Goal: Task Accomplishment & Management: Use online tool/utility

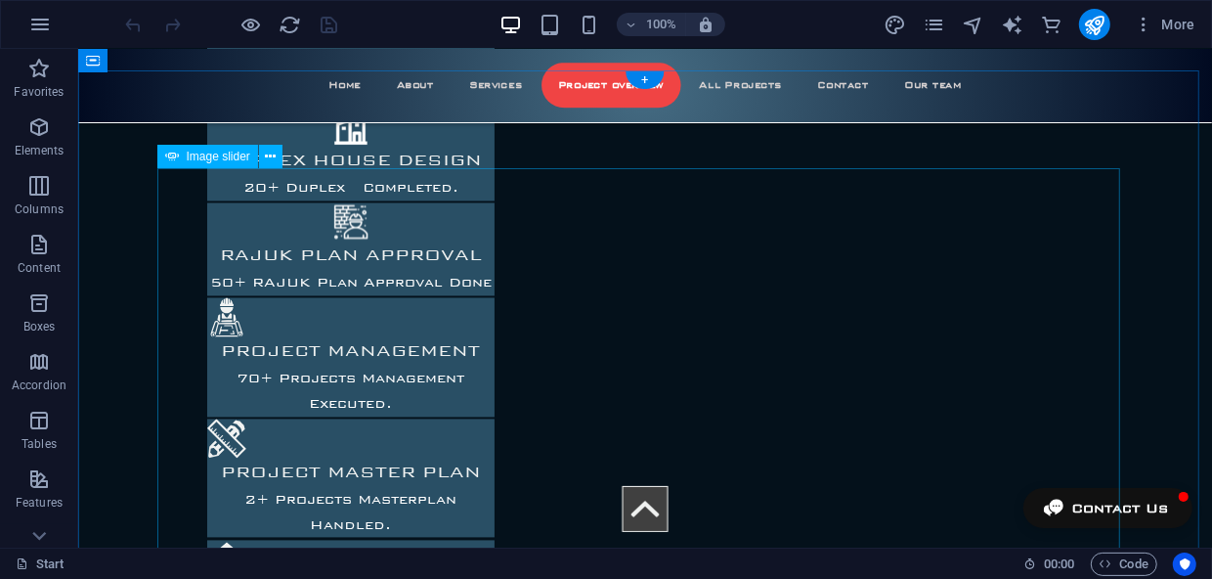
scroll to position [2348, 0]
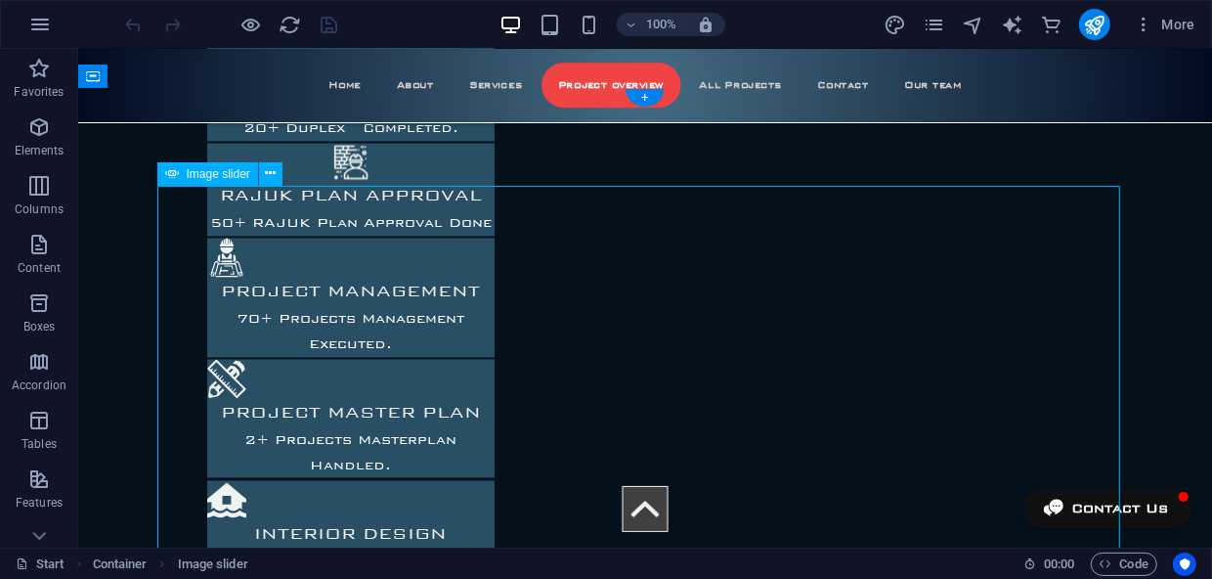
select select "px"
select select "ms"
select select "s"
select select "ondemand"
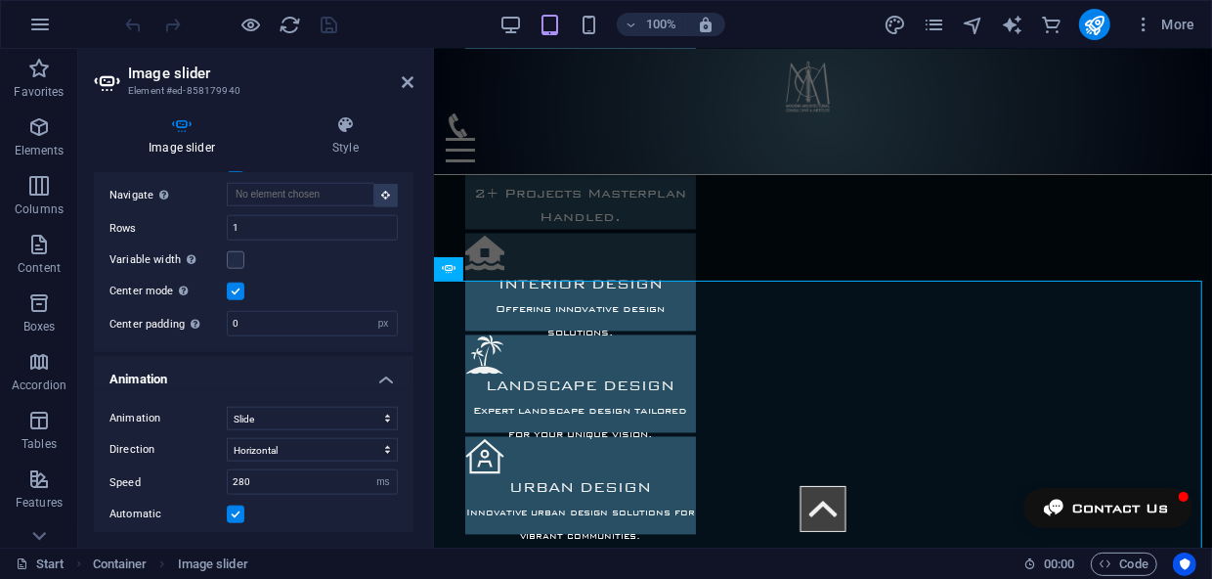
scroll to position [1332, 0]
click at [339, 128] on icon at bounding box center [346, 125] width 136 height 20
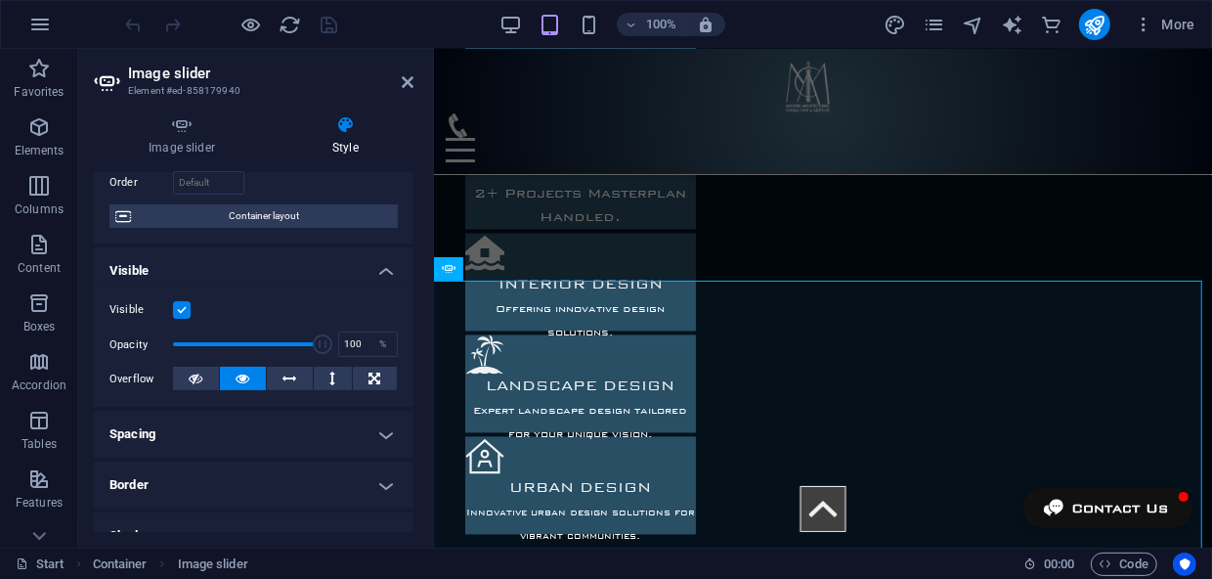
scroll to position [177, 0]
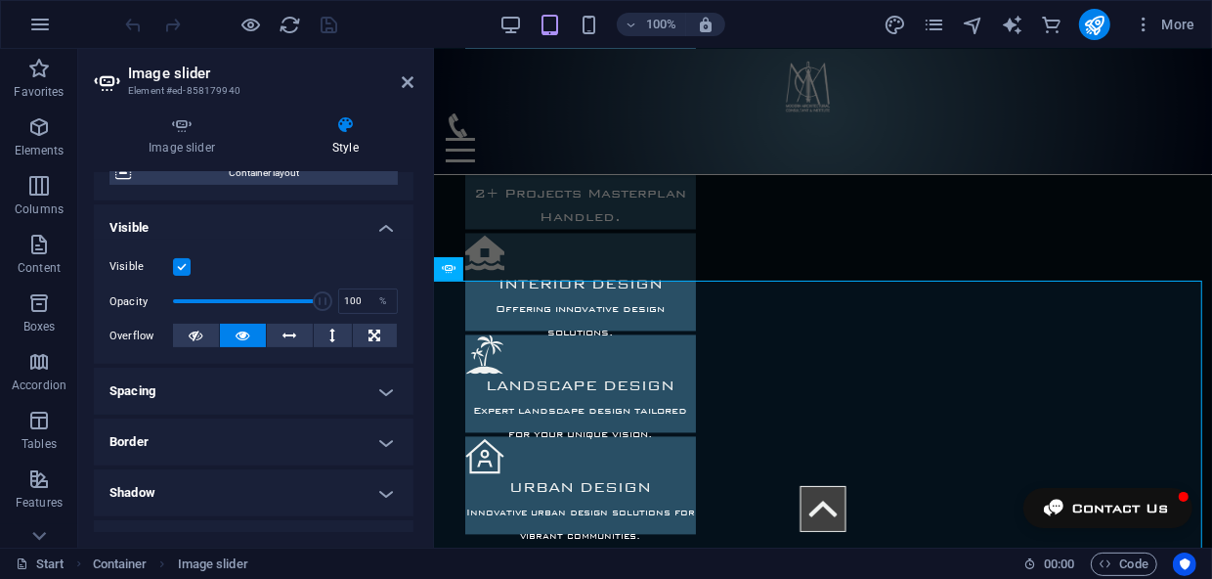
click at [386, 440] on h4 "Border" at bounding box center [254, 441] width 320 height 47
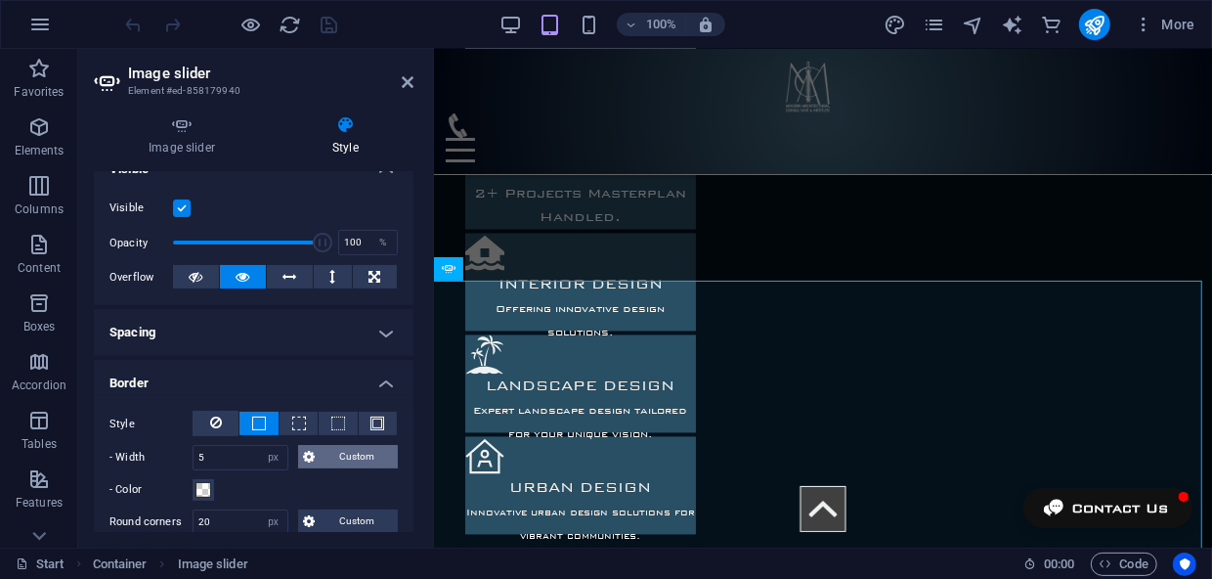
scroll to position [266, 0]
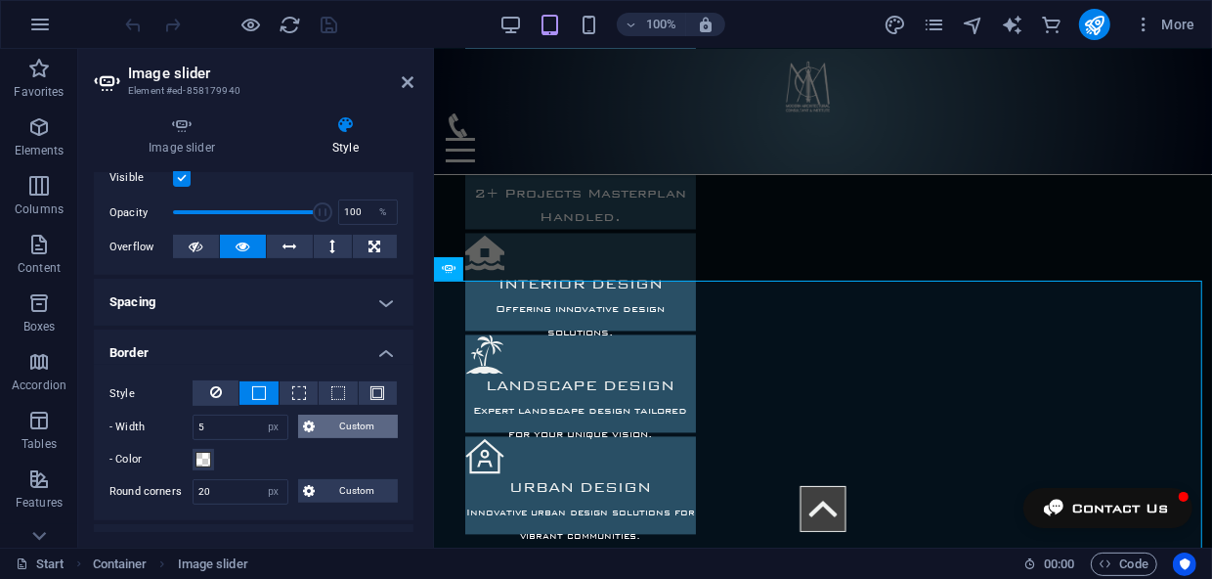
click at [339, 431] on span "Custom" at bounding box center [357, 425] width 71 height 23
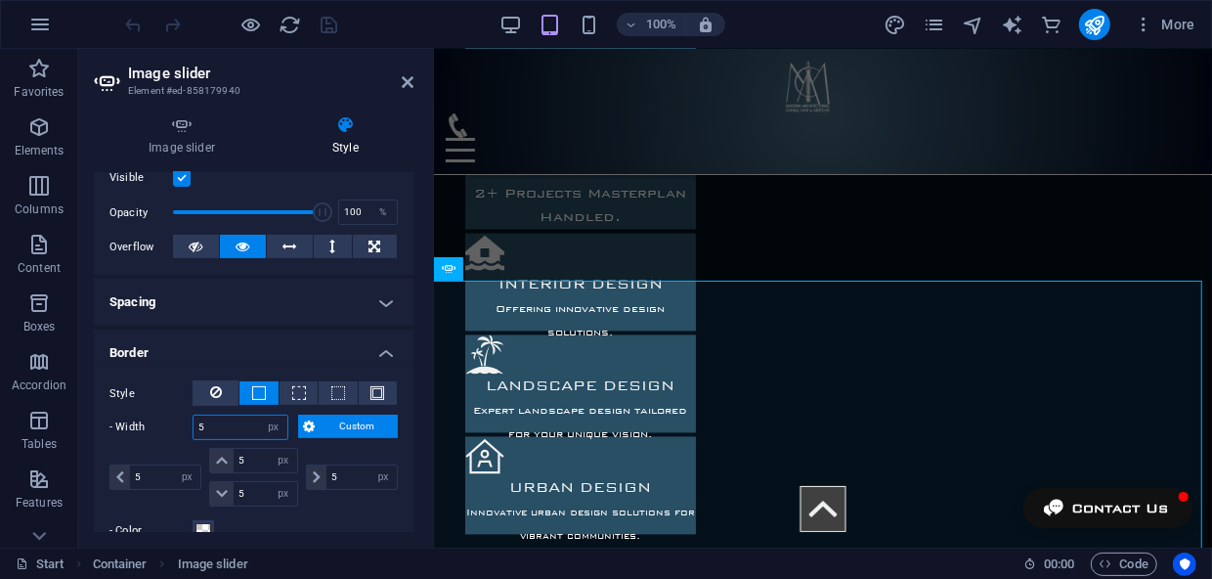
drag, startPoint x: 228, startPoint y: 427, endPoint x: 181, endPoint y: 426, distance: 46.9
click at [181, 426] on div "- Width 5 auto px rem % vh vw Custom Custom" at bounding box center [253, 426] width 288 height 25
type input "0"
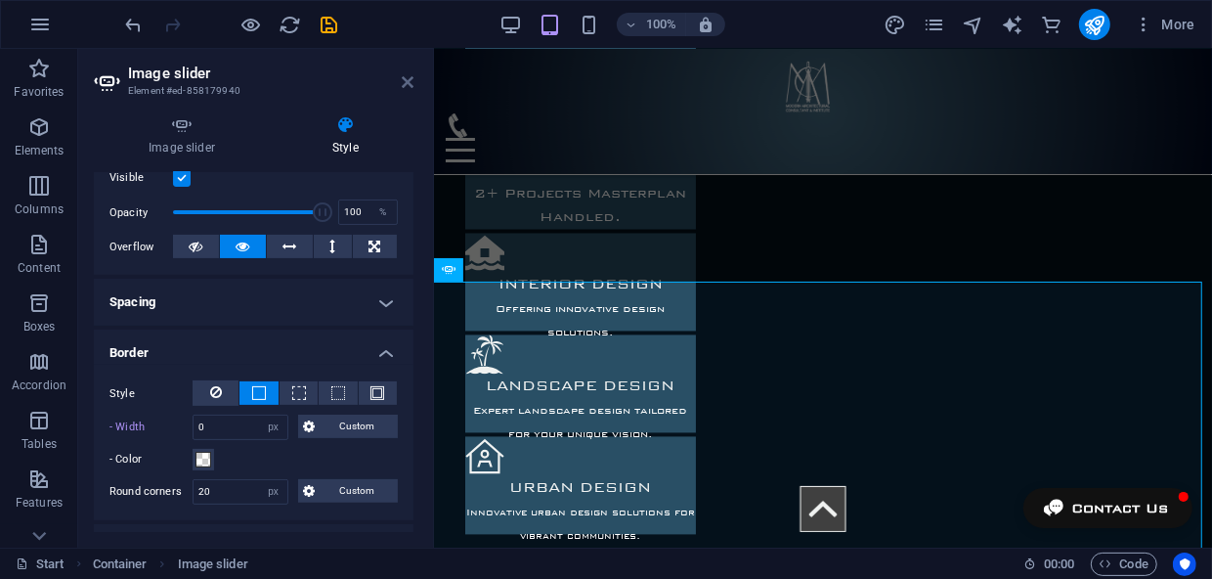
drag, startPoint x: 409, startPoint y: 79, endPoint x: 379, endPoint y: 132, distance: 60.4
click at [409, 79] on icon at bounding box center [408, 82] width 12 height 16
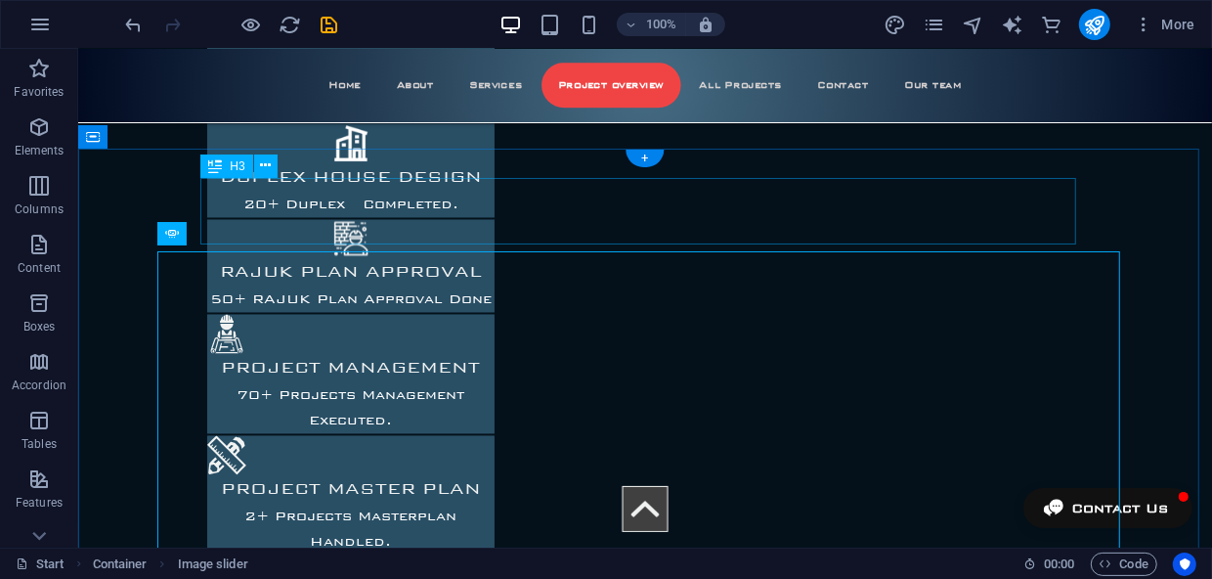
scroll to position [2287, 0]
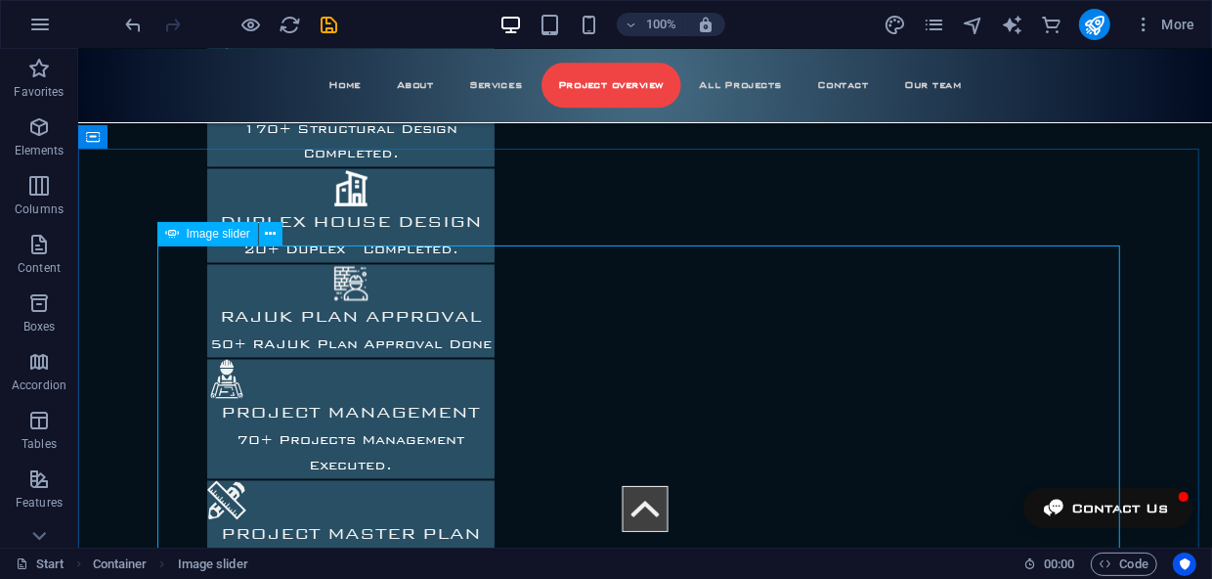
click at [200, 241] on div "Image slider" at bounding box center [207, 233] width 101 height 23
select select "%"
select select "px"
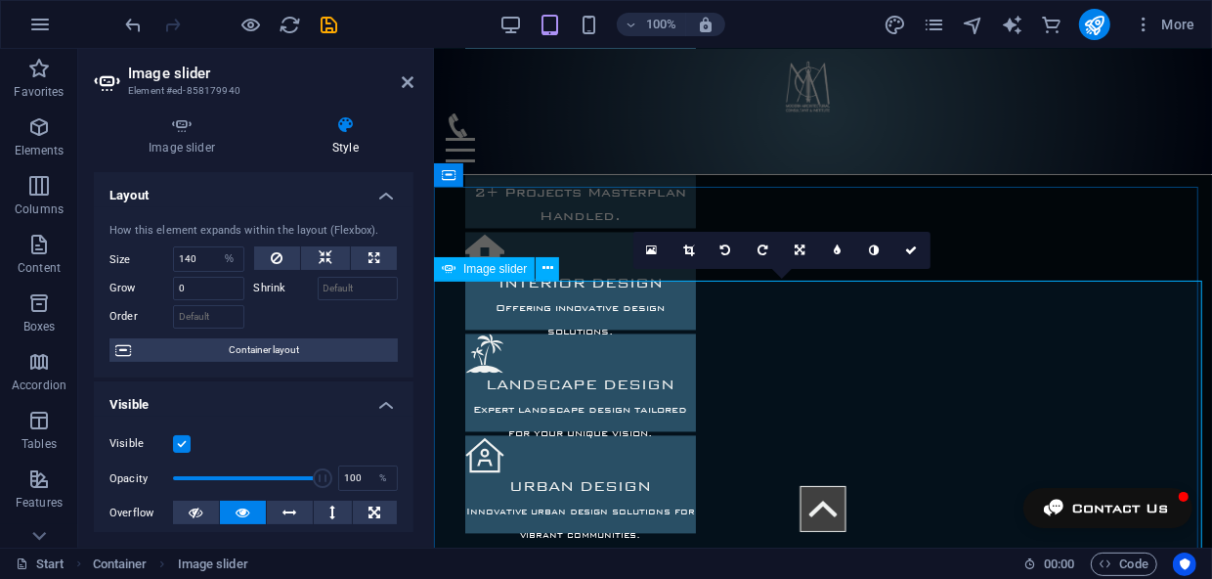
scroll to position [2332, 0]
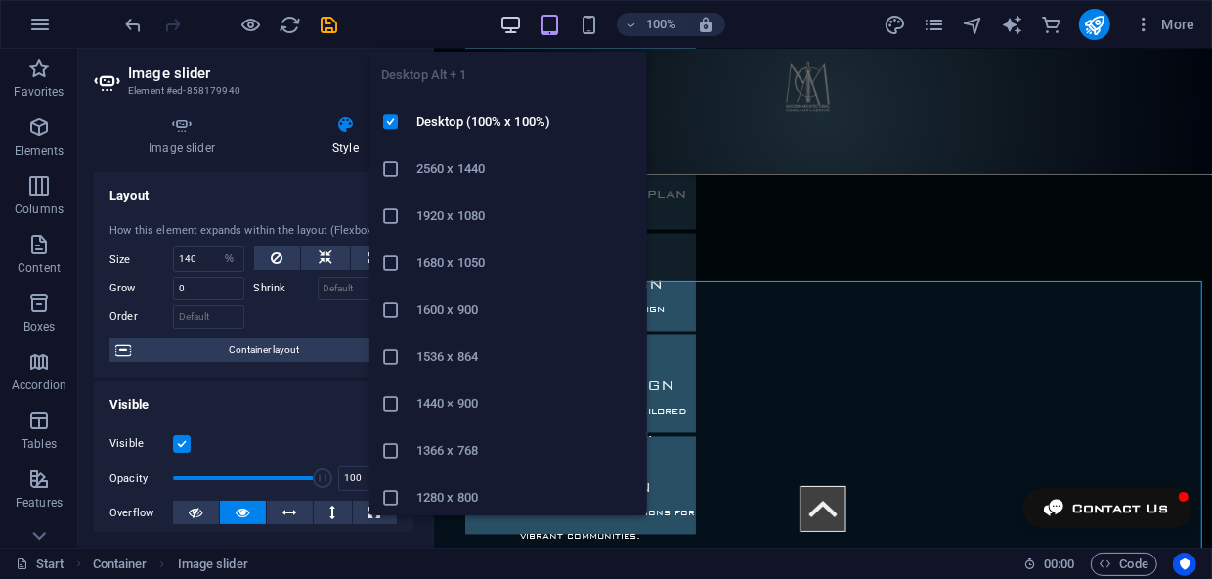
click at [507, 23] on icon "button" at bounding box center [510, 25] width 22 height 22
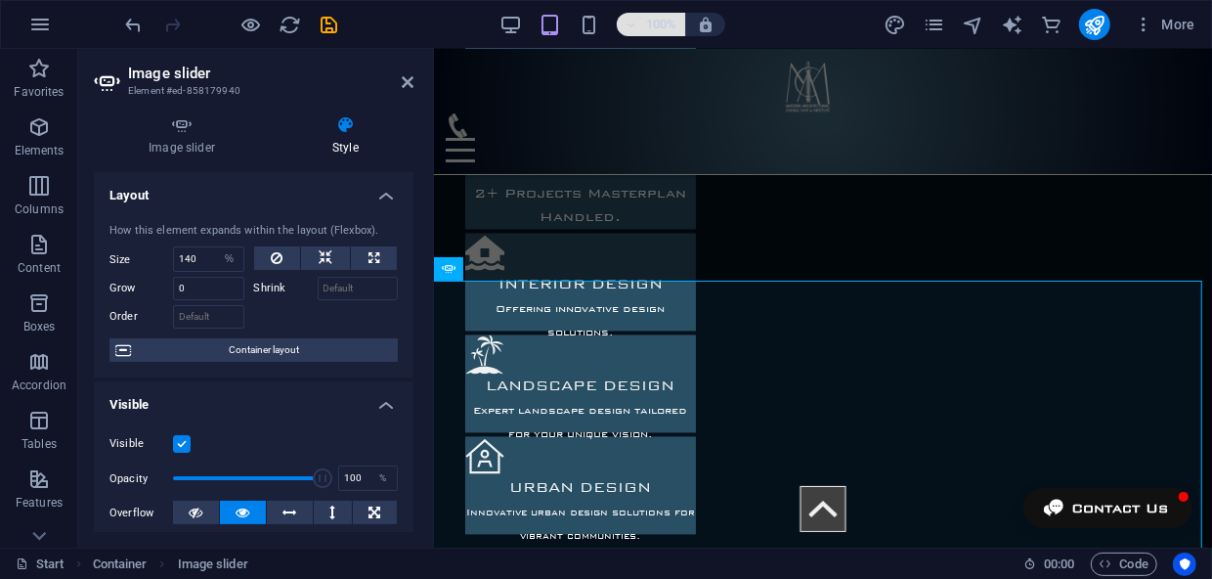
click at [664, 21] on h6 "100%" at bounding box center [661, 24] width 31 height 23
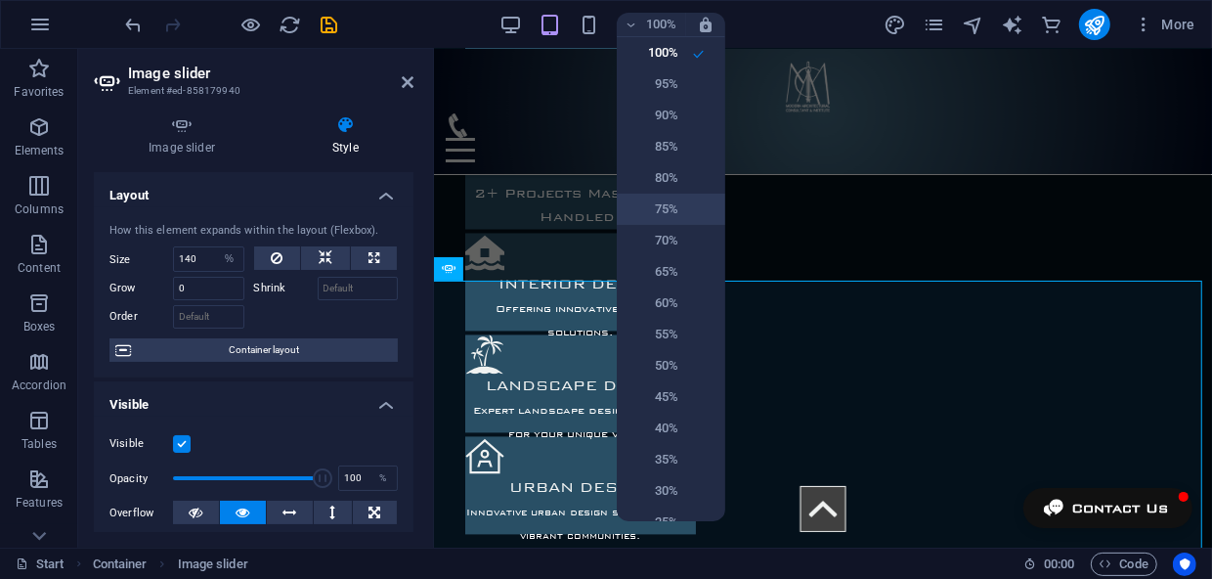
click at [672, 202] on h6 "75%" at bounding box center [653, 208] width 50 height 23
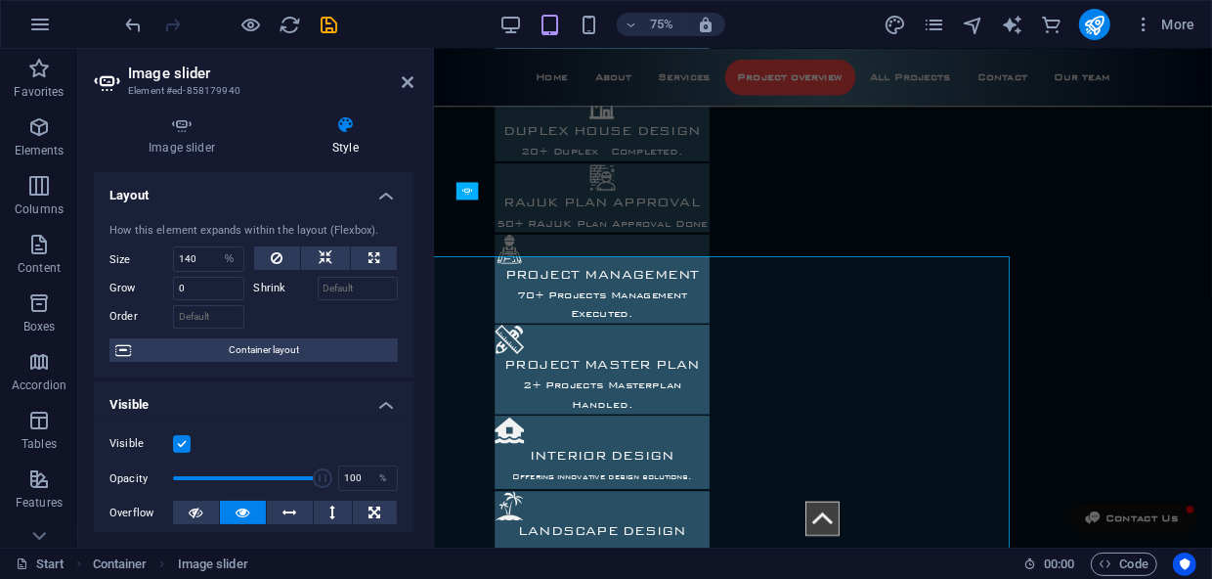
scroll to position [2287, 0]
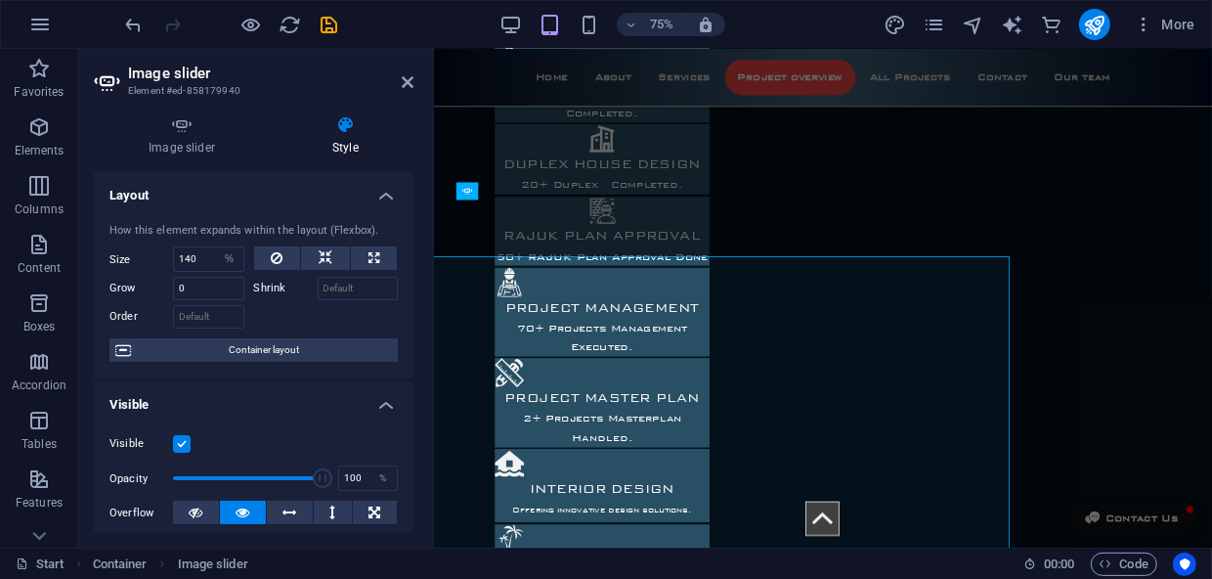
type input "5"
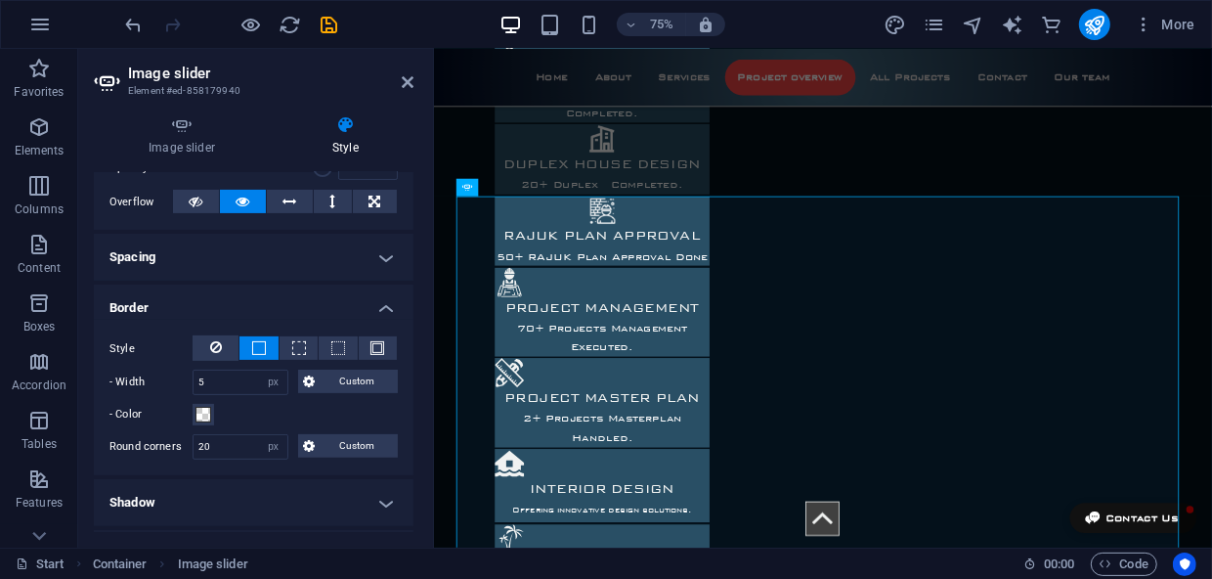
scroll to position [355, 0]
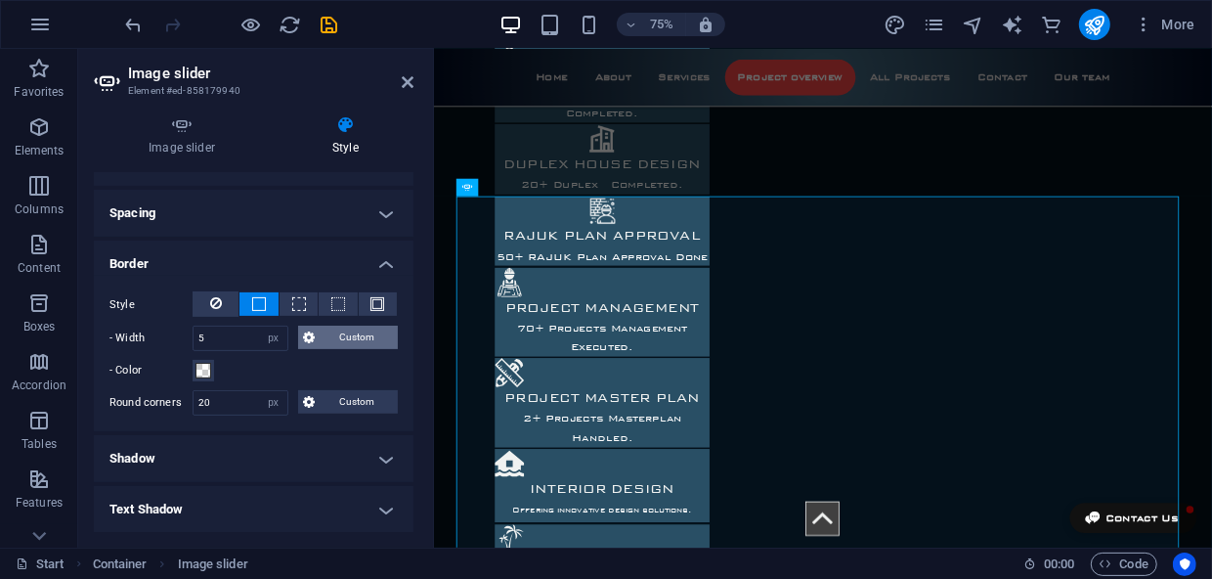
click at [310, 332] on icon at bounding box center [310, 336] width 12 height 23
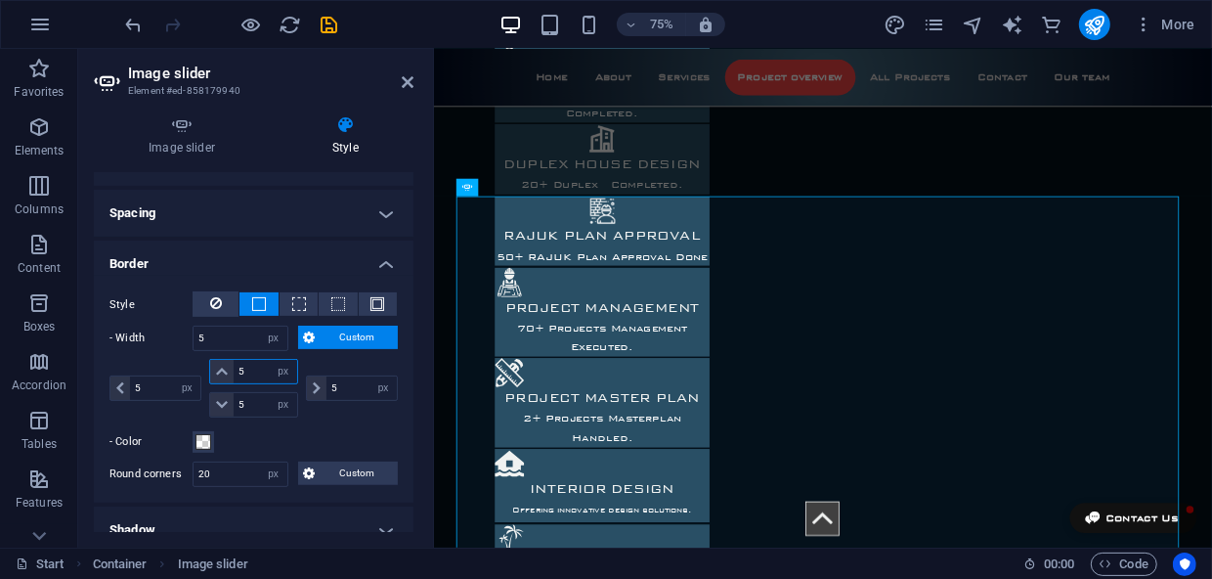
drag, startPoint x: 251, startPoint y: 368, endPoint x: 225, endPoint y: 371, distance: 26.6
click at [225, 371] on div "5 auto px rem % vh vw" at bounding box center [253, 371] width 88 height 25
type input "0"
select select "DISABLED_OPTION_VALUE"
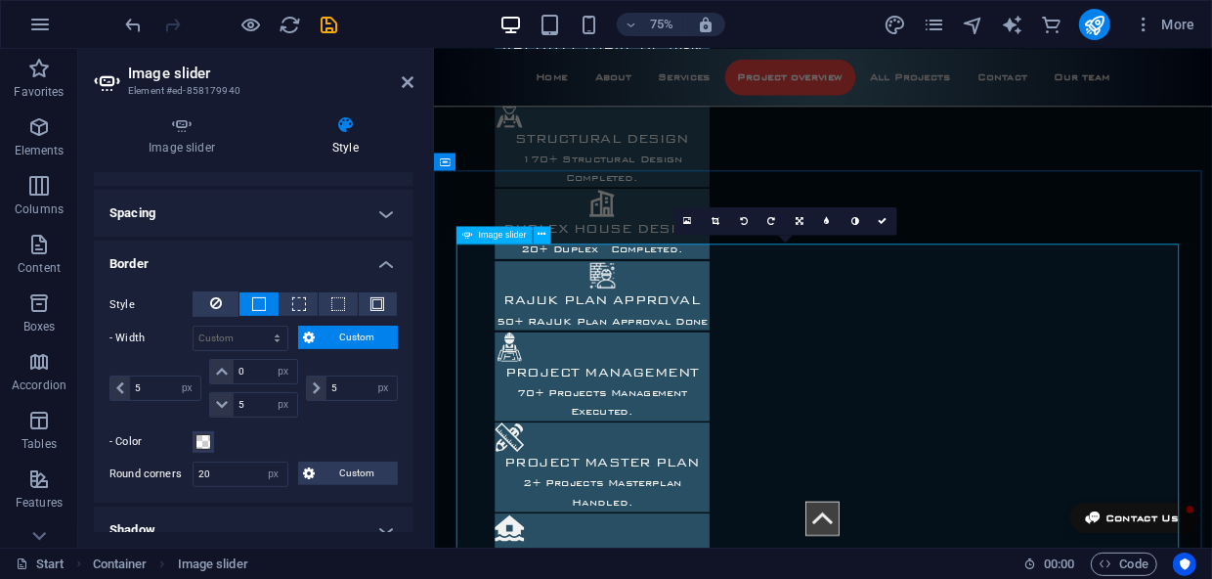
scroll to position [2199, 0]
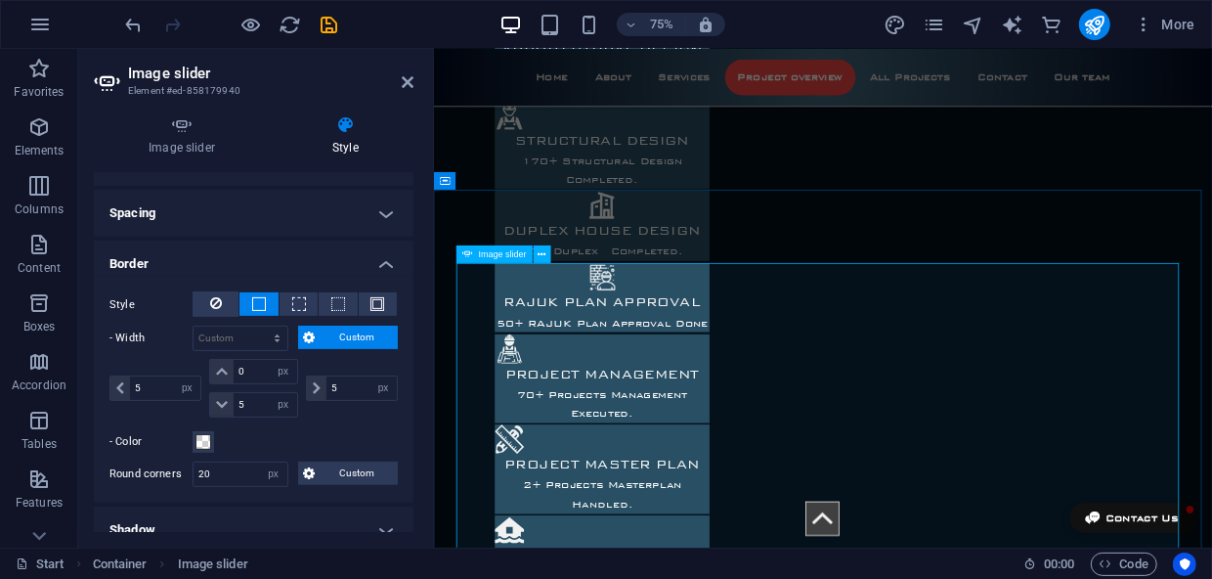
click at [461, 190] on div "Container" at bounding box center [467, 181] width 66 height 18
select select "presentation"
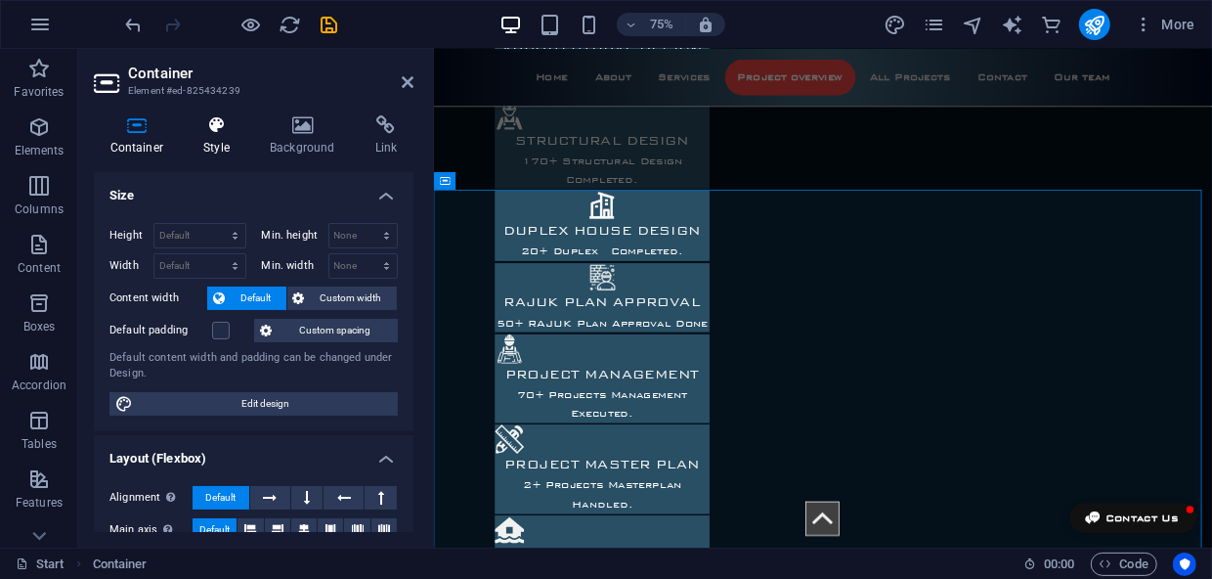
click at [217, 138] on h4 "Style" at bounding box center [221, 135] width 66 height 41
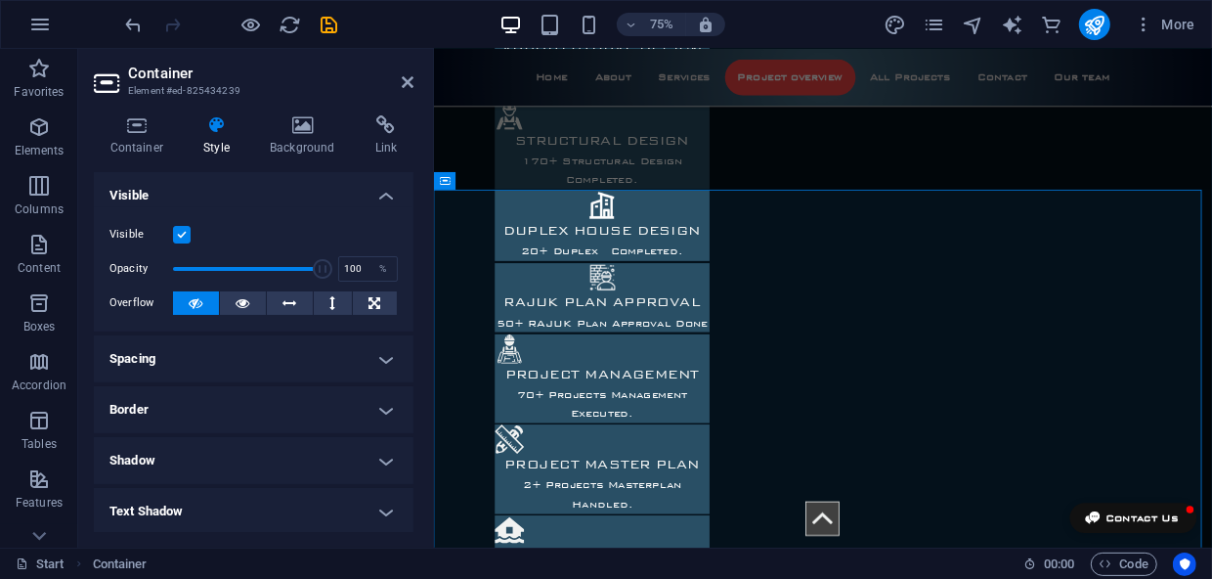
click at [367, 402] on h4 "Border" at bounding box center [254, 409] width 320 height 47
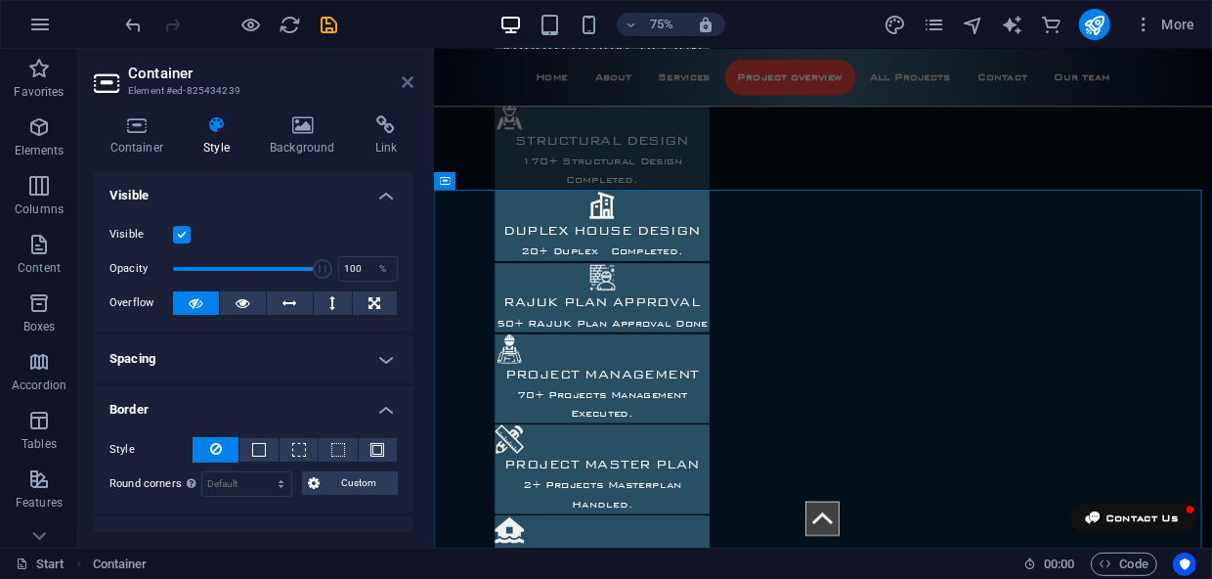
click at [410, 82] on icon at bounding box center [408, 82] width 12 height 16
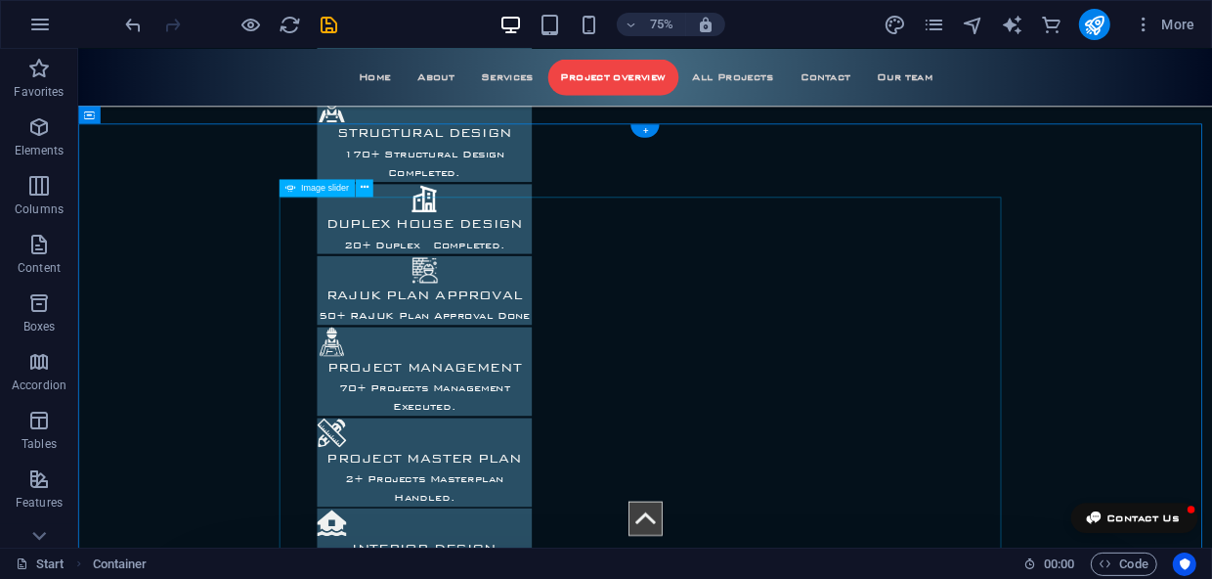
scroll to position [2287, 0]
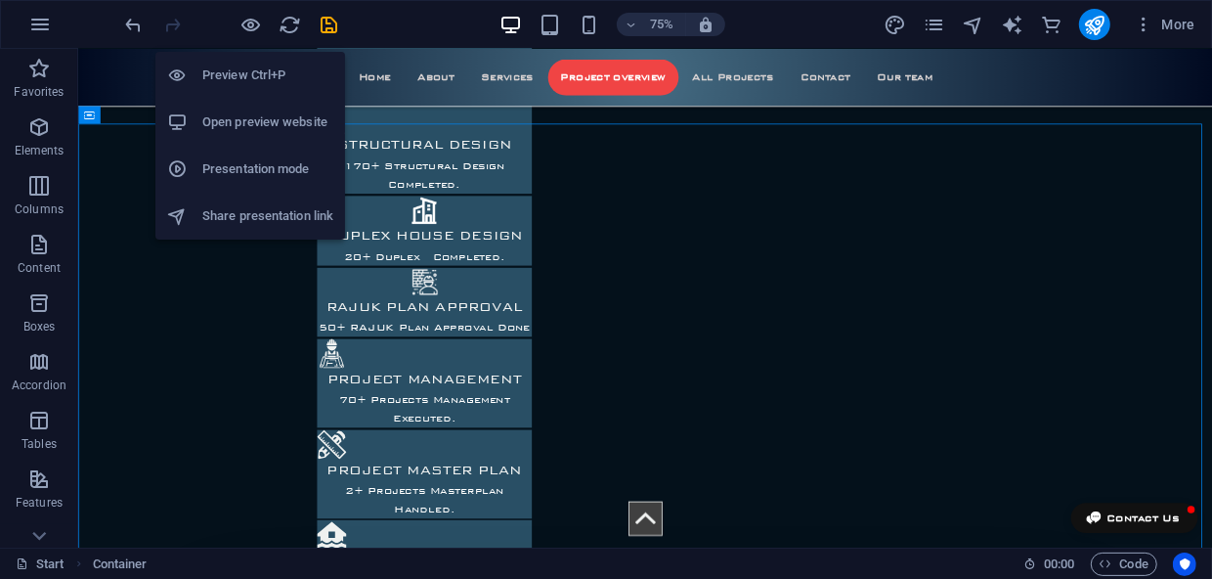
click at [246, 61] on li "Preview Ctrl+P" at bounding box center [250, 75] width 190 height 47
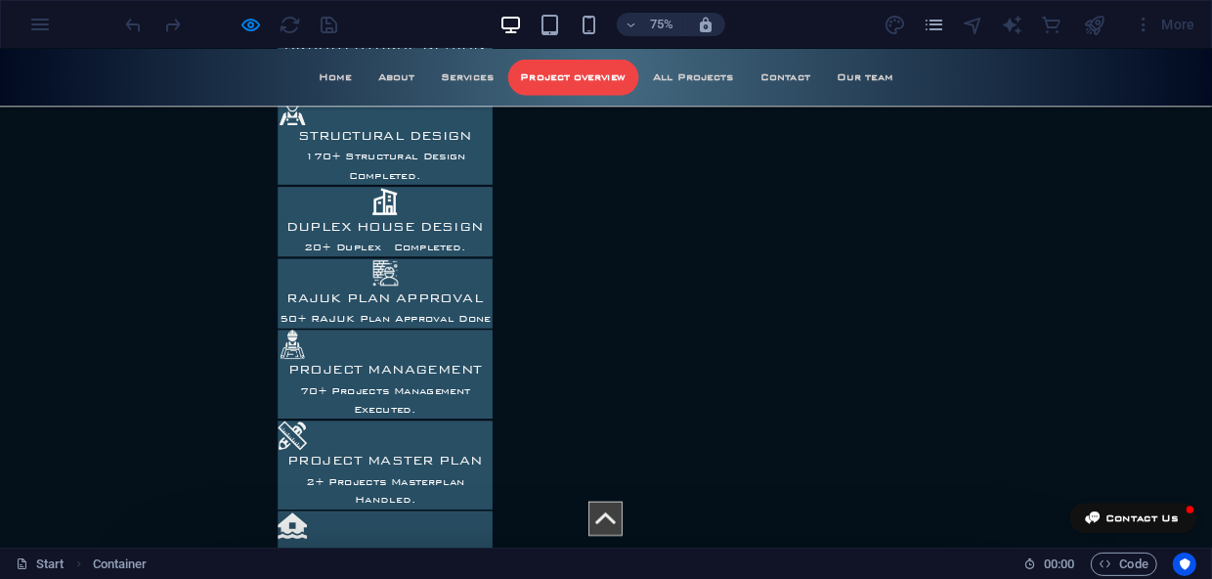
scroll to position [2376, 0]
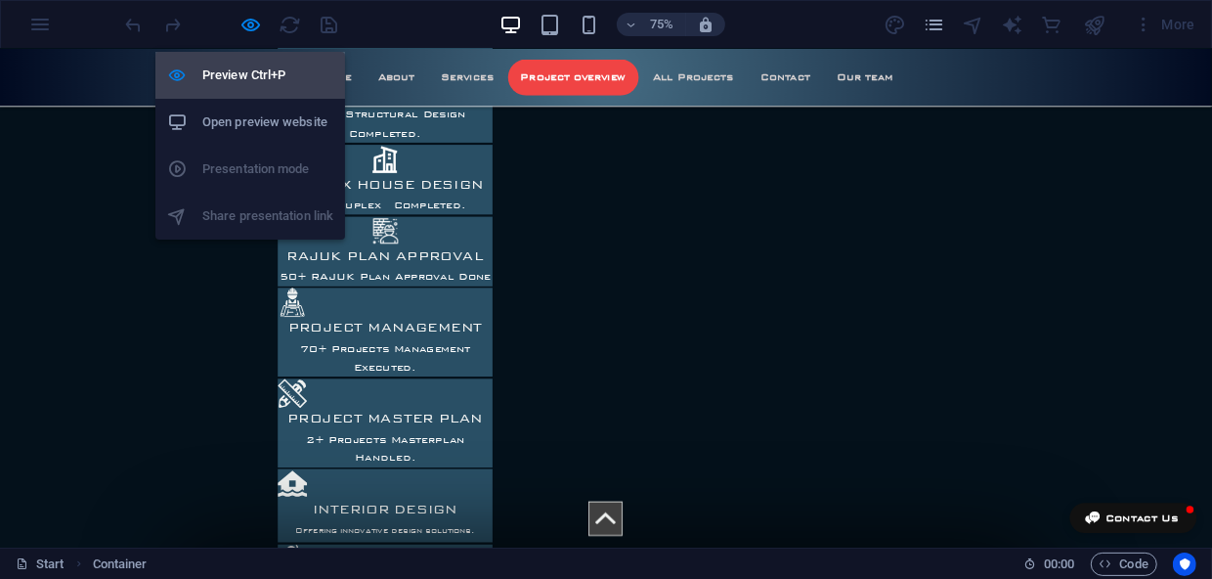
click at [244, 89] on li "Preview Ctrl+P" at bounding box center [250, 75] width 190 height 47
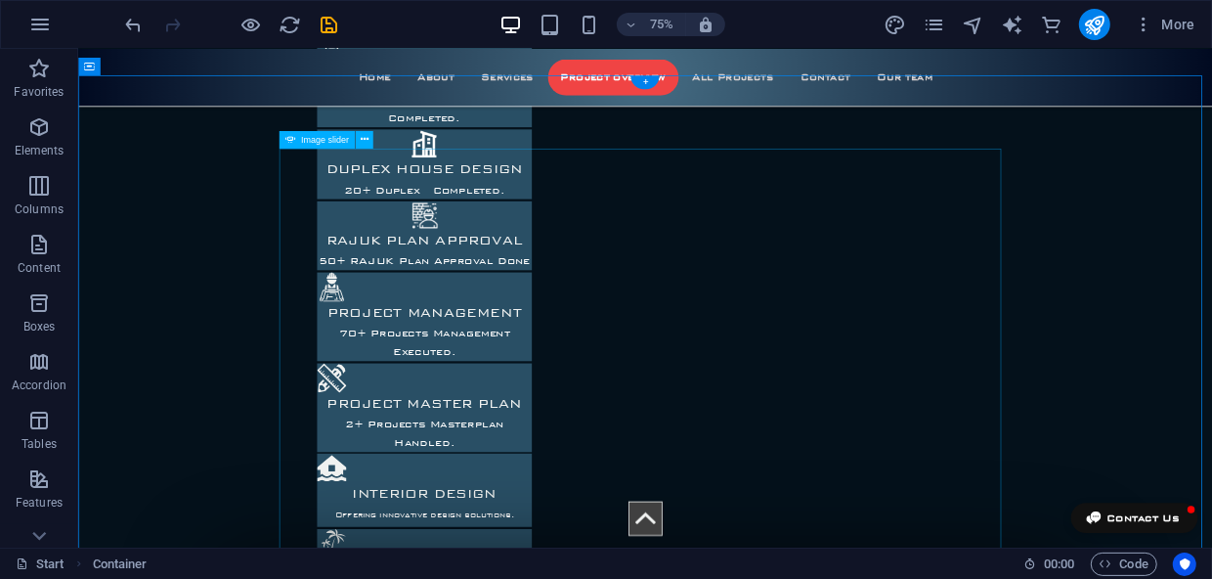
scroll to position [2287, 0]
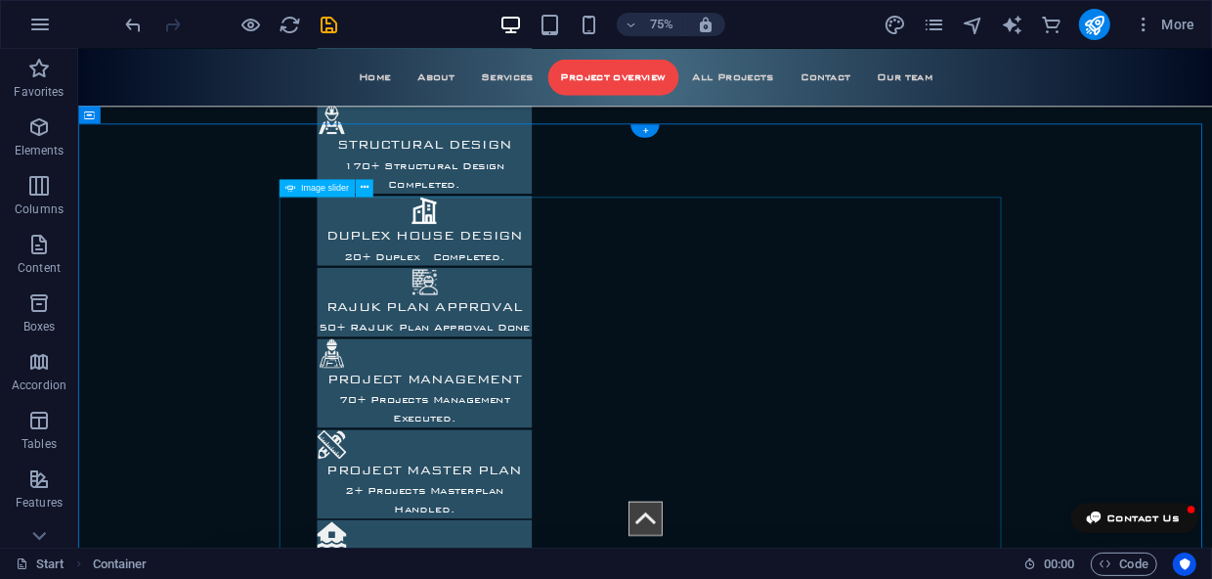
select select "%"
select select "px"
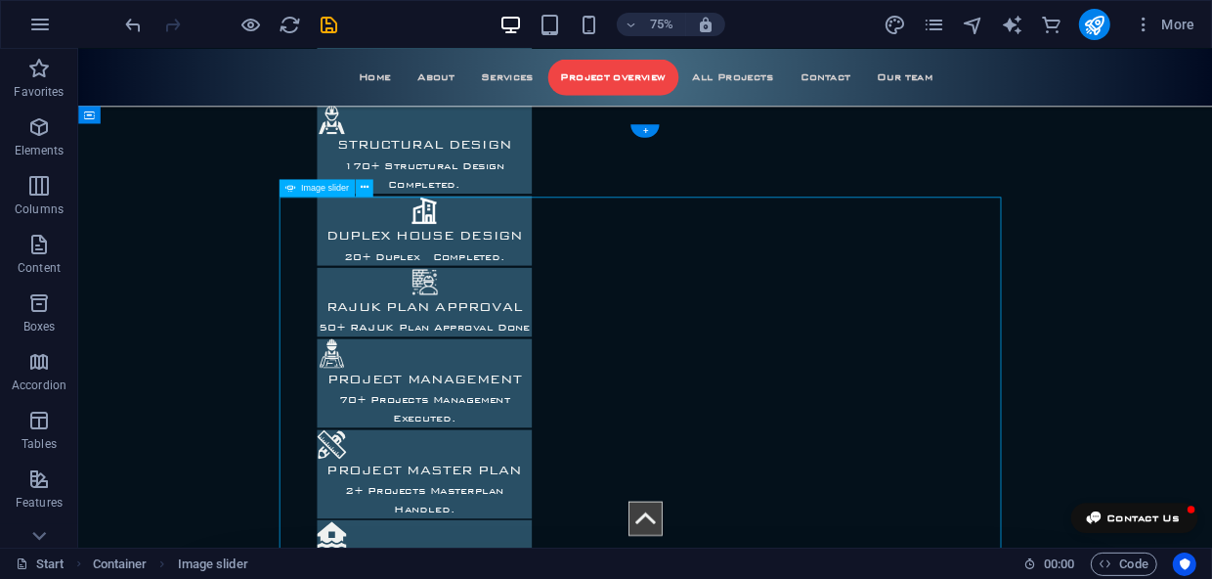
select select "px"
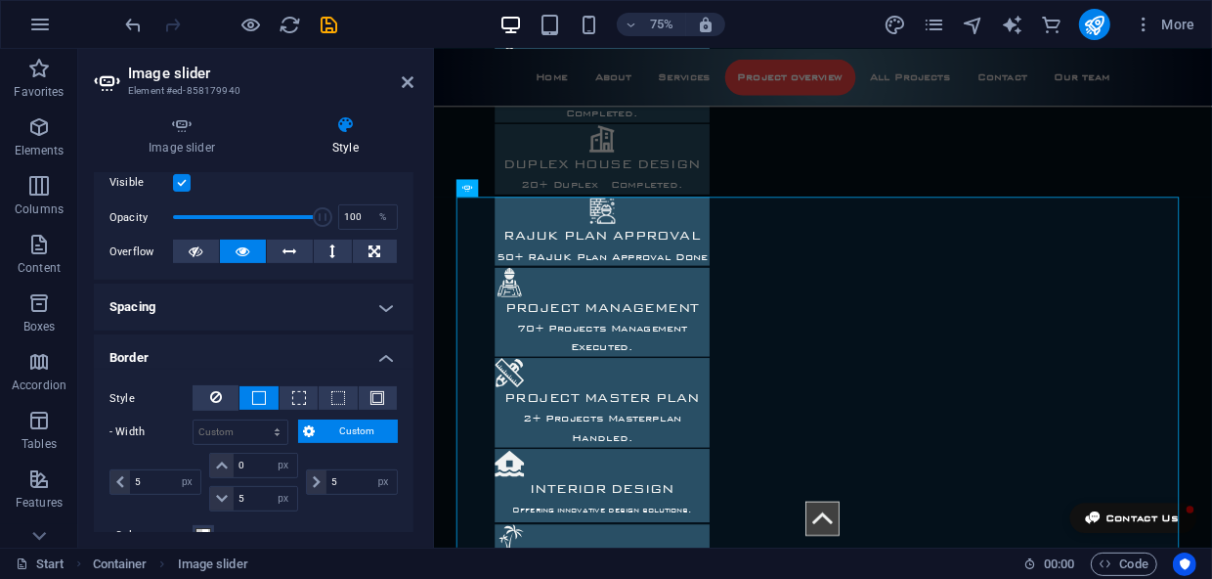
scroll to position [266, 0]
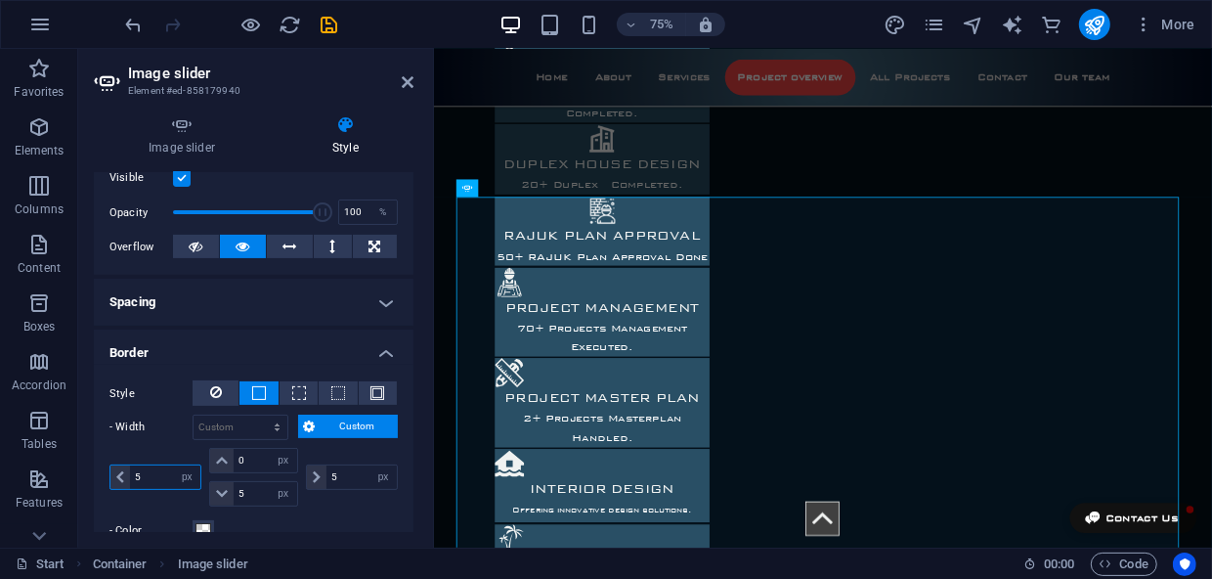
drag, startPoint x: 147, startPoint y: 467, endPoint x: 124, endPoint y: 471, distance: 22.8
click at [124, 471] on div "5 auto px rem % vh vw" at bounding box center [155, 476] width 92 height 25
type input "1"
drag, startPoint x: 344, startPoint y: 471, endPoint x: 314, endPoint y: 473, distance: 30.4
click at [314, 473] on div "5 auto px rem % vh vw" at bounding box center [352, 476] width 92 height 25
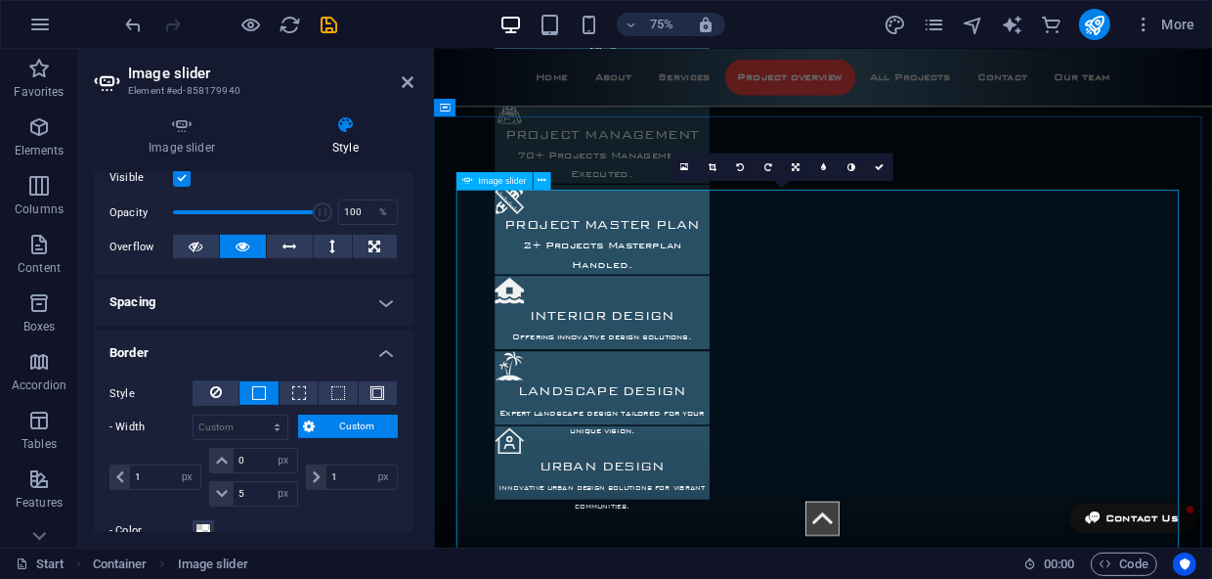
scroll to position [2554, 0]
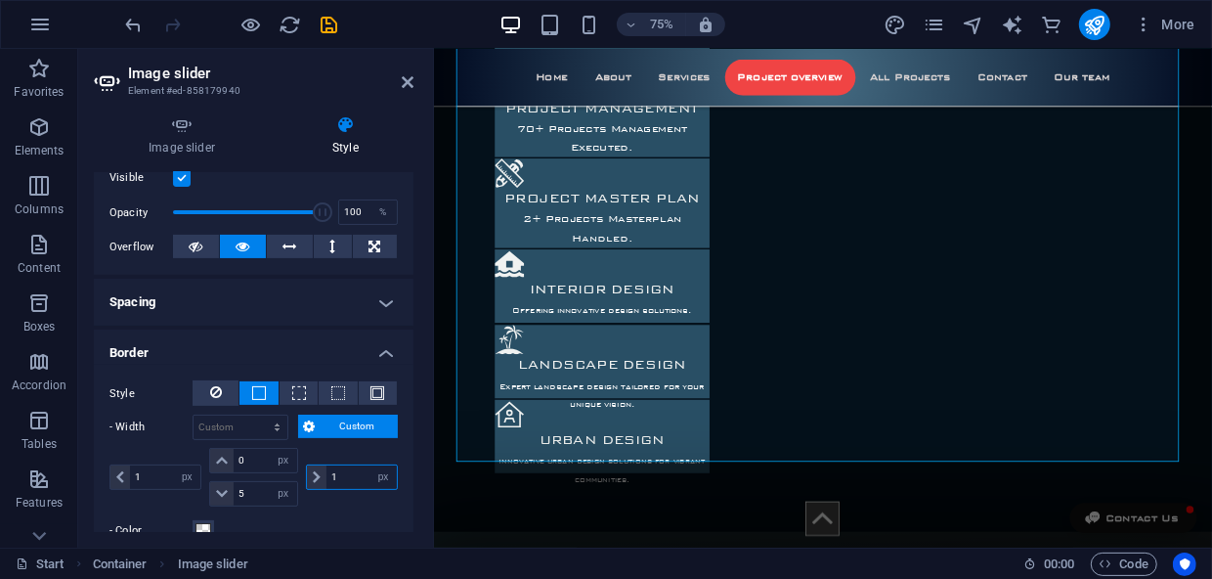
drag, startPoint x: 348, startPoint y: 467, endPoint x: 312, endPoint y: 472, distance: 36.5
click at [312, 472] on div "1 auto px rem % vh vw" at bounding box center [352, 476] width 92 height 25
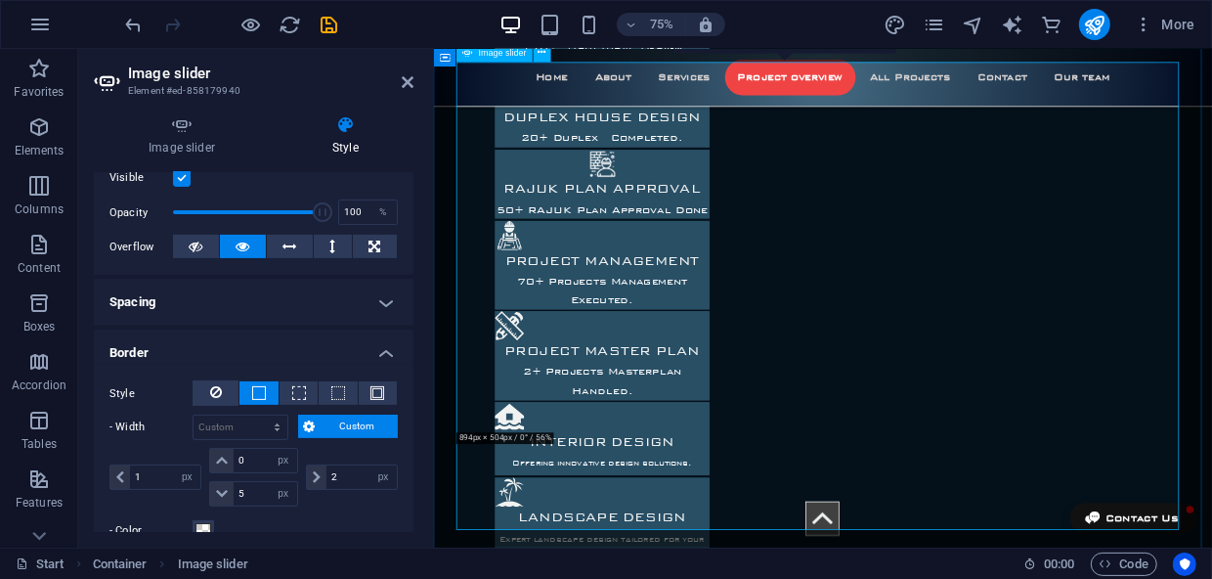
scroll to position [2200, 0]
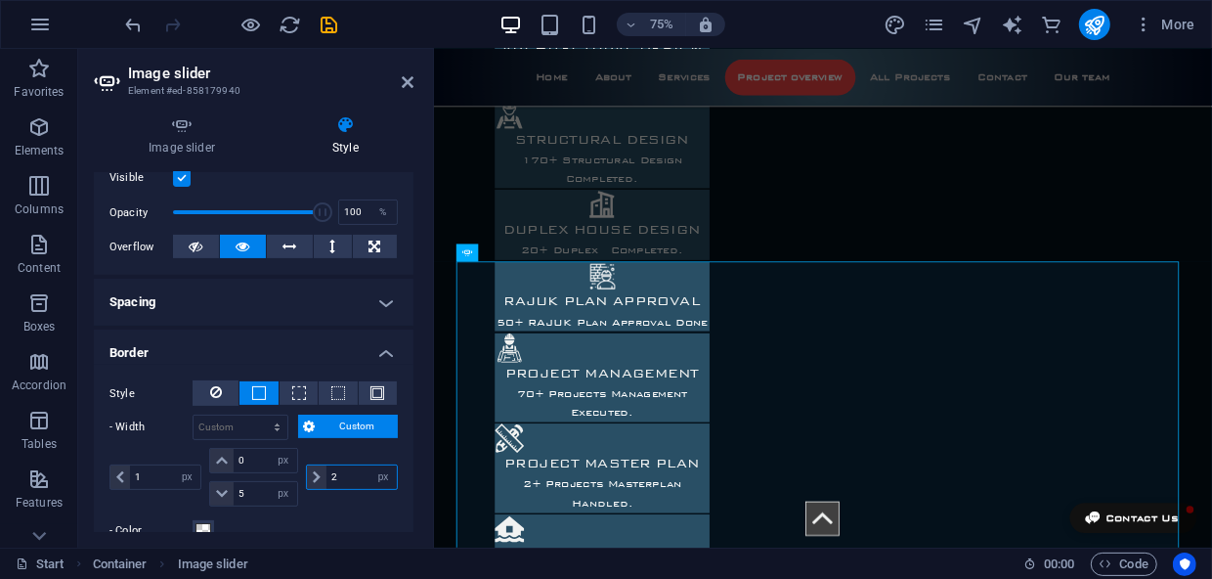
drag, startPoint x: 339, startPoint y: 478, endPoint x: 323, endPoint y: 474, distance: 17.1
click at [326, 474] on input "2" at bounding box center [361, 476] width 70 height 23
type input "1"
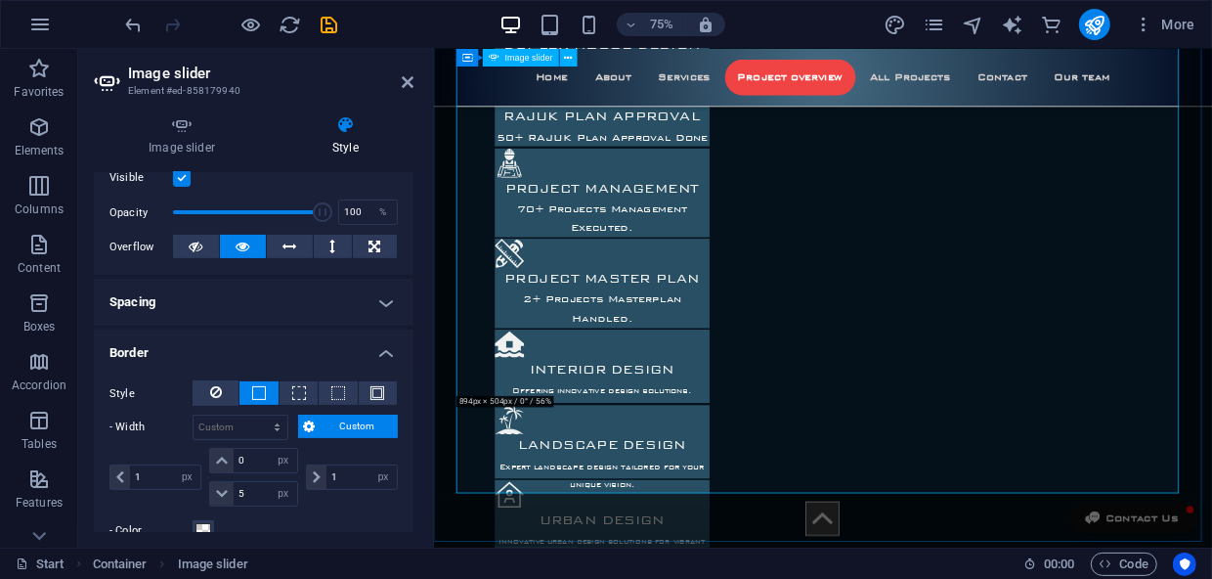
scroll to position [2378, 0]
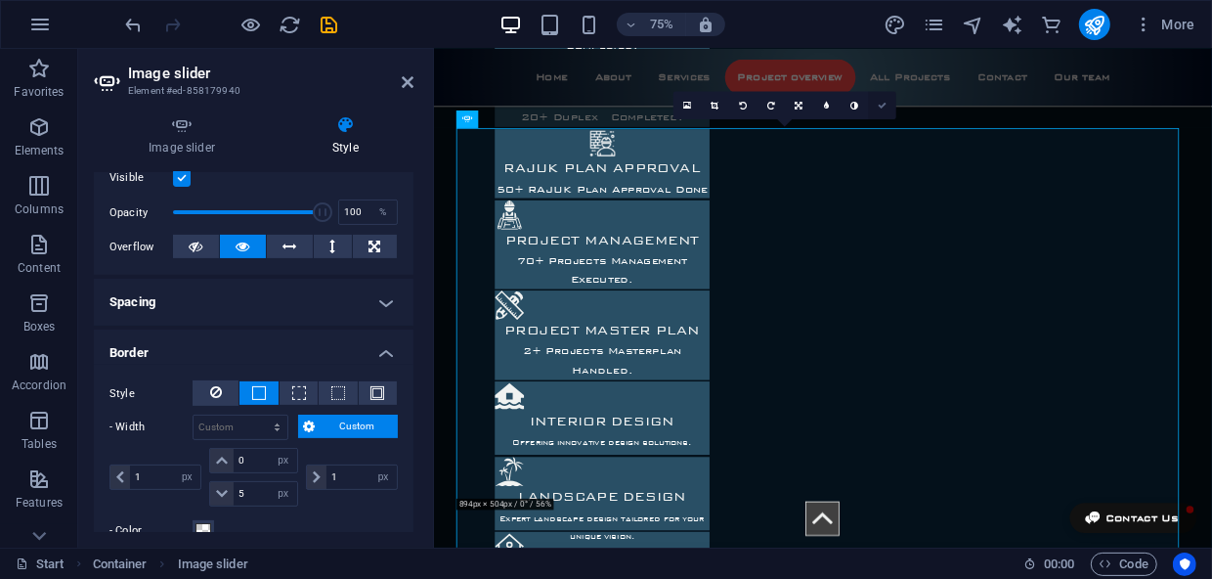
click at [884, 102] on icon at bounding box center [882, 106] width 9 height 9
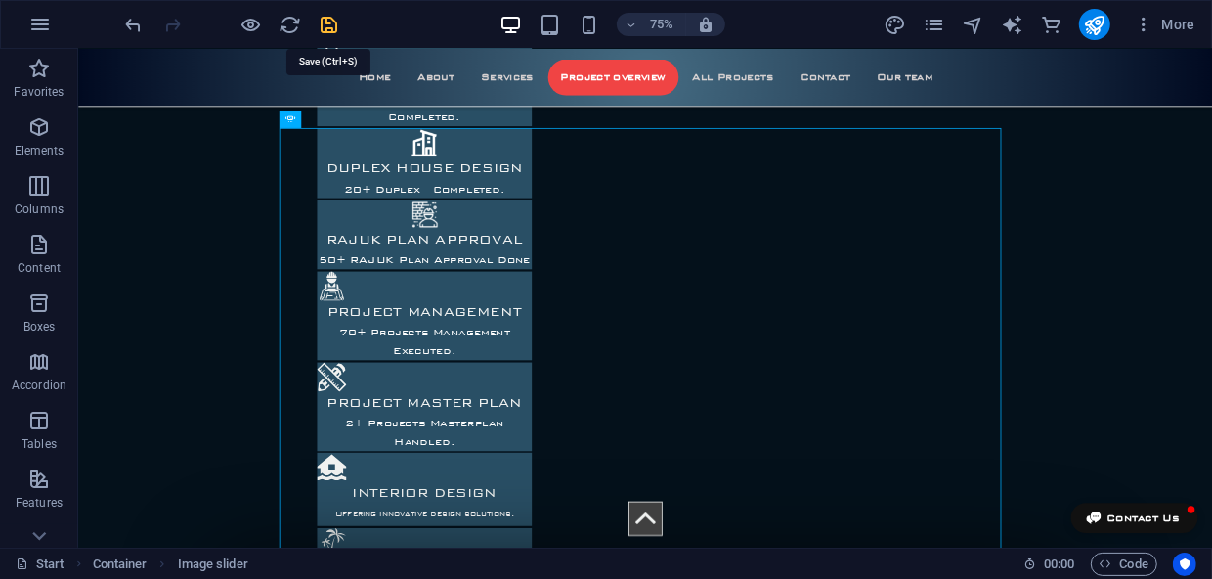
click at [332, 25] on icon "save" at bounding box center [330, 25] width 22 height 22
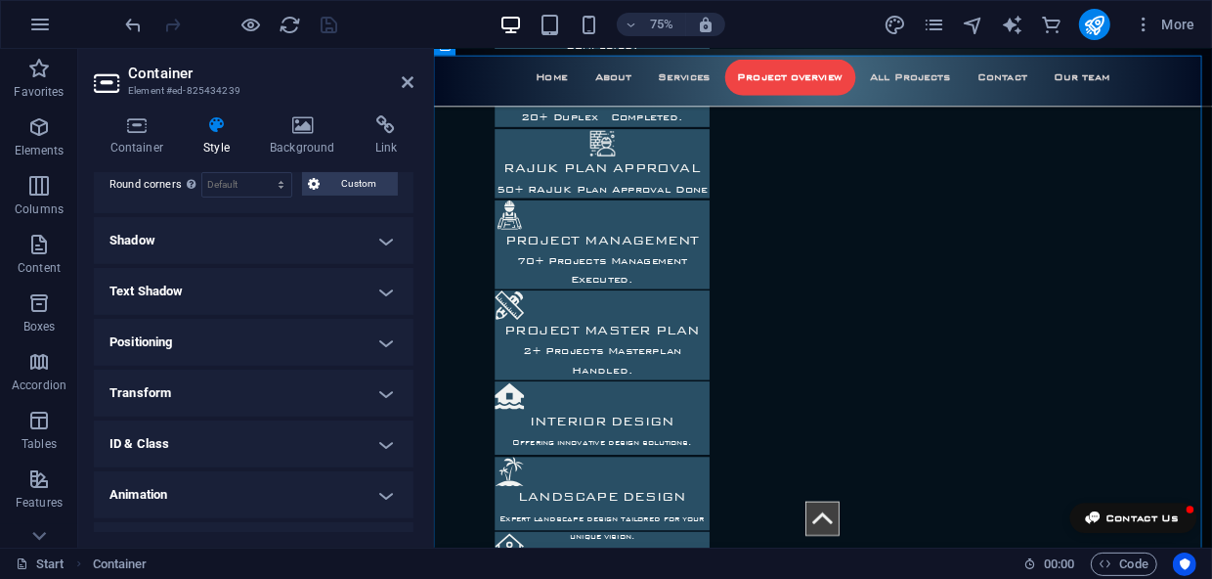
scroll to position [333, 0]
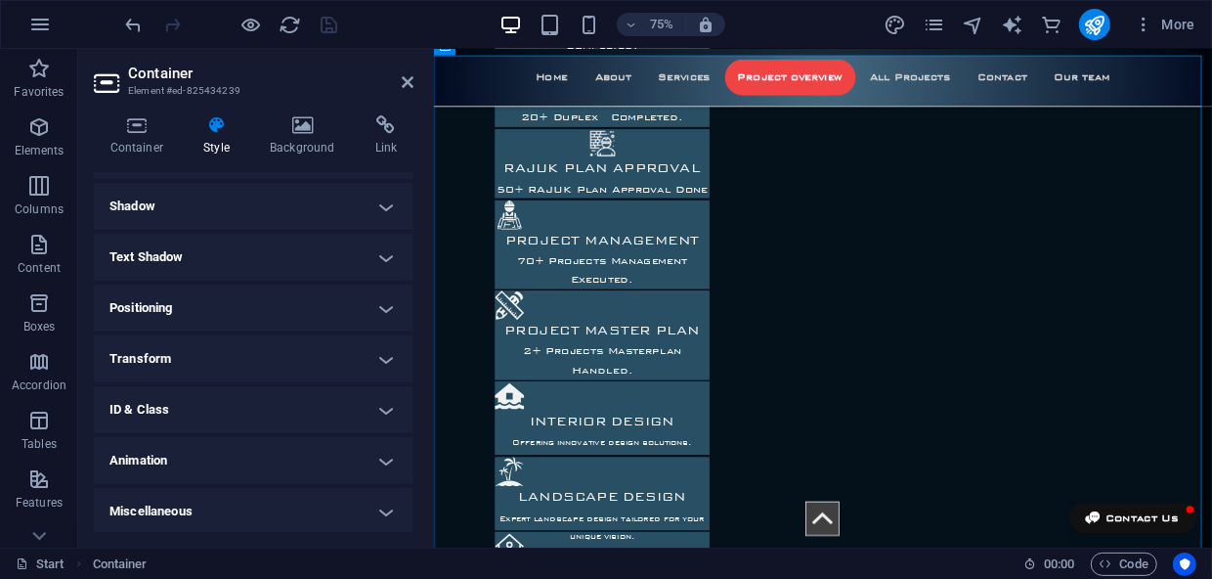
click at [376, 209] on h4 "Shadow" at bounding box center [254, 206] width 320 height 47
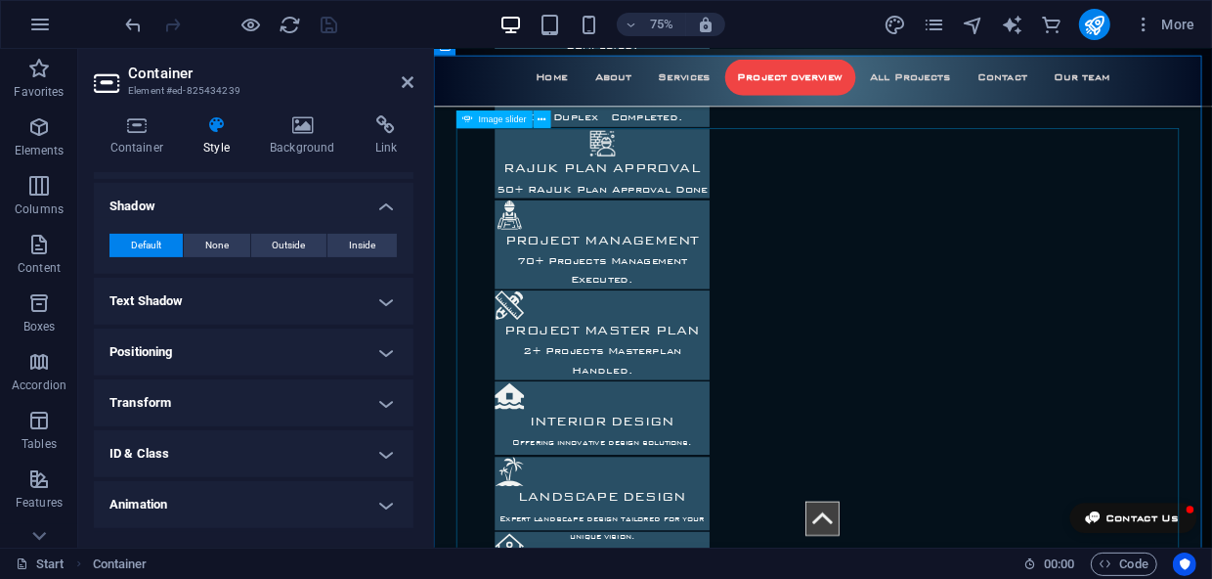
click at [487, 123] on span "Image slider" at bounding box center [503, 119] width 48 height 9
select select "%"
select select "px"
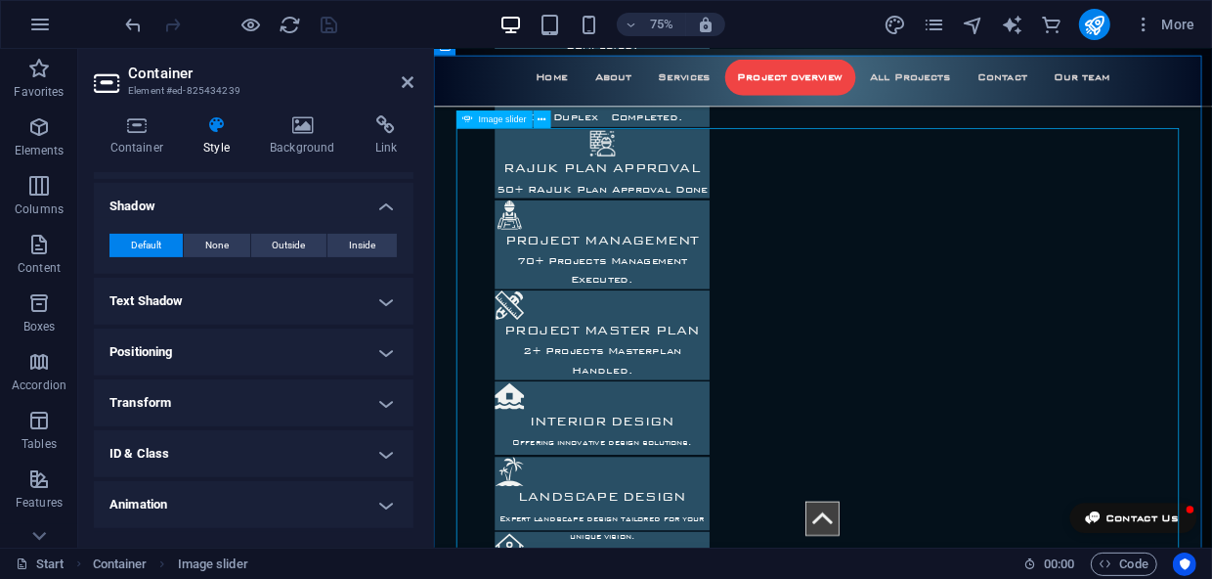
select select "px"
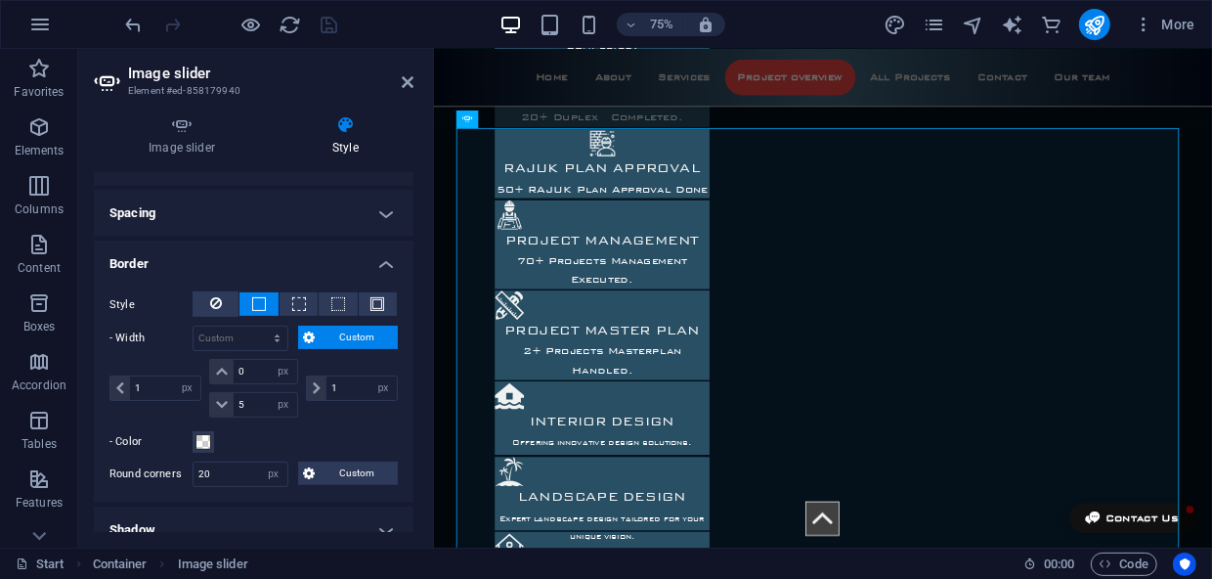
scroll to position [444, 0]
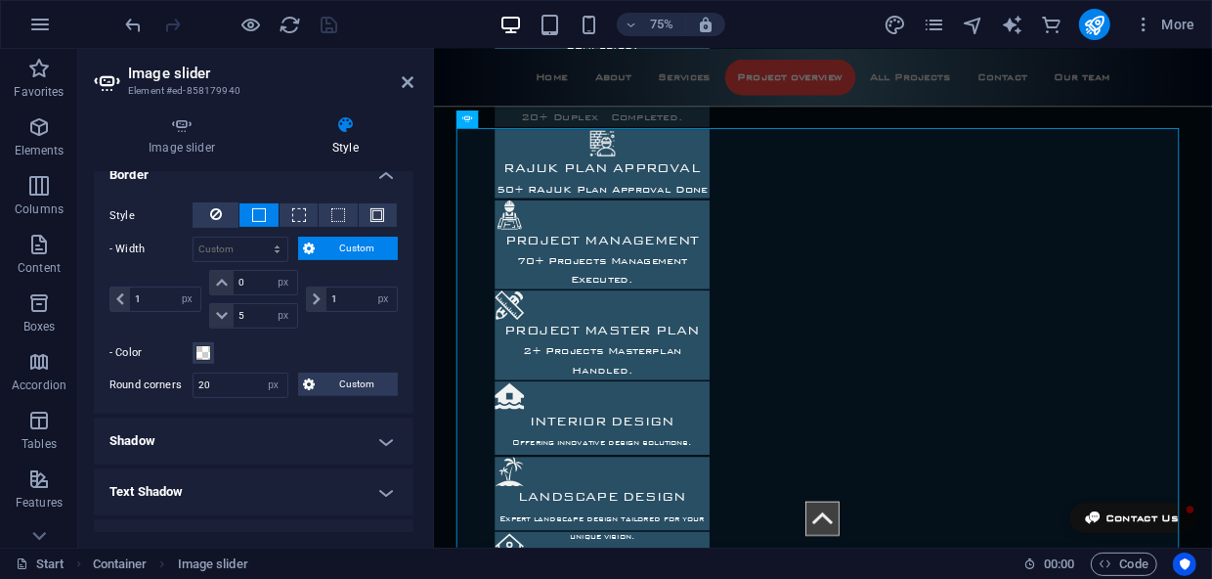
click at [348, 440] on h4 "Shadow" at bounding box center [254, 440] width 320 height 47
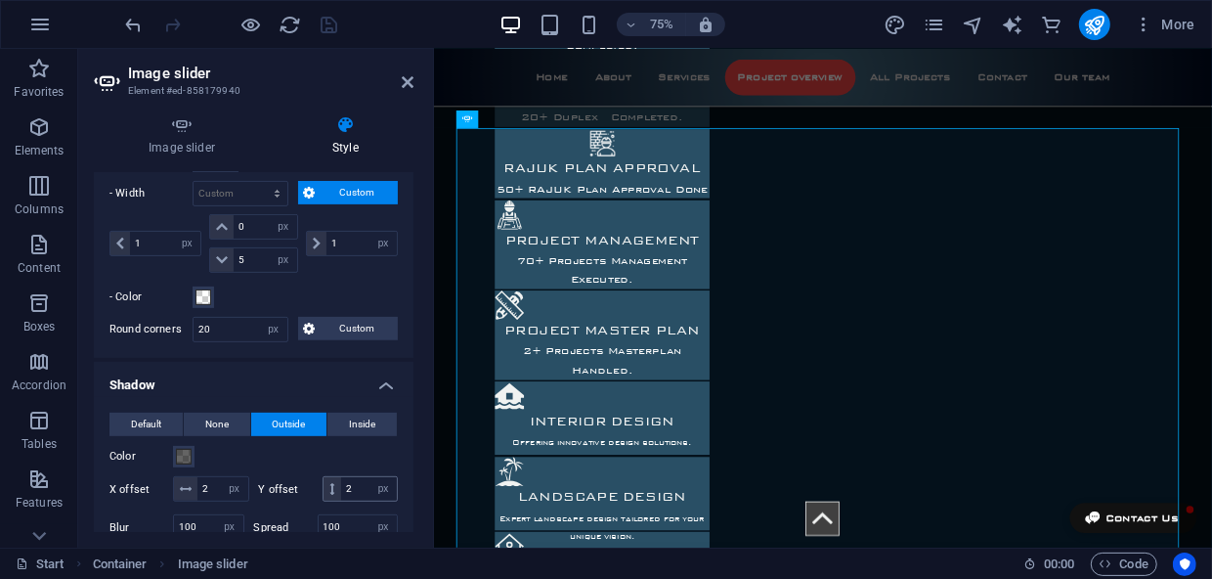
scroll to position [533, 0]
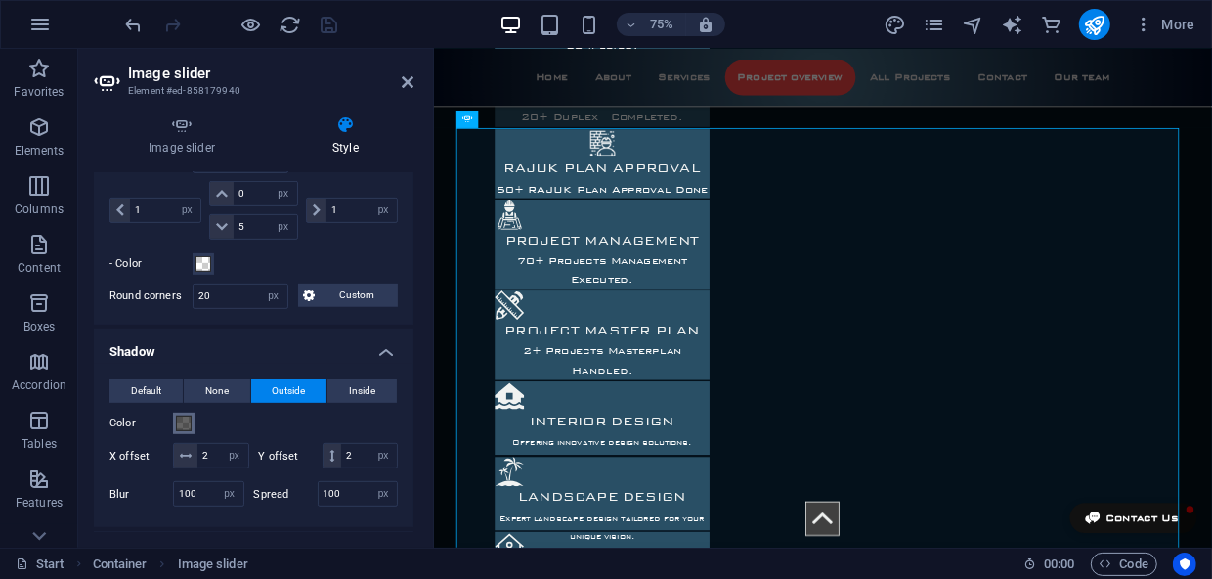
click at [186, 421] on span at bounding box center [184, 423] width 16 height 16
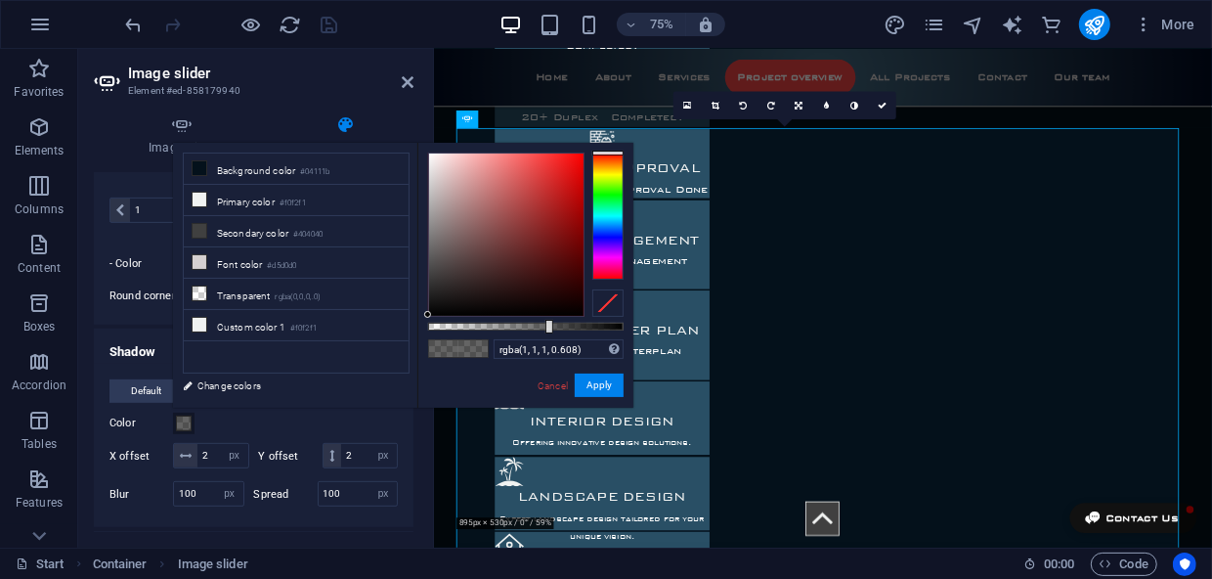
click at [606, 194] on div at bounding box center [607, 215] width 31 height 127
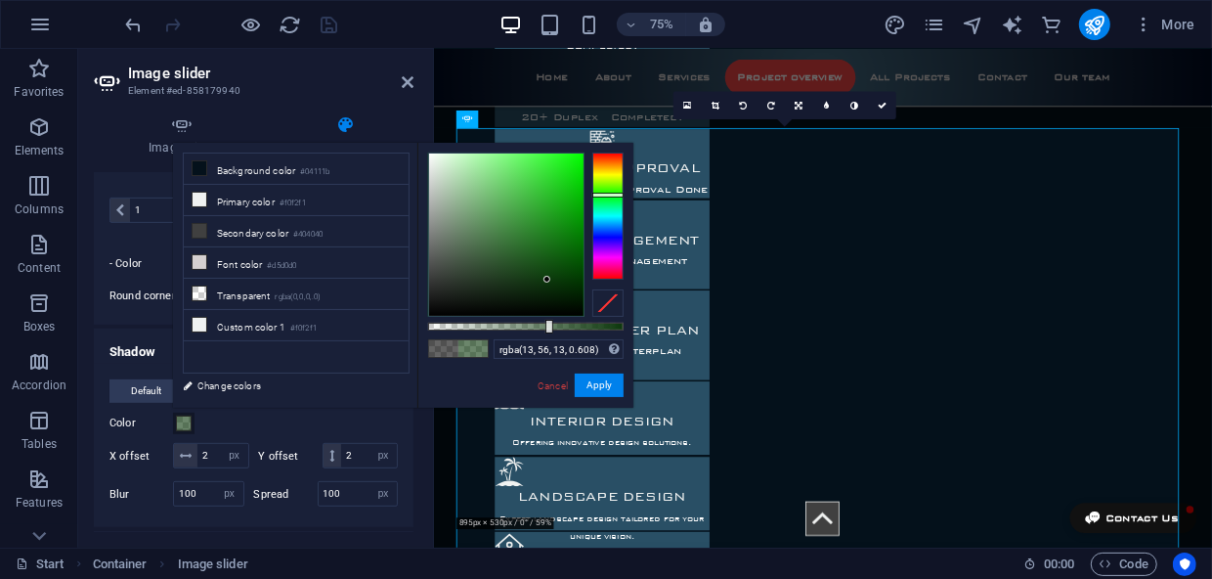
drag, startPoint x: 533, startPoint y: 280, endPoint x: 547, endPoint y: 280, distance: 14.7
click at [547, 280] on div at bounding box center [506, 234] width 154 height 162
type input "rgba(13, 56, 13, 0.867)"
drag, startPoint x: 548, startPoint y: 327, endPoint x: 597, endPoint y: 327, distance: 48.9
click at [597, 327] on div at bounding box center [599, 327] width 8 height 14
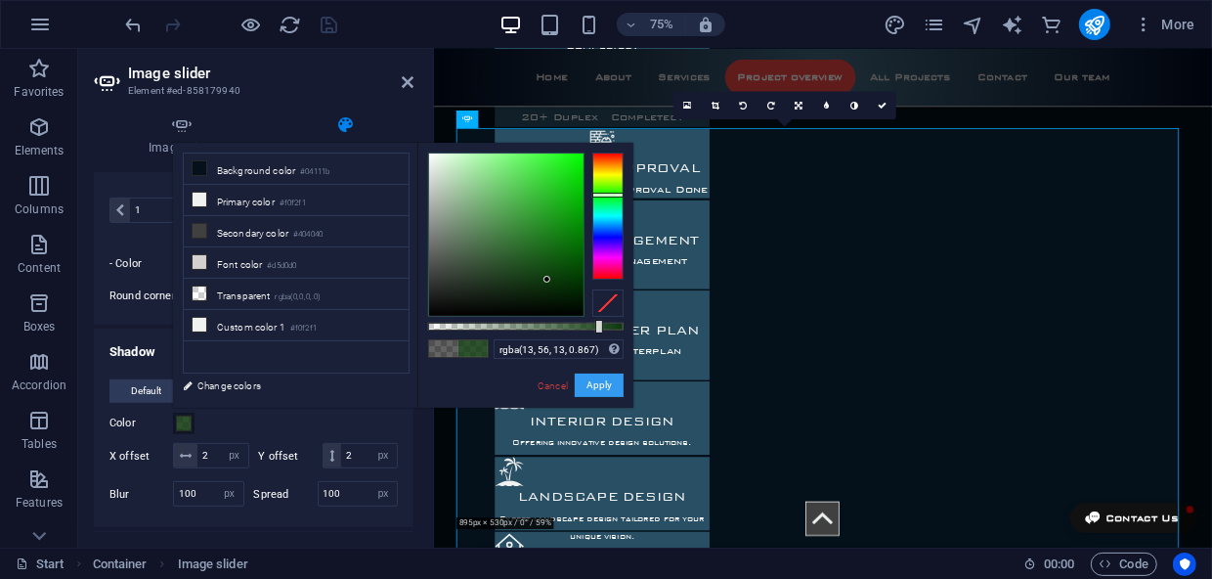
drag, startPoint x: 593, startPoint y: 386, endPoint x: 212, endPoint y: 448, distance: 386.1
click at [593, 386] on button "Apply" at bounding box center [599, 384] width 49 height 23
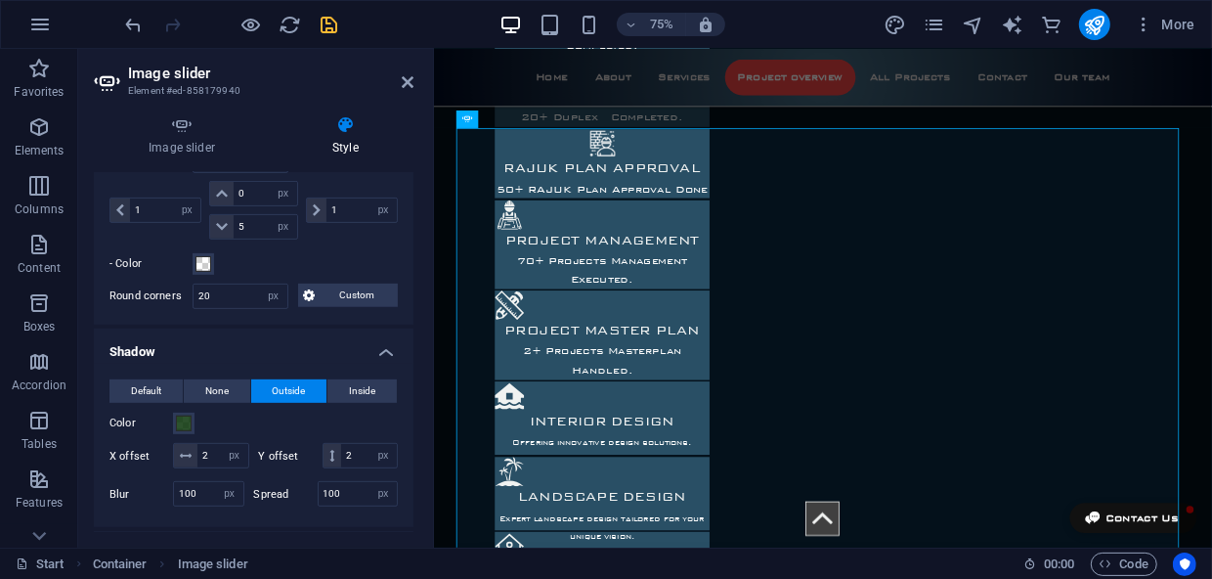
drag, startPoint x: 431, startPoint y: 86, endPoint x: 371, endPoint y: 94, distance: 60.1
click at [371, 94] on aside "Image slider Element #ed-858179940 Image slider Style Image slider Drag files h…" at bounding box center [256, 298] width 356 height 498
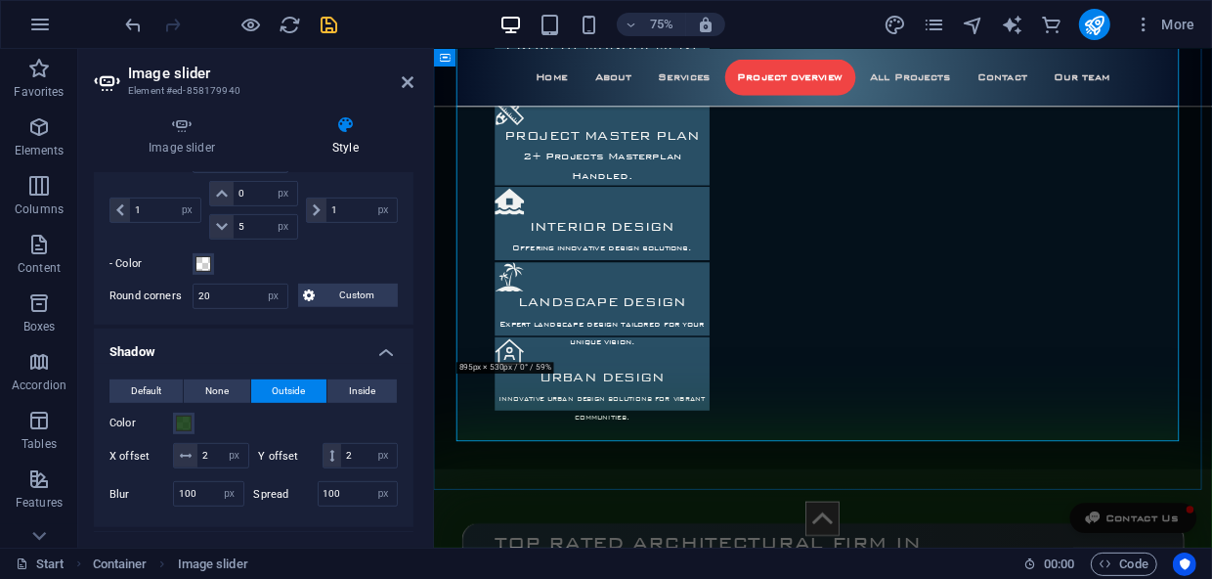
scroll to position [2645, 0]
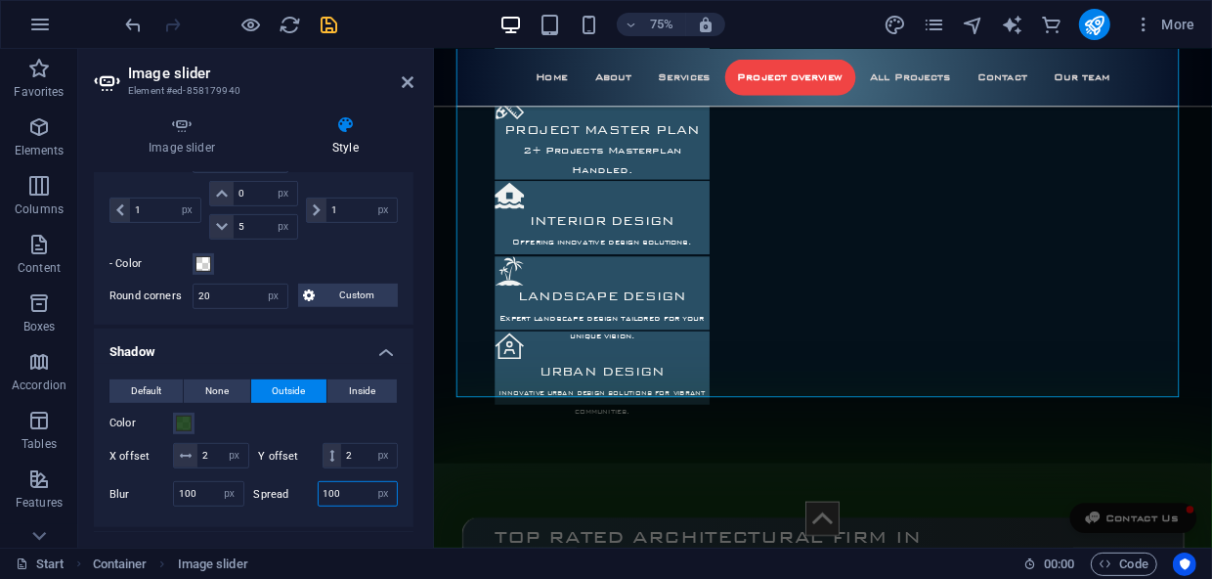
drag, startPoint x: 352, startPoint y: 511, endPoint x: 297, endPoint y: 510, distance: 54.7
click at [297, 506] on div "Spread 100 px rem vh vw" at bounding box center [326, 493] width 145 height 25
type input "50"
drag, startPoint x: 208, startPoint y: 508, endPoint x: 172, endPoint y: 511, distance: 36.3
click at [173, 506] on div "100 px rem % vh vw" at bounding box center [208, 493] width 71 height 25
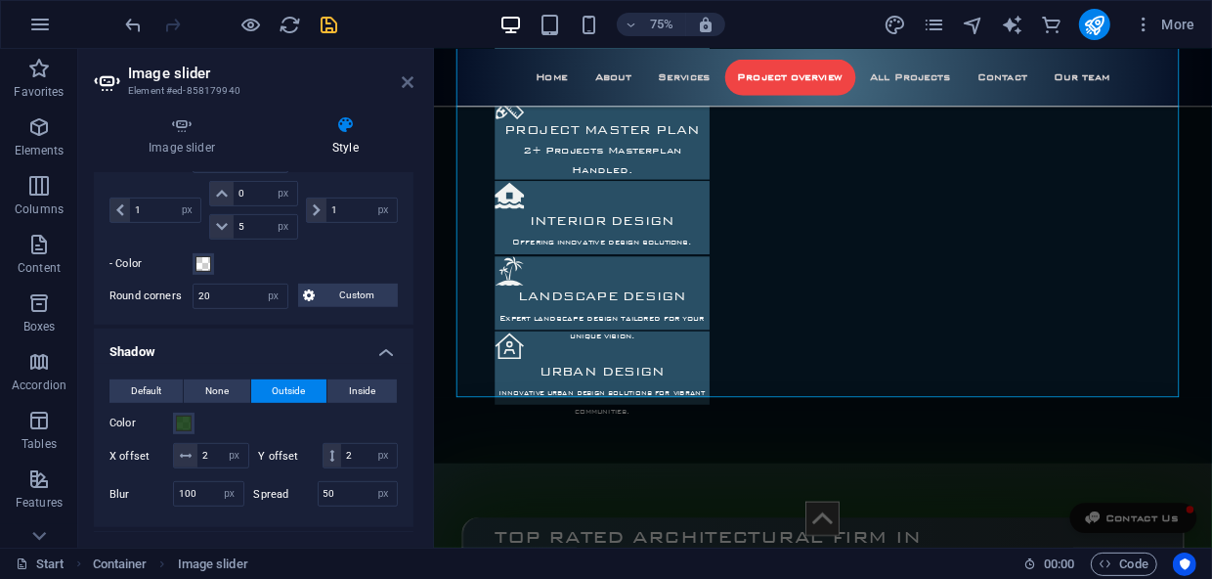
click at [408, 83] on icon at bounding box center [408, 82] width 12 height 16
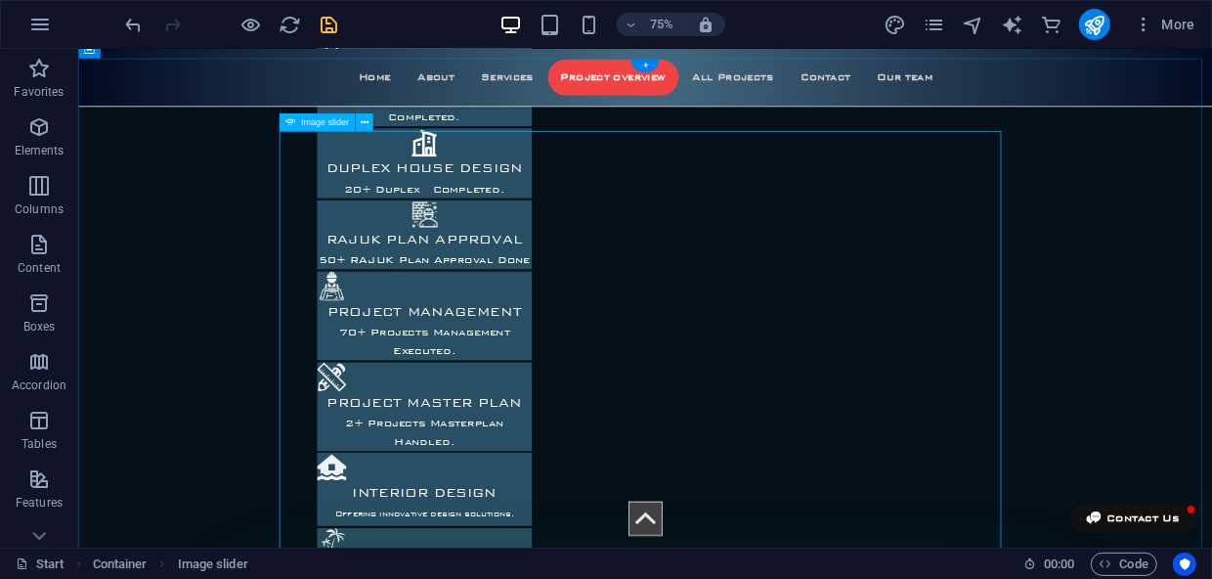
scroll to position [2289, 0]
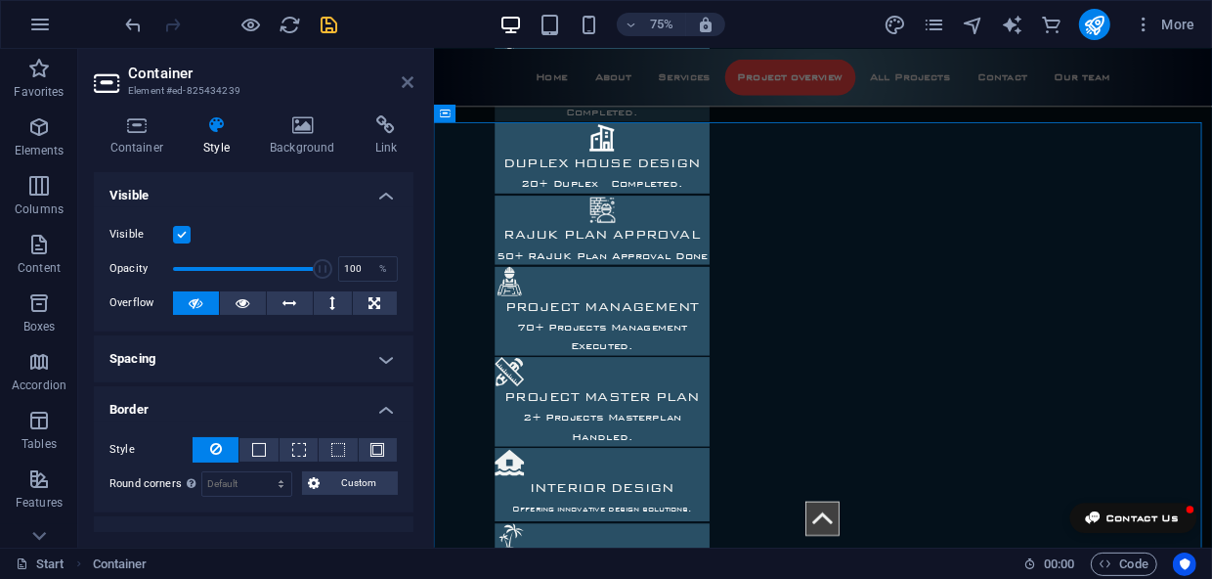
click at [405, 76] on icon at bounding box center [408, 82] width 12 height 16
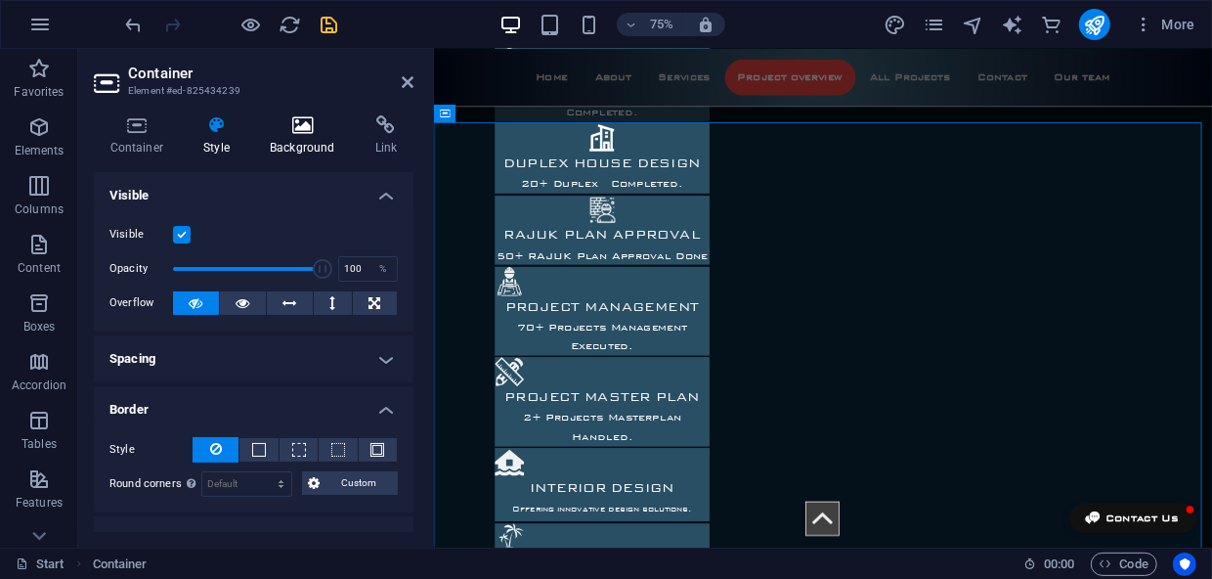
click at [307, 133] on icon at bounding box center [303, 125] width 98 height 20
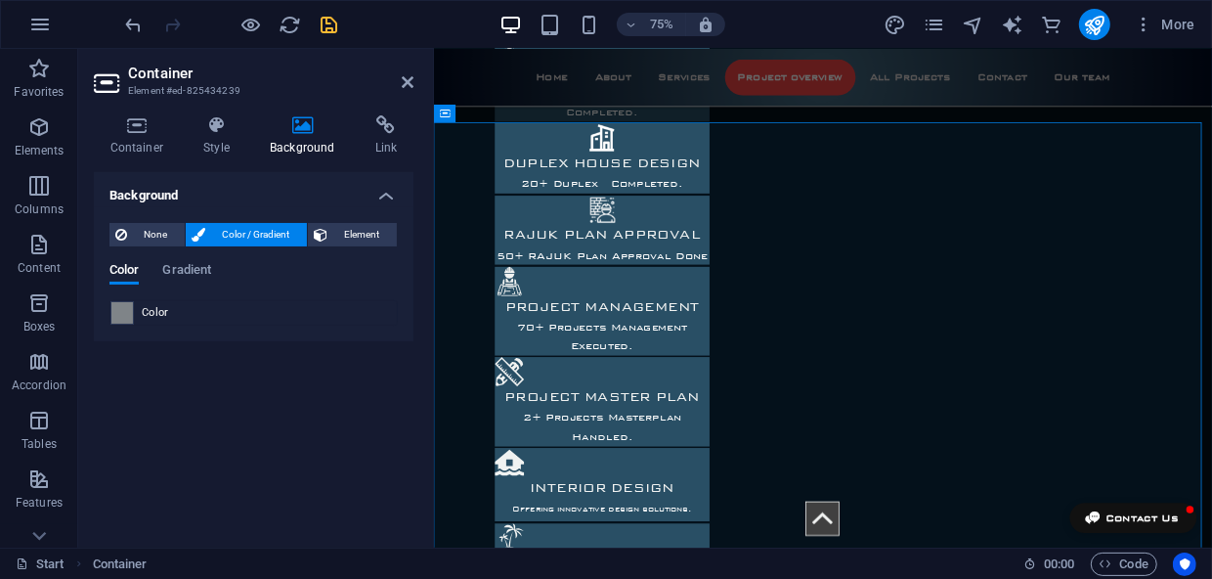
click at [122, 312] on span at bounding box center [122, 313] width 22 height 22
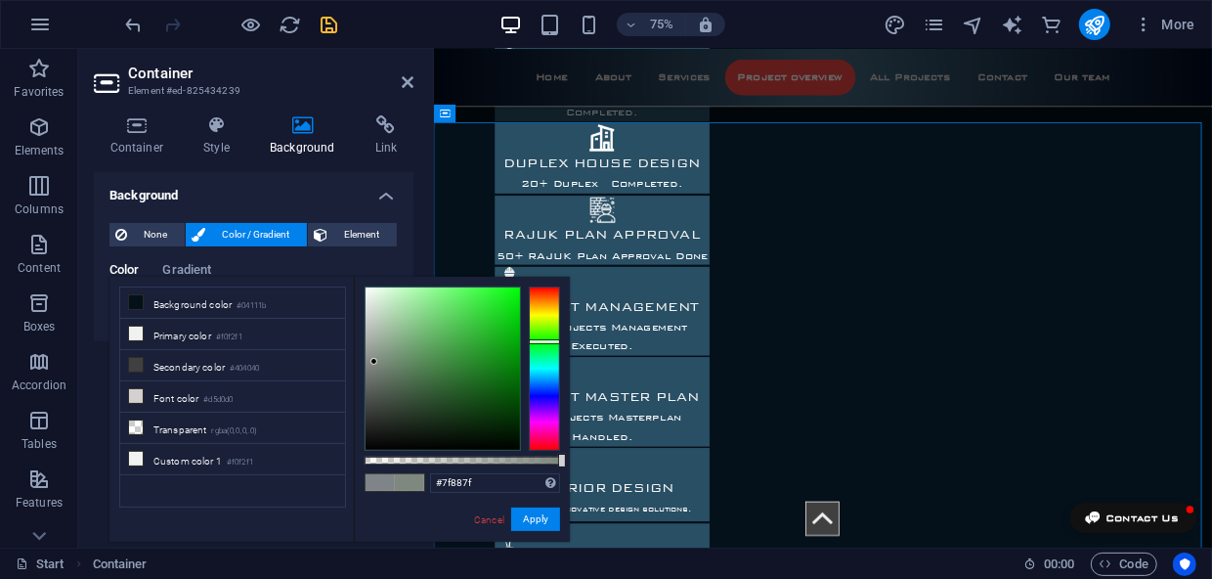
click at [541, 341] on div at bounding box center [544, 368] width 31 height 164
drag, startPoint x: 482, startPoint y: 395, endPoint x: 435, endPoint y: 438, distance: 63.6
click at [435, 438] on div at bounding box center [443, 368] width 154 height 162
click at [252, 260] on div "Color Gradient Color" at bounding box center [253, 286] width 288 height 78
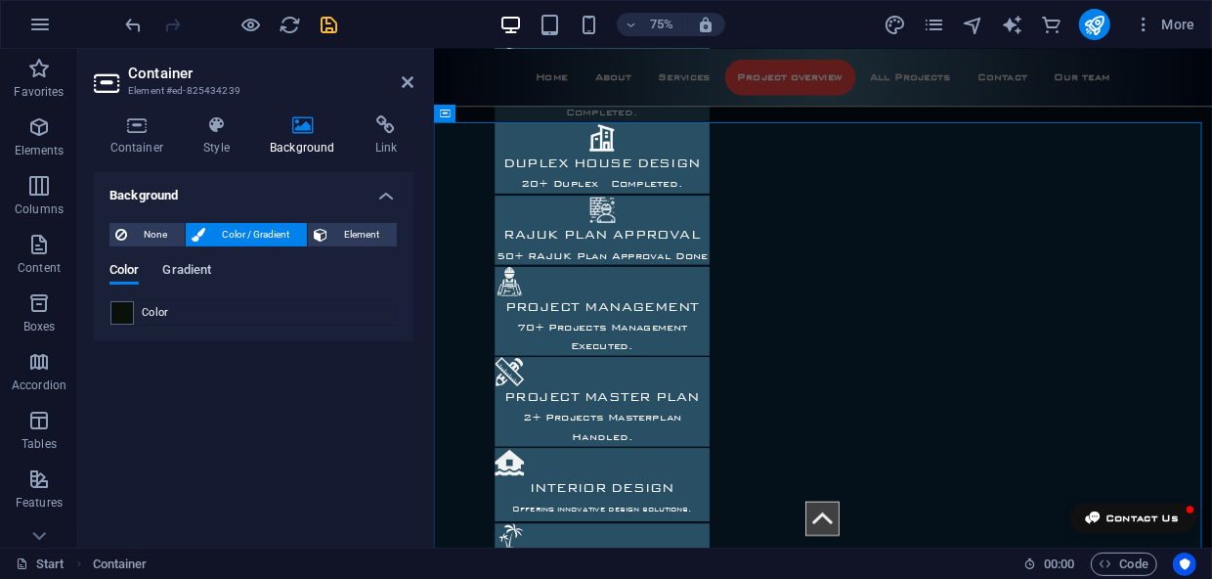
click at [181, 276] on span "Gradient" at bounding box center [186, 271] width 49 height 27
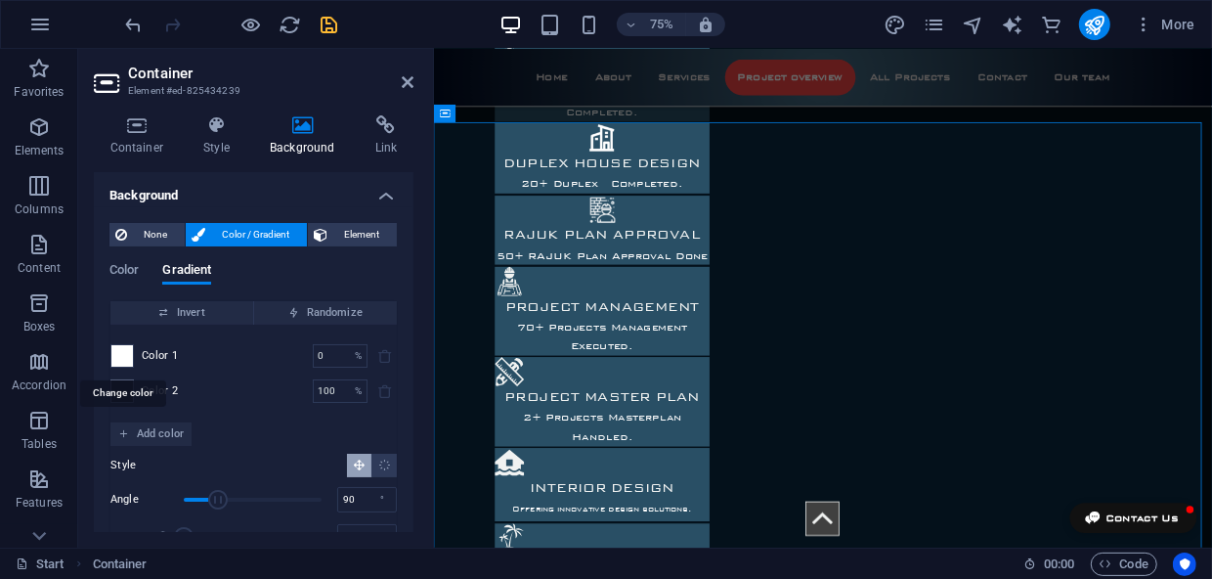
click at [127, 353] on span at bounding box center [122, 356] width 22 height 22
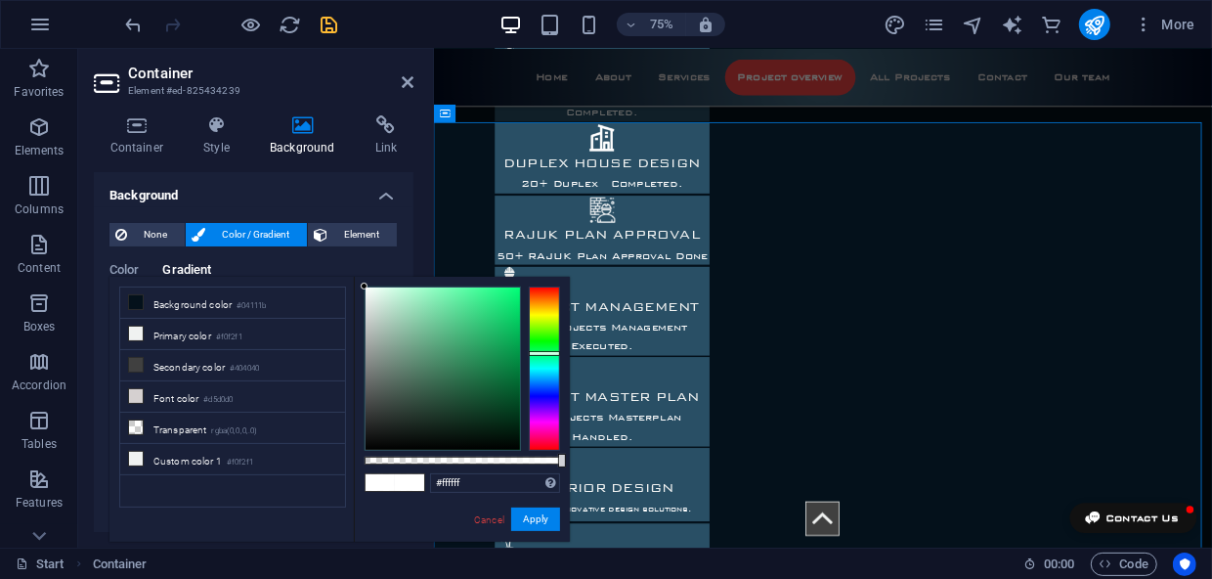
click at [535, 353] on div at bounding box center [544, 368] width 31 height 164
drag, startPoint x: 474, startPoint y: 399, endPoint x: 460, endPoint y: 435, distance: 38.7
click at [382, 416] on div at bounding box center [443, 368] width 154 height 162
type input "#2d3330"
click at [541, 522] on button "Apply" at bounding box center [535, 518] width 49 height 23
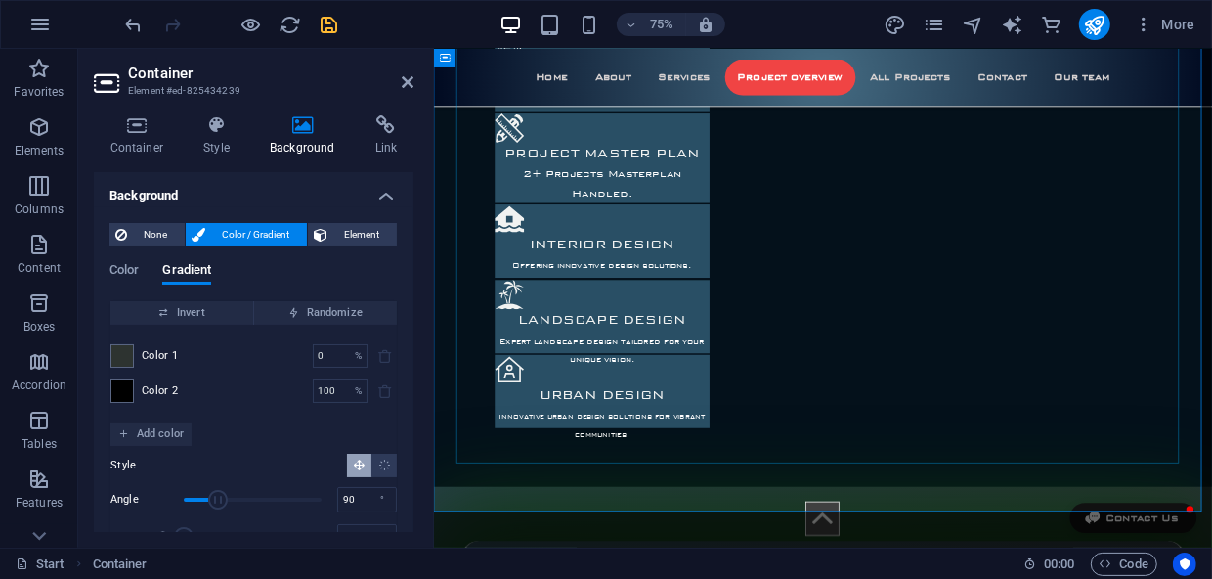
scroll to position [2645, 0]
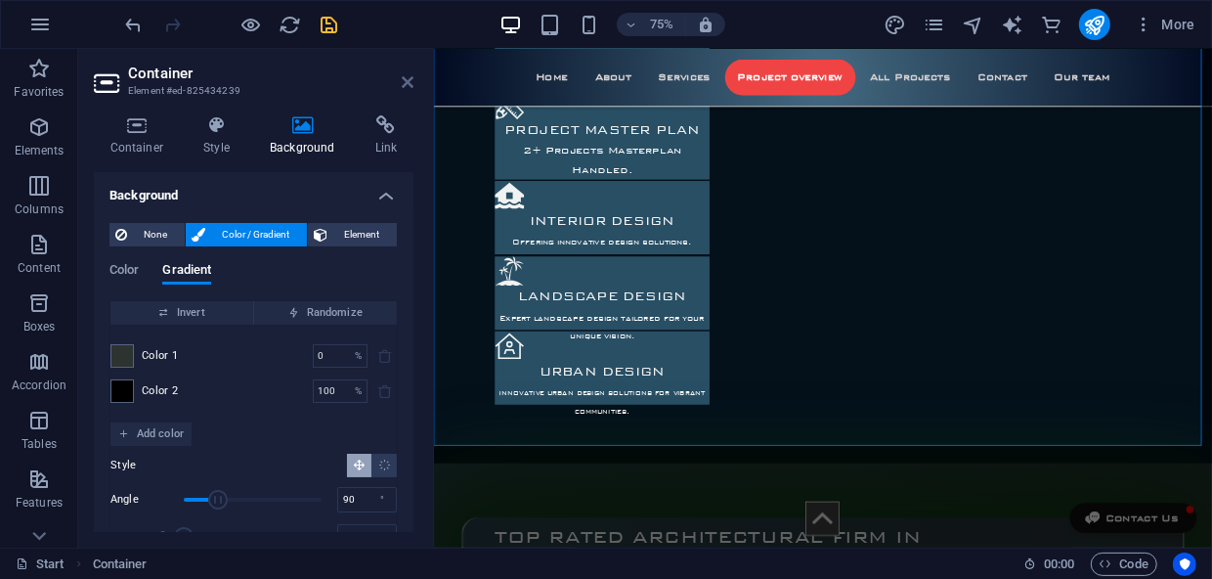
click at [410, 77] on icon at bounding box center [408, 82] width 12 height 16
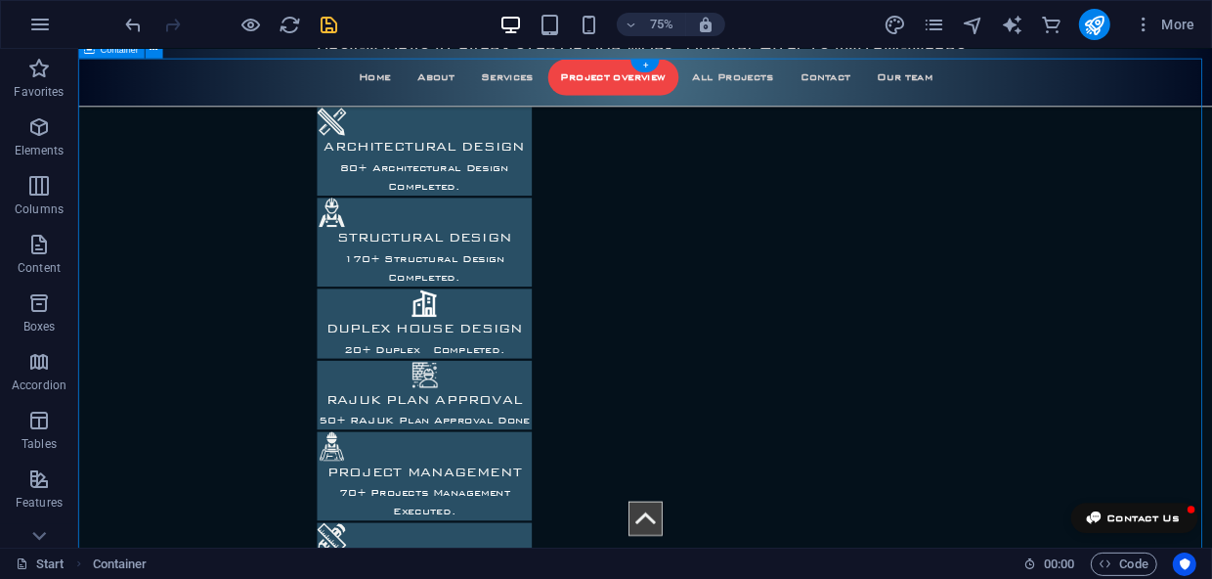
scroll to position [2112, 0]
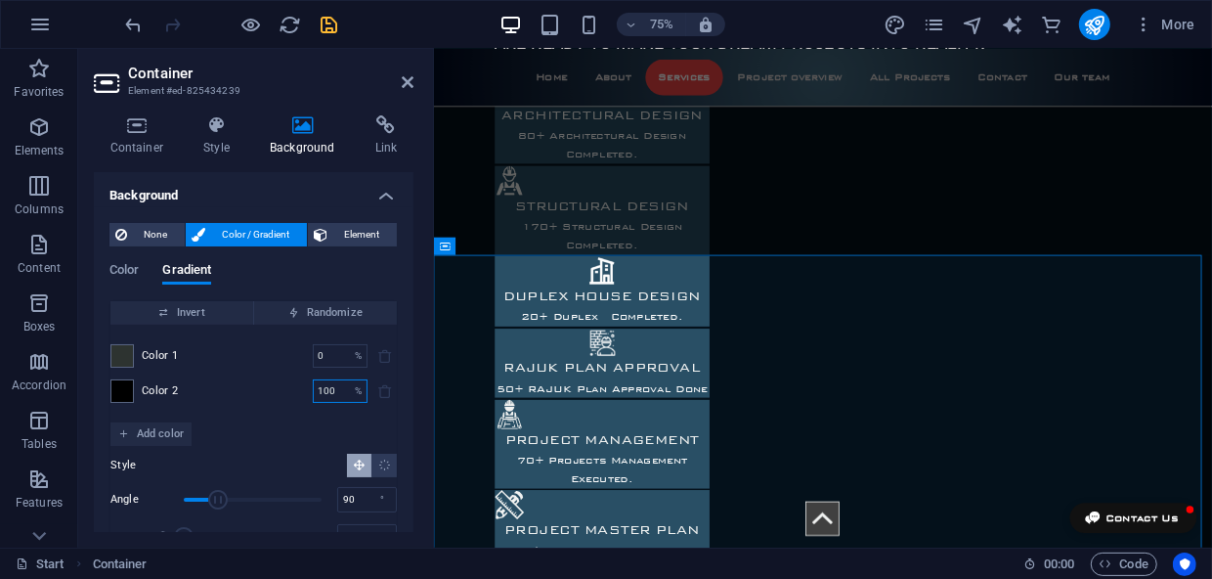
drag, startPoint x: 333, startPoint y: 390, endPoint x: 307, endPoint y: 391, distance: 26.4
click at [307, 391] on div "Color 2 100 % ​" at bounding box center [253, 390] width 286 height 23
type input "20"
click at [361, 268] on div "Color Gradient" at bounding box center [253, 281] width 288 height 37
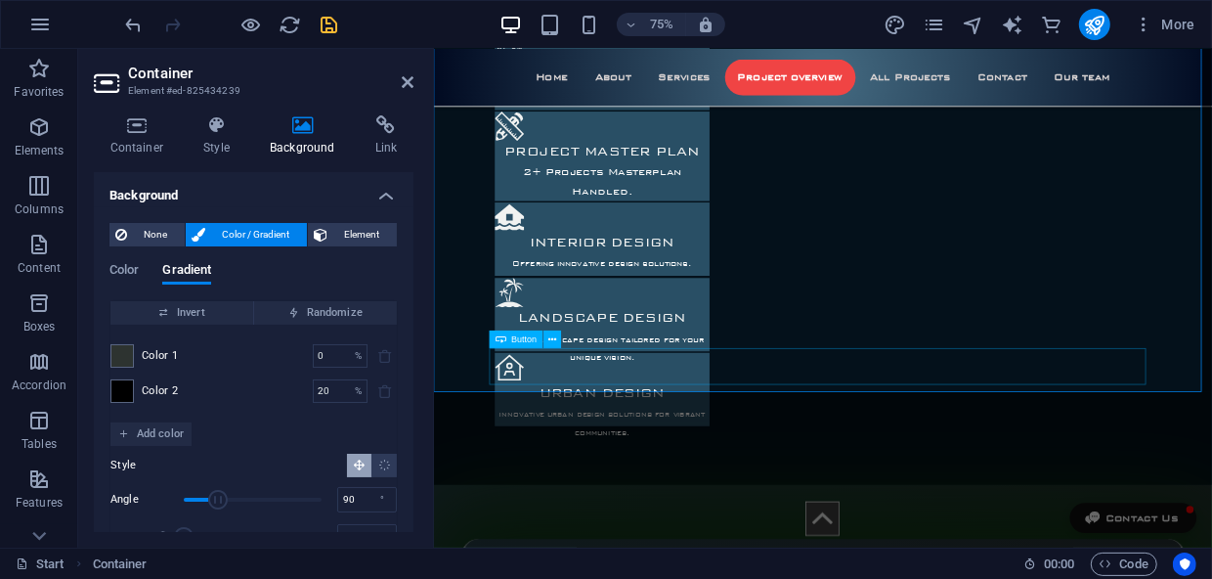
scroll to position [2734, 0]
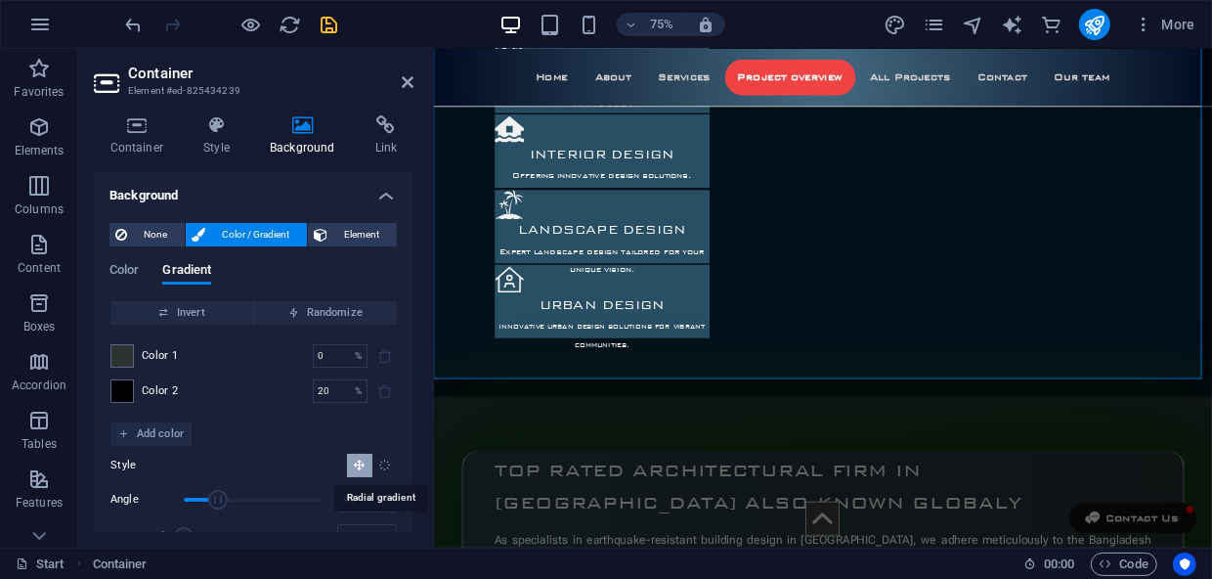
click at [384, 461] on icon "Radial gradient" at bounding box center [384, 464] width 13 height 13
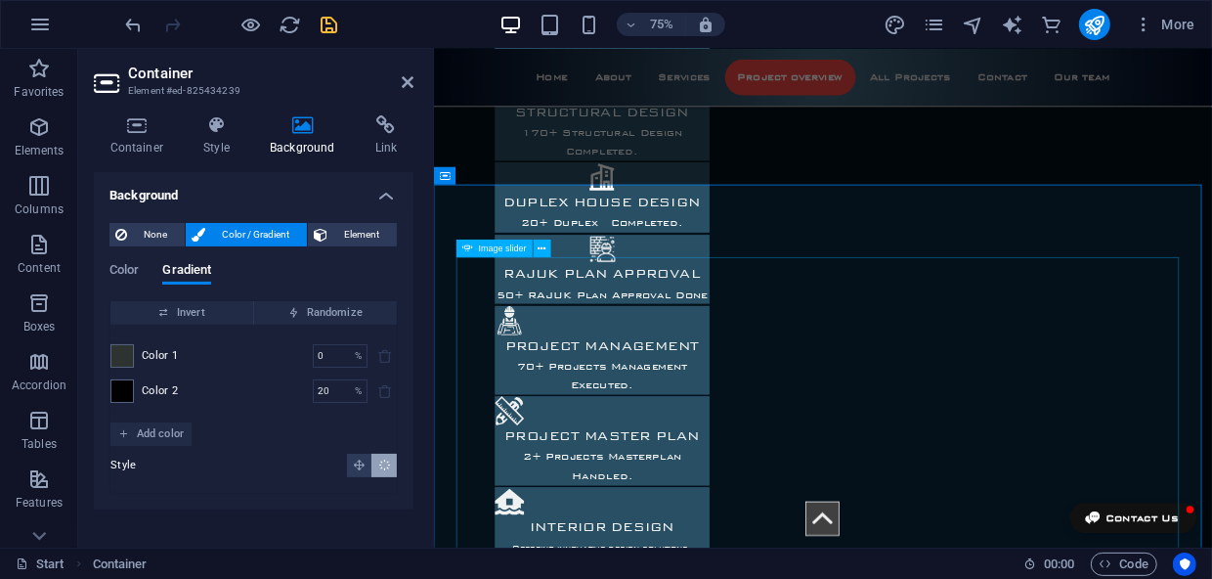
scroll to position [2378, 0]
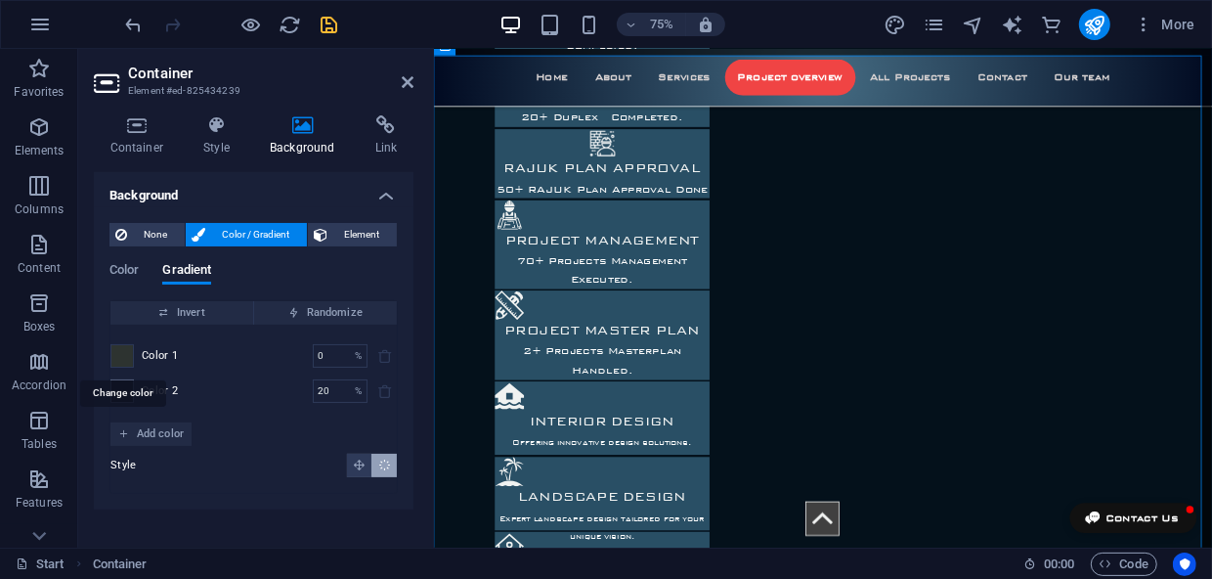
click at [119, 355] on span at bounding box center [122, 356] width 22 height 22
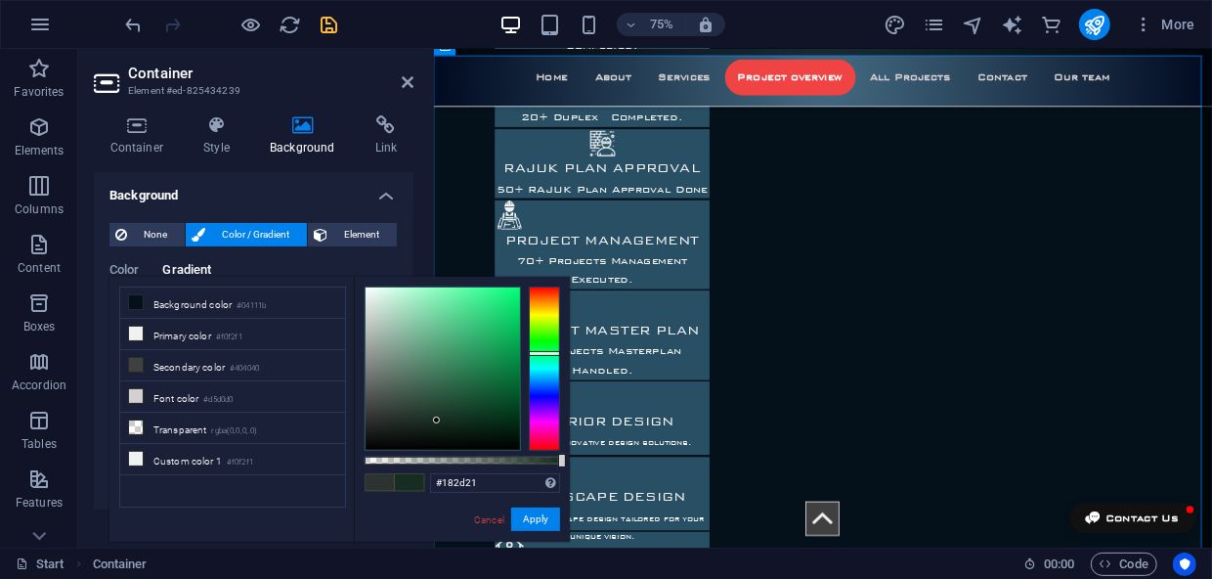
drag, startPoint x: 376, startPoint y: 411, endPoint x: 440, endPoint y: 420, distance: 64.1
click at [438, 420] on div at bounding box center [443, 368] width 154 height 162
drag, startPoint x: 534, startPoint y: 527, endPoint x: 130, endPoint y: 634, distance: 417.7
click at [534, 527] on button "Apply" at bounding box center [535, 518] width 49 height 23
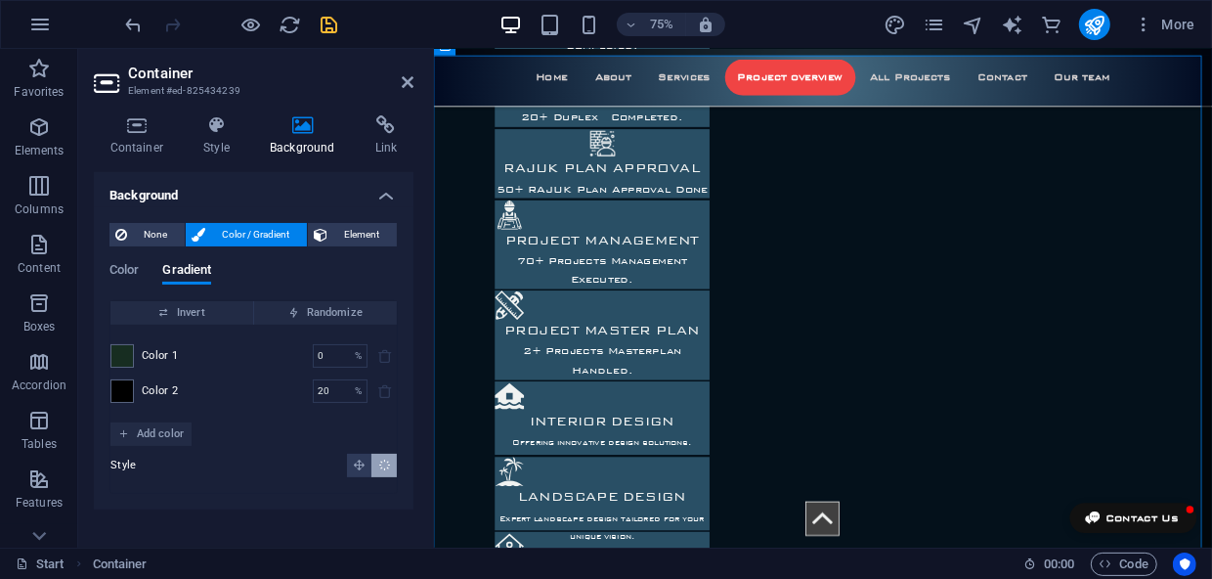
click at [246, 464] on div "Style" at bounding box center [253, 464] width 286 height 23
click at [410, 80] on icon at bounding box center [408, 82] width 12 height 16
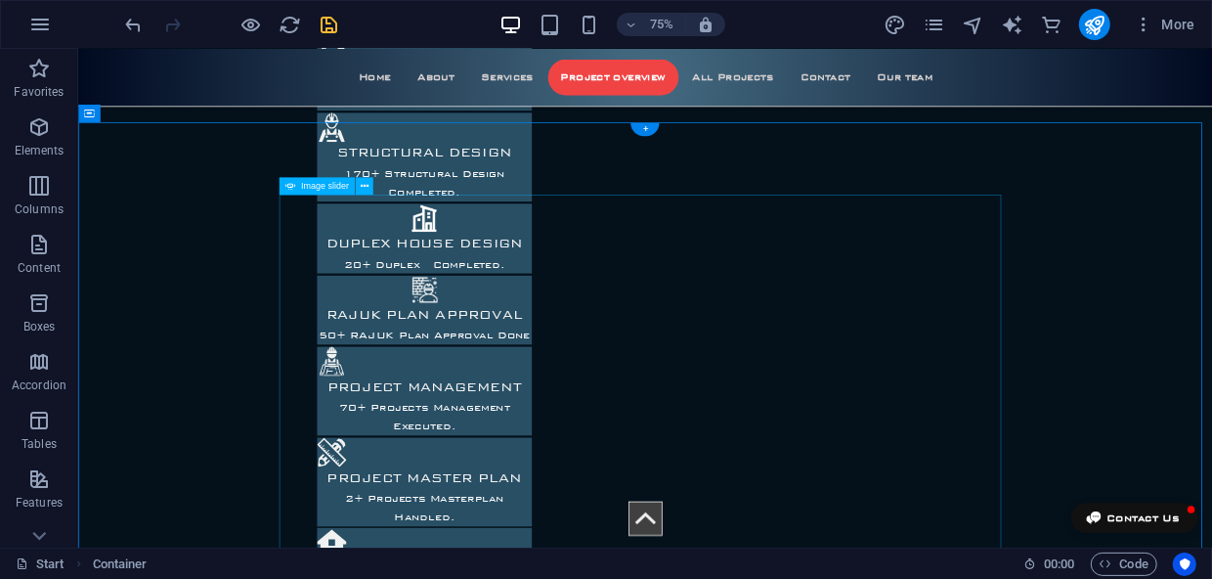
scroll to position [2289, 0]
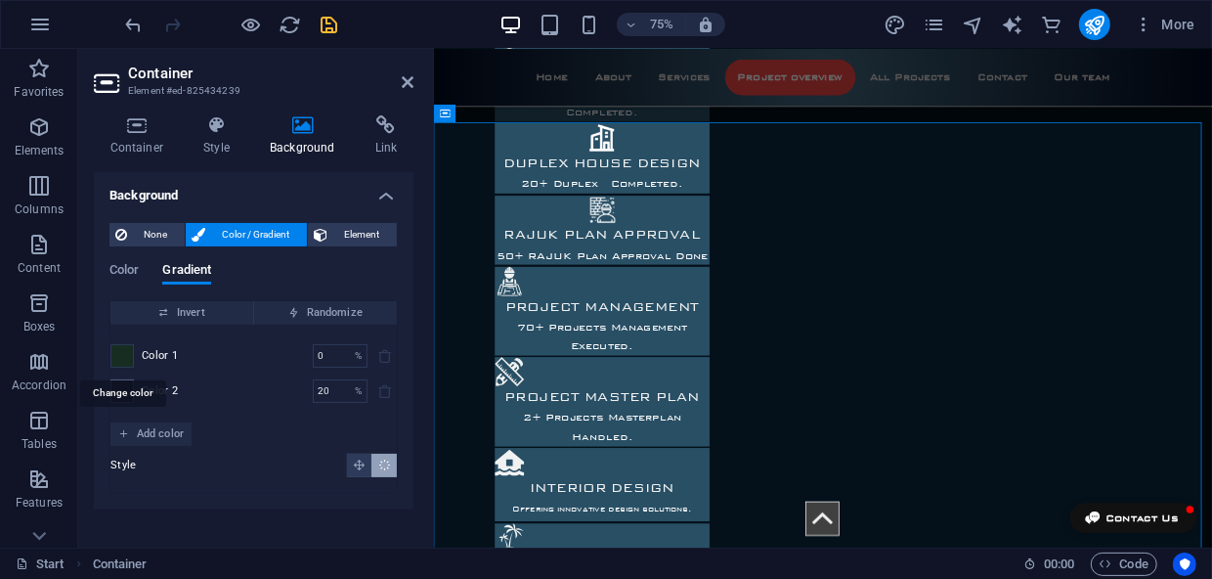
click at [123, 357] on span at bounding box center [122, 356] width 22 height 22
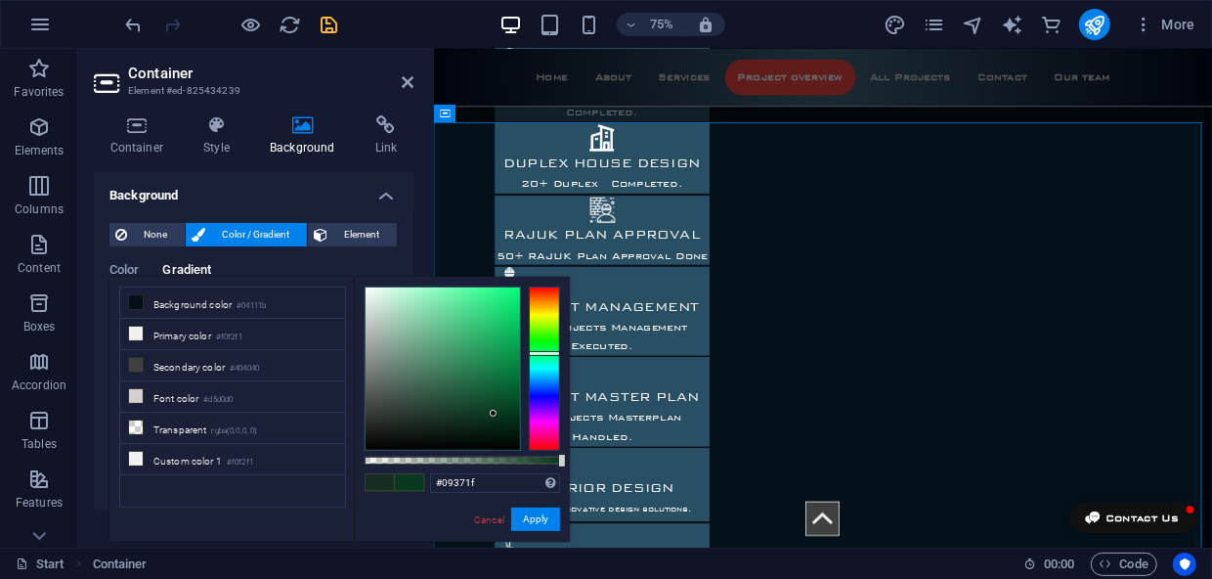
drag, startPoint x: 443, startPoint y: 412, endPoint x: 494, endPoint y: 413, distance: 50.8
click at [494, 413] on div at bounding box center [443, 368] width 154 height 162
drag, startPoint x: 545, startPoint y: 519, endPoint x: 149, endPoint y: 626, distance: 411.1
click at [545, 519] on button "Apply" at bounding box center [535, 518] width 49 height 23
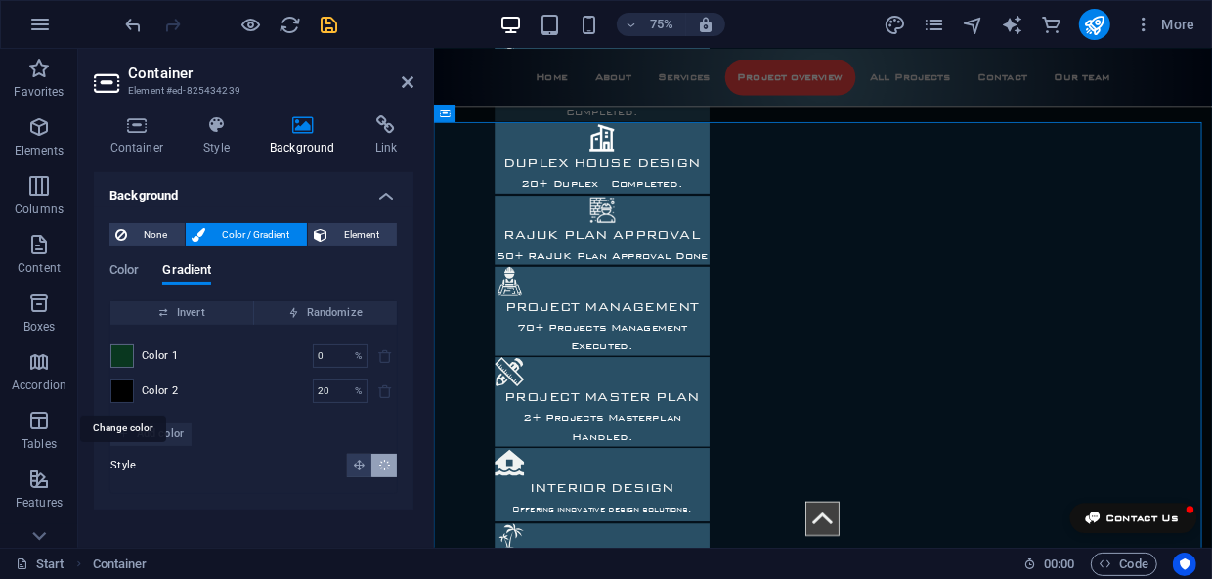
click at [127, 393] on span at bounding box center [122, 391] width 22 height 22
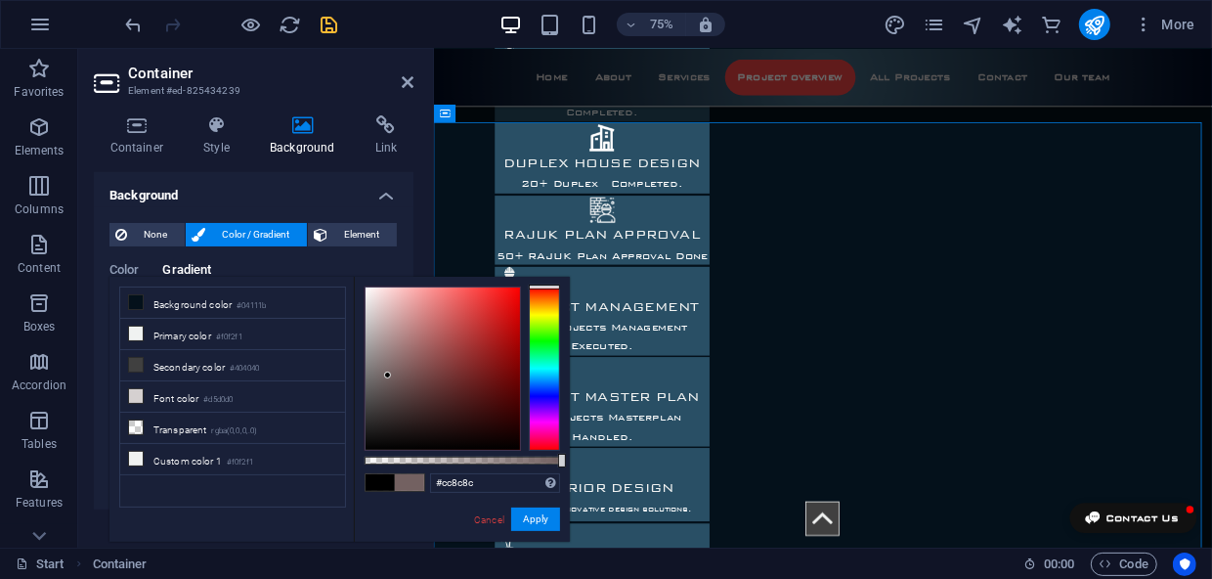
drag, startPoint x: 392, startPoint y: 316, endPoint x: 414, endPoint y: 314, distance: 22.6
click at [414, 314] on div at bounding box center [443, 368] width 154 height 162
drag, startPoint x: 419, startPoint y: 304, endPoint x: 427, endPoint y: 348, distance: 44.7
click at [410, 344] on div at bounding box center [443, 368] width 154 height 162
click at [546, 366] on div at bounding box center [544, 368] width 31 height 164
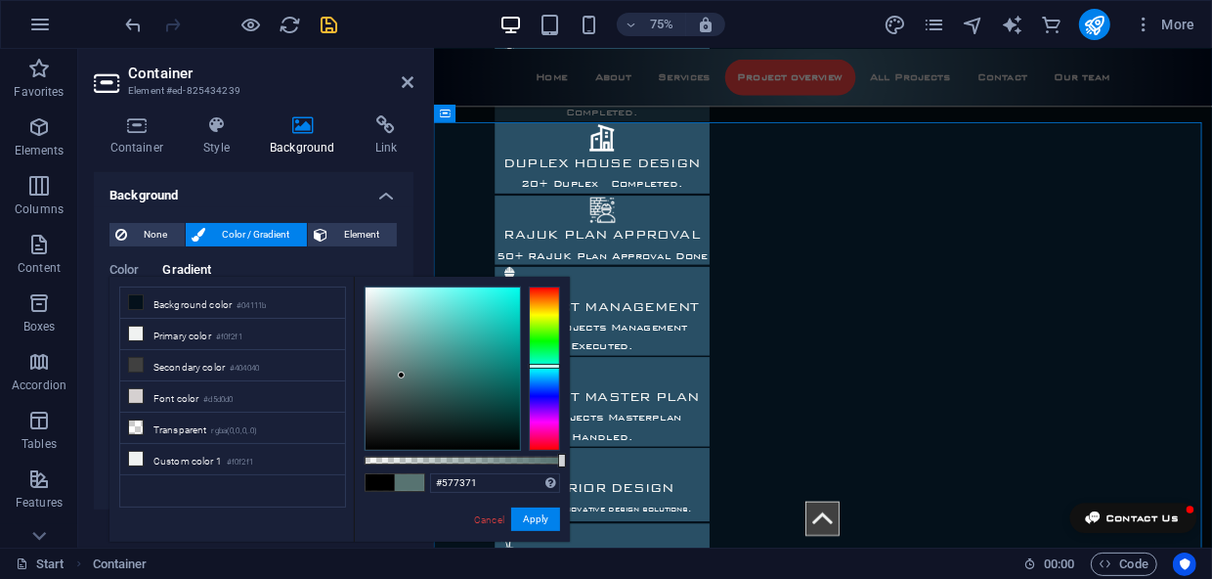
type input "#567170"
drag, startPoint x: 374, startPoint y: 329, endPoint x: 402, endPoint y: 376, distance: 54.3
click at [402, 376] on div at bounding box center [443, 368] width 154 height 162
drag, startPoint x: 122, startPoint y: 636, endPoint x: 525, endPoint y: 526, distance: 417.5
click at [525, 526] on button "Apply" at bounding box center [535, 518] width 49 height 23
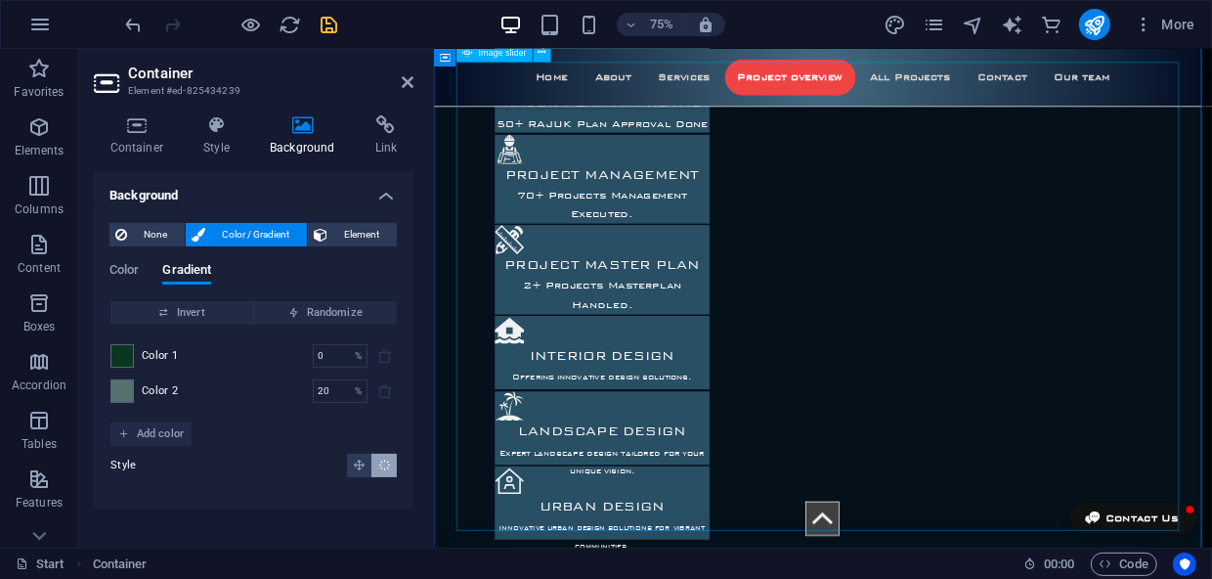
scroll to position [2467, 0]
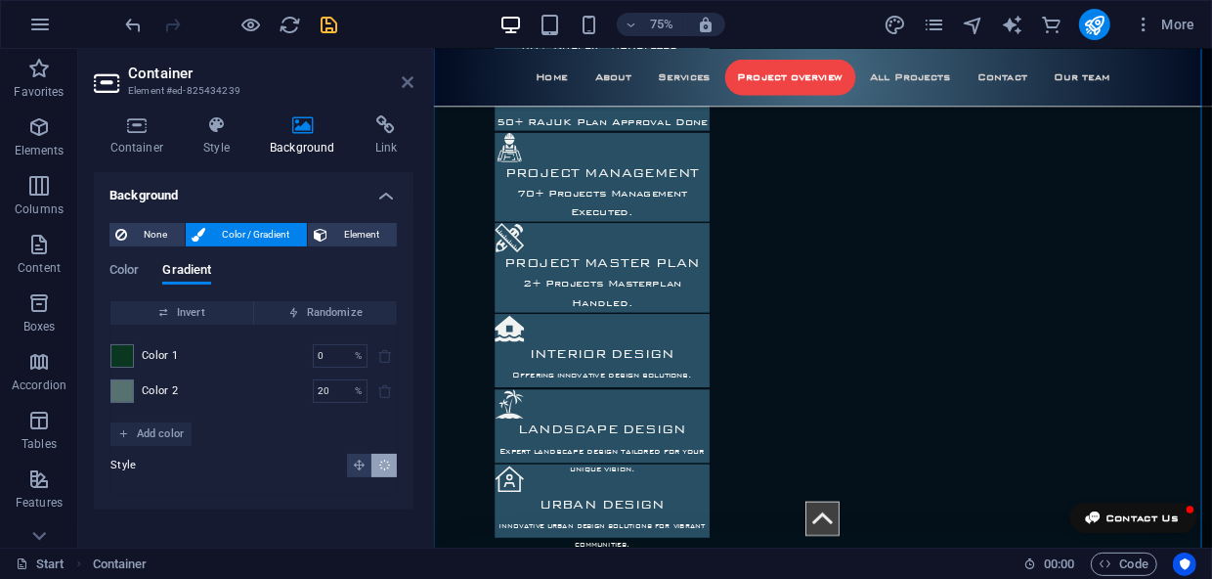
click at [410, 80] on icon at bounding box center [408, 82] width 12 height 16
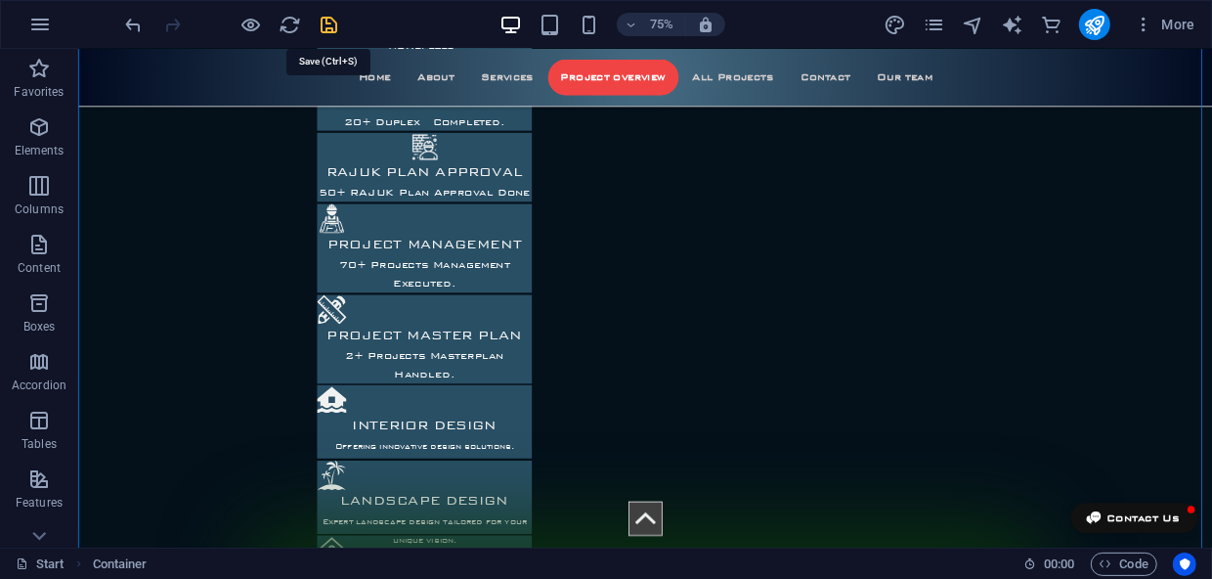
click at [324, 22] on icon "save" at bounding box center [330, 25] width 22 height 22
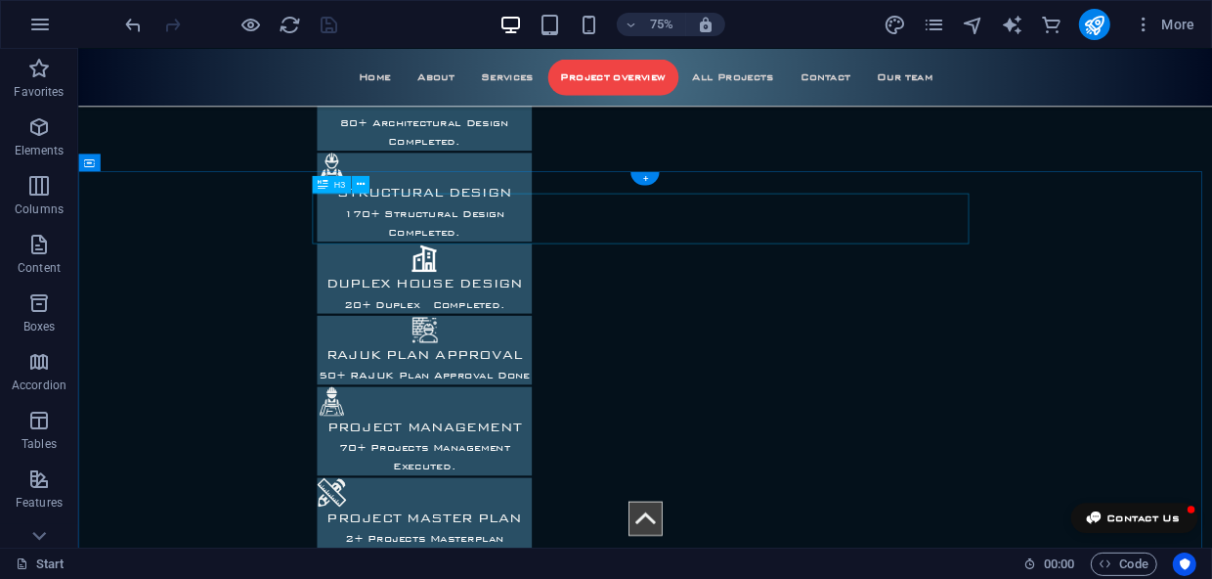
scroll to position [2200, 0]
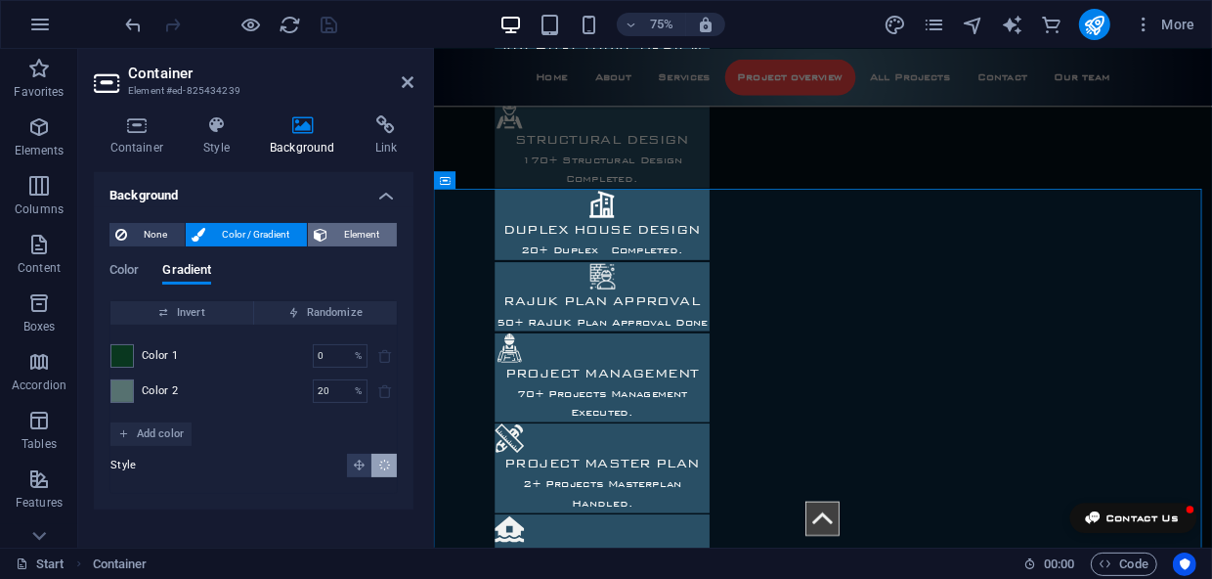
click at [358, 231] on span "Element" at bounding box center [362, 234] width 58 height 23
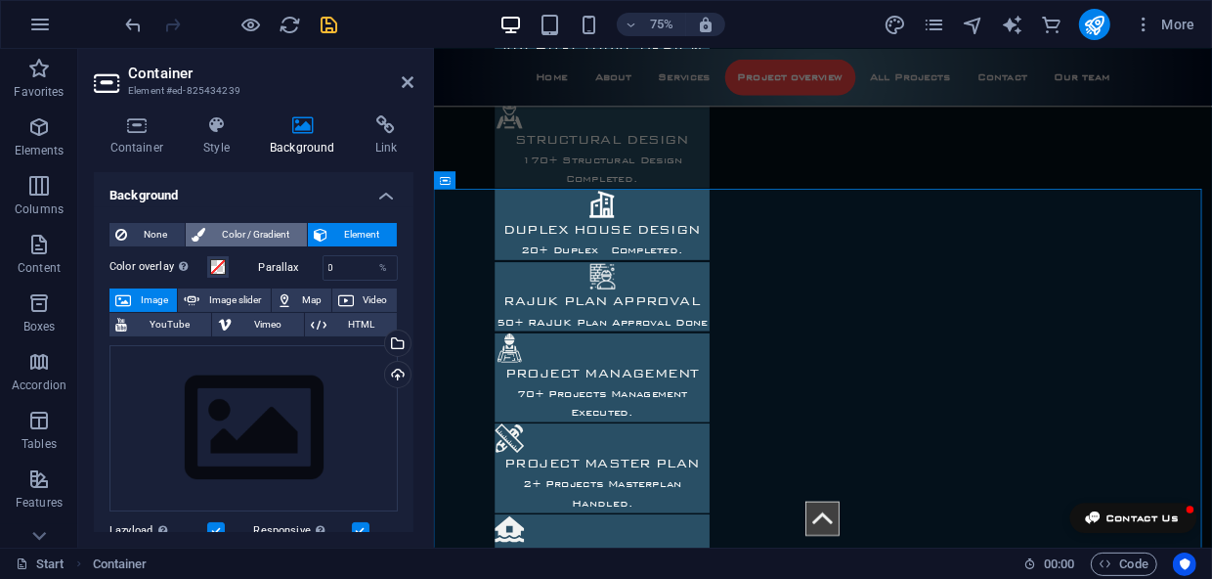
click at [270, 226] on span "Color / Gradient" at bounding box center [256, 234] width 90 height 23
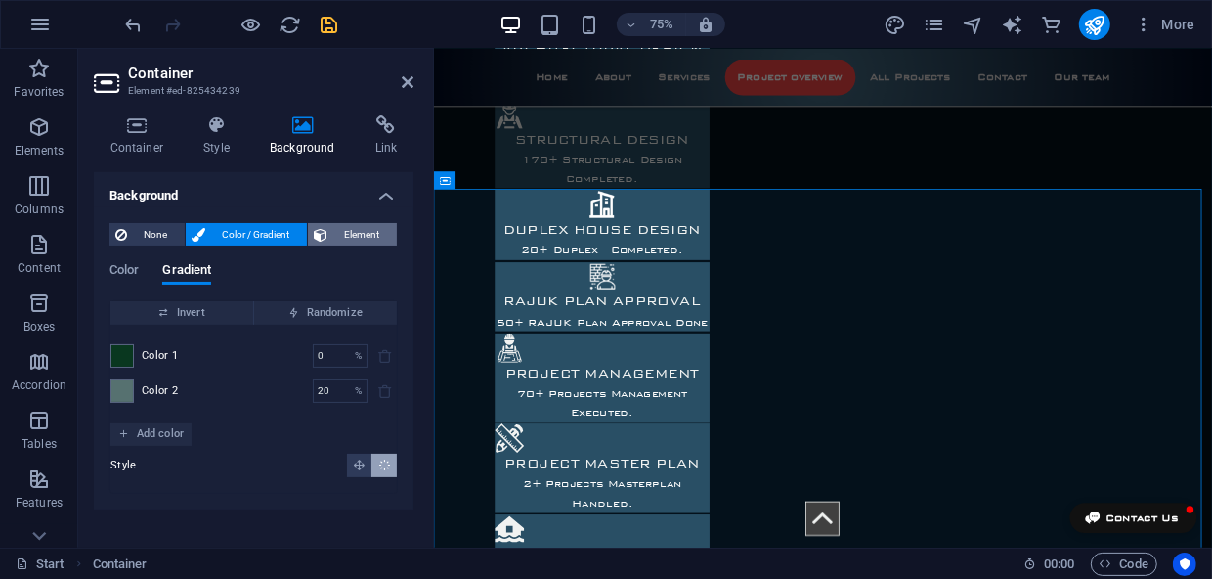
click at [350, 230] on span "Element" at bounding box center [362, 234] width 58 height 23
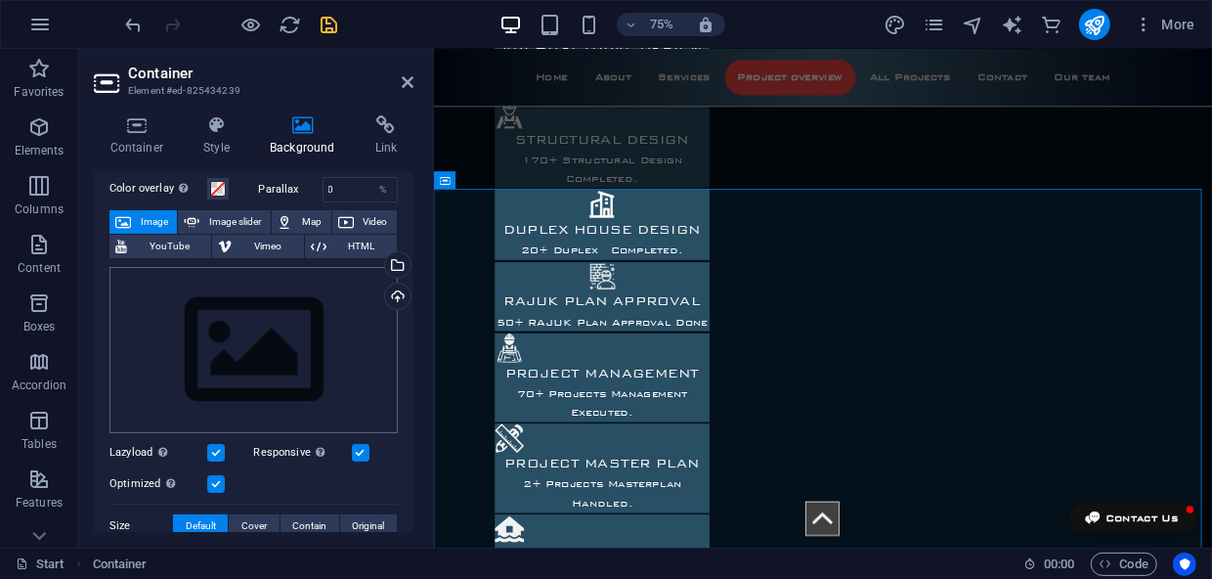
scroll to position [44, 0]
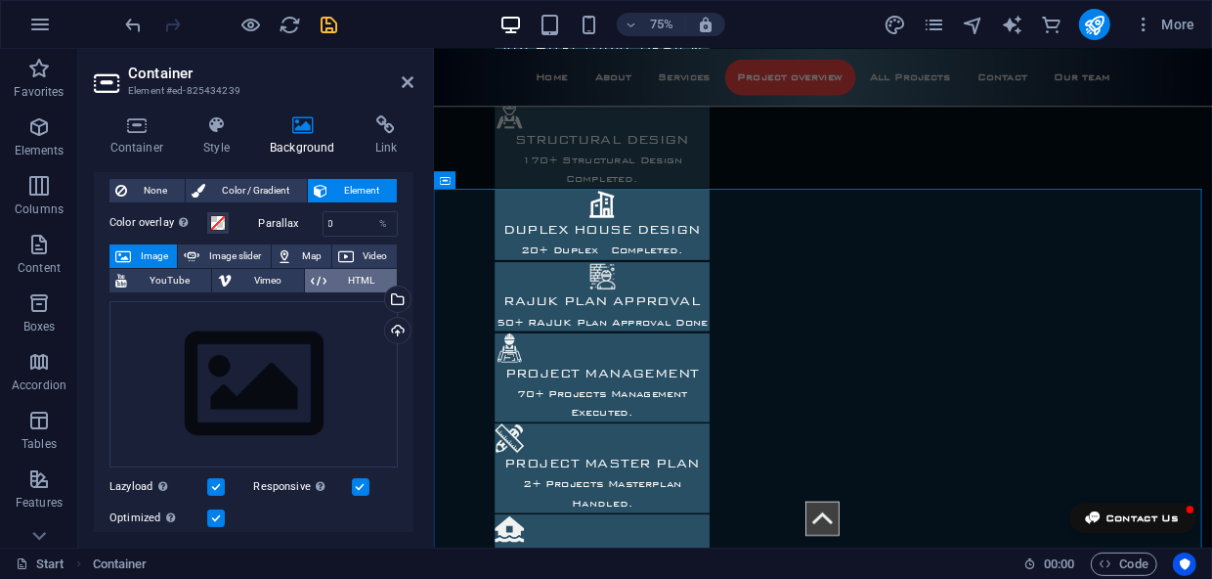
click at [339, 281] on span "HTML" at bounding box center [361, 280] width 59 height 23
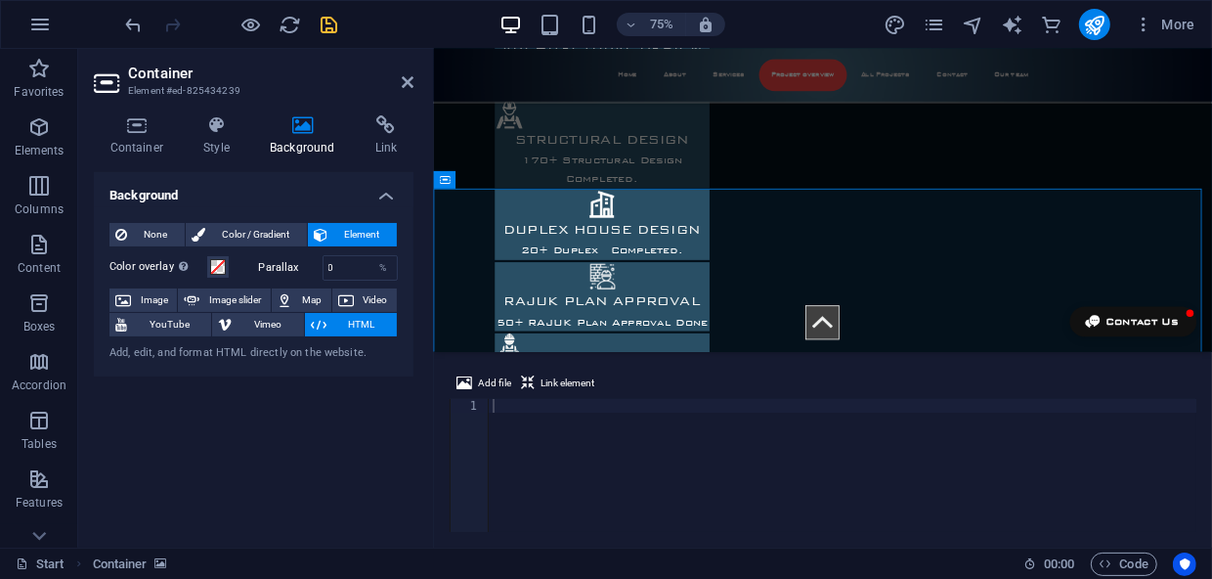
scroll to position [0, 0]
click at [221, 230] on span "Color / Gradient" at bounding box center [256, 234] width 90 height 23
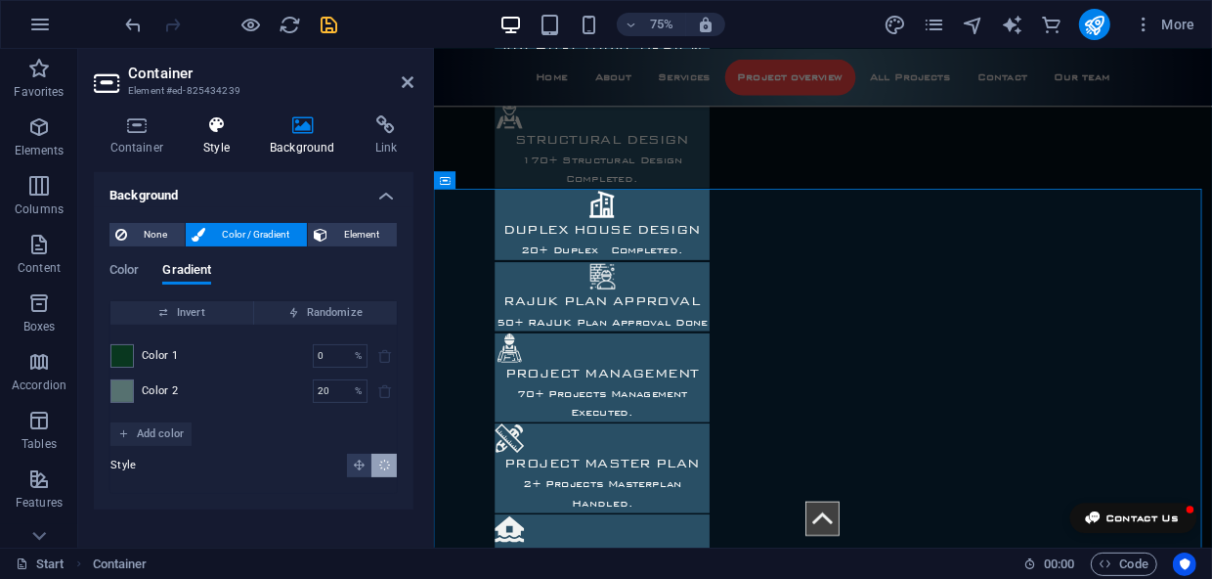
click at [227, 123] on icon at bounding box center [217, 125] width 59 height 20
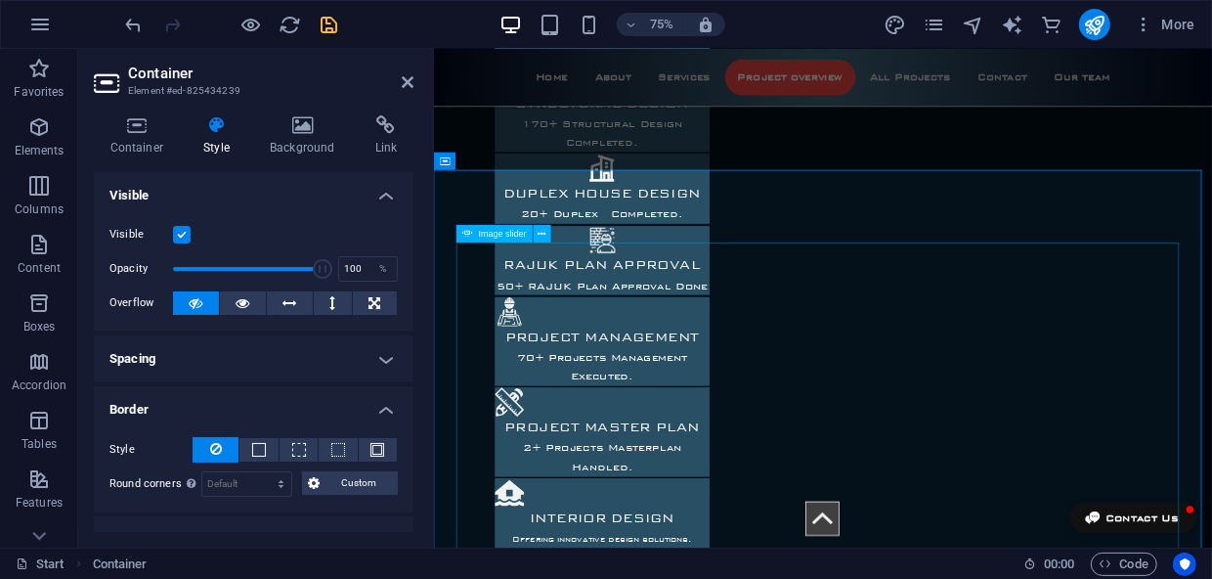
scroll to position [2289, 0]
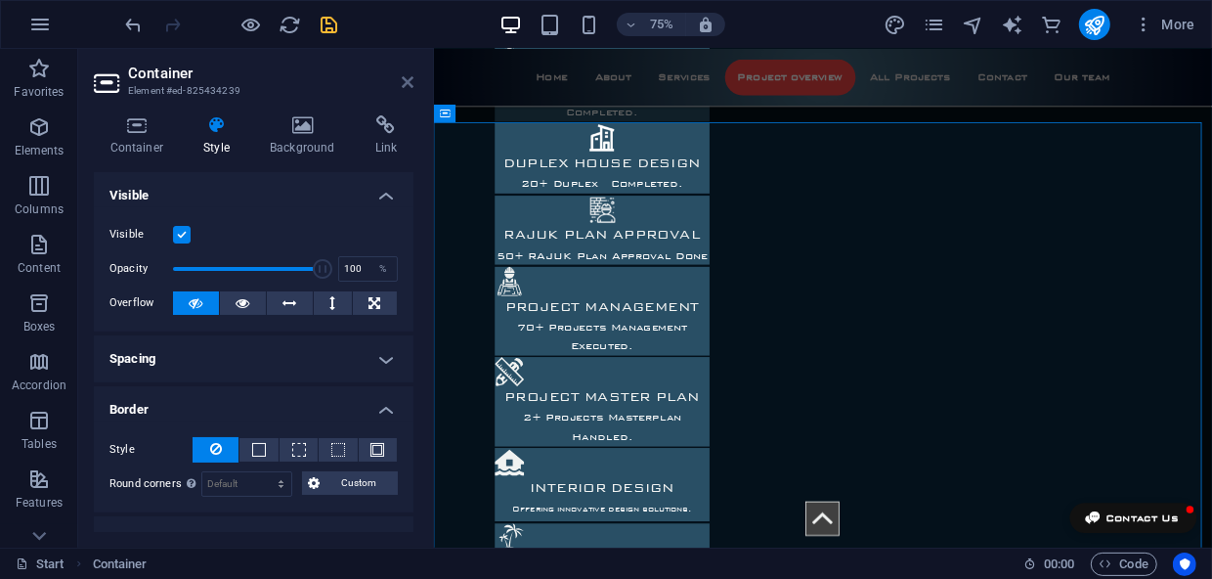
drag, startPoint x: 408, startPoint y: 80, endPoint x: 509, endPoint y: 100, distance: 103.5
click at [408, 80] on icon at bounding box center [408, 82] width 12 height 16
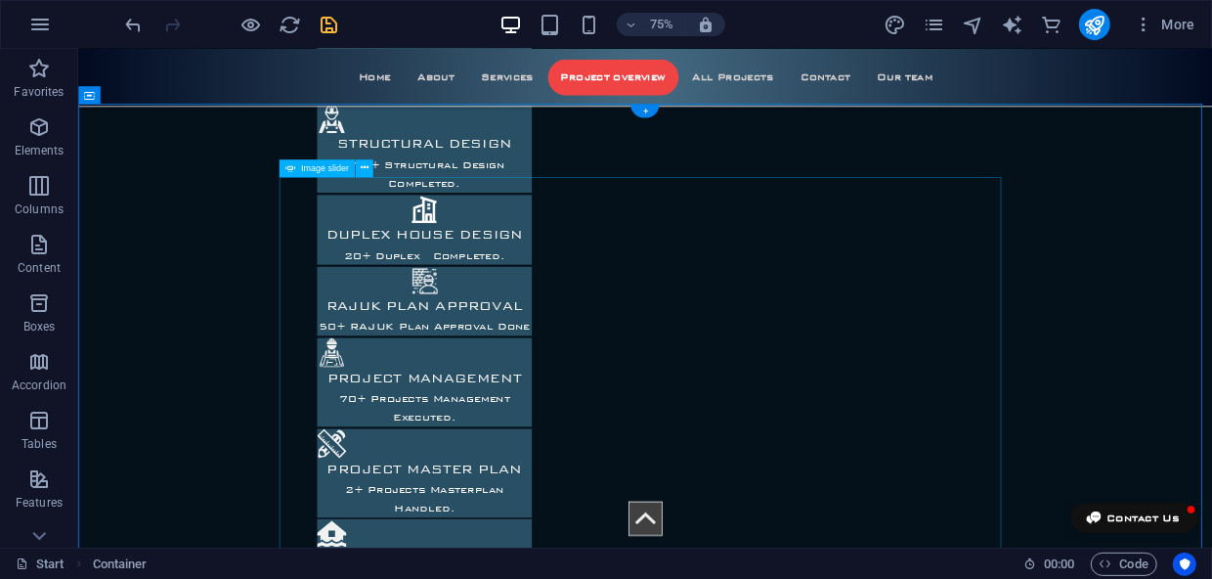
scroll to position [2467, 0]
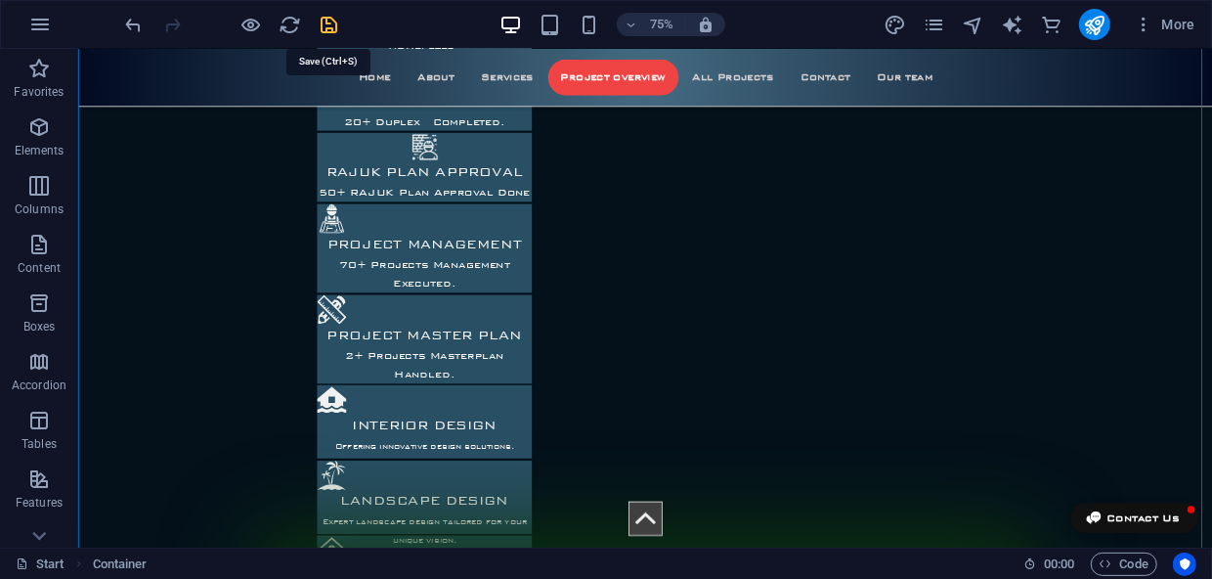
click at [329, 26] on icon "save" at bounding box center [330, 25] width 22 height 22
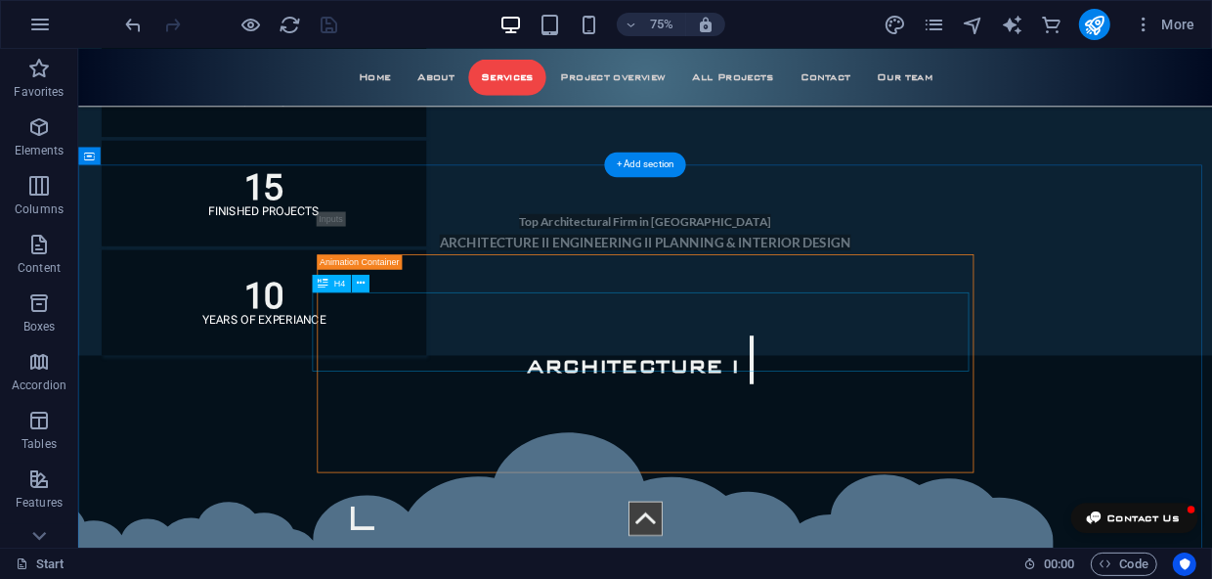
scroll to position [957, 0]
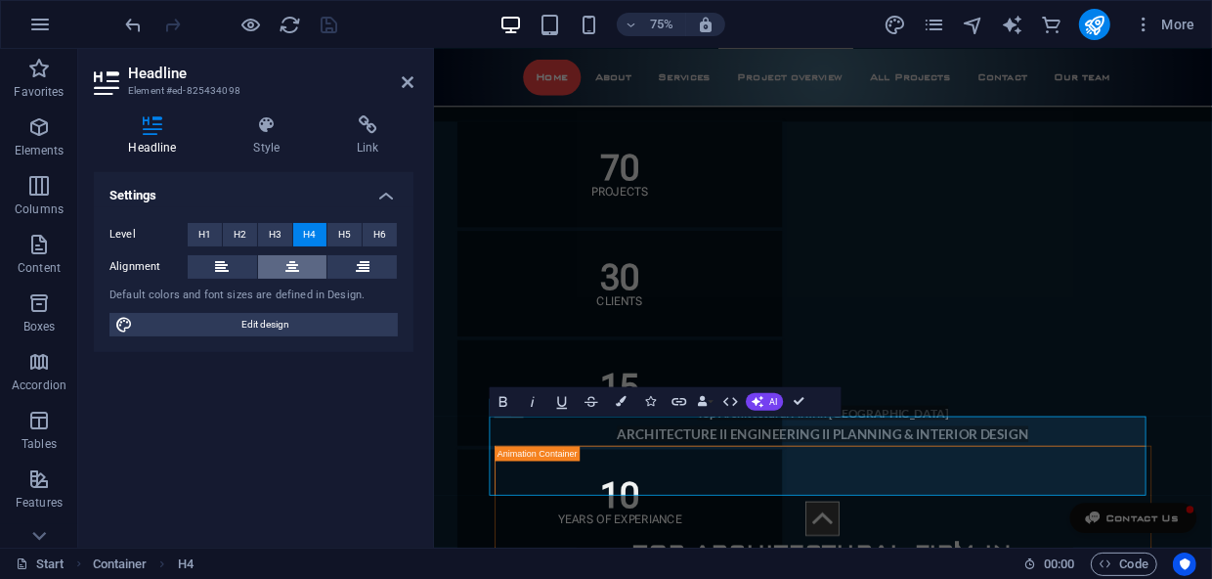
click at [296, 267] on icon at bounding box center [292, 266] width 14 height 23
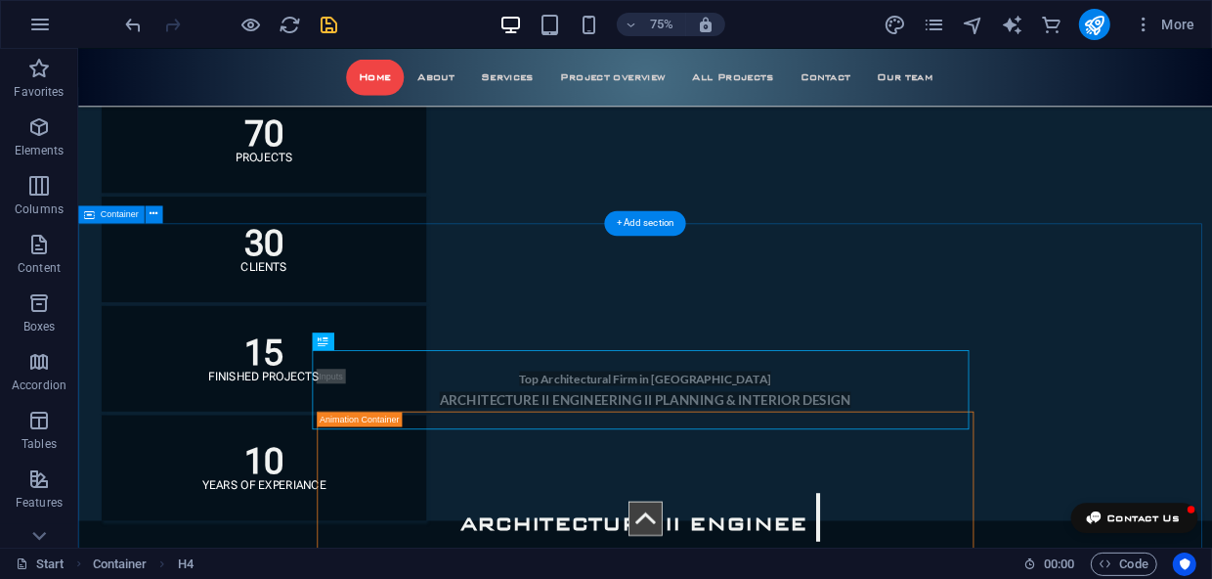
scroll to position [1046, 0]
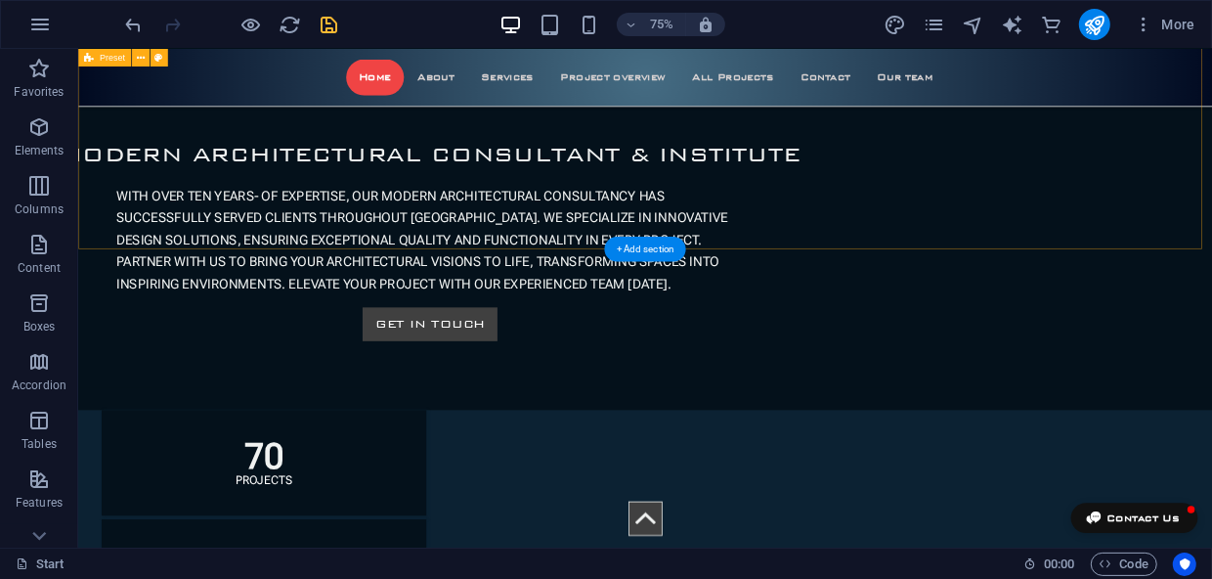
scroll to position [423, 0]
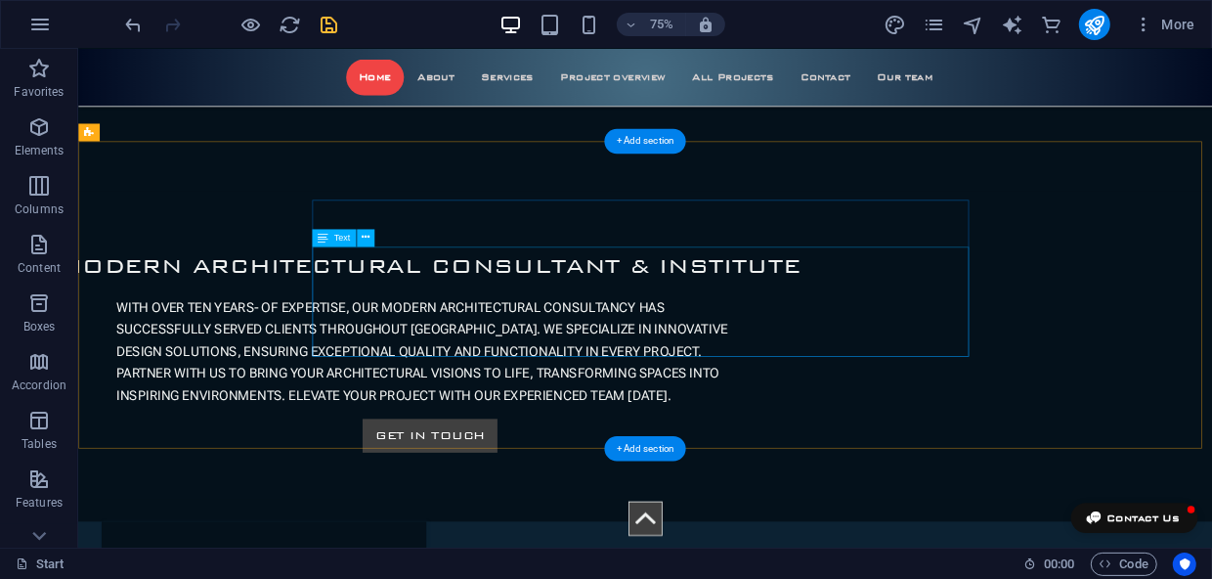
click at [677, 380] on div "WITH OVER TEN YEARS- OF EXPERTISE, OUR MODERN ARCHITECTURAL CONSULTANCY HAS SUC…" at bounding box center [546, 453] width 876 height 147
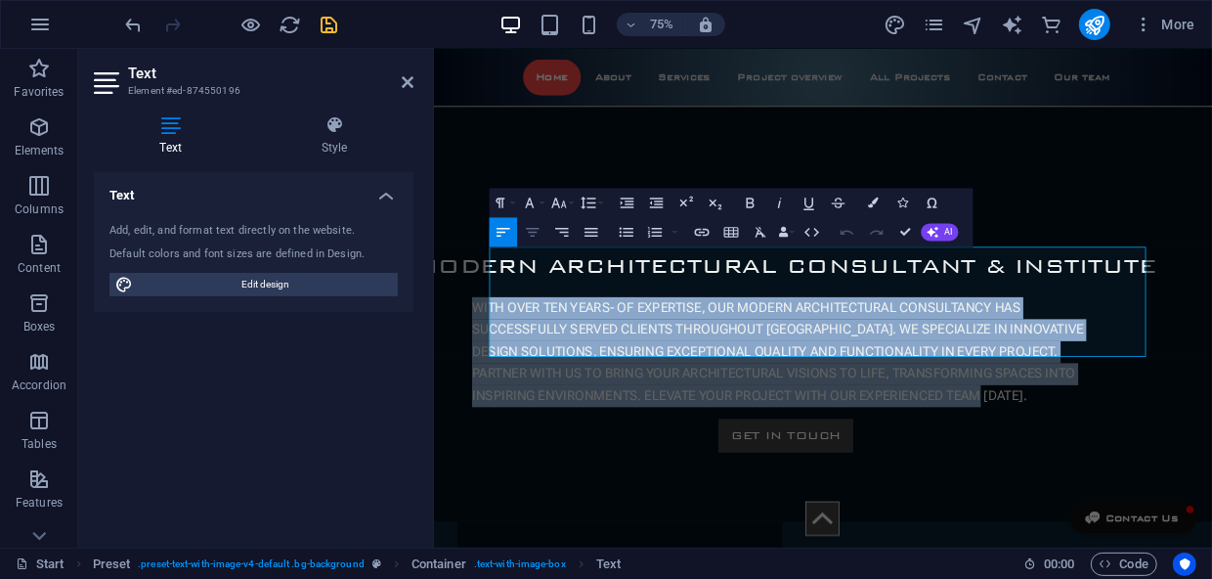
click at [536, 237] on icon "button" at bounding box center [533, 232] width 18 height 18
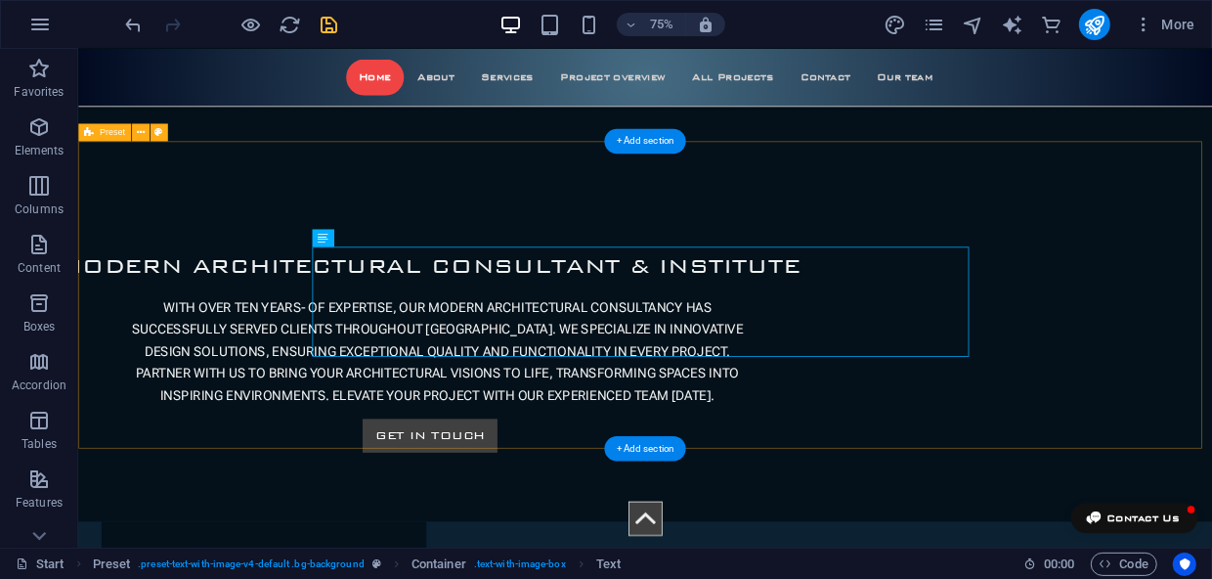
click at [1211, 441] on div "Modern Architectural Consultant & Institute WITH OVER TEN YEARS- OF EXPERTISE, …" at bounding box center [833, 444] width 1512 height 410
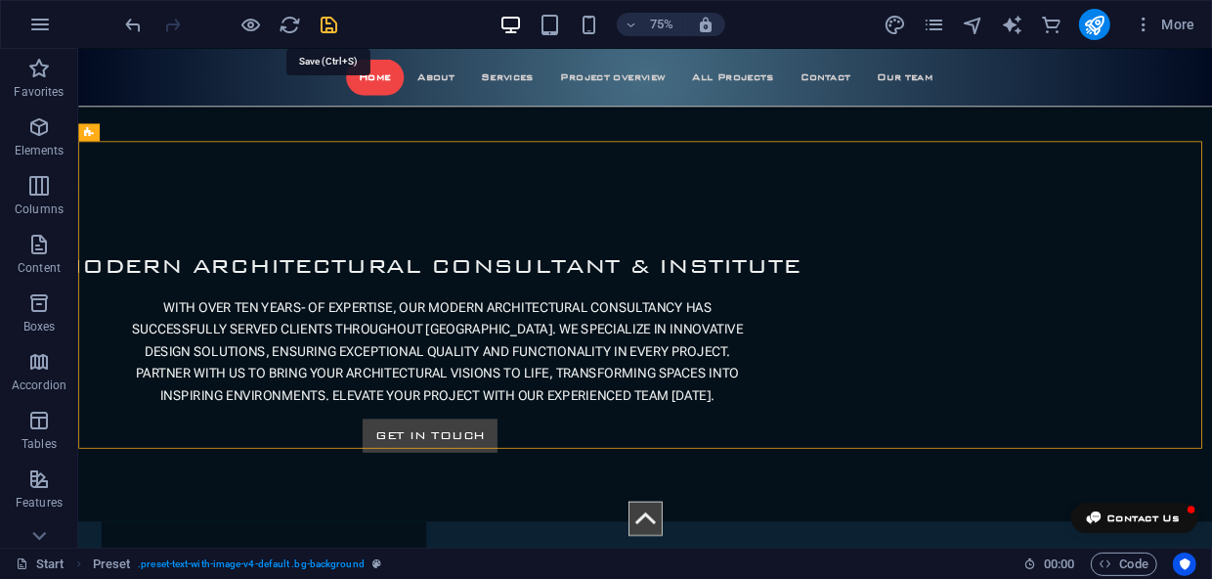
click at [331, 24] on icon "save" at bounding box center [330, 25] width 22 height 22
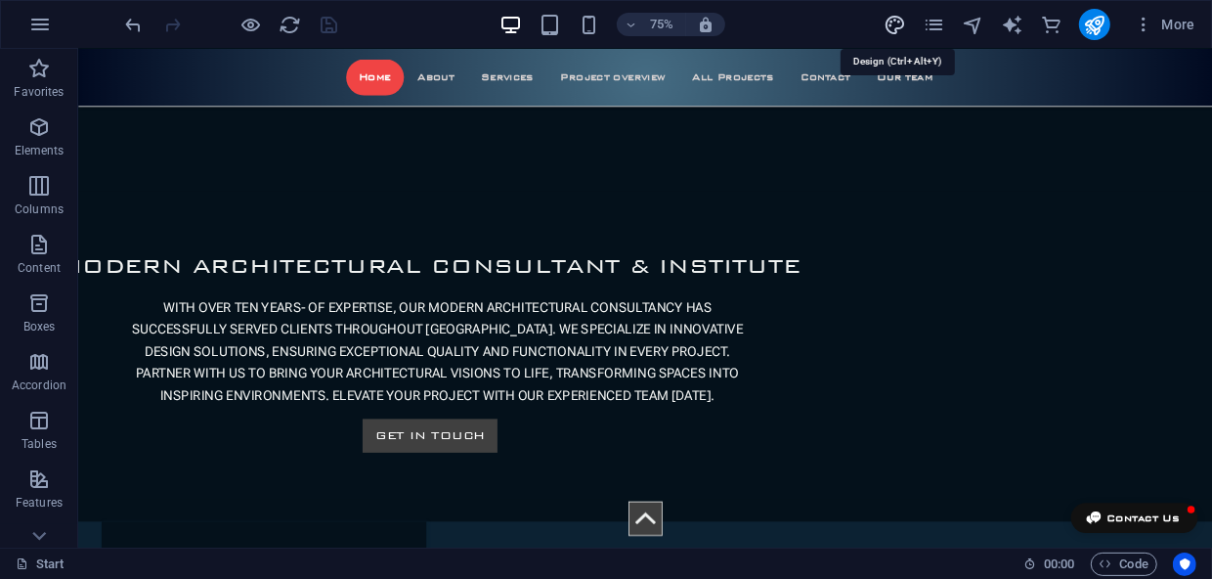
click at [893, 23] on icon "design" at bounding box center [895, 25] width 22 height 22
select select "700"
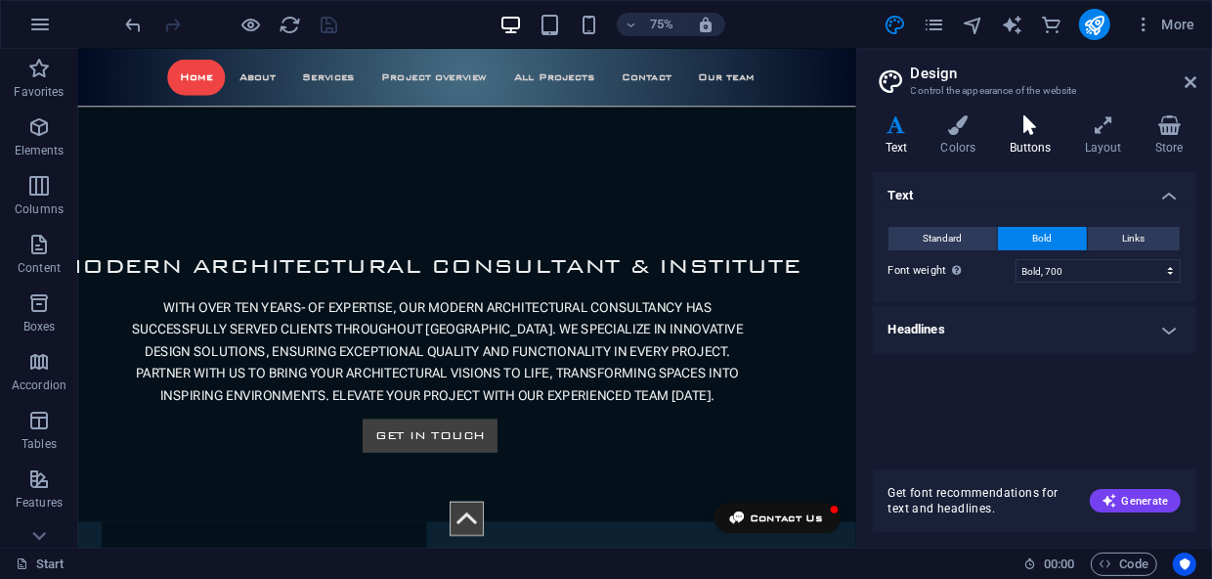
click at [1038, 136] on h4 "Buttons" at bounding box center [1034, 135] width 75 height 41
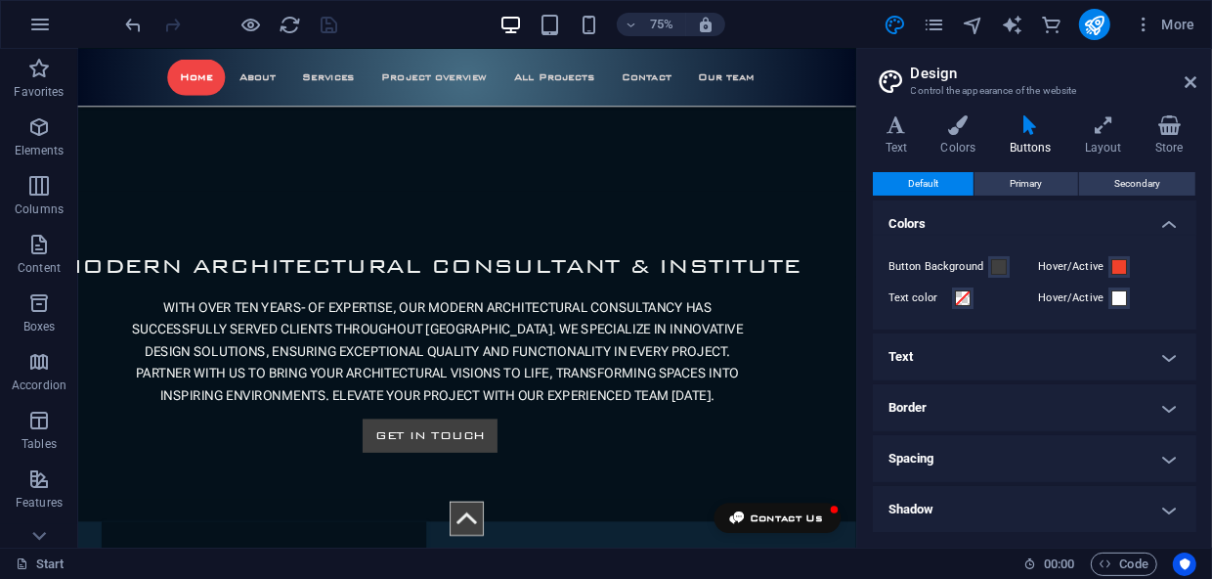
click at [1153, 355] on h4 "Text" at bounding box center [1035, 356] width 324 height 47
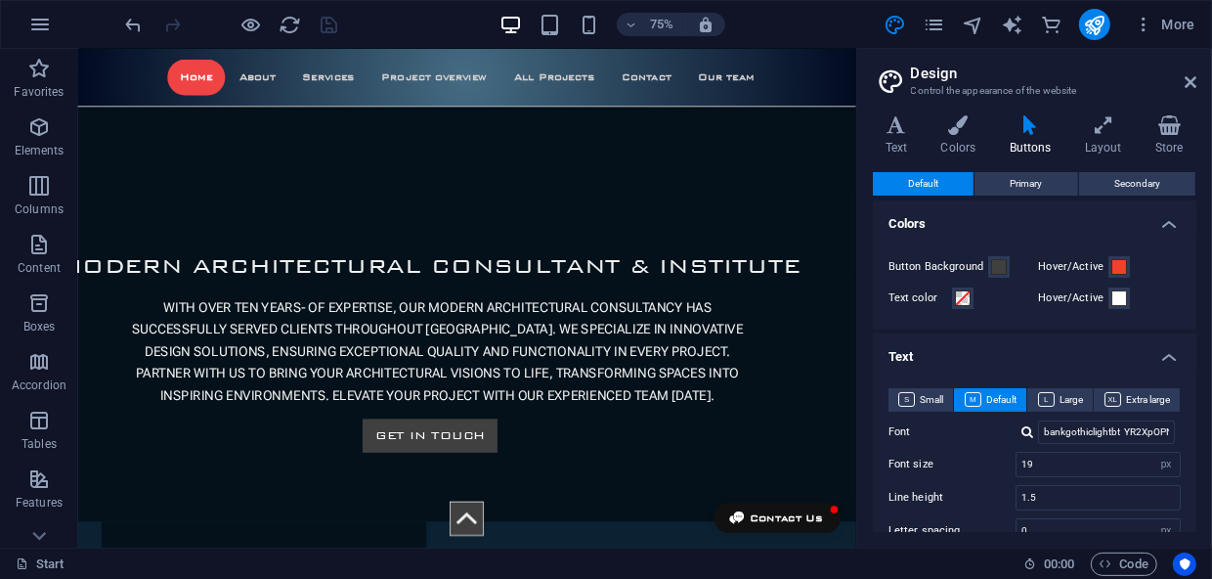
click at [1029, 433] on div at bounding box center [1027, 431] width 12 height 13
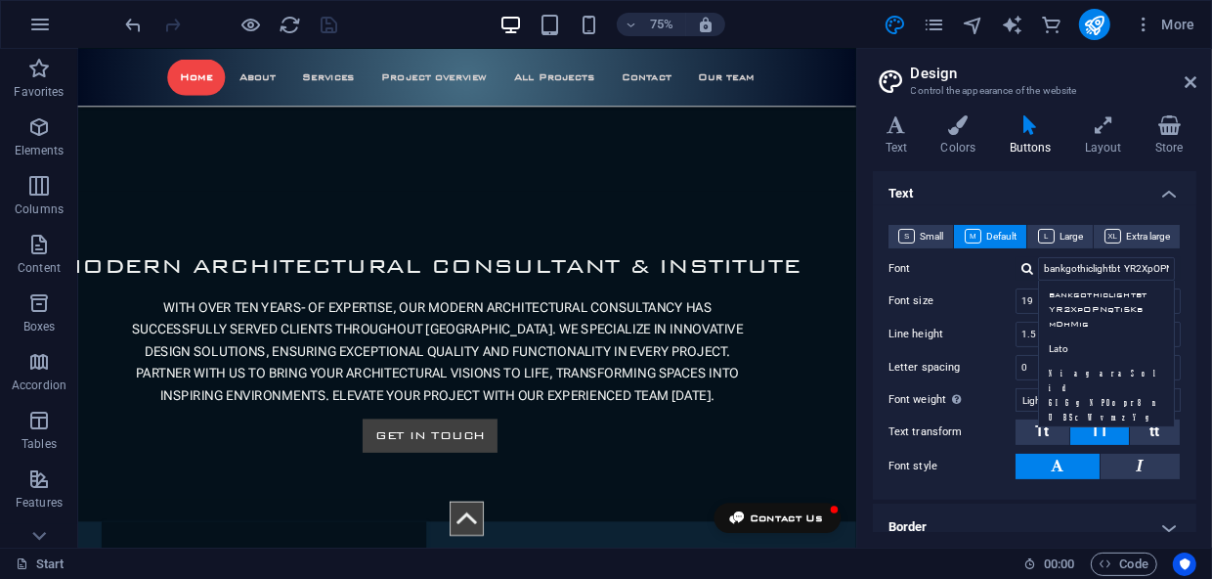
scroll to position [177, 0]
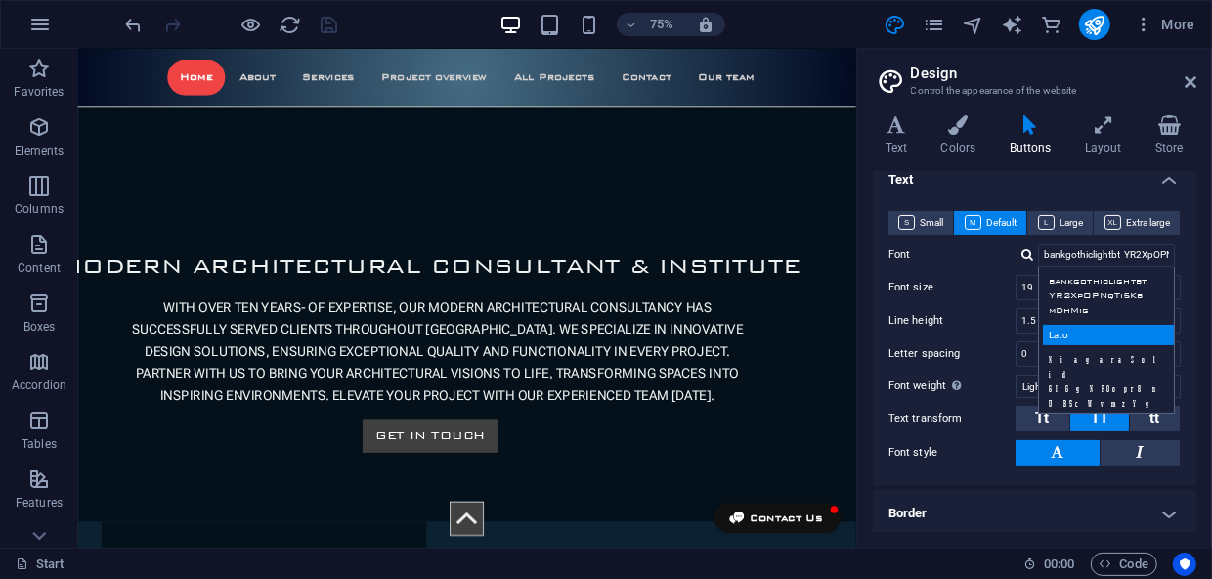
click at [1080, 335] on div "Lato" at bounding box center [1110, 334] width 135 height 21
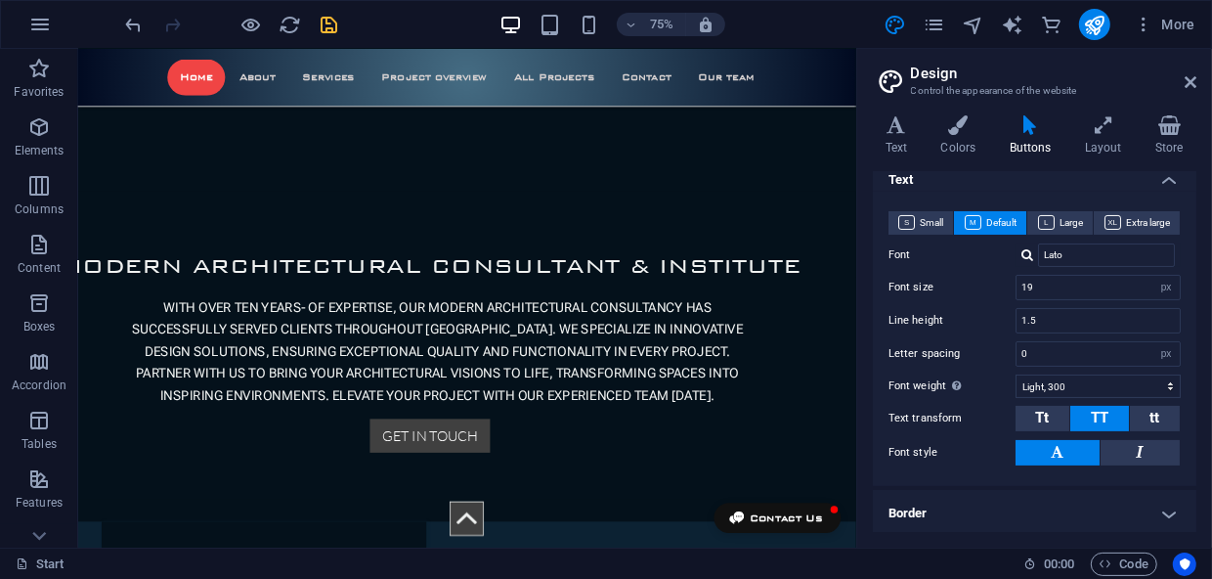
click at [1030, 256] on div at bounding box center [1027, 254] width 12 height 13
click at [1077, 417] on div "Roboto Flex" at bounding box center [1110, 427] width 135 height 21
type input "Roboto Flex"
click at [1190, 77] on icon at bounding box center [1191, 82] width 12 height 16
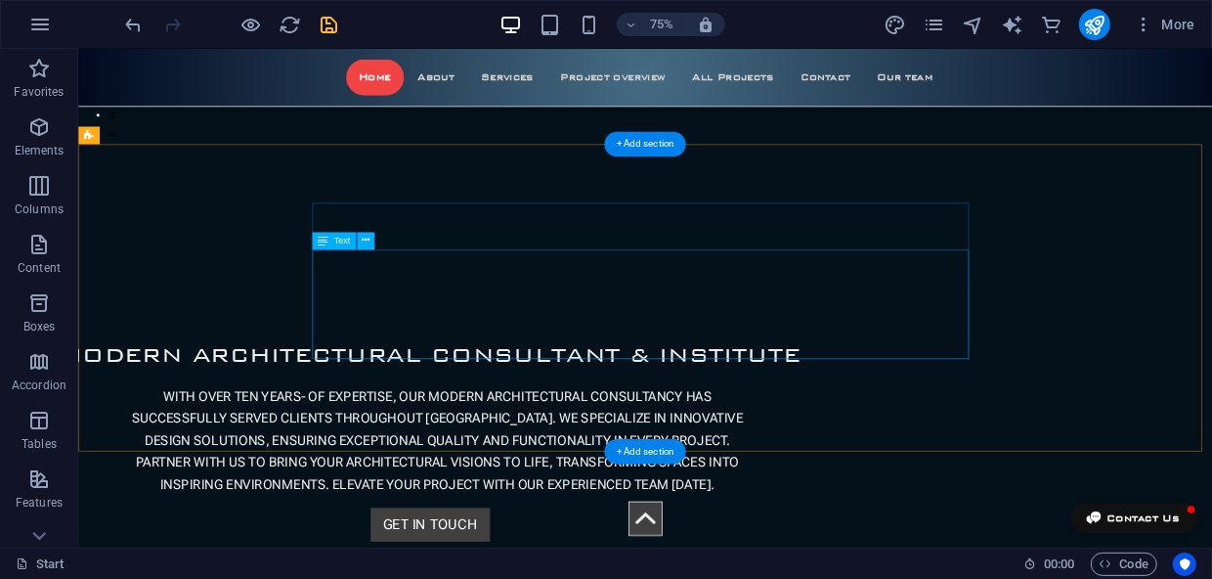
scroll to position [68, 0]
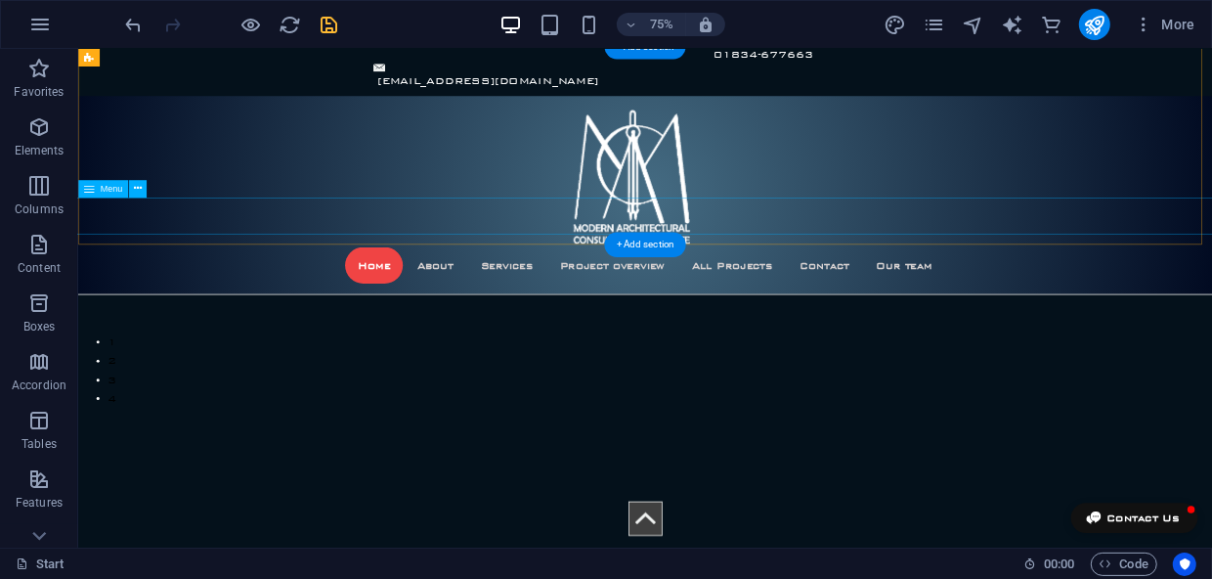
click at [532, 314] on nav "Home About Services Project overview All Projects Contact Our team" at bounding box center [832, 338] width 1599 height 49
select select
select select "4"
select select
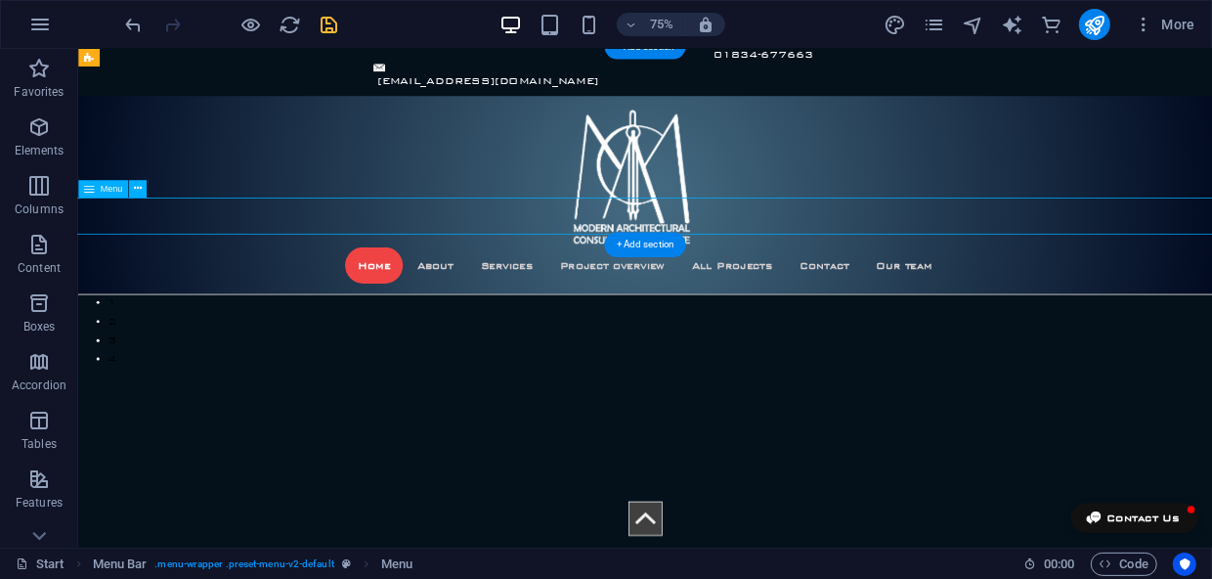
select select
select select "1"
select select
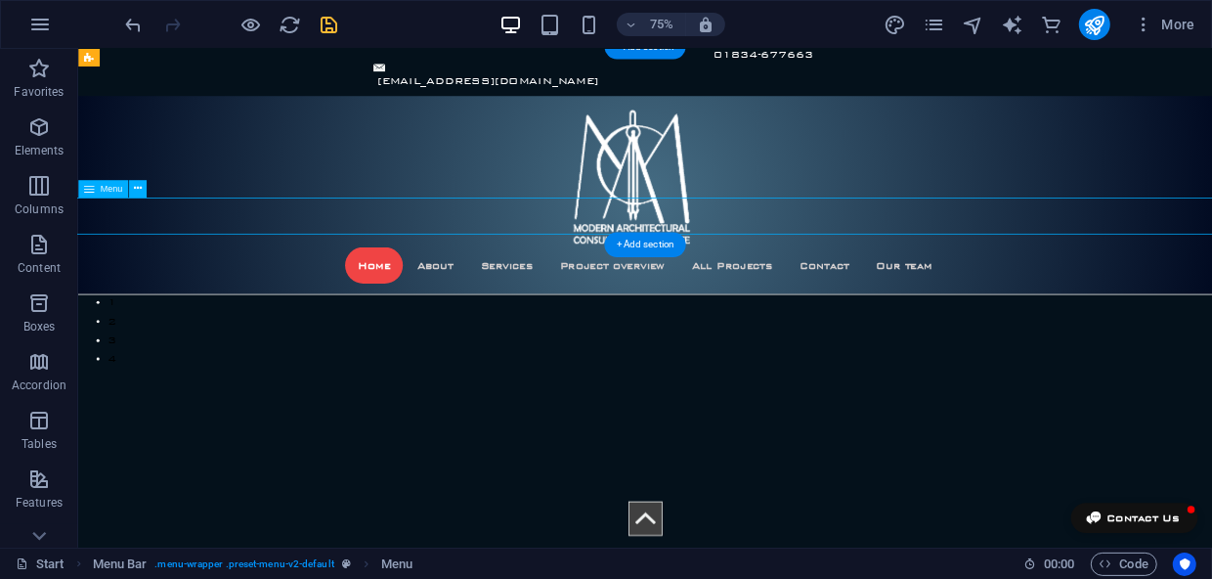
select select "2"
select select
select select "external"
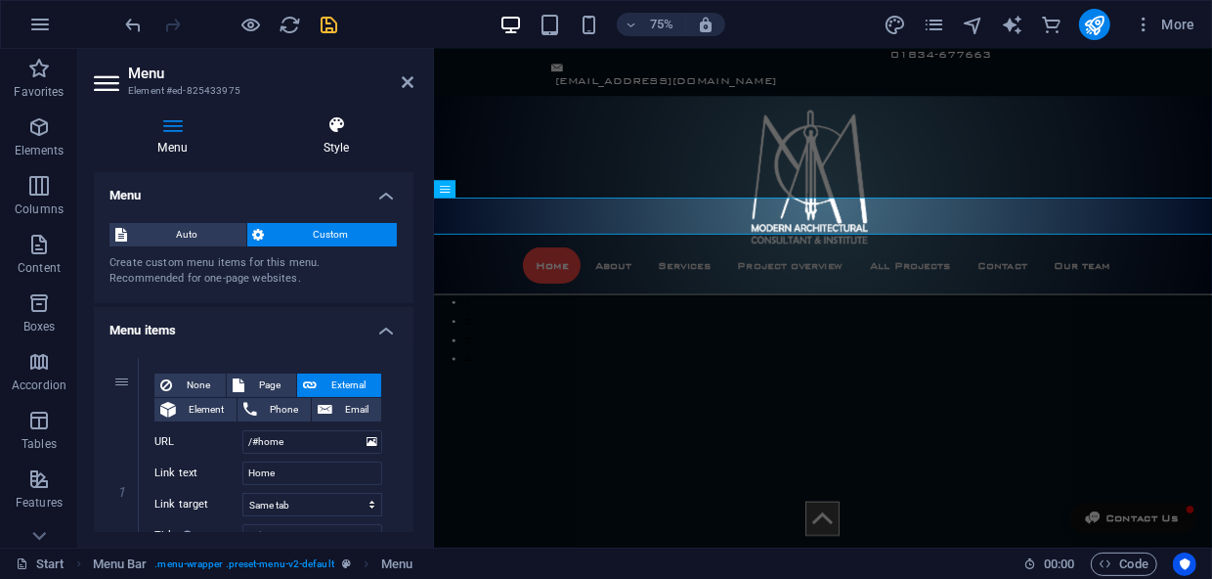
click at [347, 132] on icon at bounding box center [336, 125] width 154 height 20
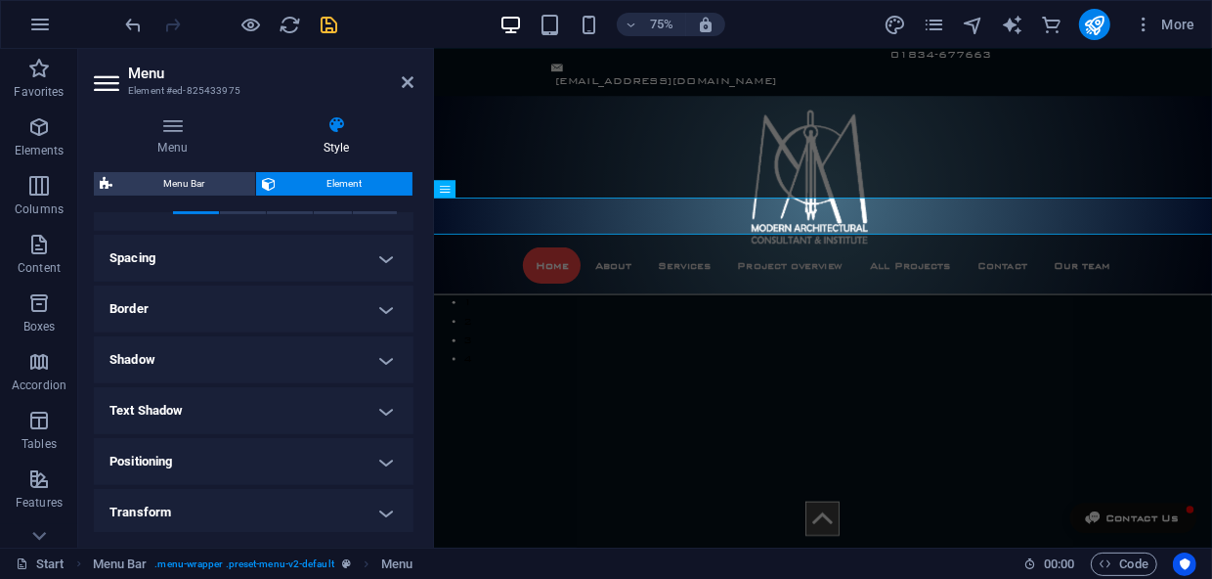
scroll to position [504, 0]
click at [168, 132] on icon at bounding box center [172, 125] width 157 height 20
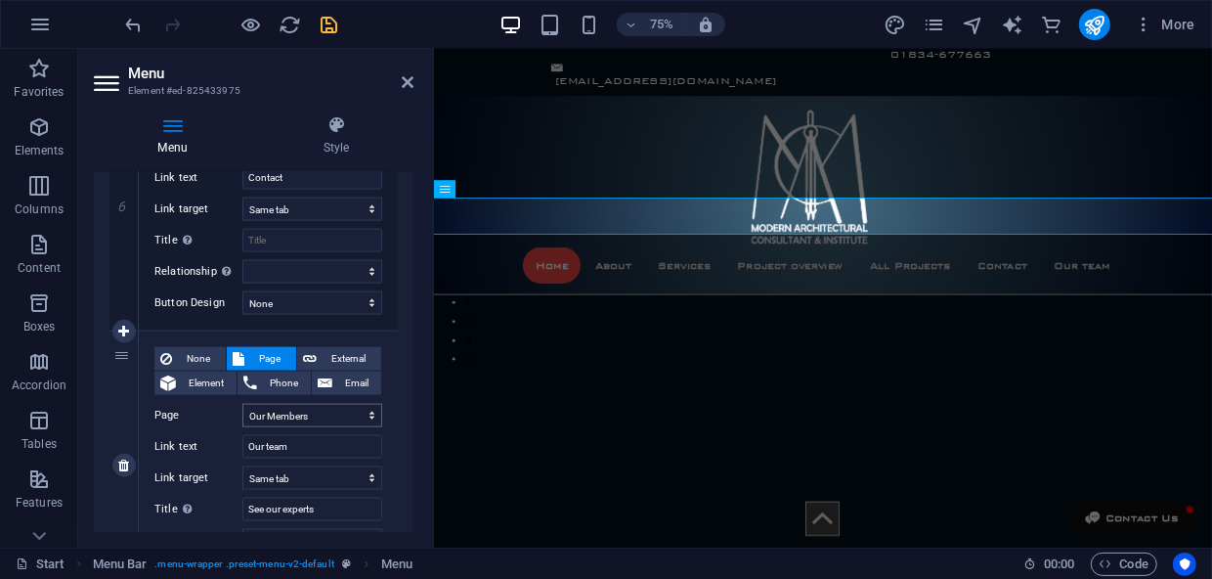
scroll to position [1579, 0]
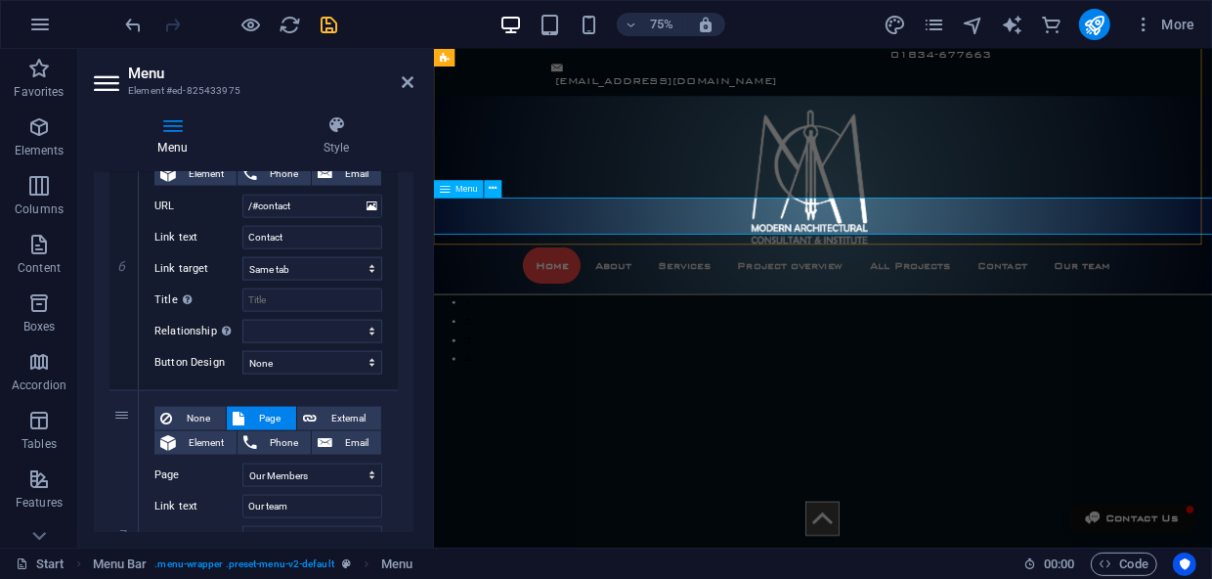
click at [663, 314] on nav "Home About Services Project overview All Projects Contact Our team" at bounding box center [952, 338] width 1086 height 49
click at [337, 119] on icon at bounding box center [336, 125] width 154 height 20
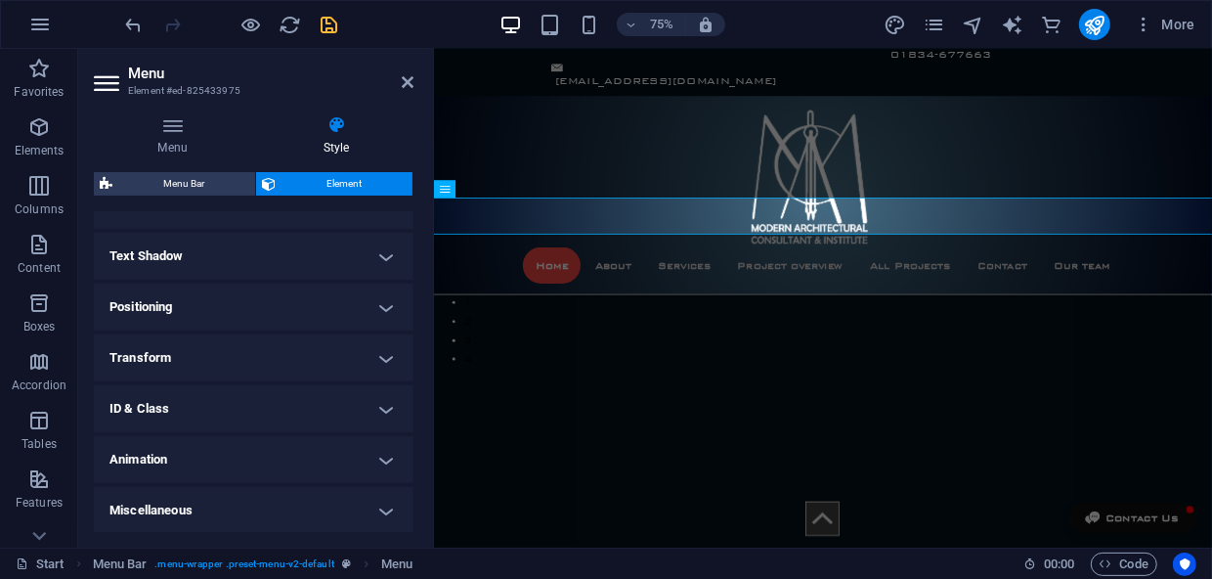
scroll to position [237, 0]
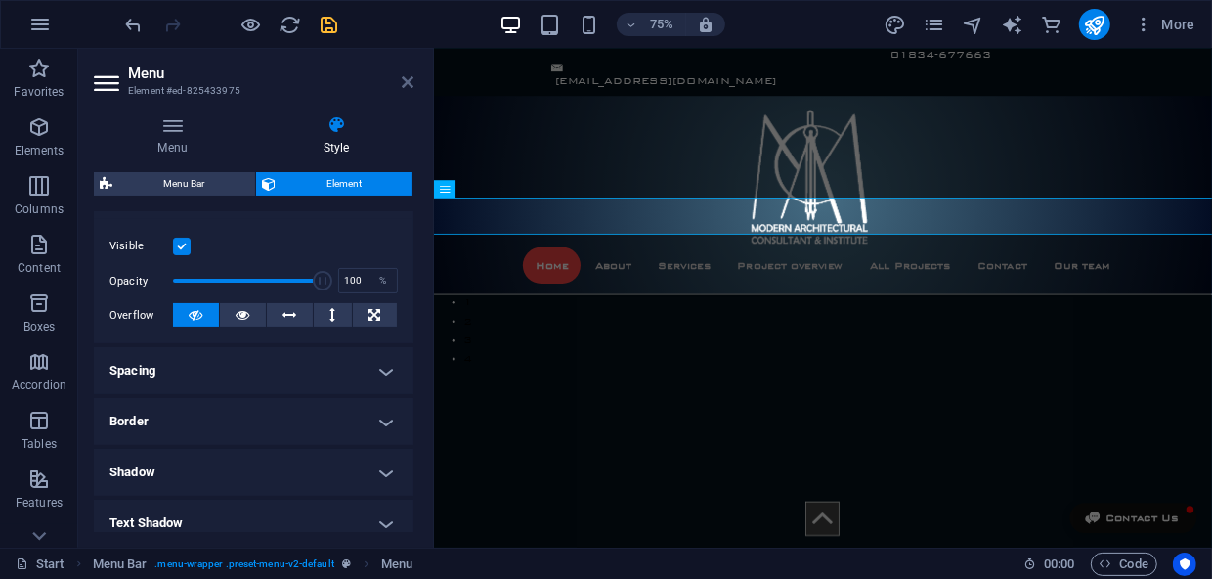
drag, startPoint x: 409, startPoint y: 79, endPoint x: 505, endPoint y: 136, distance: 112.1
click at [409, 79] on icon at bounding box center [408, 82] width 12 height 16
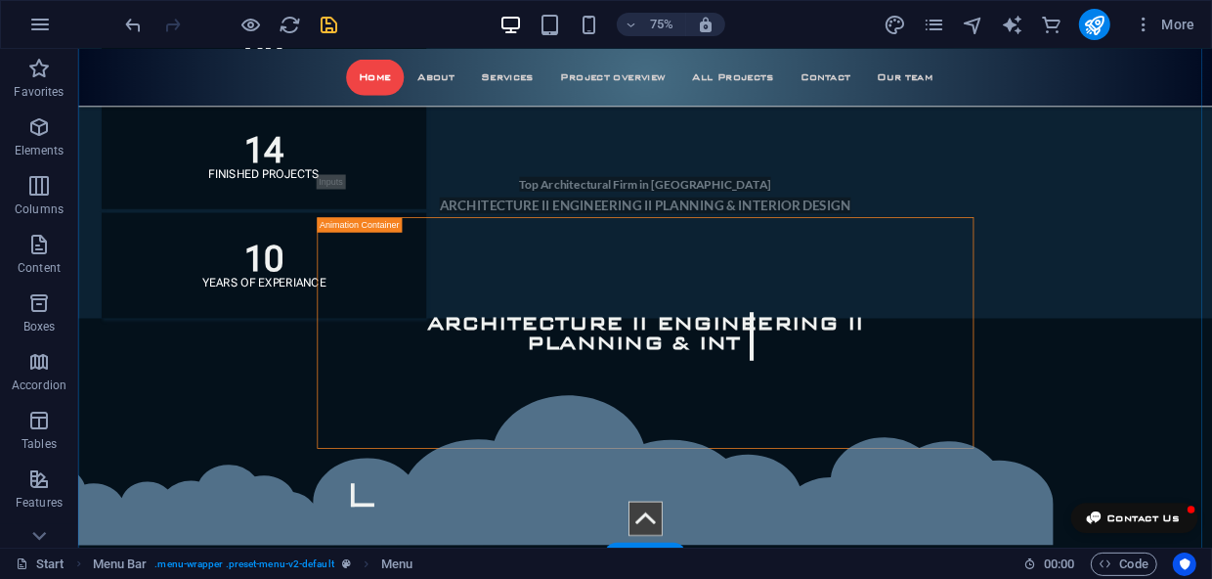
scroll to position [1401, 0]
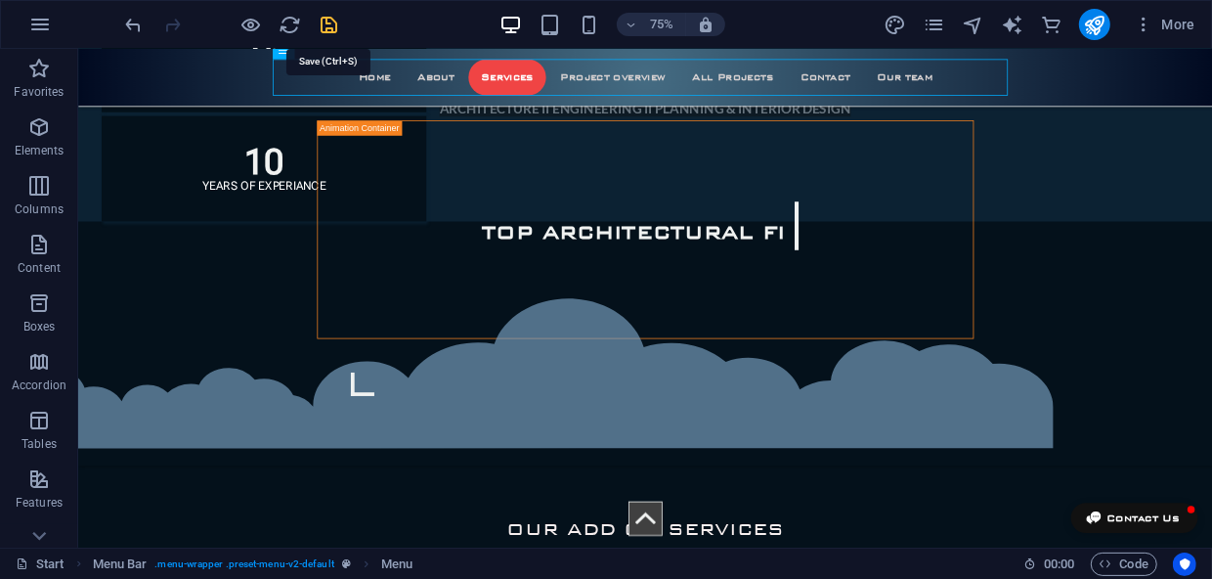
click at [332, 24] on icon "save" at bounding box center [330, 25] width 22 height 22
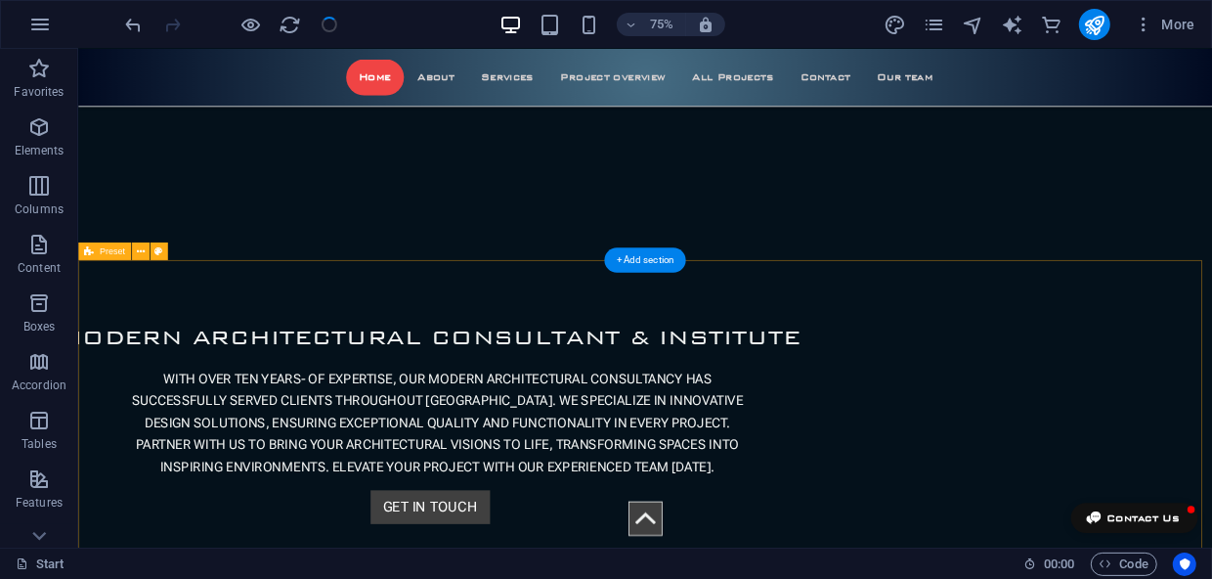
scroll to position [68, 0]
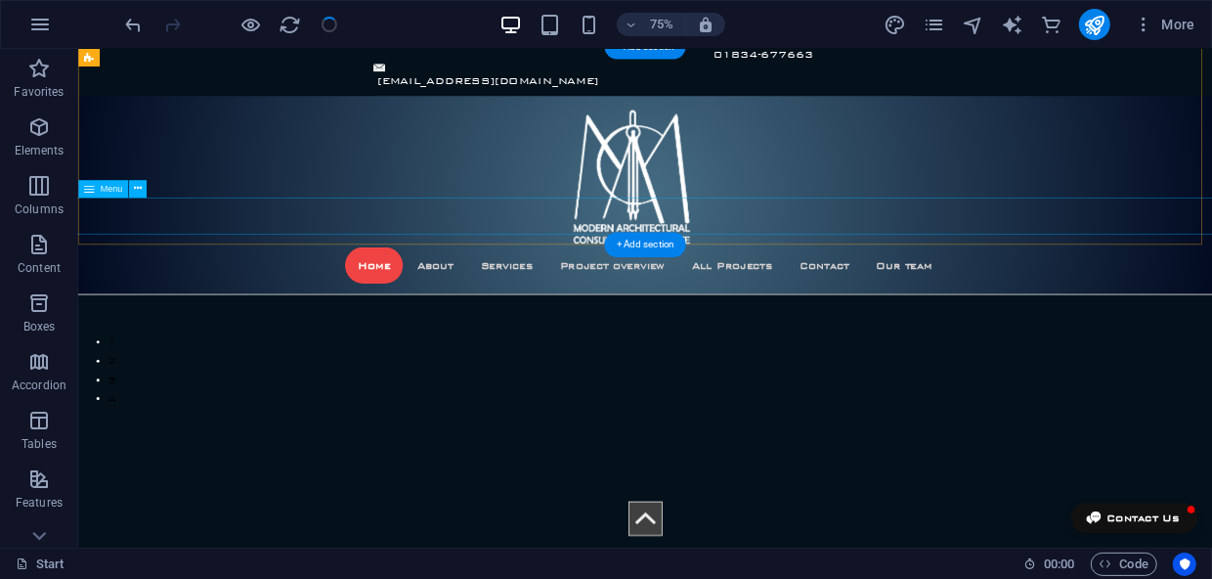
click at [1211, 314] on nav "Home About Services Project overview All Projects Contact Our team" at bounding box center [832, 338] width 1599 height 49
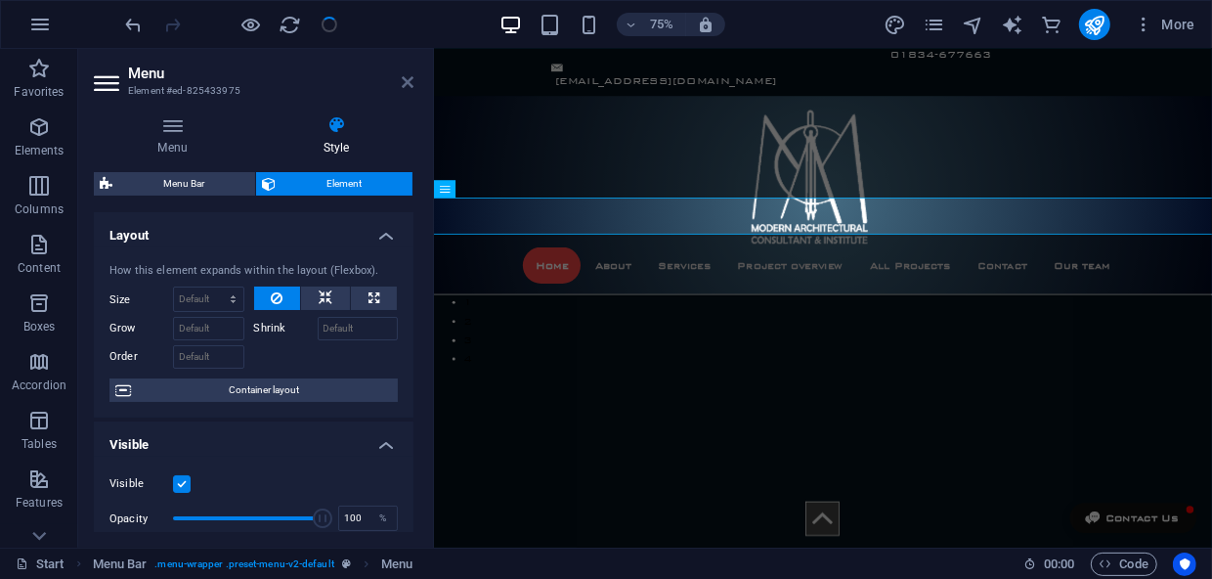
click at [409, 81] on icon at bounding box center [408, 82] width 12 height 16
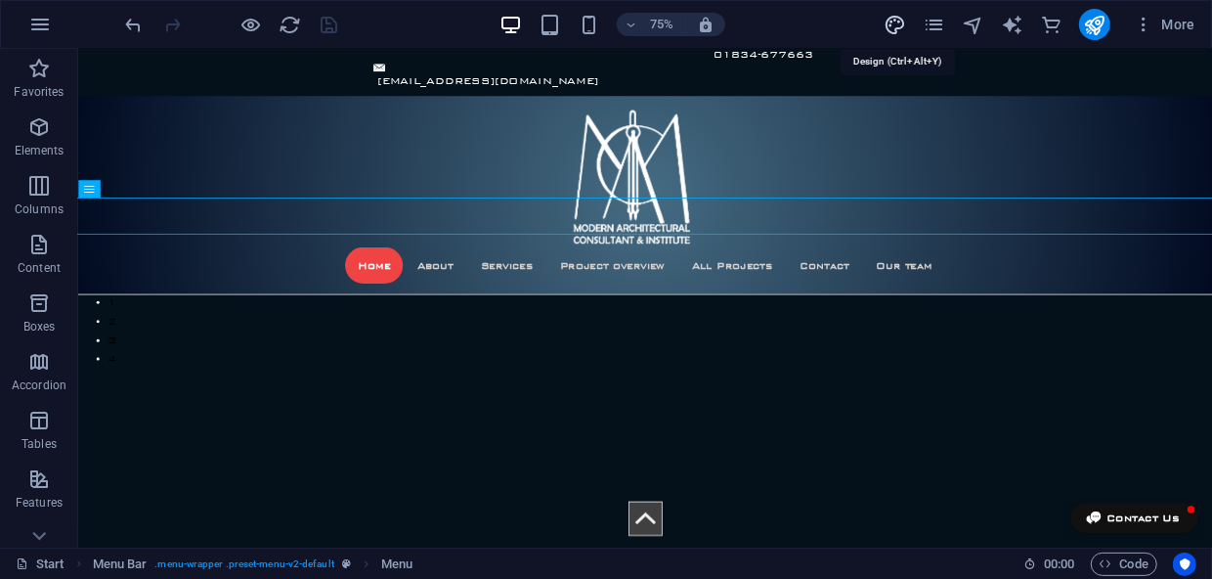
click at [899, 27] on icon "design" at bounding box center [895, 25] width 22 height 22
select select "px"
select select "300"
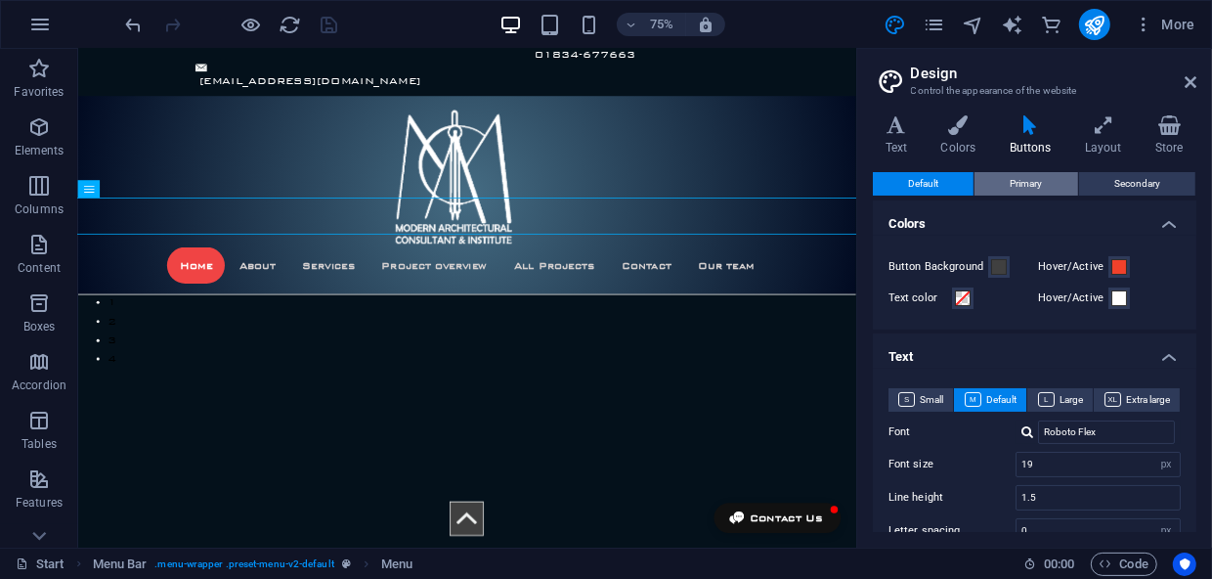
click at [1016, 189] on span "Primary" at bounding box center [1026, 183] width 32 height 23
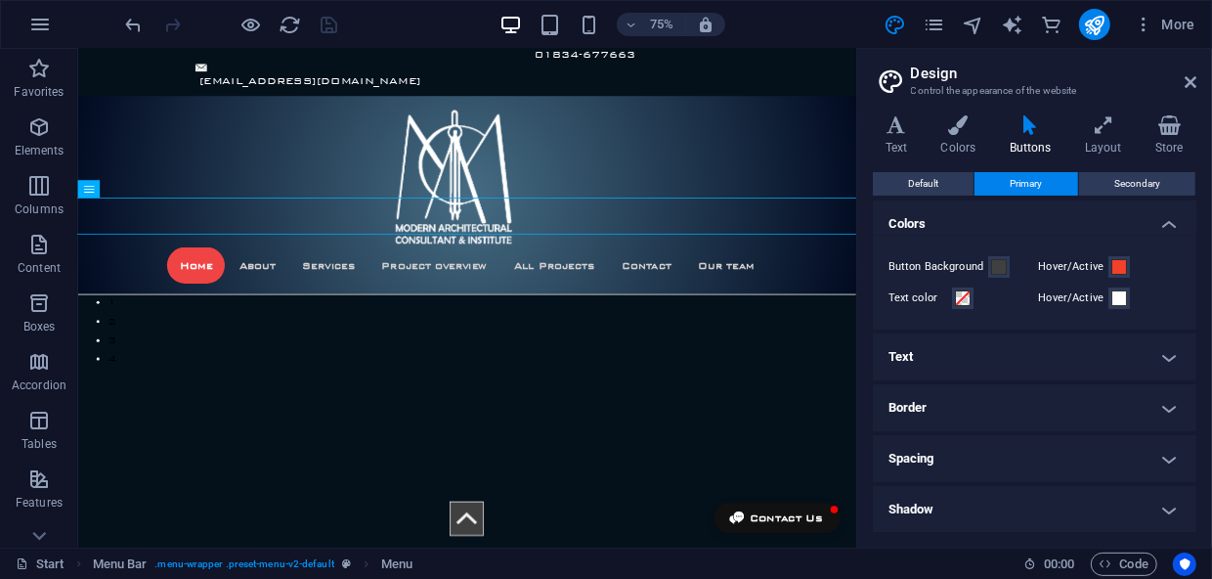
click at [1165, 359] on h4 "Text" at bounding box center [1035, 356] width 324 height 47
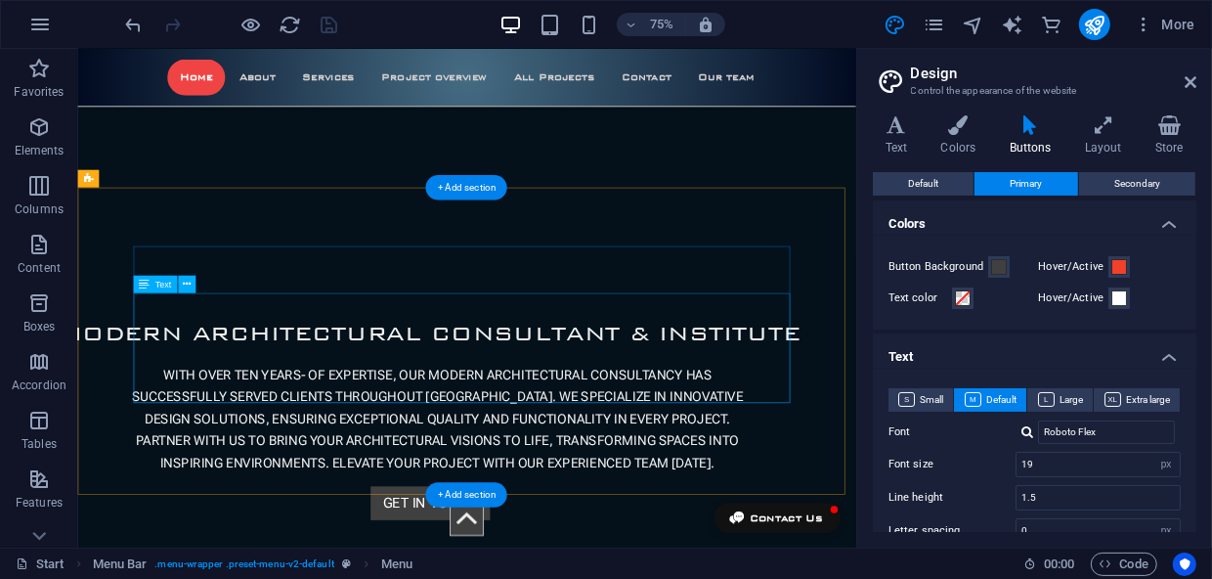
scroll to position [512, 0]
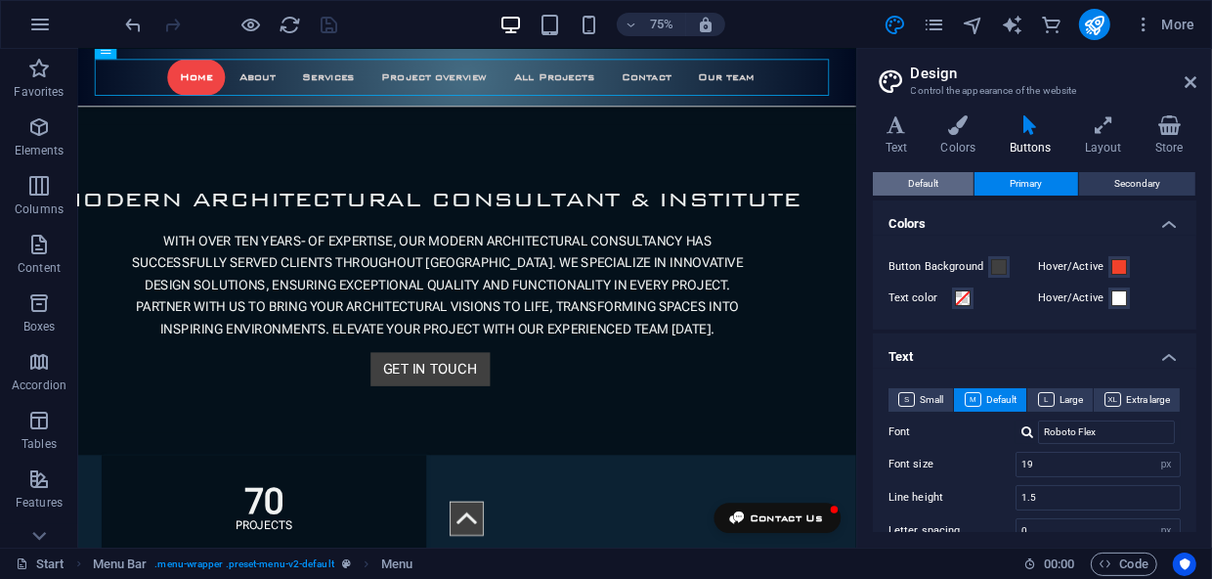
click at [942, 178] on button "Default" at bounding box center [923, 183] width 101 height 23
click at [1001, 264] on span at bounding box center [999, 267] width 16 height 16
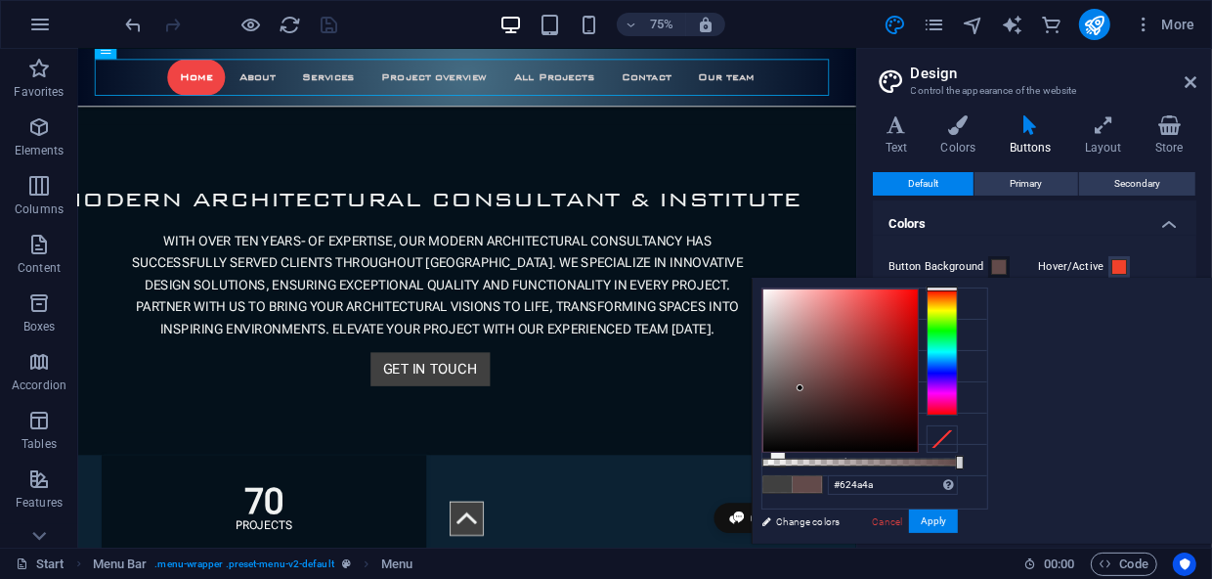
click at [918, 387] on div at bounding box center [840, 370] width 154 height 162
type input "#4a5c62"
click at [958, 355] on div at bounding box center [942, 351] width 31 height 127
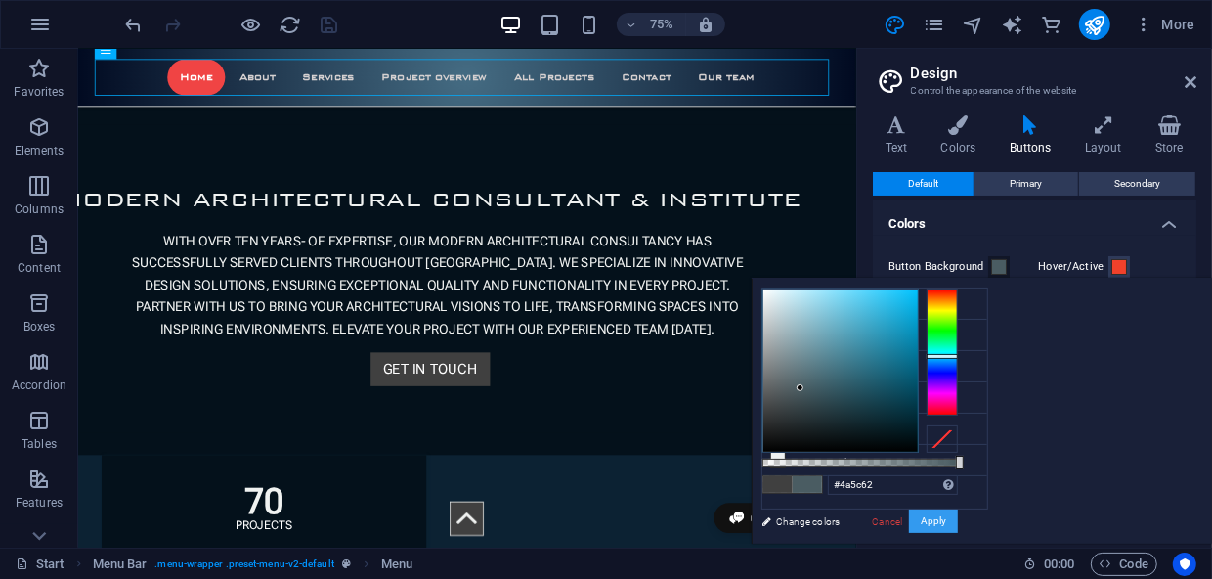
click at [958, 523] on button "Apply" at bounding box center [933, 520] width 49 height 23
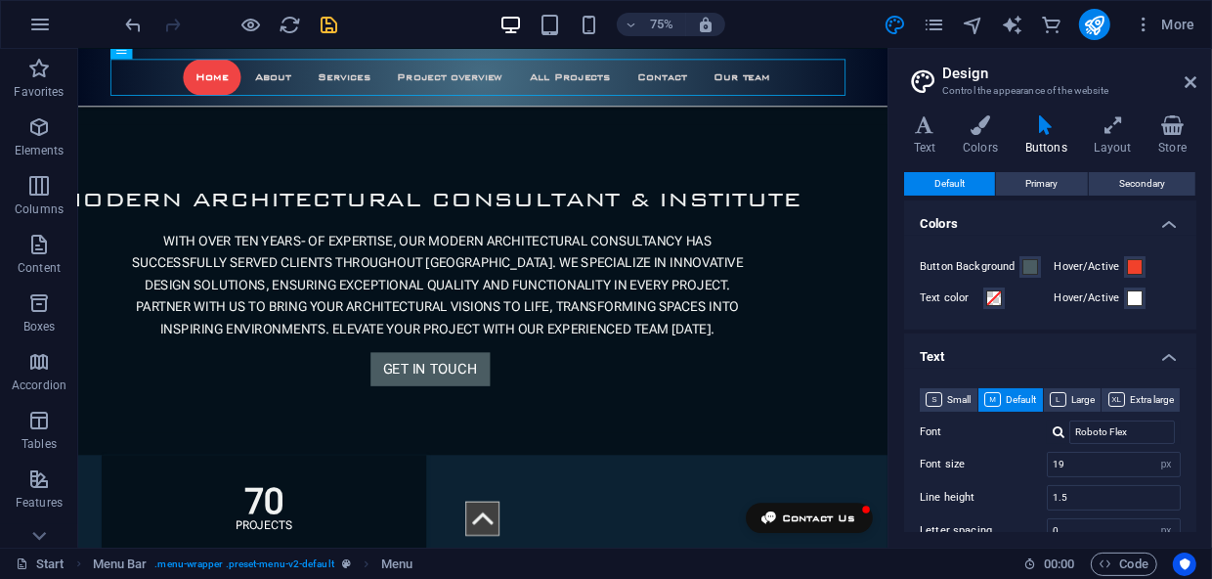
drag, startPoint x: 858, startPoint y: 189, endPoint x: 917, endPoint y: 197, distance: 59.3
click at [917, 197] on aside "Design Control the appearance of the website Variants Text Colors Buttons Layou…" at bounding box center [1049, 298] width 324 height 498
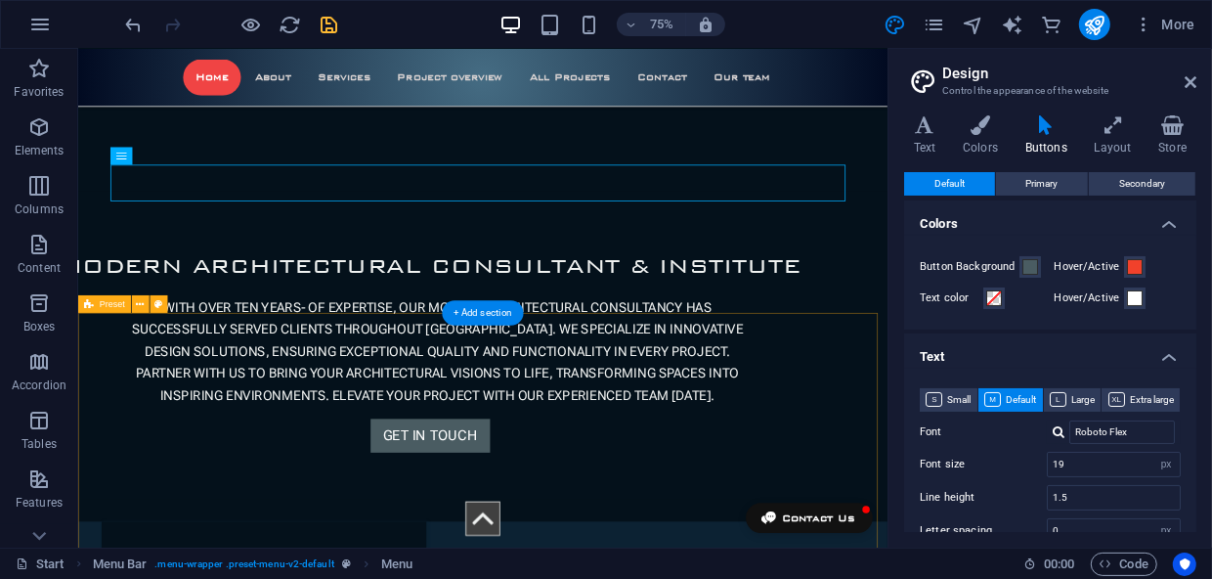
scroll to position [0, 0]
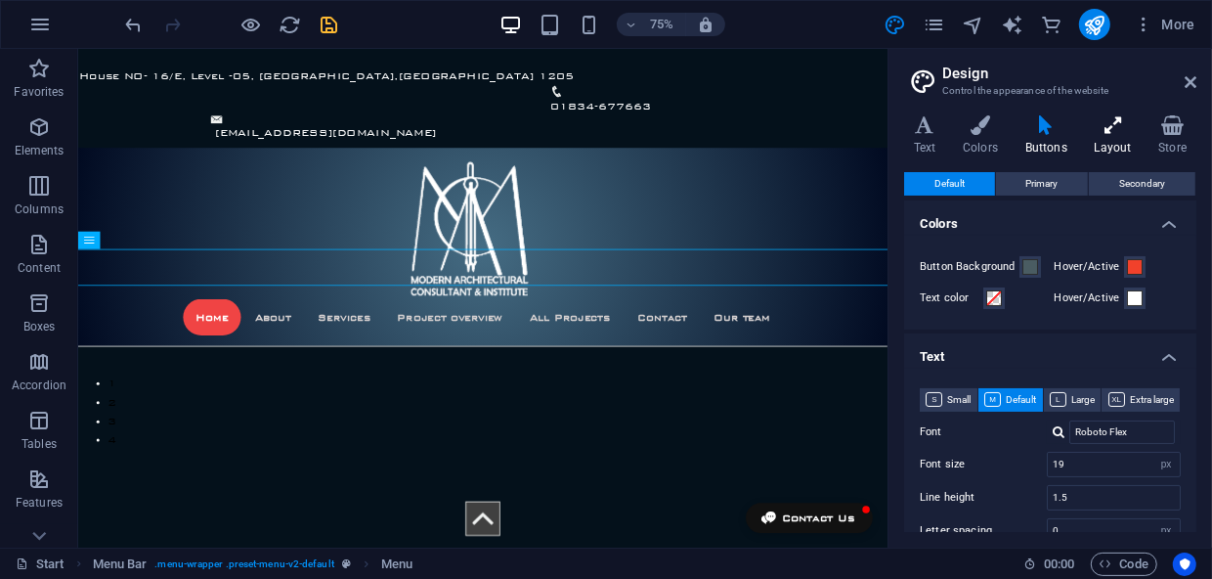
click at [1119, 130] on icon at bounding box center [1113, 125] width 57 height 20
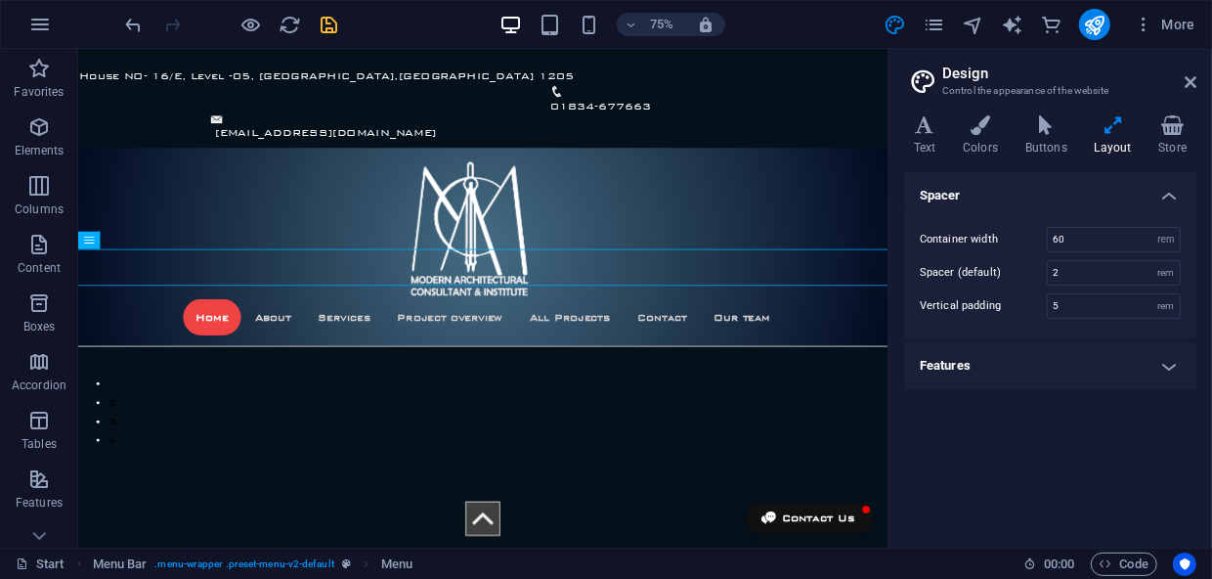
click at [1171, 364] on h4 "Features" at bounding box center [1050, 365] width 292 height 47
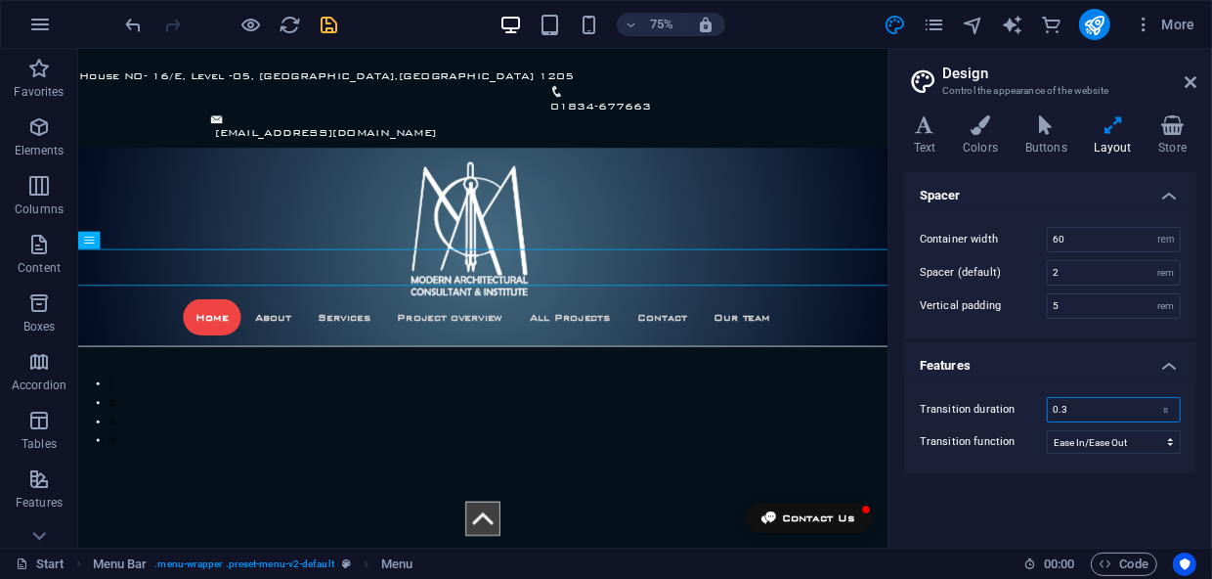
click at [1070, 401] on input "0.3" at bounding box center [1114, 409] width 132 height 23
drag, startPoint x: 1060, startPoint y: 406, endPoint x: 1073, endPoint y: 406, distance: 12.7
click at [1073, 406] on input "0.3" at bounding box center [1114, 409] width 132 height 23
type input "0.5"
click at [1119, 443] on select "Ease Ease In Ease Out Ease In/Ease Out Linear" at bounding box center [1114, 441] width 134 height 23
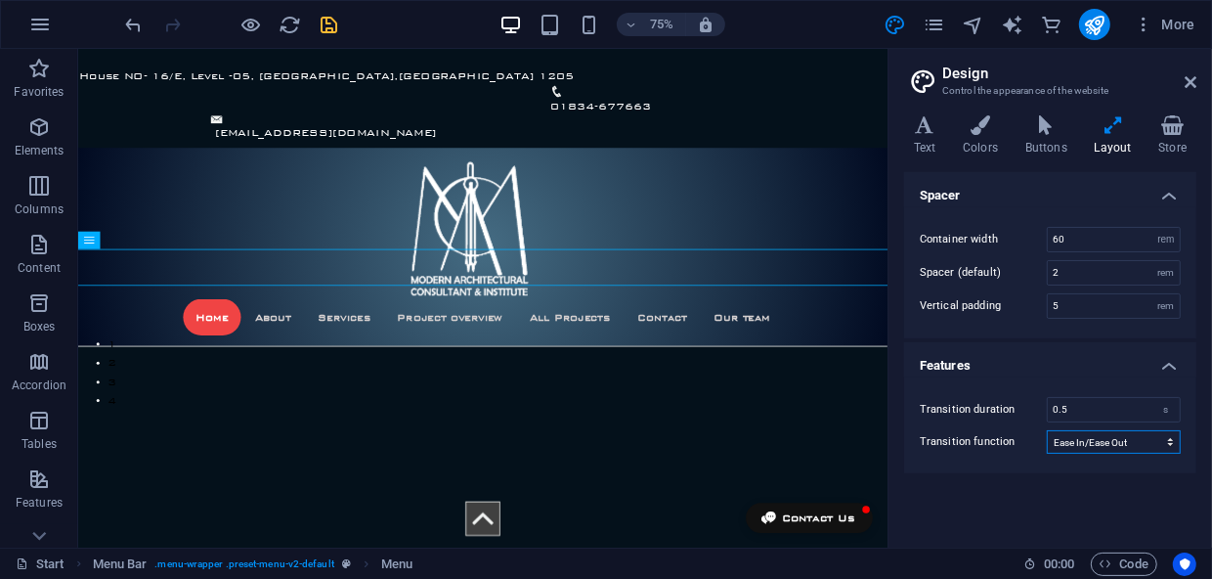
click at [1119, 443] on select "Ease Ease In Ease Out Ease In/Ease Out Linear" at bounding box center [1114, 441] width 134 height 23
click at [923, 123] on icon at bounding box center [924, 125] width 41 height 20
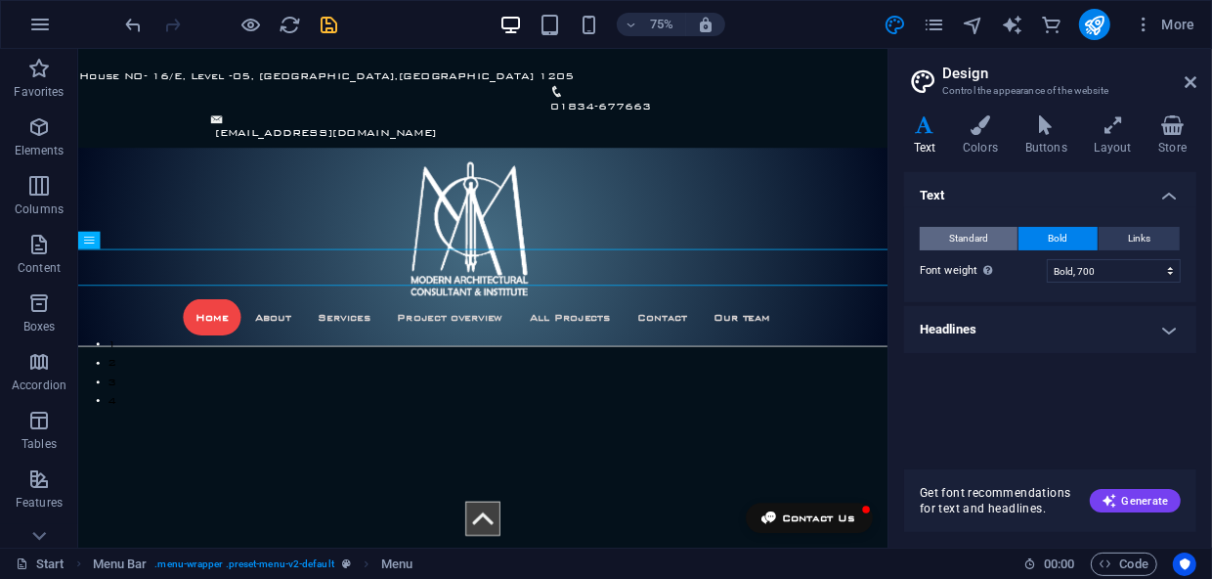
click at [960, 239] on span "Standard" at bounding box center [968, 238] width 39 height 23
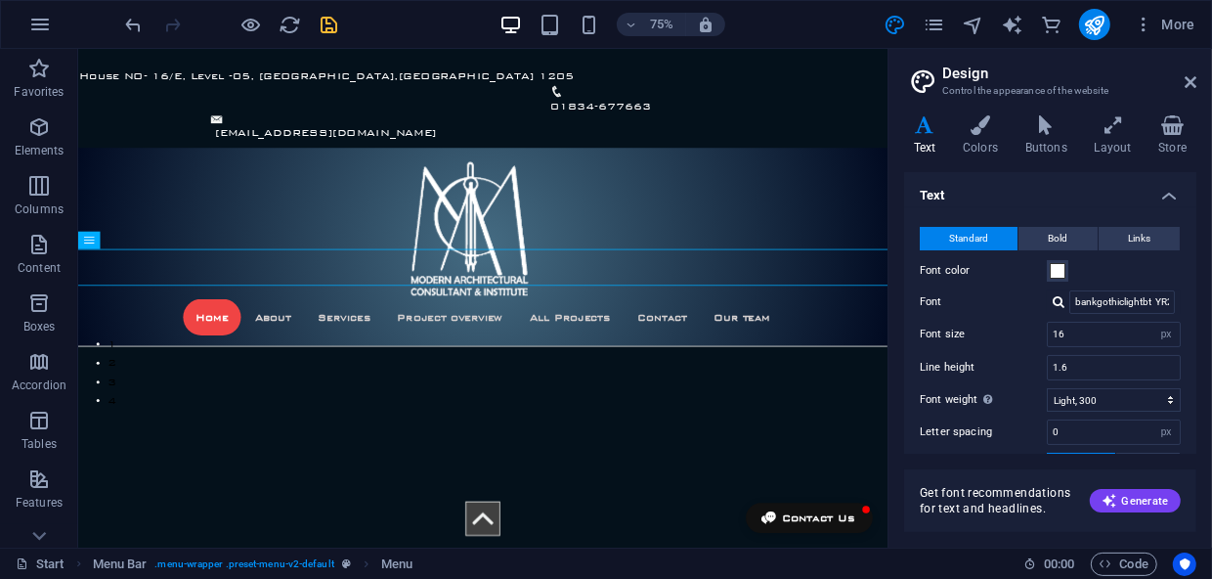
click at [1057, 299] on div at bounding box center [1059, 301] width 12 height 13
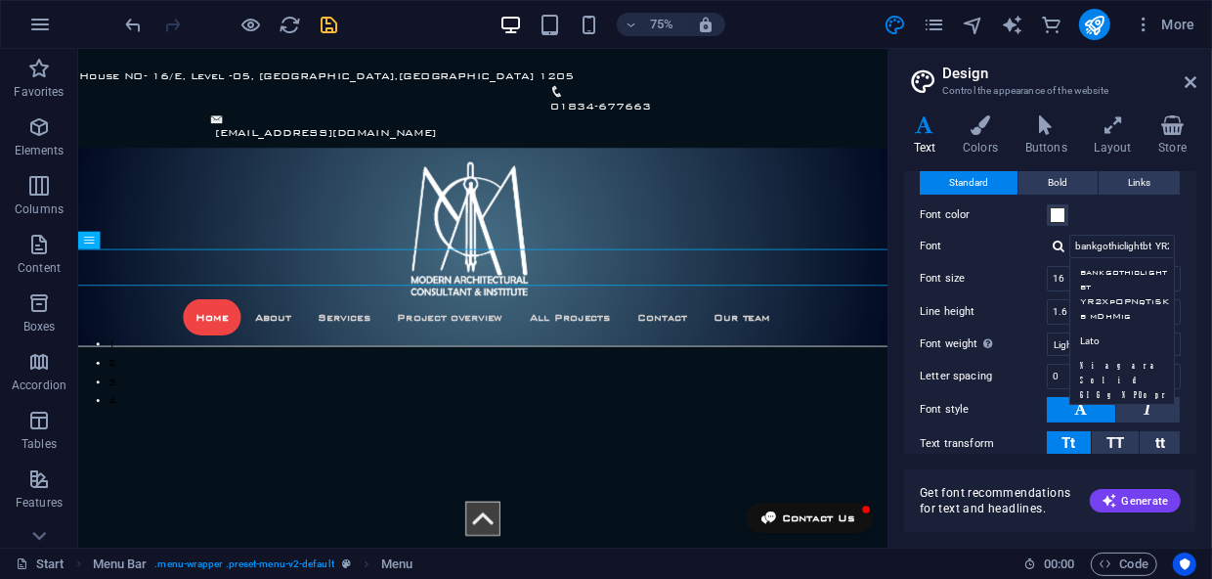
scroll to position [88, 0]
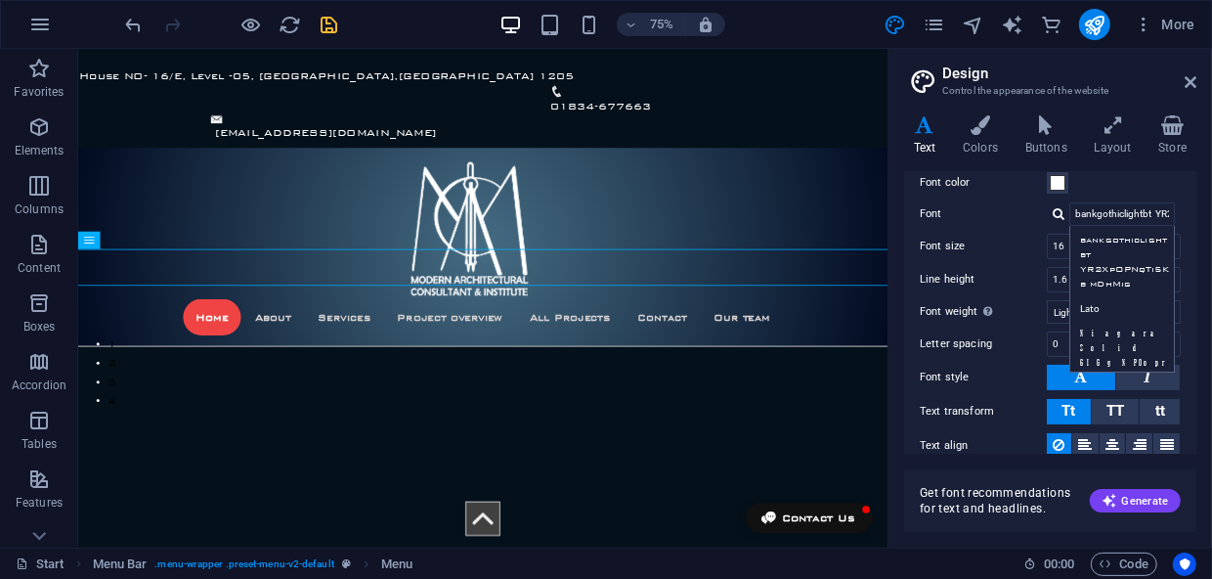
click at [1126, 406] on div "Roboto Flex" at bounding box center [1126, 416] width 104 height 21
type input "Roboto Flex"
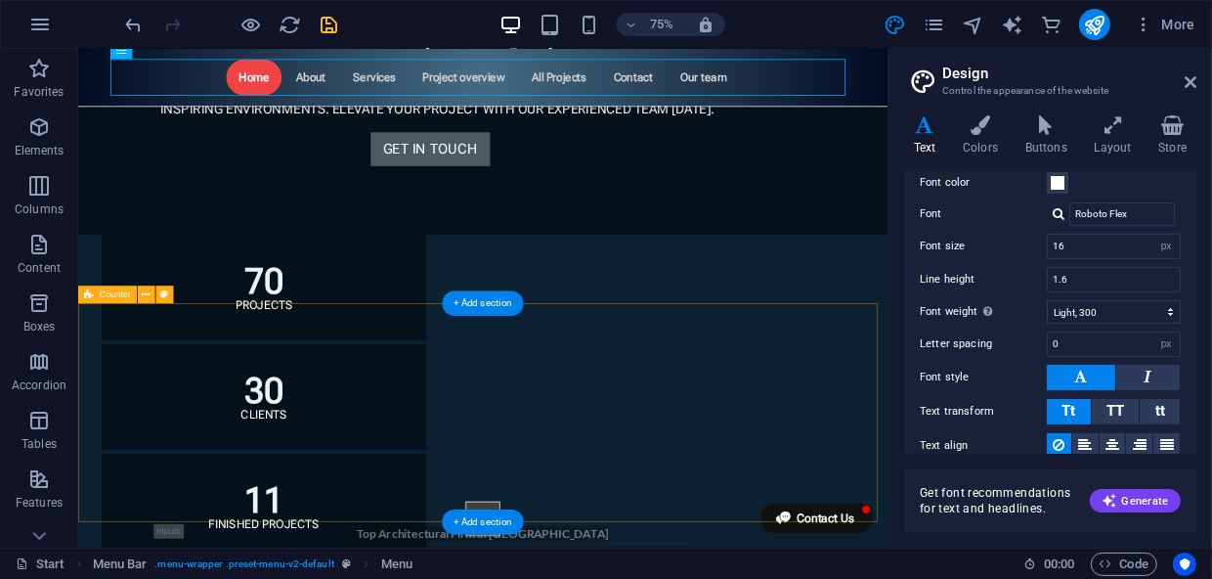
scroll to position [1065, 0]
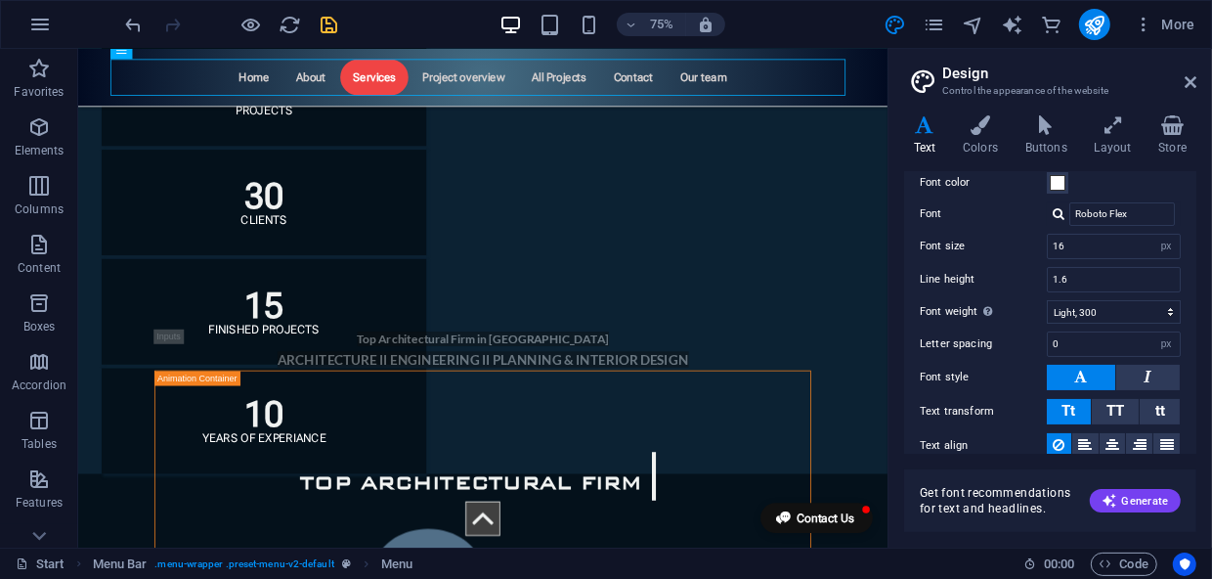
click at [331, 25] on icon "save" at bounding box center [330, 25] width 22 height 22
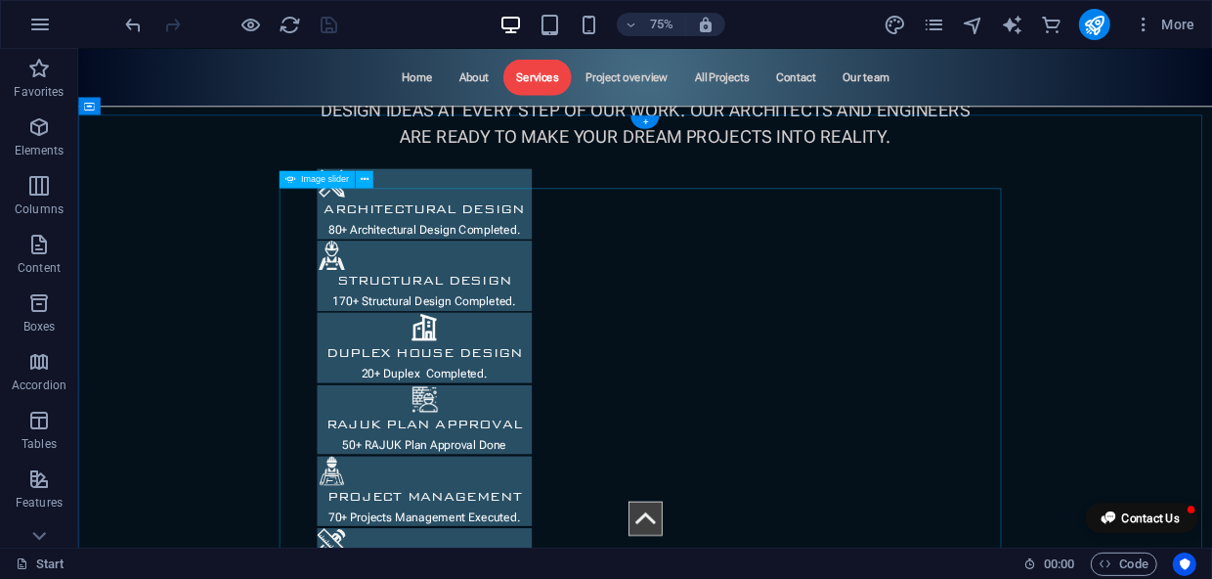
scroll to position [2043, 0]
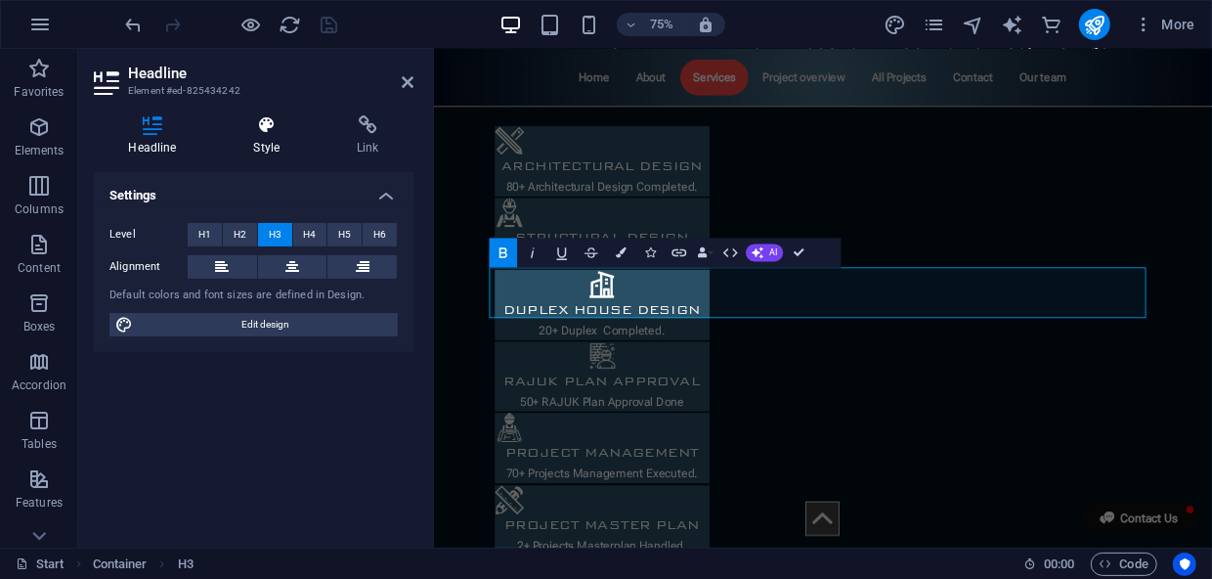
click at [270, 125] on icon at bounding box center [267, 125] width 96 height 20
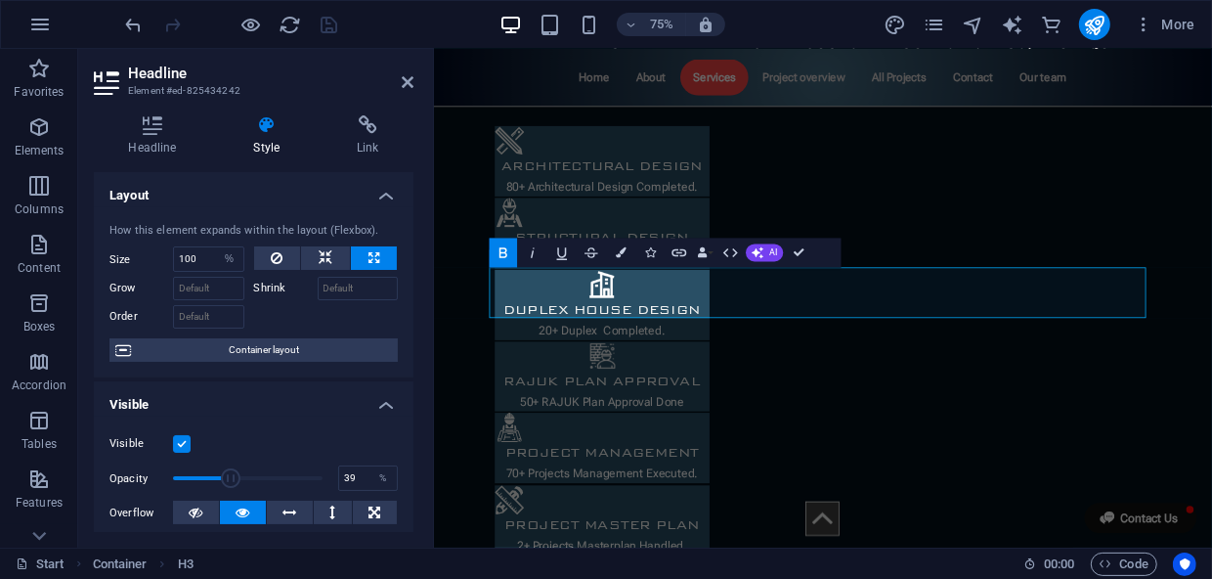
drag, startPoint x: 313, startPoint y: 479, endPoint x: 229, endPoint y: 479, distance: 84.1
click at [229, 479] on span at bounding box center [231, 478] width 20 height 20
type input "100"
drag, startPoint x: 229, startPoint y: 479, endPoint x: 351, endPoint y: 479, distance: 122.2
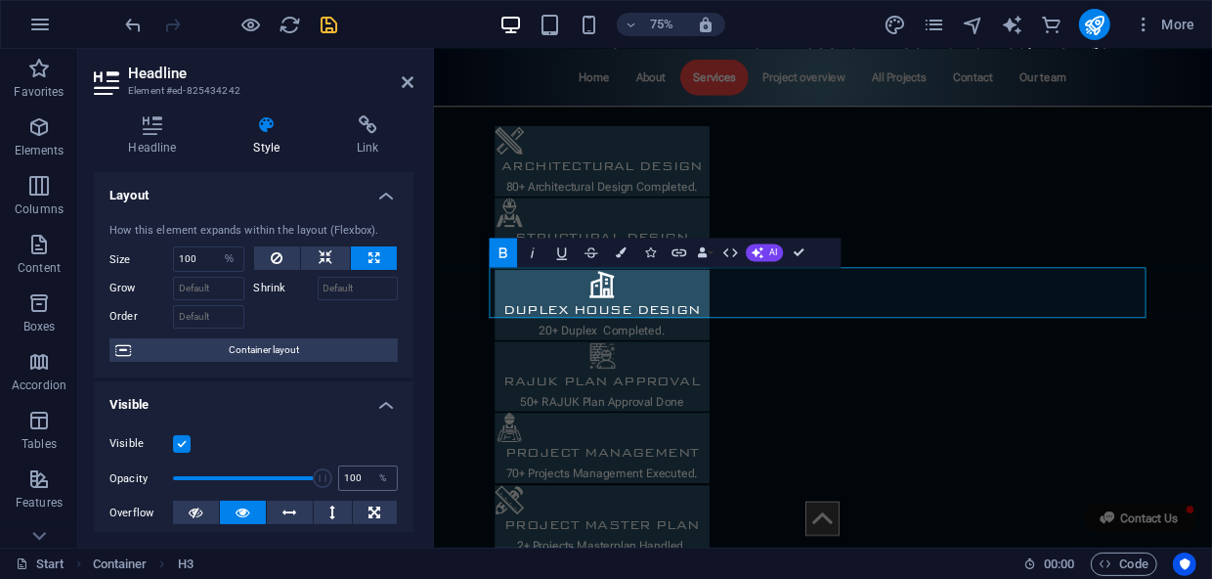
click at [351, 479] on div "Opacity 100 %" at bounding box center [253, 477] width 288 height 29
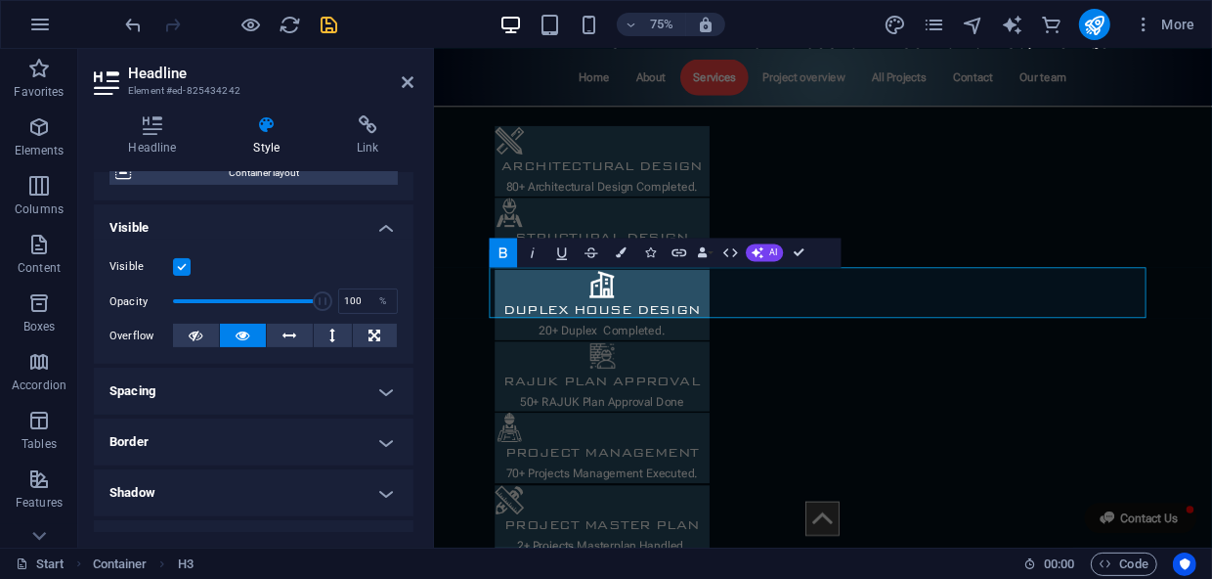
scroll to position [266, 0]
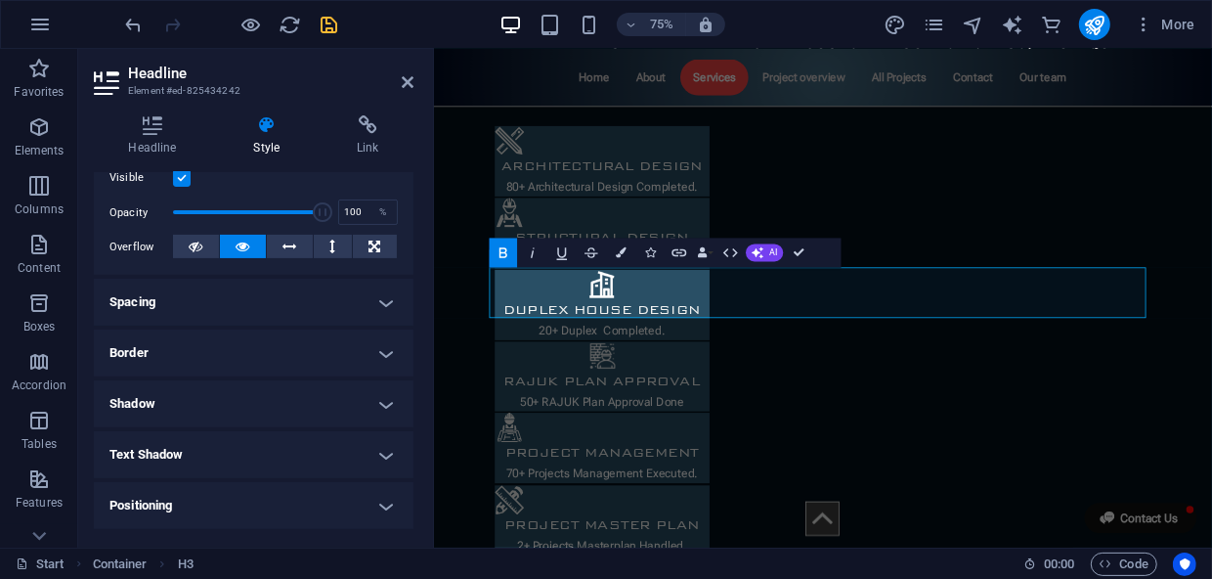
click at [382, 394] on h4 "Shadow" at bounding box center [254, 403] width 320 height 47
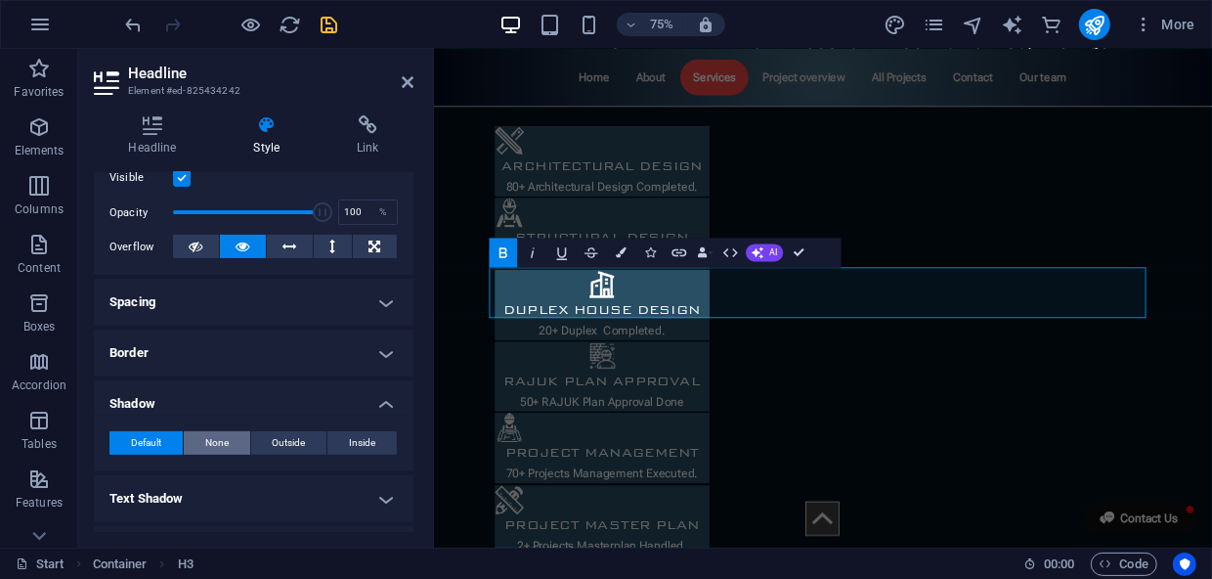
click at [216, 440] on span "None" at bounding box center [216, 442] width 23 height 23
drag, startPoint x: 954, startPoint y: 274, endPoint x: 795, endPoint y: 254, distance: 160.5
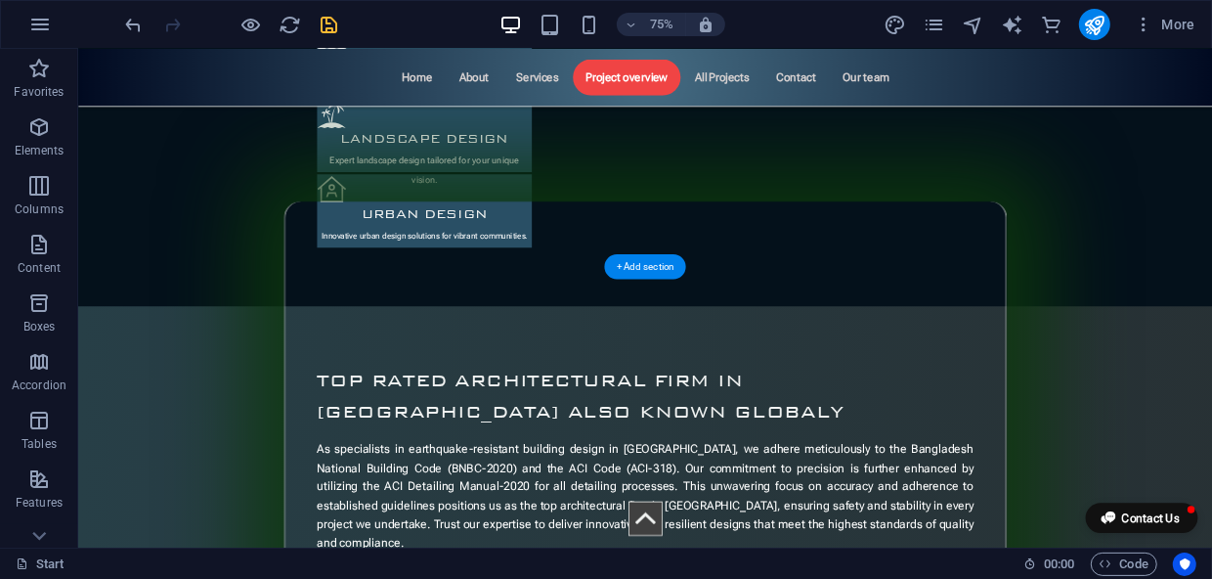
scroll to position [2843, 0]
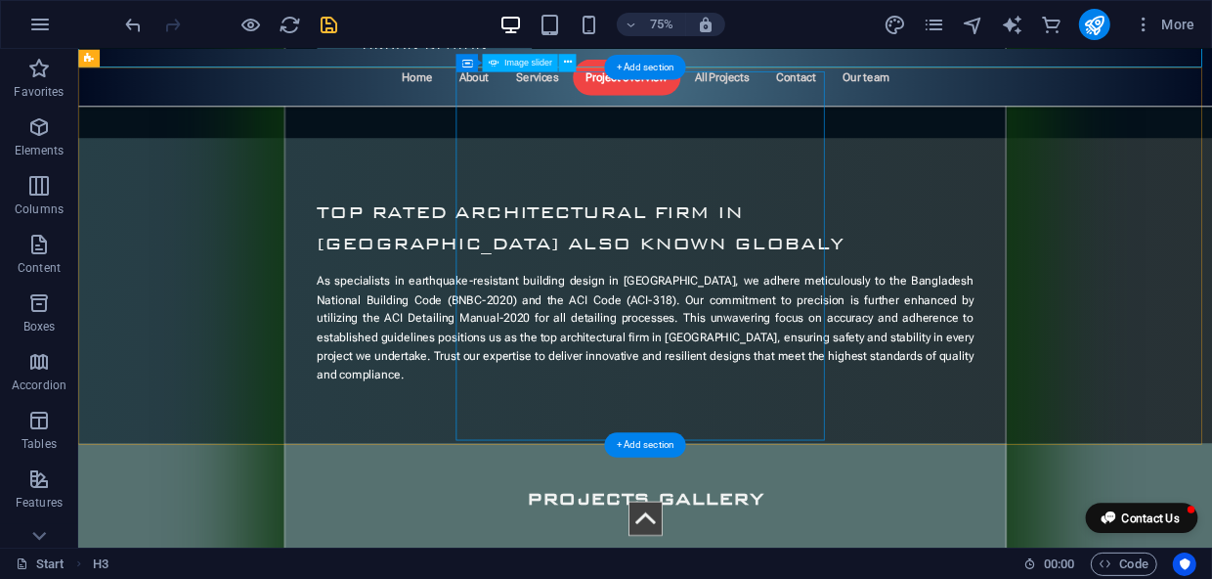
scroll to position [3198, 0]
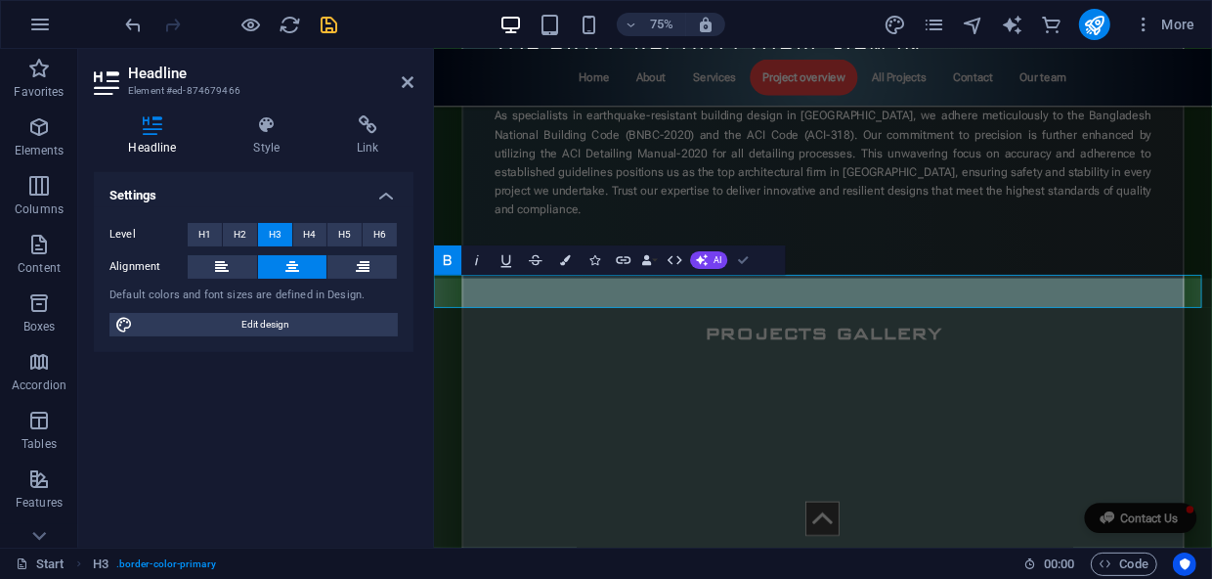
scroll to position [3356, 0]
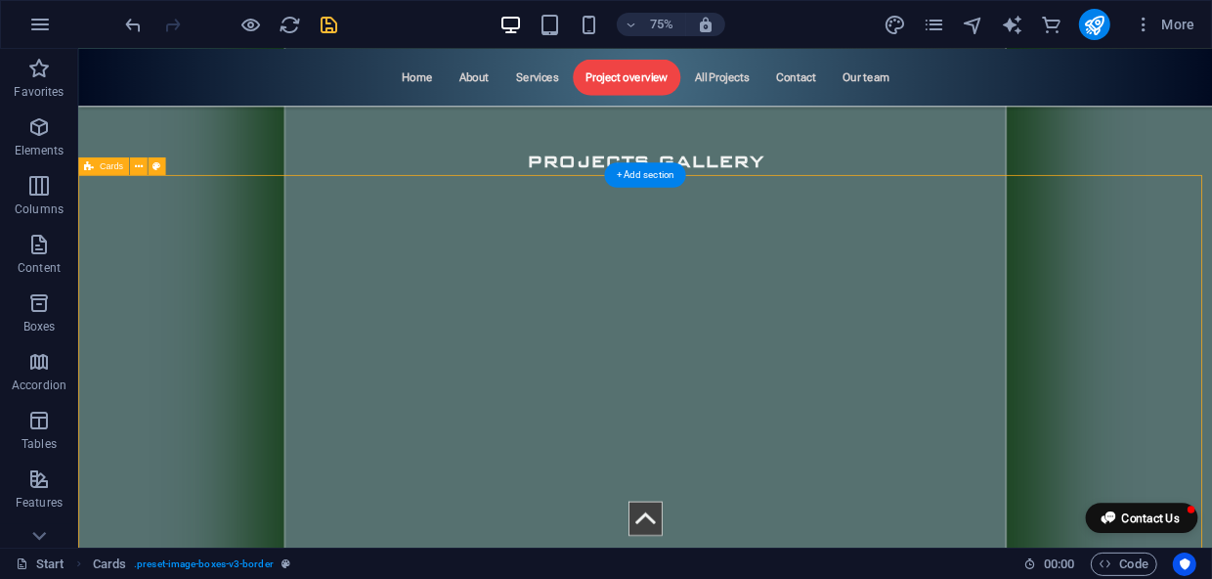
scroll to position [3534, 0]
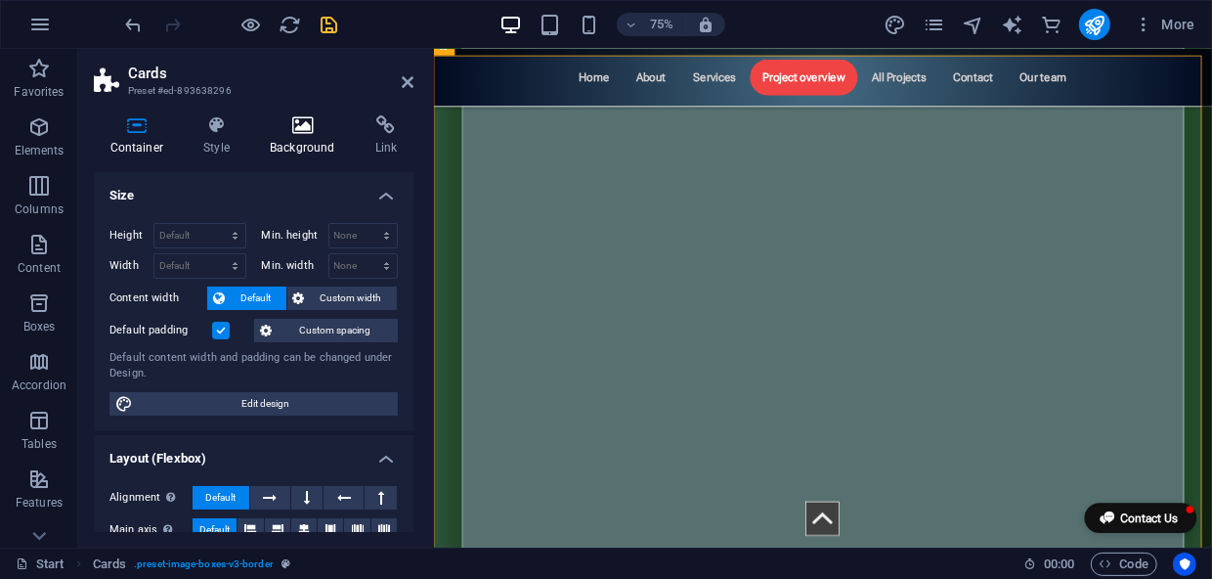
click at [317, 136] on h4 "Background" at bounding box center [307, 135] width 106 height 41
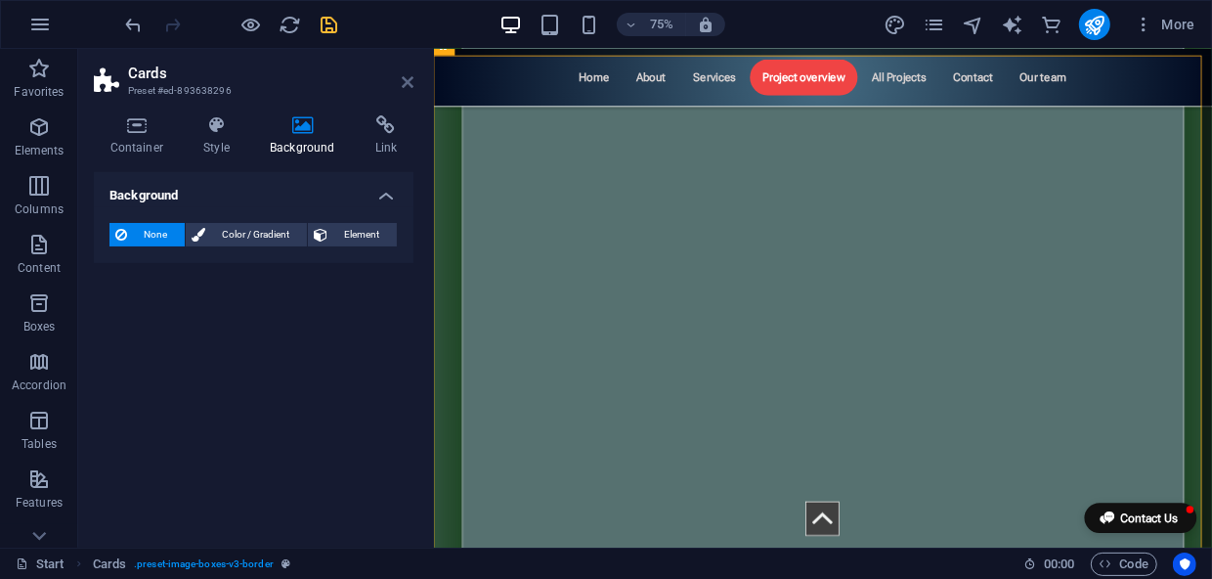
click at [408, 83] on icon at bounding box center [408, 82] width 12 height 16
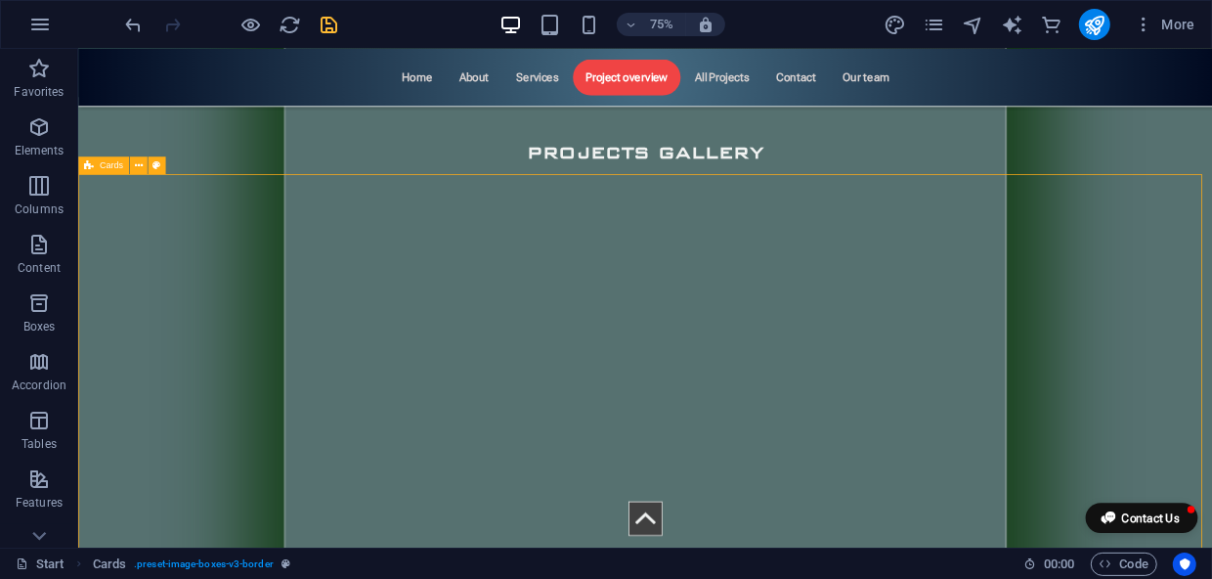
click at [95, 174] on div "Cards" at bounding box center [103, 165] width 51 height 18
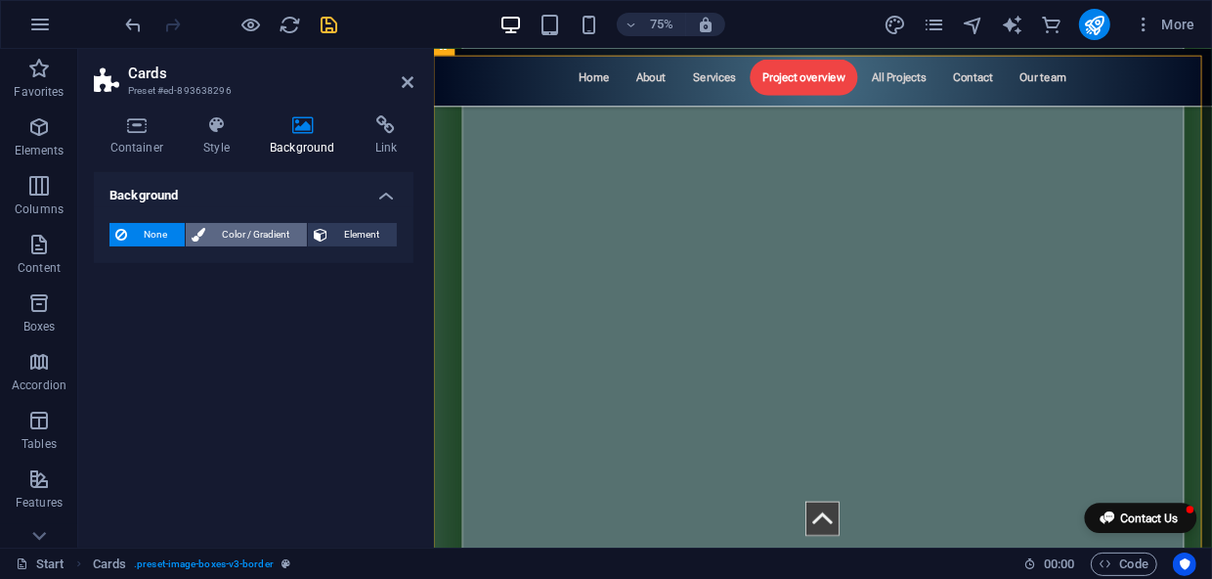
click at [246, 237] on span "Color / Gradient" at bounding box center [256, 234] width 90 height 23
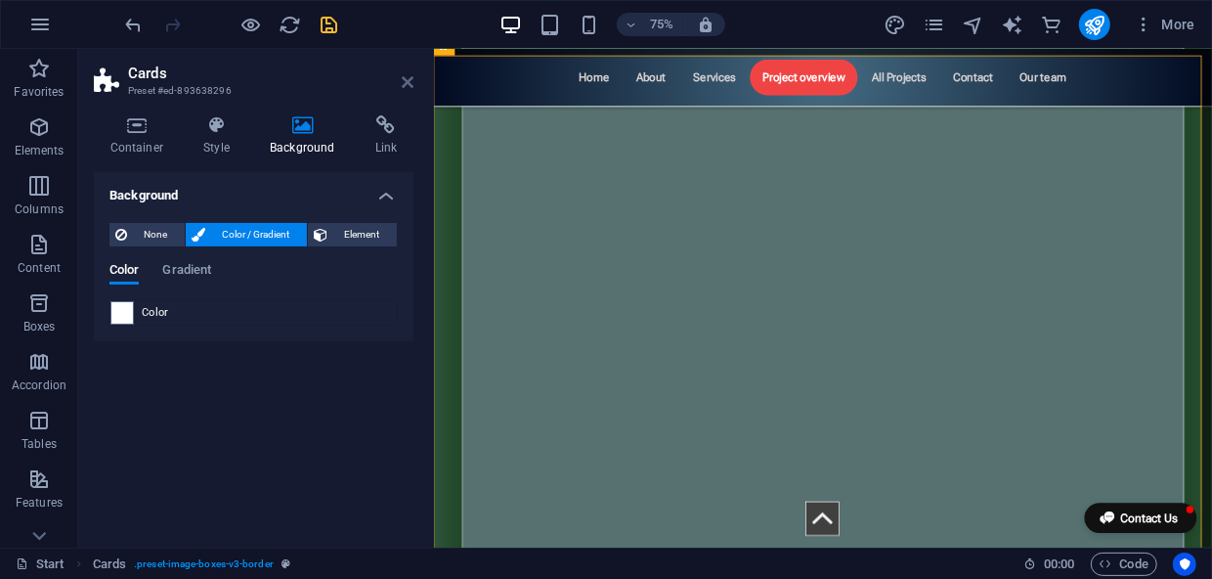
click at [408, 79] on icon at bounding box center [408, 82] width 12 height 16
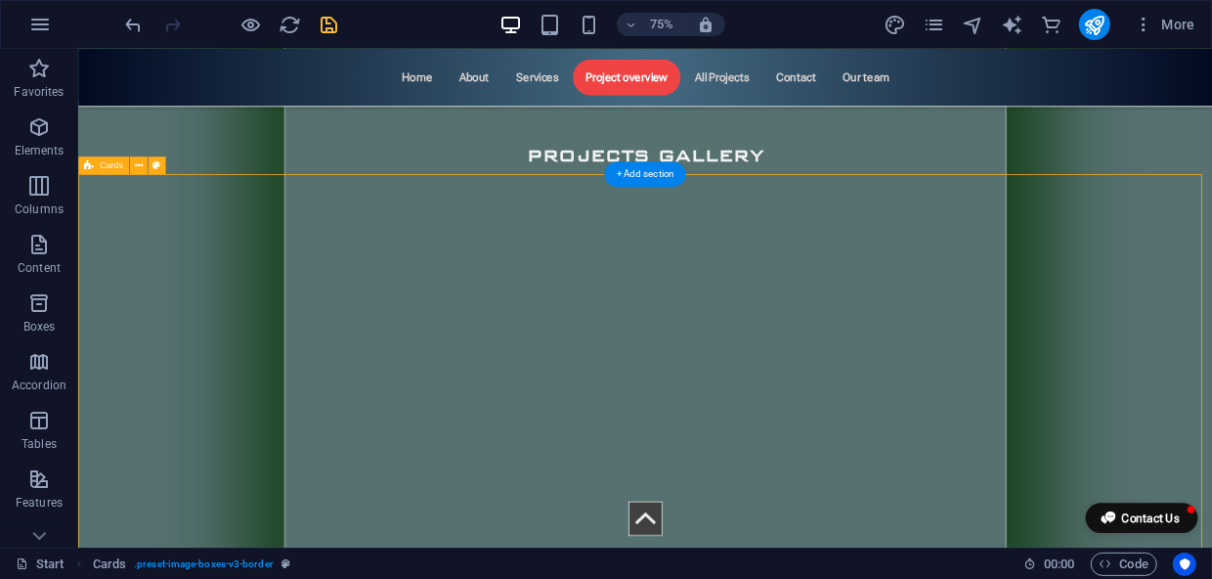
scroll to position [3445, 0]
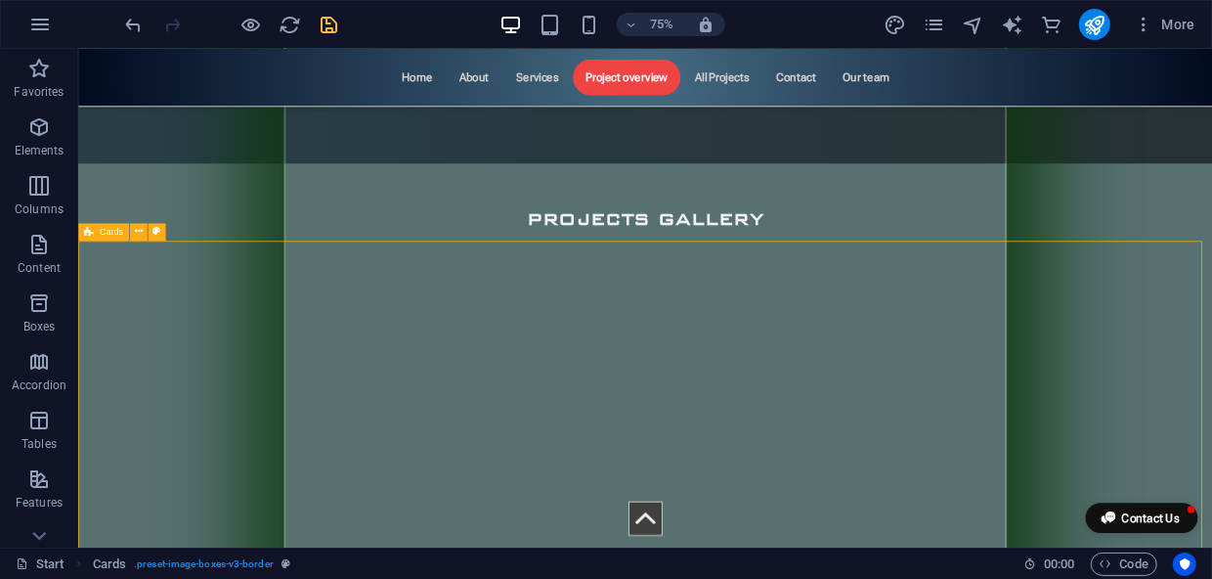
click at [108, 232] on span "Cards" at bounding box center [111, 232] width 23 height 9
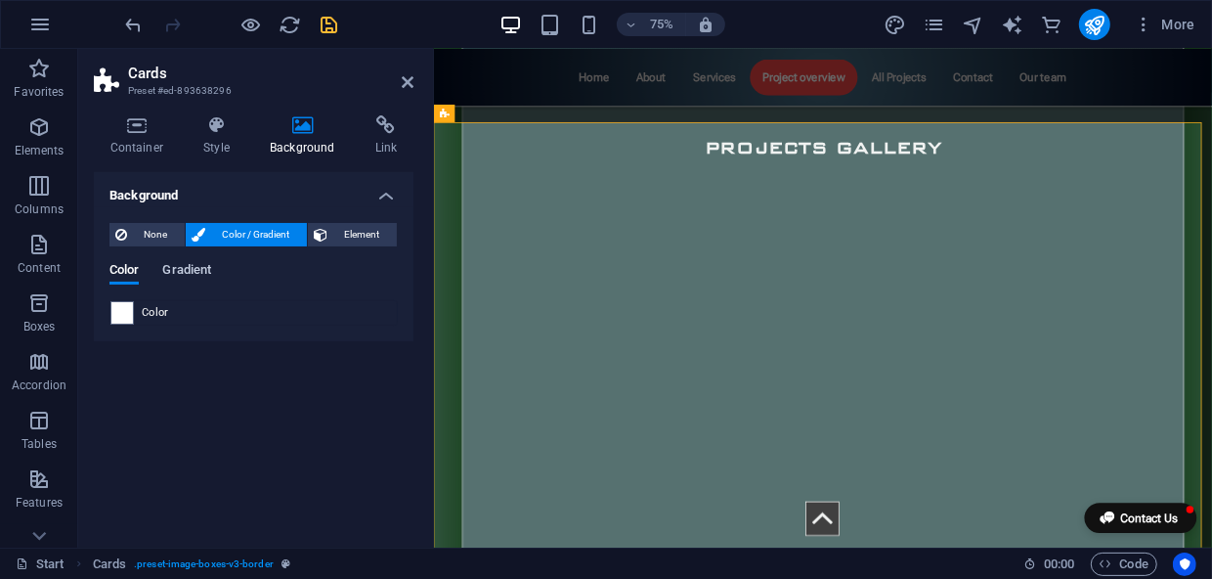
click at [185, 272] on span "Gradient" at bounding box center [186, 271] width 49 height 27
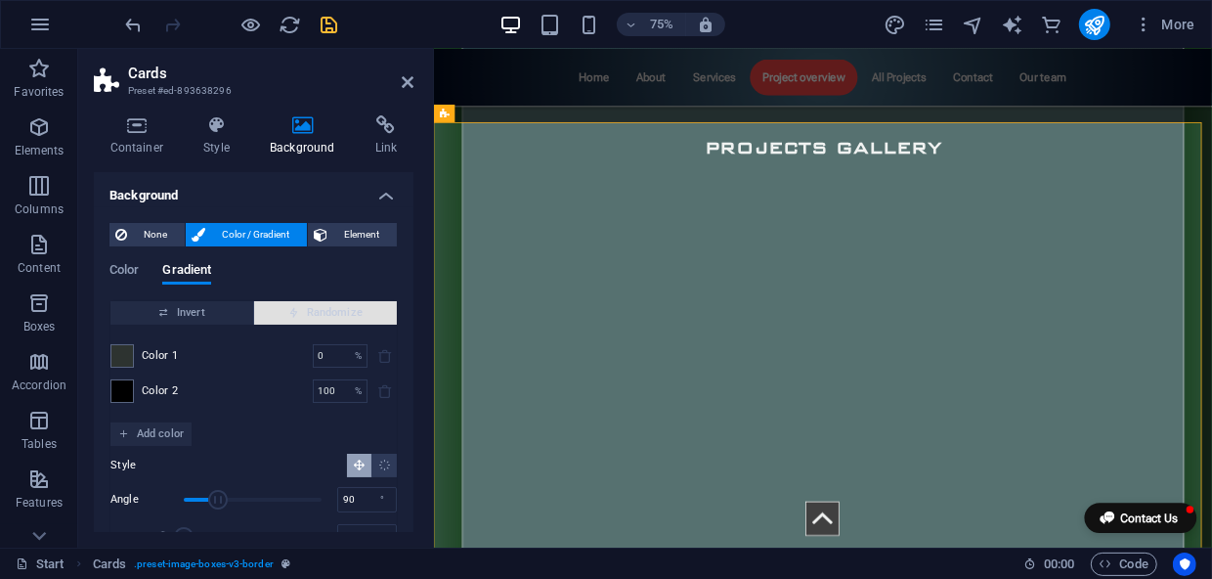
click at [326, 313] on span "Randomize" at bounding box center [325, 312] width 127 height 23
type input "144"
click at [326, 313] on span "Randomize" at bounding box center [325, 312] width 127 height 23
type input "4"
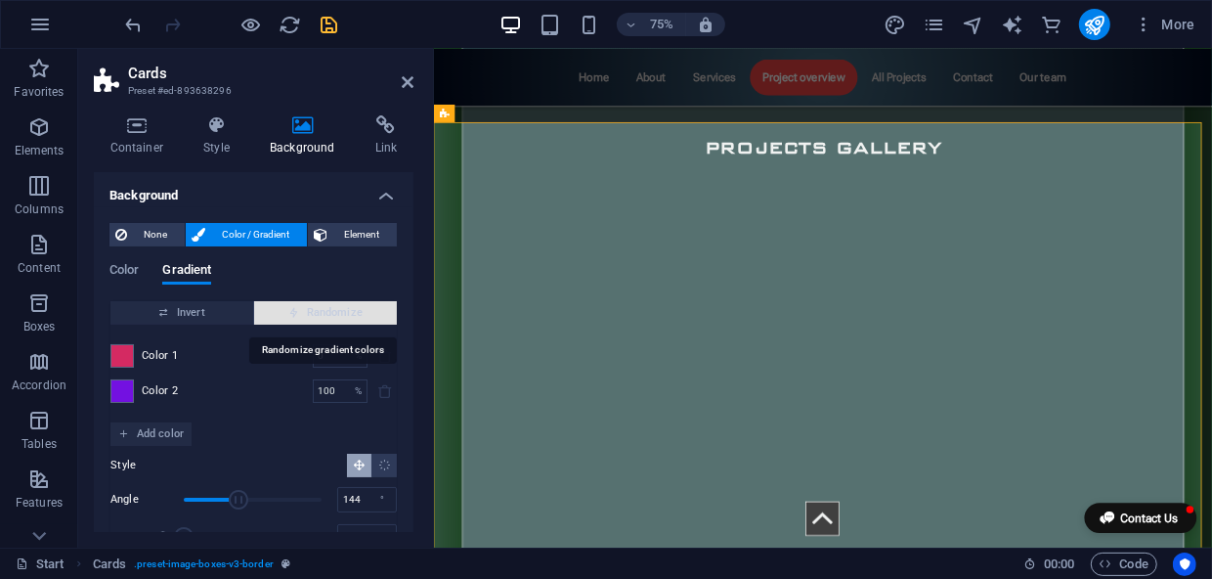
type input "337"
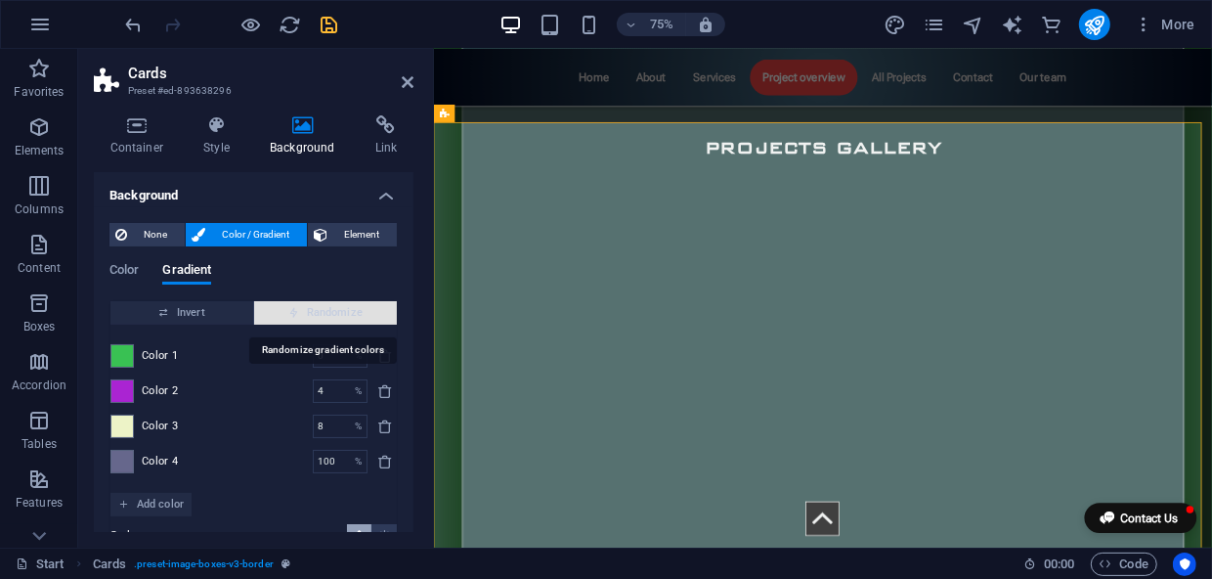
click at [326, 313] on span "Randomize" at bounding box center [325, 312] width 127 height 23
type input "44"
type input "187"
type input "85"
click at [326, 313] on span "Randomize" at bounding box center [325, 312] width 127 height 23
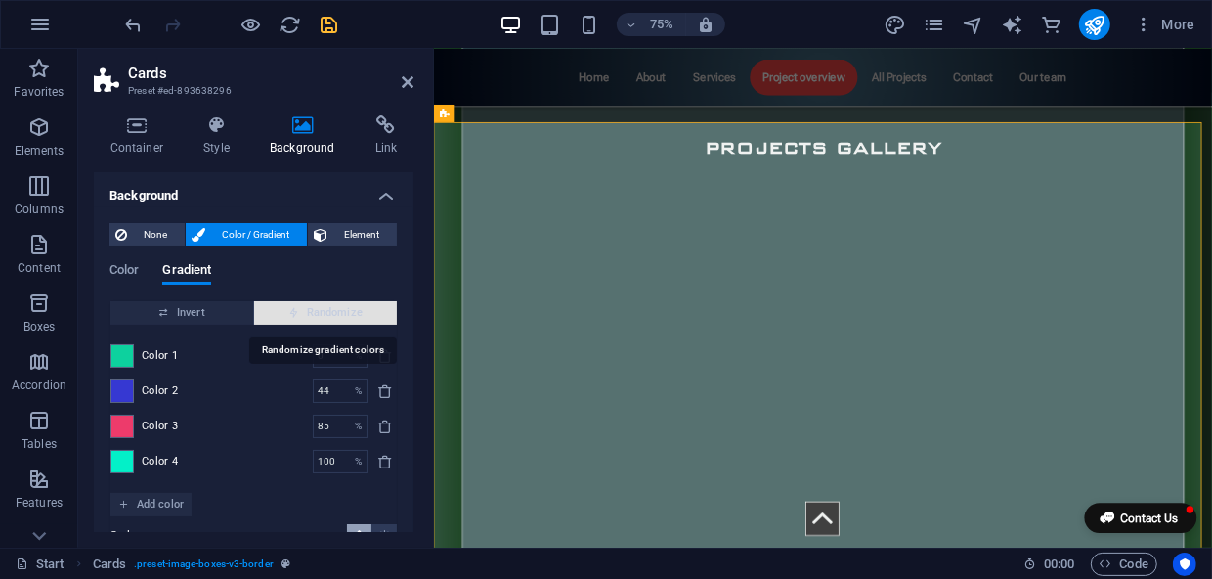
type input "97"
type input "234"
type input "100"
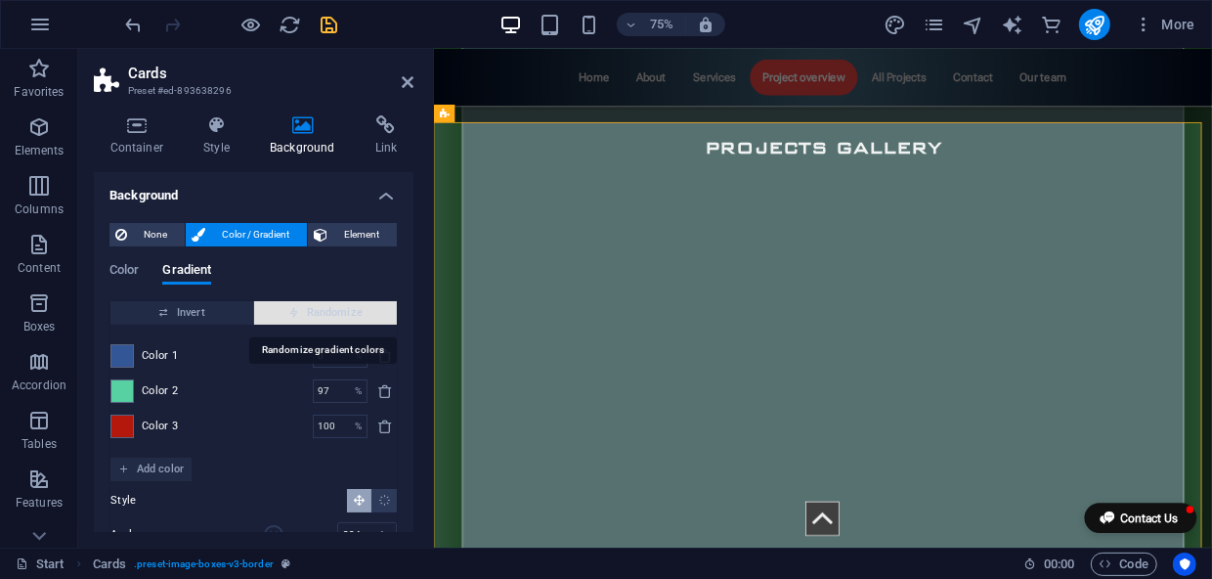
click at [326, 313] on span "Randomize" at bounding box center [325, 312] width 127 height 23
type input "100"
type input "119"
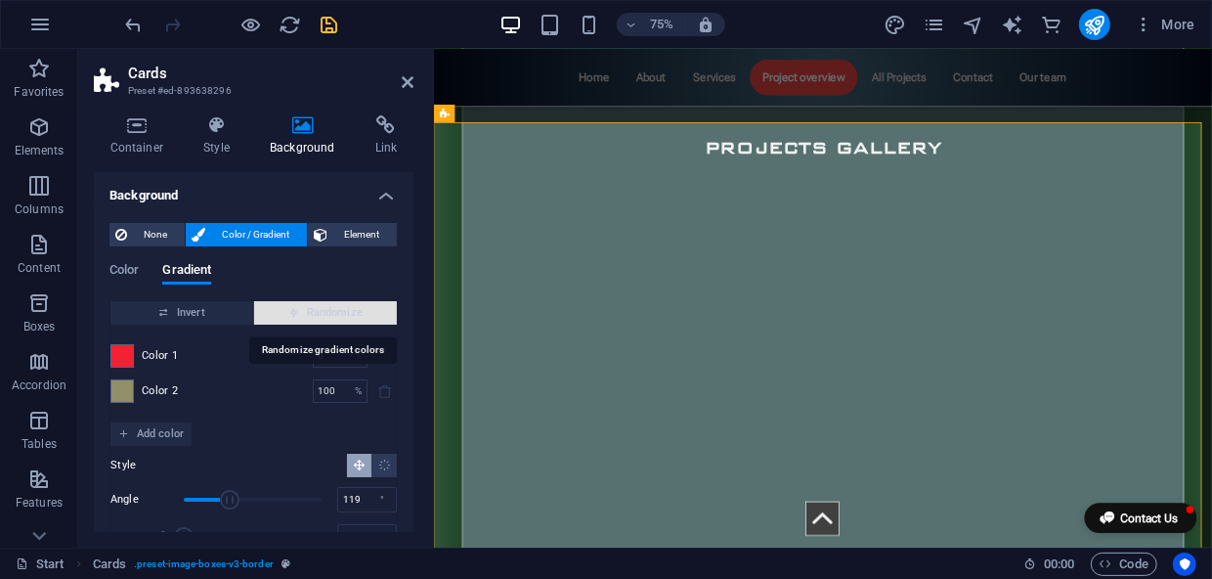
click at [326, 313] on span "Randomize" at bounding box center [325, 312] width 127 height 23
type input "35"
type input "186"
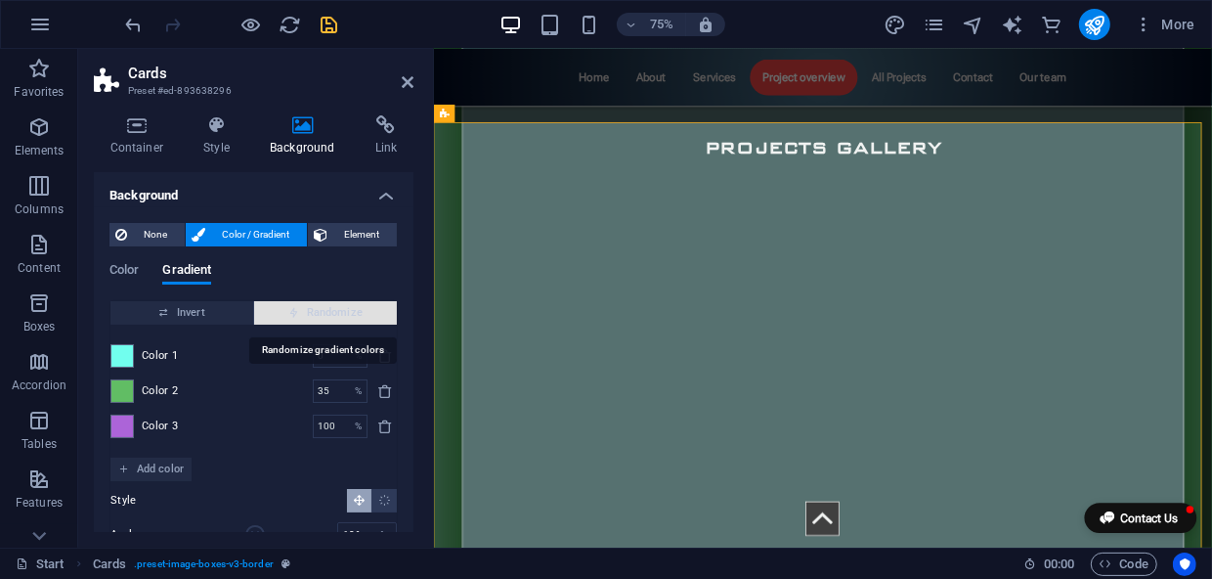
click at [326, 313] on span "Randomize" at bounding box center [325, 312] width 127 height 23
type input "100"
type input "185"
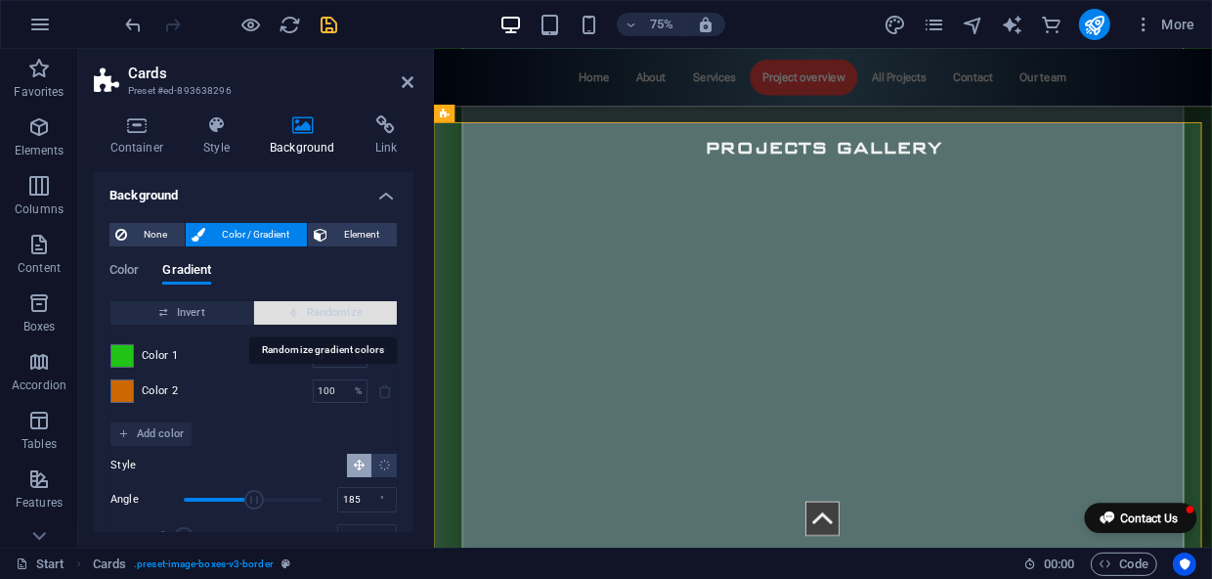
click at [326, 313] on span "Randomize" at bounding box center [325, 312] width 127 height 23
type input "3"
type input "199"
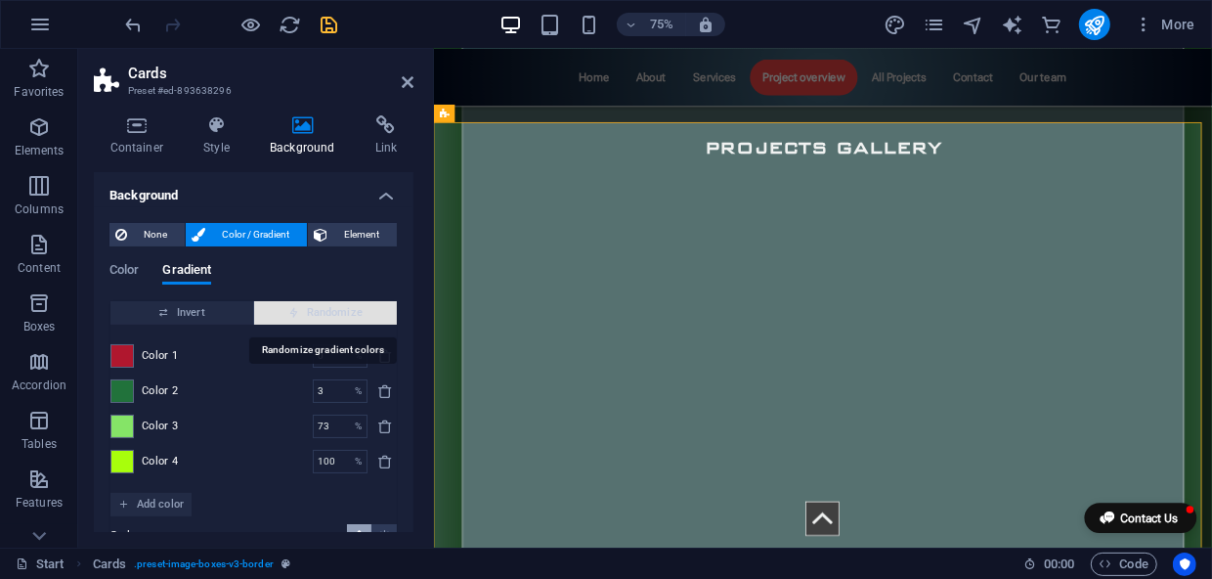
click at [326, 313] on span "Randomize" at bounding box center [325, 312] width 127 height 23
type input "67"
type input "97"
type input "100"
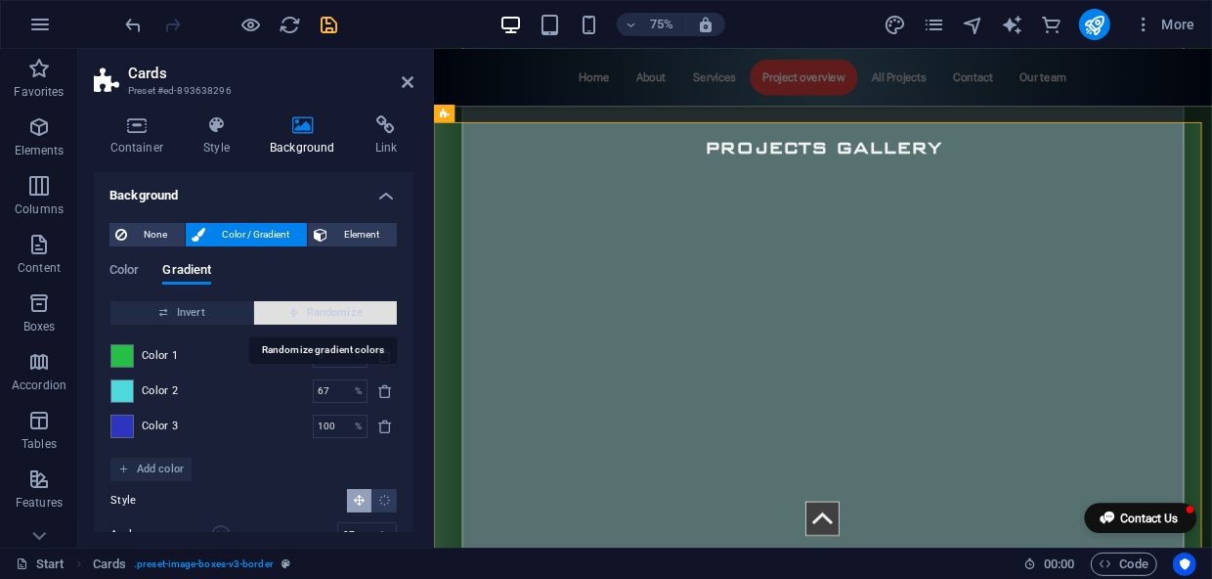
click at [326, 313] on span "Randomize" at bounding box center [325, 312] width 127 height 23
type input "77"
type input "305"
click at [326, 313] on span "Randomize" at bounding box center [325, 312] width 127 height 23
type input "55"
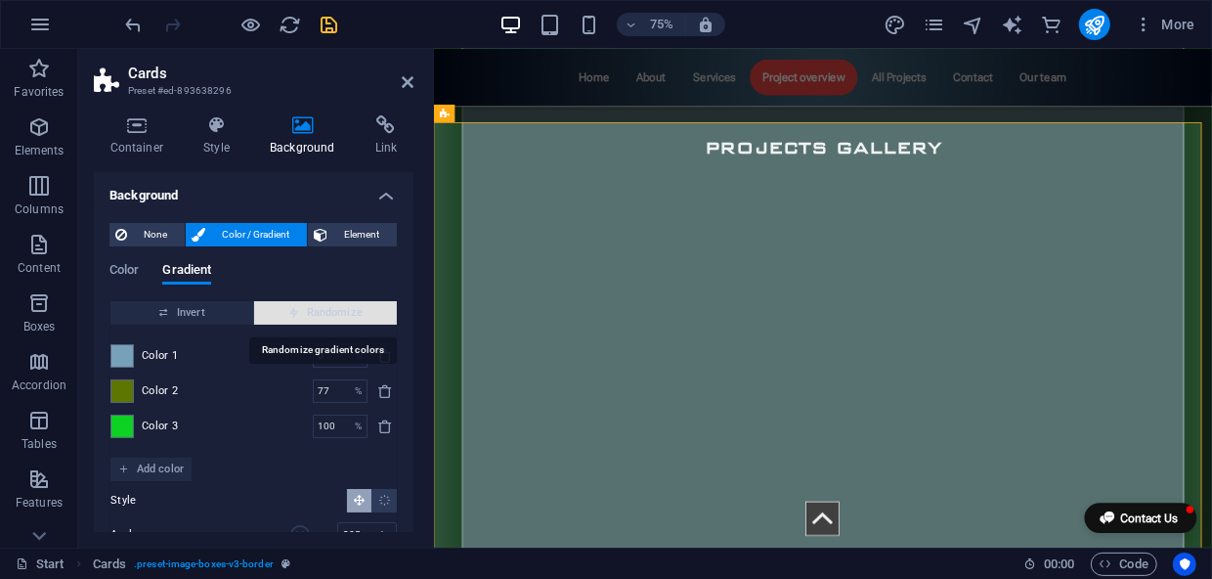
type input "239"
click at [326, 313] on span "Randomize" at bounding box center [325, 312] width 127 height 23
type input "62"
type input "67"
click at [326, 313] on span "Randomize" at bounding box center [325, 312] width 127 height 23
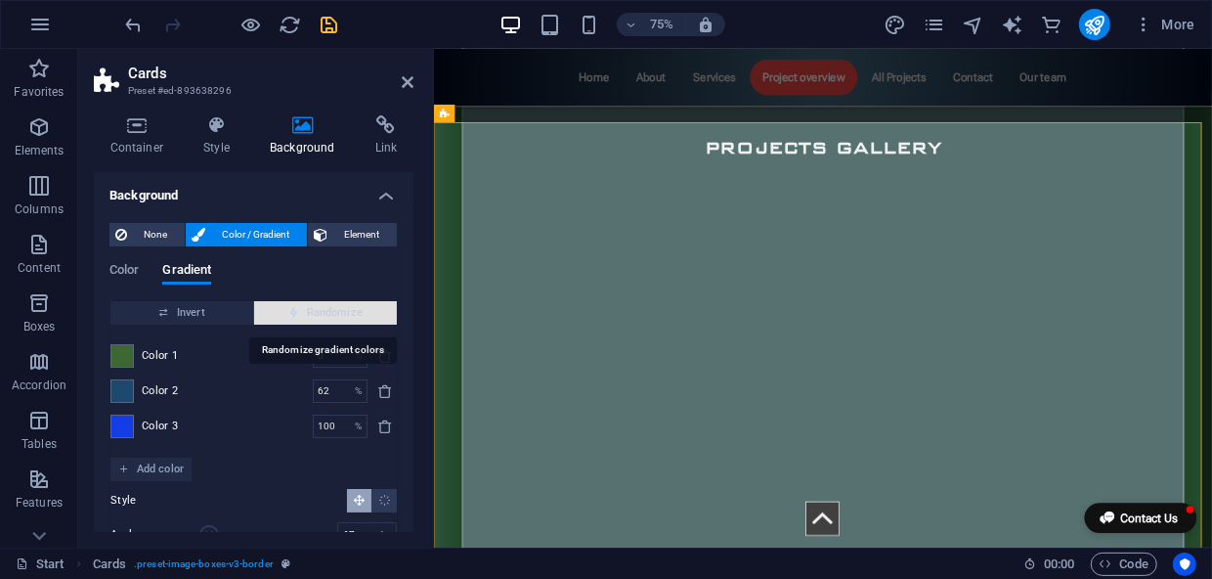
type input "86"
type input "352"
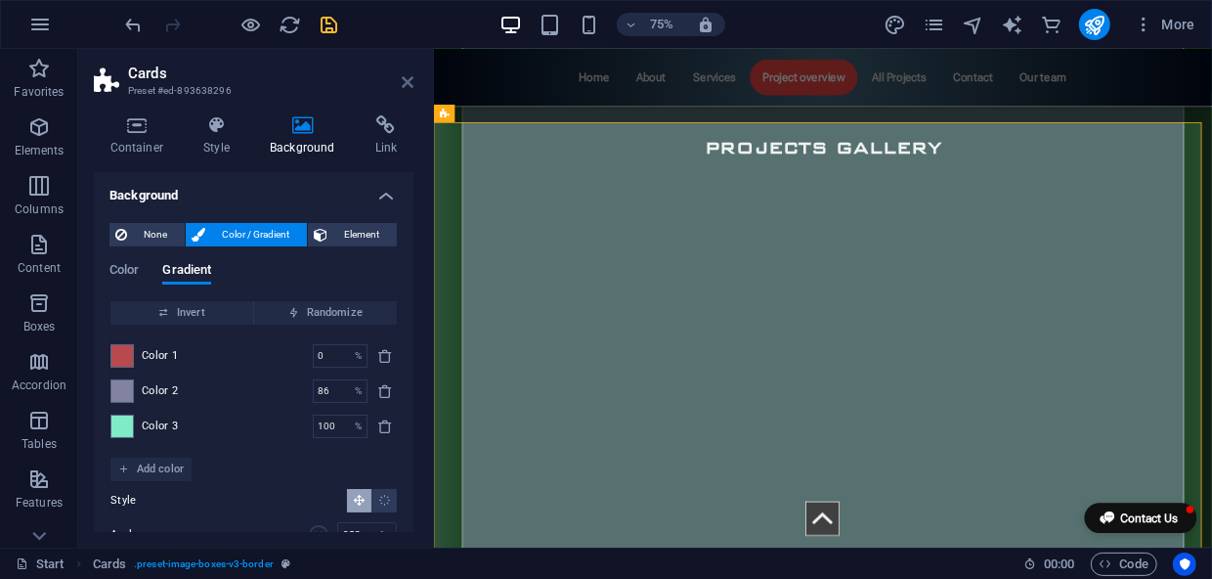
click at [411, 80] on icon at bounding box center [408, 82] width 12 height 16
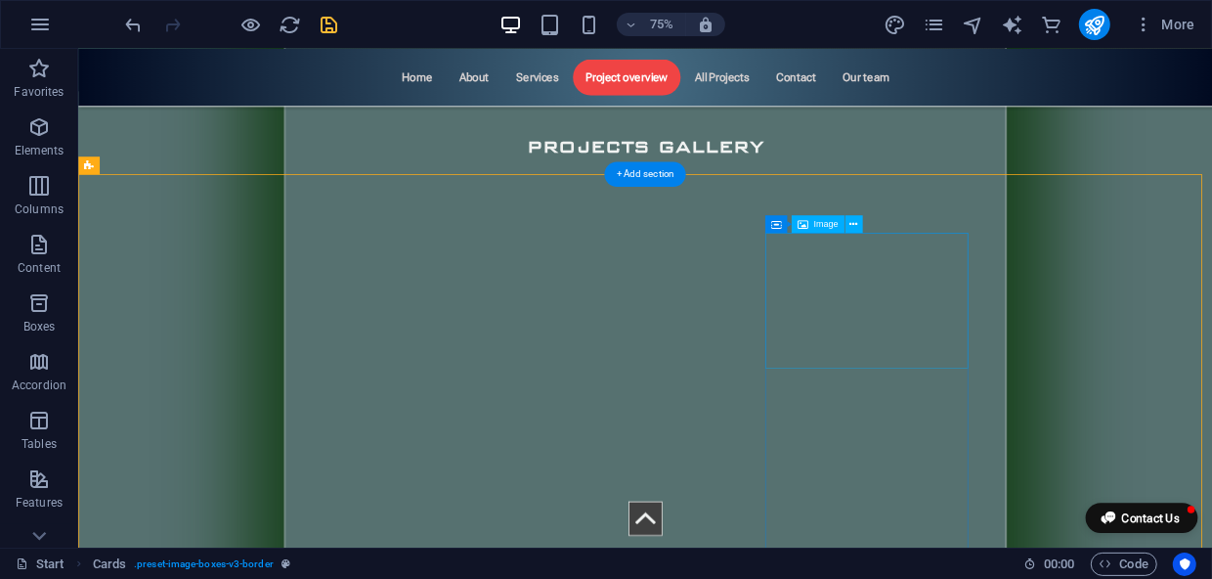
scroll to position [3712, 0]
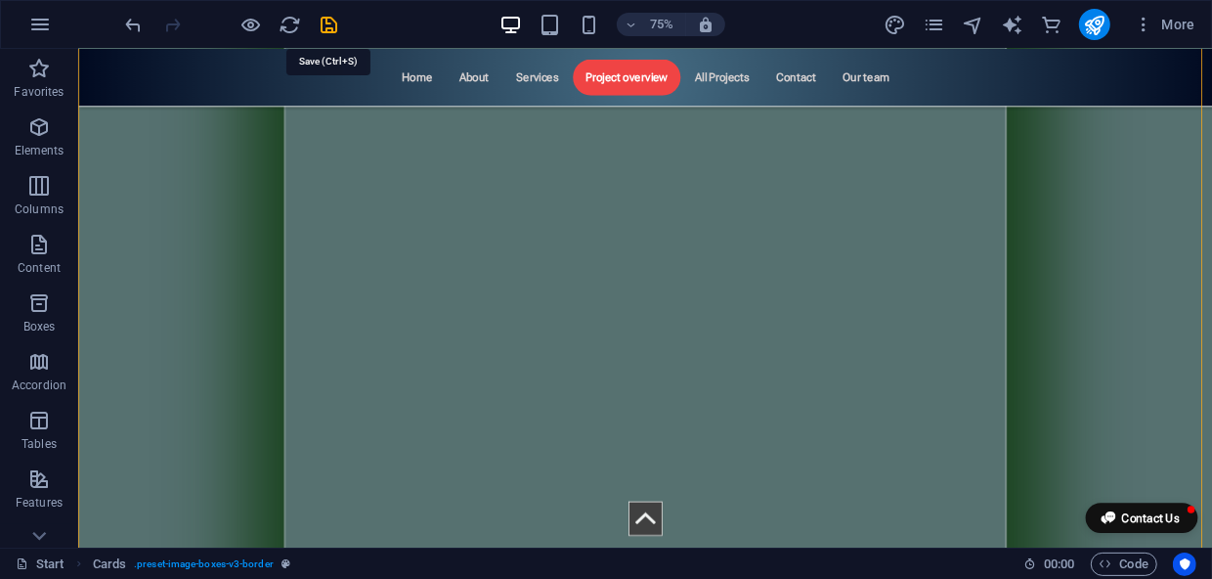
click at [331, 22] on icon "save" at bounding box center [330, 25] width 22 height 22
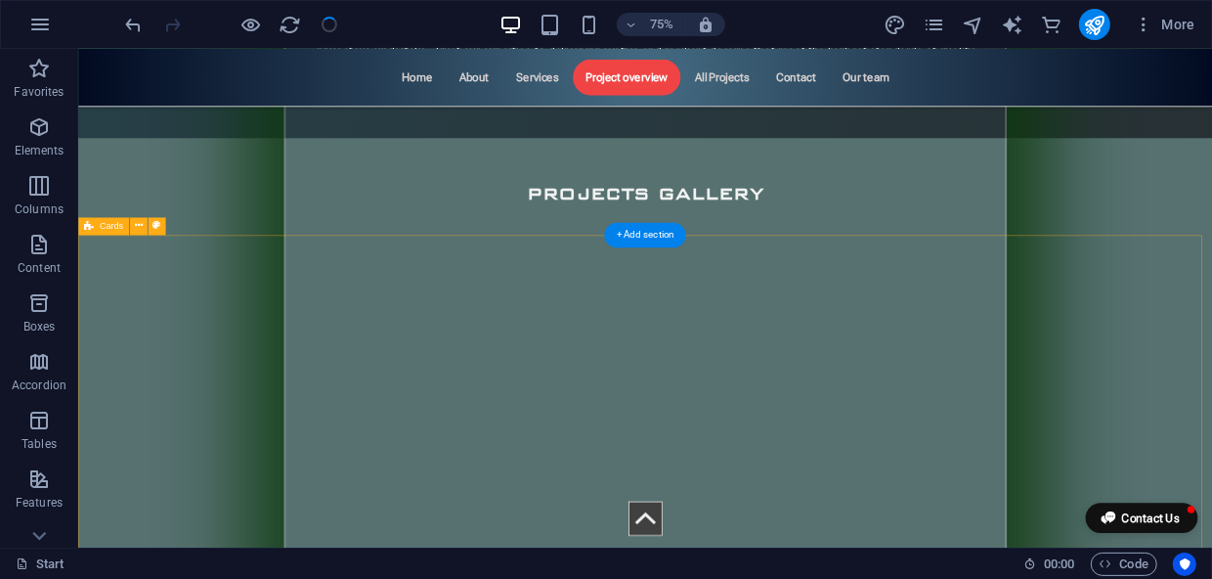
scroll to position [3445, 0]
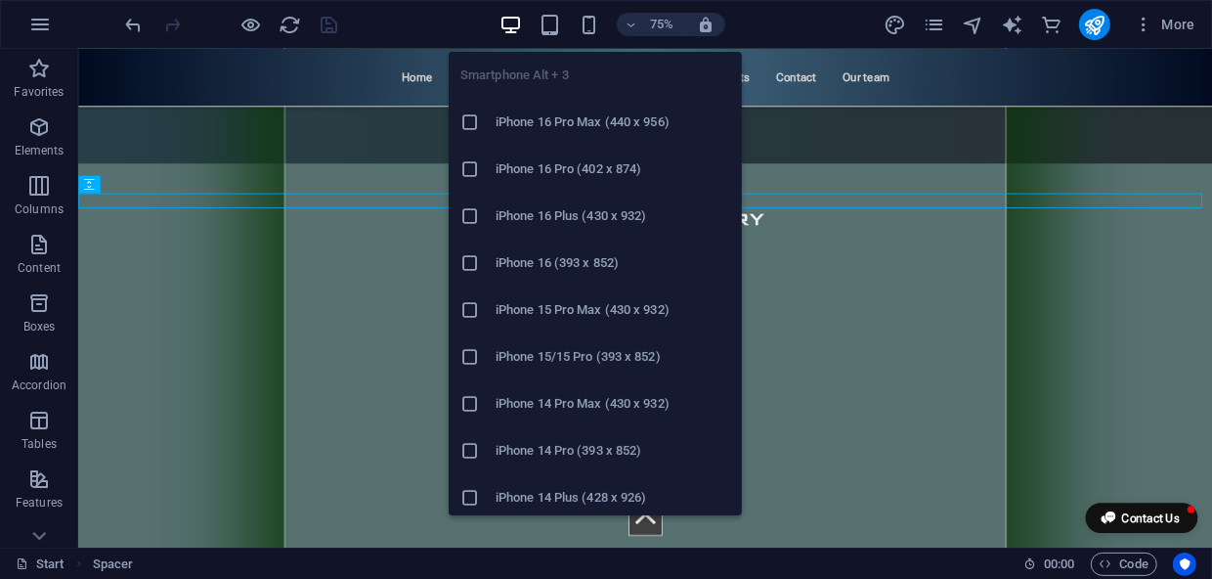
click at [588, 10] on div "75%" at bounding box center [612, 24] width 226 height 31
click at [585, 20] on icon "button" at bounding box center [589, 25] width 22 height 22
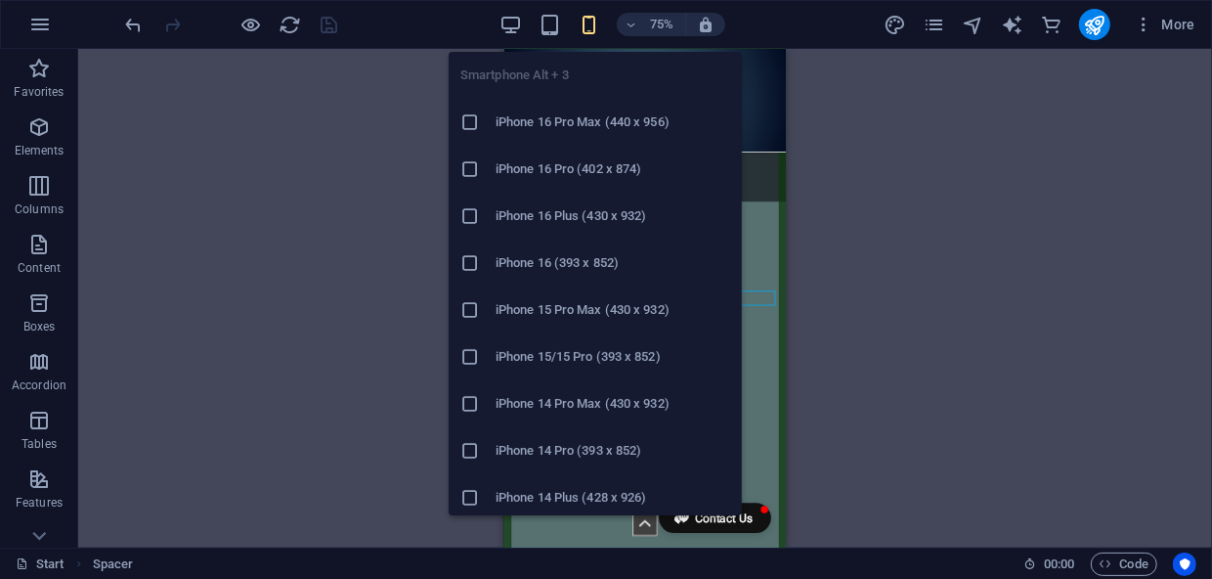
scroll to position [4212, 0]
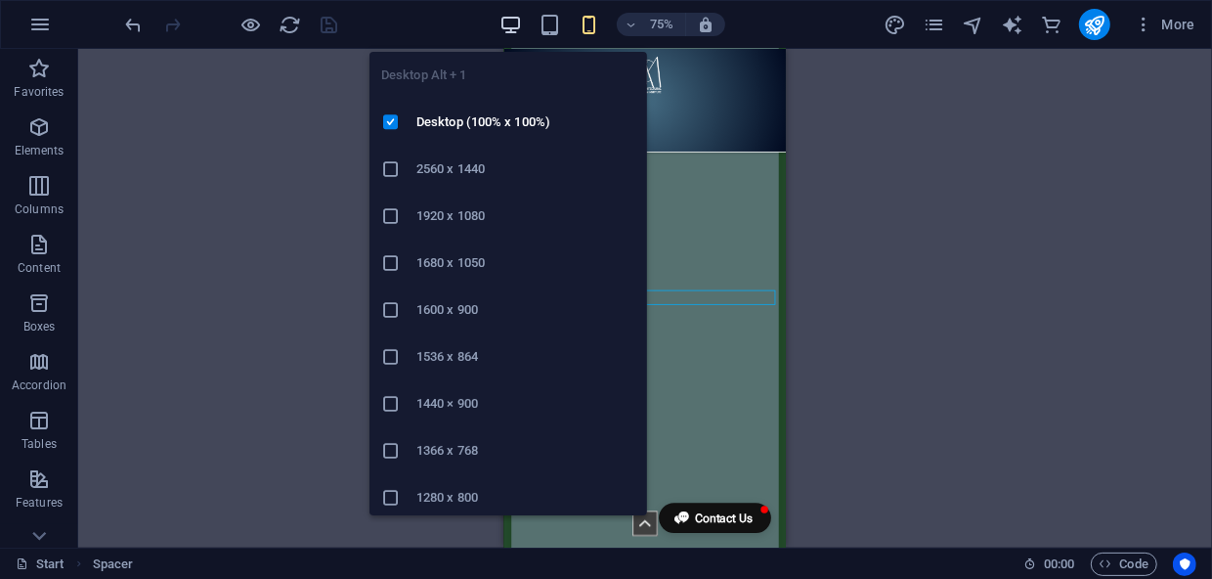
click at [514, 19] on icon "button" at bounding box center [510, 25] width 22 height 22
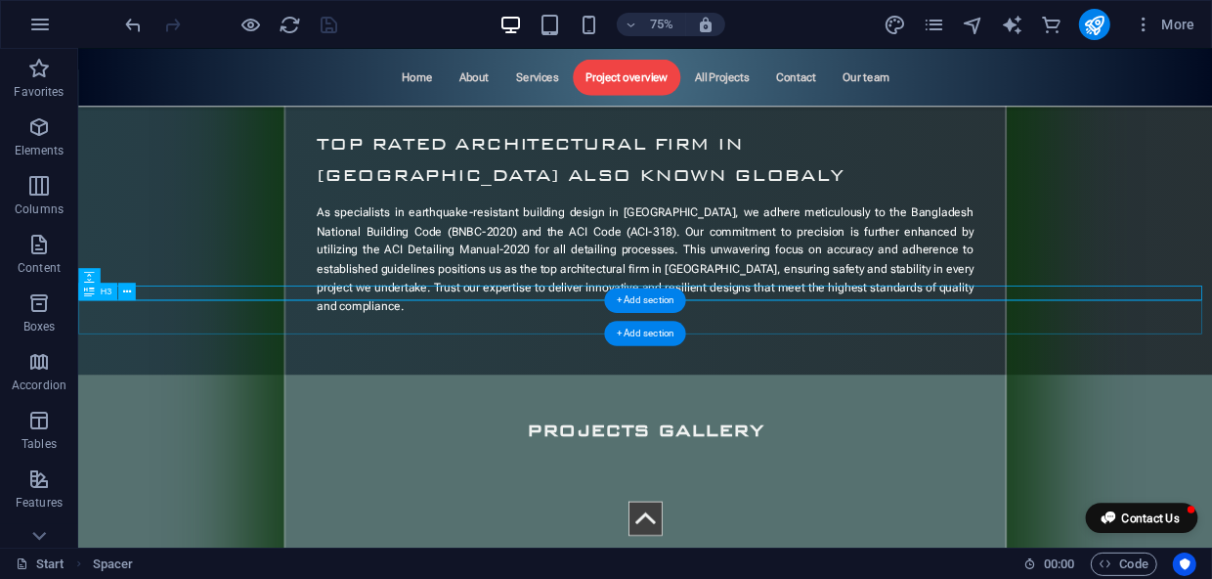
scroll to position [3330, 0]
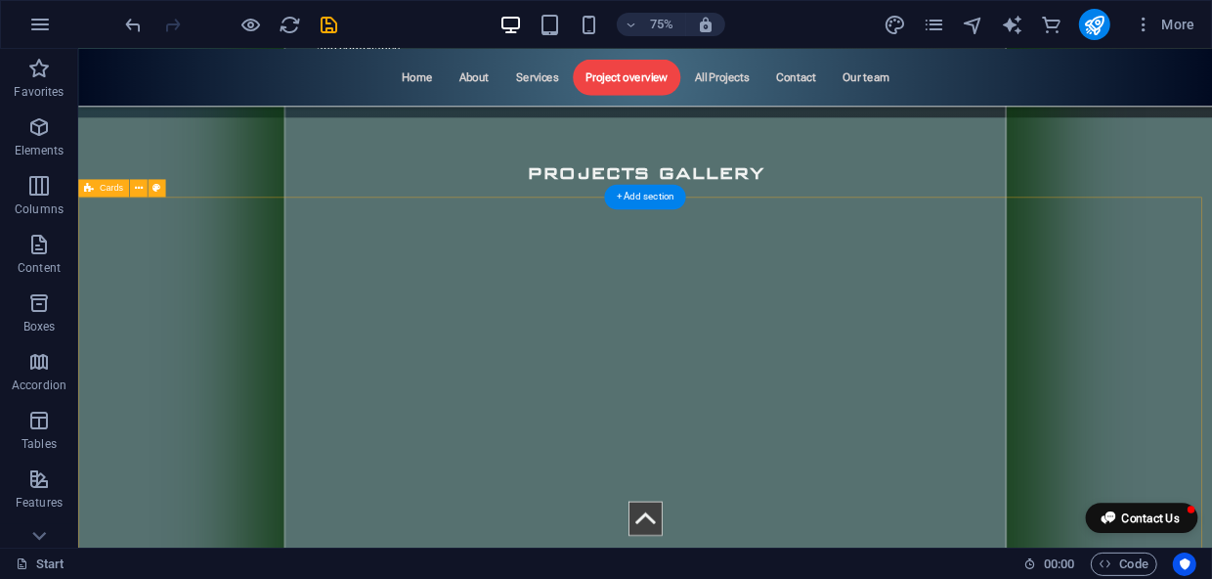
scroll to position [3508, 0]
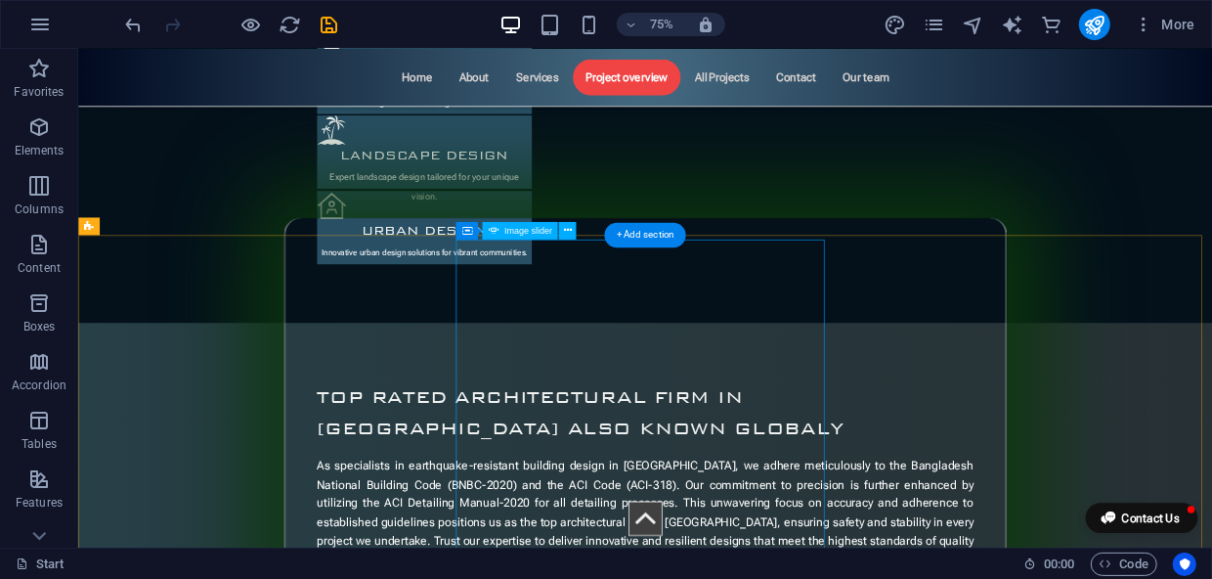
scroll to position [2886, 0]
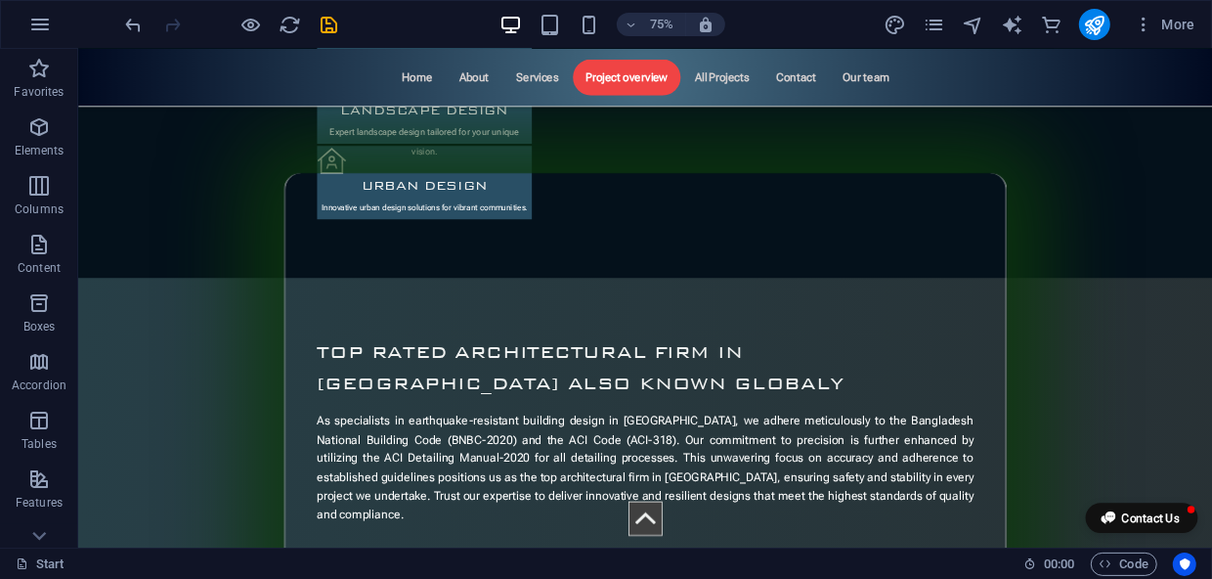
click at [326, 11] on div at bounding box center [231, 24] width 219 height 31
click at [324, 25] on icon "save" at bounding box center [330, 25] width 22 height 22
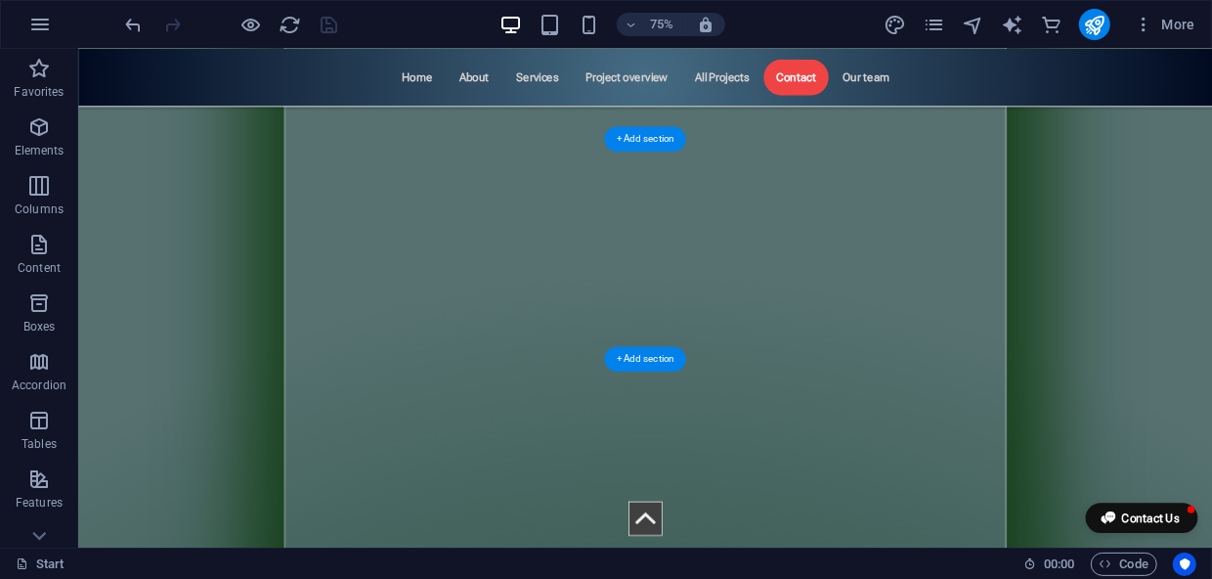
scroll to position [8707, 0]
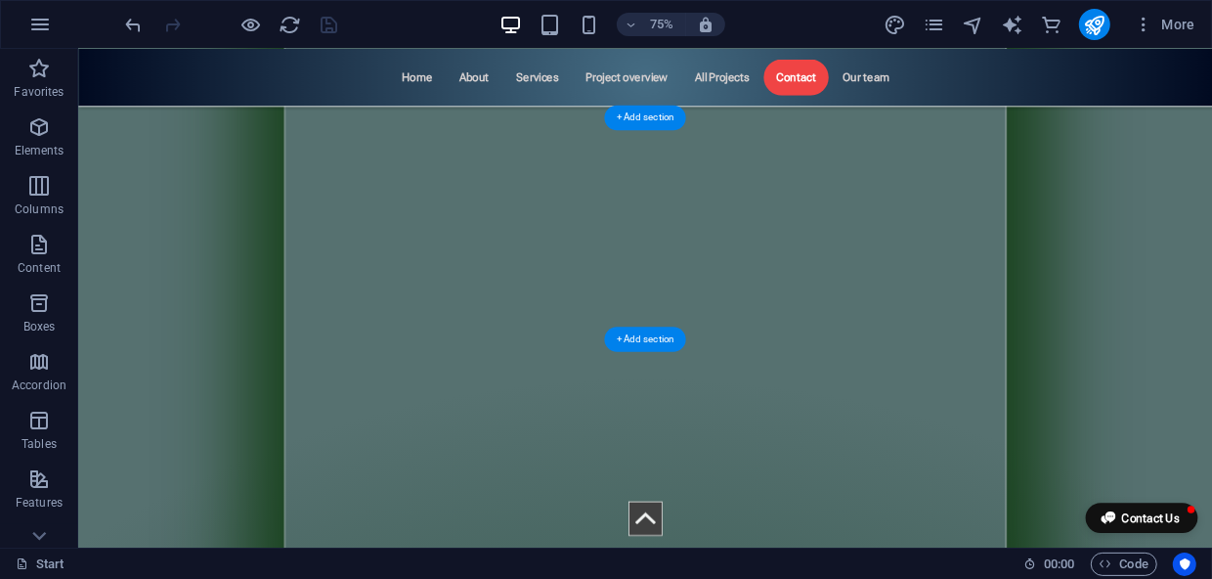
drag, startPoint x: 907, startPoint y: 183, endPoint x: 886, endPoint y: 231, distance: 52.1
select select "px"
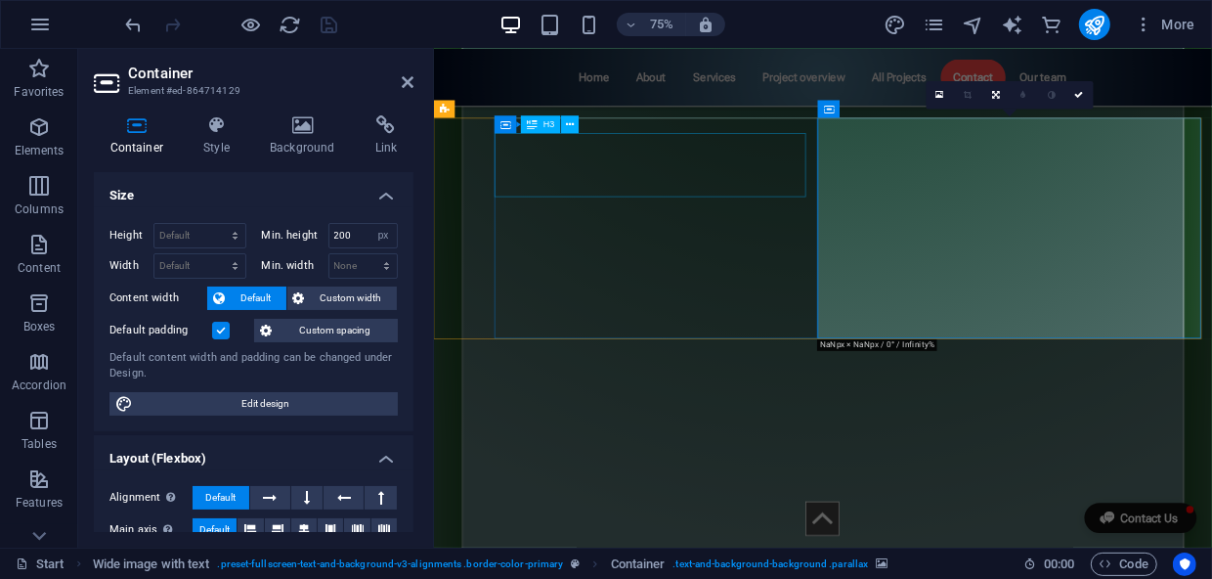
scroll to position [8549, 0]
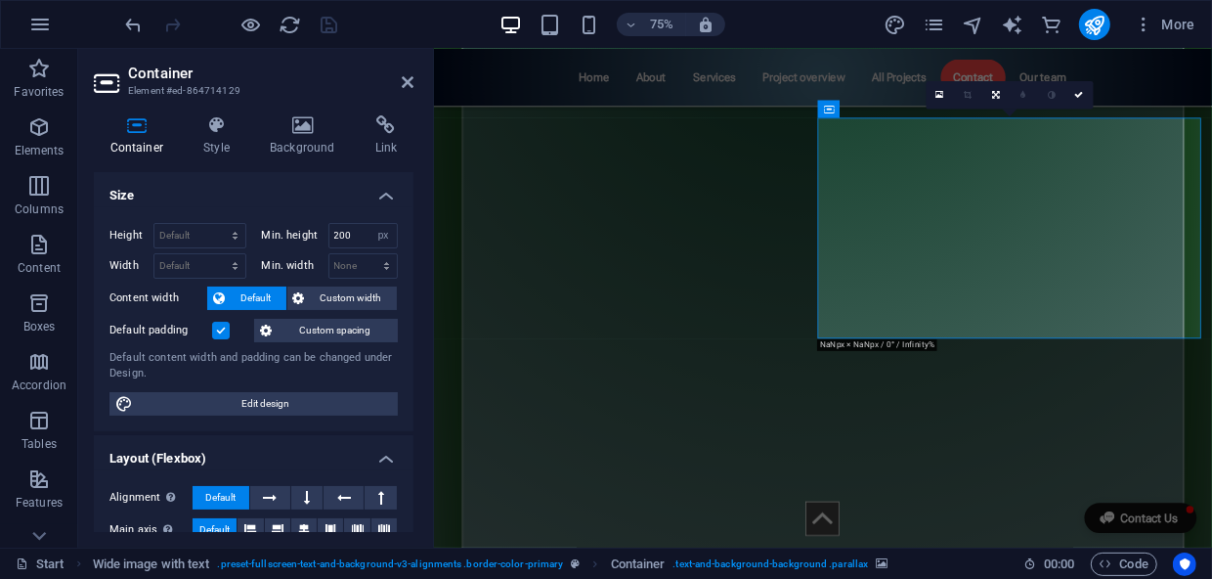
click at [223, 329] on label at bounding box center [221, 331] width 18 height 18
click at [0, 0] on input "Default padding" at bounding box center [0, 0] width 0 height 0
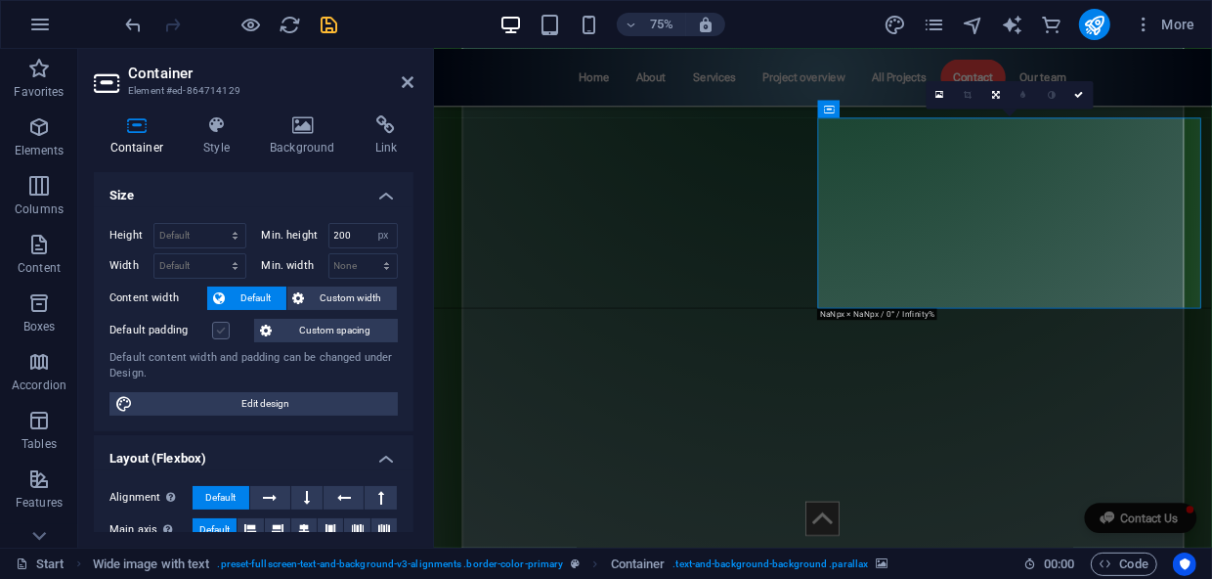
click at [223, 329] on label at bounding box center [221, 331] width 18 height 18
click at [0, 0] on input "Default padding" at bounding box center [0, 0] width 0 height 0
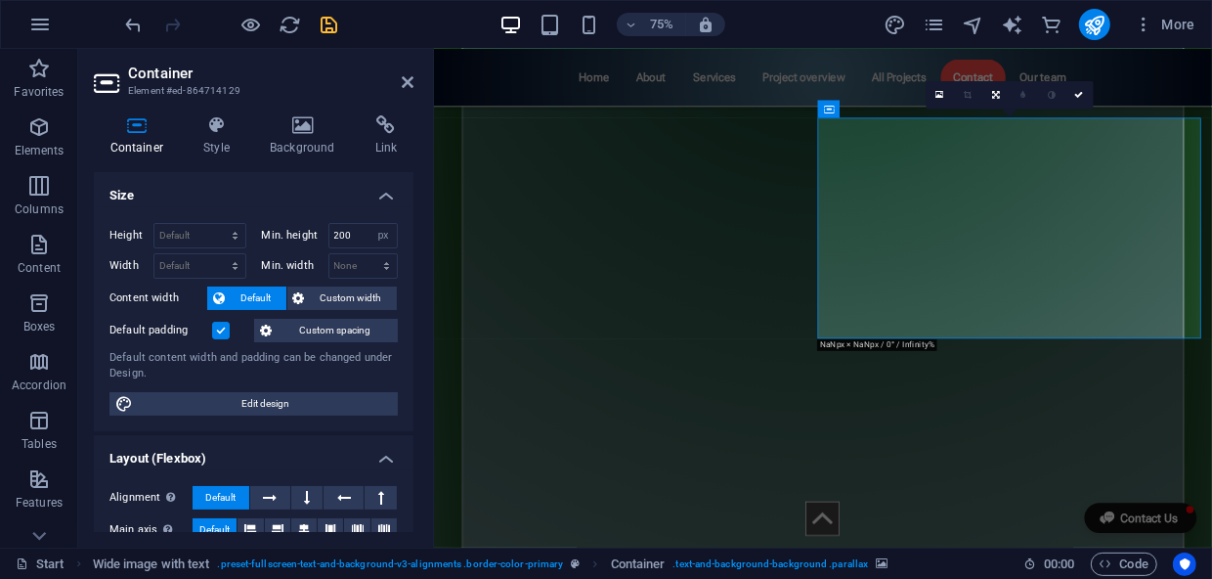
click at [223, 329] on label at bounding box center [221, 331] width 18 height 18
click at [0, 0] on input "Default padding" at bounding box center [0, 0] width 0 height 0
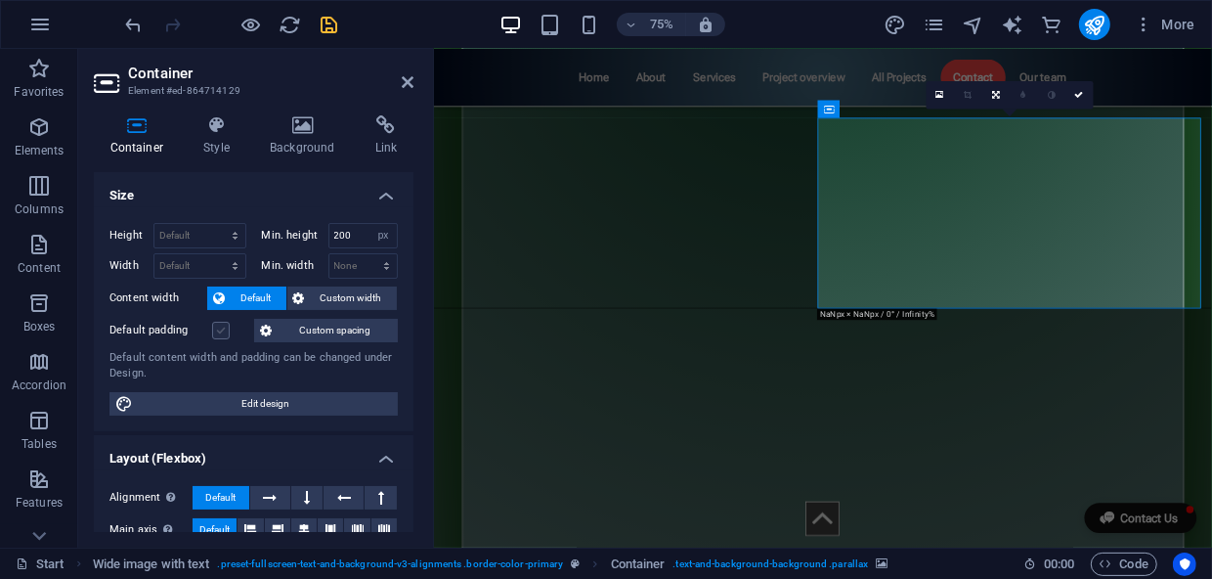
click at [223, 329] on label at bounding box center [221, 331] width 18 height 18
click at [0, 0] on input "Default padding" at bounding box center [0, 0] width 0 height 0
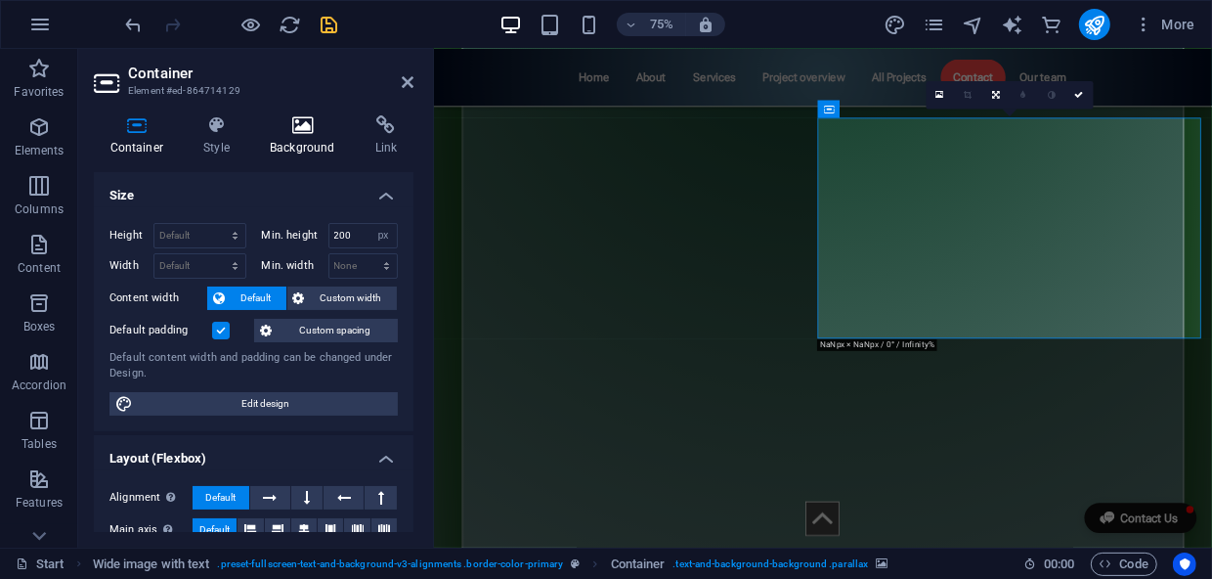
click at [296, 136] on h4 "Background" at bounding box center [307, 135] width 106 height 41
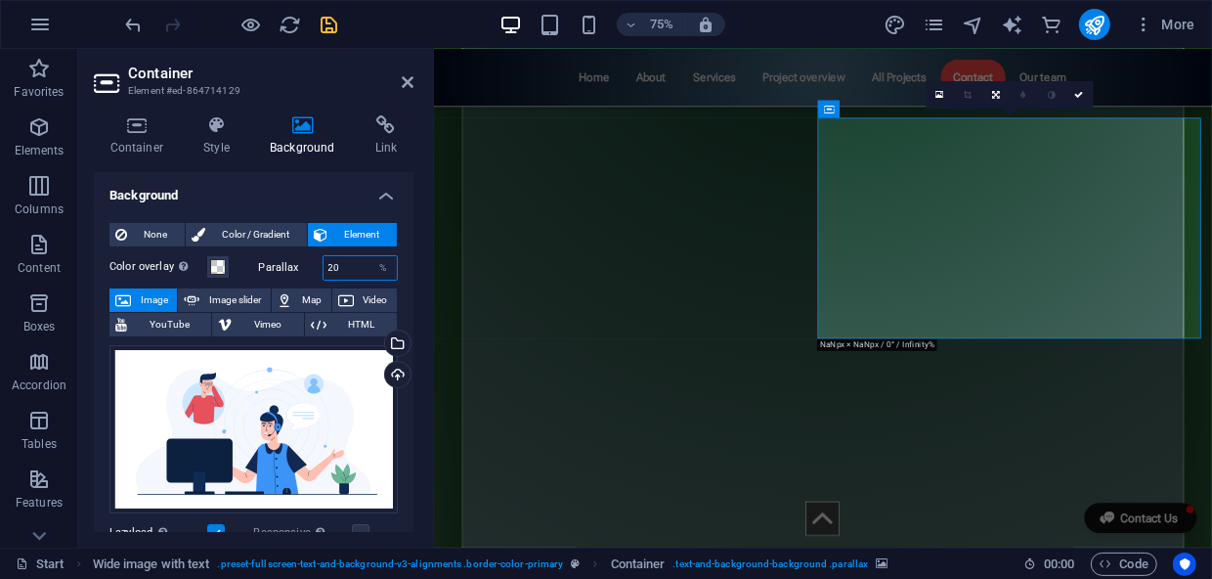
drag, startPoint x: 348, startPoint y: 266, endPoint x: 290, endPoint y: 272, distance: 58.0
click at [290, 272] on div "Parallax 20 %" at bounding box center [329, 267] width 140 height 25
type input "0"
drag, startPoint x: 1331, startPoint y: 56, endPoint x: 1077, endPoint y: 91, distance: 256.5
click at [1077, 91] on icon at bounding box center [1079, 95] width 9 height 9
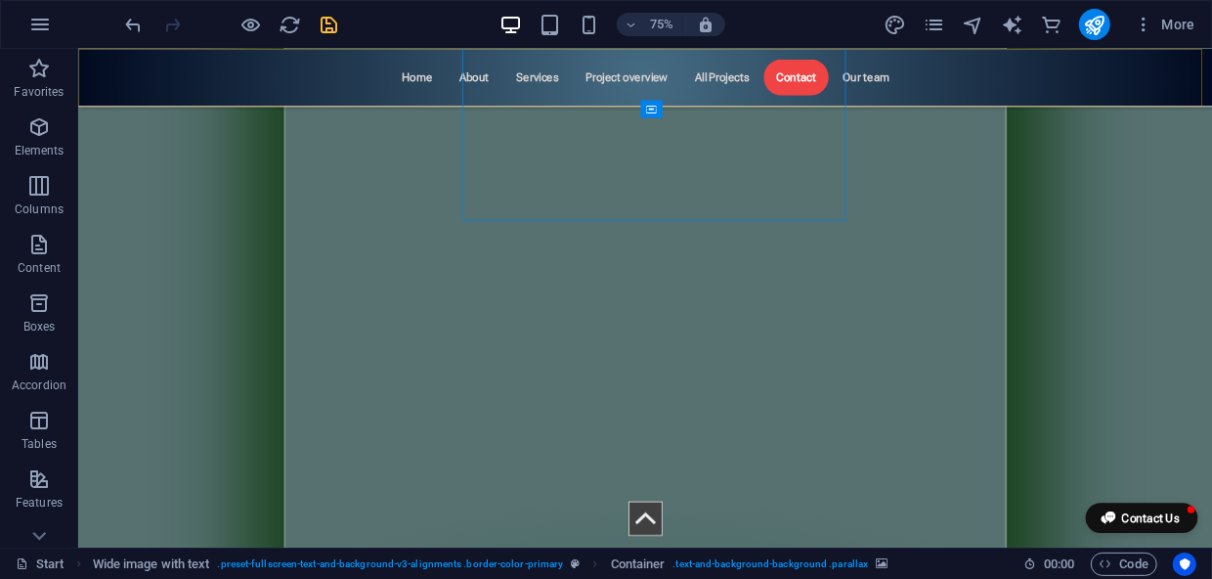
scroll to position [8707, 0]
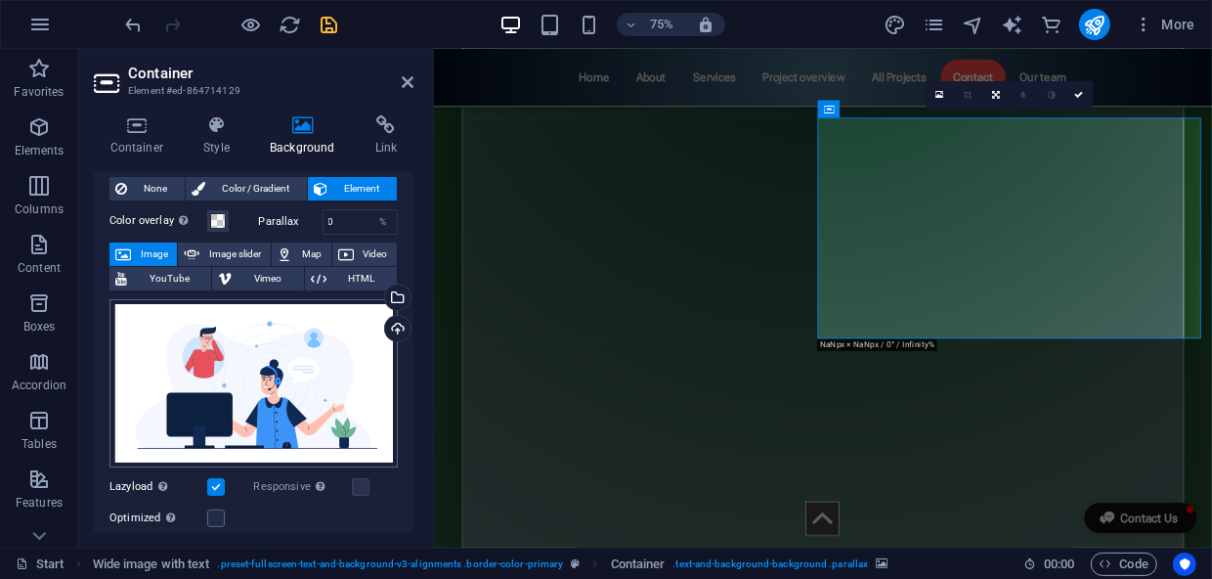
scroll to position [177, 0]
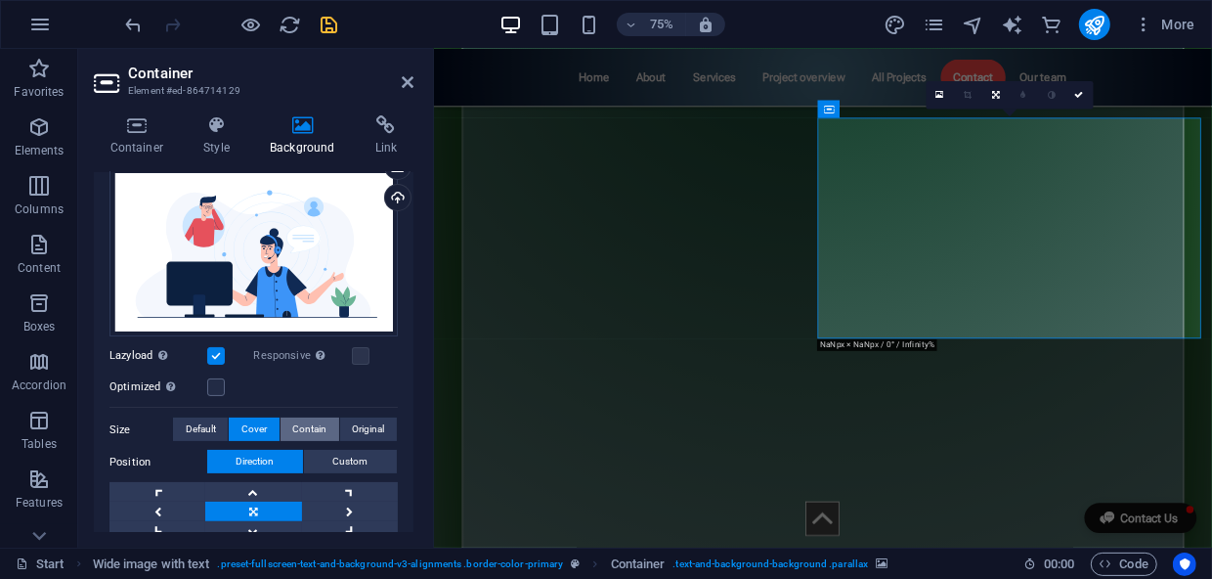
click at [315, 426] on span "Contain" at bounding box center [309, 428] width 34 height 23
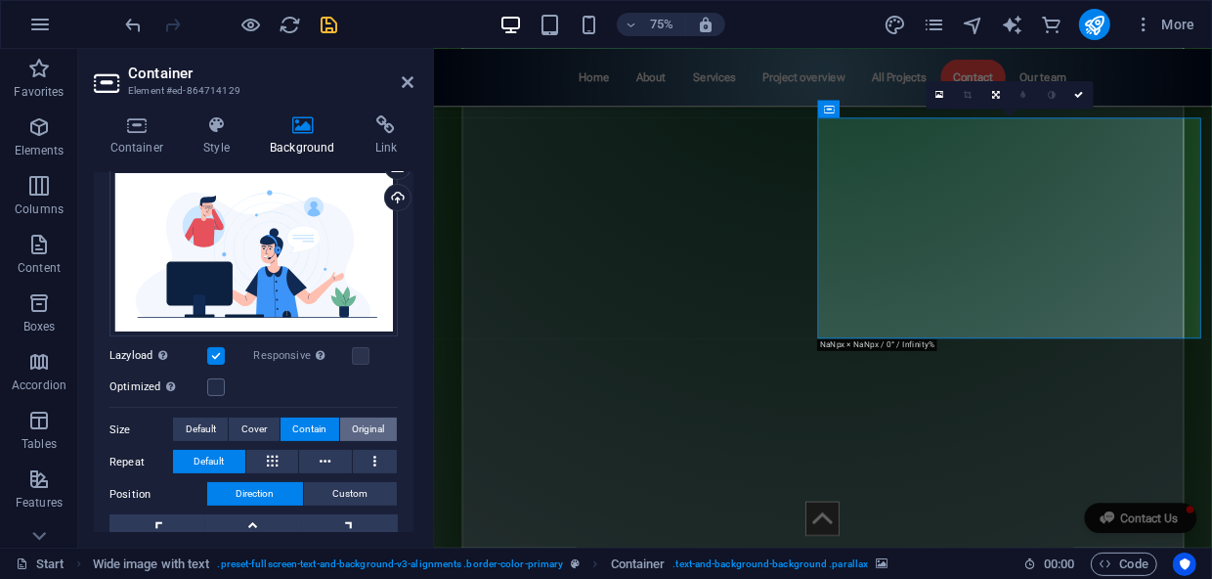
click at [366, 426] on span "Original" at bounding box center [368, 428] width 32 height 23
click at [206, 426] on span "Default" at bounding box center [201, 428] width 30 height 23
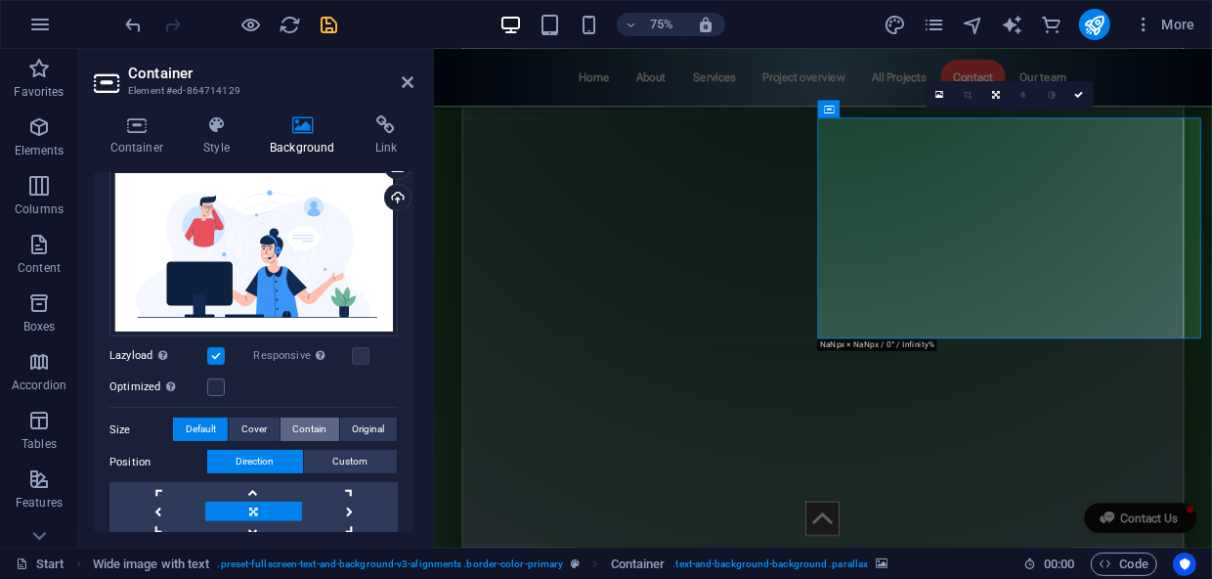
click at [310, 426] on span "Contain" at bounding box center [309, 428] width 34 height 23
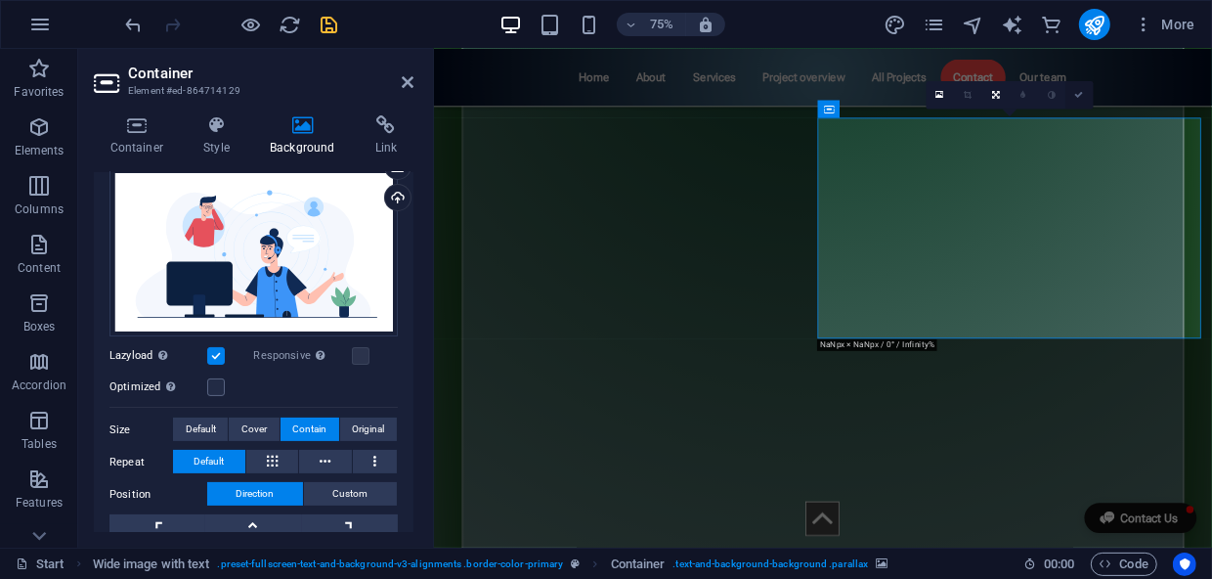
click at [1079, 95] on icon at bounding box center [1079, 95] width 9 height 9
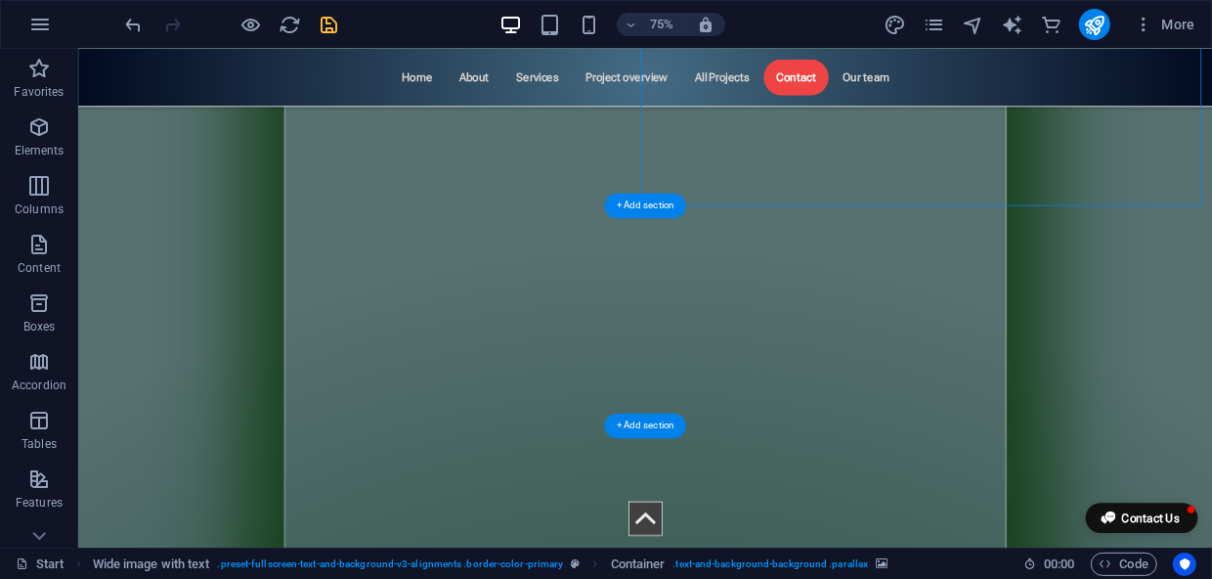
scroll to position [8796, 0]
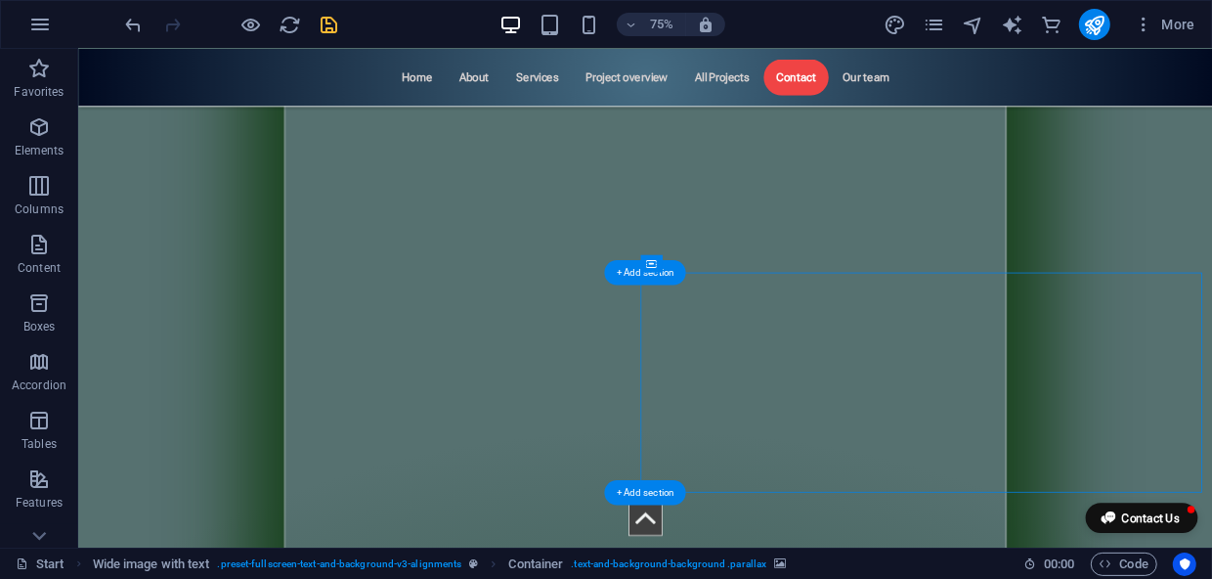
select select "px"
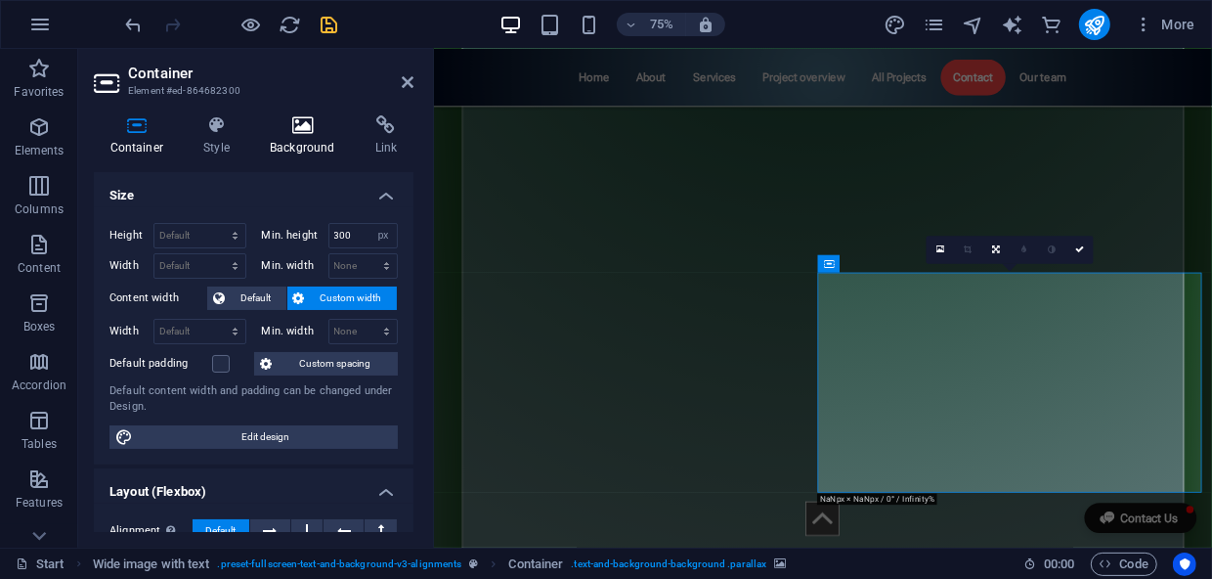
click at [321, 131] on icon at bounding box center [303, 125] width 98 height 20
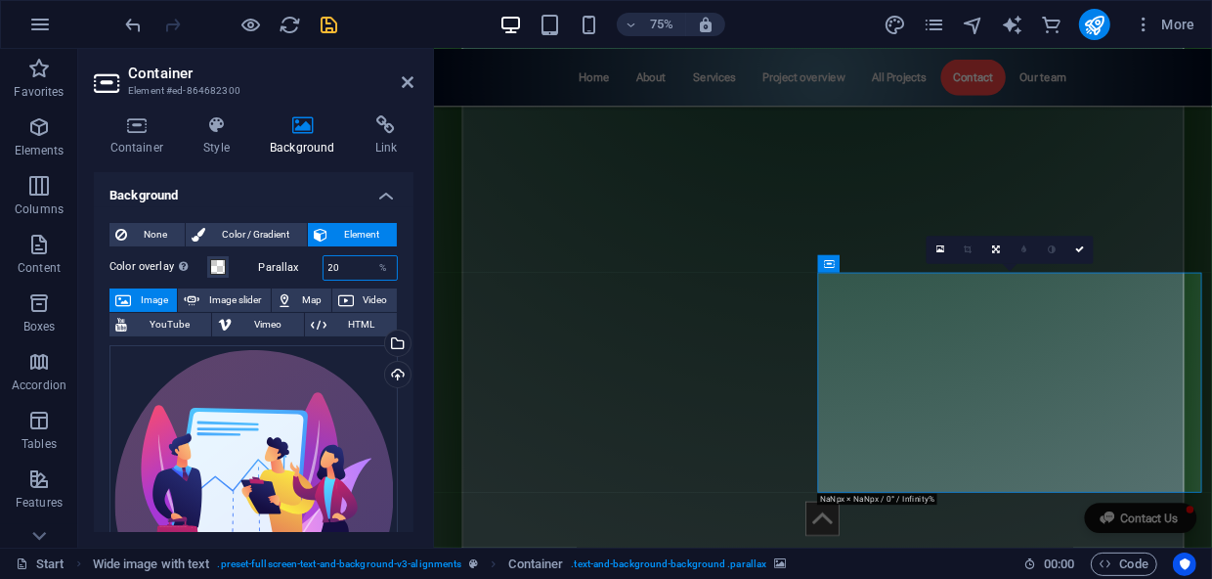
drag, startPoint x: 351, startPoint y: 262, endPoint x: 323, endPoint y: 263, distance: 28.4
click at [324, 263] on input "20" at bounding box center [361, 267] width 74 height 23
type input "0"
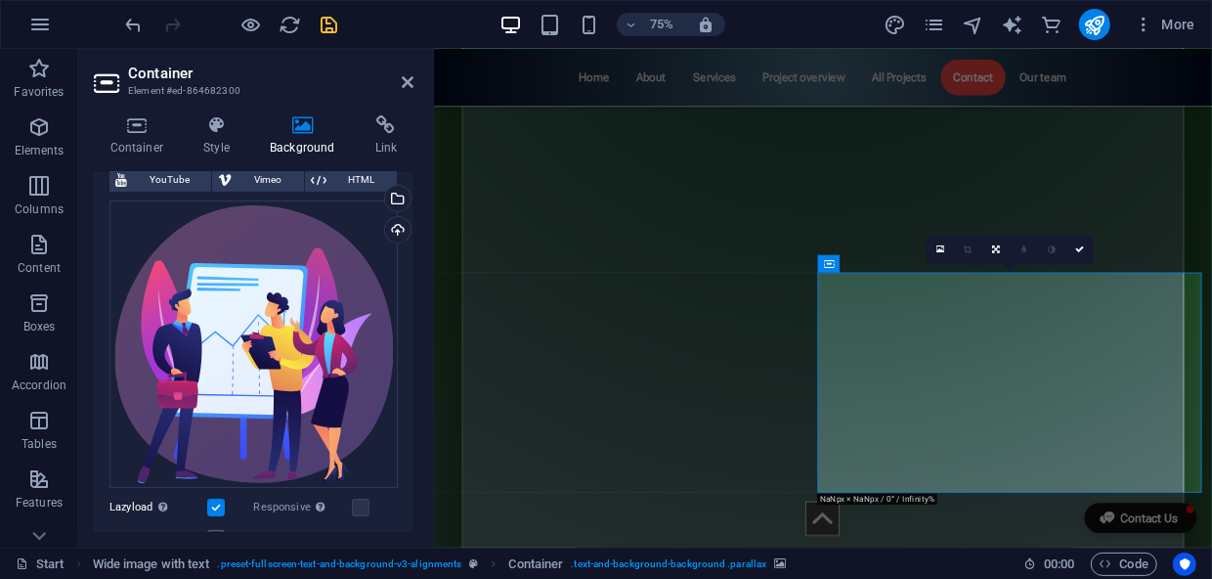
scroll to position [266, 0]
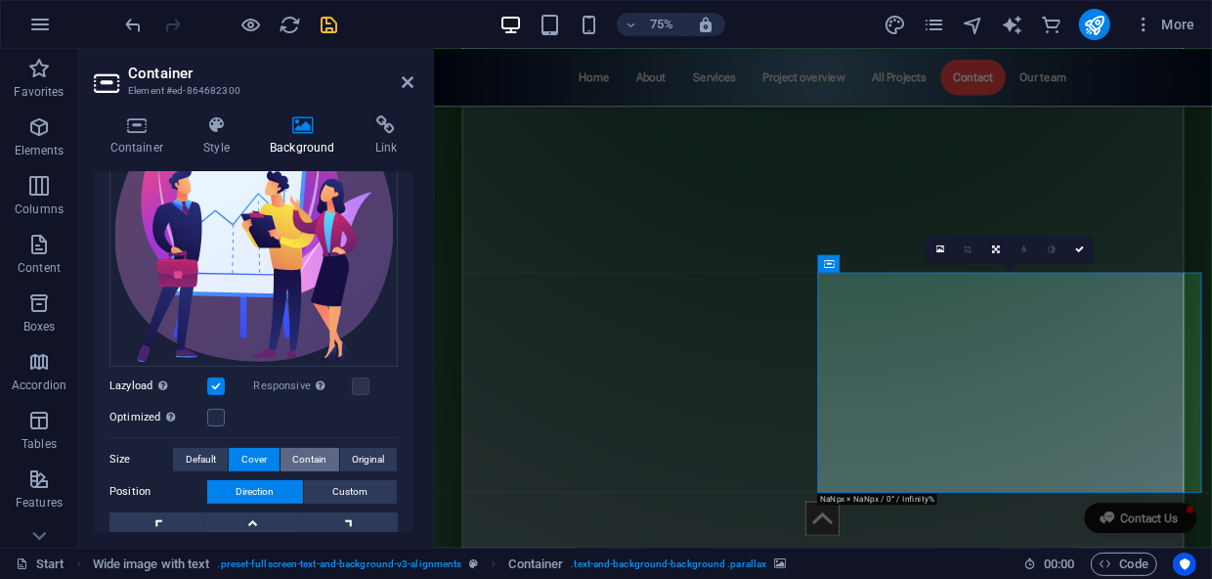
click at [306, 452] on span "Contain" at bounding box center [309, 459] width 34 height 23
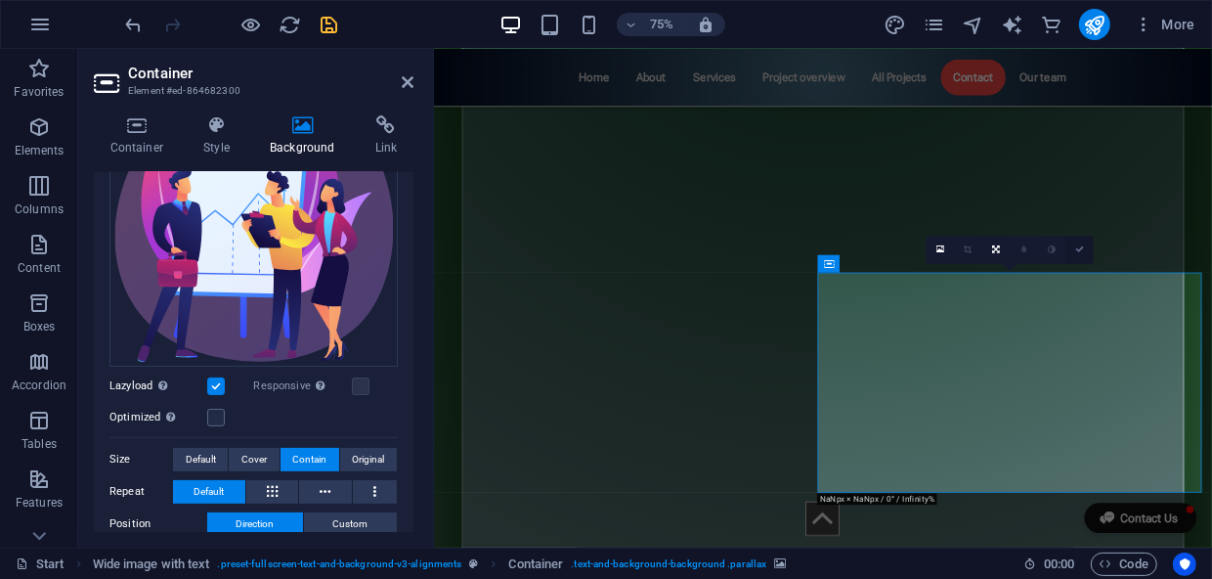
click at [1082, 247] on icon at bounding box center [1079, 249] width 9 height 9
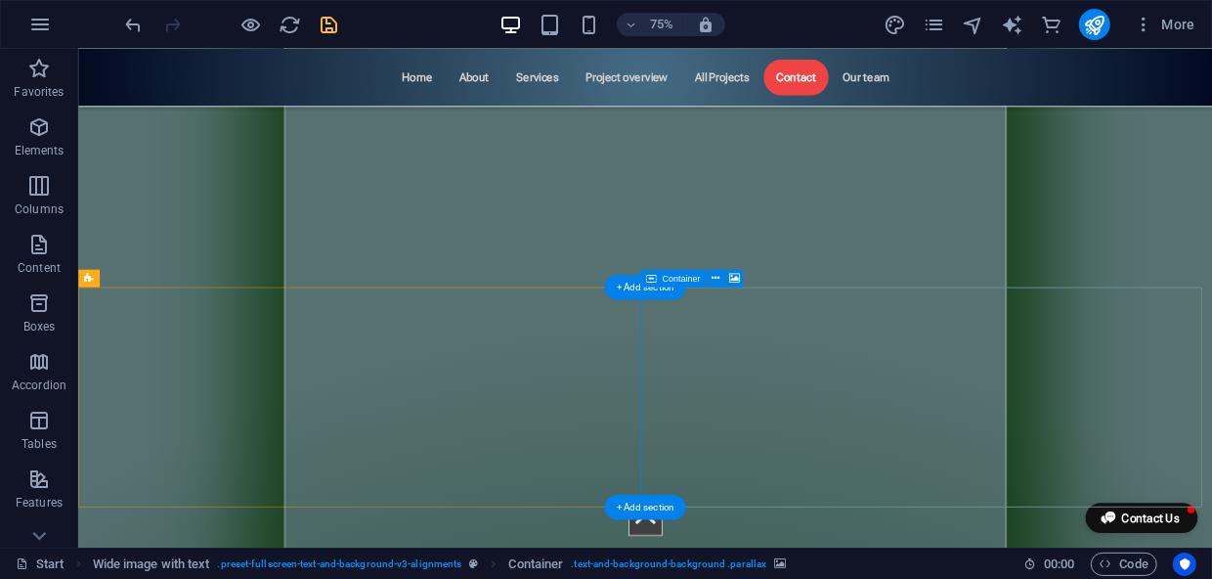
scroll to position [8796, 0]
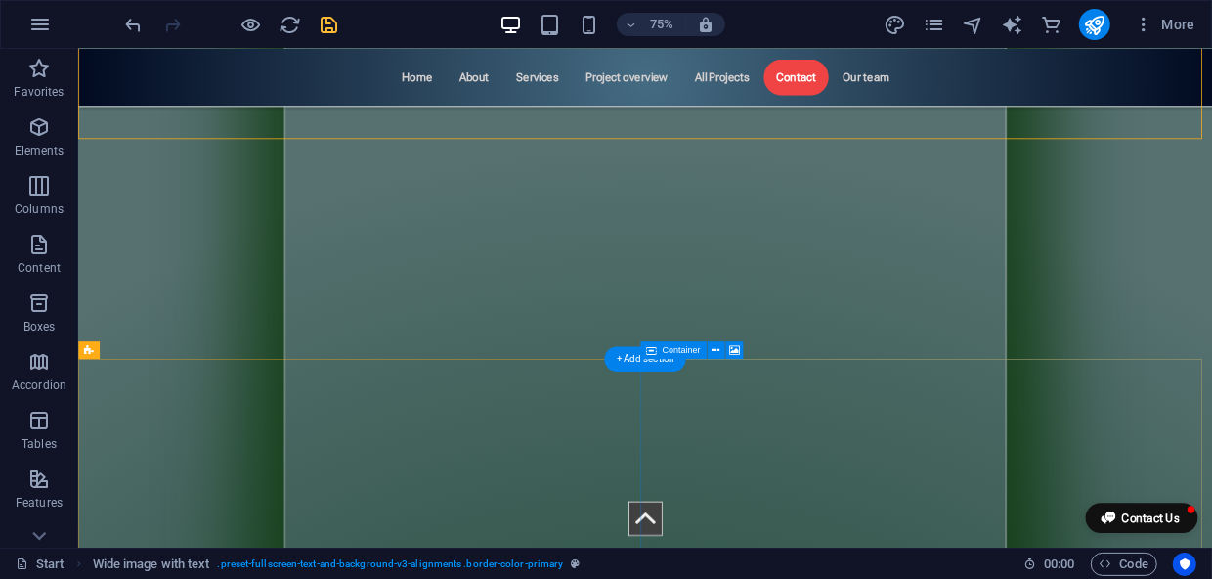
scroll to position [9062, 0]
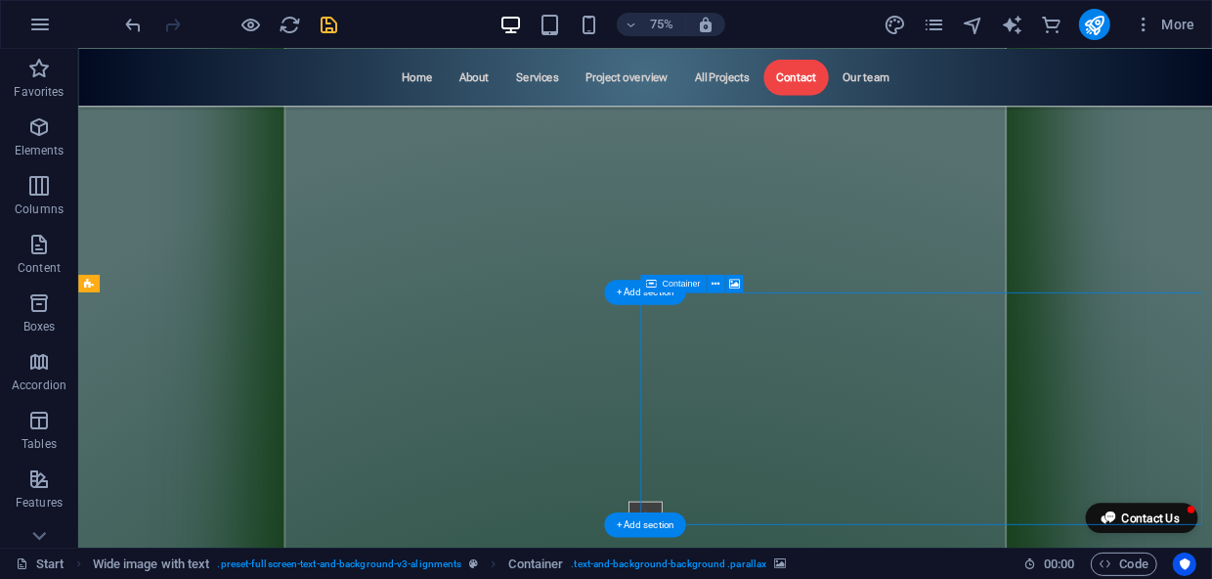
select select "px"
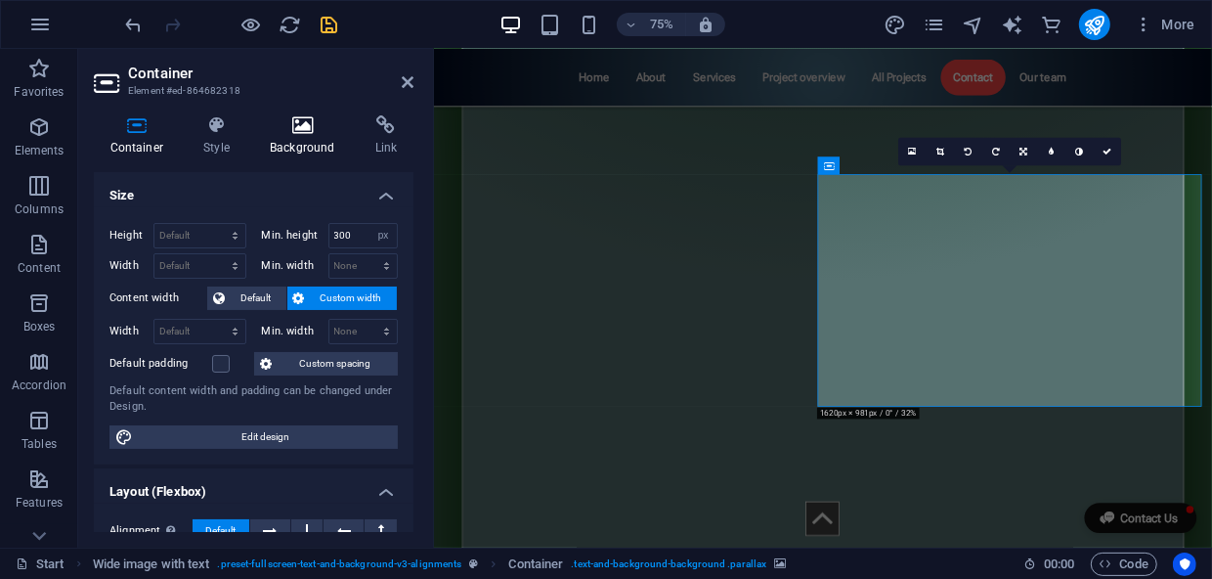
click at [299, 121] on icon at bounding box center [303, 125] width 98 height 20
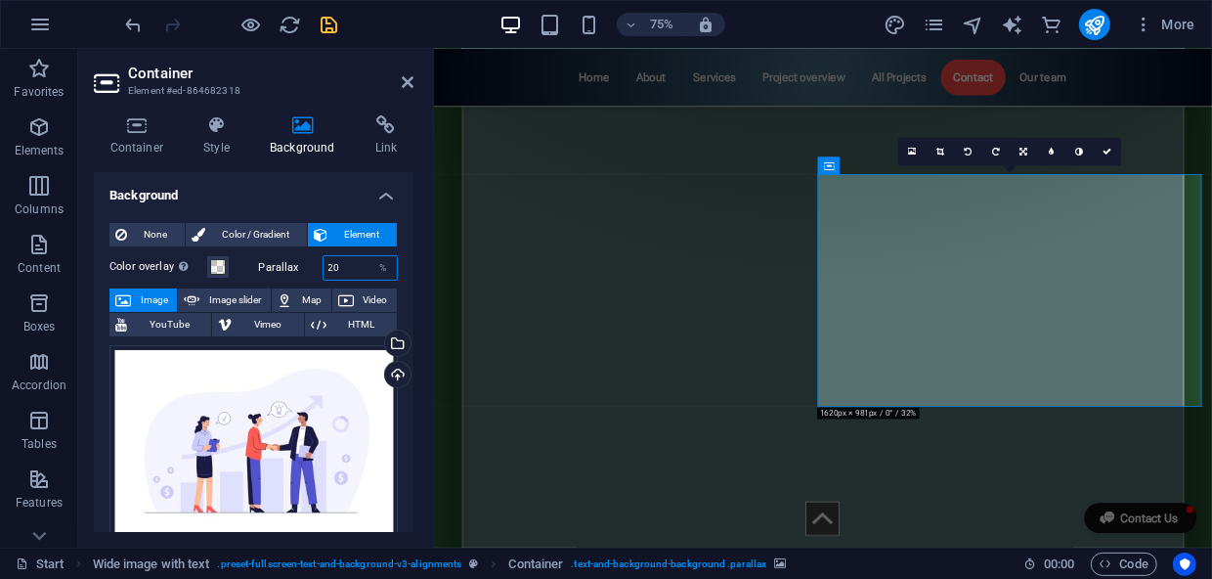
drag, startPoint x: 356, startPoint y: 270, endPoint x: 306, endPoint y: 266, distance: 50.0
click at [306, 266] on div "Parallax 20 %" at bounding box center [329, 267] width 140 height 25
type input "0"
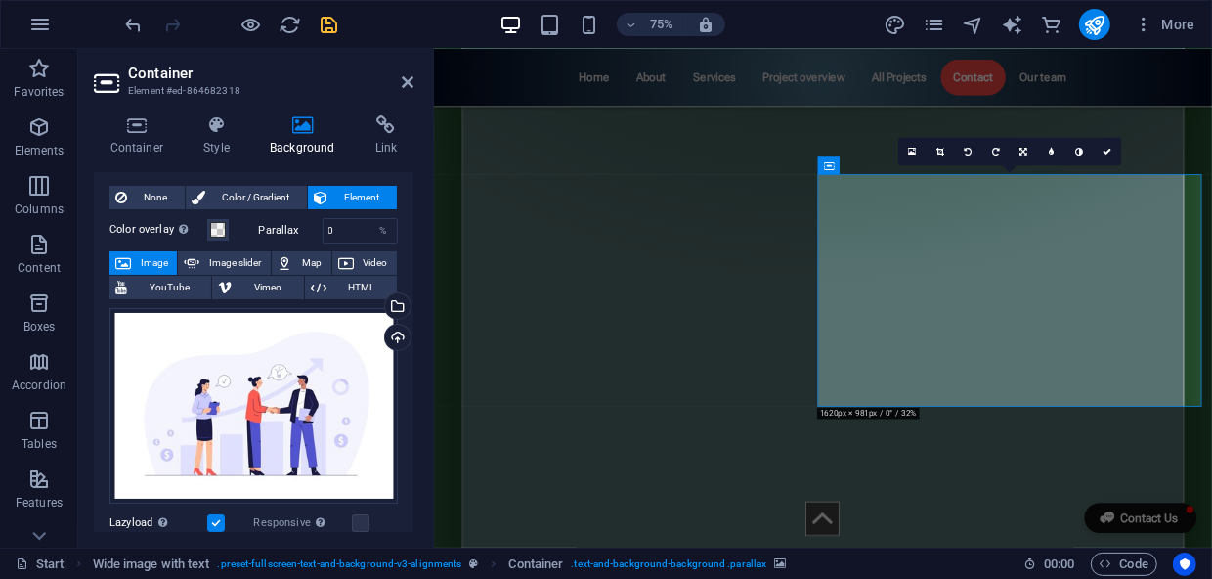
scroll to position [177, 0]
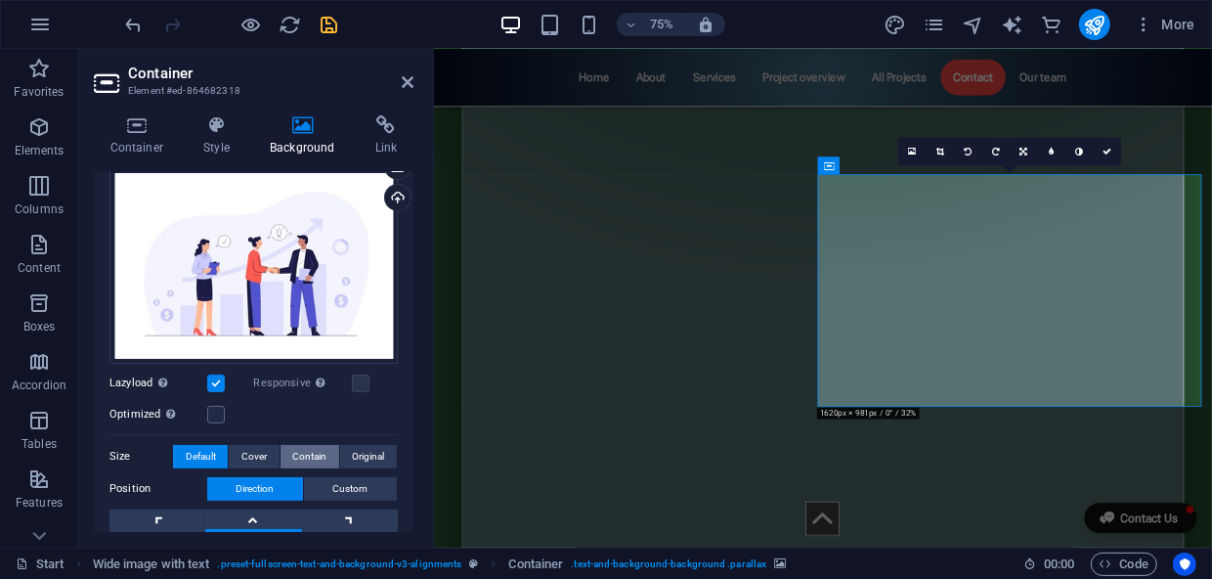
click at [295, 450] on span "Contain" at bounding box center [309, 456] width 34 height 23
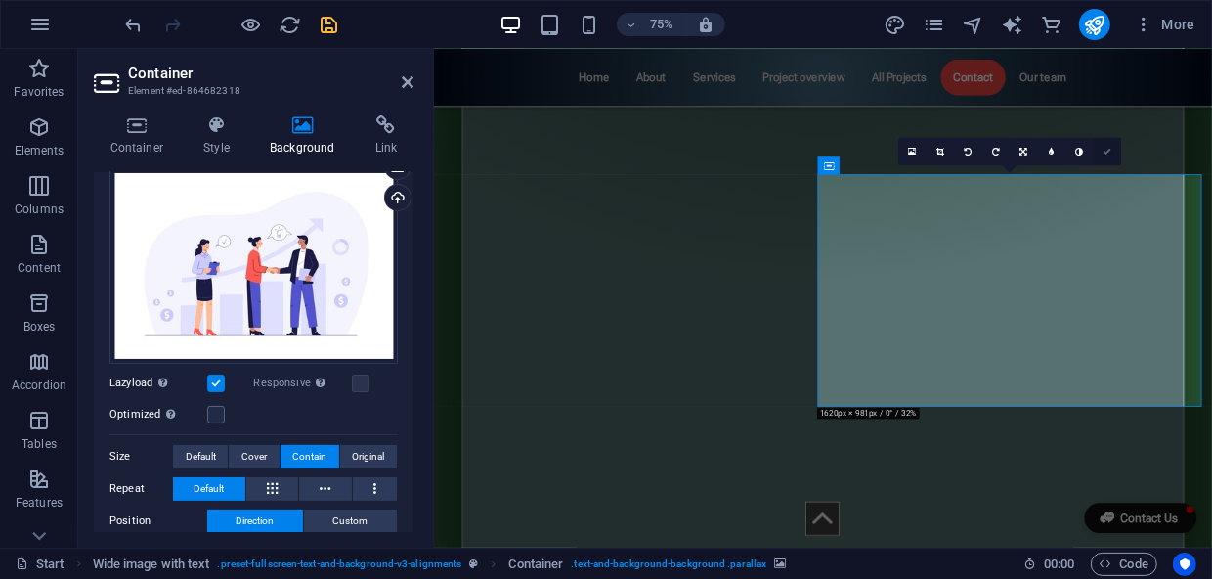
click at [1108, 149] on icon at bounding box center [1107, 151] width 9 height 9
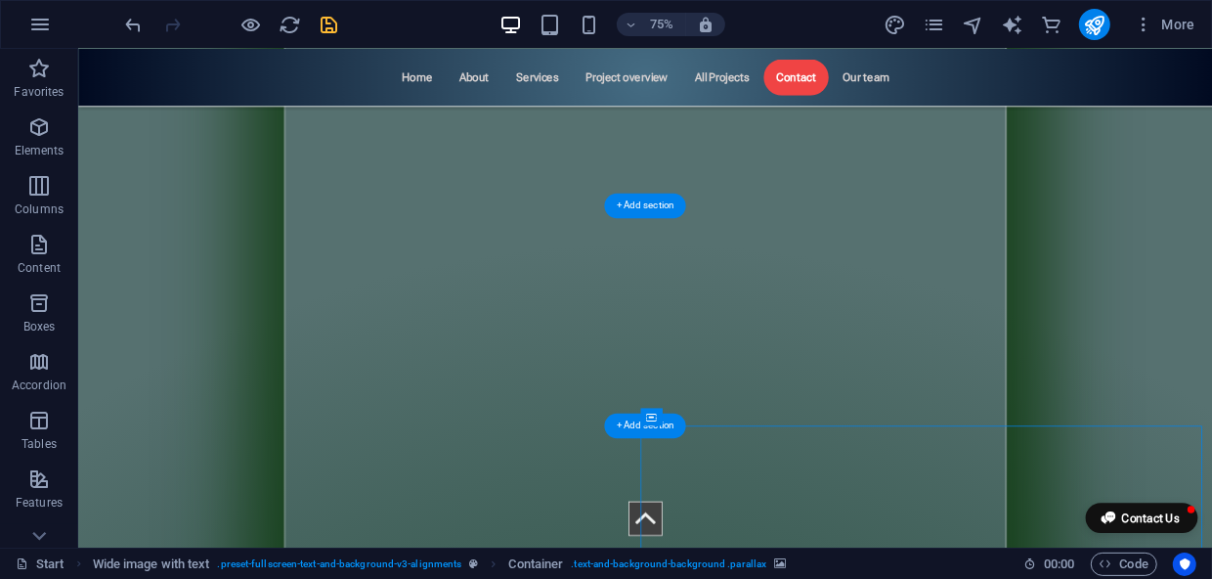
scroll to position [8884, 0]
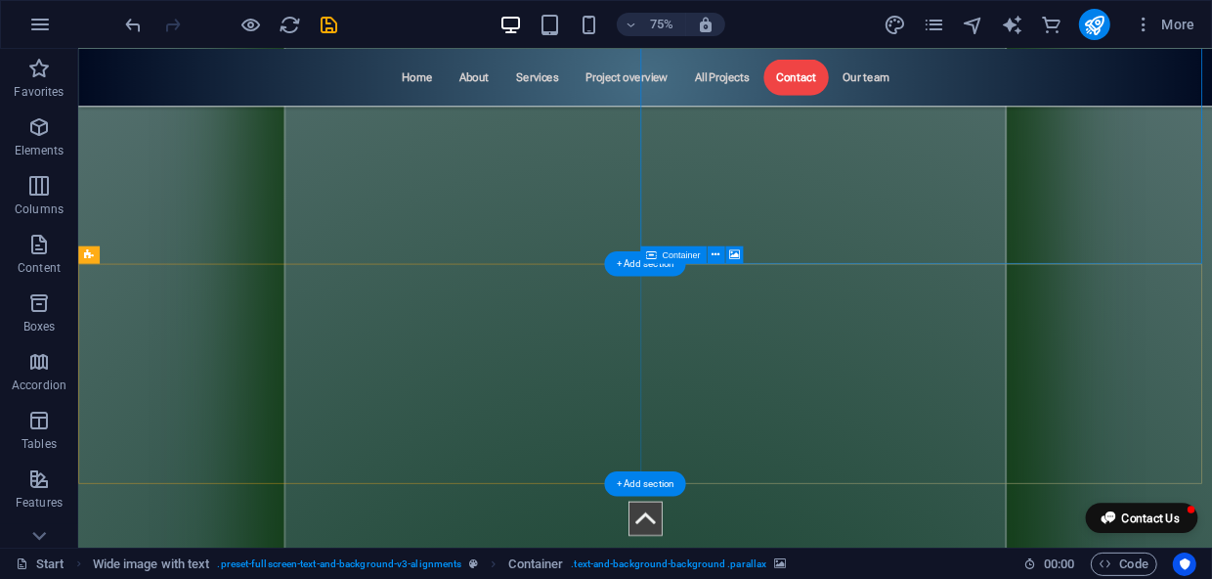
scroll to position [9418, 0]
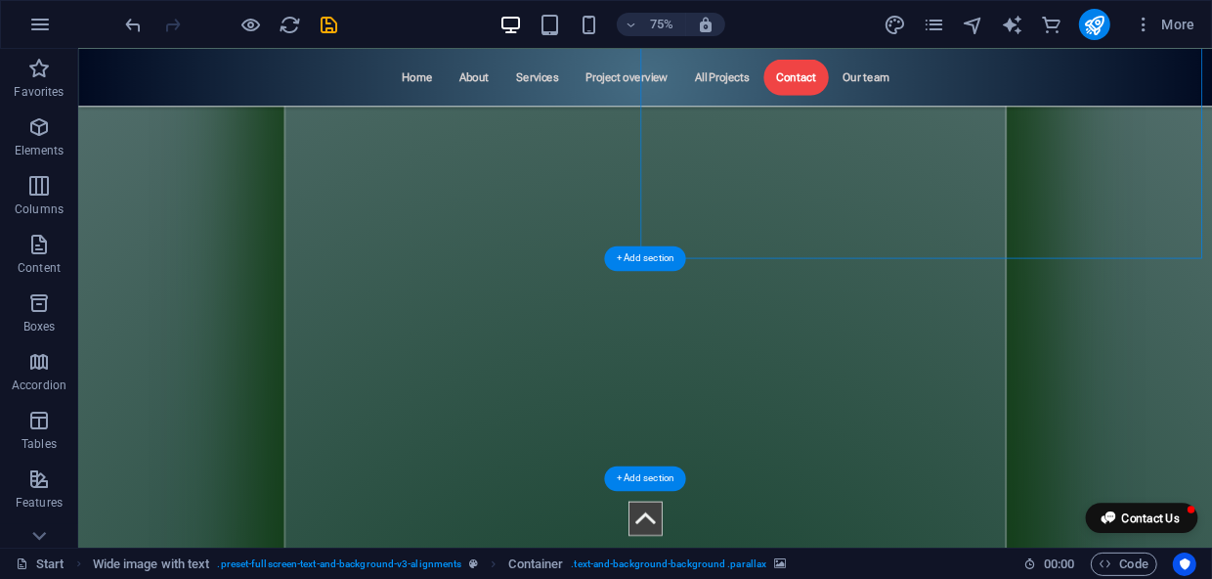
select select "px"
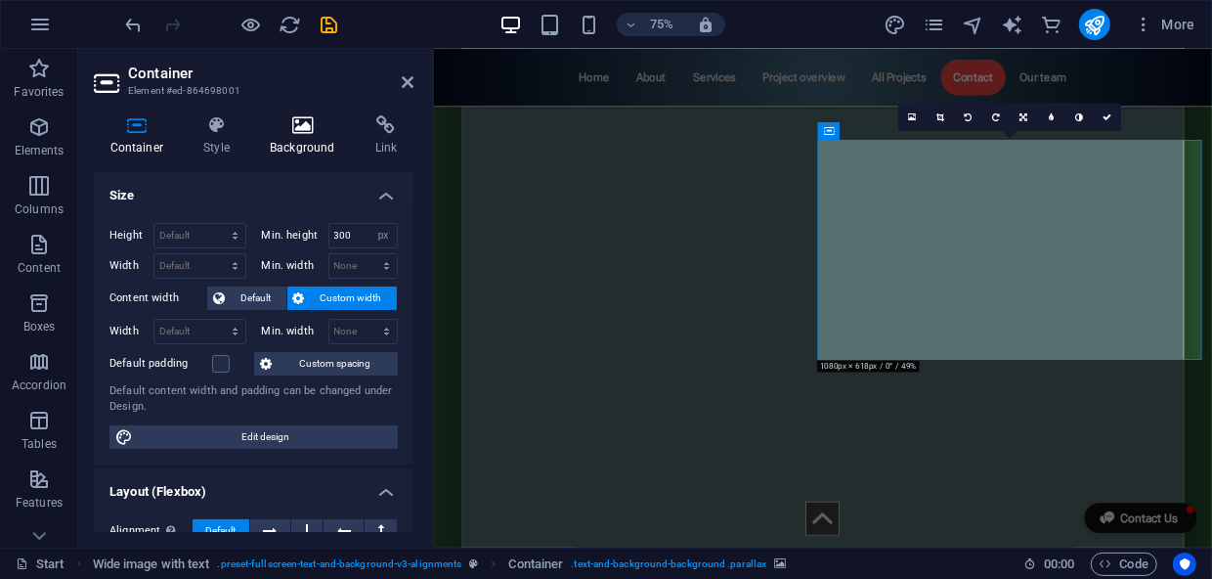
click at [308, 137] on h4 "Background" at bounding box center [307, 135] width 106 height 41
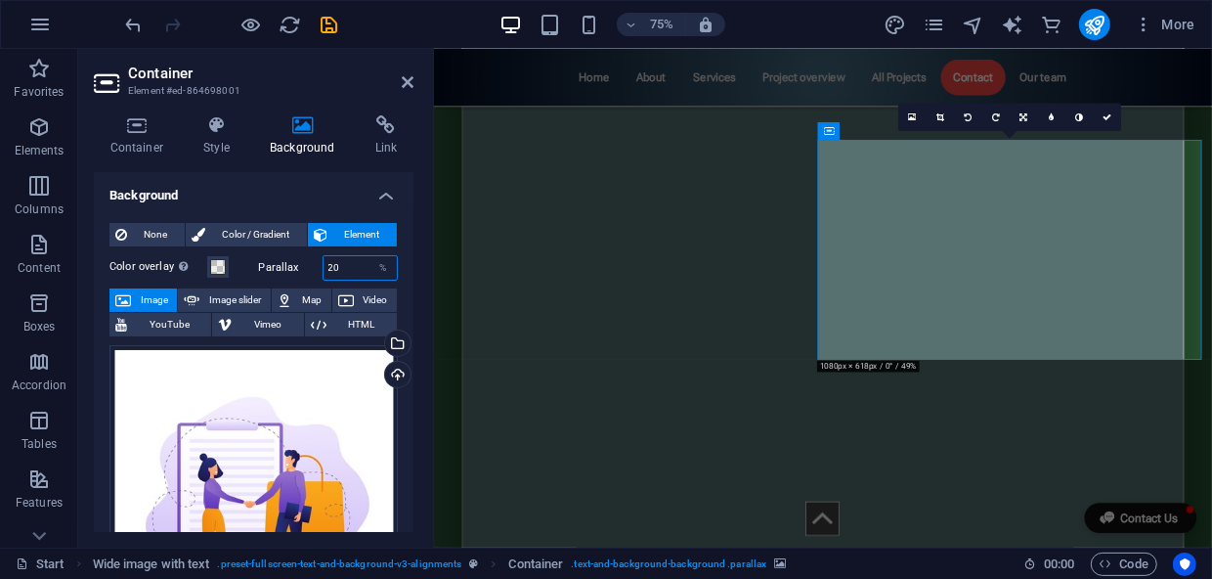
drag, startPoint x: 351, startPoint y: 267, endPoint x: 282, endPoint y: 263, distance: 68.5
click at [282, 263] on div "Parallax 20 %" at bounding box center [329, 267] width 140 height 25
type input "0"
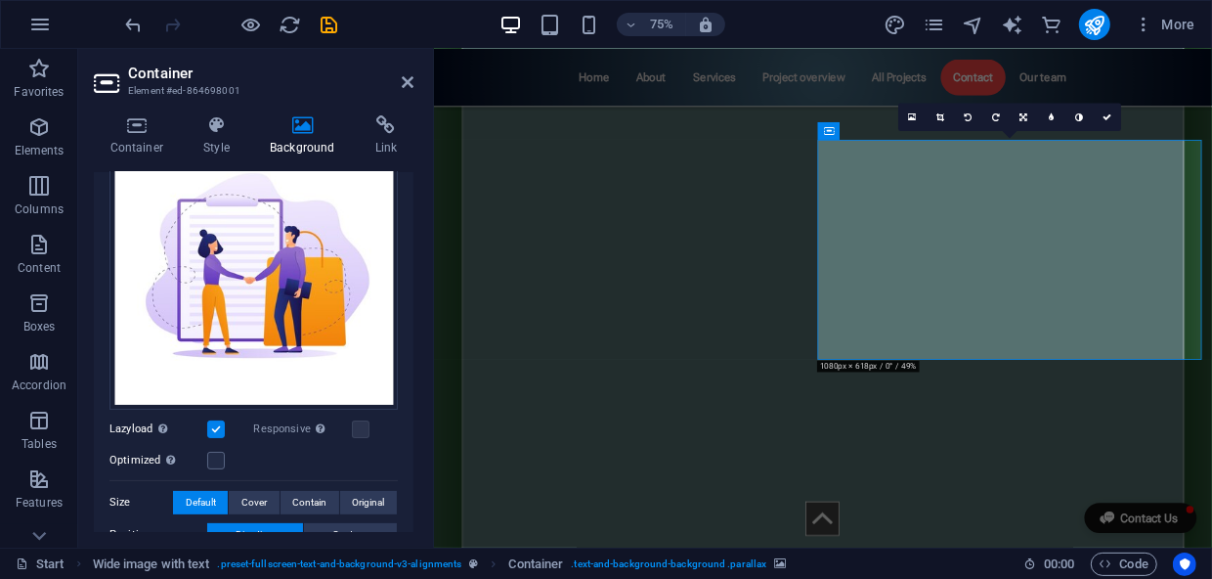
scroll to position [266, 0]
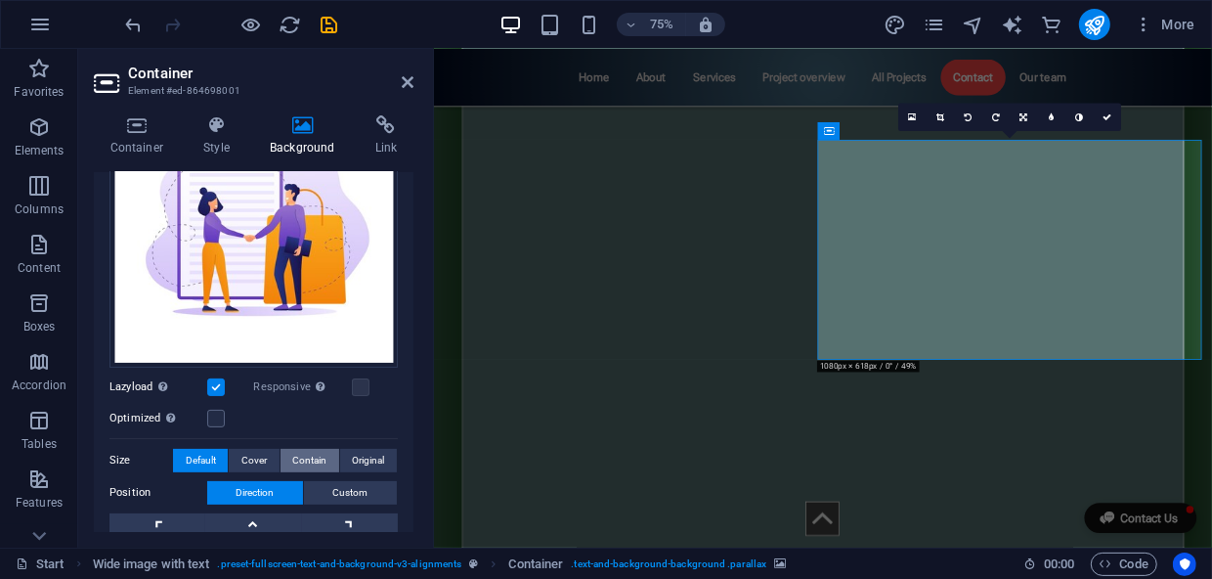
click at [299, 461] on span "Contain" at bounding box center [309, 460] width 34 height 23
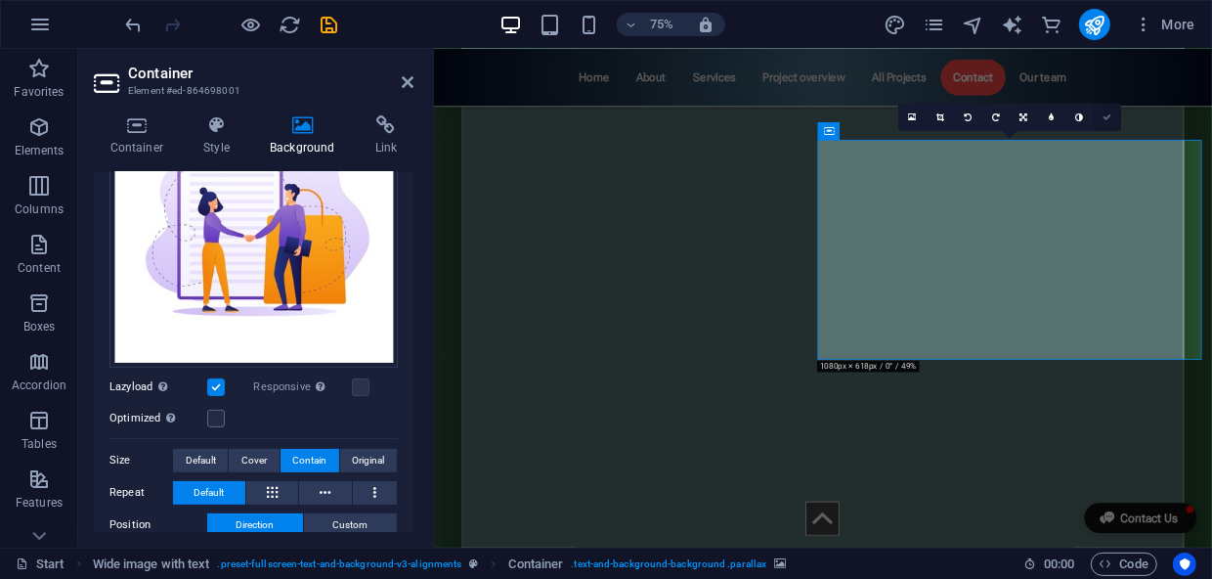
click at [1105, 117] on icon at bounding box center [1107, 116] width 9 height 9
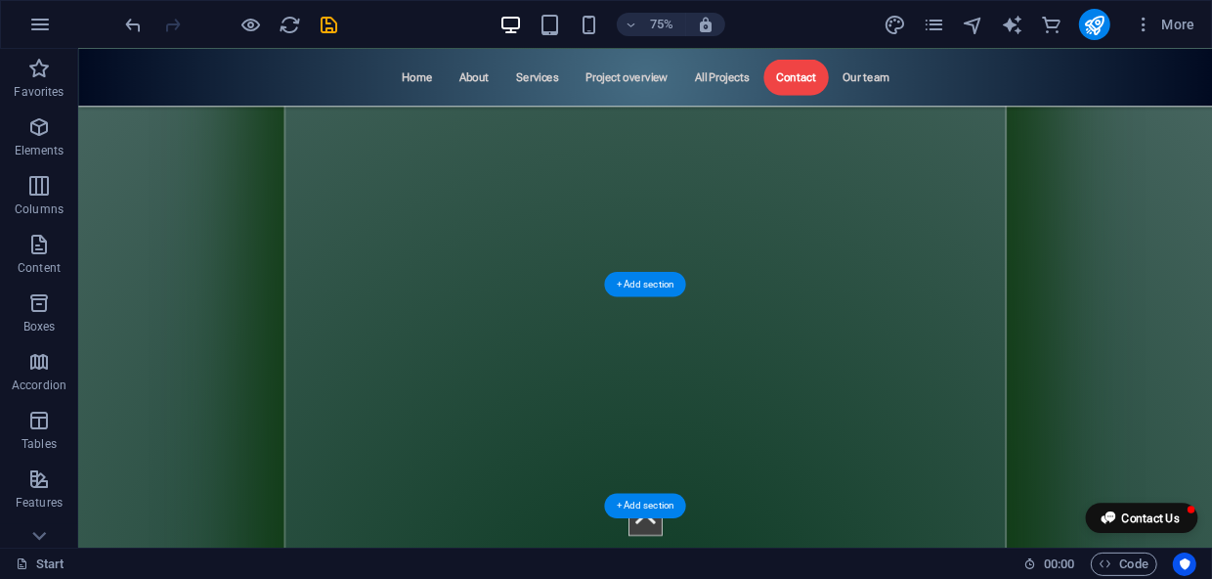
scroll to position [9685, 0]
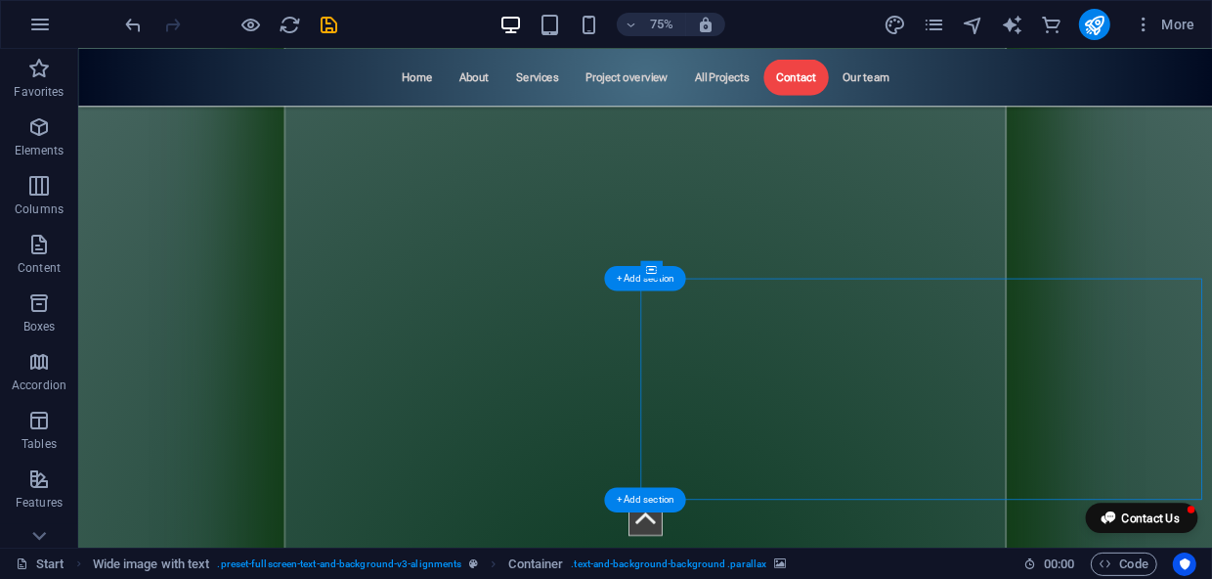
select select "px"
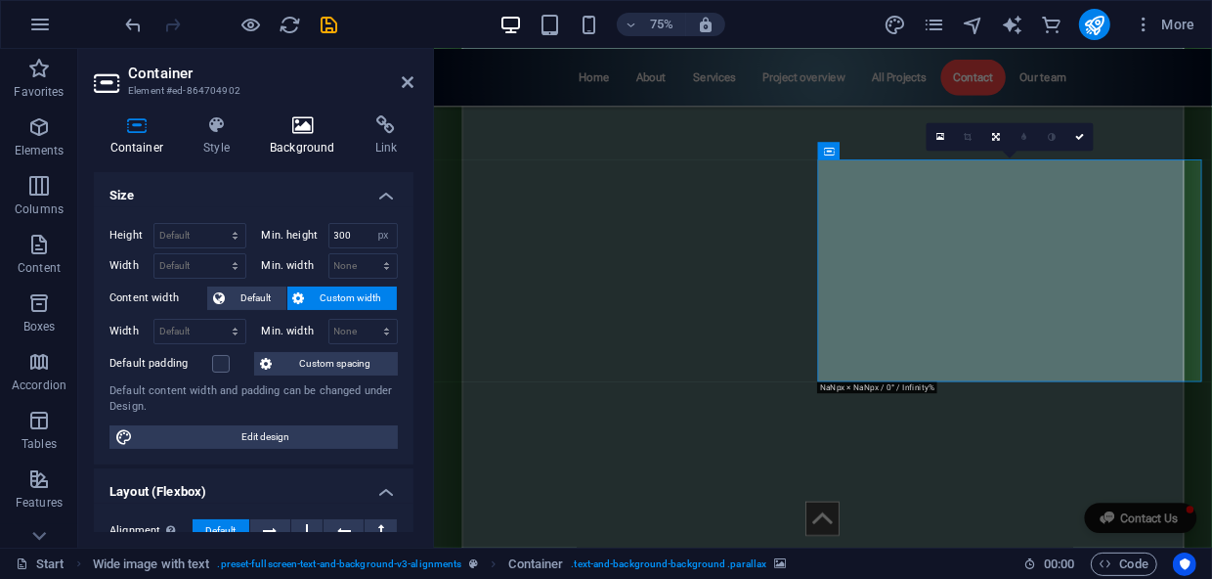
click at [308, 133] on icon at bounding box center [303, 125] width 98 height 20
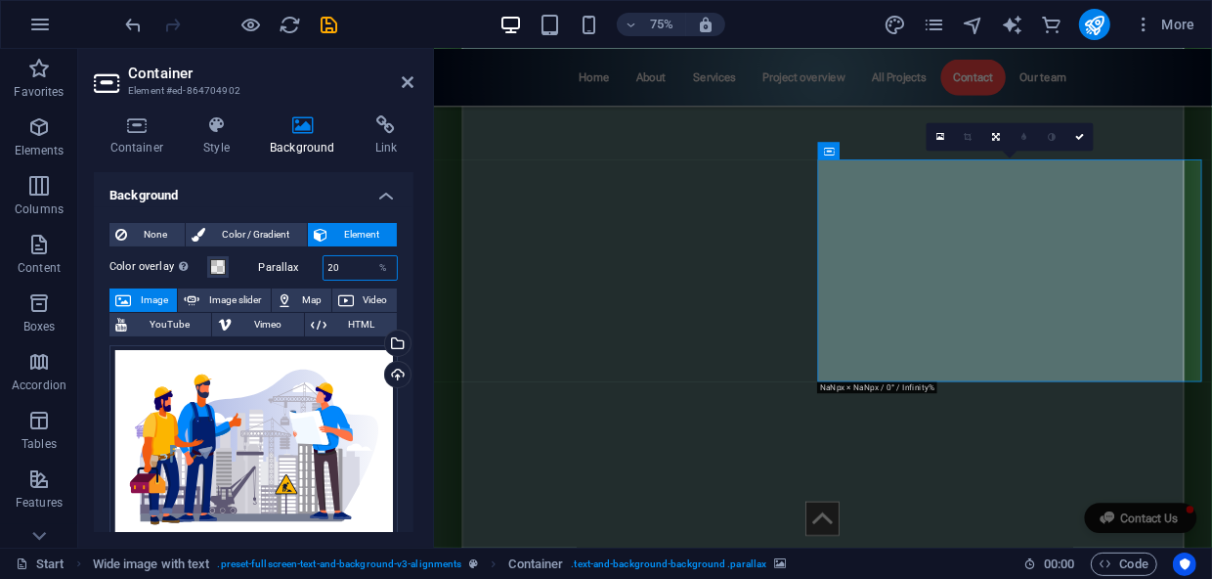
drag, startPoint x: 326, startPoint y: 262, endPoint x: 304, endPoint y: 262, distance: 22.5
click at [304, 262] on div "Parallax 20 %" at bounding box center [329, 267] width 140 height 25
type input "0"
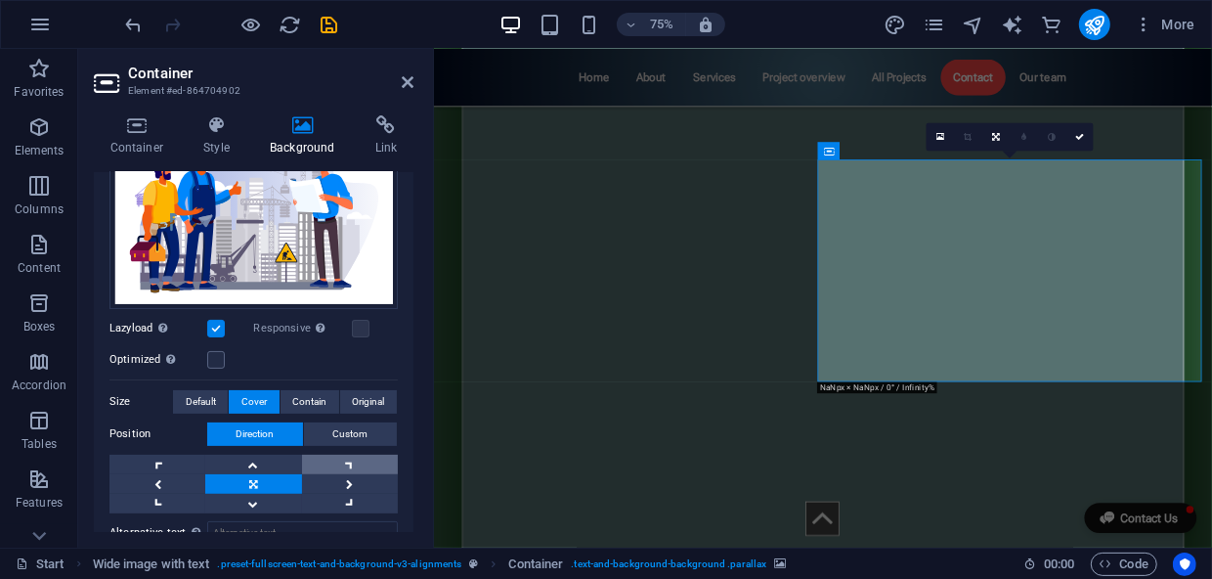
scroll to position [266, 0]
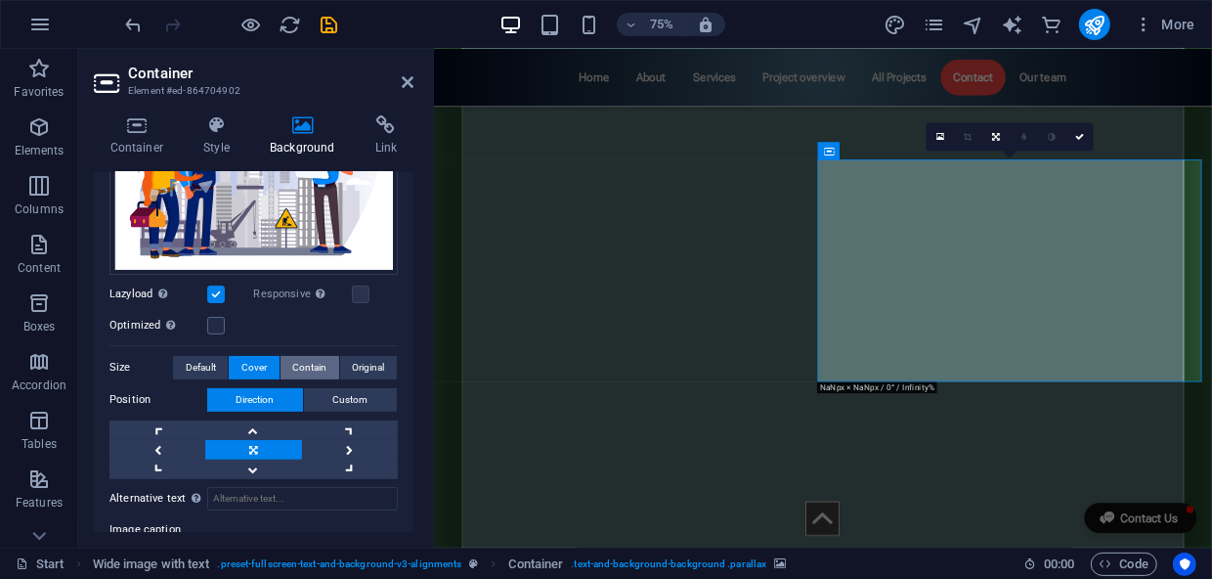
click at [306, 368] on span "Contain" at bounding box center [309, 367] width 34 height 23
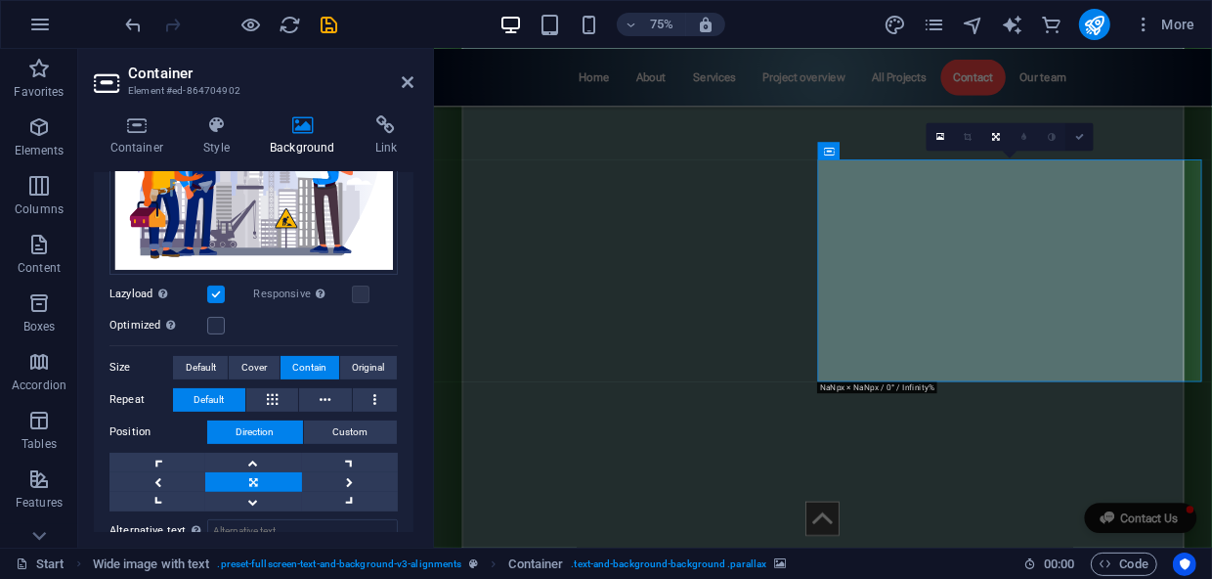
click at [1075, 136] on icon at bounding box center [1079, 137] width 9 height 9
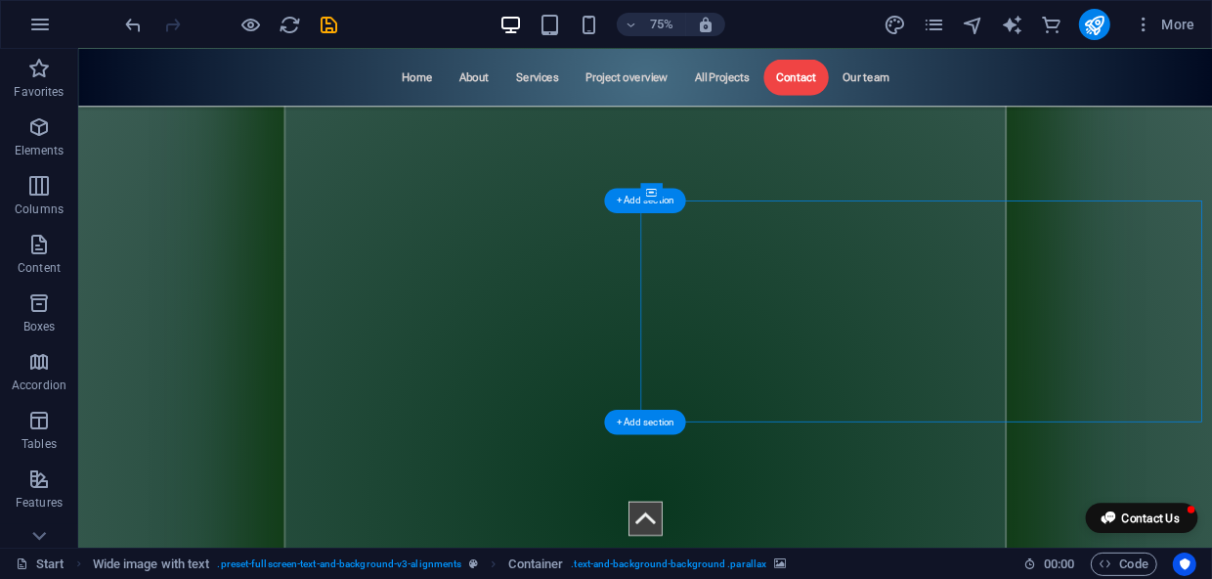
scroll to position [9951, 0]
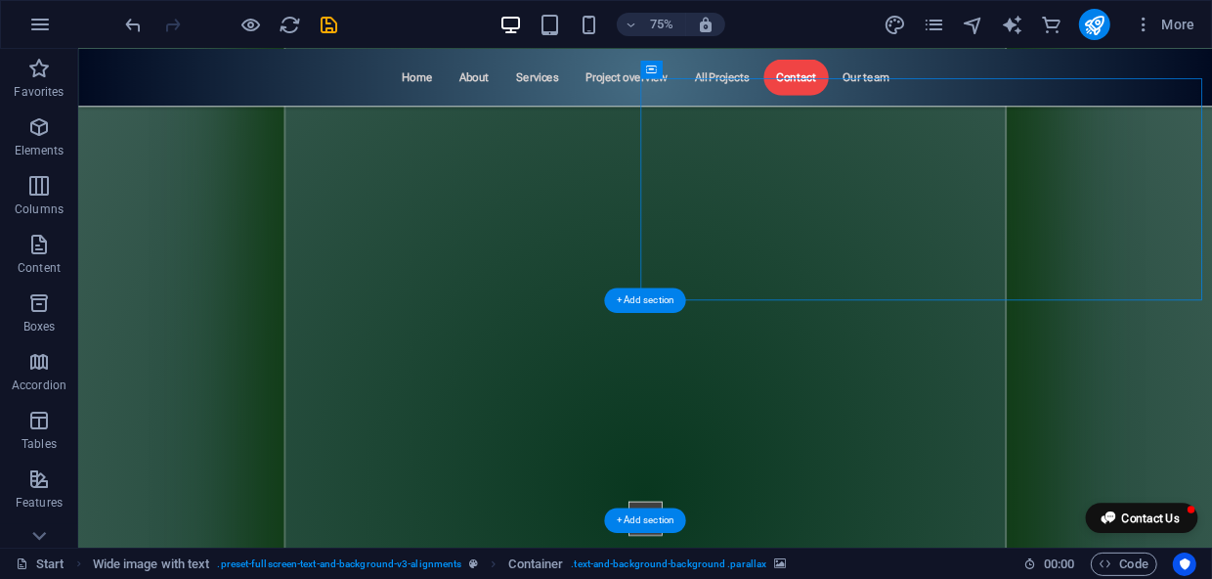
select select "px"
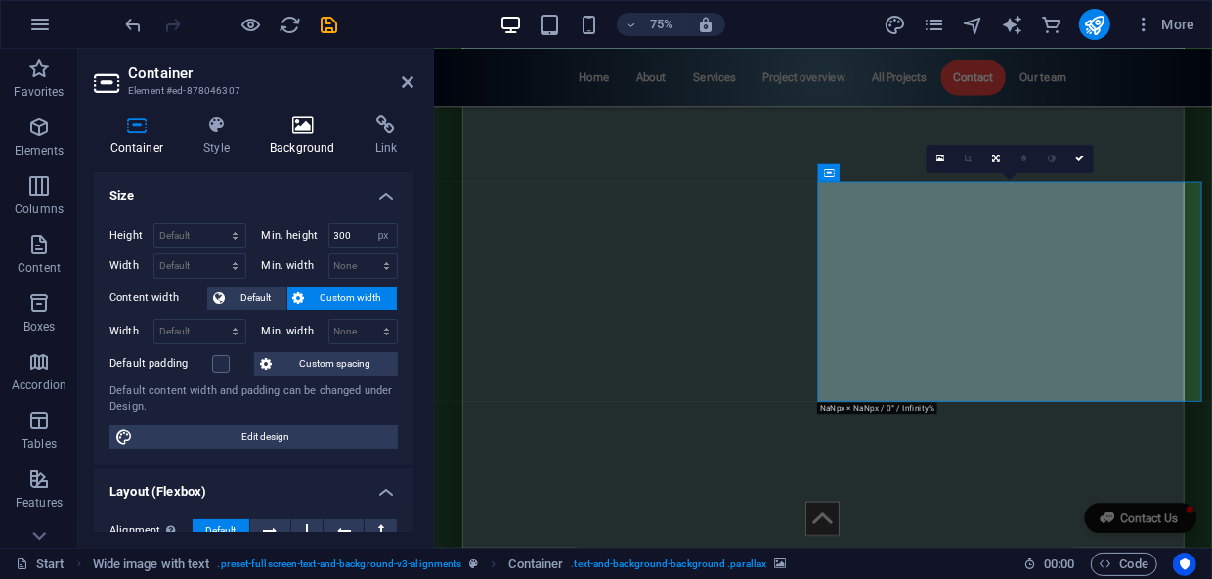
click at [320, 140] on h4 "Background" at bounding box center [307, 135] width 106 height 41
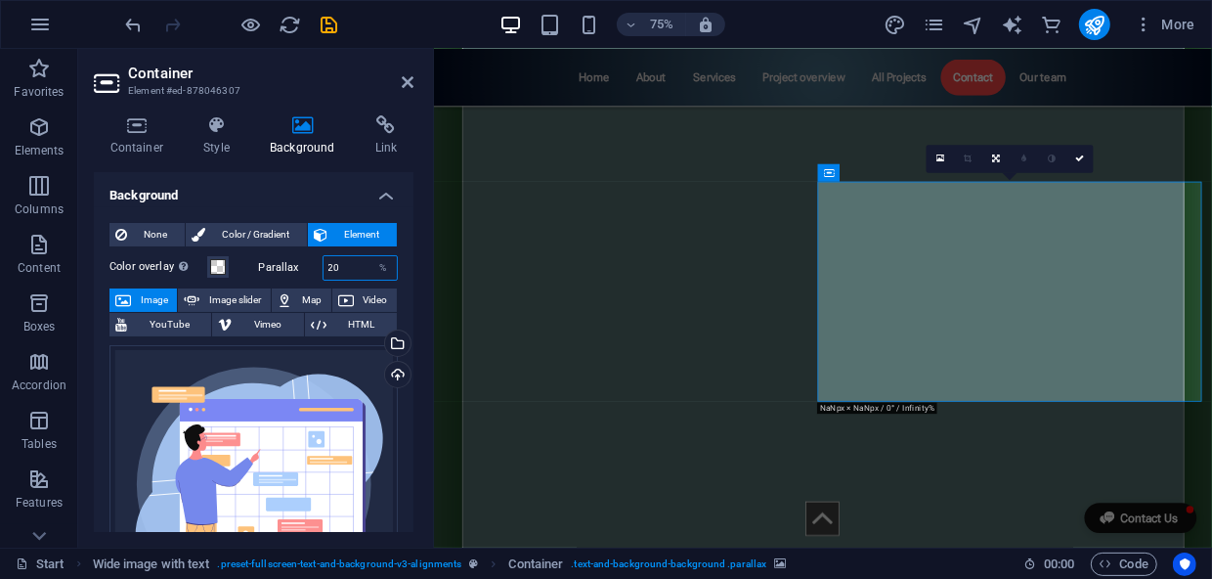
drag, startPoint x: 357, startPoint y: 266, endPoint x: 309, endPoint y: 266, distance: 47.9
click at [309, 266] on div "Parallax 20 %" at bounding box center [329, 267] width 140 height 25
type input "0"
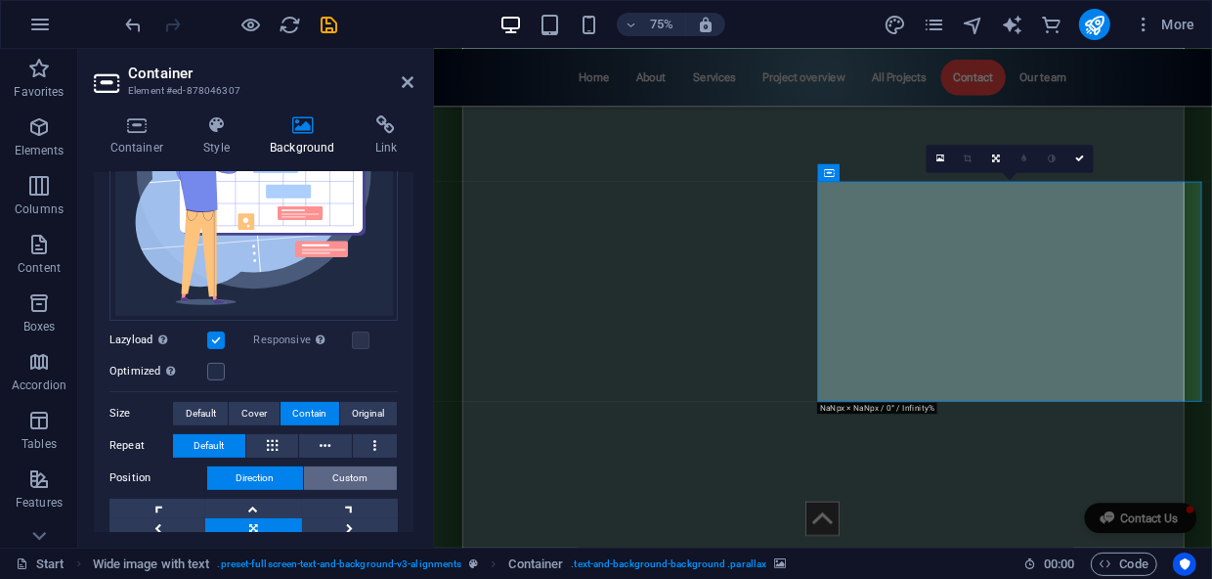
scroll to position [355, 0]
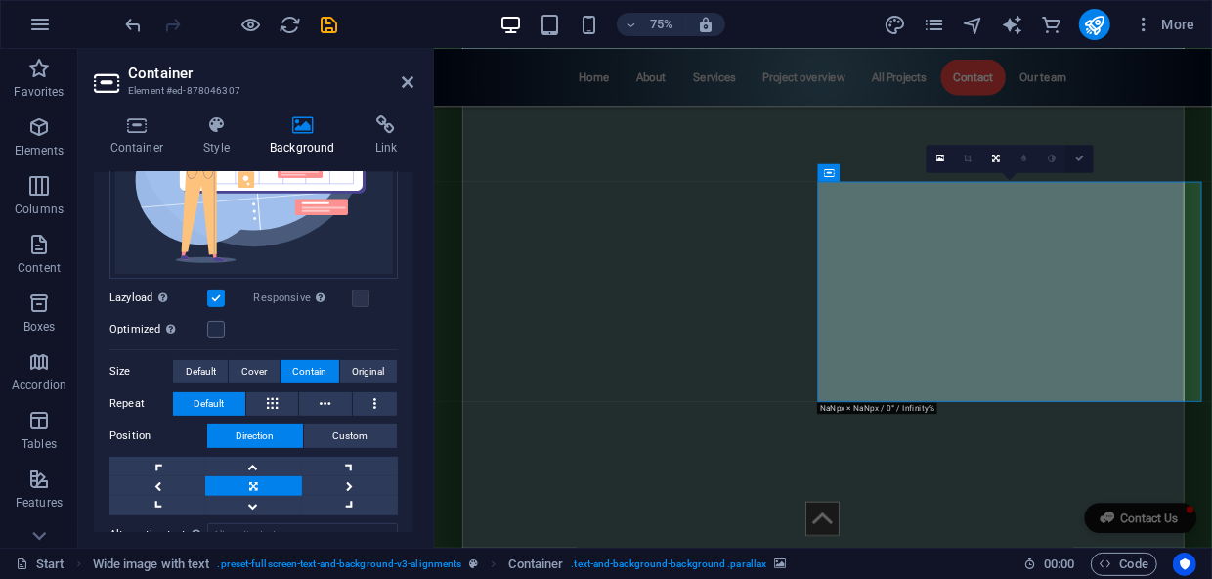
click at [1075, 163] on link at bounding box center [1080, 159] width 28 height 28
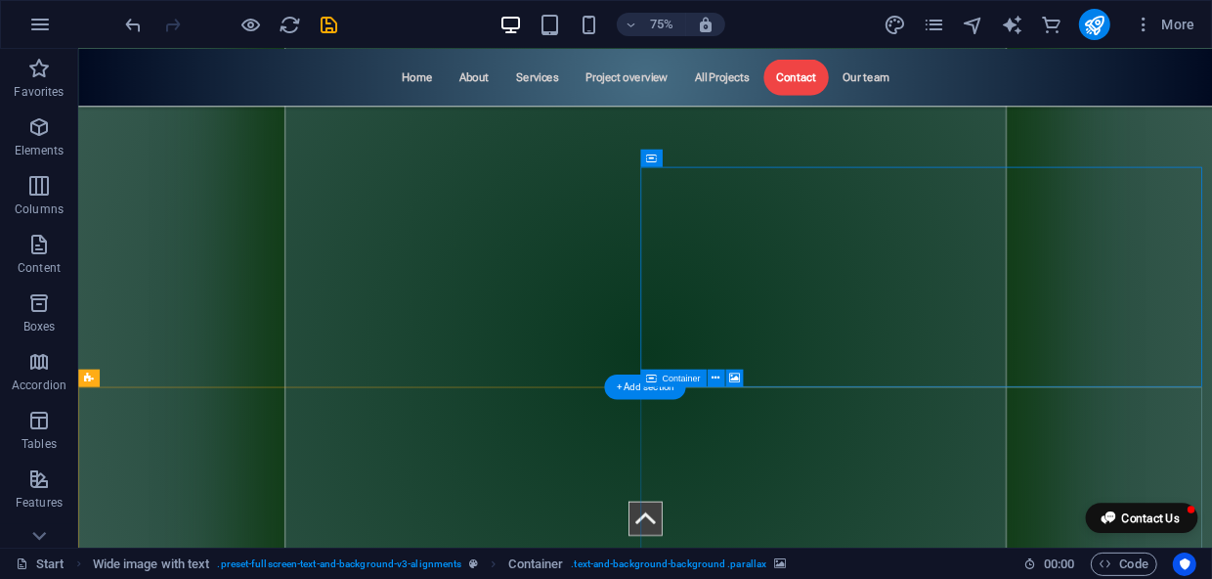
scroll to position [10306, 0]
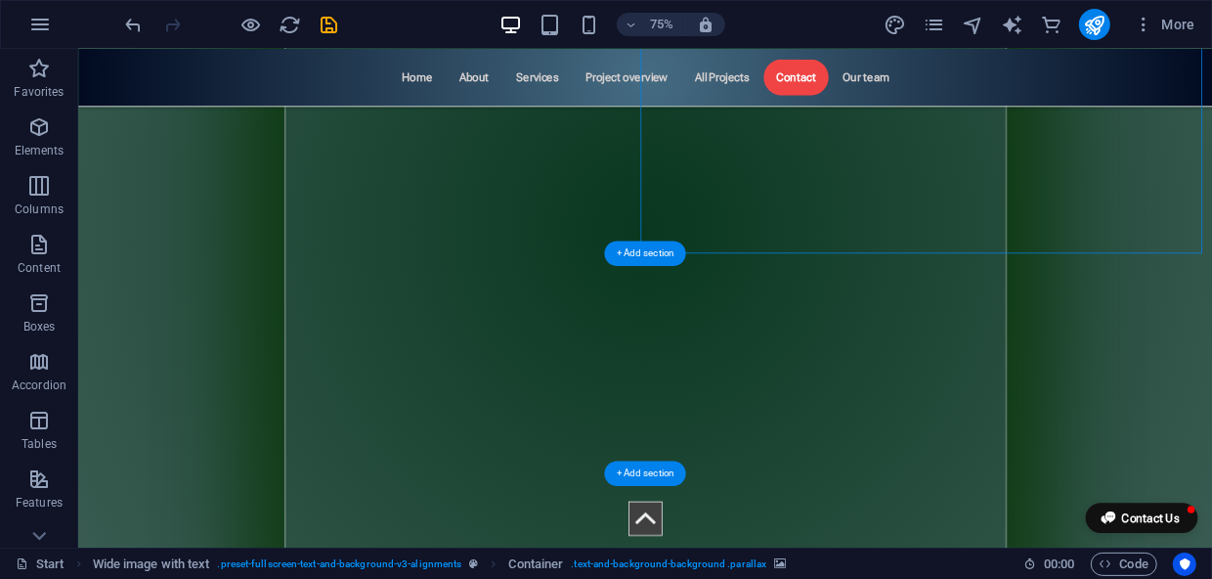
select select "px"
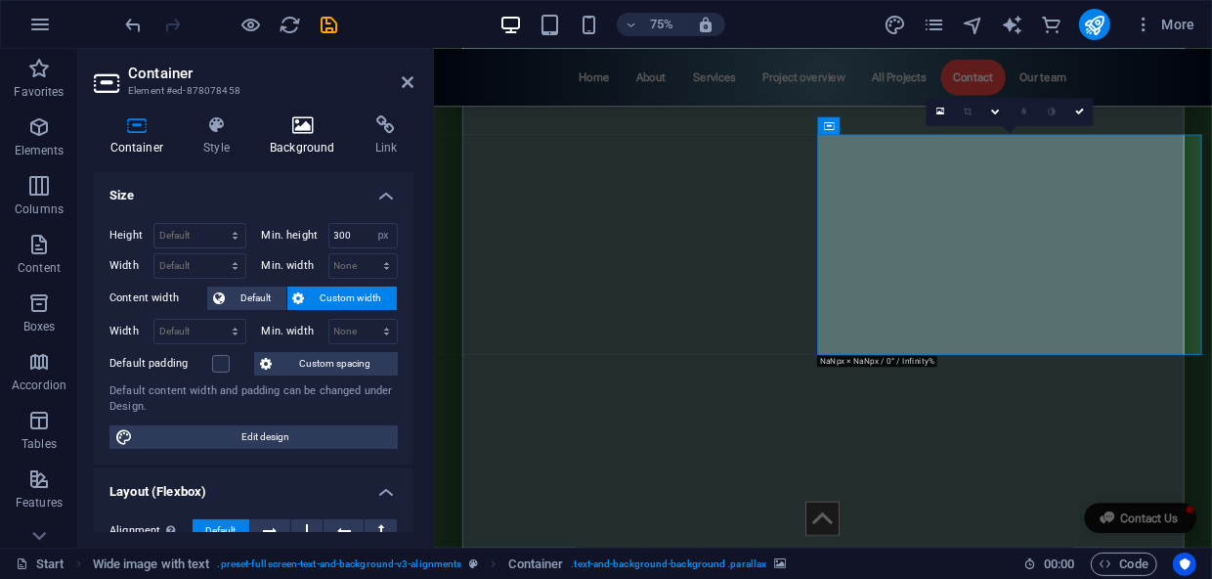
click at [313, 134] on icon at bounding box center [303, 125] width 98 height 20
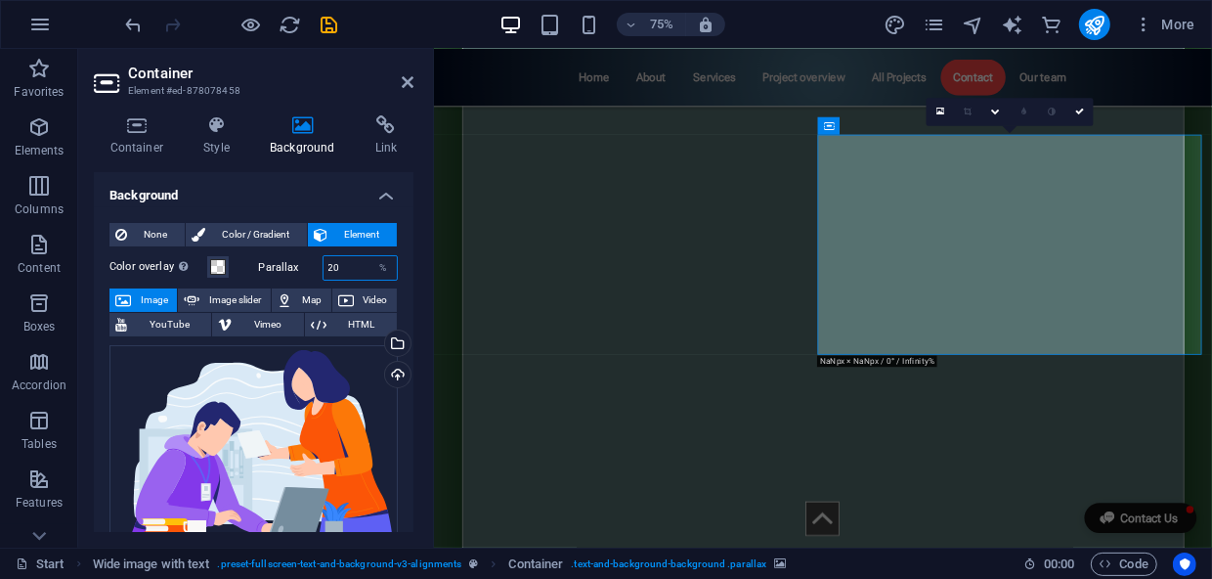
click at [316, 257] on div "Parallax 20 %" at bounding box center [329, 267] width 140 height 25
type input "0"
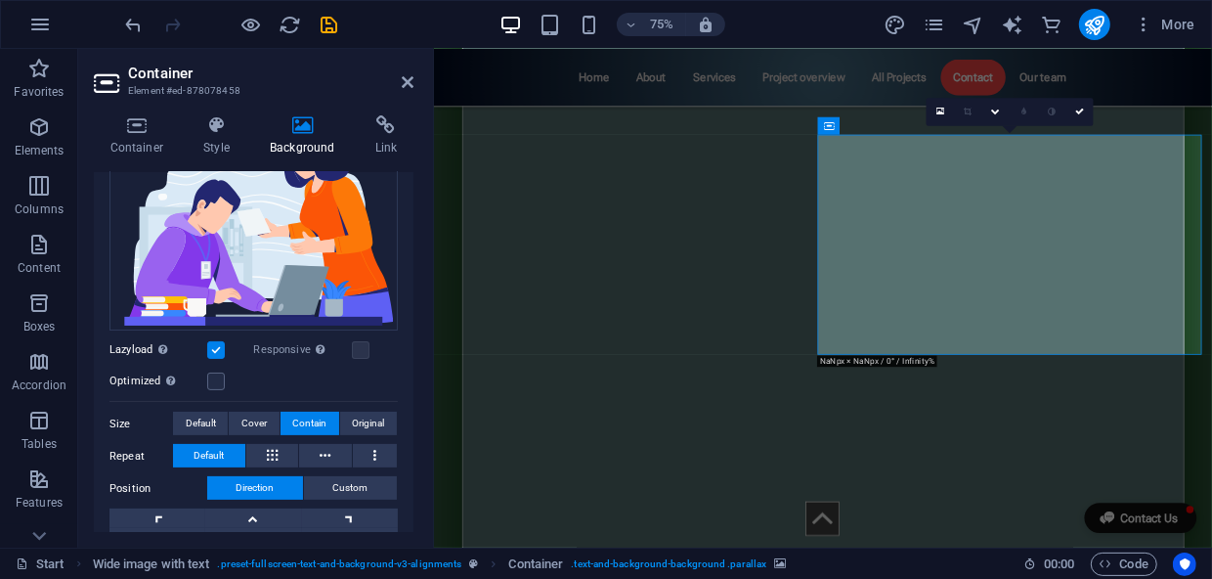
scroll to position [266, 0]
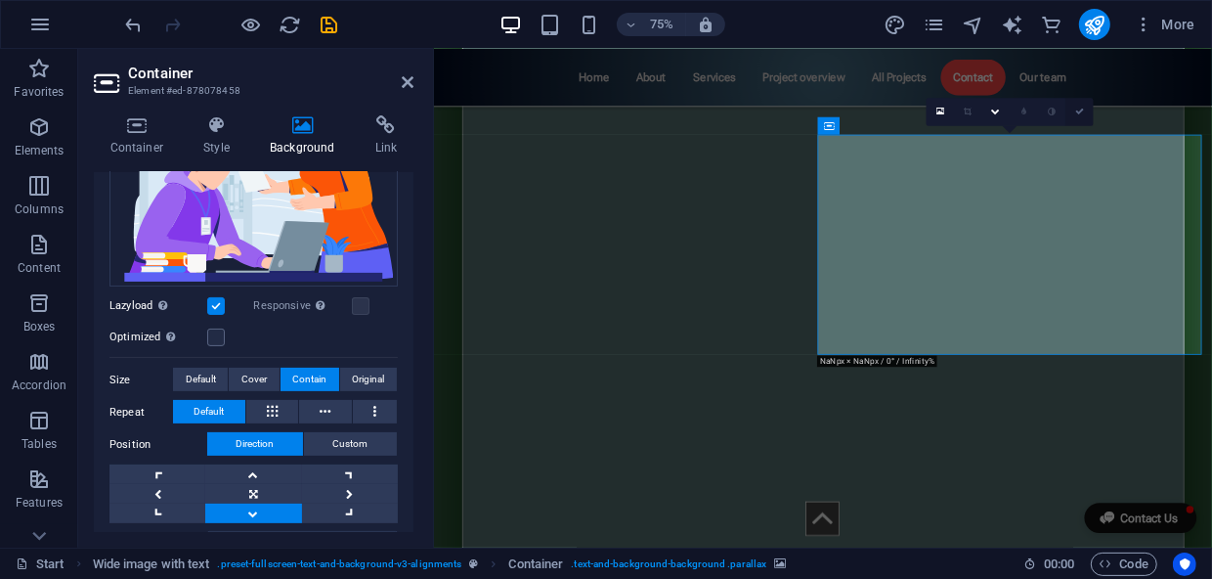
click at [1079, 110] on icon at bounding box center [1079, 112] width 9 height 9
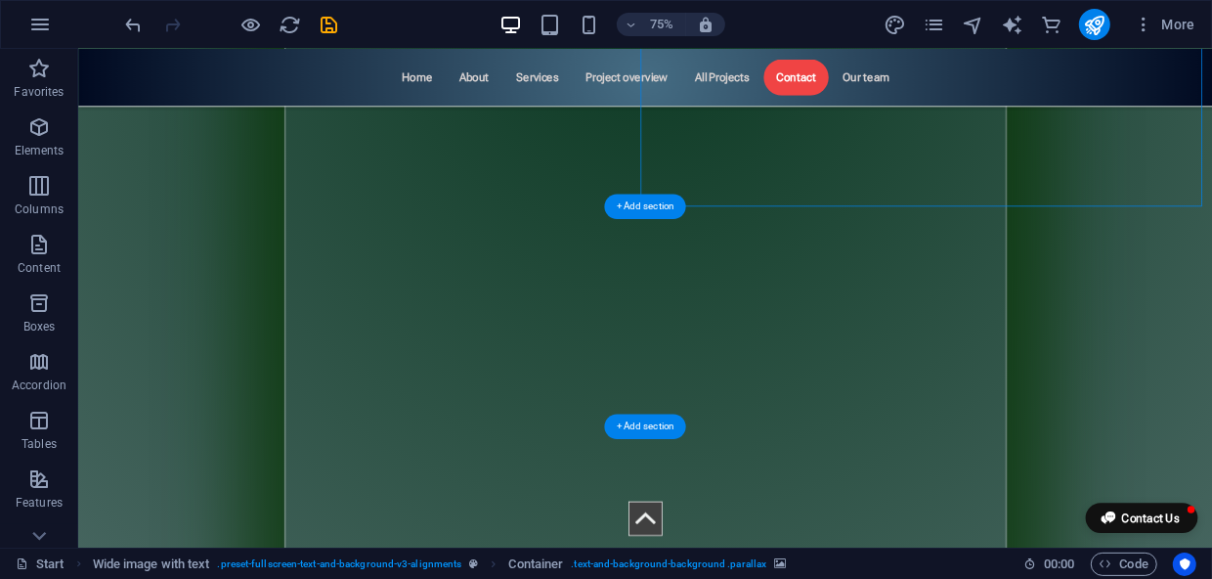
scroll to position [10662, 0]
select select "px"
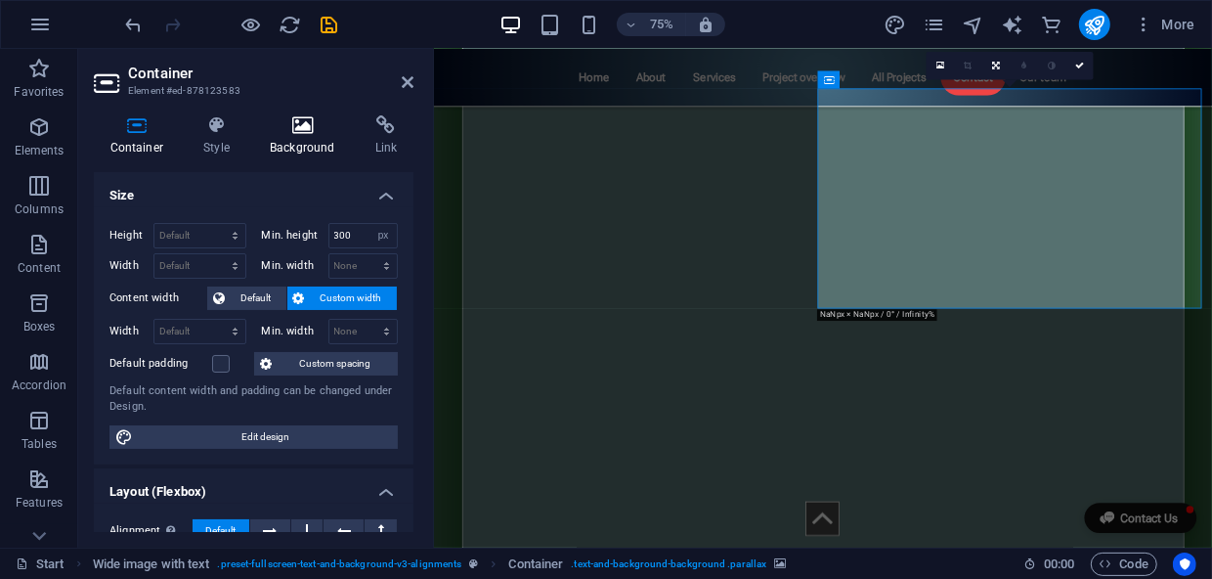
click at [311, 144] on h4 "Background" at bounding box center [307, 135] width 106 height 41
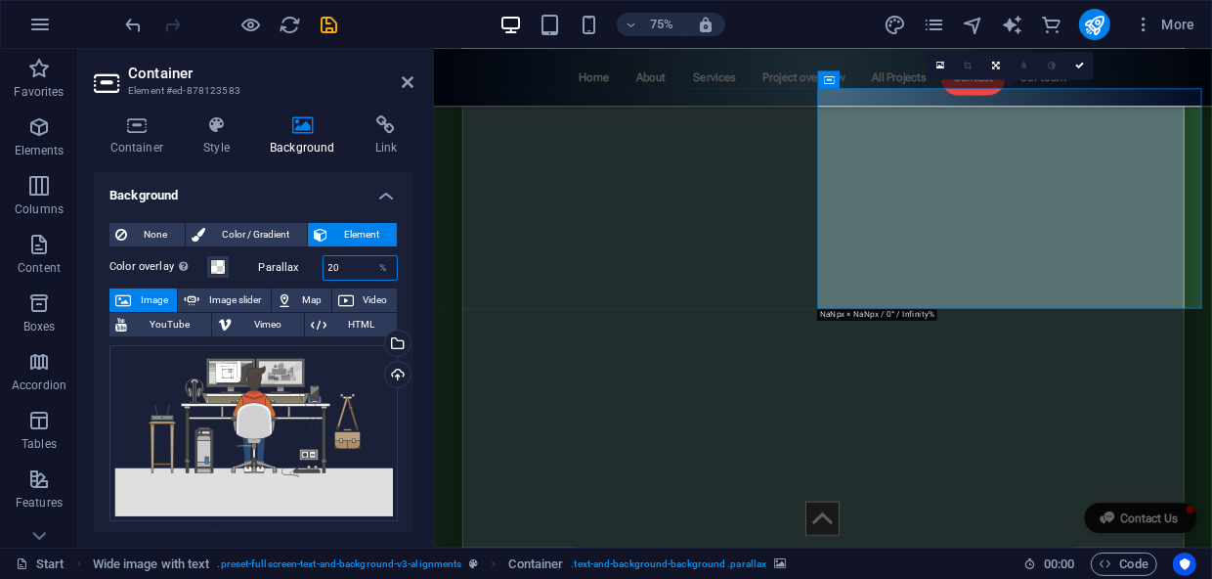
drag, startPoint x: 351, startPoint y: 254, endPoint x: 315, endPoint y: 259, distance: 36.5
click at [315, 259] on div "Parallax 20 %" at bounding box center [329, 267] width 140 height 25
type input "0"
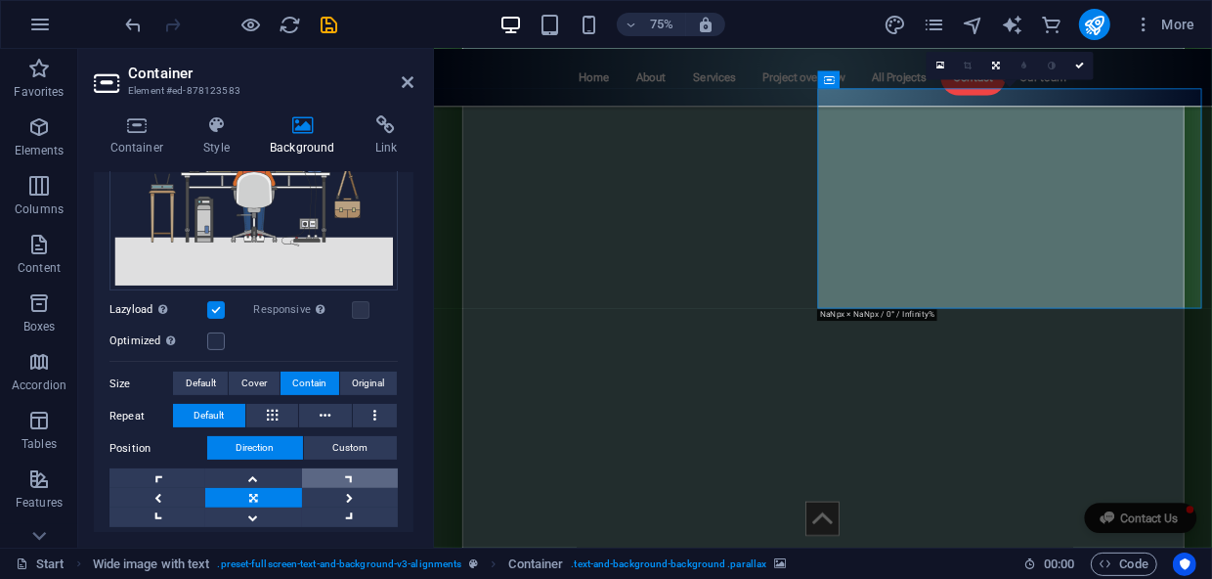
scroll to position [266, 0]
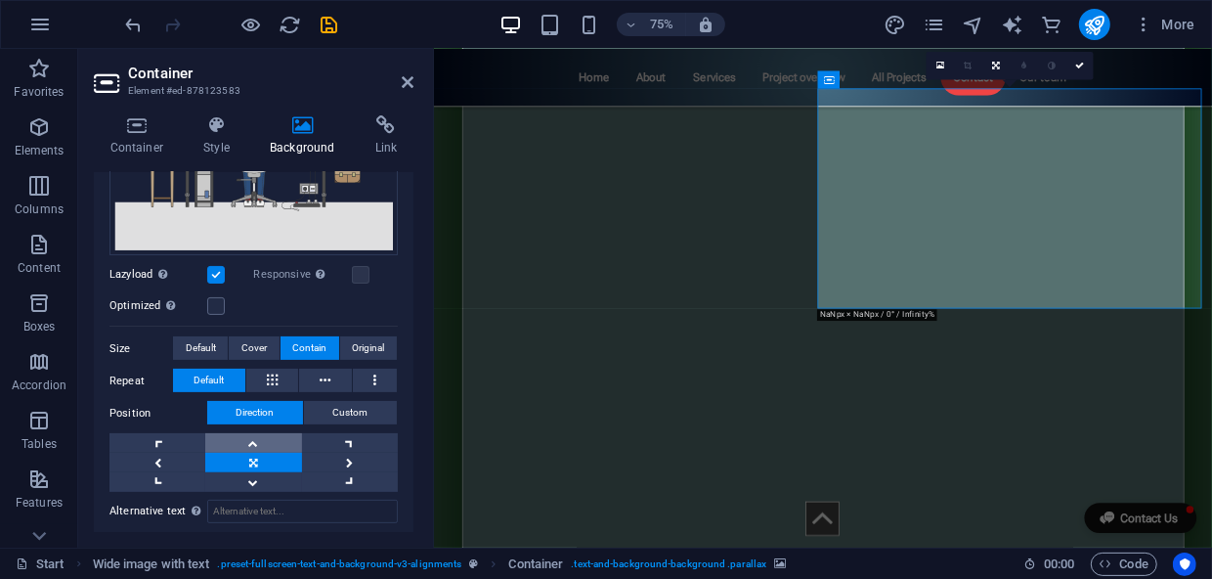
click at [252, 438] on link at bounding box center [253, 443] width 96 height 20
click at [353, 346] on span "Original" at bounding box center [368, 347] width 32 height 23
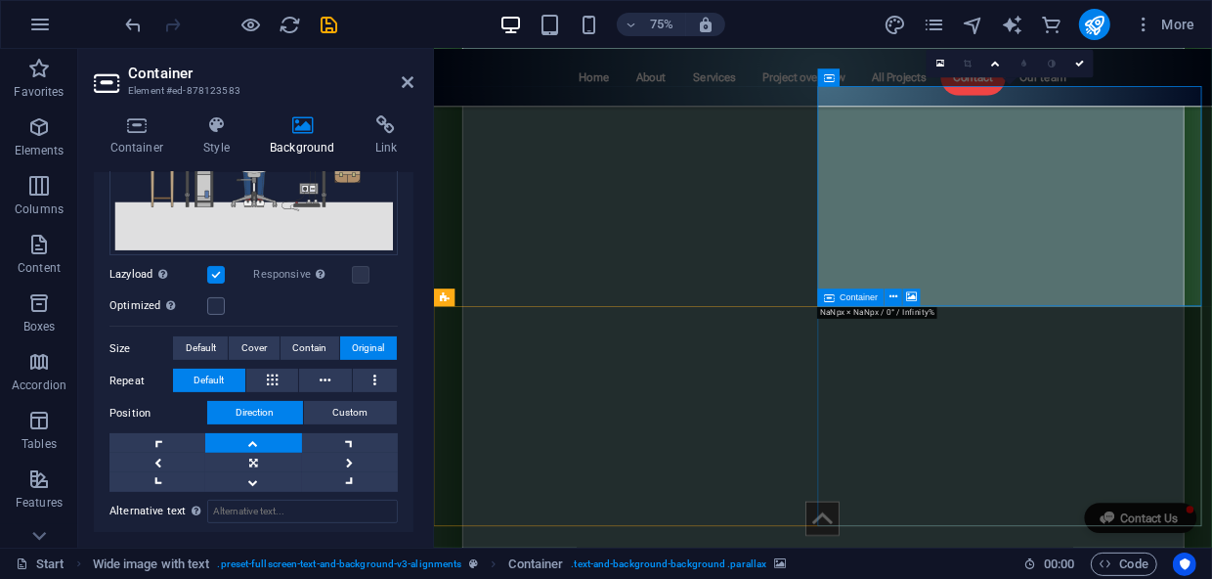
scroll to position [10751, 0]
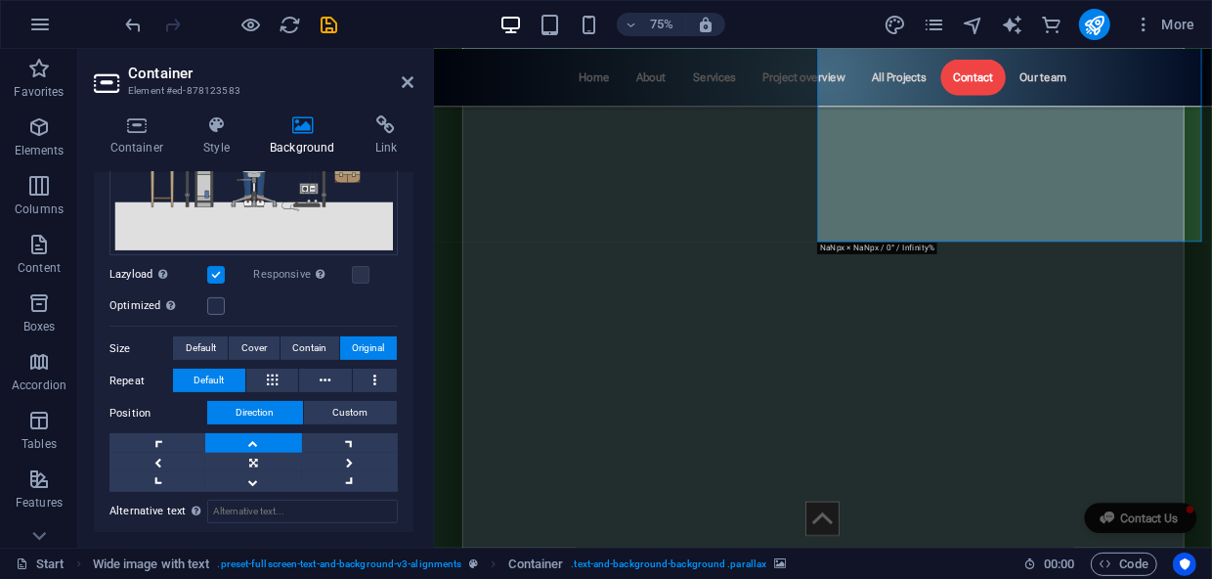
click at [246, 438] on link at bounding box center [253, 443] width 96 height 20
click at [294, 344] on span "Contain" at bounding box center [309, 347] width 34 height 23
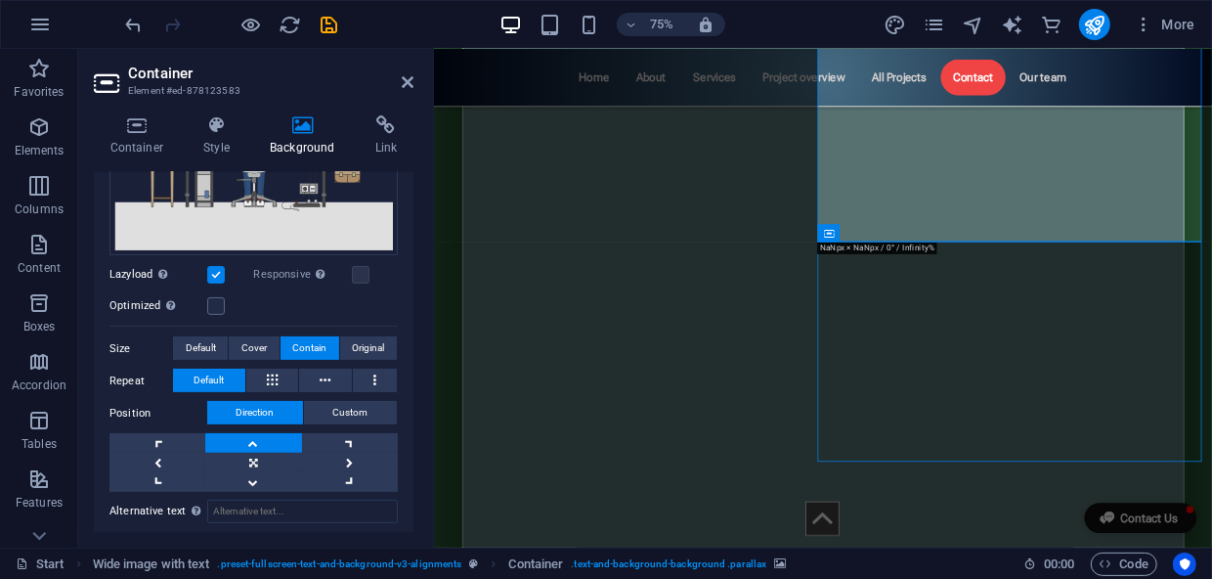
select select "px"
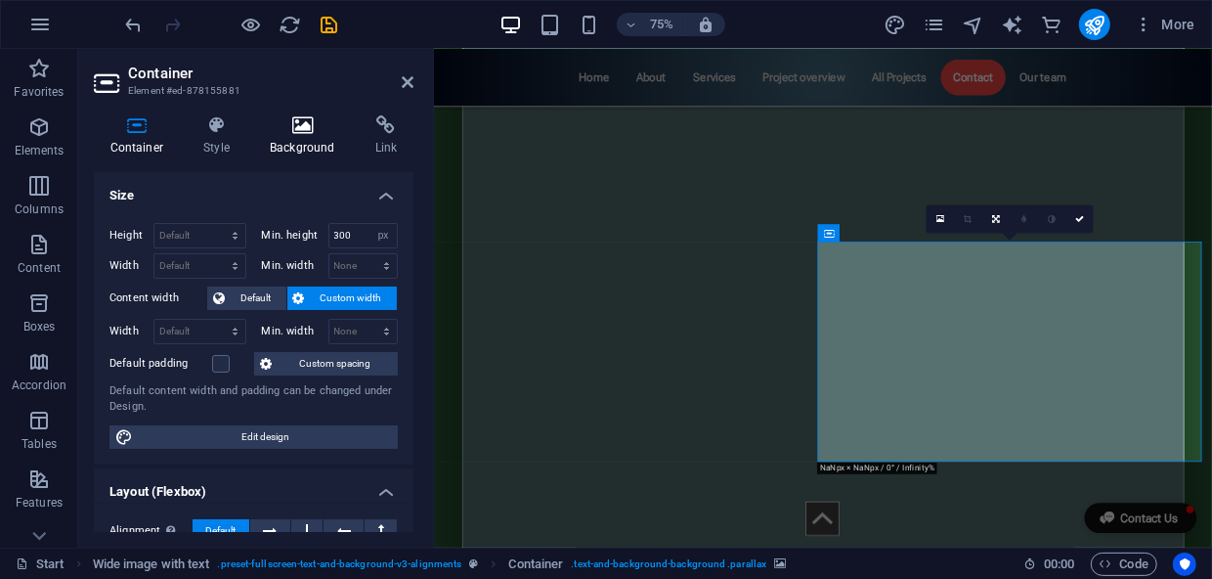
click at [315, 143] on h4 "Background" at bounding box center [307, 135] width 106 height 41
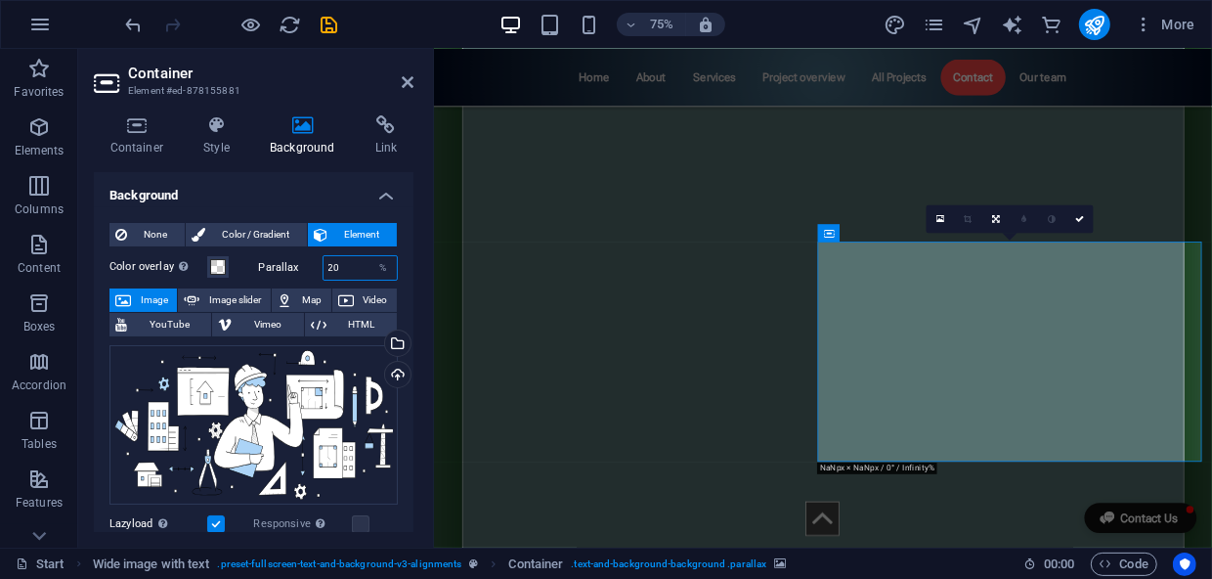
drag, startPoint x: 314, startPoint y: 263, endPoint x: 286, endPoint y: 262, distance: 27.4
click at [286, 262] on div "Parallax 20 %" at bounding box center [329, 267] width 140 height 25
type input "0"
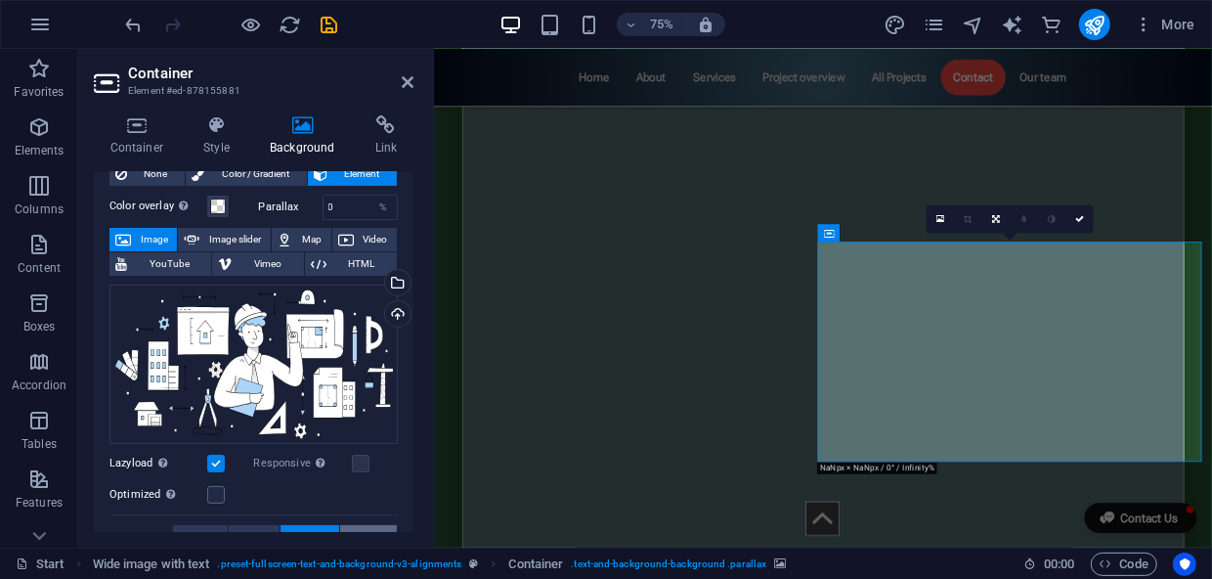
scroll to position [266, 0]
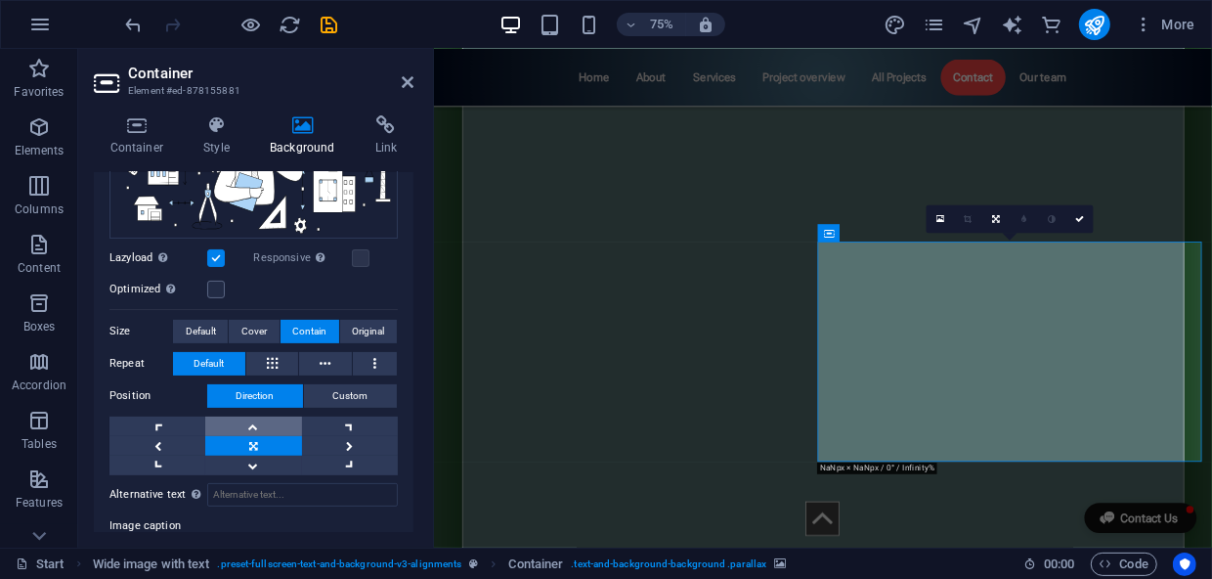
click at [248, 422] on link at bounding box center [253, 426] width 96 height 20
click at [250, 463] on link at bounding box center [253, 465] width 96 height 20
click at [1078, 225] on link at bounding box center [1080, 218] width 28 height 28
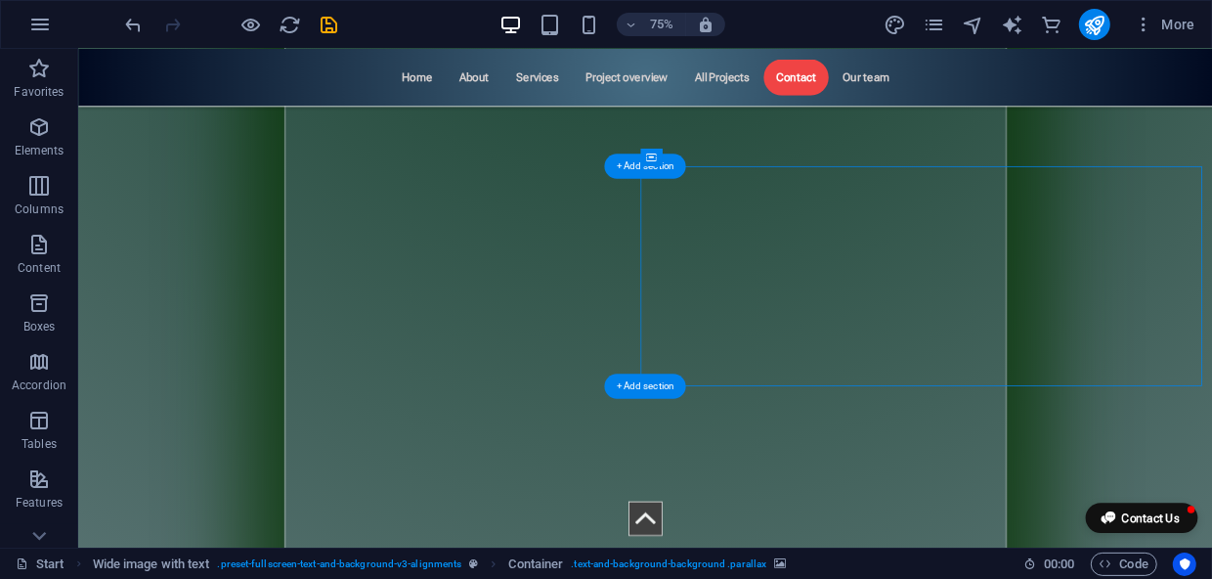
scroll to position [11195, 0]
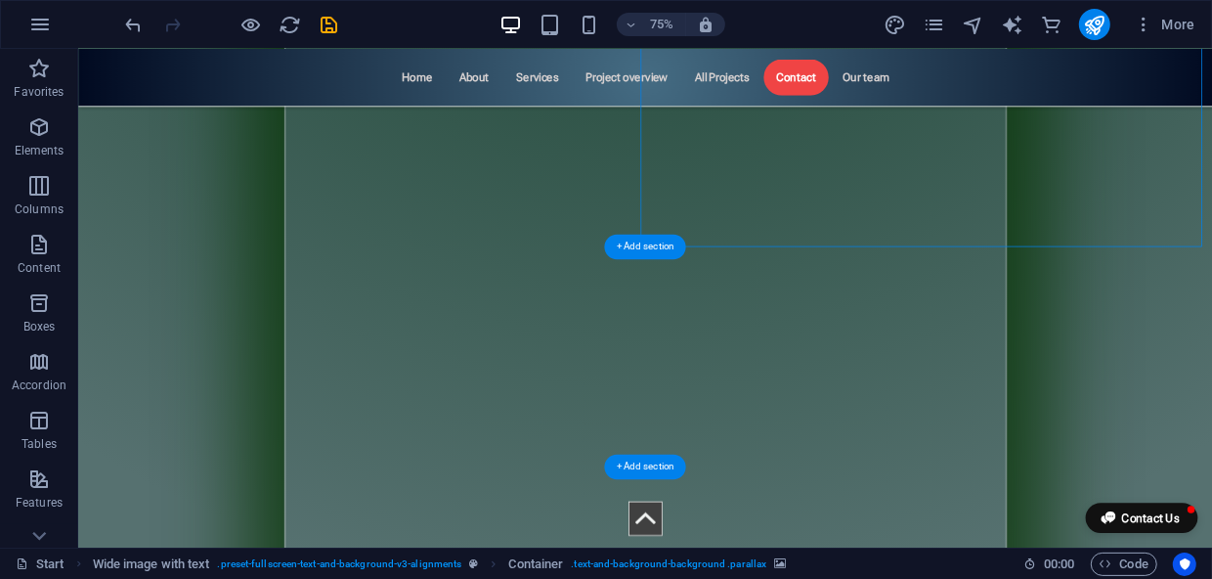
select select "px"
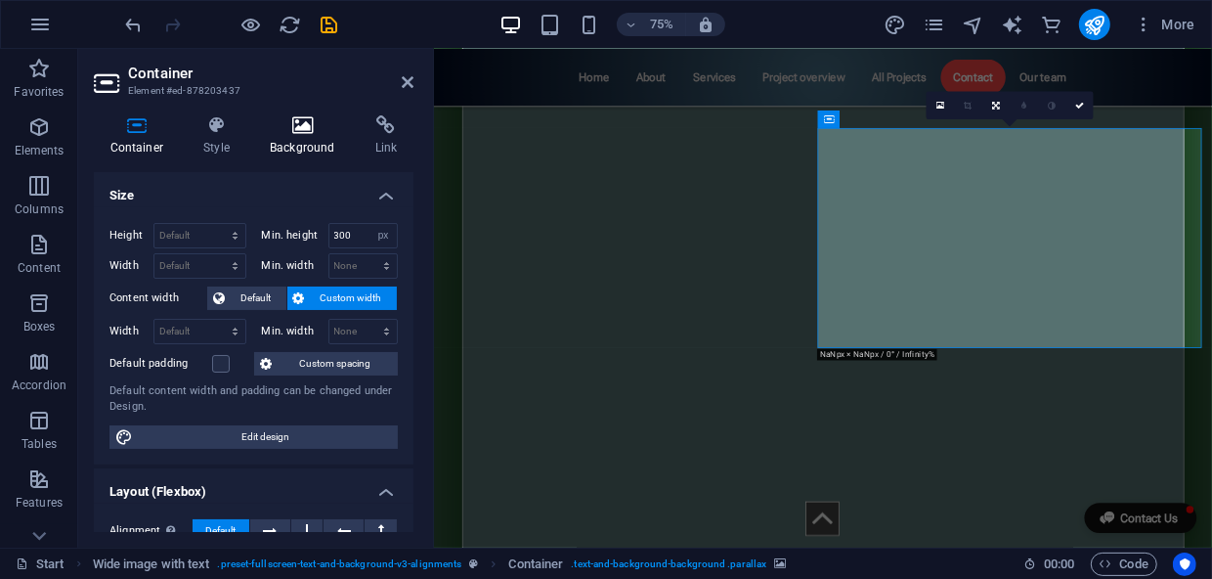
click at [306, 116] on icon at bounding box center [303, 125] width 98 height 20
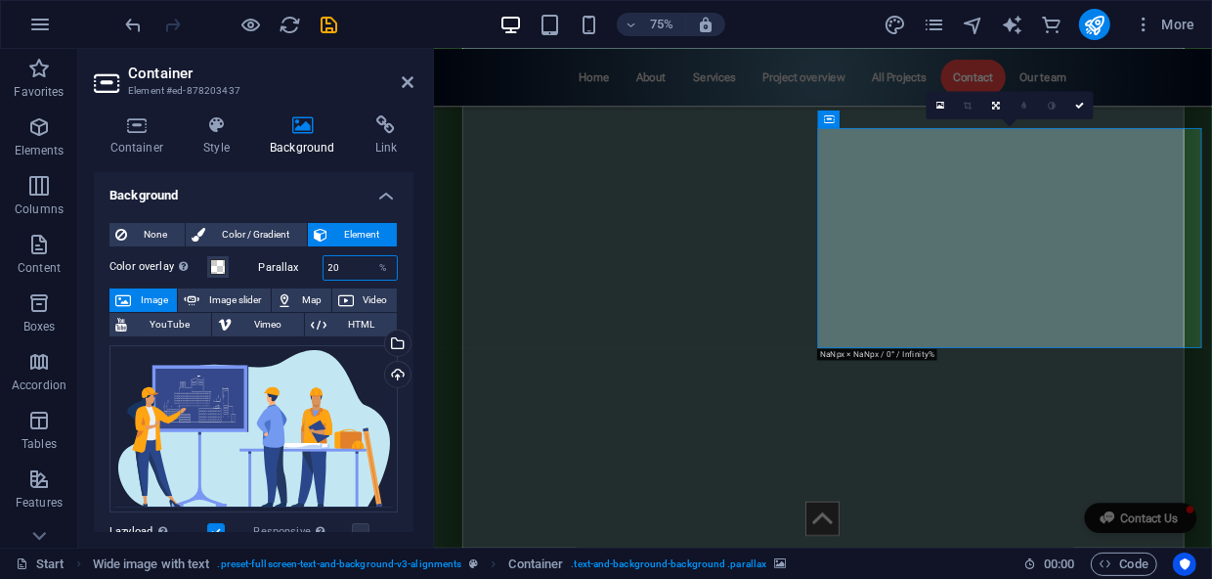
drag, startPoint x: 321, startPoint y: 265, endPoint x: 306, endPoint y: 265, distance: 14.7
click at [306, 265] on div "Parallax 20 %" at bounding box center [329, 267] width 140 height 25
type input "0"
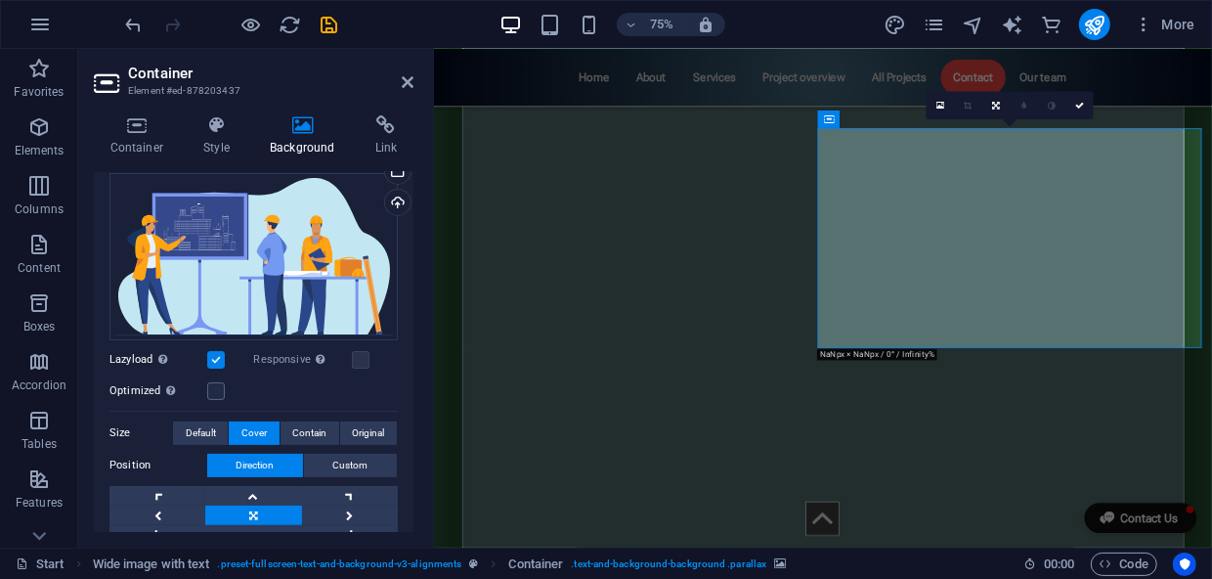
scroll to position [177, 0]
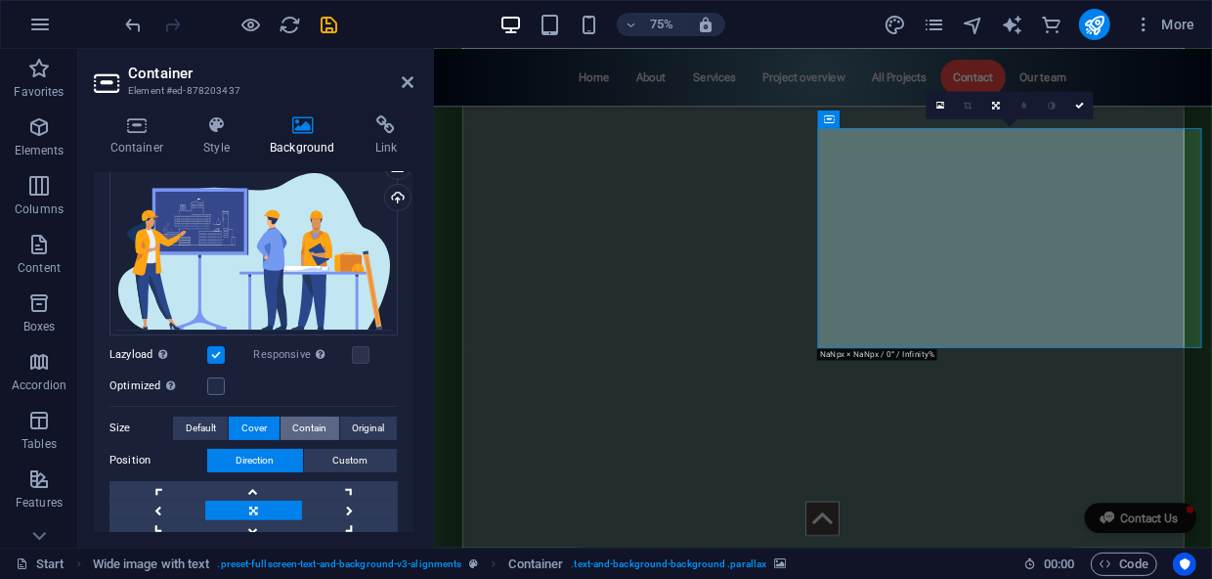
click at [299, 425] on span "Contain" at bounding box center [309, 427] width 34 height 23
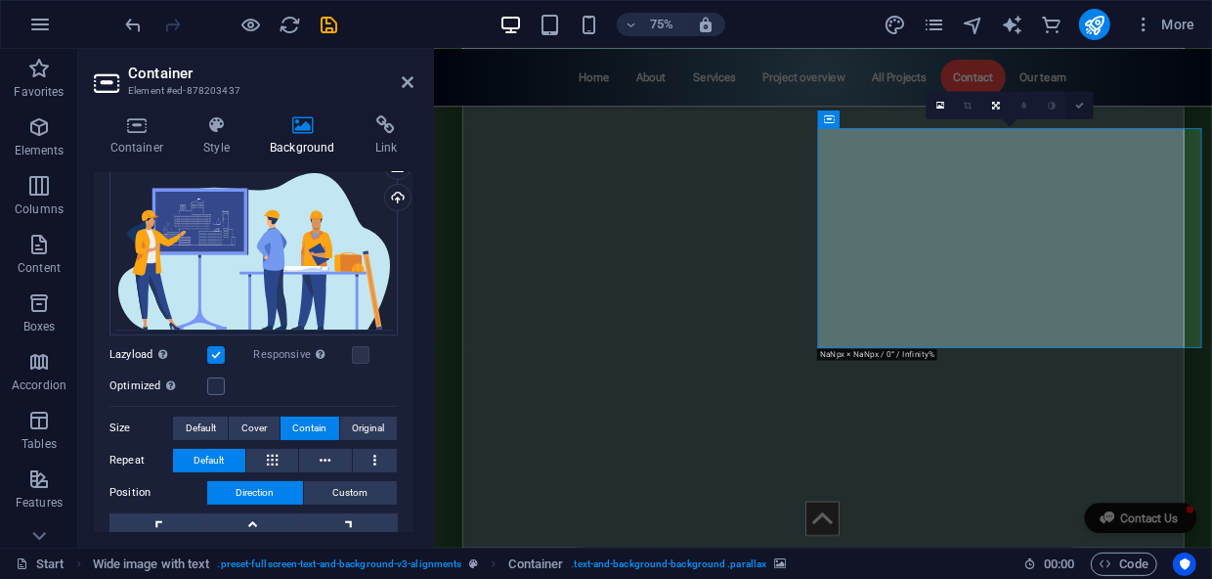
click at [1087, 110] on link at bounding box center [1080, 106] width 28 height 28
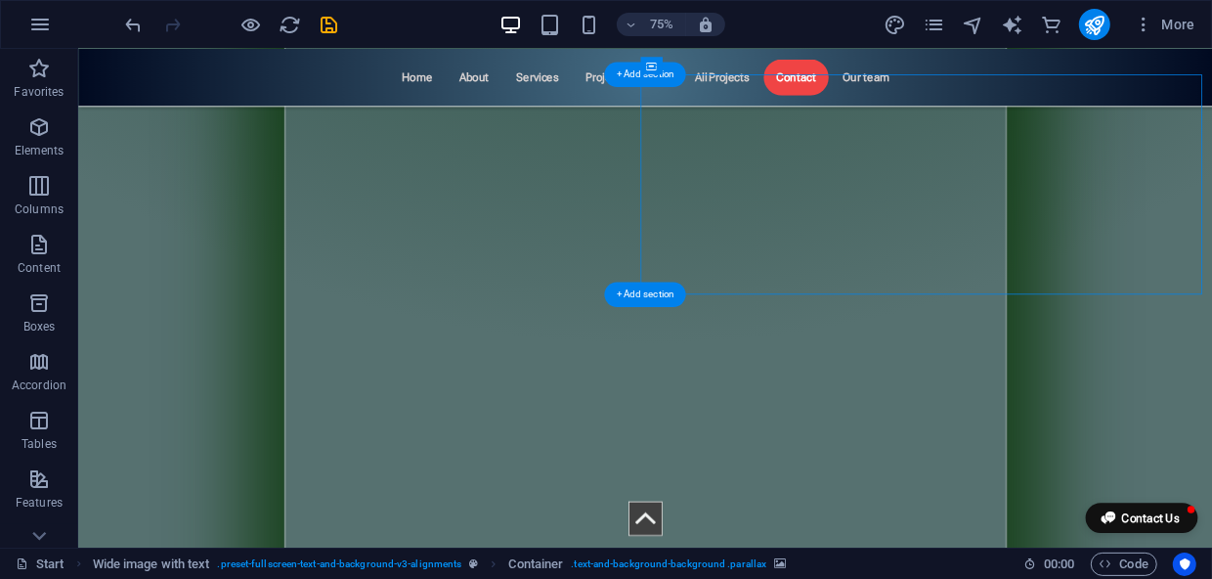
scroll to position [11550, 0]
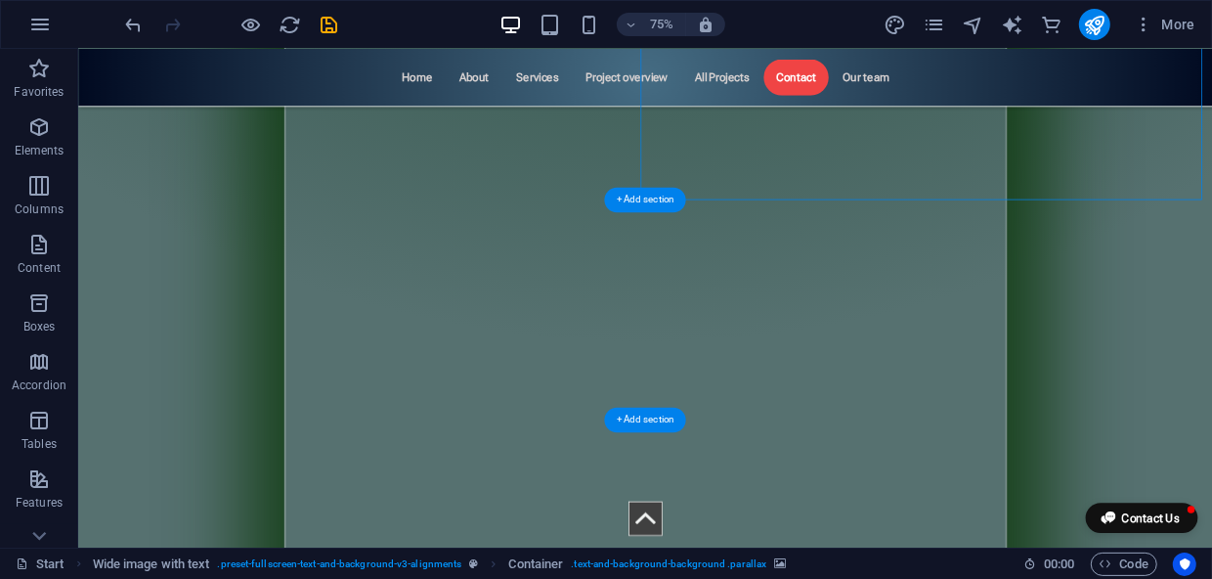
select select "px"
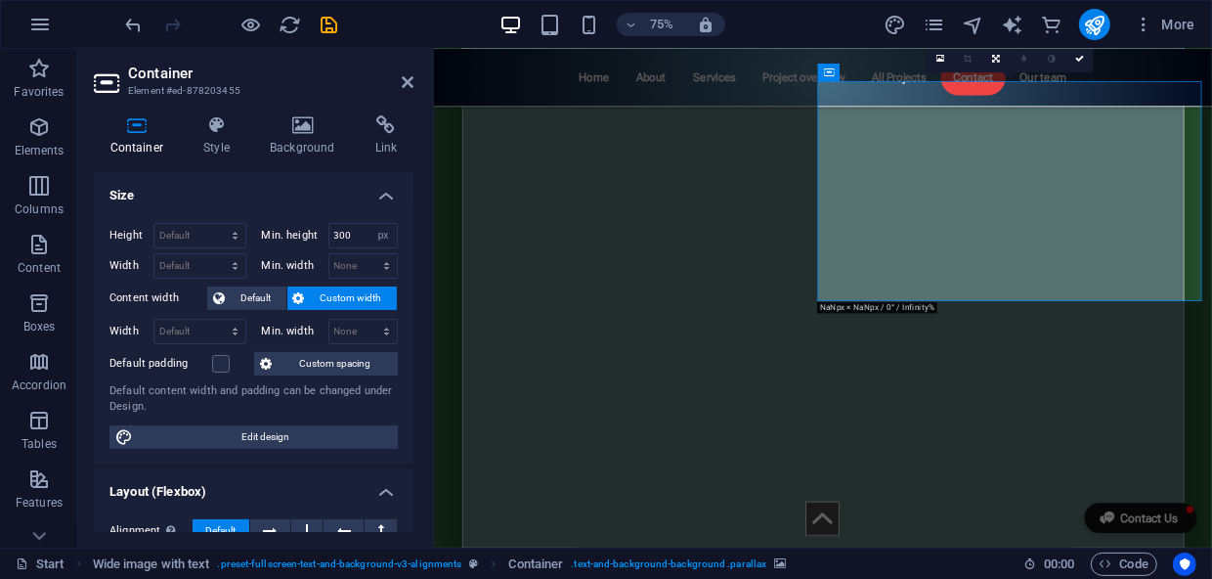
drag, startPoint x: 295, startPoint y: 118, endPoint x: 338, endPoint y: 180, distance: 75.1
click at [295, 118] on icon at bounding box center [303, 125] width 98 height 20
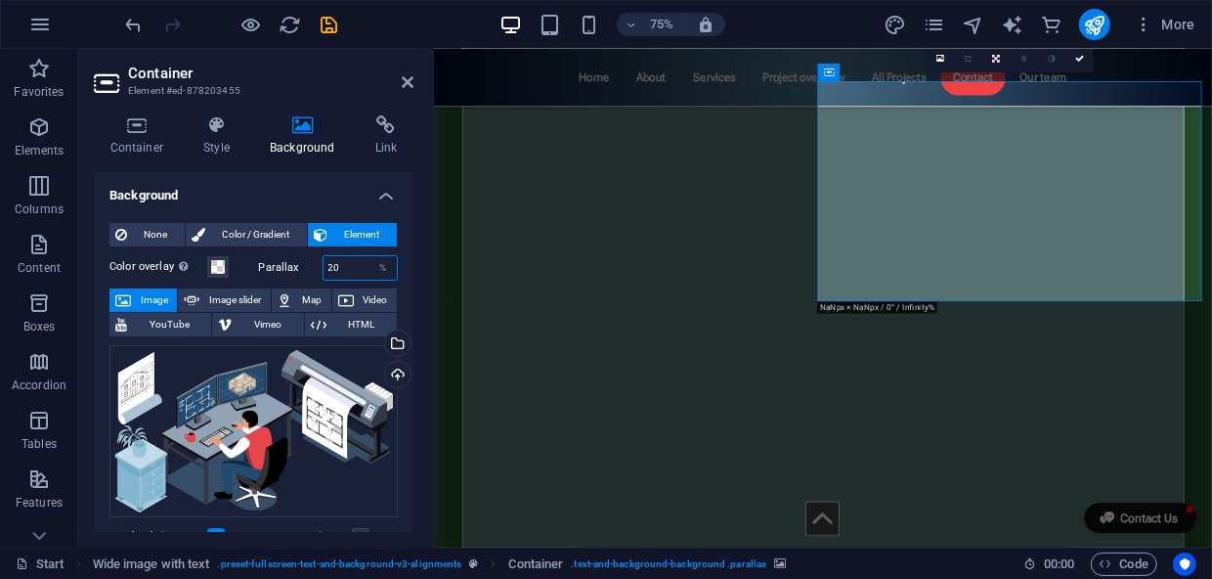
drag, startPoint x: 348, startPoint y: 265, endPoint x: 293, endPoint y: 263, distance: 54.8
click at [293, 263] on div "Parallax 20 %" at bounding box center [329, 267] width 140 height 25
type input "0"
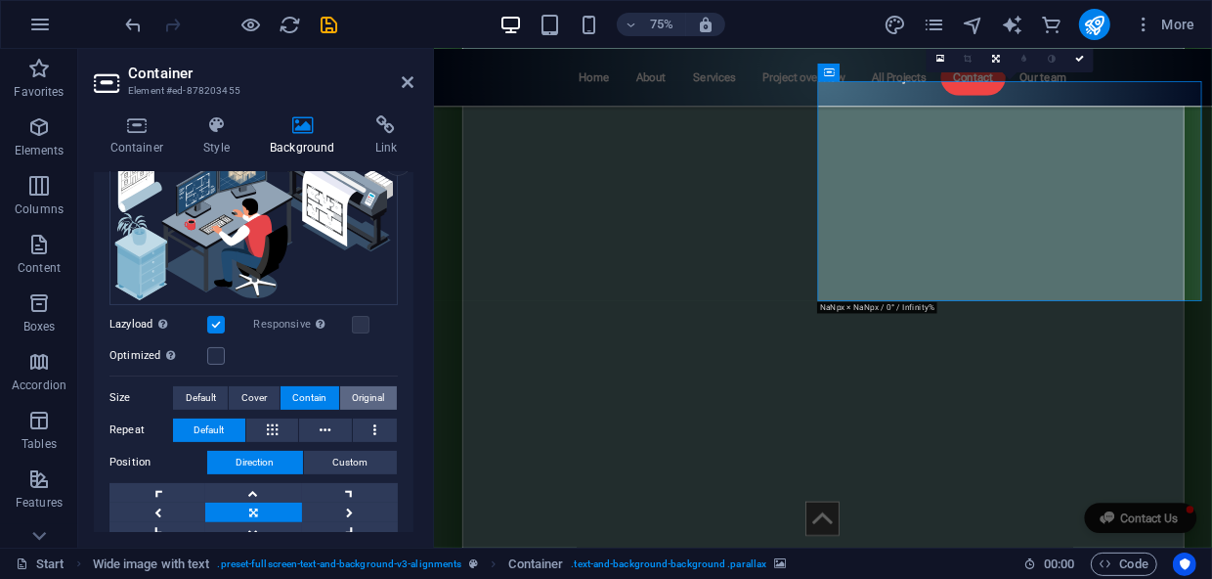
scroll to position [266, 0]
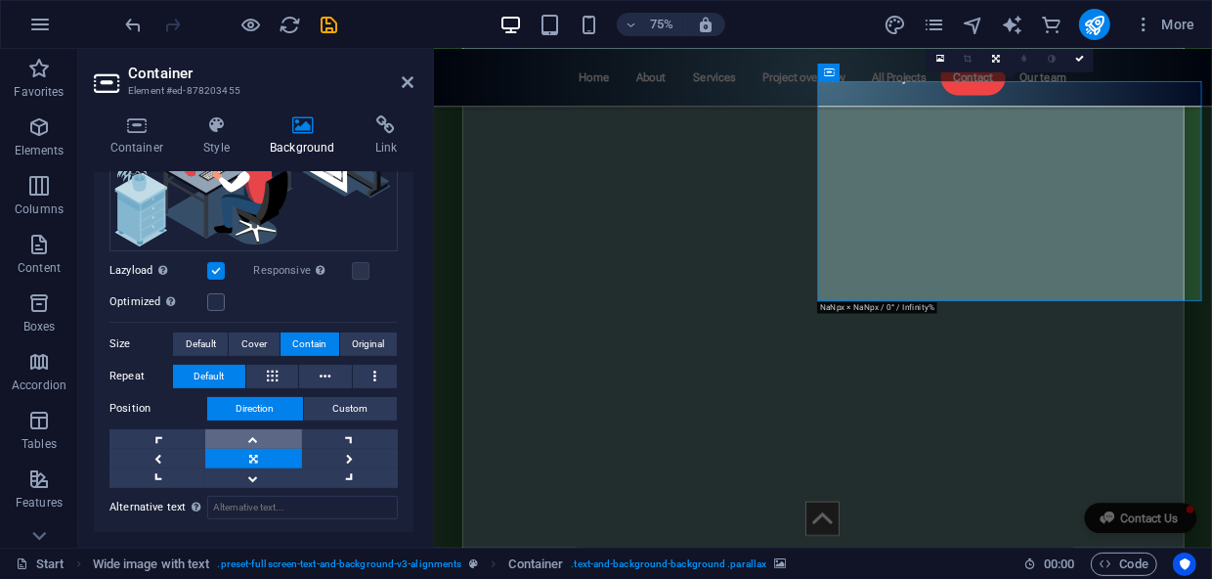
click at [242, 437] on link at bounding box center [253, 439] width 96 height 20
click at [1080, 65] on link at bounding box center [1080, 59] width 28 height 28
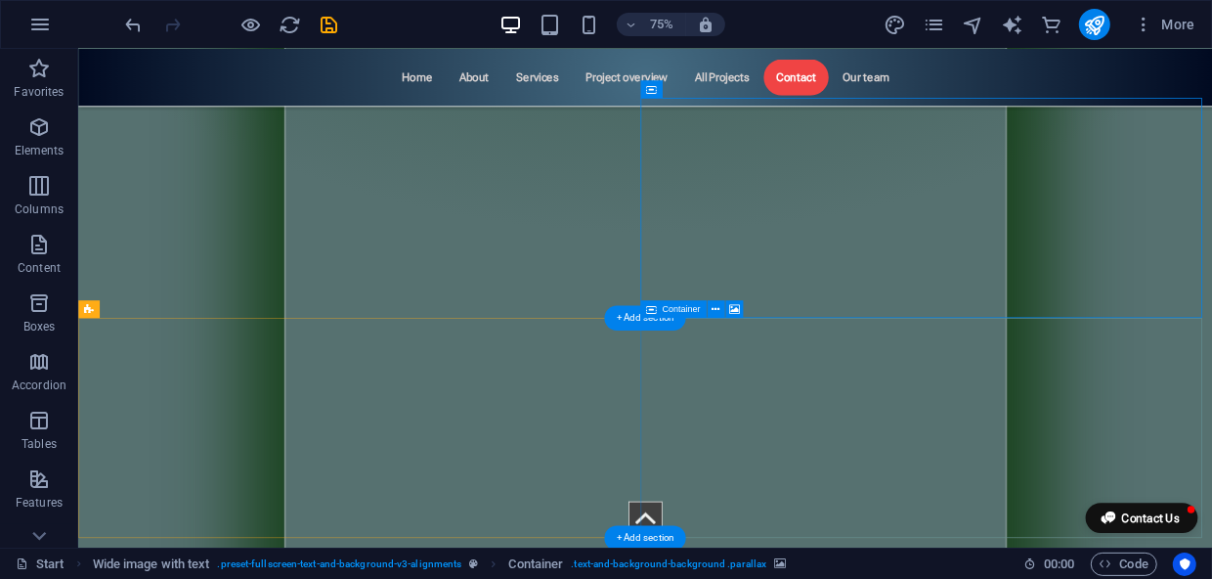
scroll to position [11728, 0]
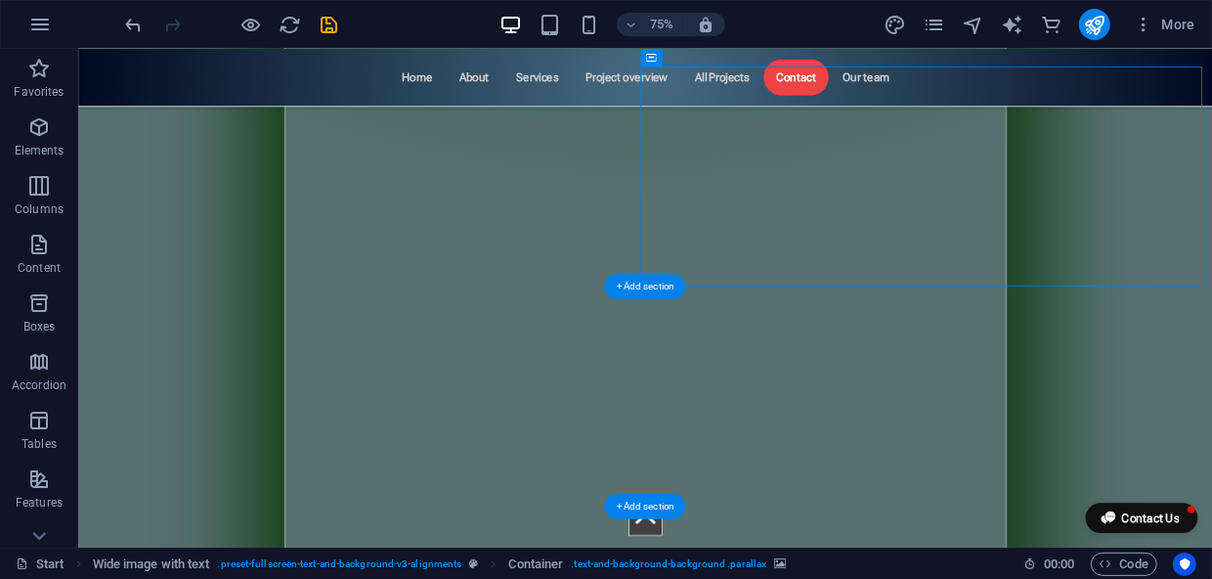
select select "px"
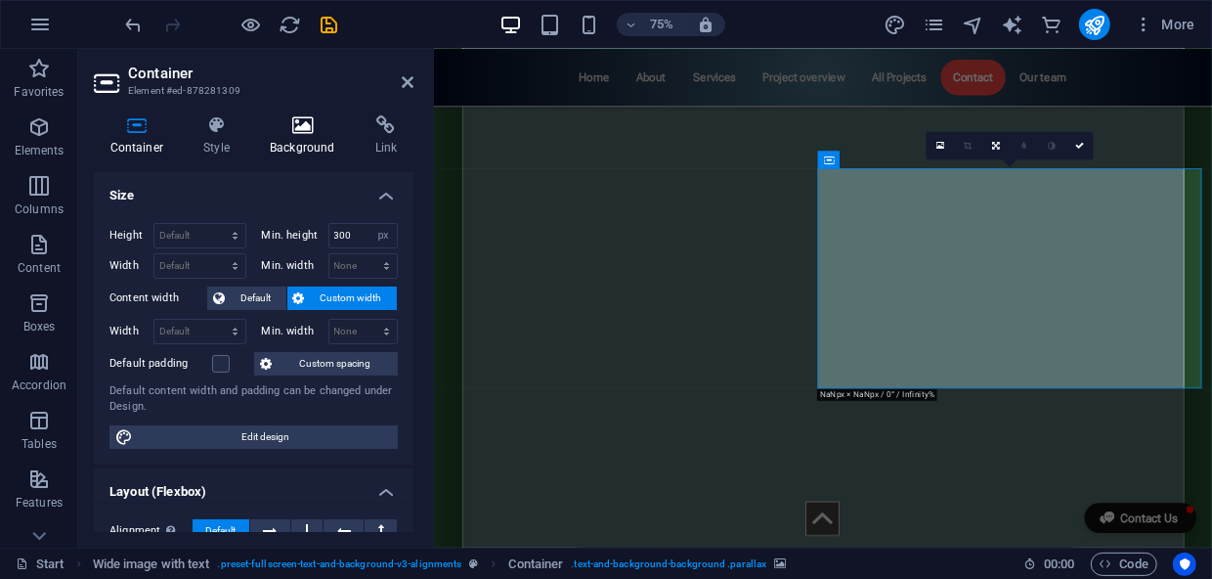
click at [308, 123] on icon at bounding box center [303, 125] width 98 height 20
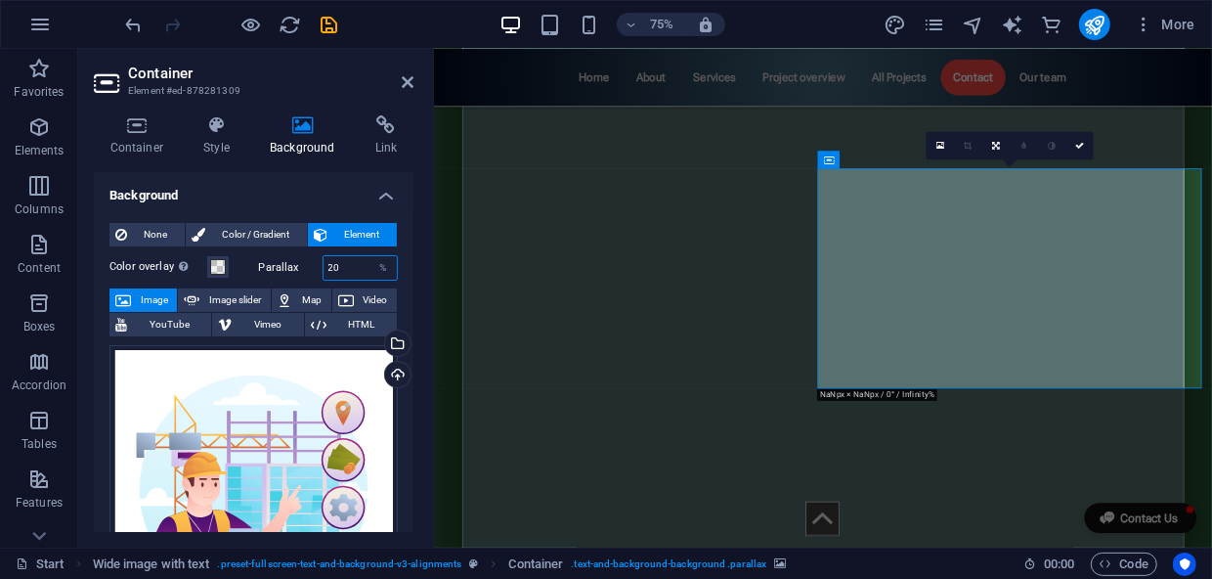
drag, startPoint x: 349, startPoint y: 266, endPoint x: 316, endPoint y: 266, distance: 33.2
click at [316, 266] on div "Parallax 20 %" at bounding box center [329, 267] width 140 height 25
type input "0"
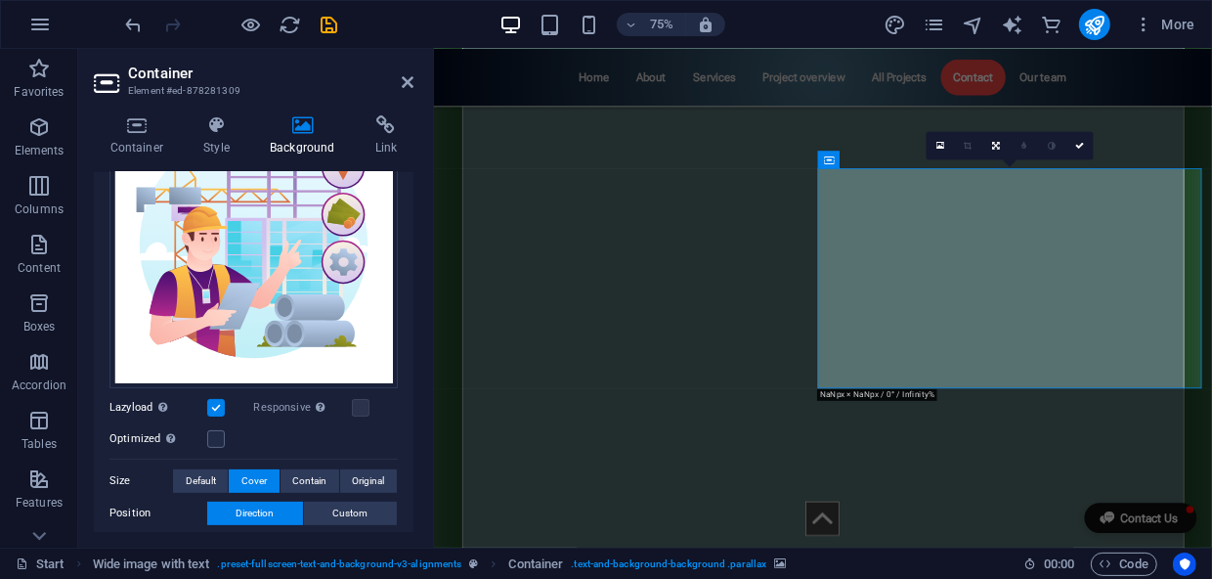
scroll to position [266, 0]
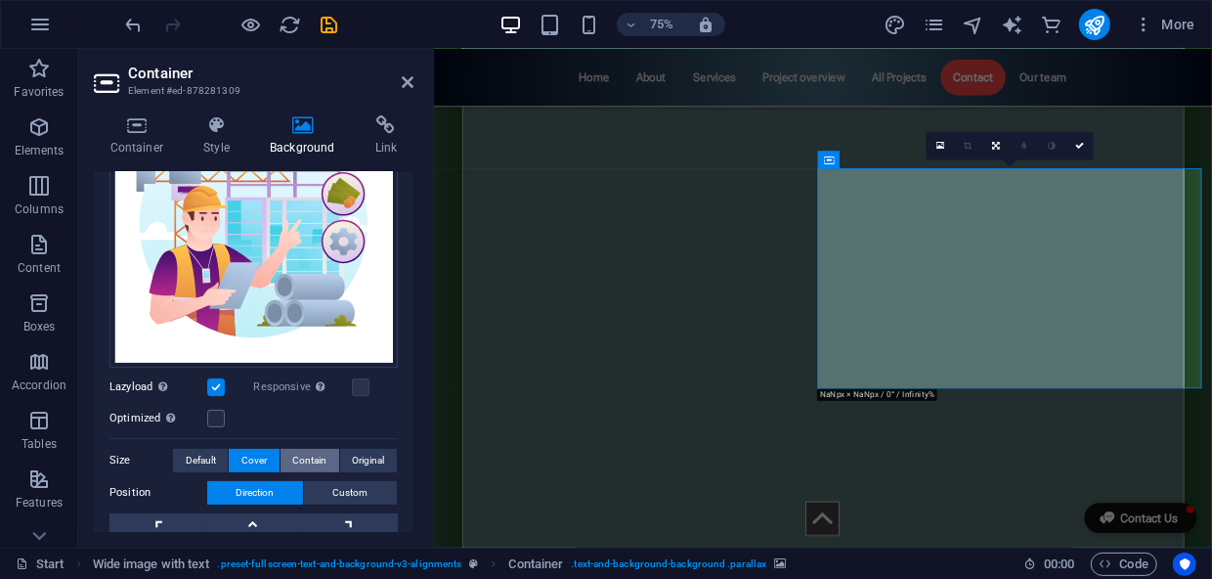
click at [310, 458] on span "Contain" at bounding box center [309, 460] width 34 height 23
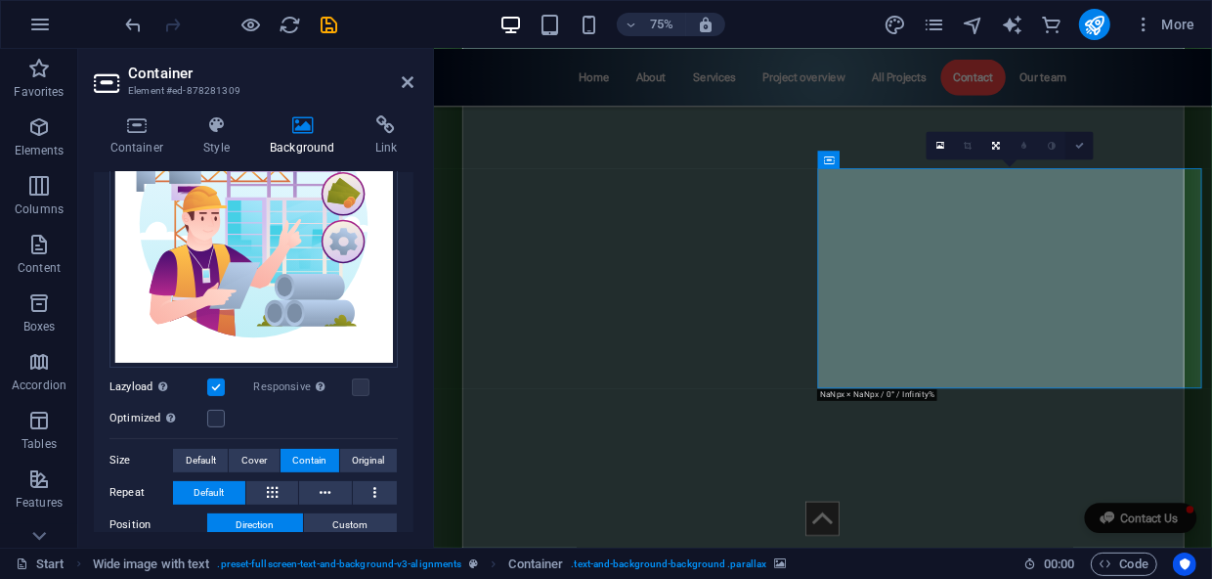
click at [1083, 146] on icon at bounding box center [1079, 145] width 9 height 9
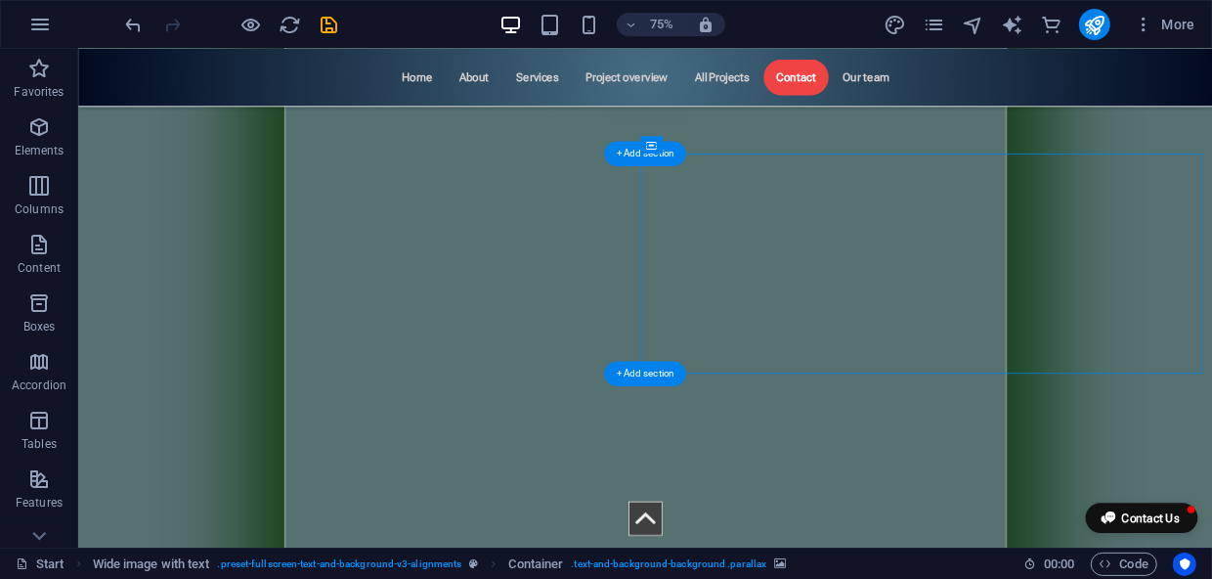
scroll to position [11639, 0]
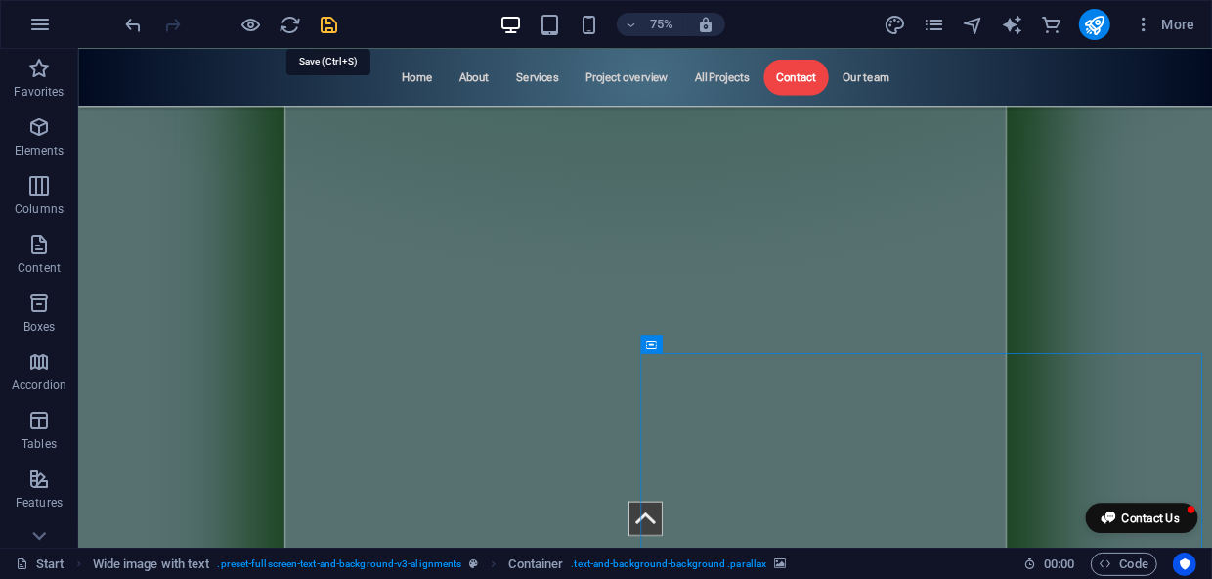
click at [329, 23] on icon "save" at bounding box center [330, 25] width 22 height 22
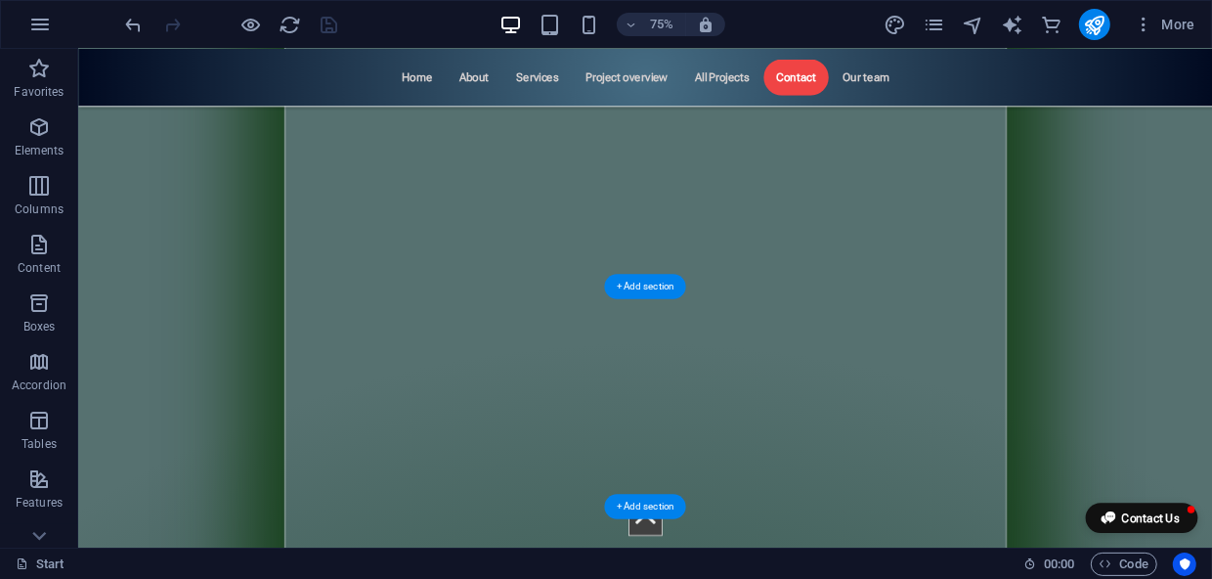
scroll to position [8884, 0]
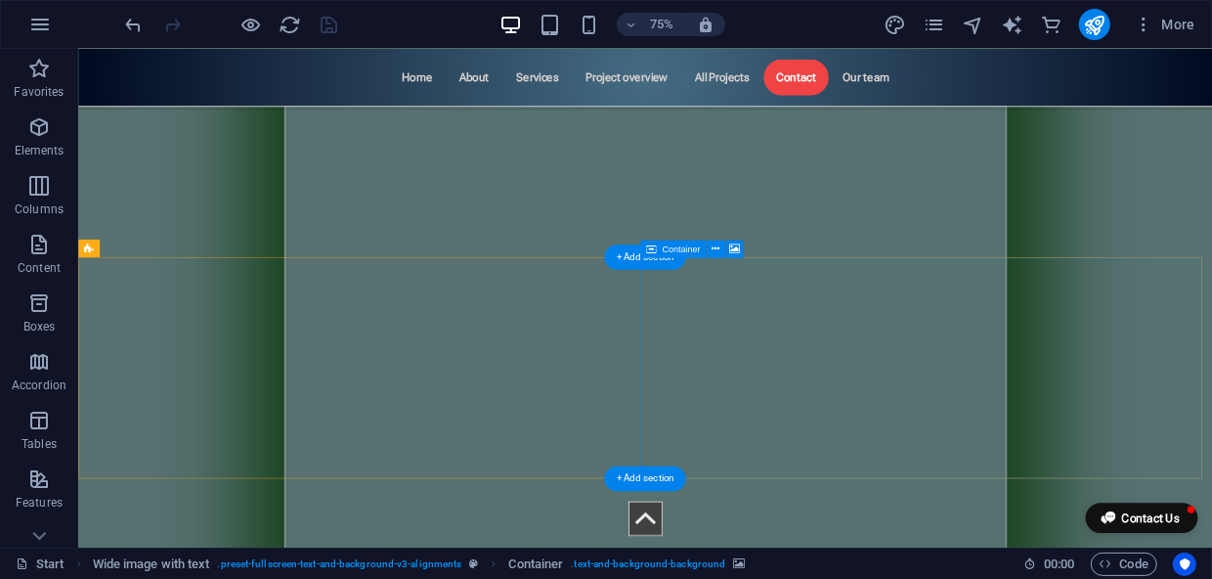
scroll to position [8529, 0]
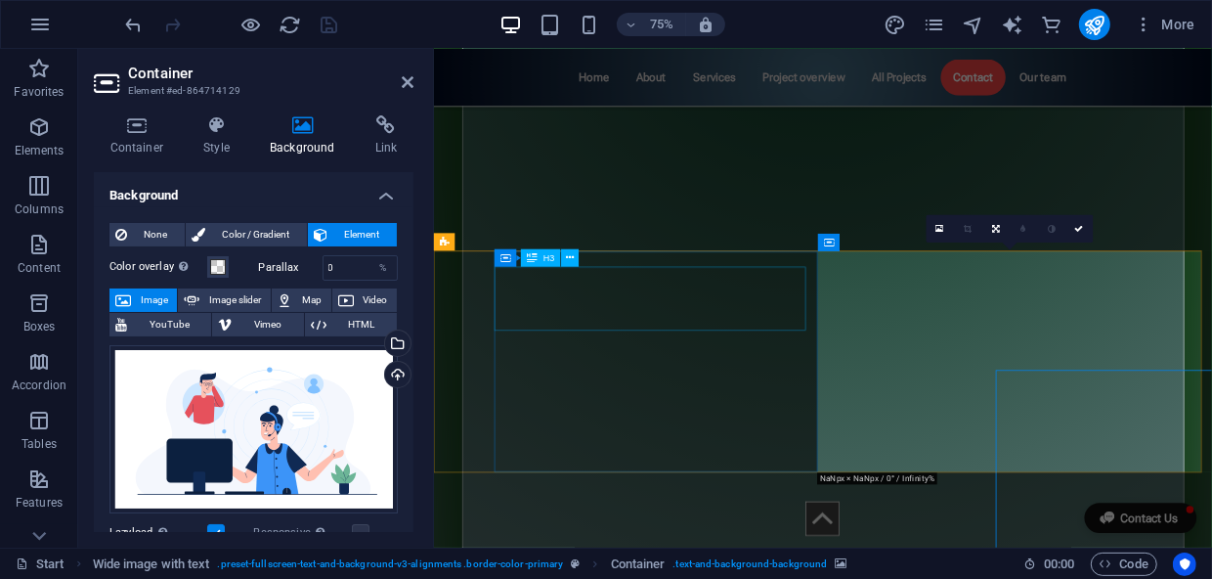
scroll to position [8371, 0]
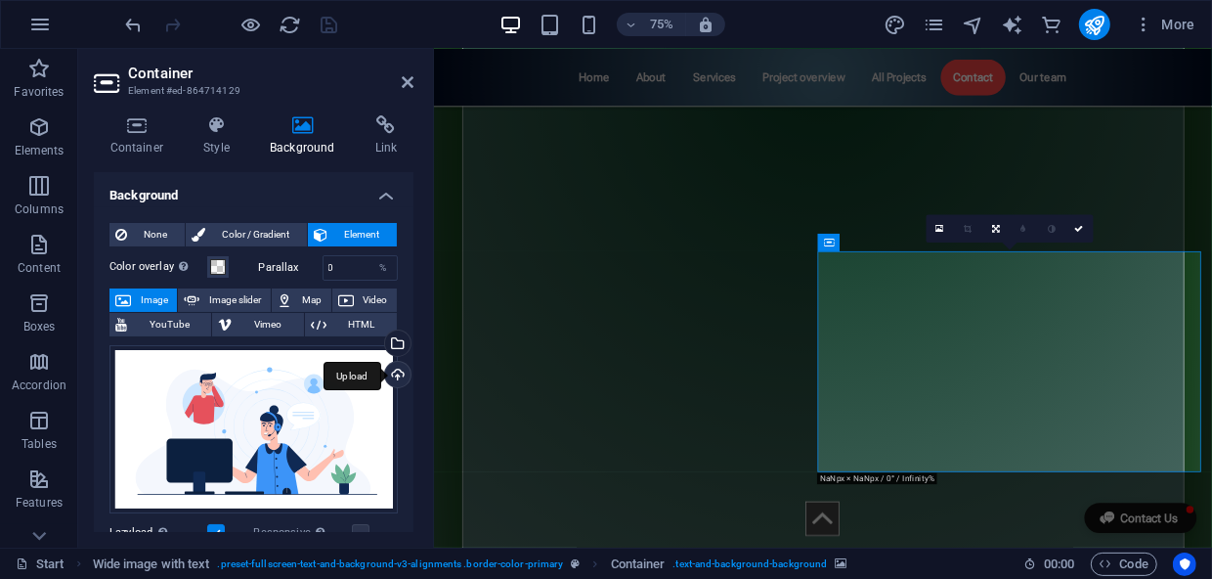
click at [398, 378] on div "Upload" at bounding box center [395, 376] width 29 height 29
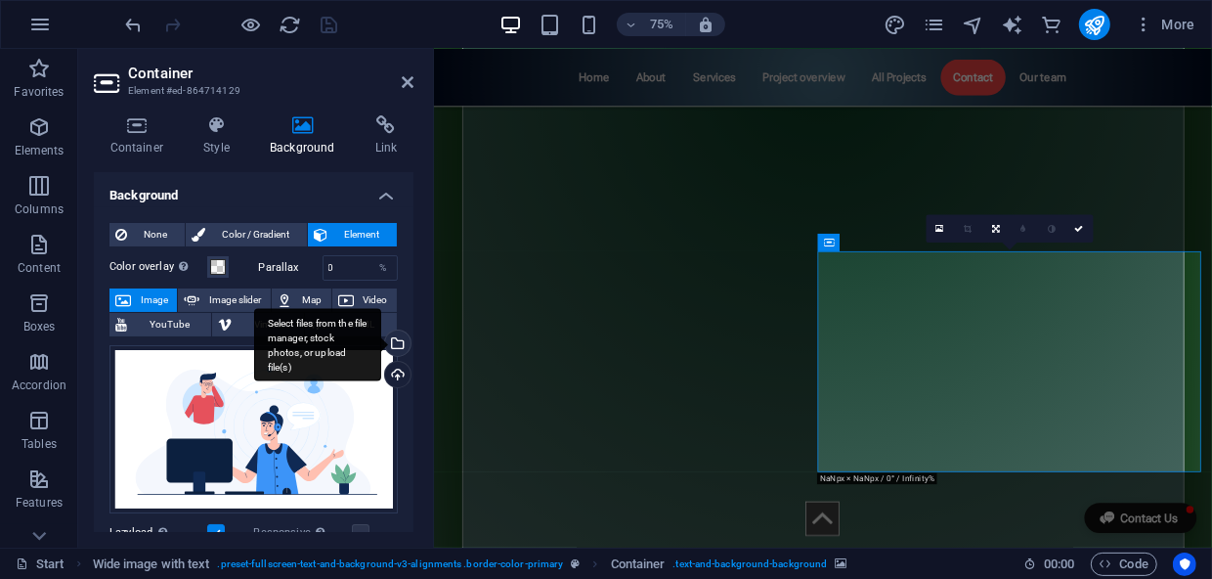
click at [395, 342] on div "Select files from the file manager, stock photos, or upload file(s)" at bounding box center [395, 344] width 29 height 29
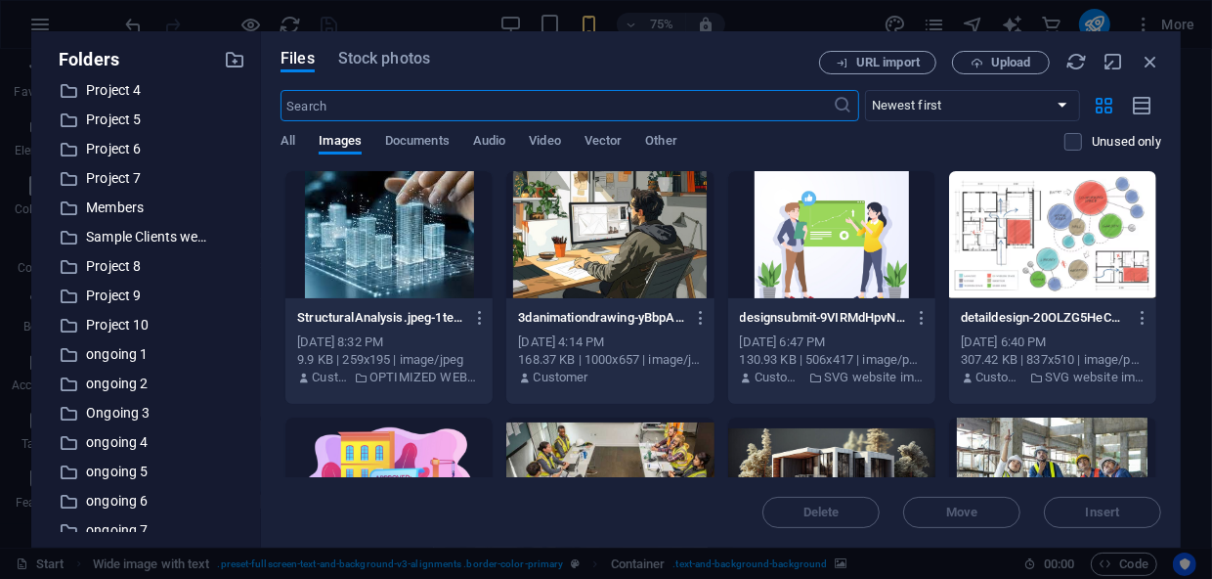
scroll to position [282, 0]
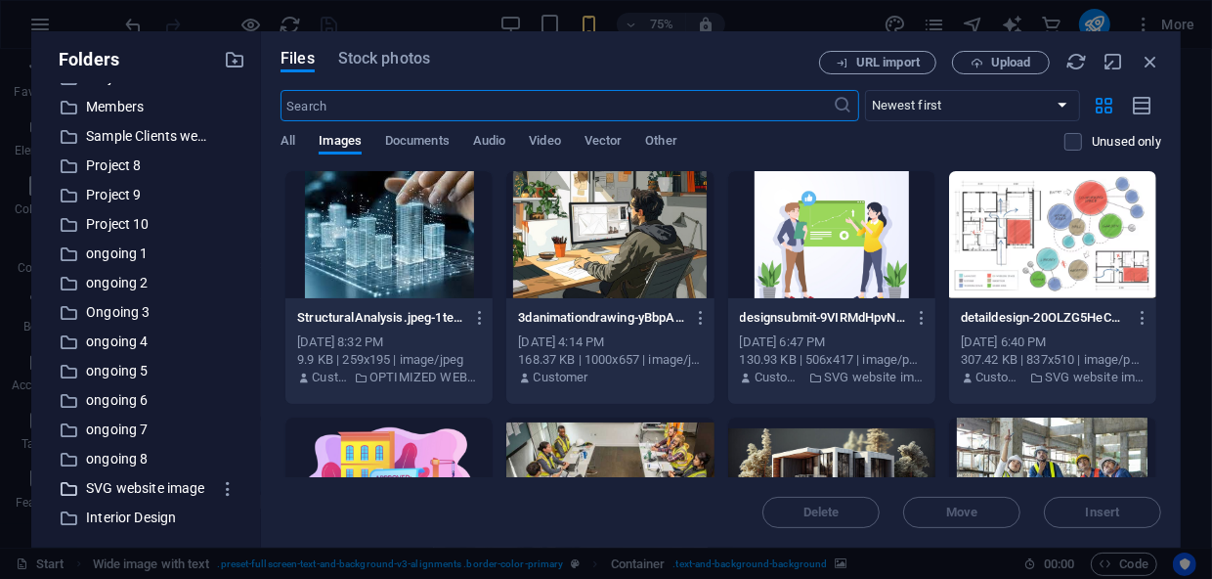
click at [139, 491] on p "SVG website image" at bounding box center [147, 488] width 123 height 22
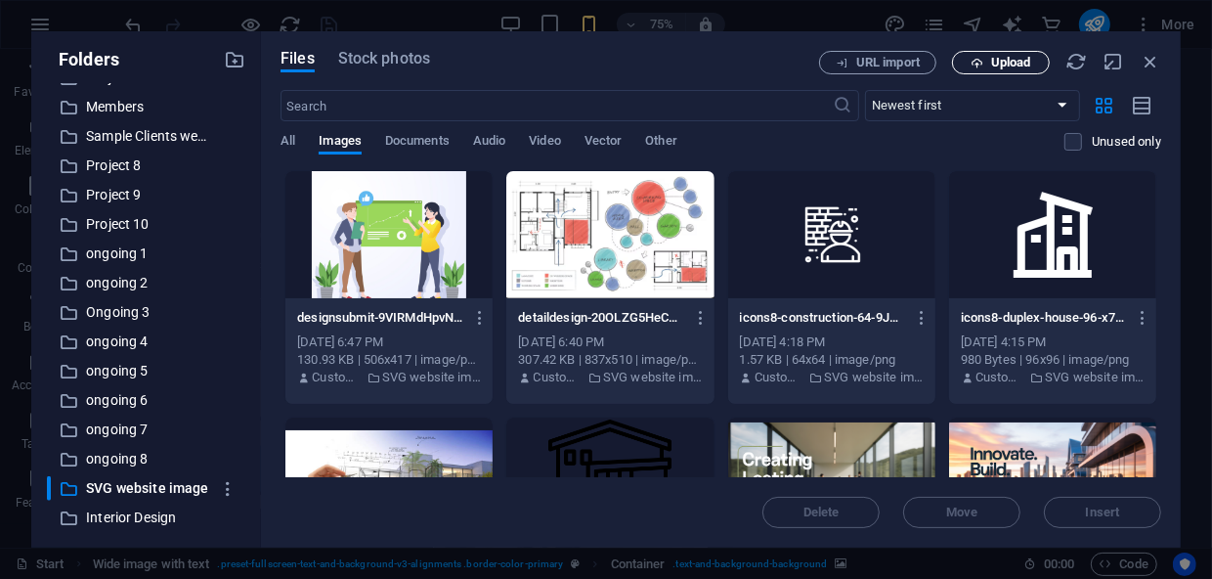
click at [1006, 57] on span "Upload" at bounding box center [1011, 63] width 40 height 12
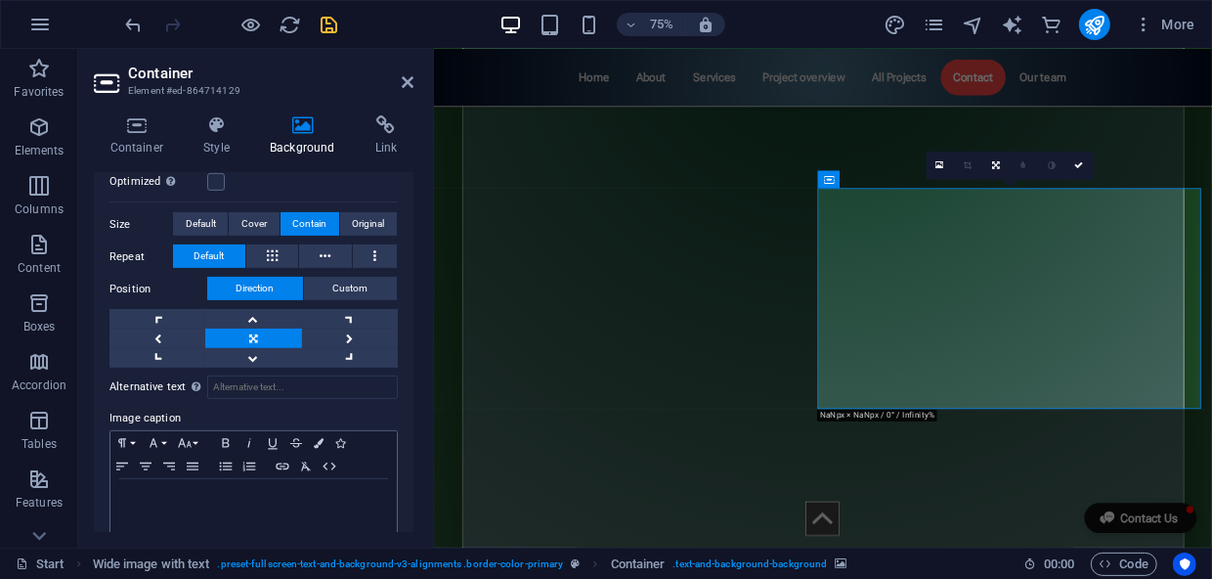
scroll to position [402, 0]
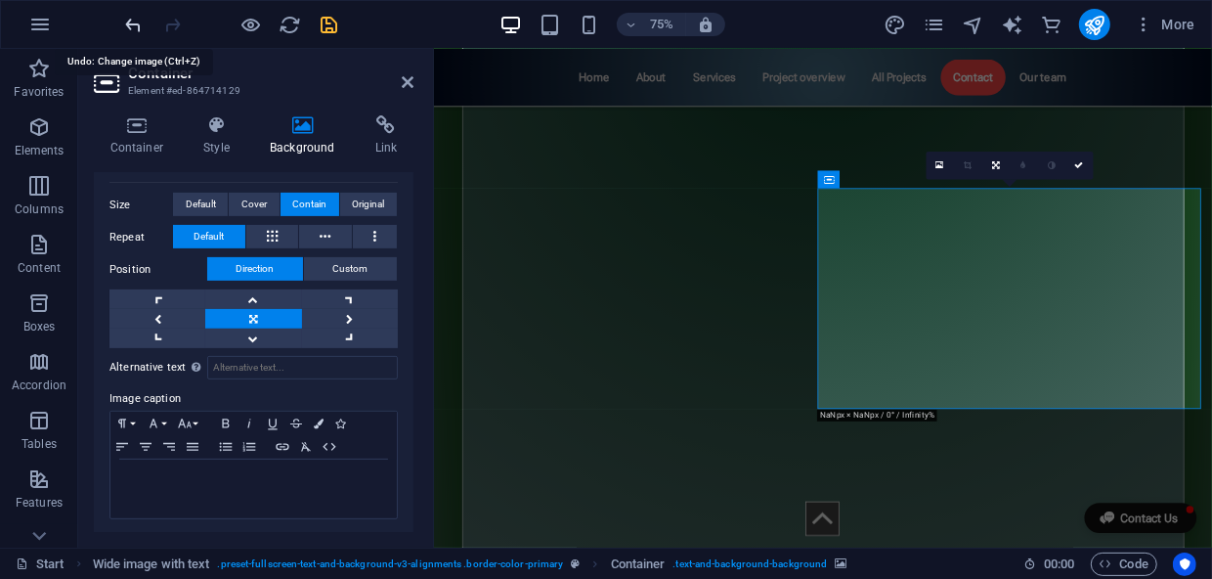
click at [134, 22] on icon "undo" at bounding box center [134, 25] width 22 height 22
click at [1077, 163] on icon at bounding box center [1079, 165] width 9 height 9
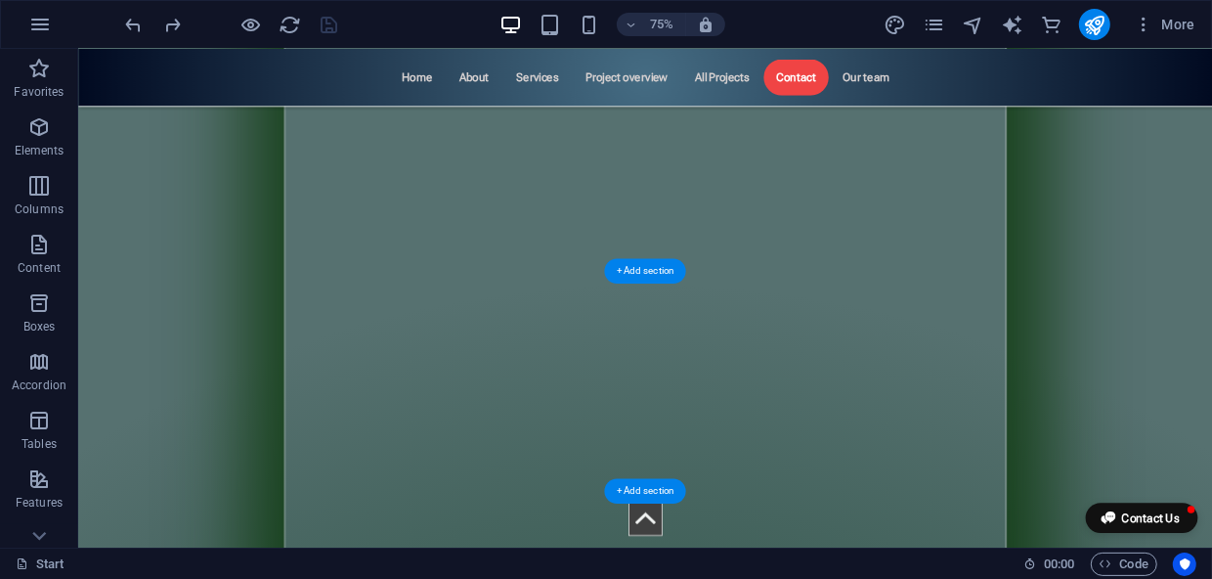
scroll to position [8702, 0]
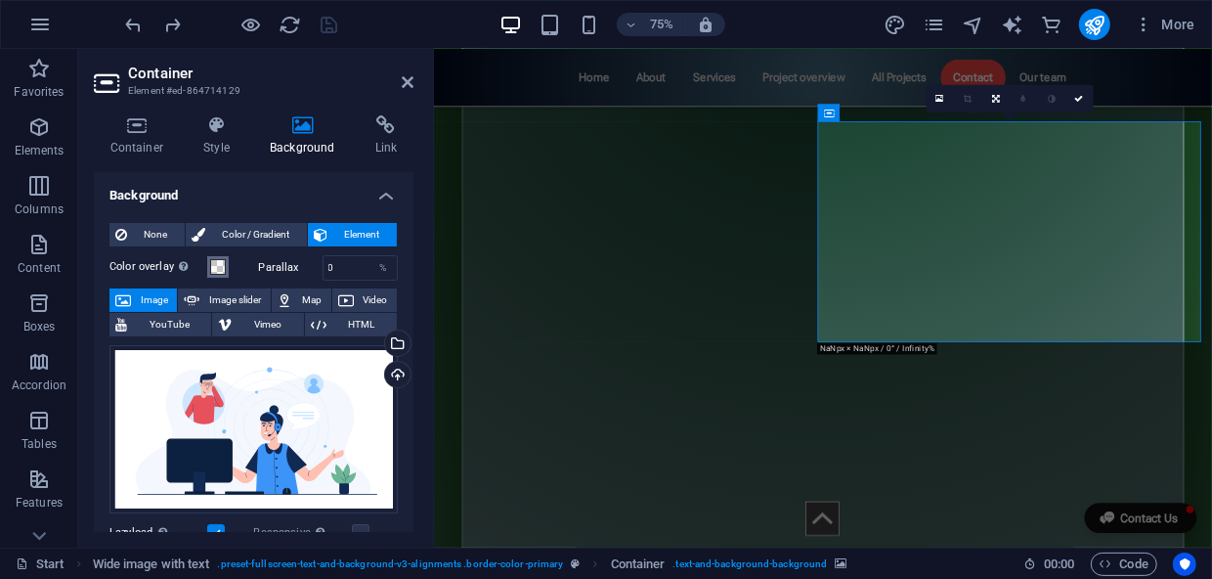
click at [221, 267] on span at bounding box center [218, 267] width 16 height 16
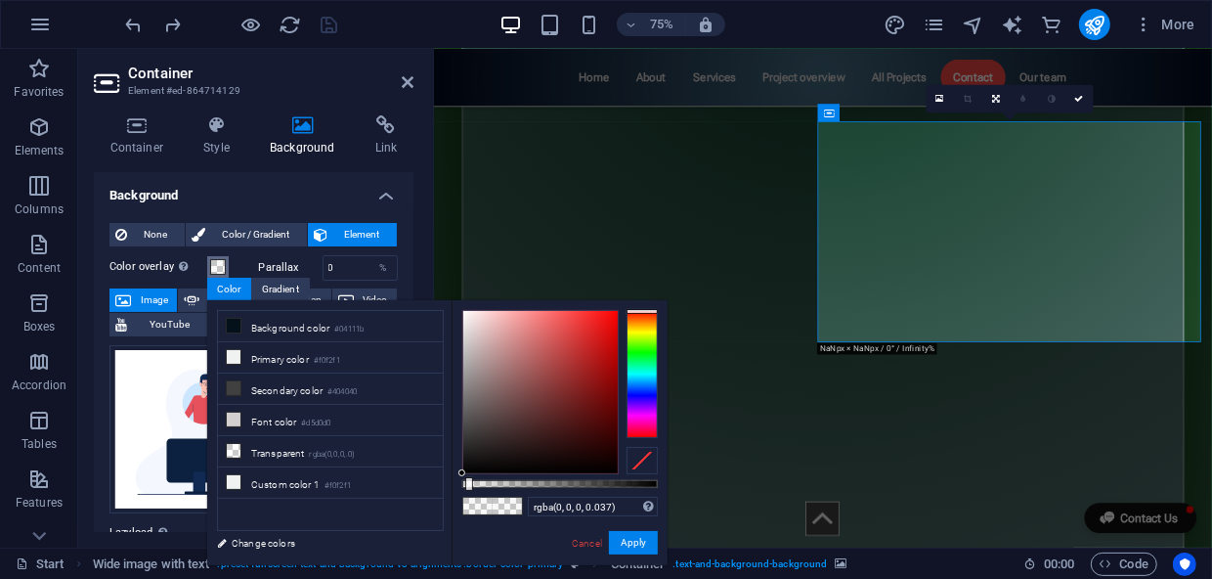
type input "rgba(0, 0, 0, 0)"
drag, startPoint x: 469, startPoint y: 486, endPoint x: 440, endPoint y: 485, distance: 29.3
click at [440, 485] on div "less Background color #04111b Primary color #f0f2f1 Secondary color #404040 Fon…" at bounding box center [437, 432] width 460 height 265
click at [632, 541] on button "Apply" at bounding box center [633, 542] width 49 height 23
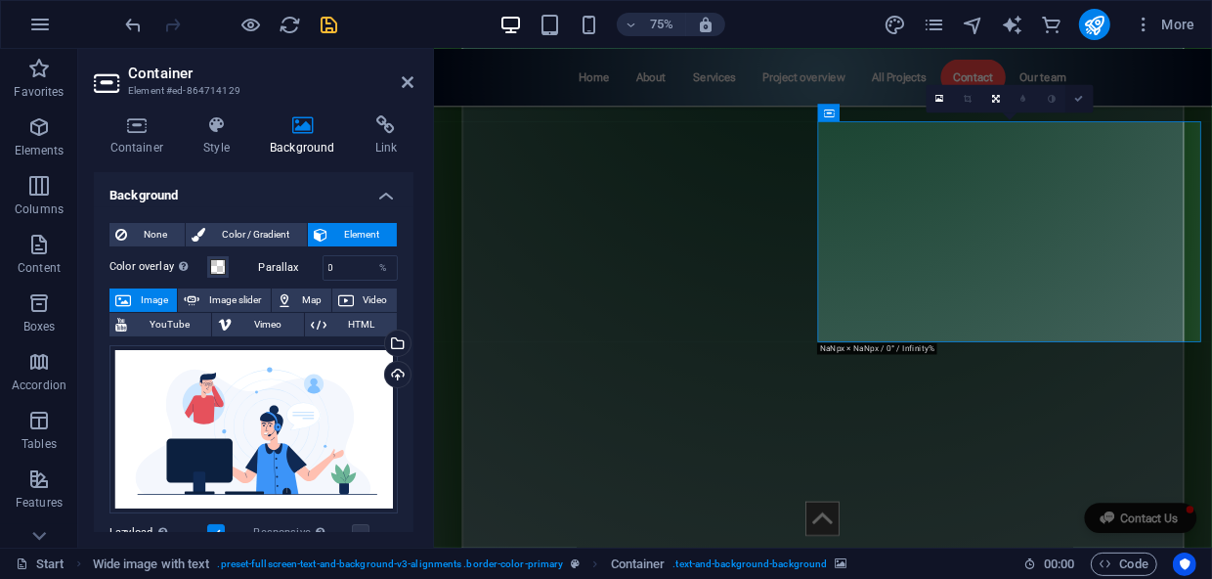
click at [1079, 99] on icon at bounding box center [1079, 98] width 9 height 9
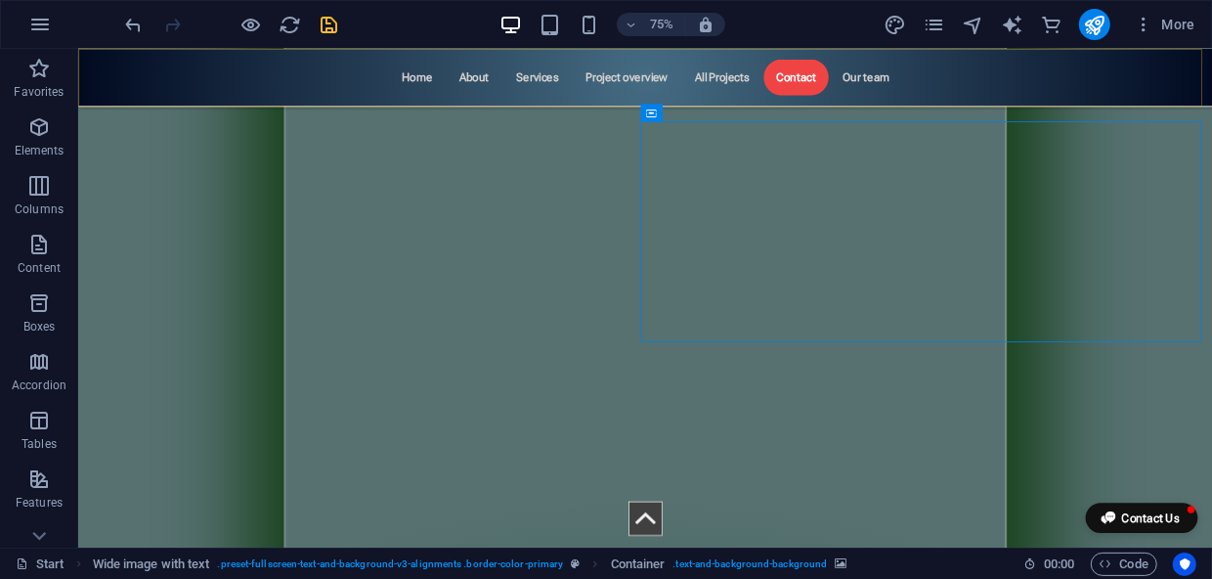
scroll to position [8702, 0]
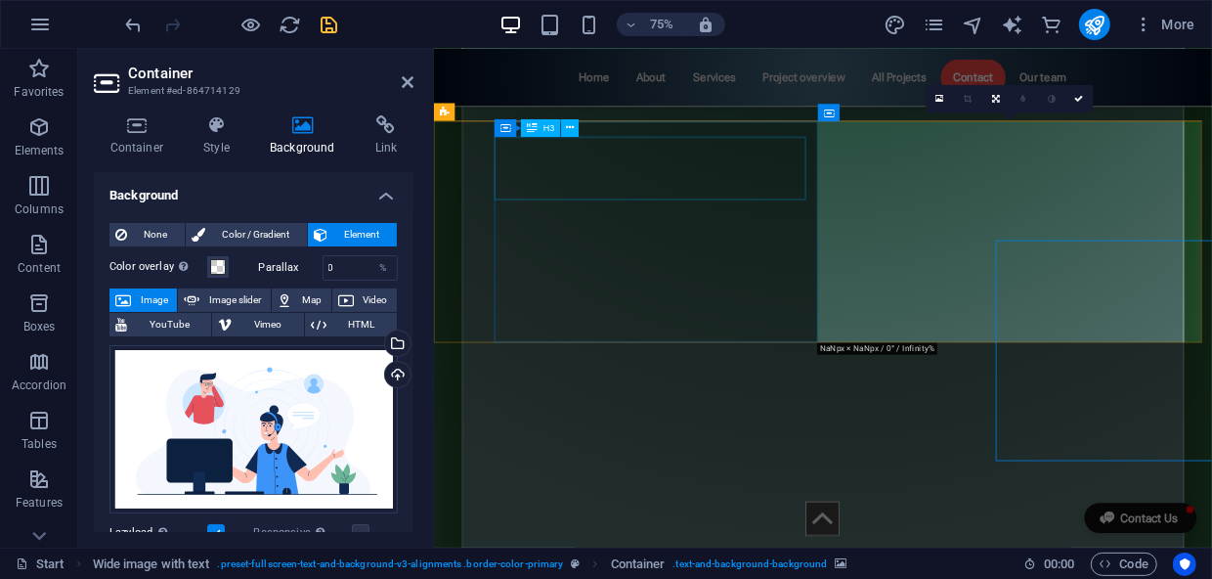
scroll to position [8544, 0]
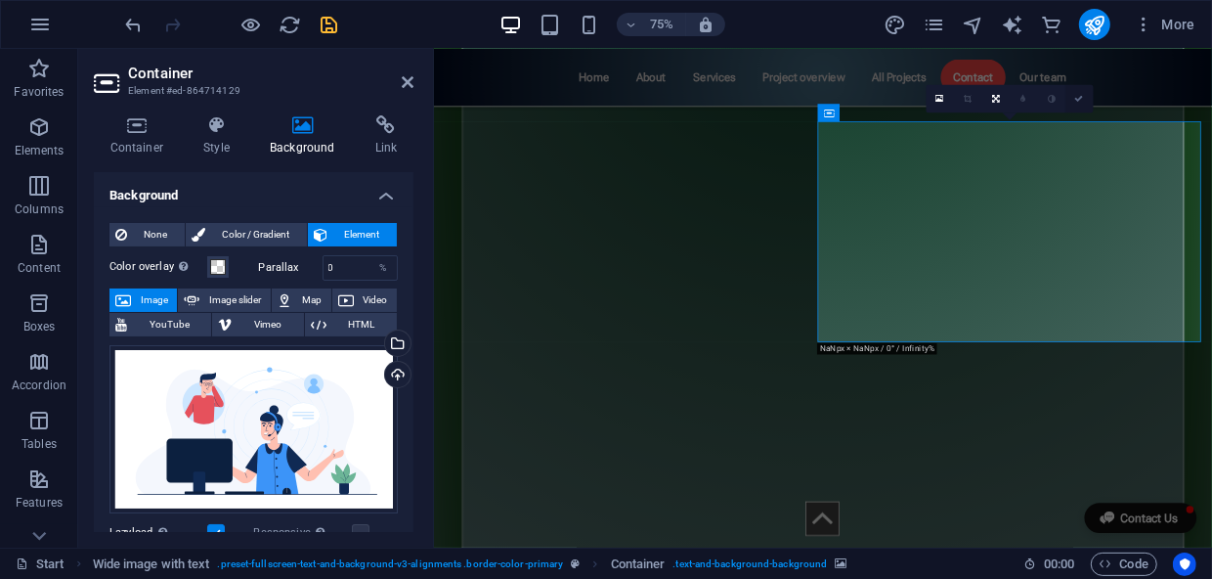
click at [1081, 97] on icon at bounding box center [1079, 98] width 9 height 9
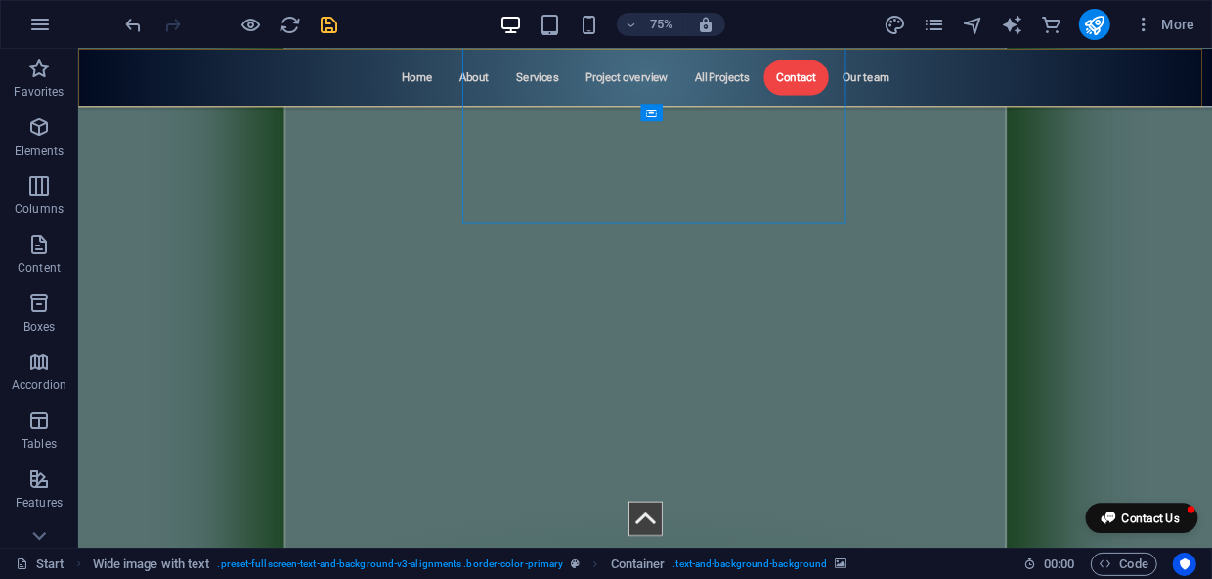
scroll to position [8702, 0]
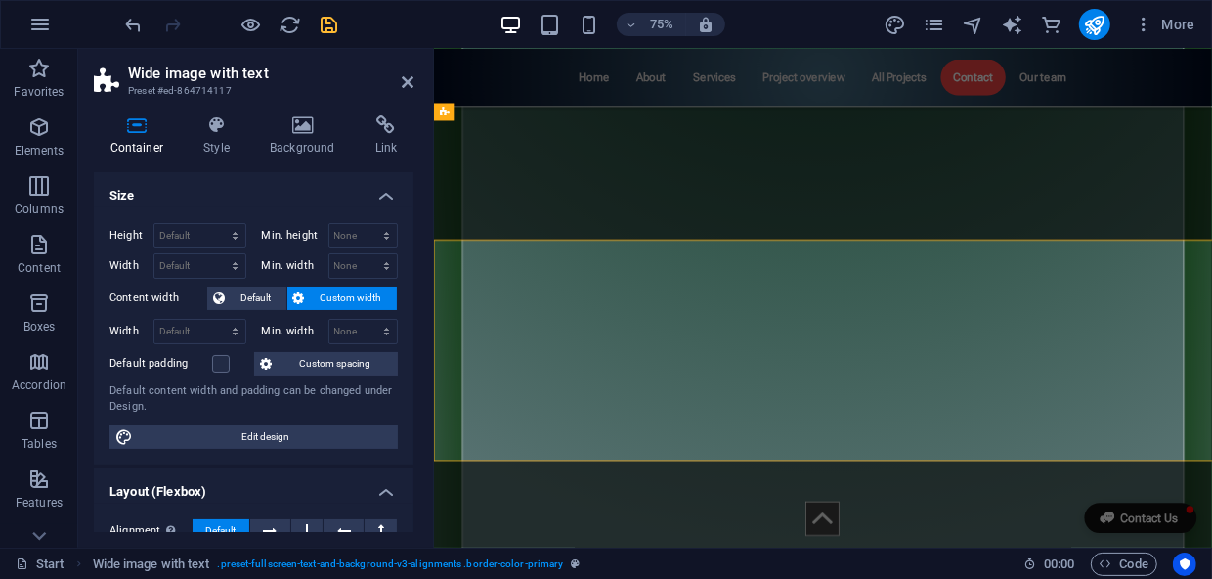
scroll to position [8544, 0]
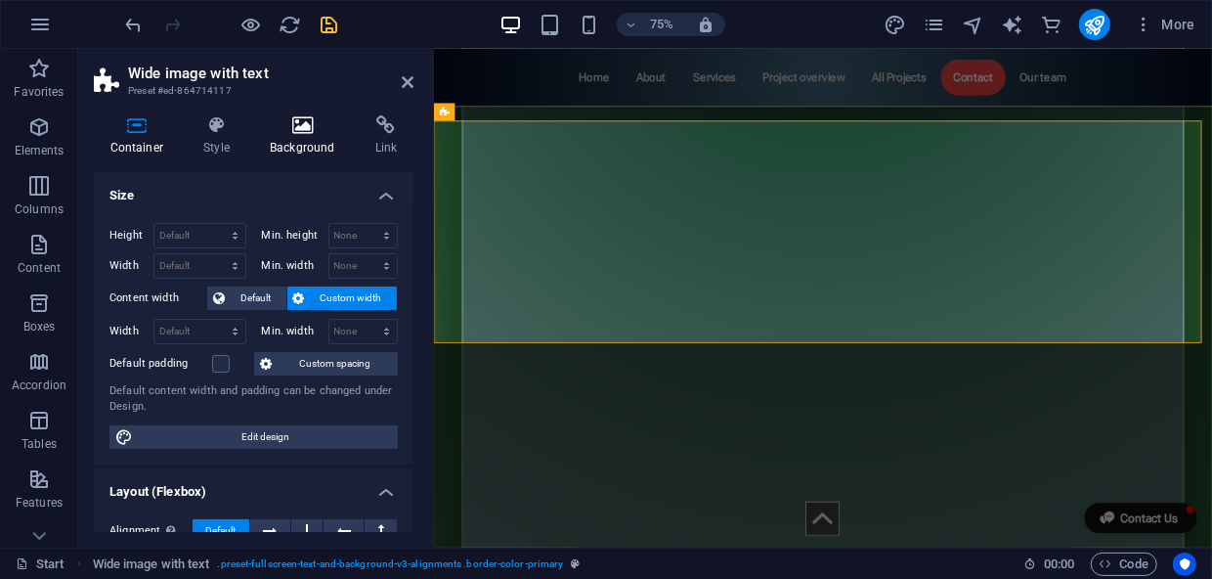
click at [296, 140] on h4 "Background" at bounding box center [307, 135] width 106 height 41
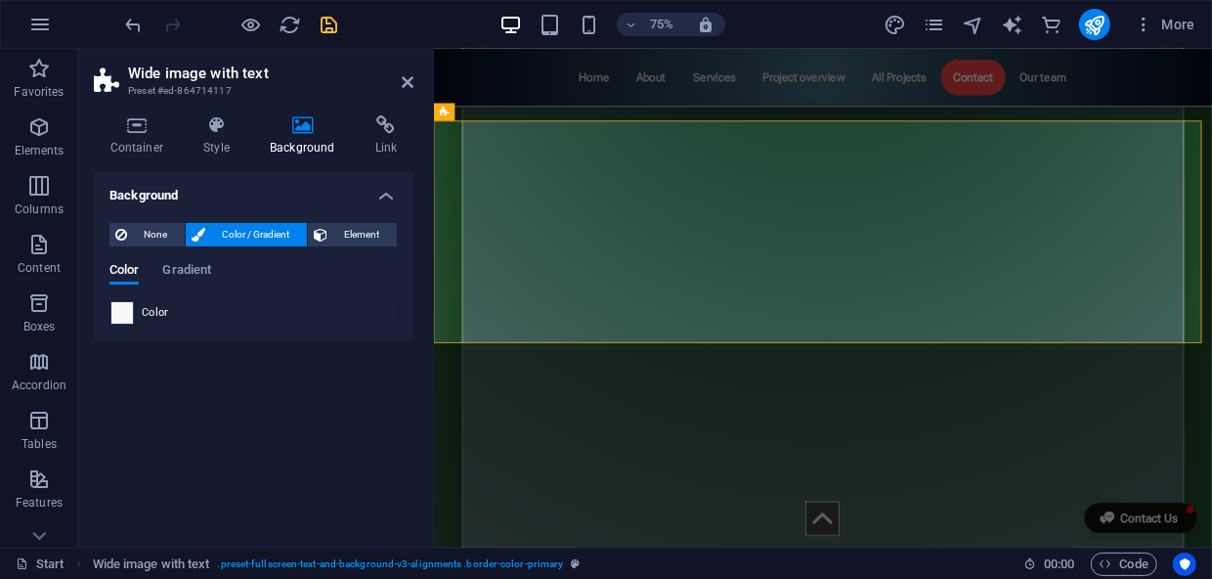
click at [130, 314] on span at bounding box center [122, 313] width 22 height 22
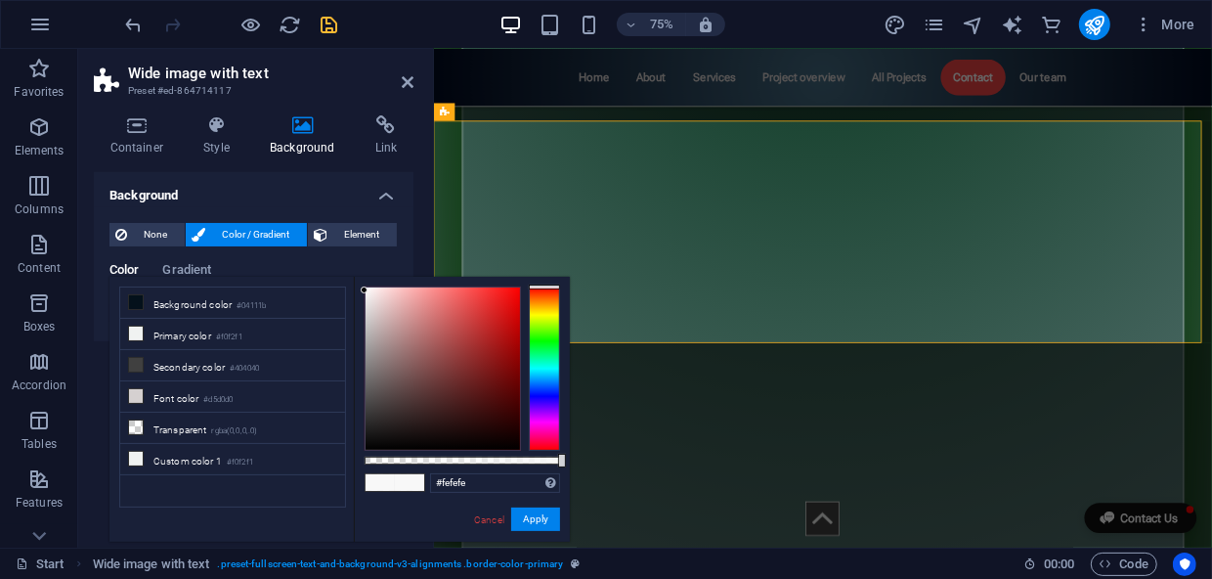
type input "#ffffff"
drag, startPoint x: 364, startPoint y: 290, endPoint x: 360, endPoint y: 273, distance: 18.0
click at [360, 273] on body "Modern Architectural Consultant & Institute Start (en) Favorites Elements Colum…" at bounding box center [606, 289] width 1212 height 579
click at [523, 521] on button "Apply" at bounding box center [535, 518] width 49 height 23
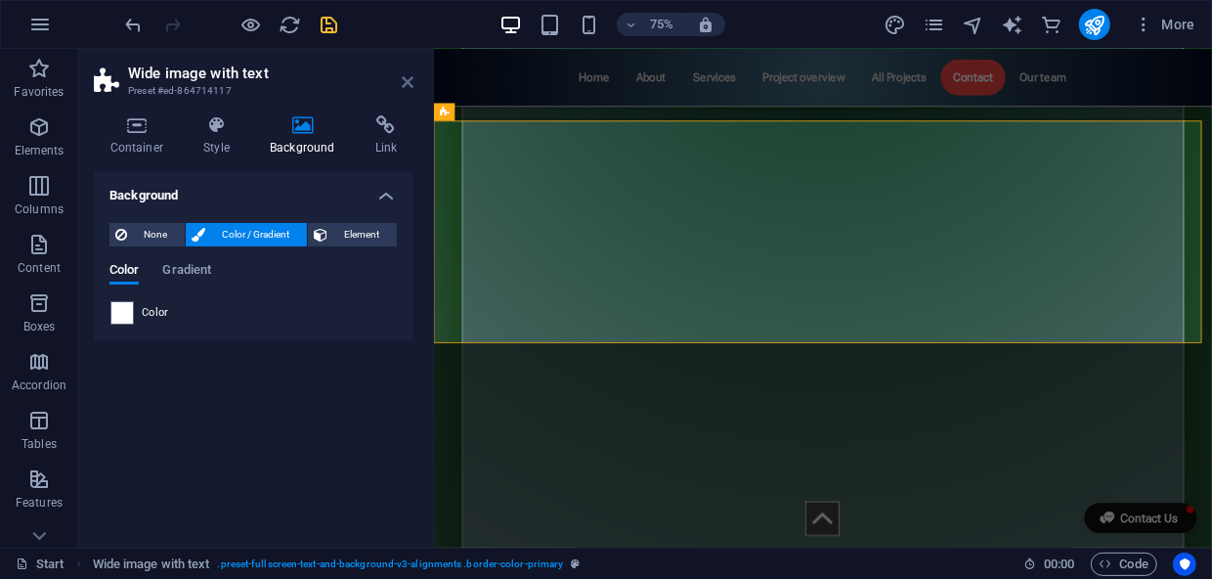
click at [410, 85] on icon at bounding box center [408, 82] width 12 height 16
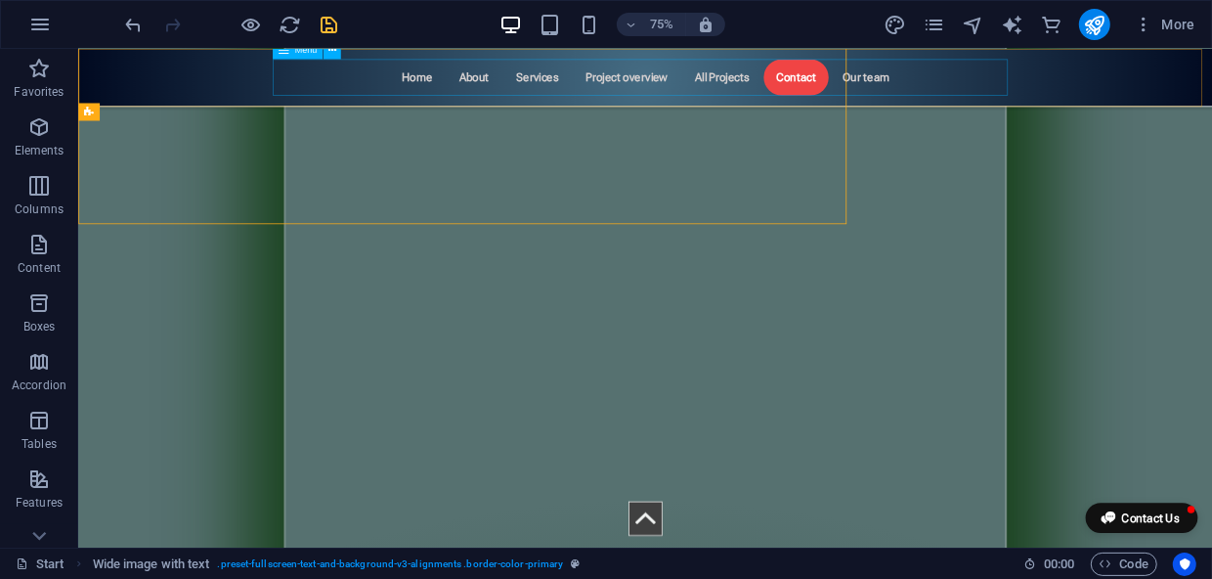
scroll to position [8702, 0]
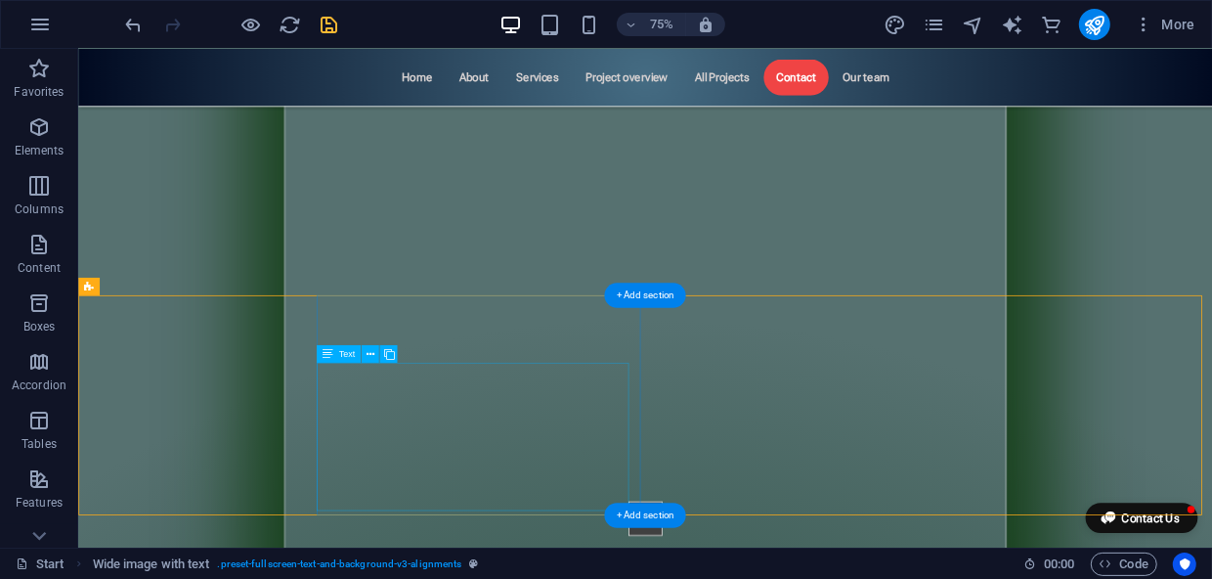
scroll to position [8791, 0]
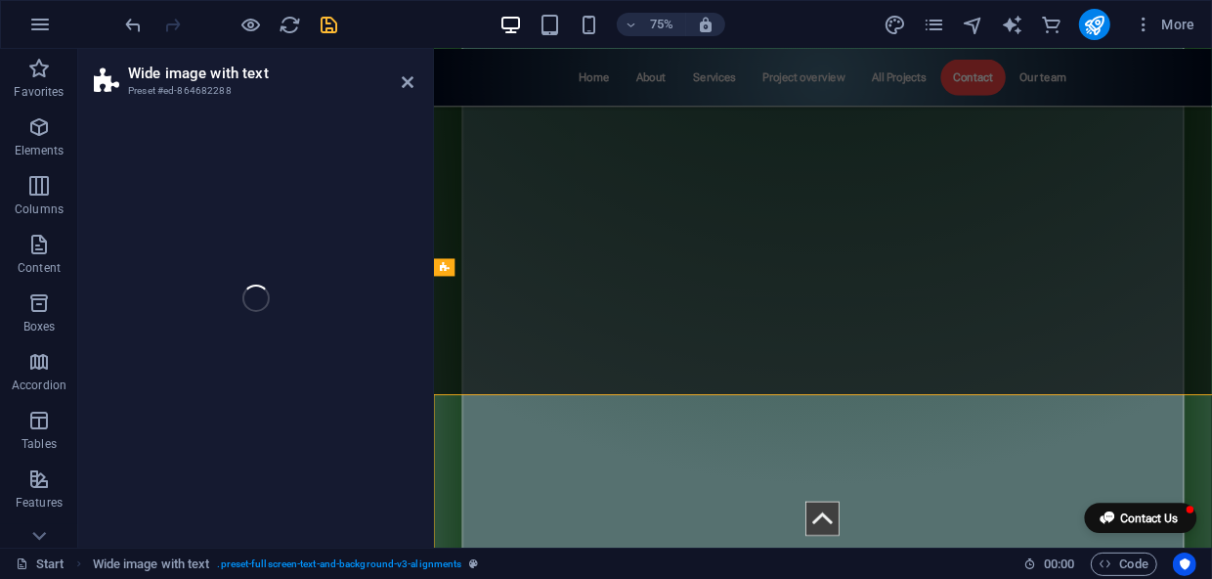
scroll to position [8633, 0]
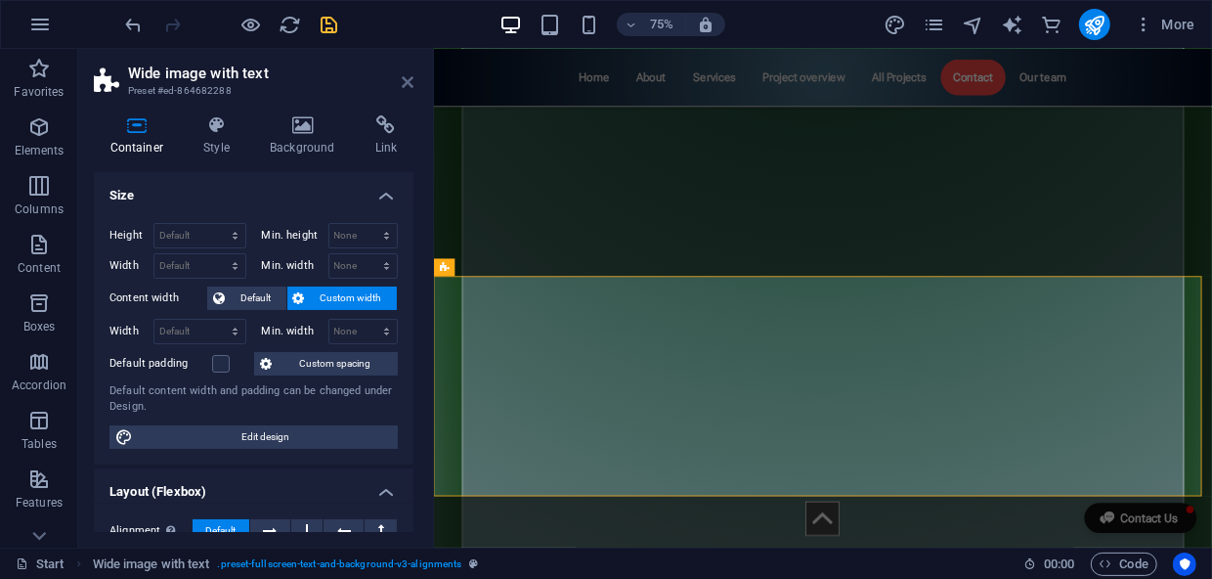
click at [411, 80] on icon at bounding box center [408, 82] width 12 height 16
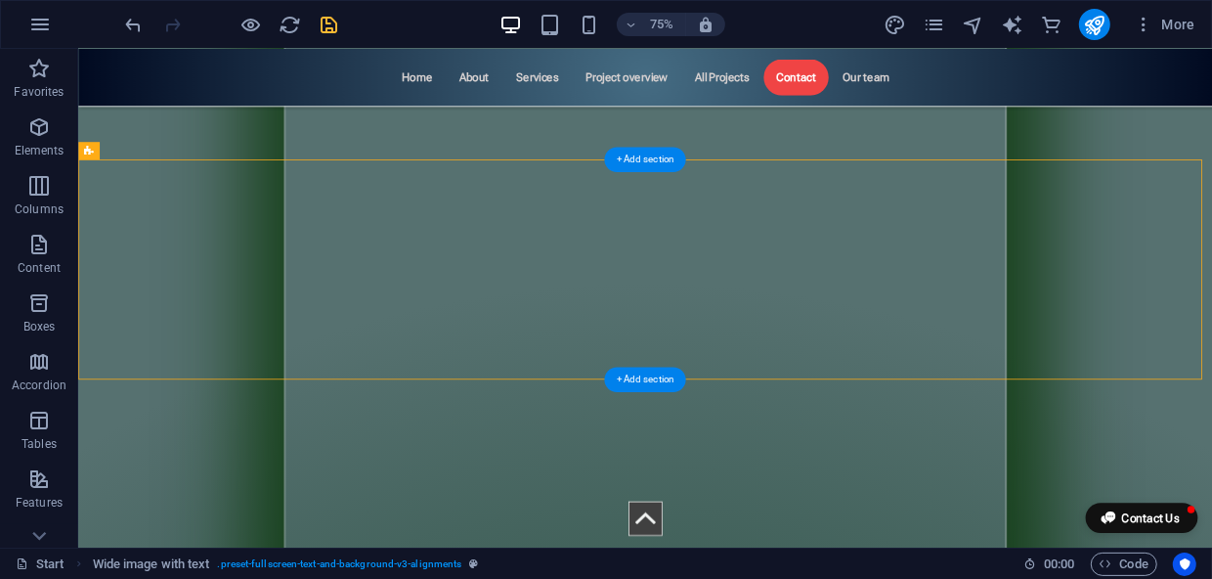
scroll to position [8791, 0]
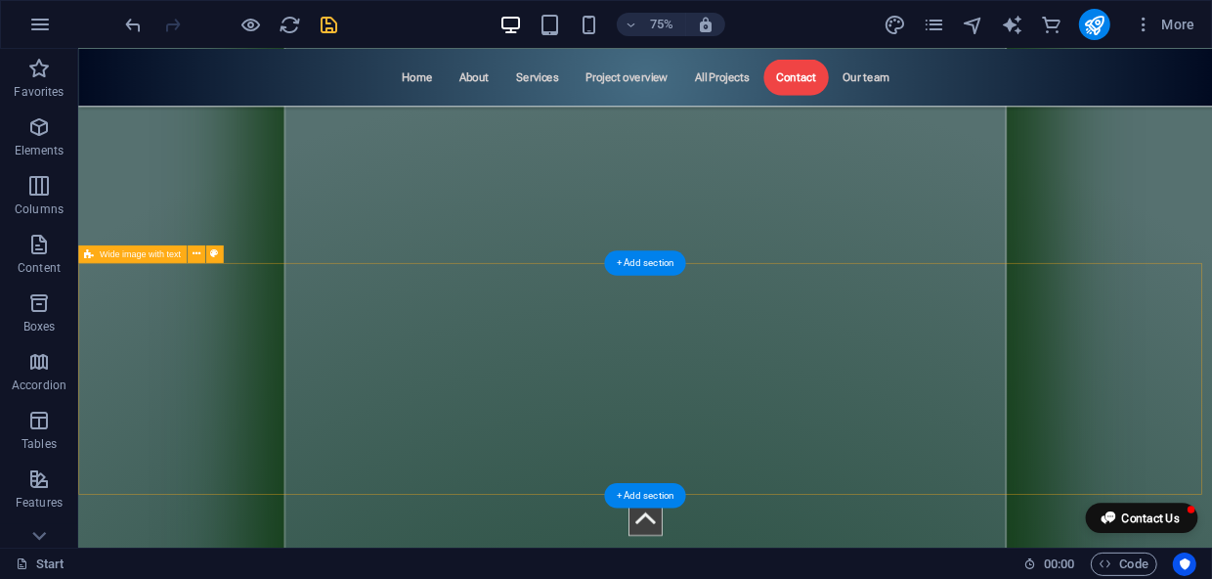
scroll to position [9147, 0]
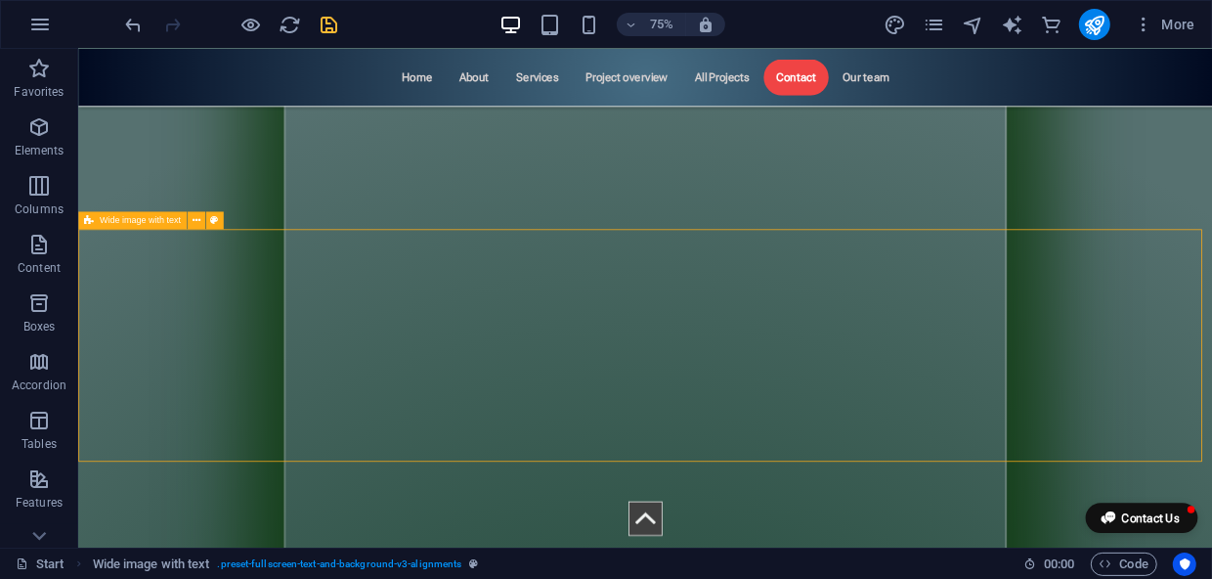
click at [123, 223] on span "Wide image with text" at bounding box center [140, 220] width 81 height 9
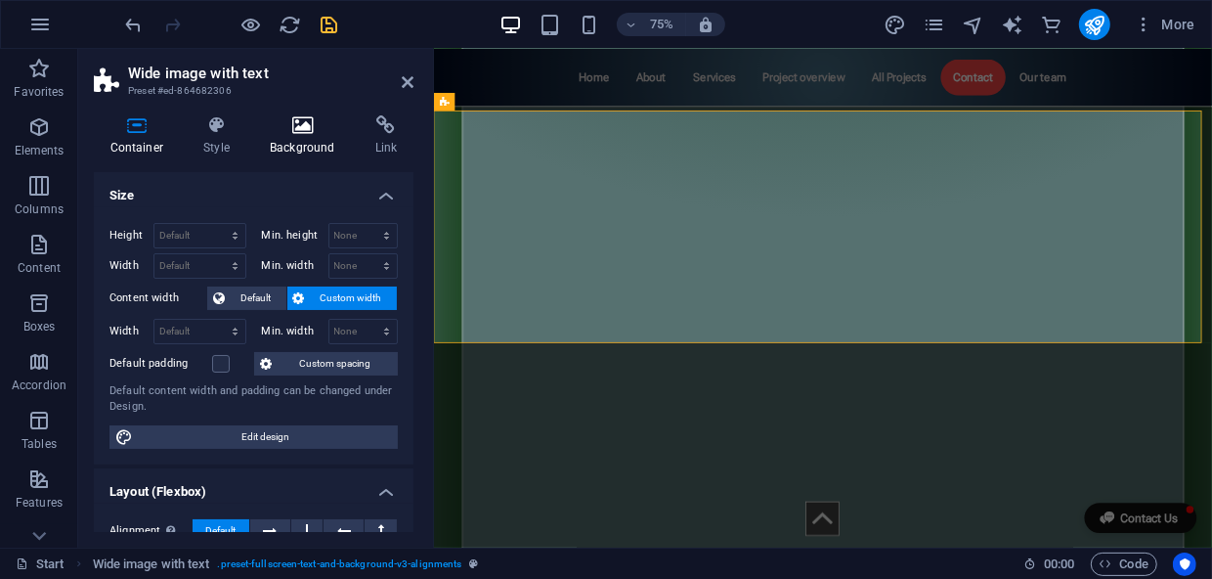
click at [303, 130] on icon at bounding box center [303, 125] width 98 height 20
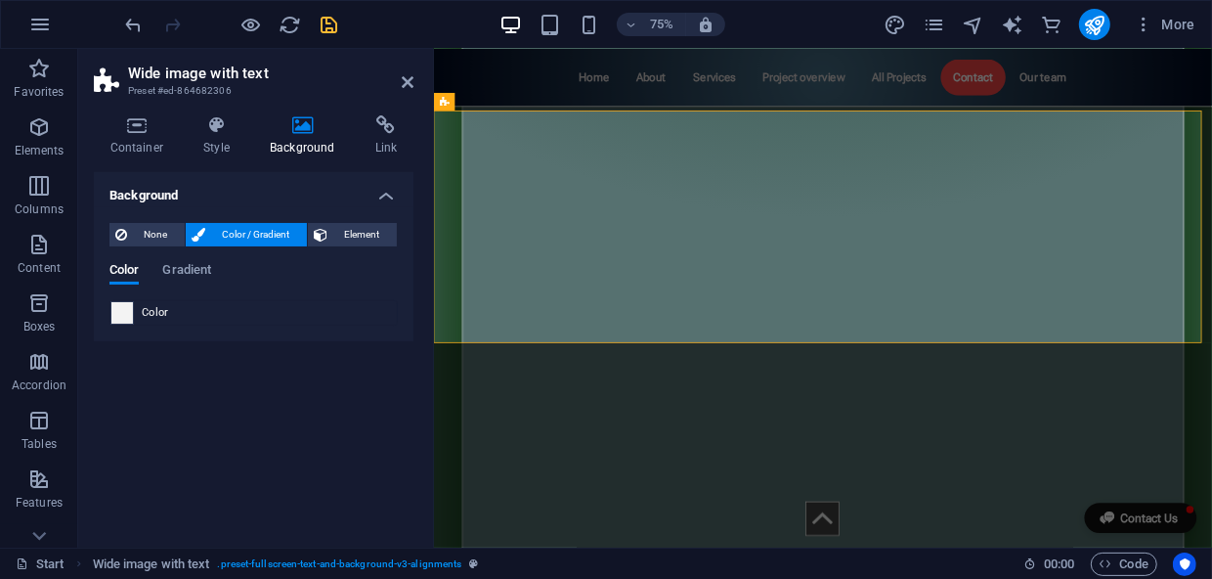
click at [121, 309] on span at bounding box center [122, 313] width 22 height 22
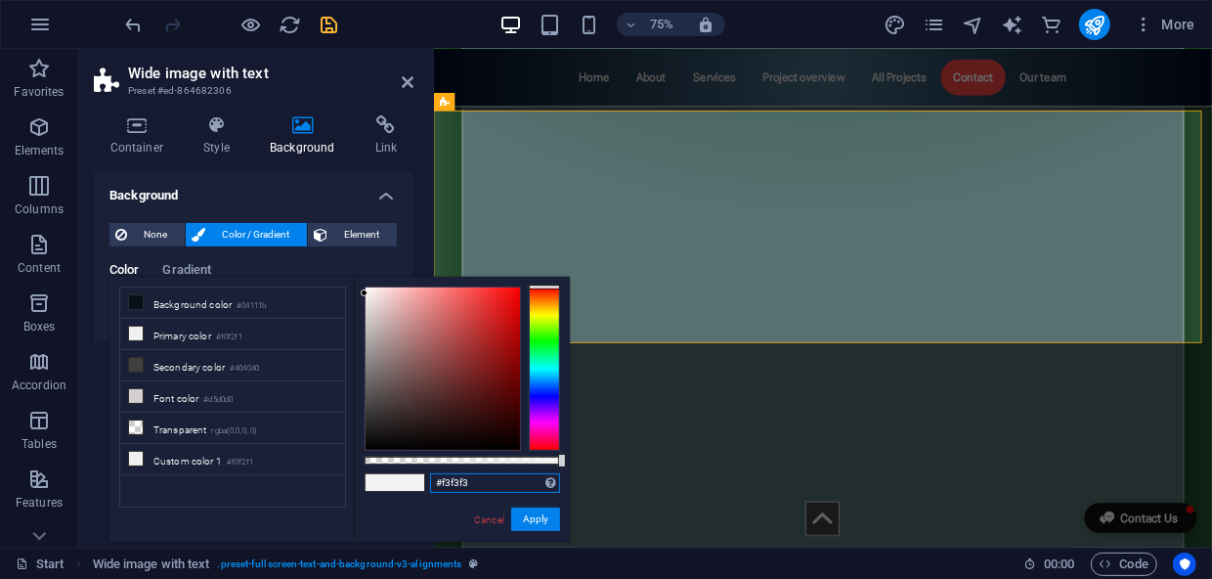
drag, startPoint x: 495, startPoint y: 479, endPoint x: 376, endPoint y: 478, distance: 118.3
click at [376, 478] on div "#f3f3f3 Supported formats #0852ed rgb(8, 82, 237) rgba(8, 82, 237, 90%) hsv(221…" at bounding box center [462, 551] width 216 height 548
paste input "text"
type input "#f3f3f3"
click at [535, 517] on button "Apply" at bounding box center [535, 518] width 49 height 23
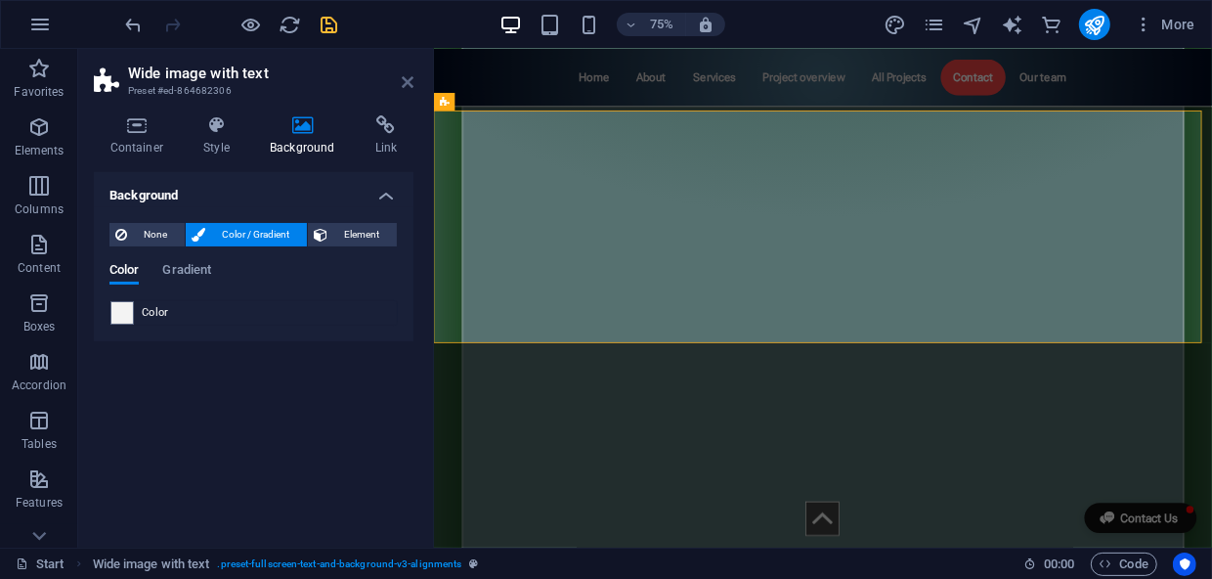
click at [411, 82] on icon at bounding box center [408, 82] width 12 height 16
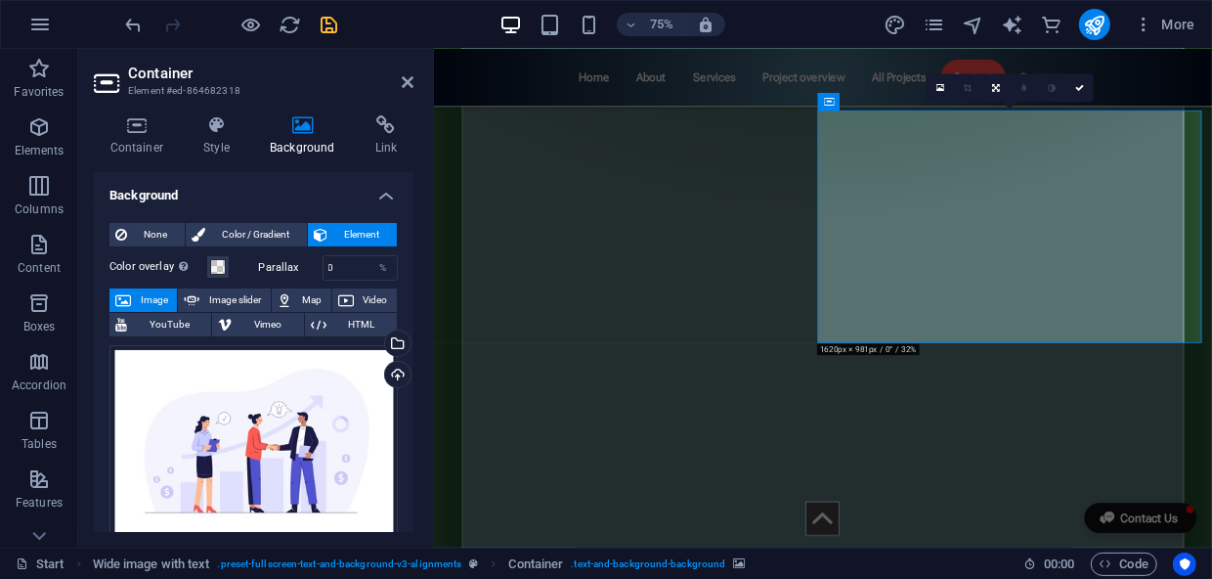
click at [216, 256] on button "Color overlay Places an overlay over the background to colorize it" at bounding box center [218, 267] width 22 height 22
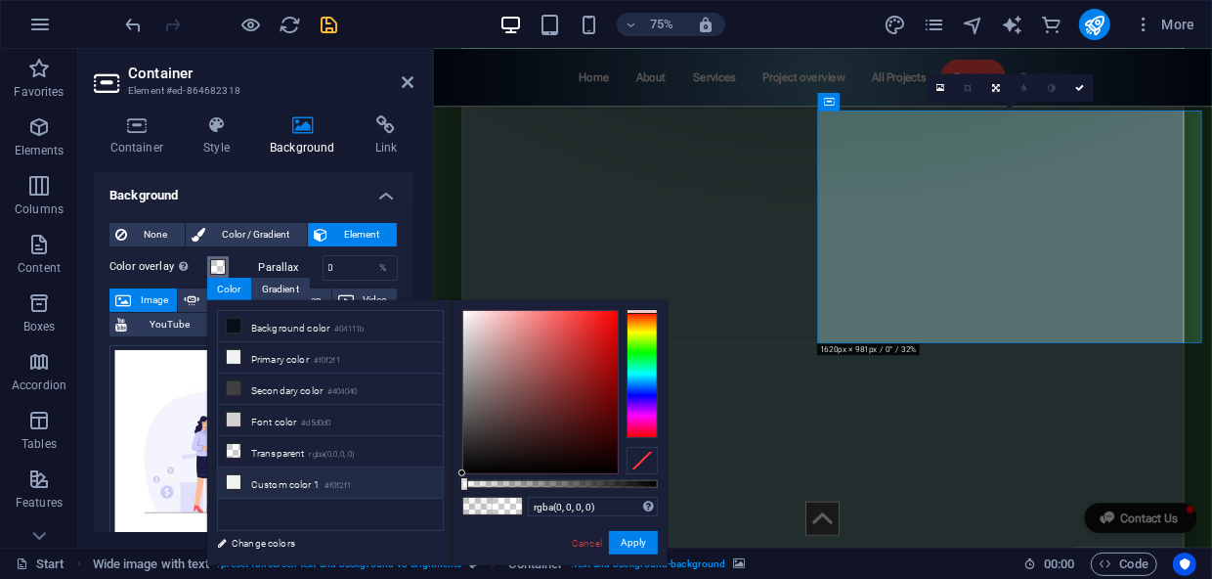
drag, startPoint x: 473, startPoint y: 487, endPoint x: 435, endPoint y: 484, distance: 38.2
click at [435, 484] on div "less Background color #04111b Primary color #f0f2f1 Secondary color #404040 Fon…" at bounding box center [437, 432] width 460 height 265
drag, startPoint x: 628, startPoint y: 545, endPoint x: 261, endPoint y: 664, distance: 386.0
click at [629, 545] on button "Apply" at bounding box center [633, 542] width 49 height 23
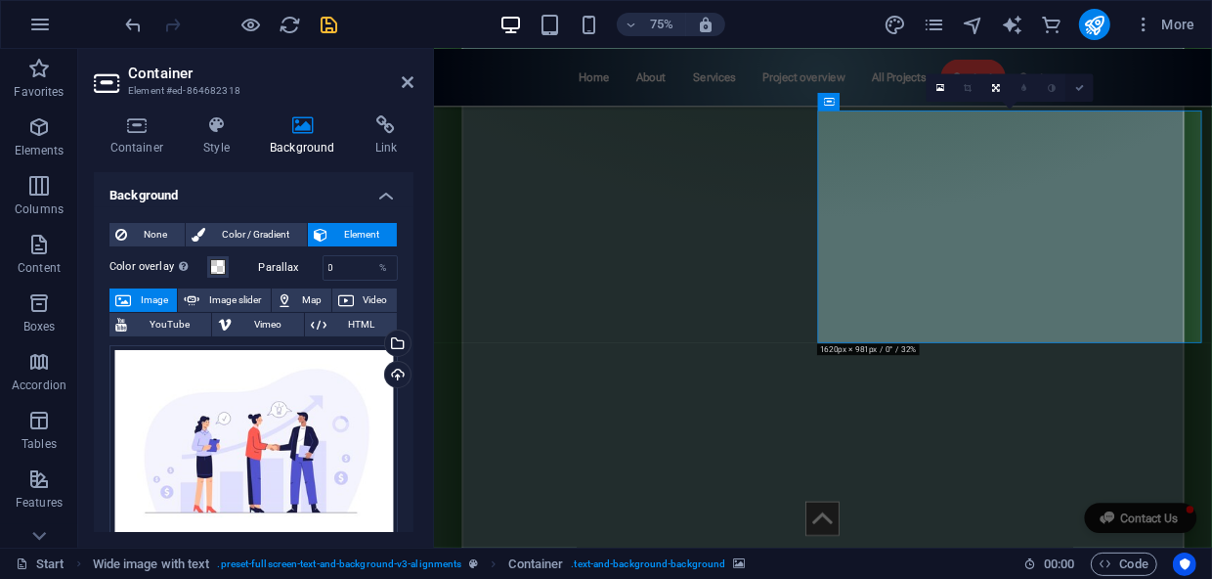
click at [1081, 91] on icon at bounding box center [1079, 88] width 9 height 9
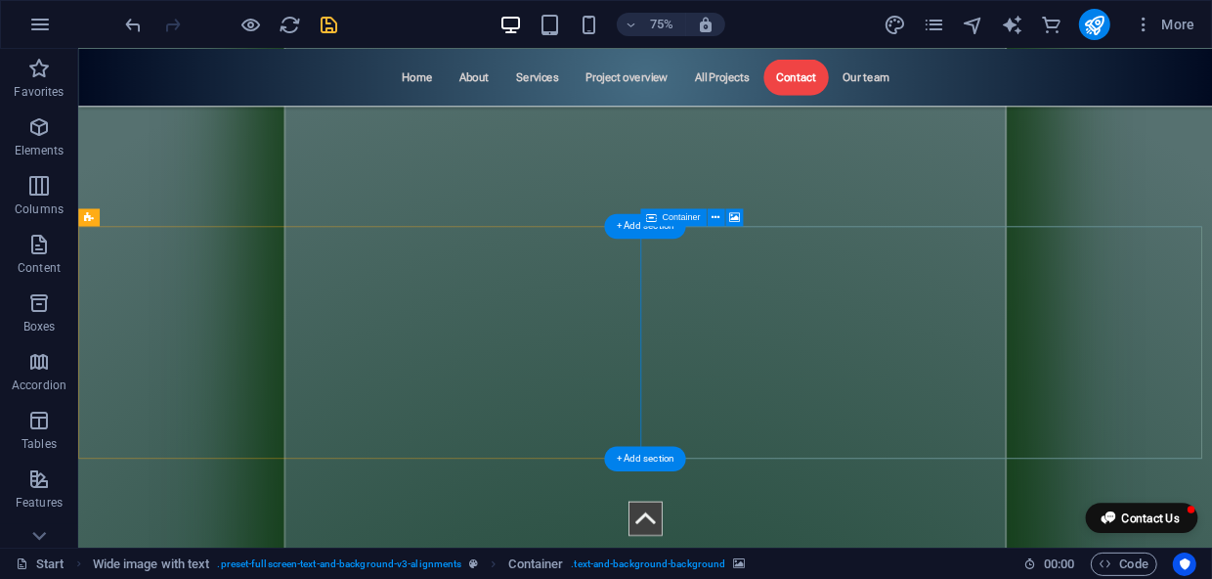
scroll to position [9324, 0]
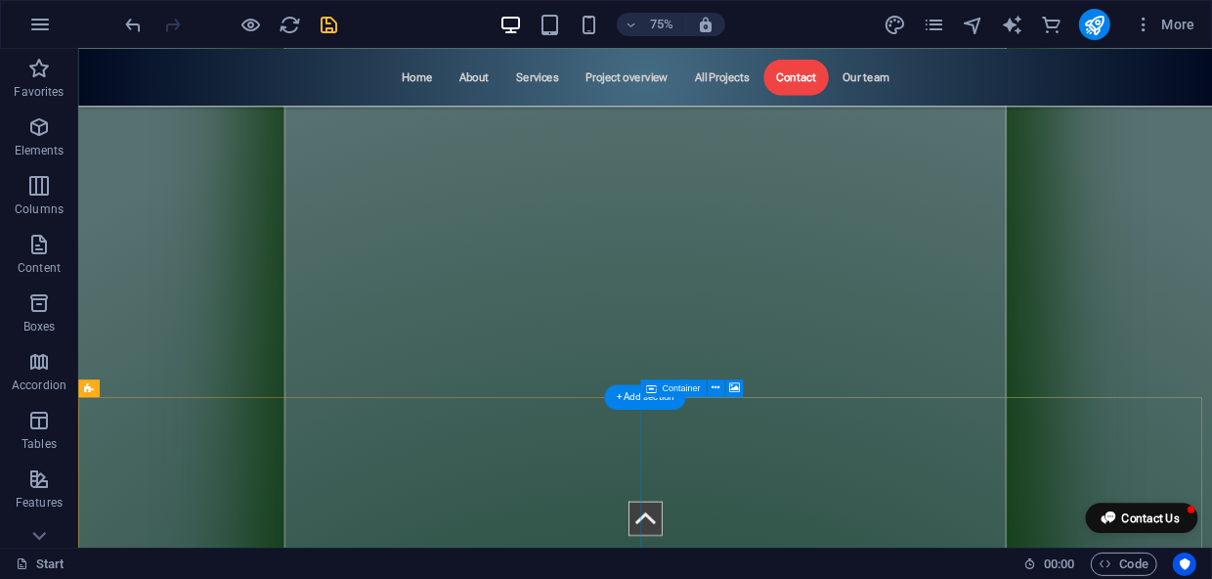
scroll to position [9236, 0]
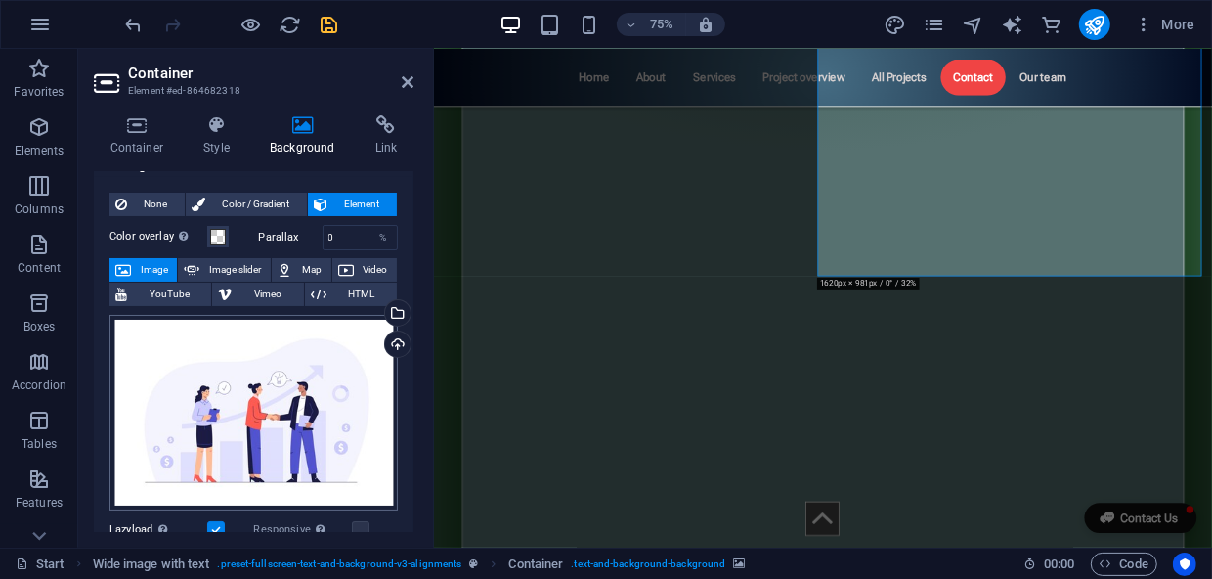
scroll to position [0, 0]
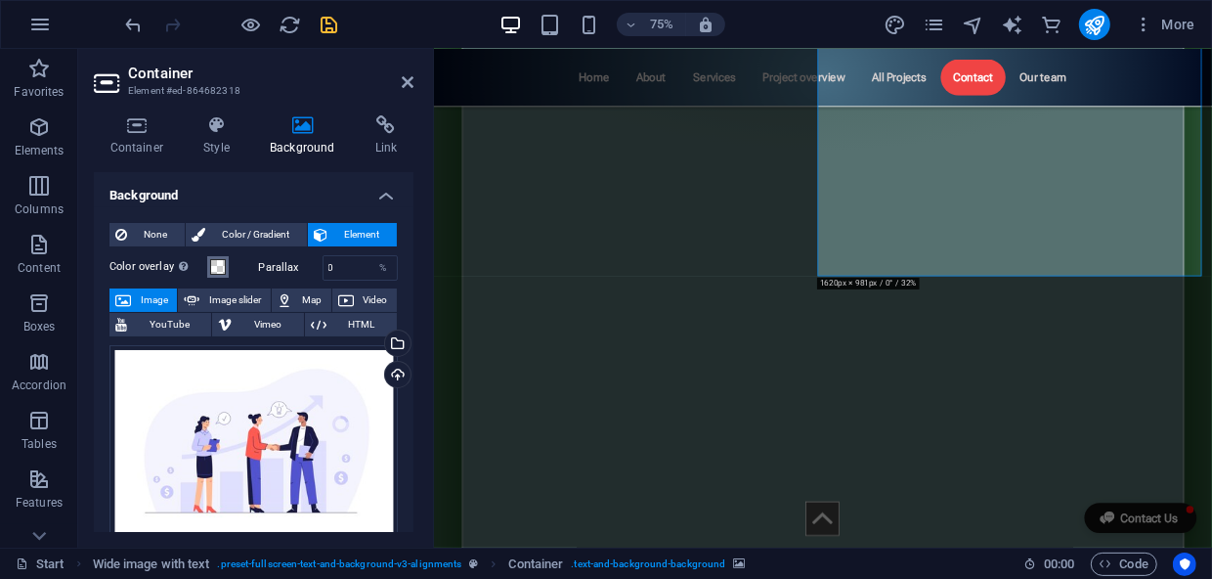
click at [212, 267] on span at bounding box center [218, 267] width 16 height 16
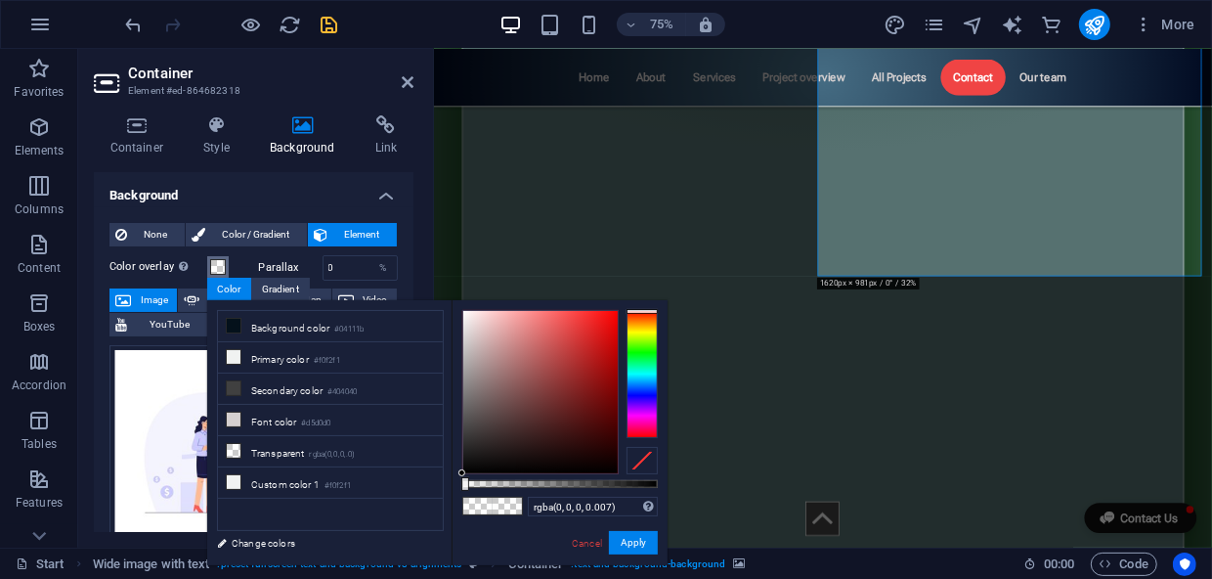
type input "rgba(0, 0, 0, 0)"
drag, startPoint x: 463, startPoint y: 489, endPoint x: 440, endPoint y: 489, distance: 23.5
click at [440, 489] on div "less Background color #04111b Primary color #f0f2f1 Secondary color #404040 Fon…" at bounding box center [437, 432] width 460 height 265
click at [632, 545] on button "Apply" at bounding box center [633, 542] width 49 height 23
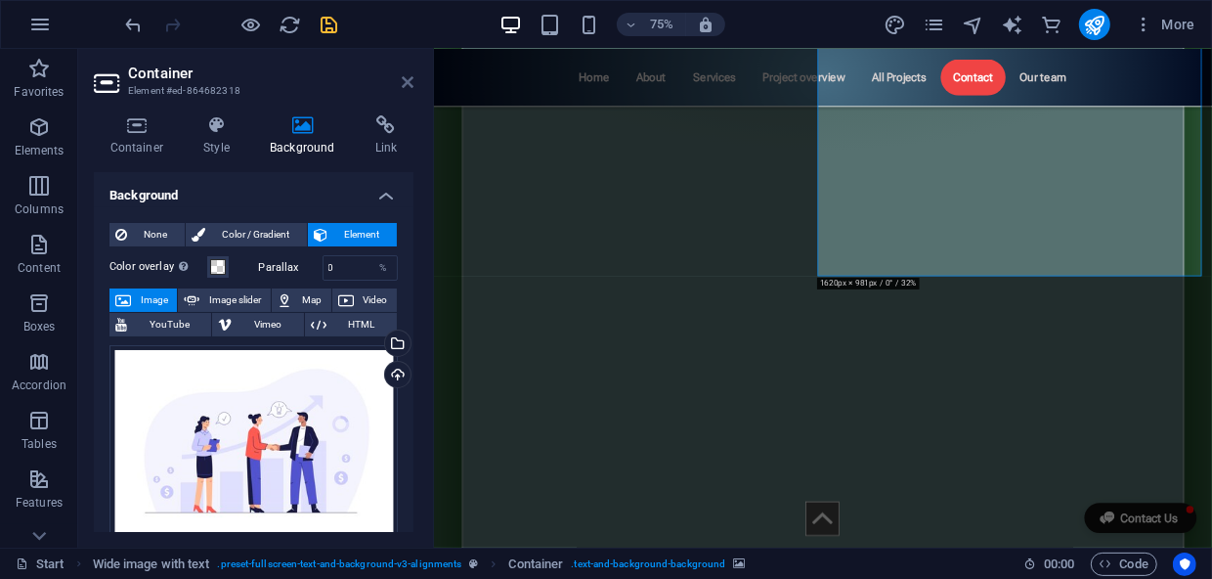
click at [410, 85] on icon at bounding box center [408, 82] width 12 height 16
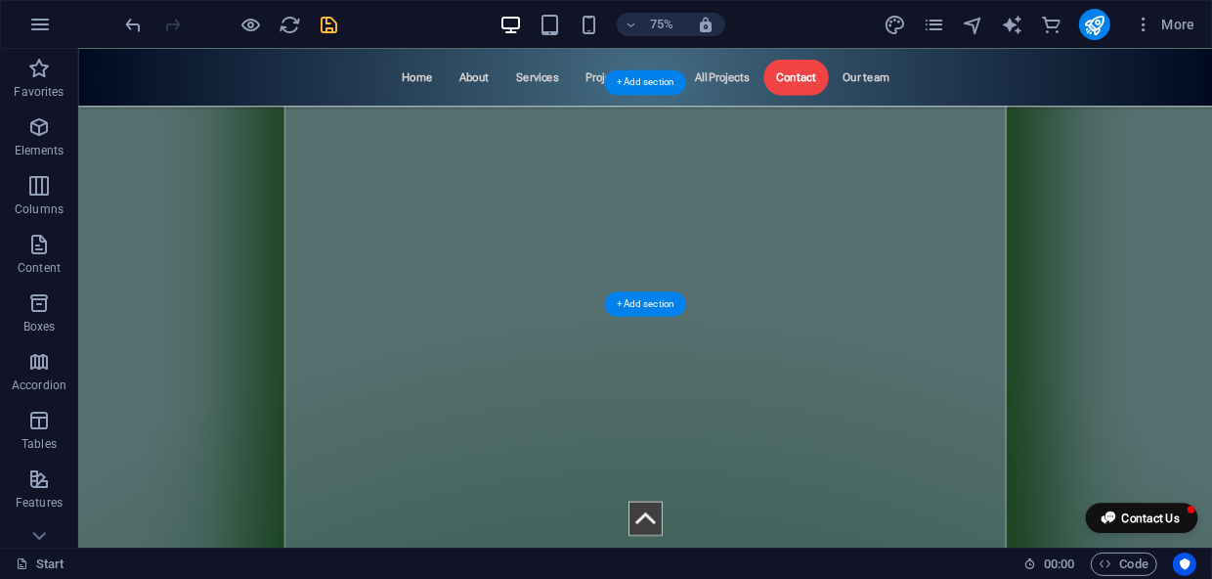
scroll to position [9058, 0]
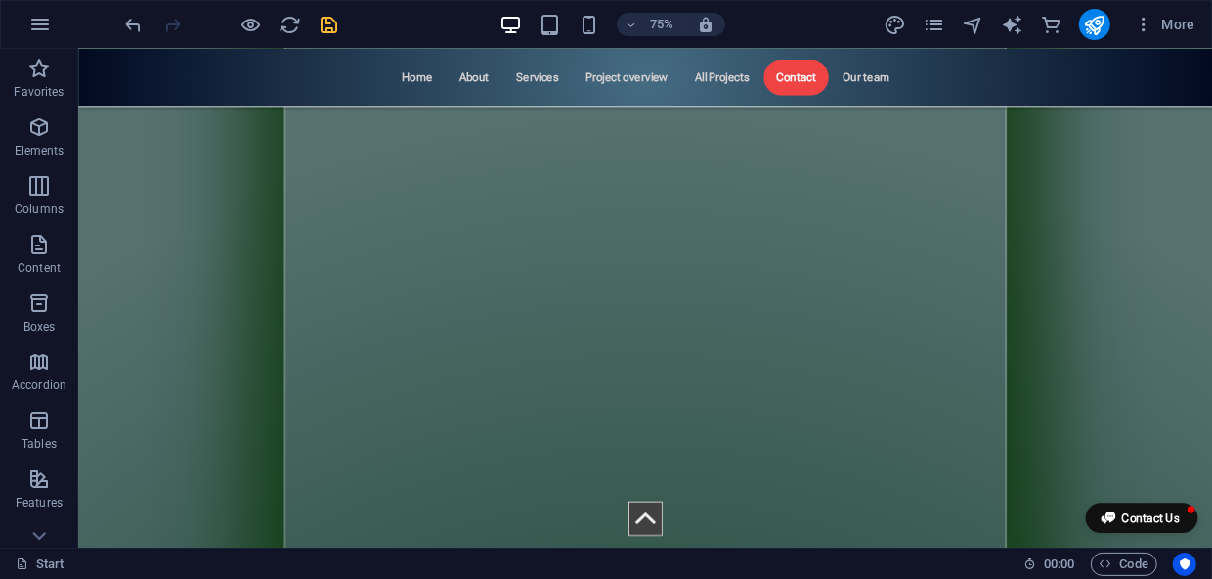
click at [331, 19] on icon "save" at bounding box center [330, 25] width 22 height 22
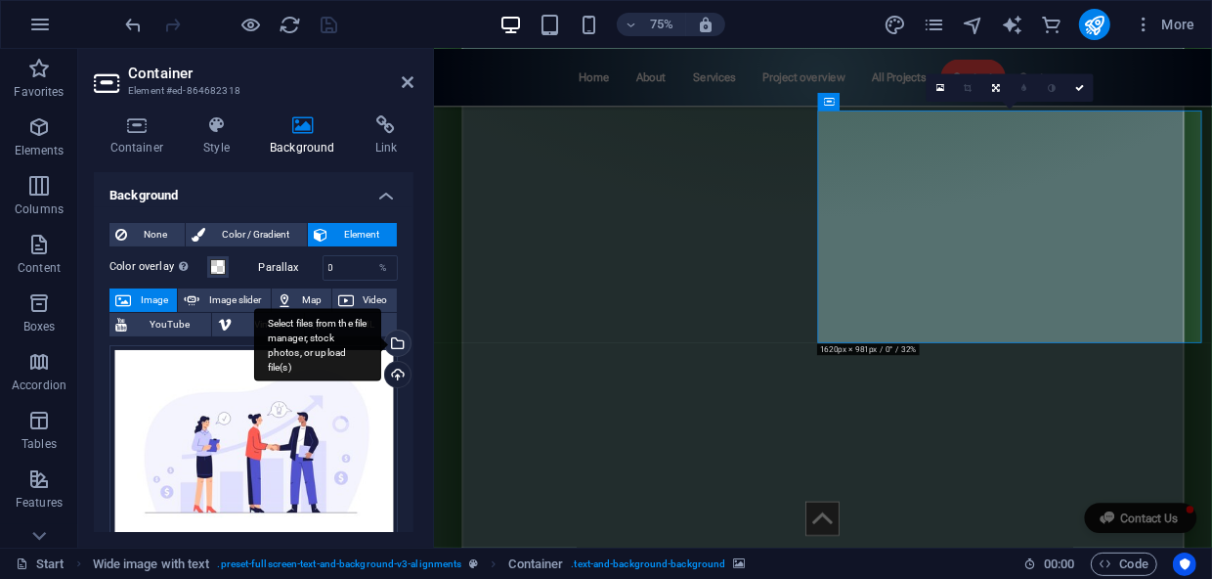
click at [381, 338] on div "Select files from the file manager, stock photos, or upload file(s)" at bounding box center [317, 344] width 127 height 73
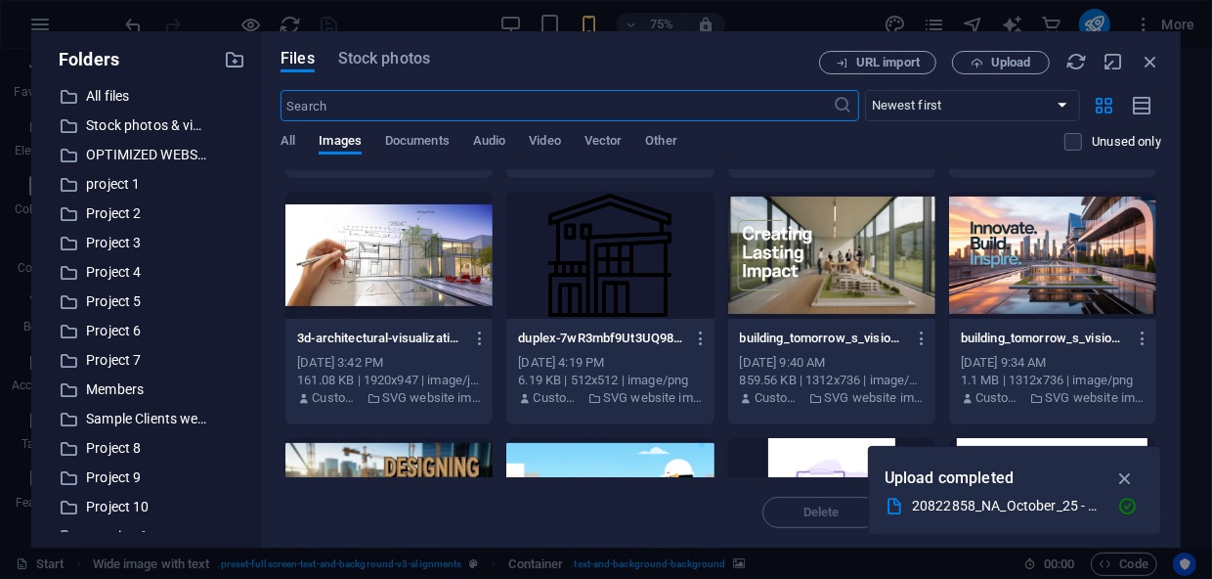
scroll to position [355, 0]
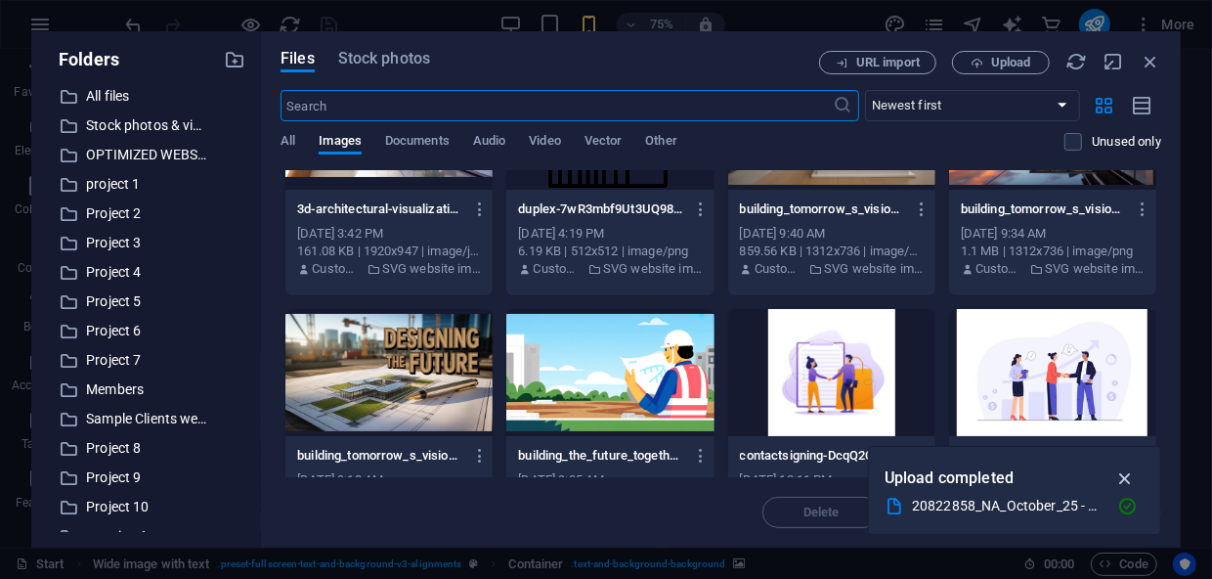
click at [1124, 480] on icon "button" at bounding box center [1125, 478] width 22 height 22
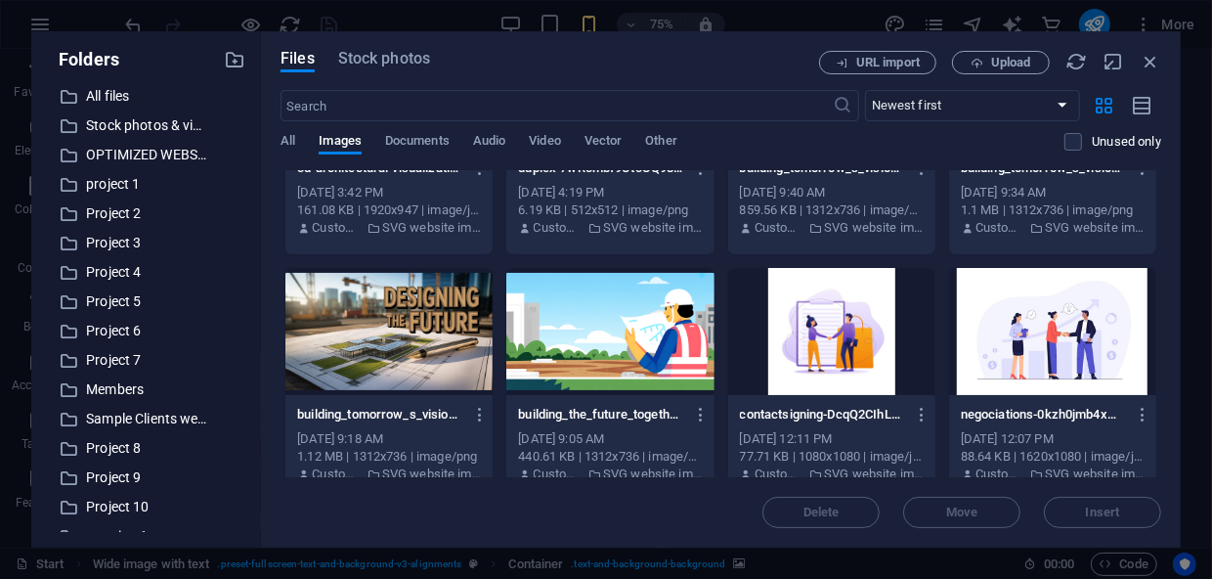
scroll to position [419, 0]
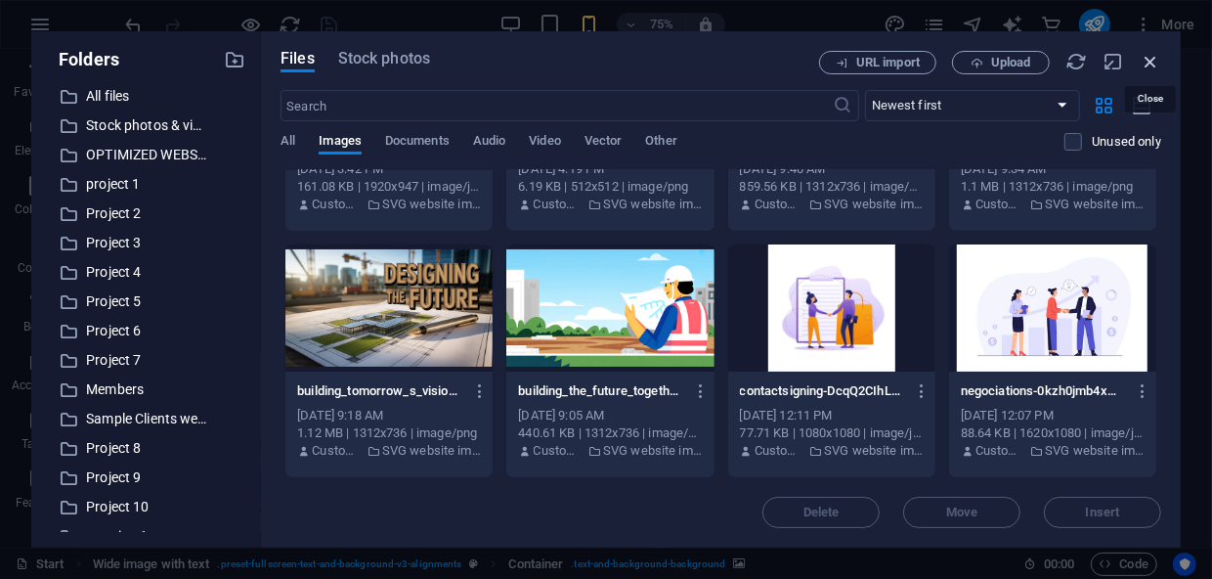
click at [1149, 61] on icon "button" at bounding box center [1151, 62] width 22 height 22
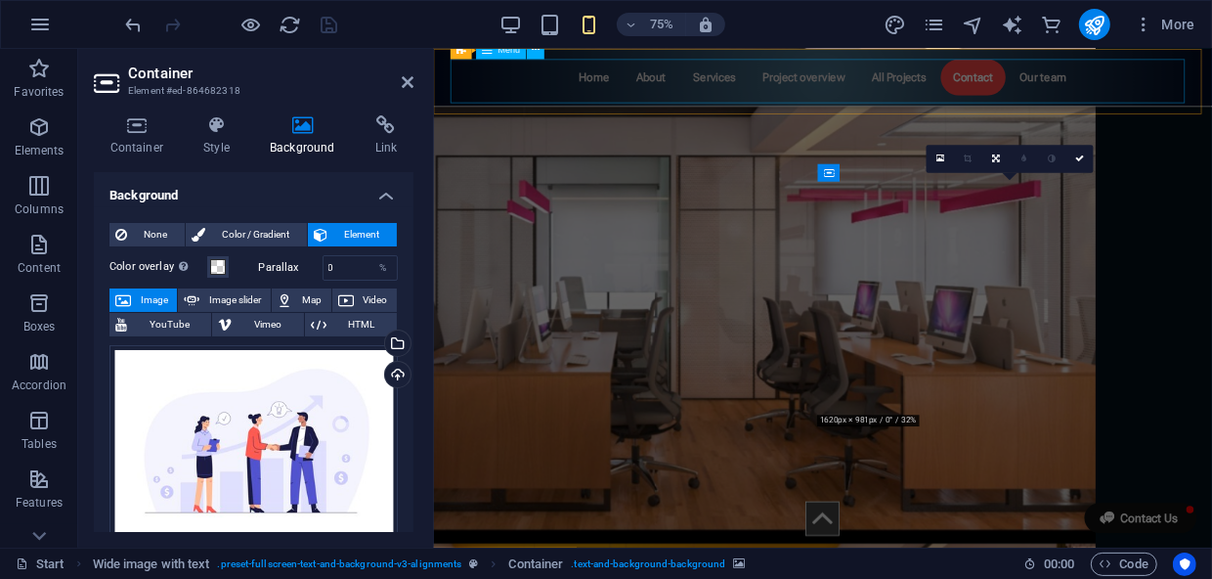
scroll to position [9052, 0]
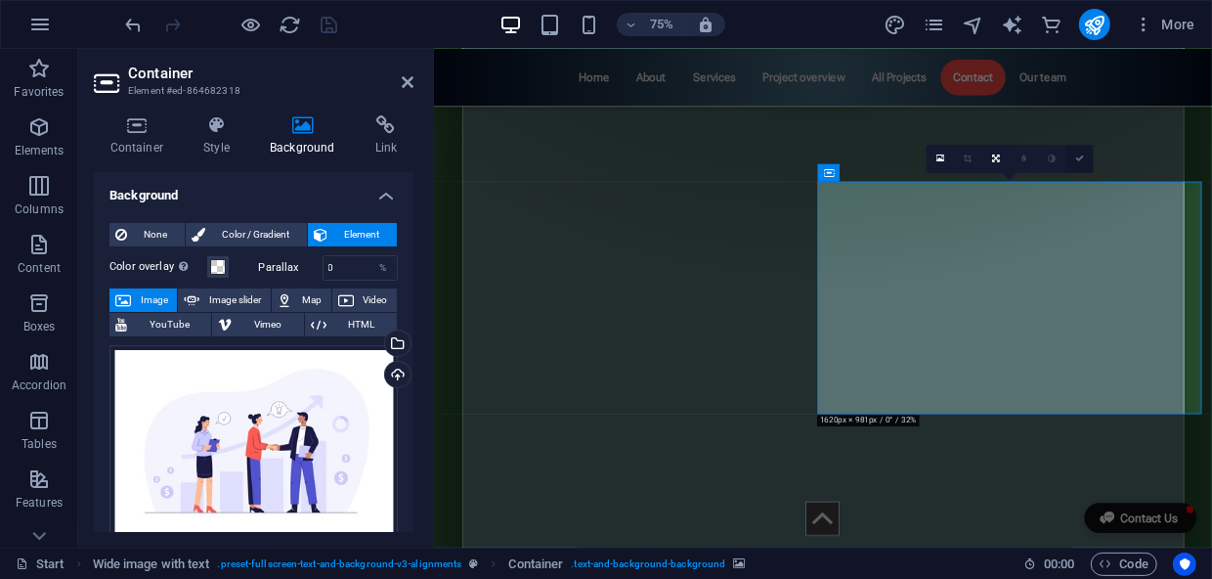
click at [1081, 160] on icon at bounding box center [1079, 158] width 9 height 9
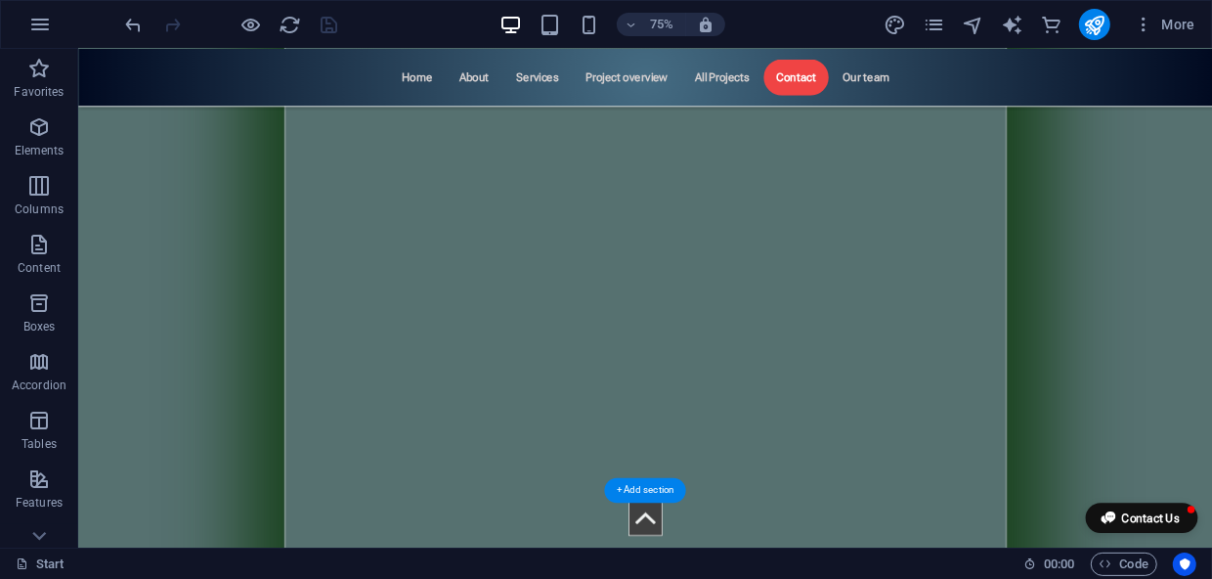
scroll to position [11895, 0]
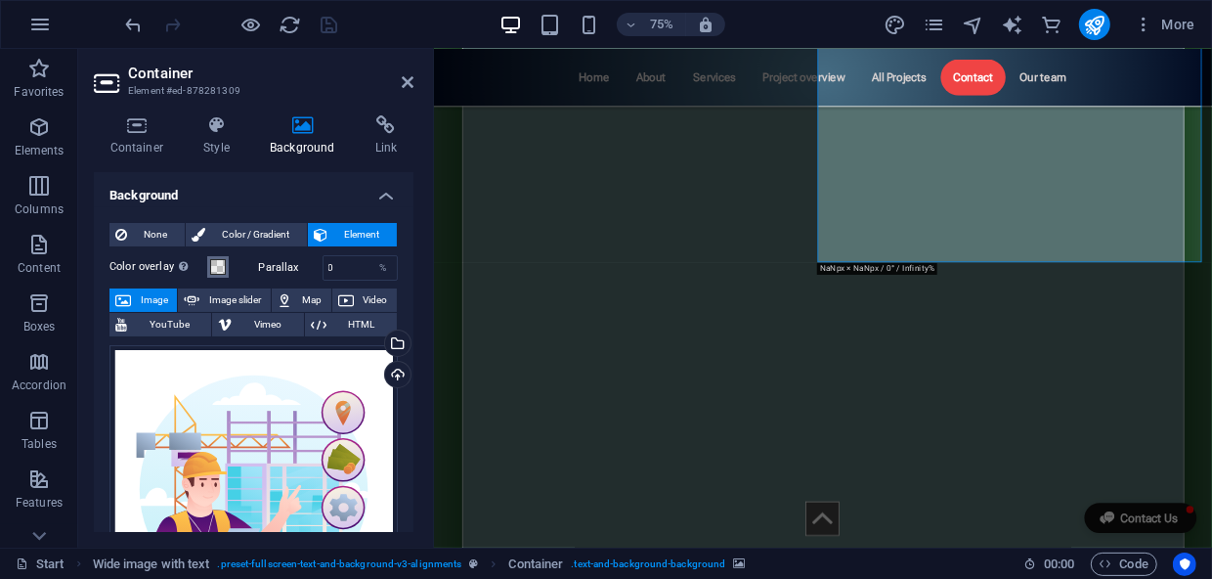
click at [218, 265] on span at bounding box center [218, 267] width 16 height 16
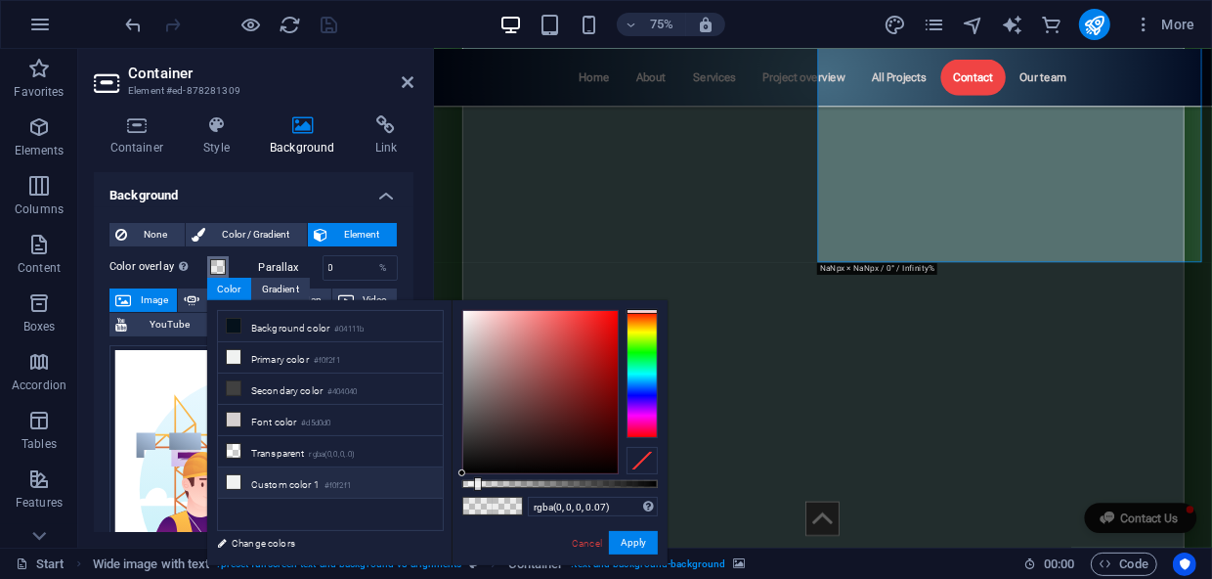
type input "rgba(0, 0, 0, 0)"
drag, startPoint x: 478, startPoint y: 487, endPoint x: 427, endPoint y: 488, distance: 50.8
click at [427, 488] on div "less Background color #04111b Primary color #f0f2f1 Secondary color #404040 Fon…" at bounding box center [437, 432] width 460 height 265
click at [639, 547] on button "Apply" at bounding box center [633, 542] width 49 height 23
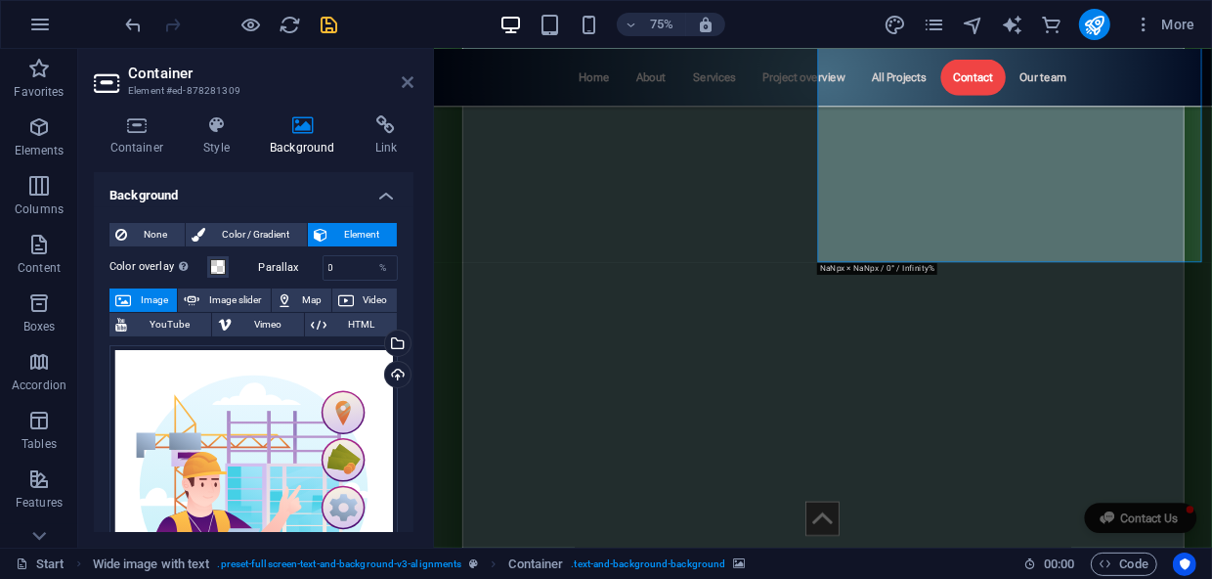
click at [404, 78] on icon at bounding box center [408, 82] width 12 height 16
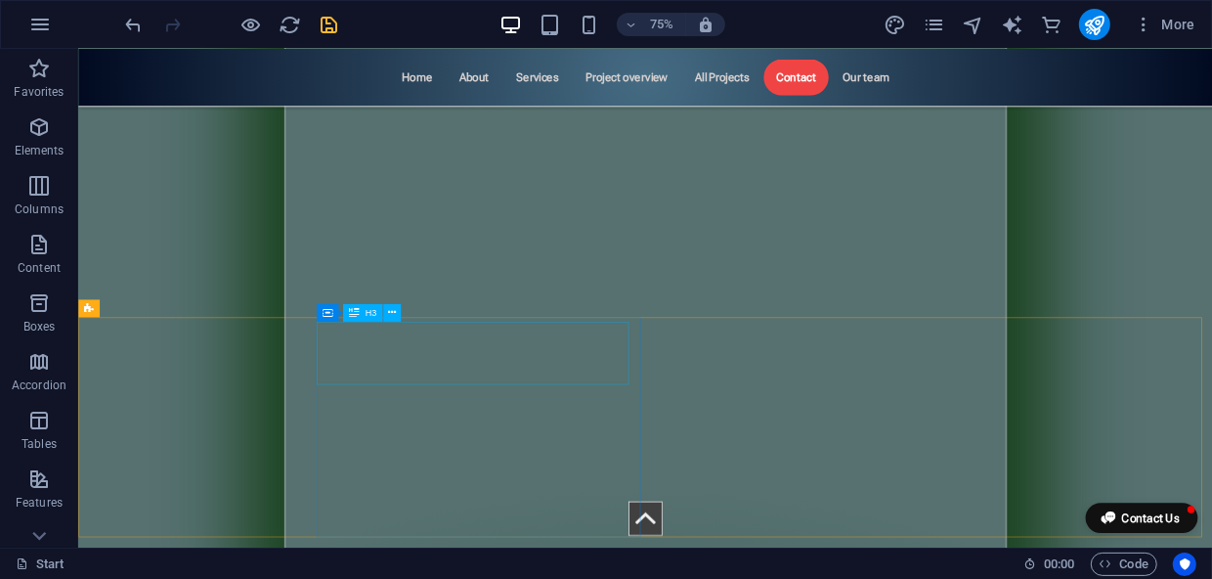
scroll to position [8786, 0]
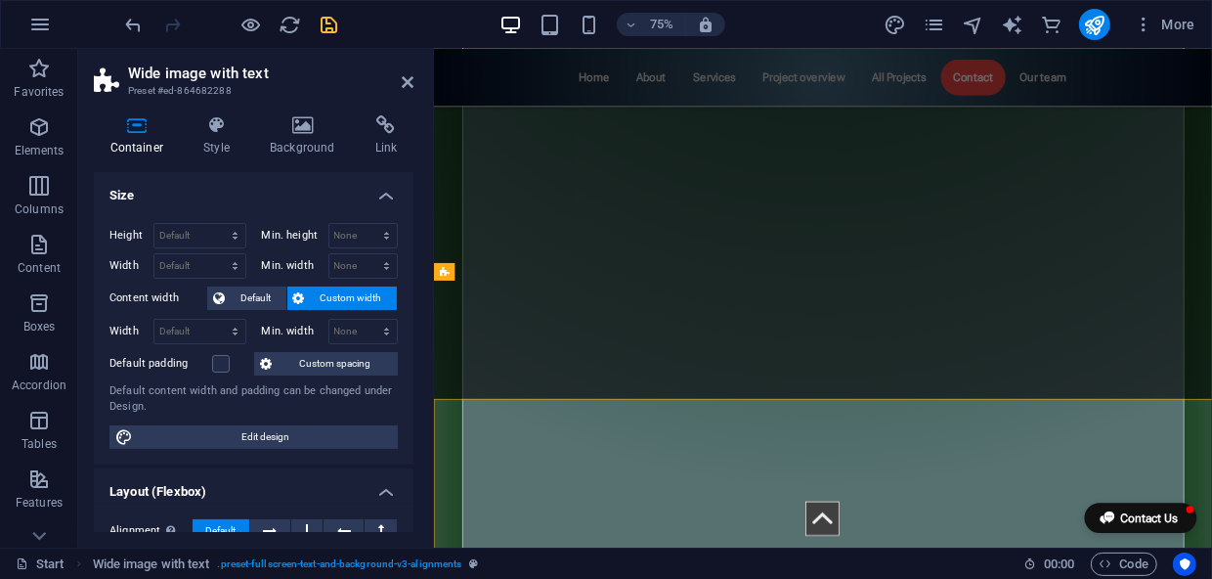
scroll to position [8627, 0]
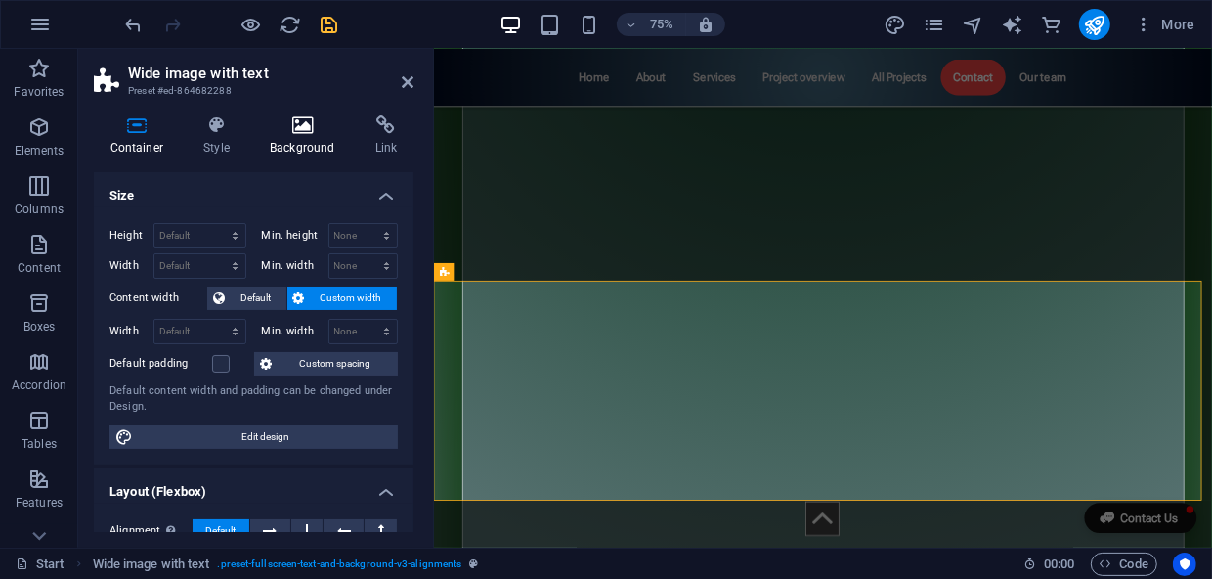
click at [306, 127] on icon at bounding box center [303, 125] width 98 height 20
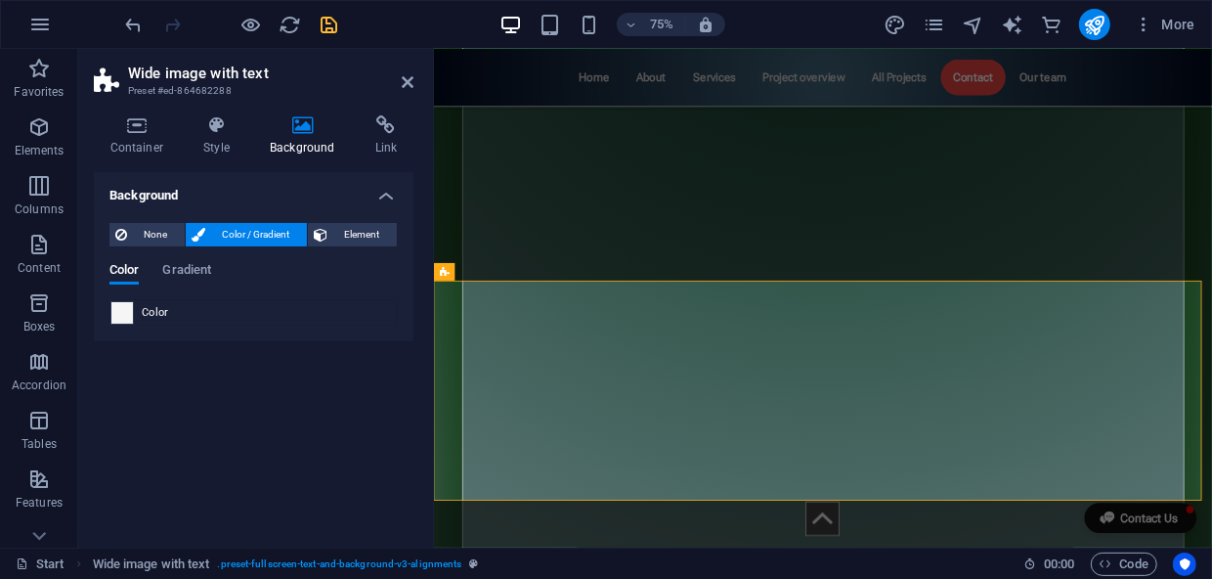
click at [122, 319] on span at bounding box center [122, 313] width 22 height 22
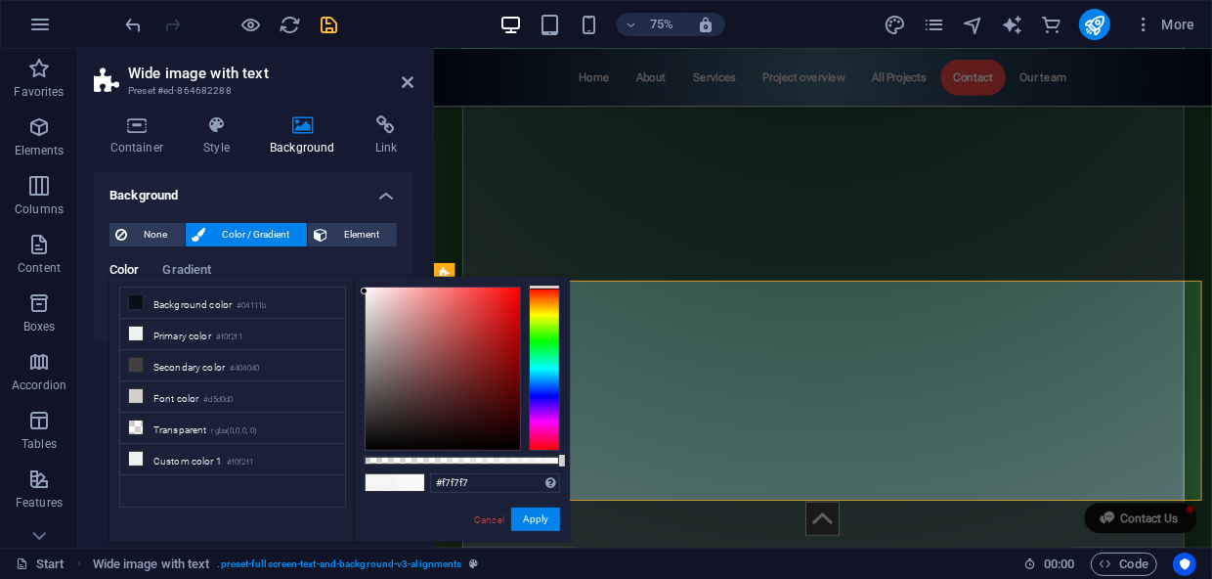
drag, startPoint x: 366, startPoint y: 295, endPoint x: 353, endPoint y: 291, distance: 13.3
click at [354, 291] on div "#f7f7f7 Supported formats #0852ed rgb(8, 82, 237) rgba(8, 82, 237, 90%) hsv(221…" at bounding box center [462, 551] width 216 height 548
click at [214, 454] on li "Custom color 1 #f0f2f1" at bounding box center [232, 459] width 225 height 31
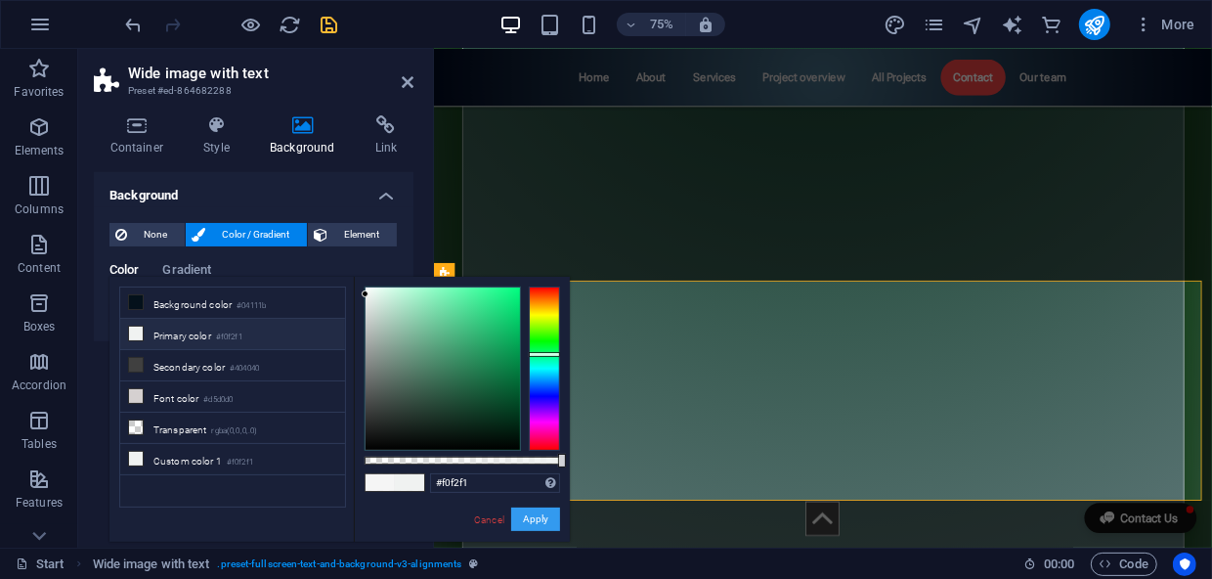
click at [525, 525] on button "Apply" at bounding box center [535, 518] width 49 height 23
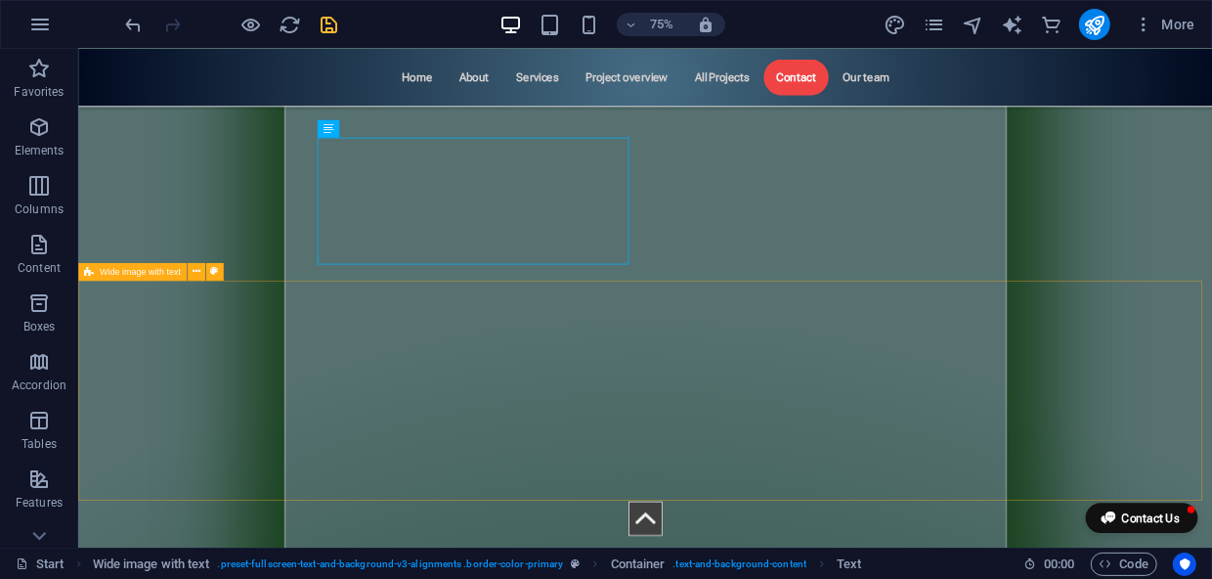
click at [132, 278] on div "Wide image with text" at bounding box center [132, 272] width 108 height 18
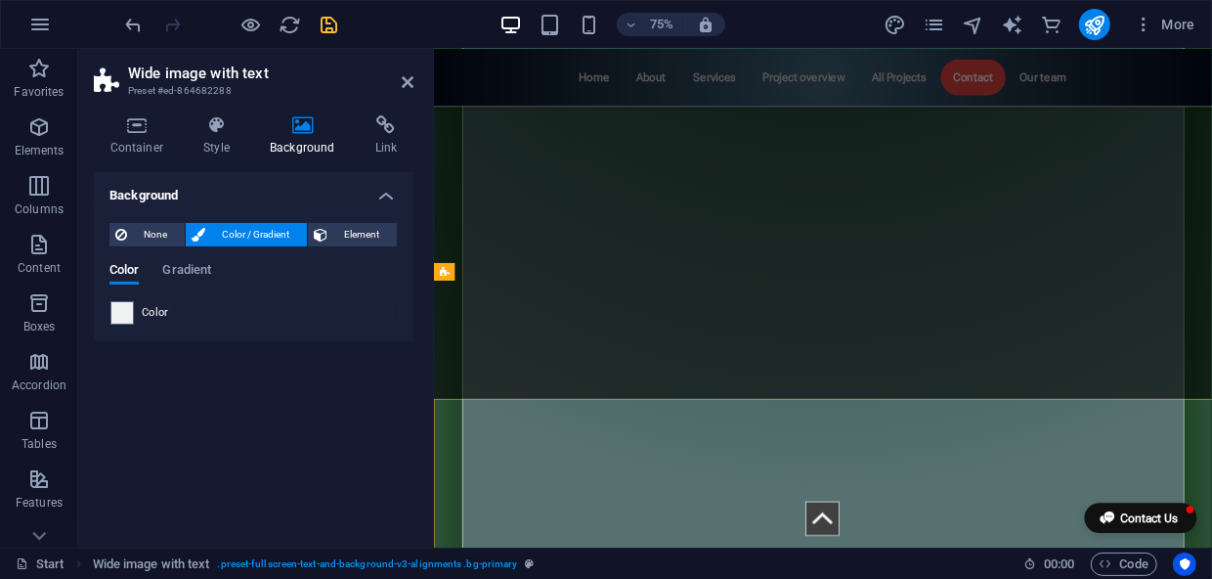
scroll to position [8627, 0]
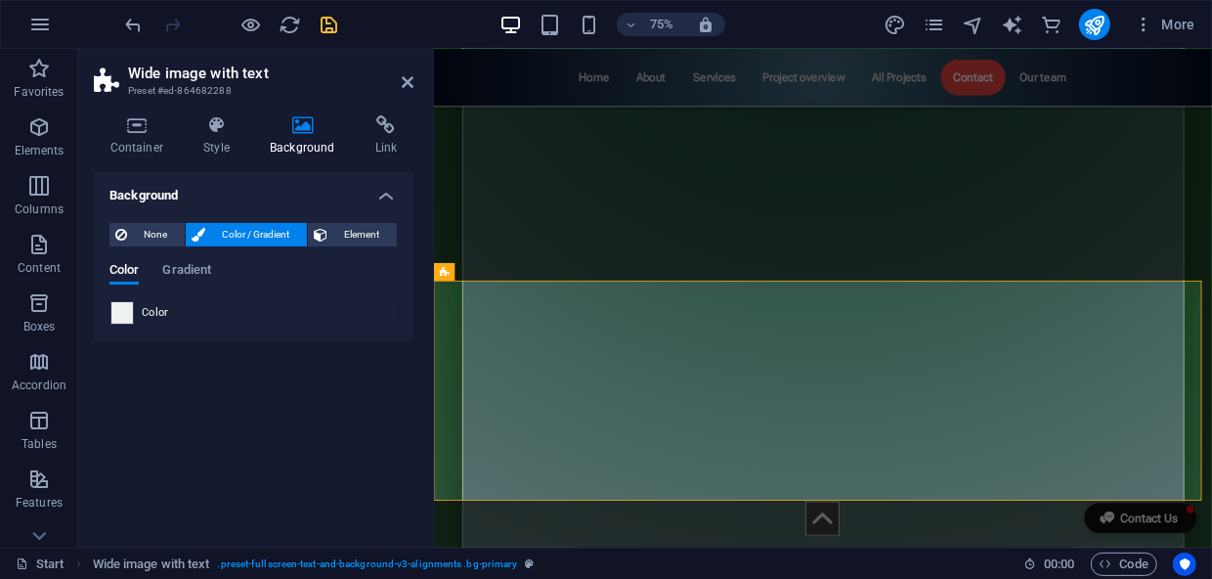
click at [125, 313] on span at bounding box center [122, 313] width 22 height 22
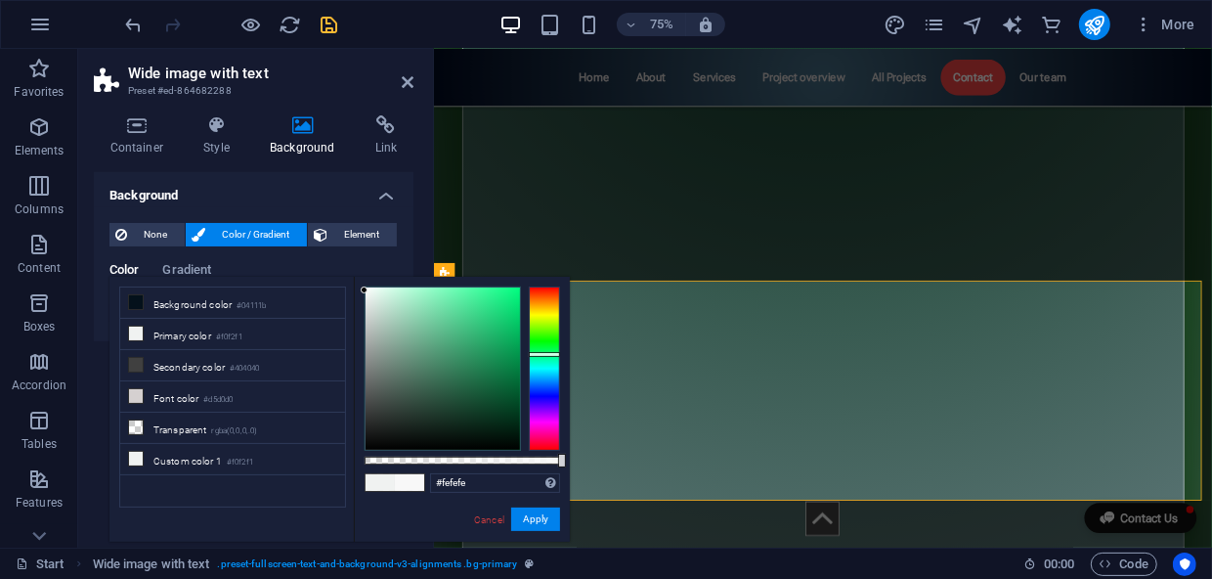
type input "#ffffff"
drag, startPoint x: 364, startPoint y: 290, endPoint x: 363, endPoint y: 279, distance: 11.8
click at [363, 279] on div "#ffffff Supported formats #0852ed rgb(8, 82, 237) rgba(8, 82, 237, 90%) hsv(221…" at bounding box center [462, 551] width 216 height 548
drag, startPoint x: 487, startPoint y: 484, endPoint x: 379, endPoint y: 480, distance: 107.6
click at [379, 480] on div "#ffffff Supported formats #0852ed rgb(8, 82, 237) rgba(8, 82, 237, 90%) hsv(221…" at bounding box center [462, 551] width 216 height 548
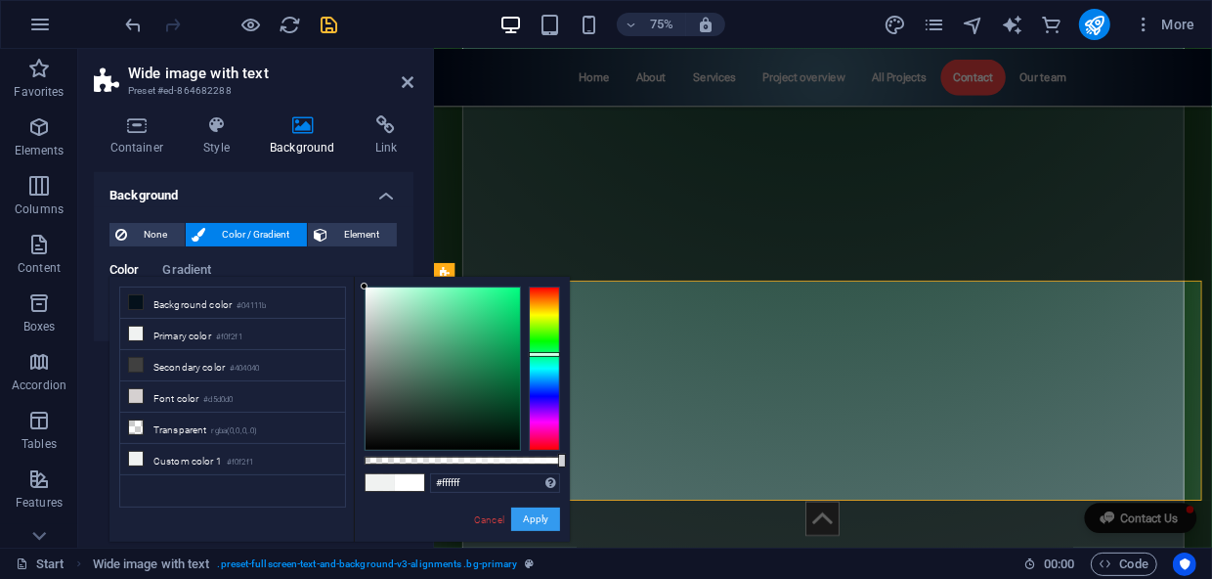
click at [528, 522] on button "Apply" at bounding box center [535, 518] width 49 height 23
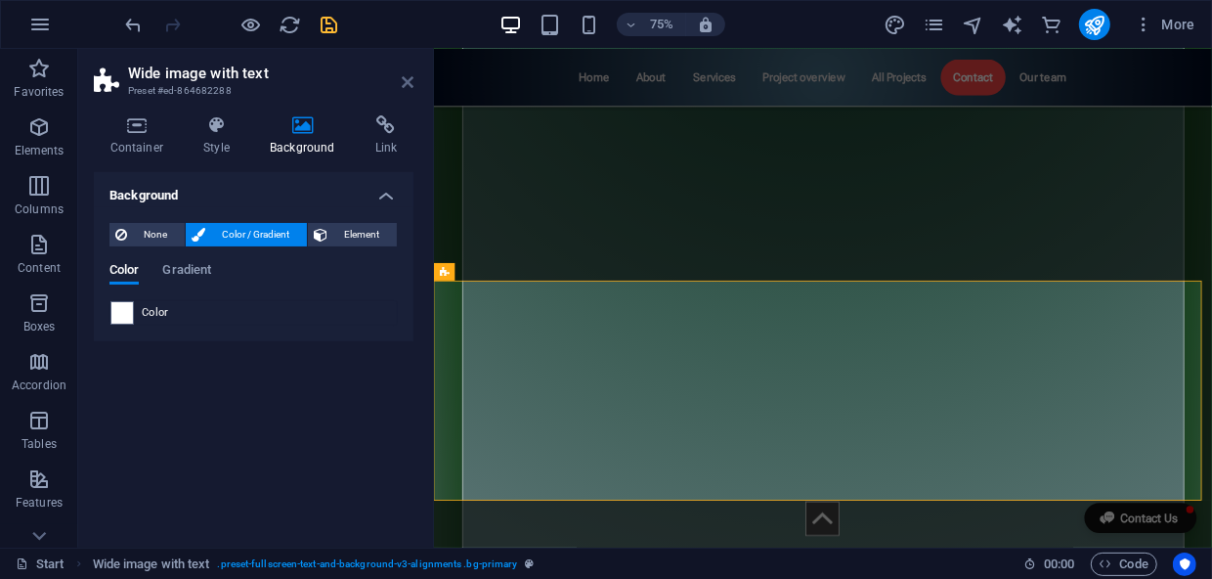
click at [406, 85] on icon at bounding box center [408, 82] width 12 height 16
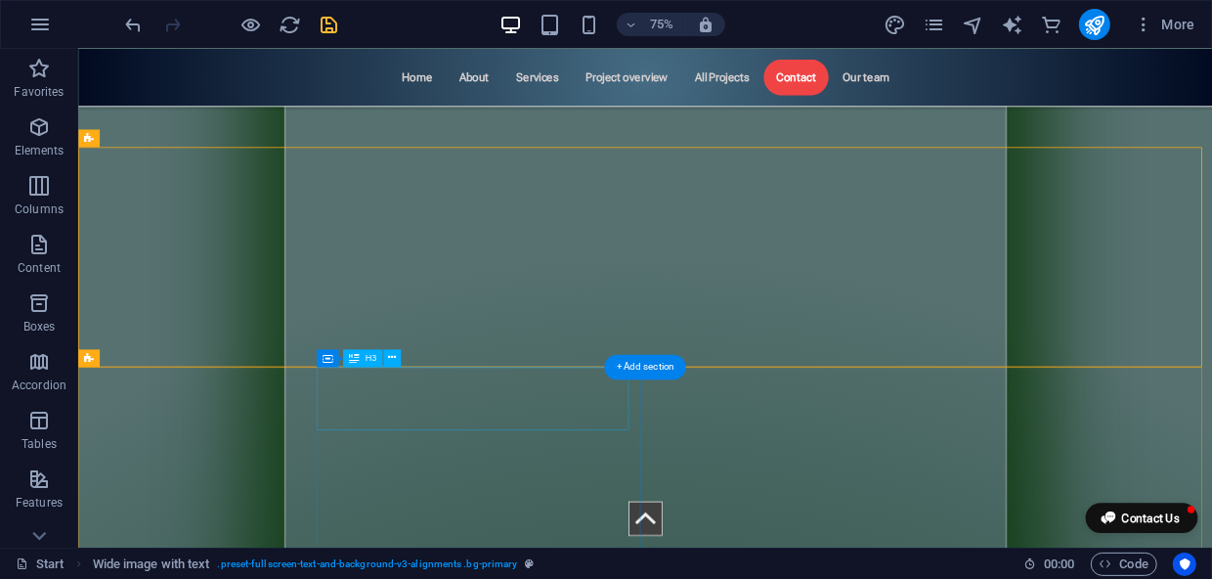
scroll to position [8963, 0]
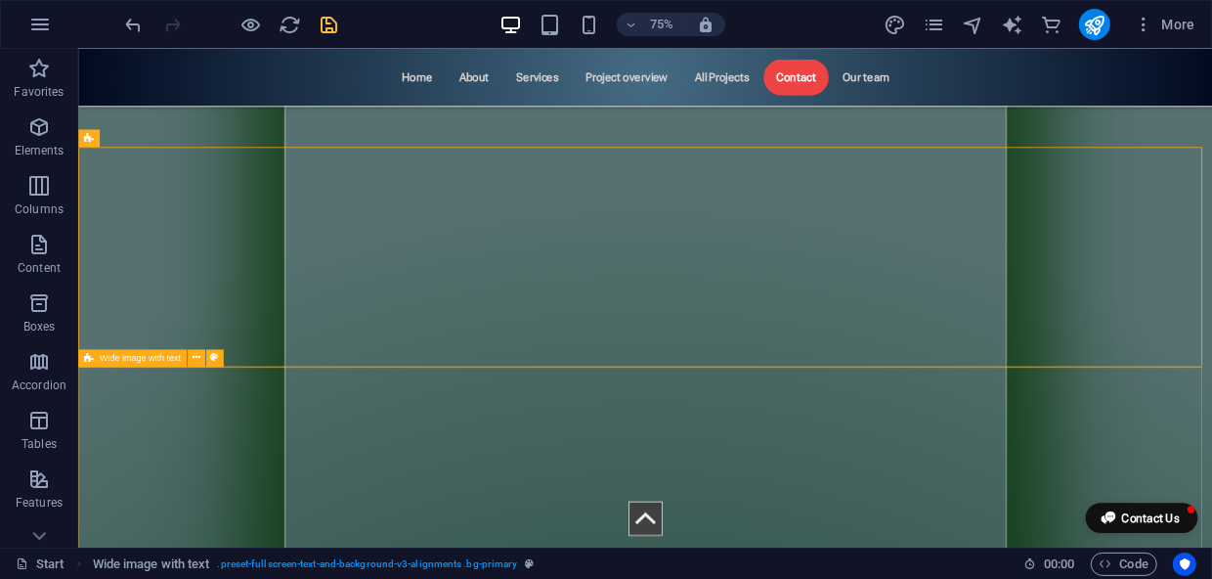
click at [144, 363] on span "Wide image with text" at bounding box center [140, 358] width 81 height 9
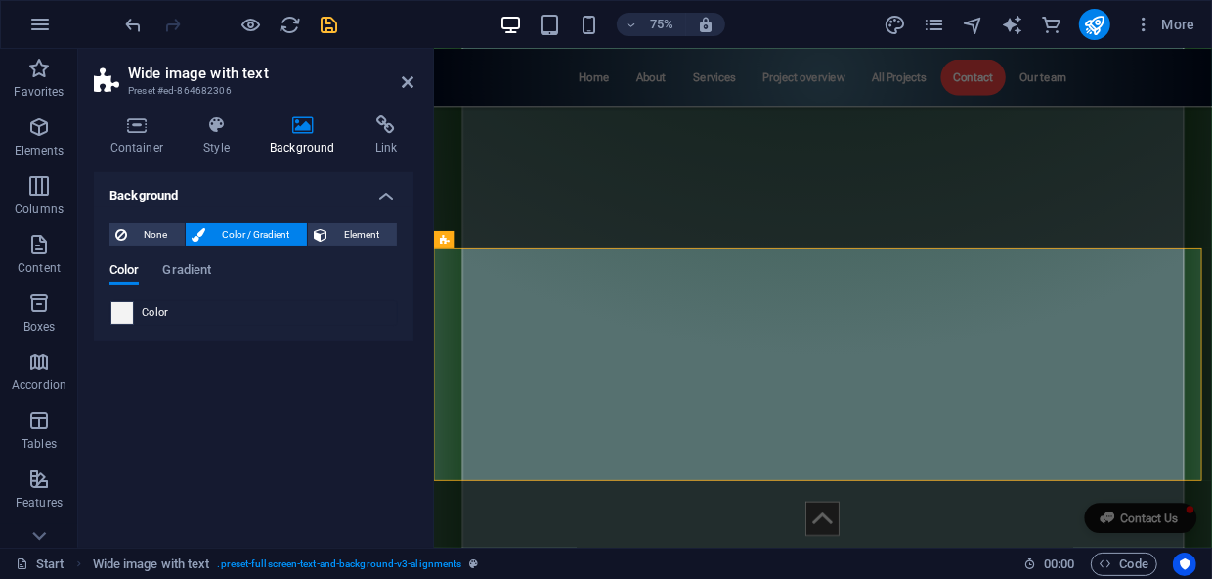
click at [122, 308] on span at bounding box center [122, 313] width 22 height 22
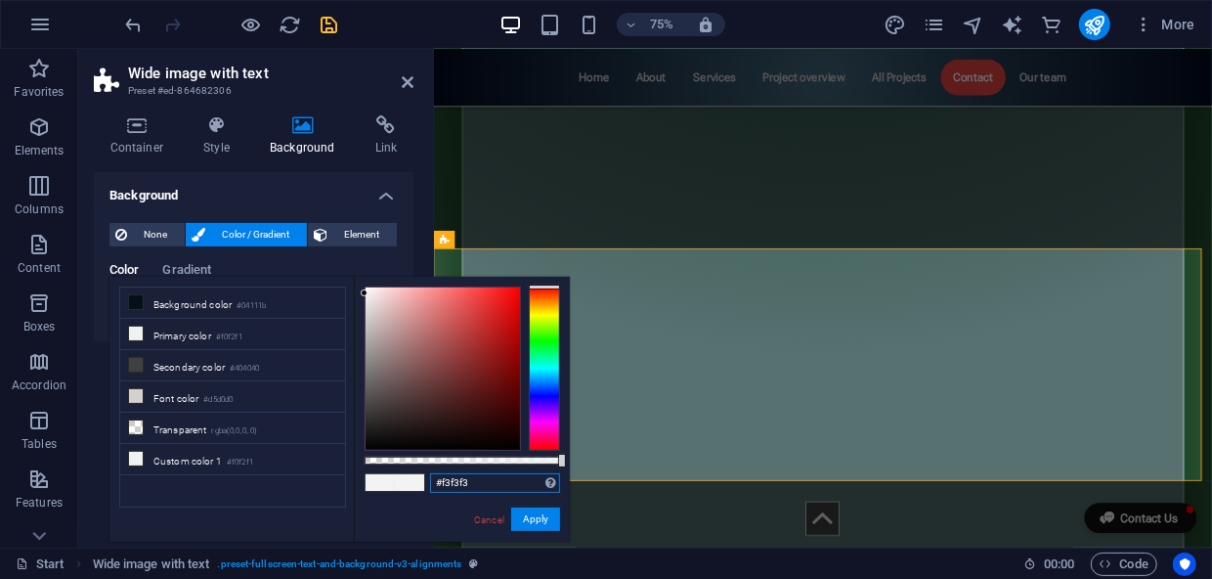
drag, startPoint x: 496, startPoint y: 476, endPoint x: 400, endPoint y: 476, distance: 95.8
click at [400, 476] on div "#f3f3f3 Supported formats #0852ed rgb(8, 82, 237) rgba(8, 82, 237, 90%) hsv(221…" at bounding box center [462, 551] width 216 height 548
paste input "fffff"
type input "#ffffff"
drag, startPoint x: 531, startPoint y: 522, endPoint x: 130, endPoint y: 630, distance: 415.1
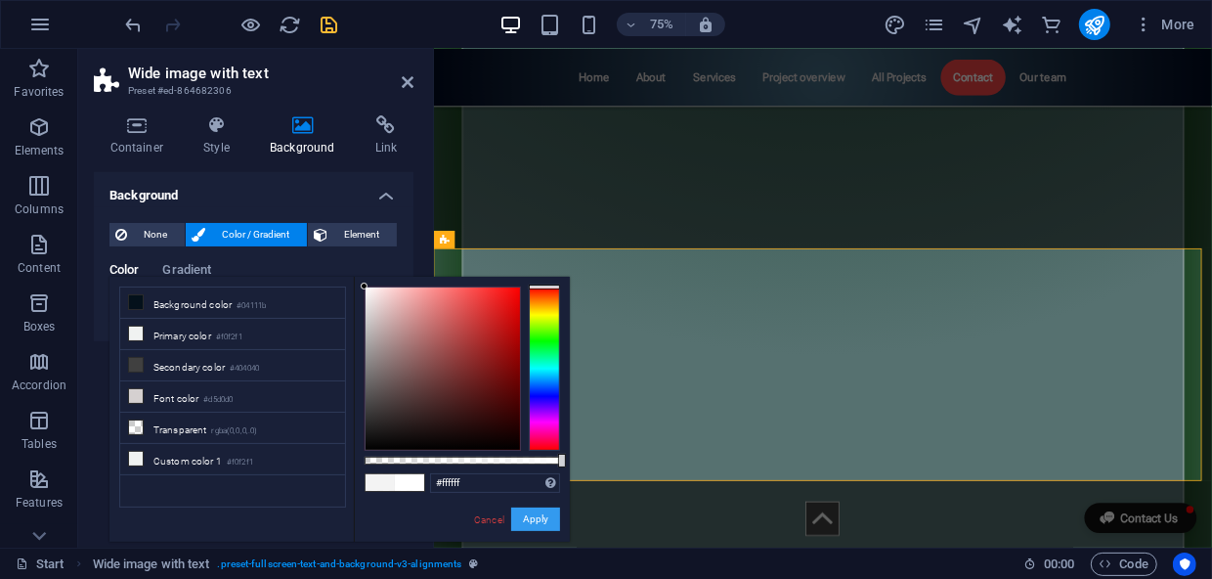
click at [531, 522] on button "Apply" at bounding box center [535, 518] width 49 height 23
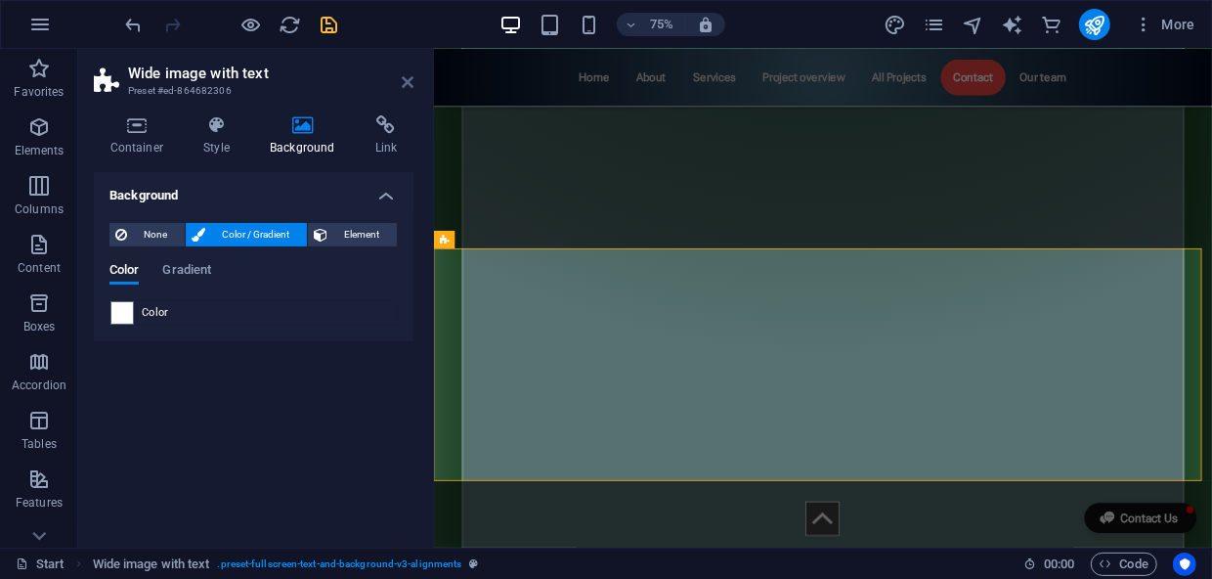
click at [406, 80] on icon at bounding box center [408, 82] width 12 height 16
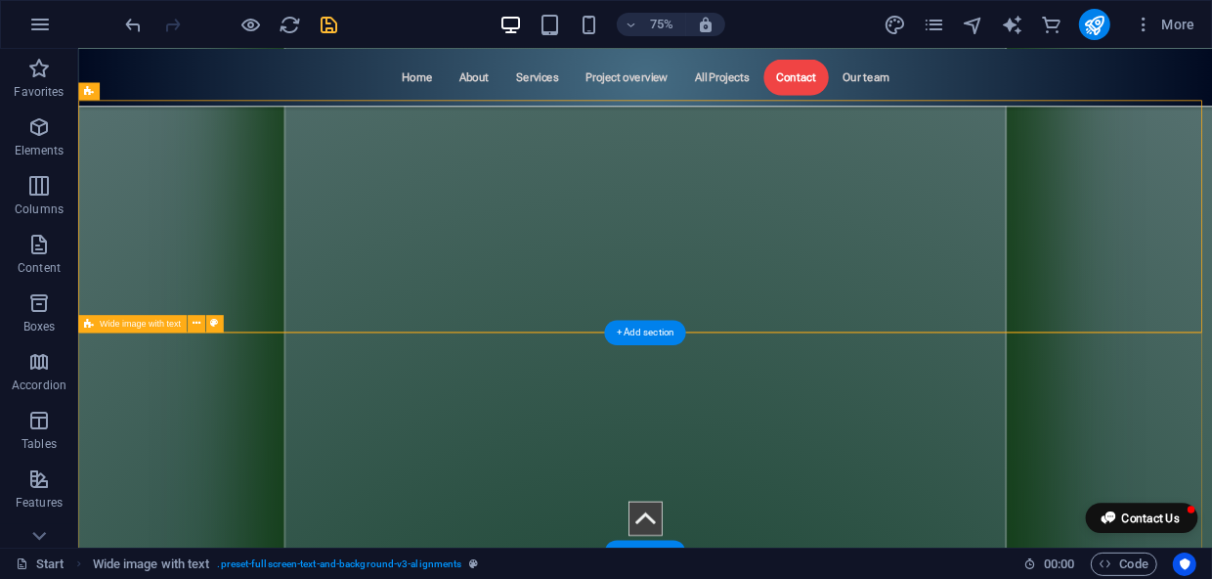
scroll to position [9319, 0]
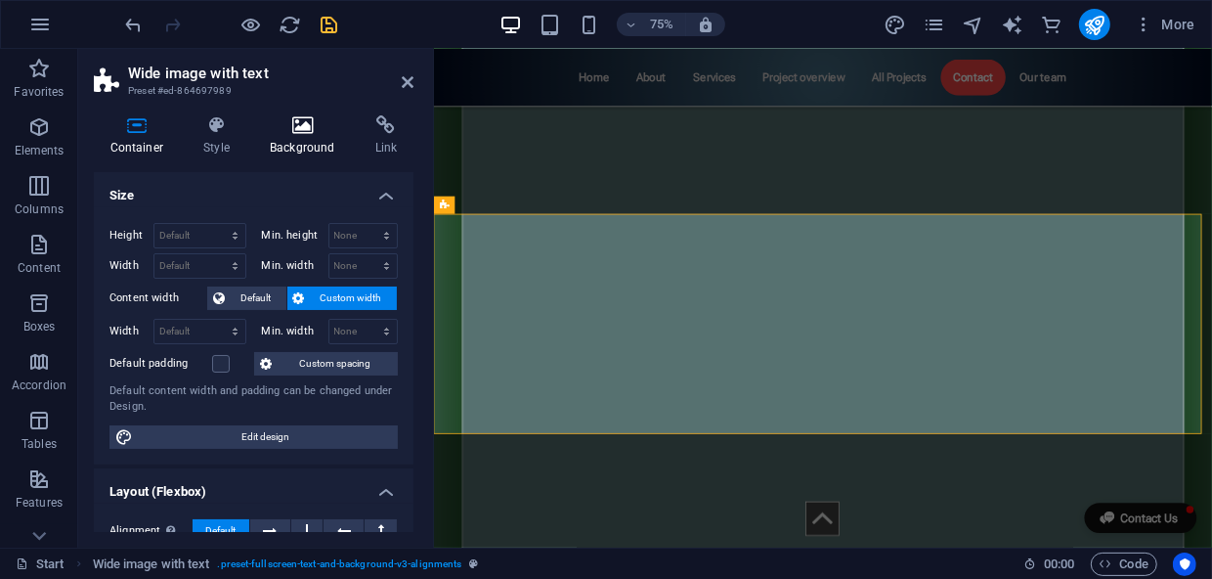
click at [297, 127] on icon at bounding box center [303, 125] width 98 height 20
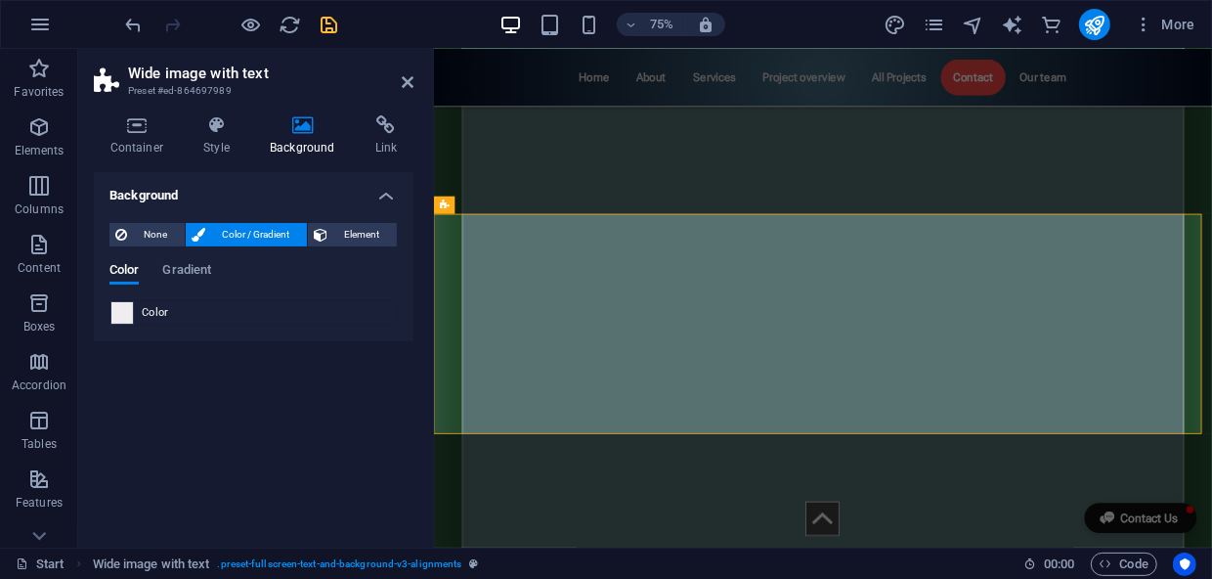
click at [127, 308] on span at bounding box center [122, 313] width 22 height 22
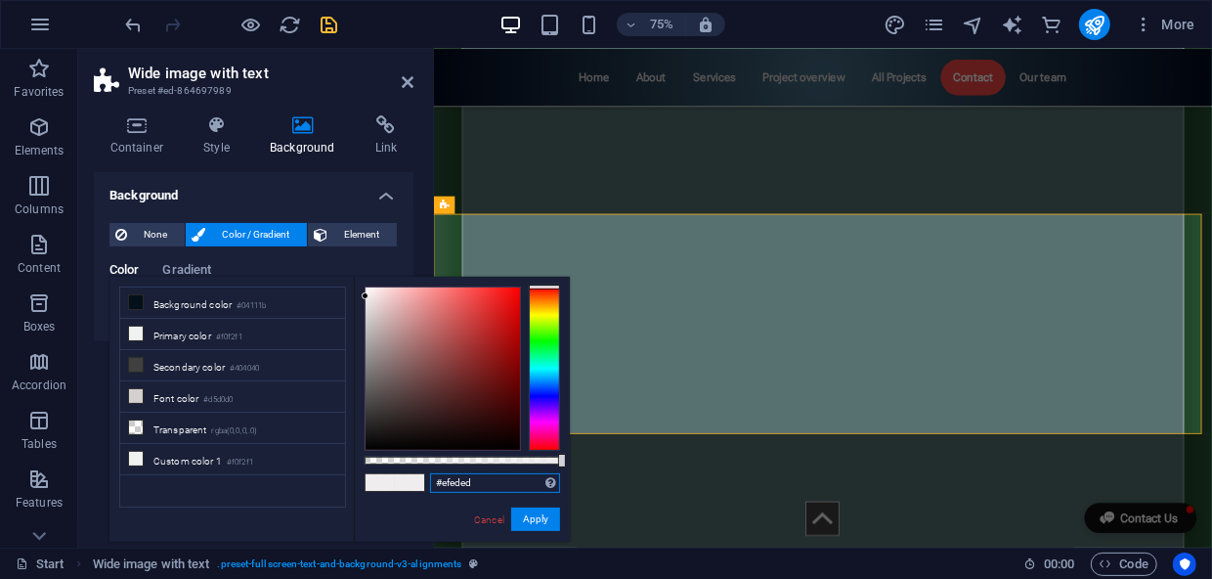
drag, startPoint x: 491, startPoint y: 474, endPoint x: 389, endPoint y: 476, distance: 101.7
click at [389, 476] on div "#efeded Supported formats #0852ed rgb(8, 82, 237) rgba(8, 82, 237, 90%) hsv(221…" at bounding box center [462, 551] width 216 height 548
paste input "ffffff"
type input "#ffffff"
click at [529, 514] on button "Apply" at bounding box center [535, 518] width 49 height 23
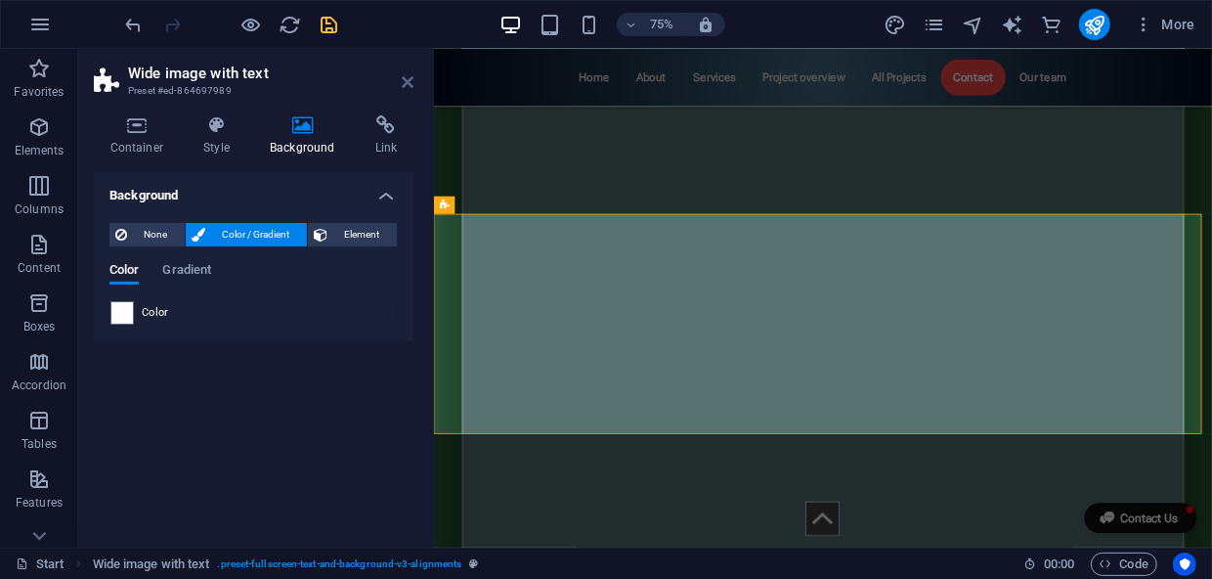
click at [405, 84] on icon at bounding box center [408, 82] width 12 height 16
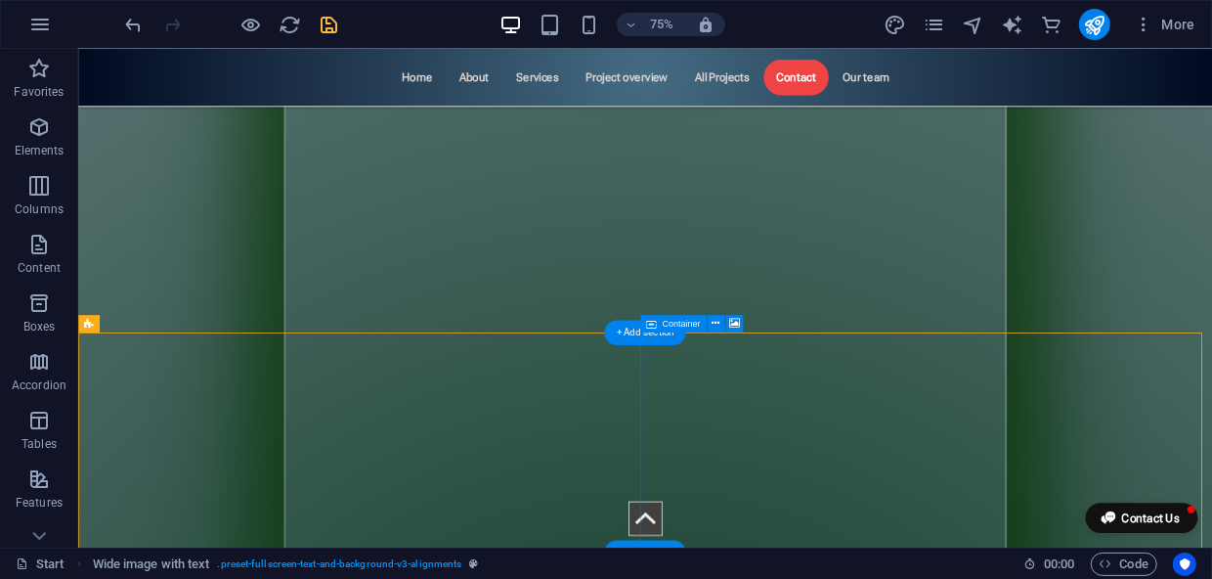
scroll to position [9496, 0]
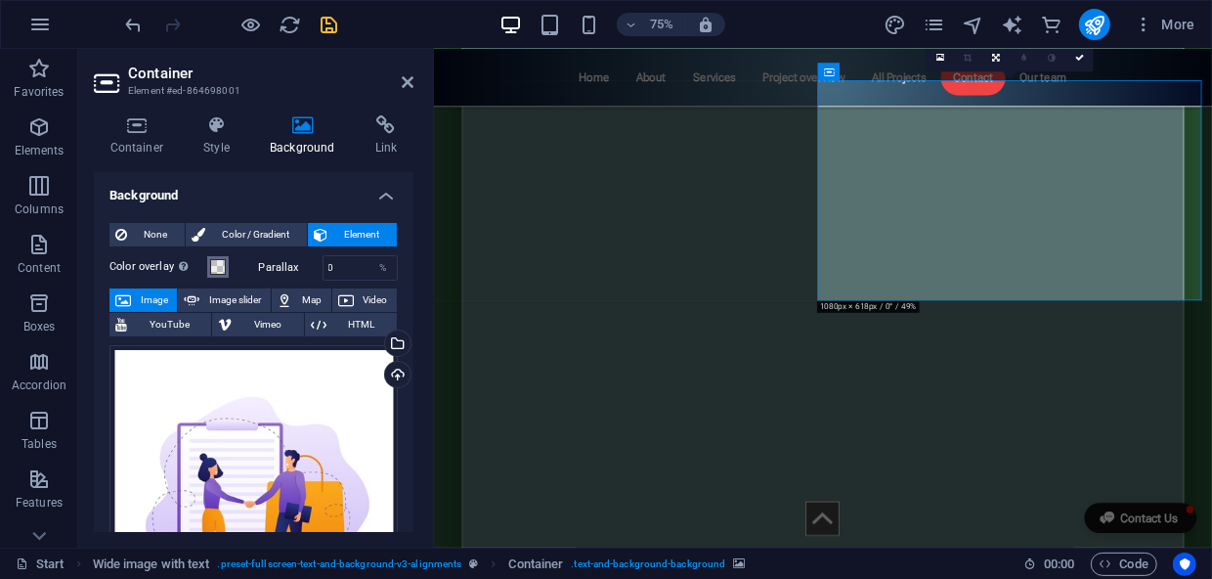
click at [215, 265] on span at bounding box center [218, 267] width 16 height 16
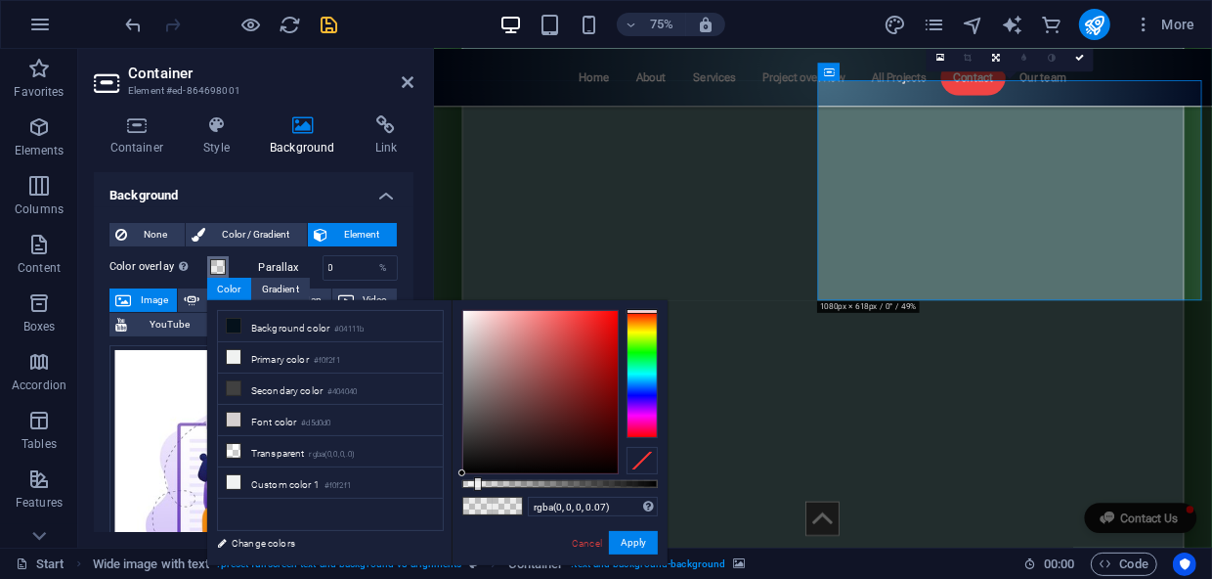
type input "rgba(0, 0, 0, 0)"
click at [449, 486] on div "less Background color #04111b Primary color #f0f2f1 Secondary color #404040 Fon…" at bounding box center [437, 432] width 460 height 265
click at [627, 541] on button "Apply" at bounding box center [633, 542] width 49 height 23
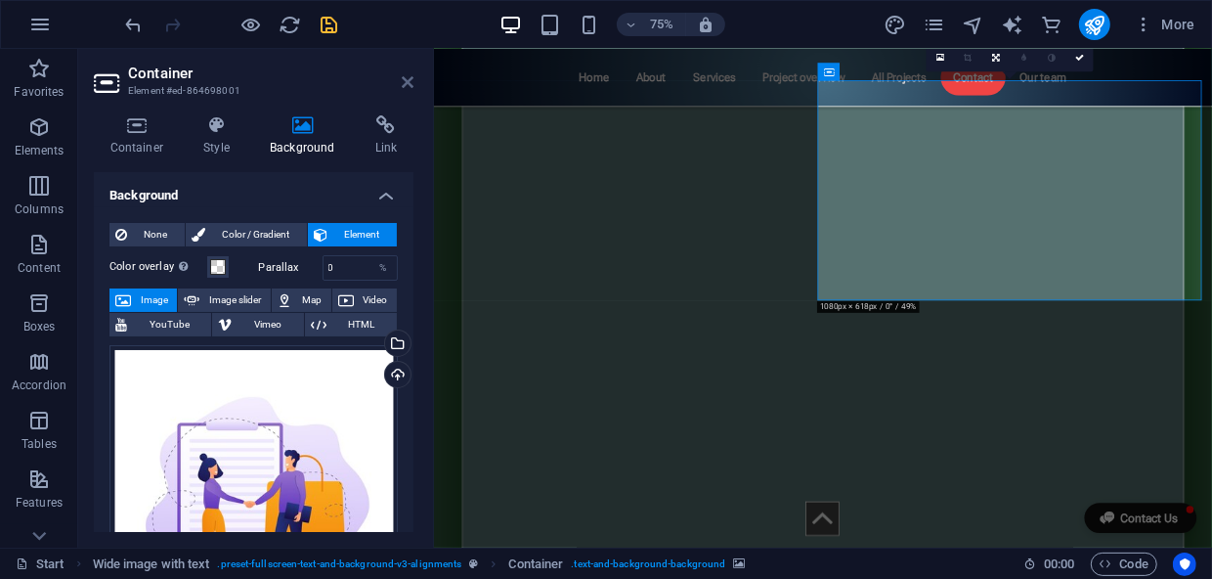
click at [410, 82] on icon at bounding box center [408, 82] width 12 height 16
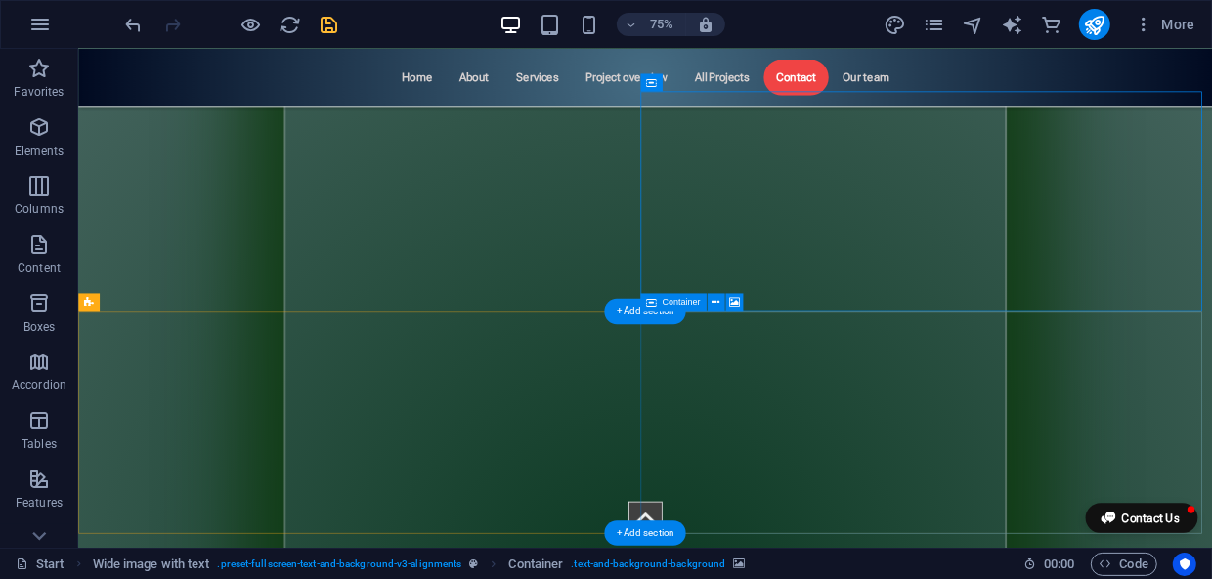
scroll to position [9763, 0]
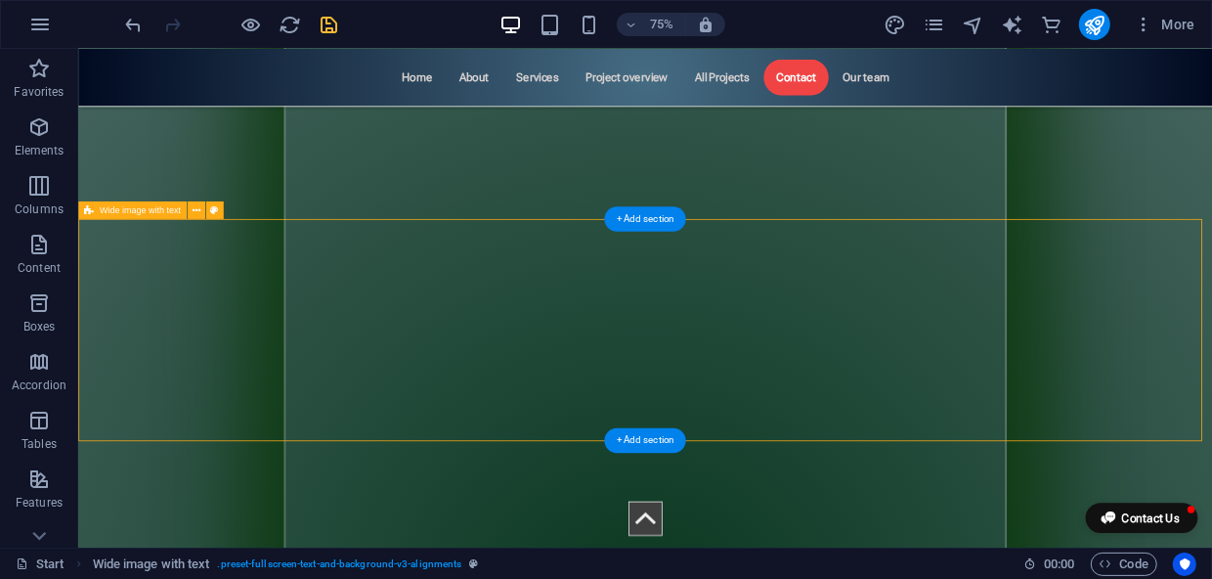
select select "%"
select select "preset-fullscreen-text-and-background-v3-alignments"
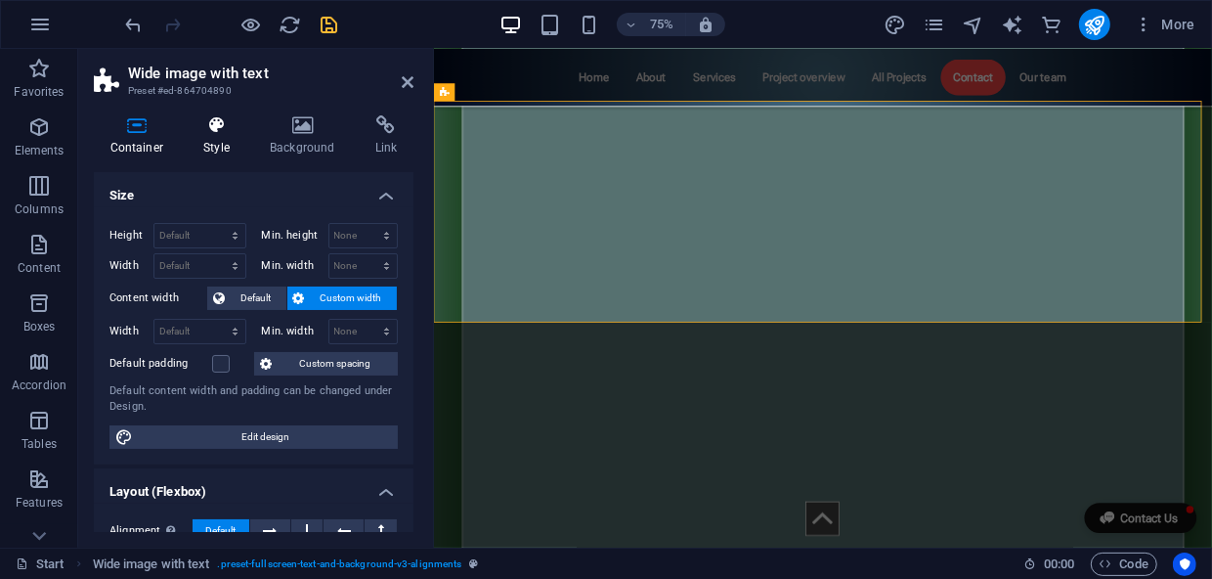
click at [205, 127] on icon at bounding box center [217, 125] width 59 height 20
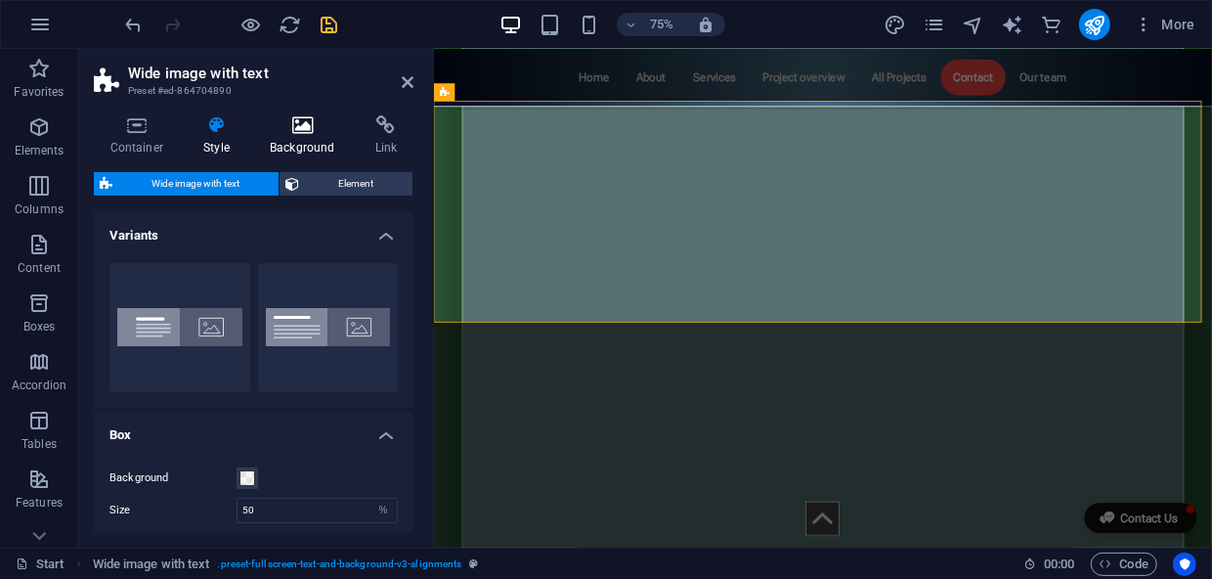
click at [315, 131] on icon at bounding box center [303, 125] width 98 height 20
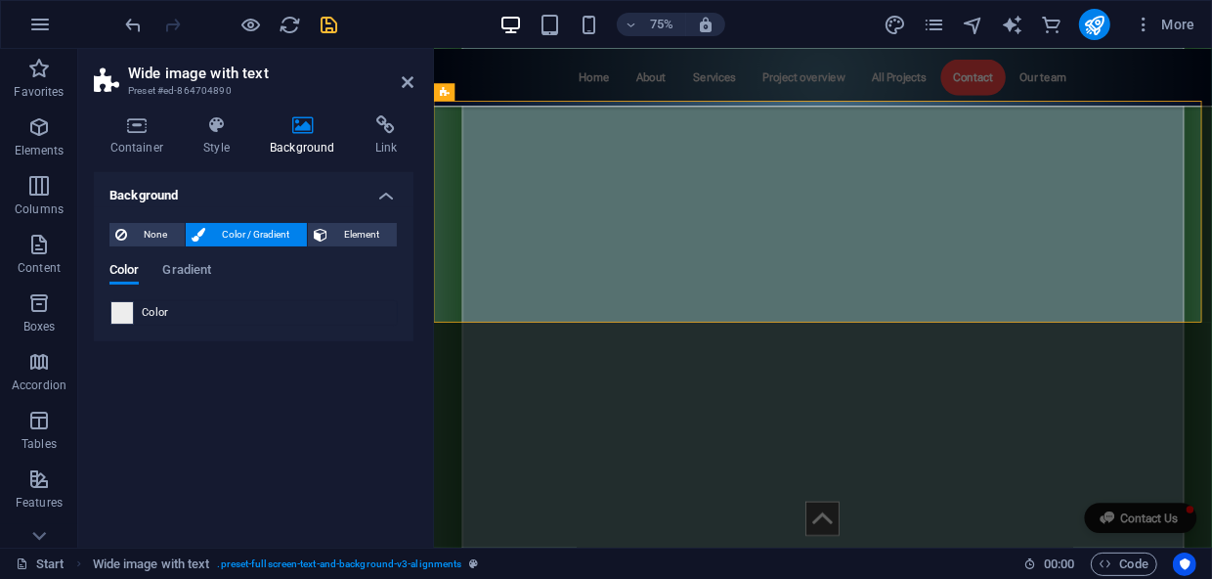
click at [123, 308] on span at bounding box center [122, 313] width 22 height 22
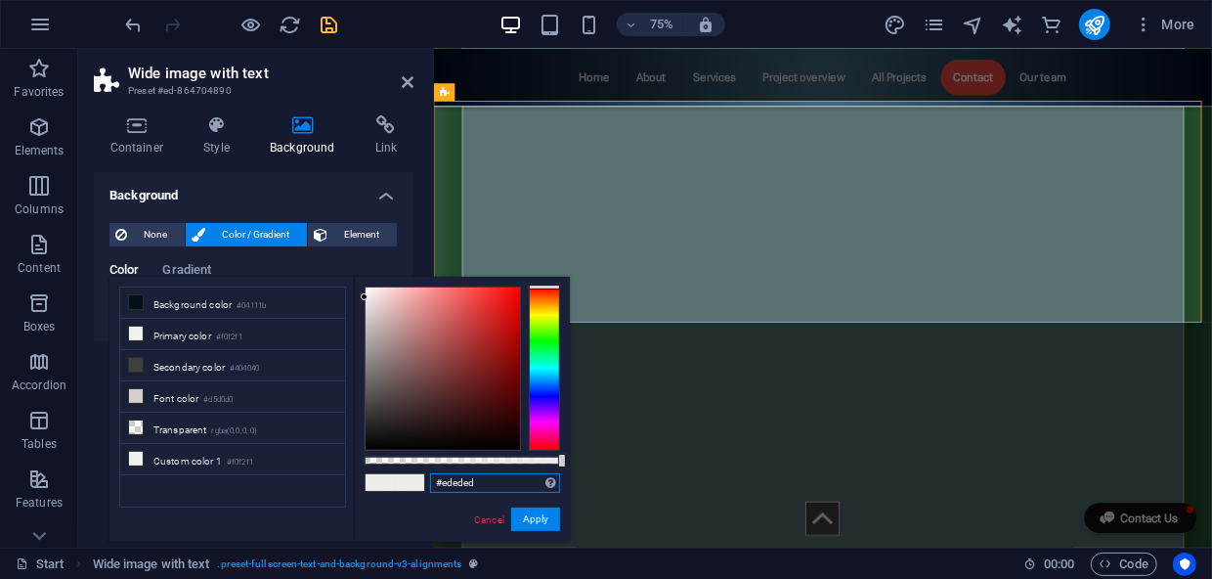
drag, startPoint x: 493, startPoint y: 481, endPoint x: 411, endPoint y: 480, distance: 81.1
click at [397, 481] on div "#ededed Supported formats #0852ed rgb(8, 82, 237) rgba(8, 82, 237, 90%) hsv(221…" at bounding box center [462, 551] width 216 height 548
paste input "ffffff"
type input "#ffffff"
click at [525, 522] on button "Apply" at bounding box center [535, 518] width 49 height 23
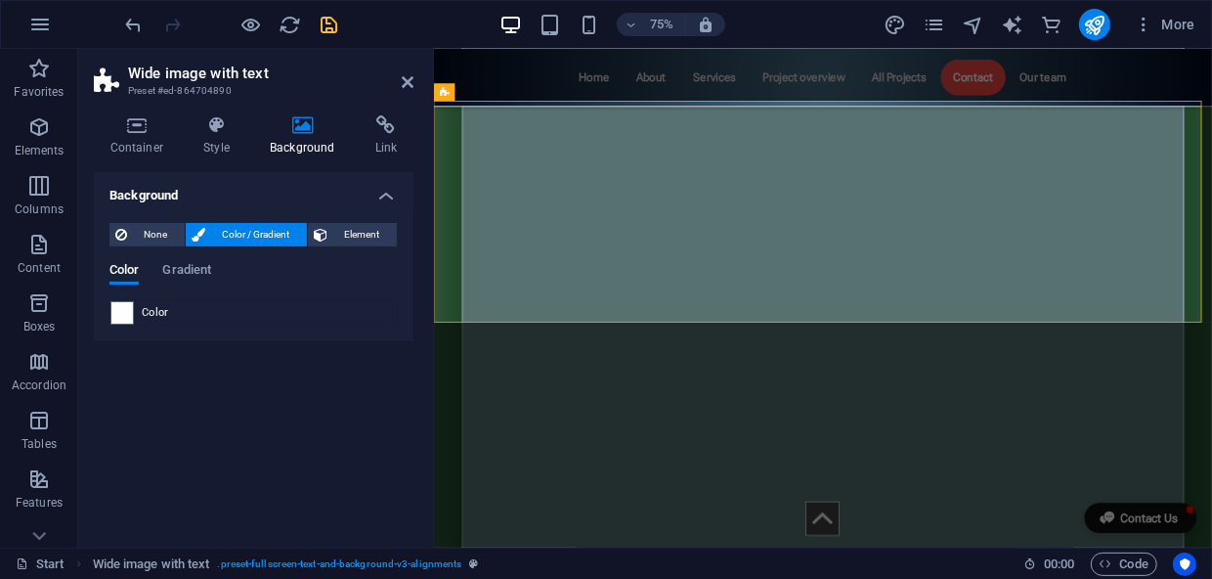
scroll to position [9674, 0]
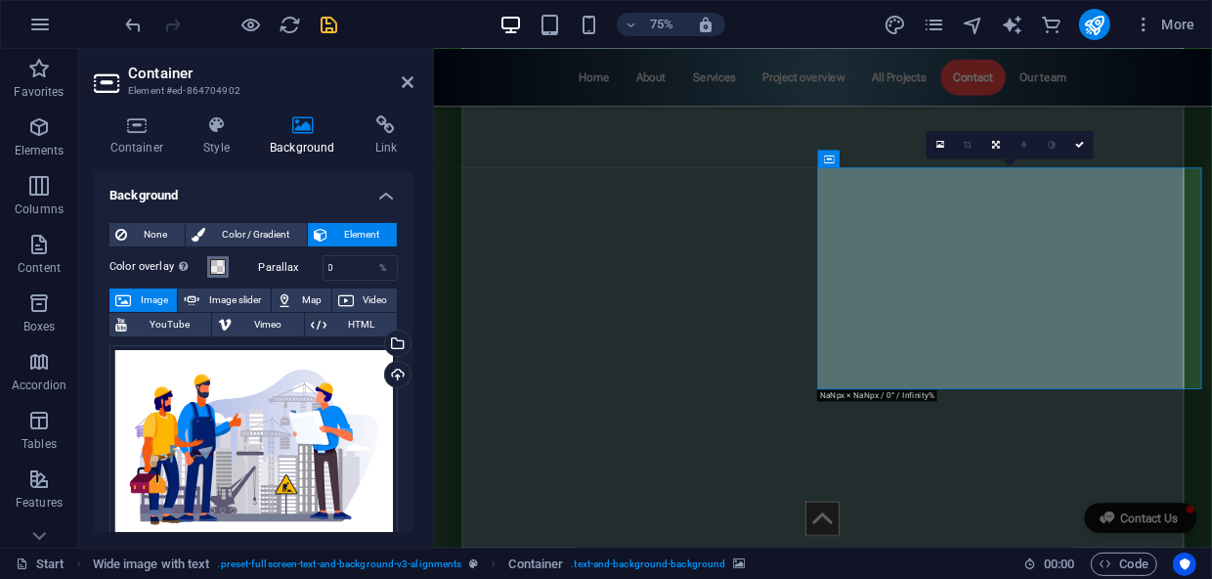
click at [216, 268] on span at bounding box center [218, 267] width 16 height 16
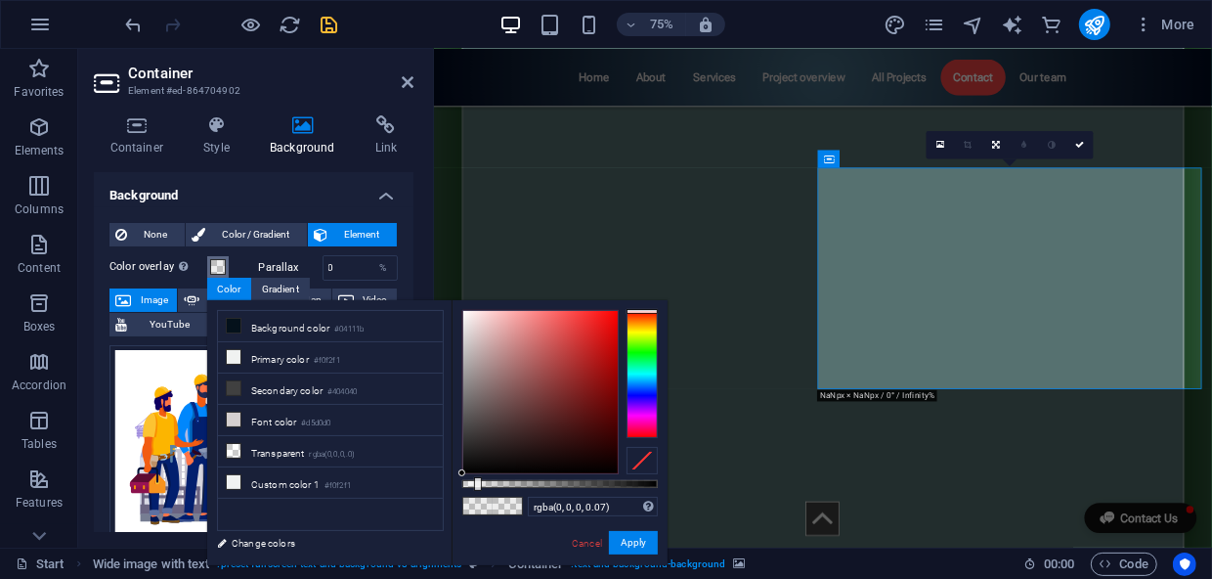
type input "rgba(0, 0, 0, 0)"
click at [418, 492] on div "less Background color #04111b Primary color #f0f2f1 Secondary color #404040 Fon…" at bounding box center [437, 432] width 460 height 265
click at [634, 540] on button "Apply" at bounding box center [633, 542] width 49 height 23
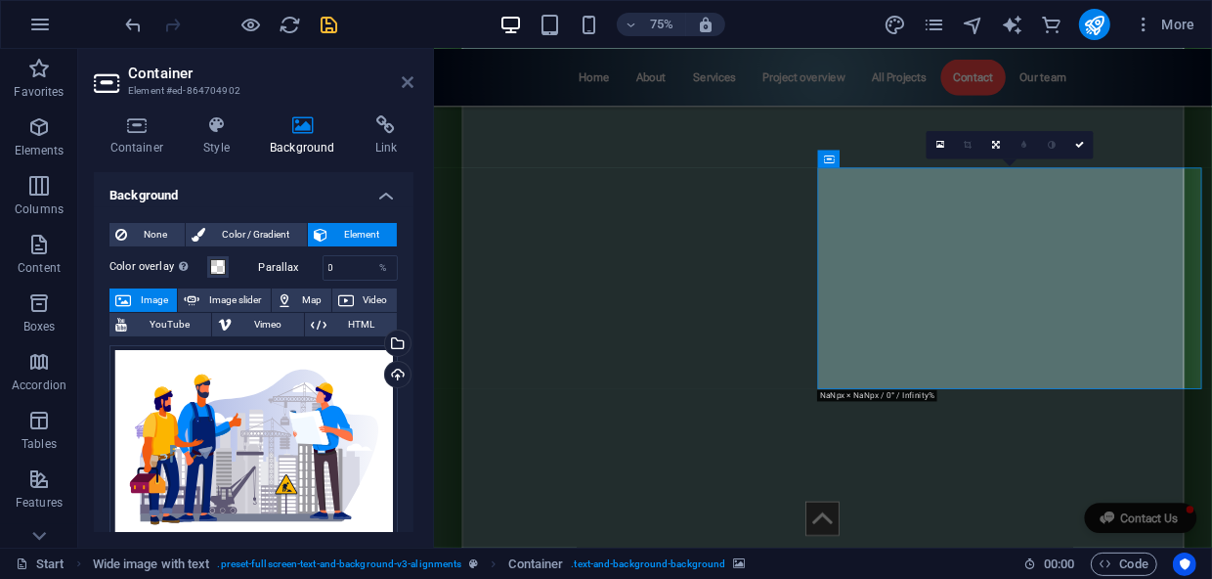
click at [406, 81] on icon at bounding box center [408, 82] width 12 height 16
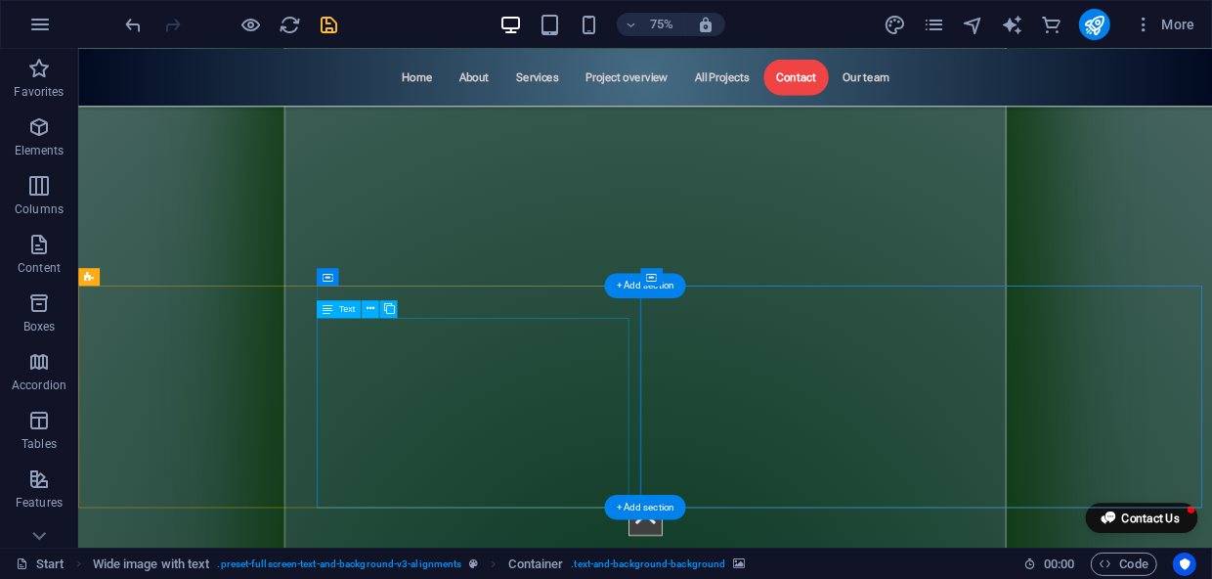
scroll to position [9941, 0]
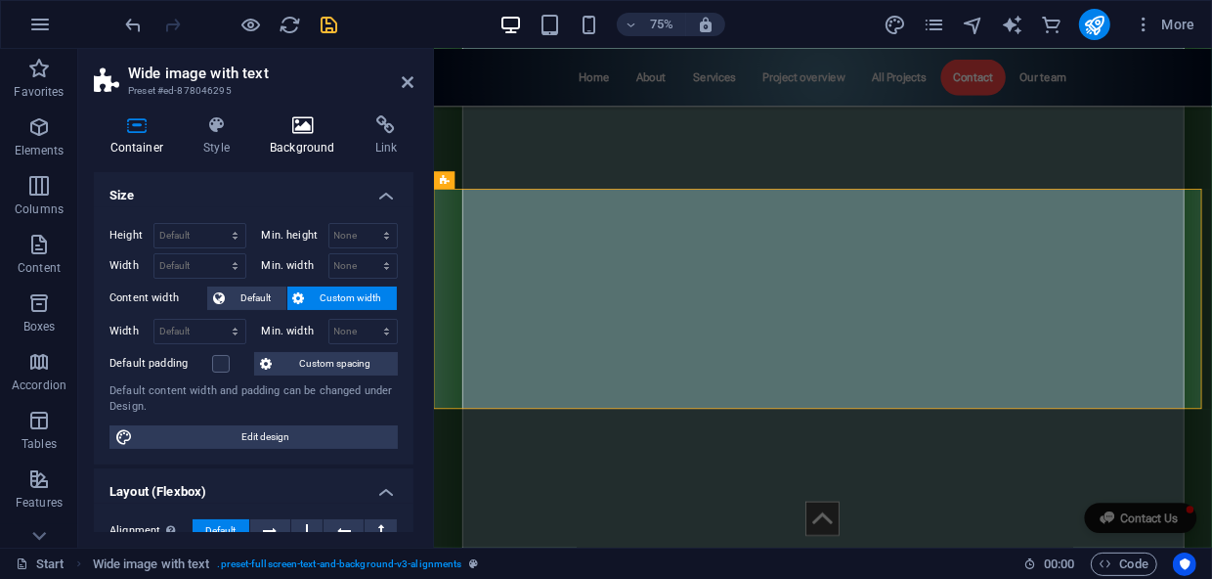
click at [303, 133] on icon at bounding box center [303, 125] width 98 height 20
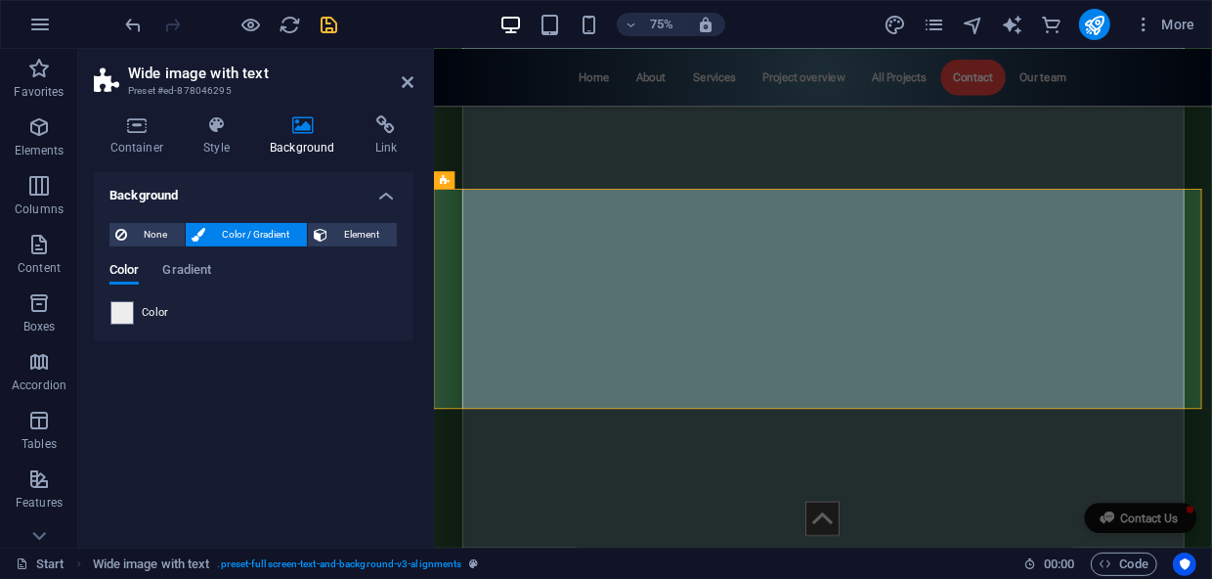
click at [126, 305] on span at bounding box center [122, 313] width 22 height 22
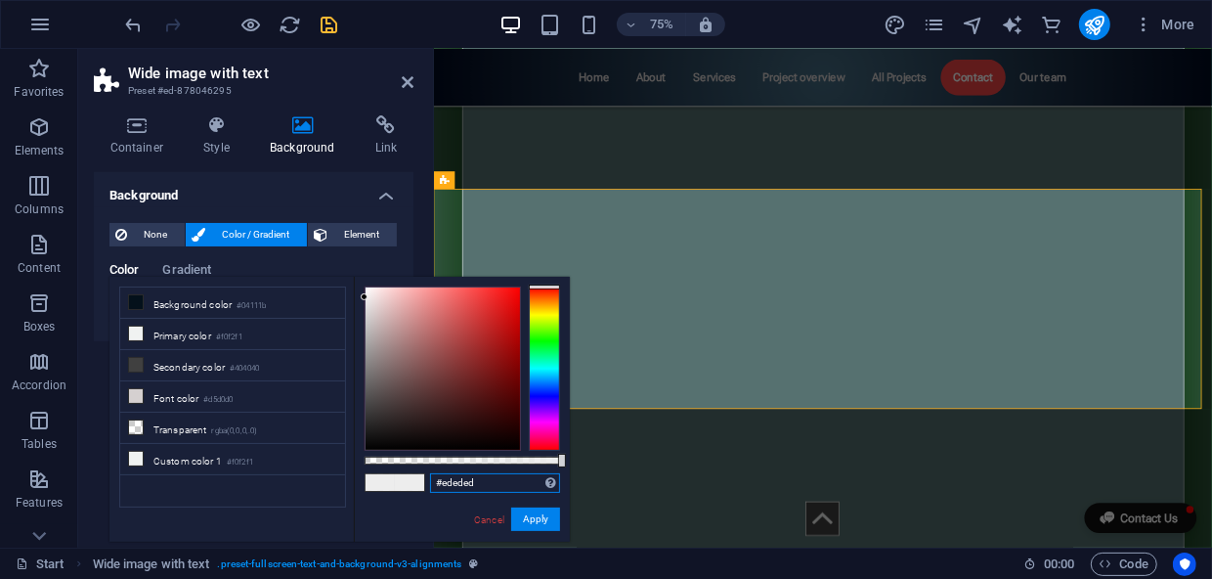
drag, startPoint x: 472, startPoint y: 484, endPoint x: 377, endPoint y: 484, distance: 94.8
click at [377, 484] on div "#ededed Supported formats #0852ed rgb(8, 82, 237) rgba(8, 82, 237, 90%) hsv(221…" at bounding box center [462, 551] width 216 height 548
paste input "ffffff"
type input "#ffffff"
drag, startPoint x: 543, startPoint y: 523, endPoint x: 223, endPoint y: 511, distance: 320.8
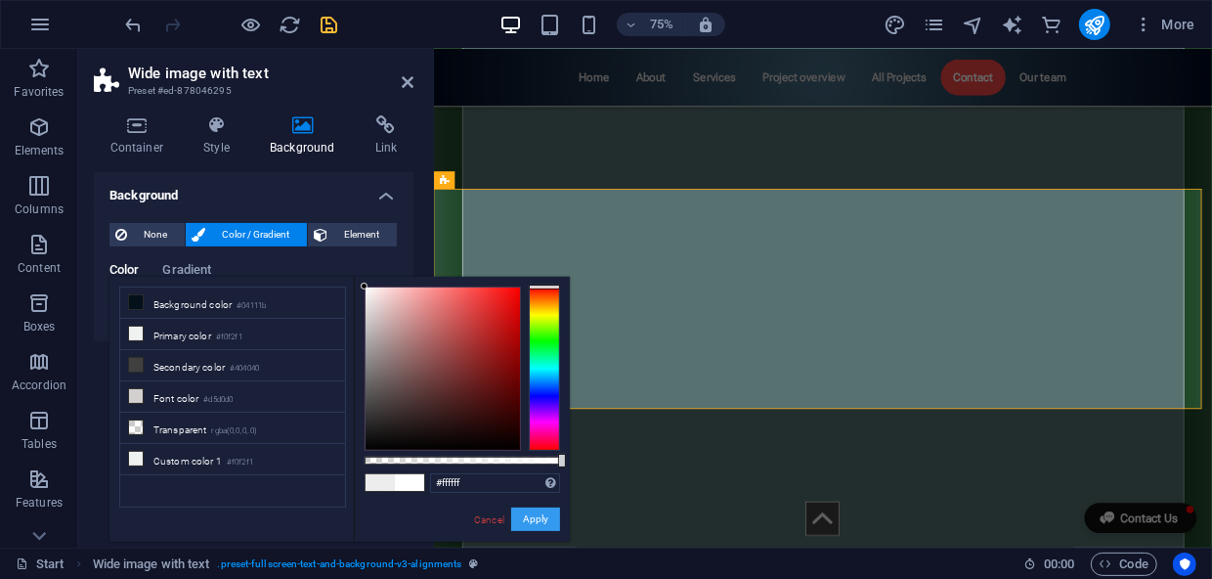
click at [543, 523] on button "Apply" at bounding box center [535, 518] width 49 height 23
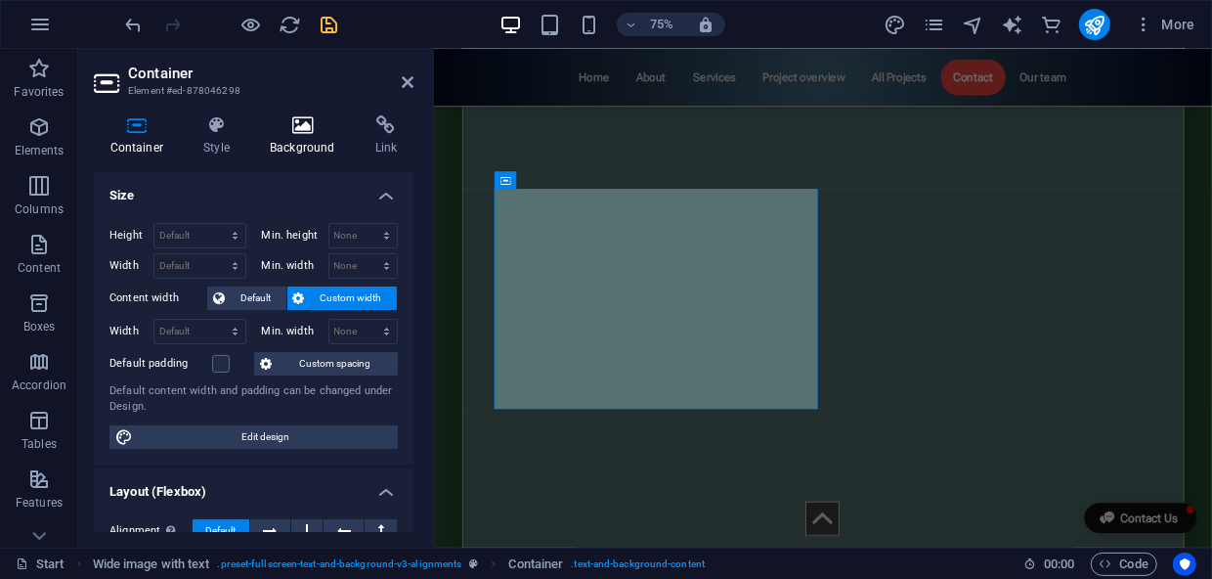
click at [309, 140] on h4 "Background" at bounding box center [307, 135] width 106 height 41
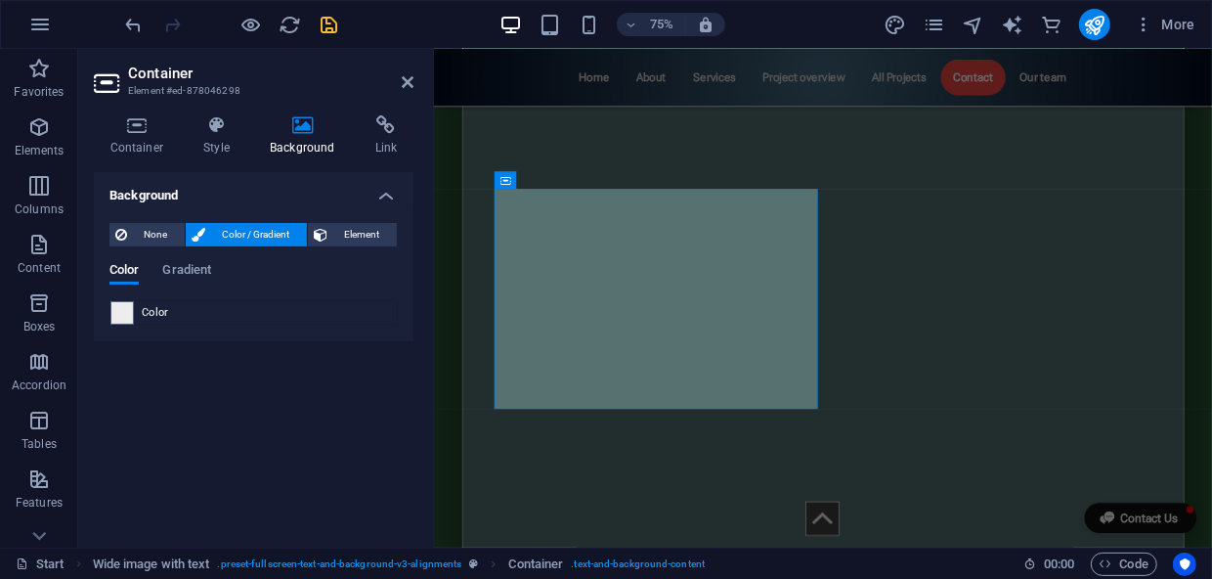
click at [129, 315] on span at bounding box center [122, 313] width 22 height 22
type input "#ededed"
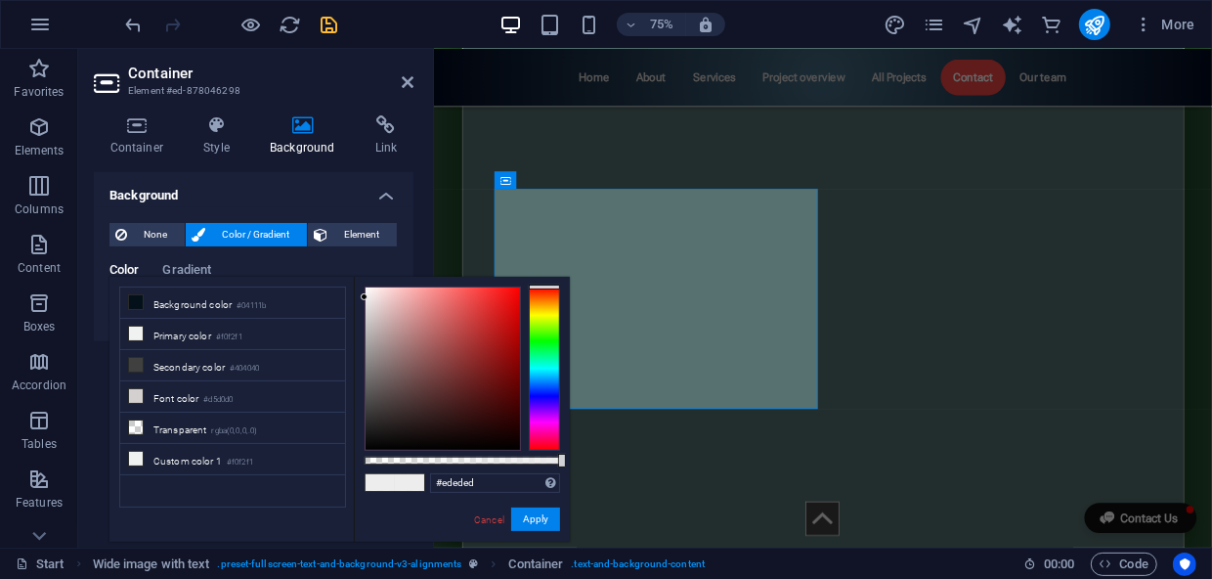
click at [294, 268] on div "Color Gradient" at bounding box center [253, 281] width 288 height 37
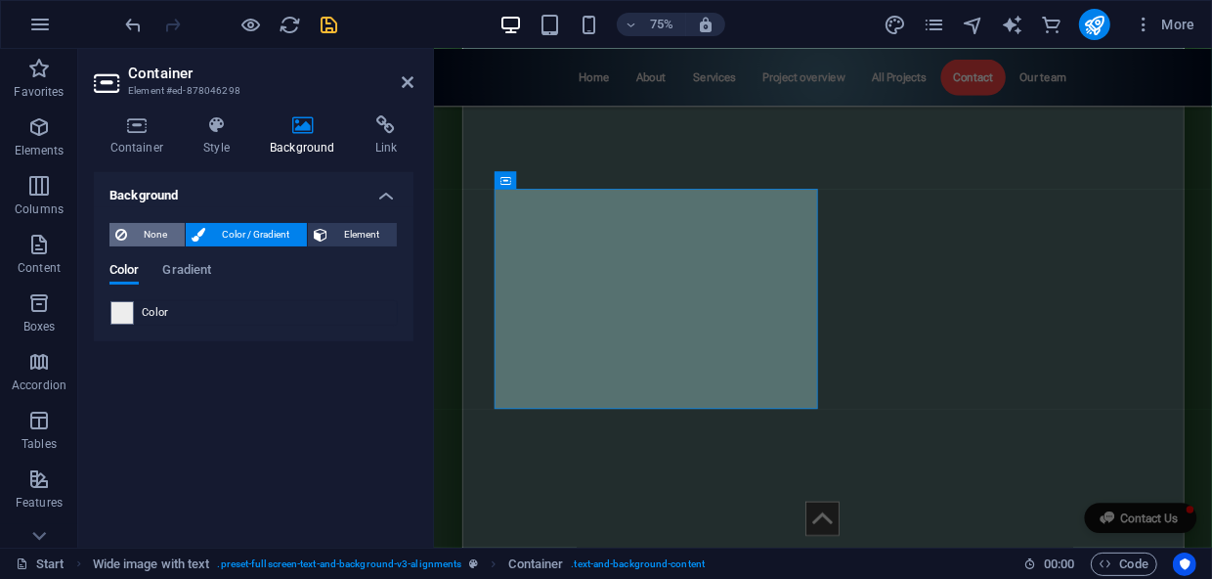
click at [147, 238] on span "None" at bounding box center [156, 234] width 46 height 23
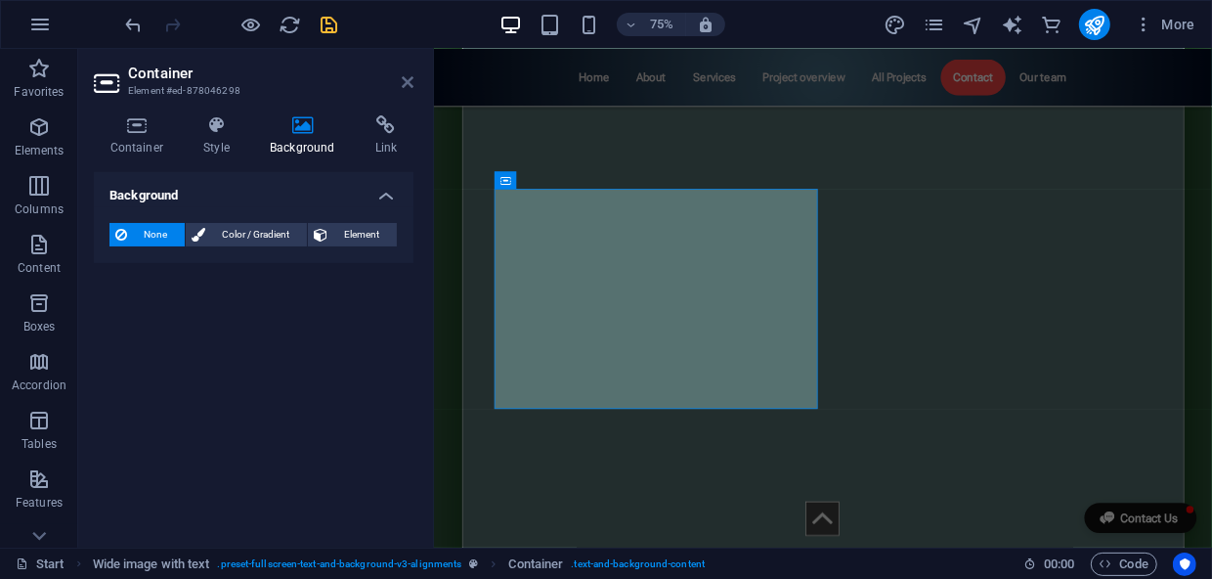
click at [408, 85] on icon at bounding box center [408, 82] width 12 height 16
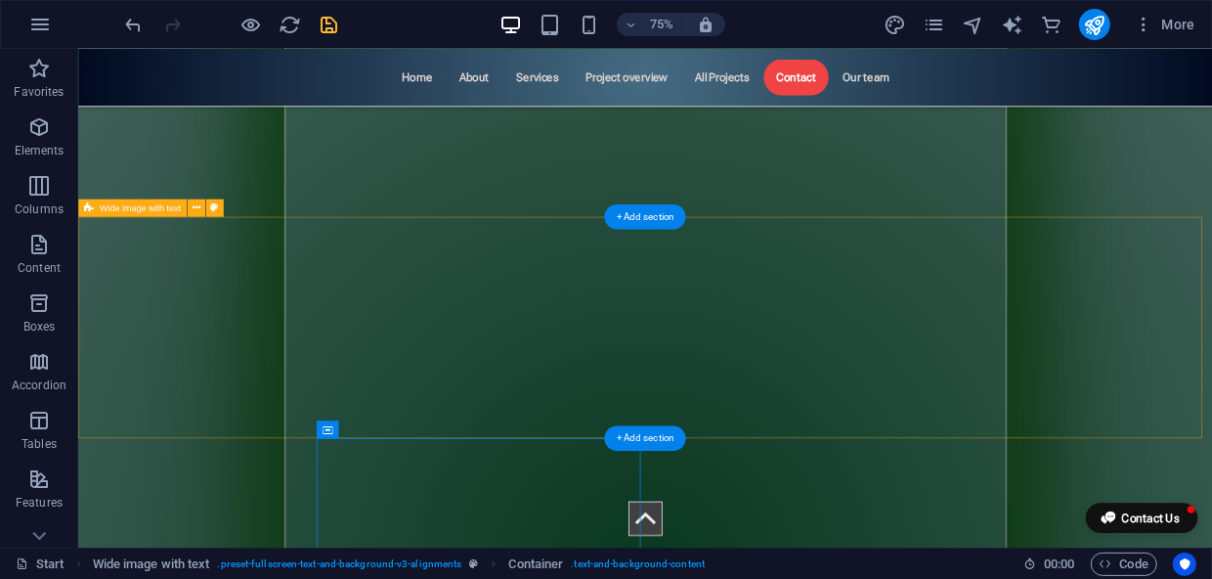
scroll to position [10030, 0]
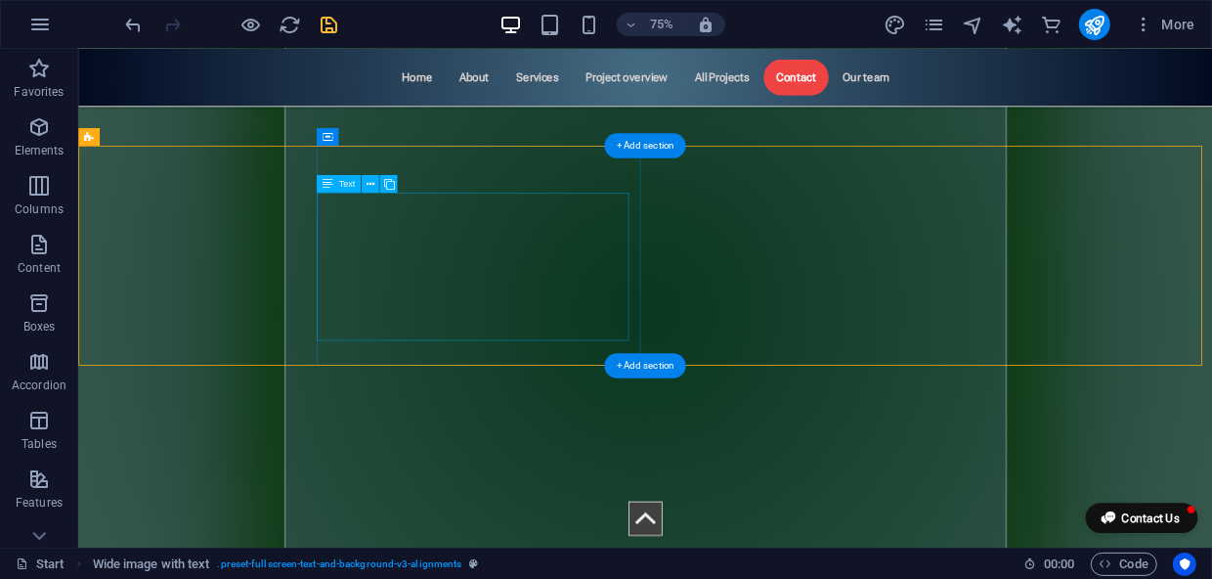
scroll to position [10208, 0]
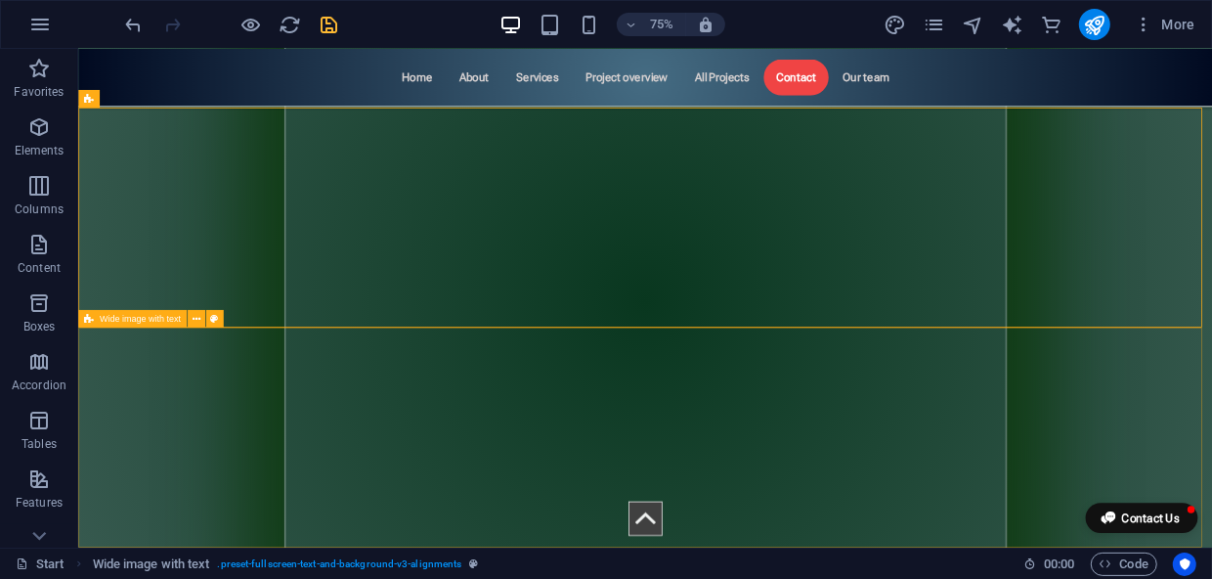
click at [146, 324] on div "Wide image with text" at bounding box center [132, 319] width 108 height 18
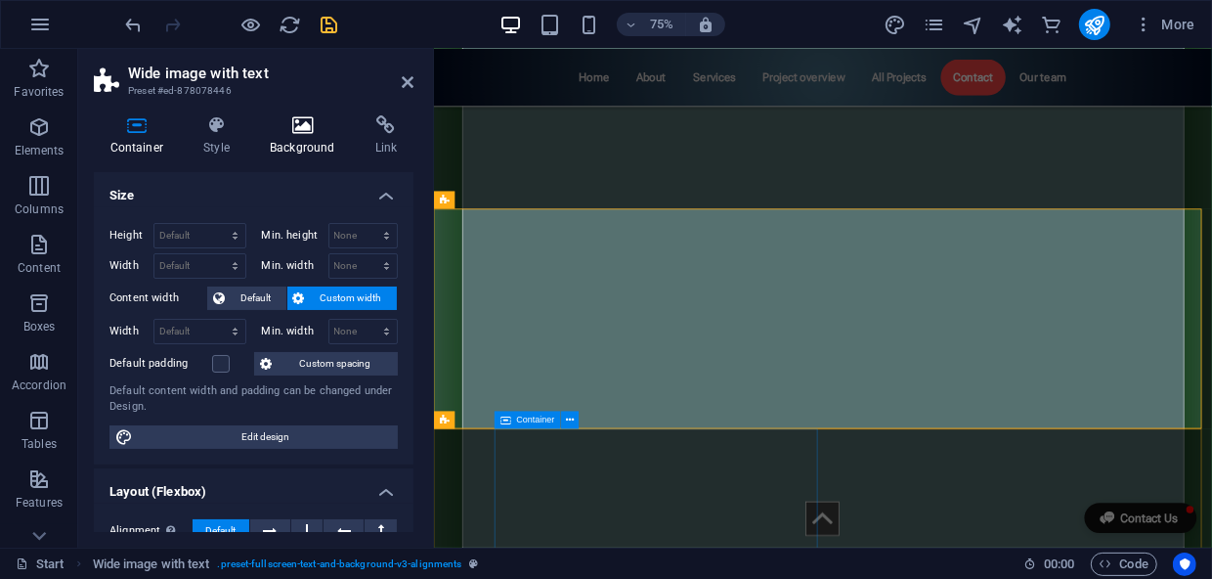
click at [311, 142] on h4 "Background" at bounding box center [307, 135] width 106 height 41
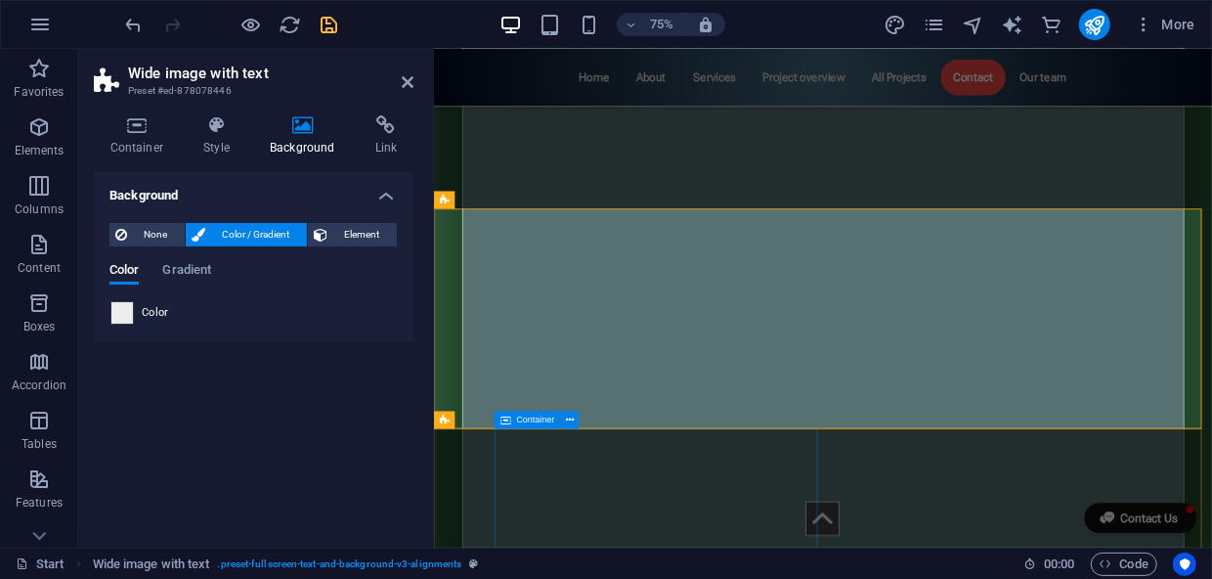
click at [113, 304] on span at bounding box center [122, 313] width 22 height 22
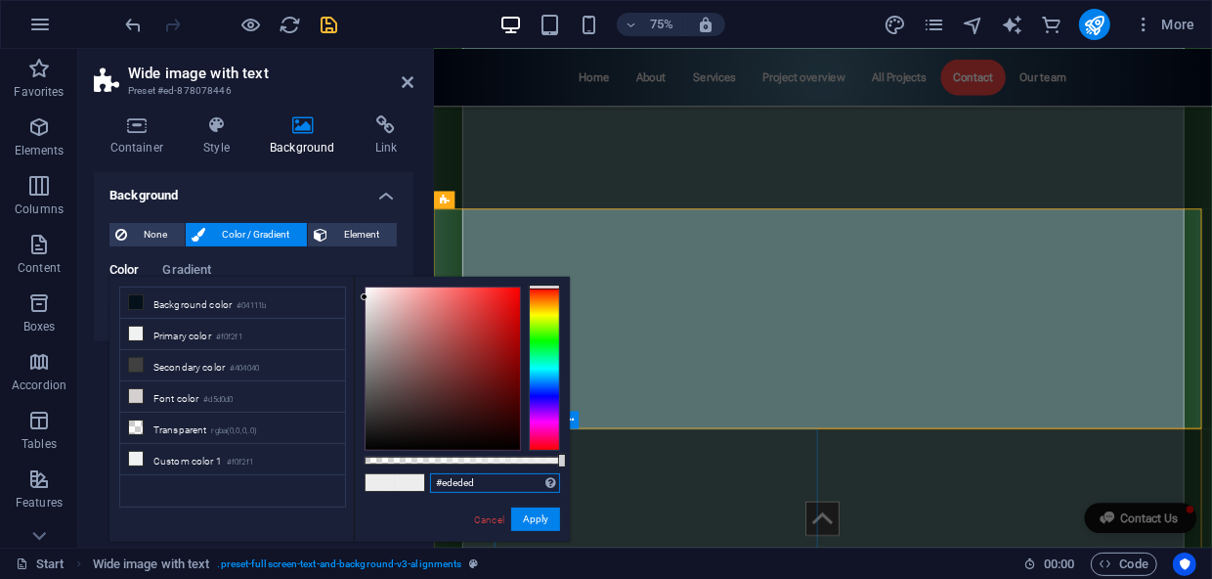
drag, startPoint x: 496, startPoint y: 484, endPoint x: 451, endPoint y: 482, distance: 45.0
click at [418, 479] on div "#ededed Supported formats #0852ed rgb(8, 82, 237) rgba(8, 82, 237, 90%) hsv(221…" at bounding box center [462, 551] width 216 height 548
paste input "ffffff"
type input "#ffffff"
click at [538, 520] on button "Apply" at bounding box center [535, 518] width 49 height 23
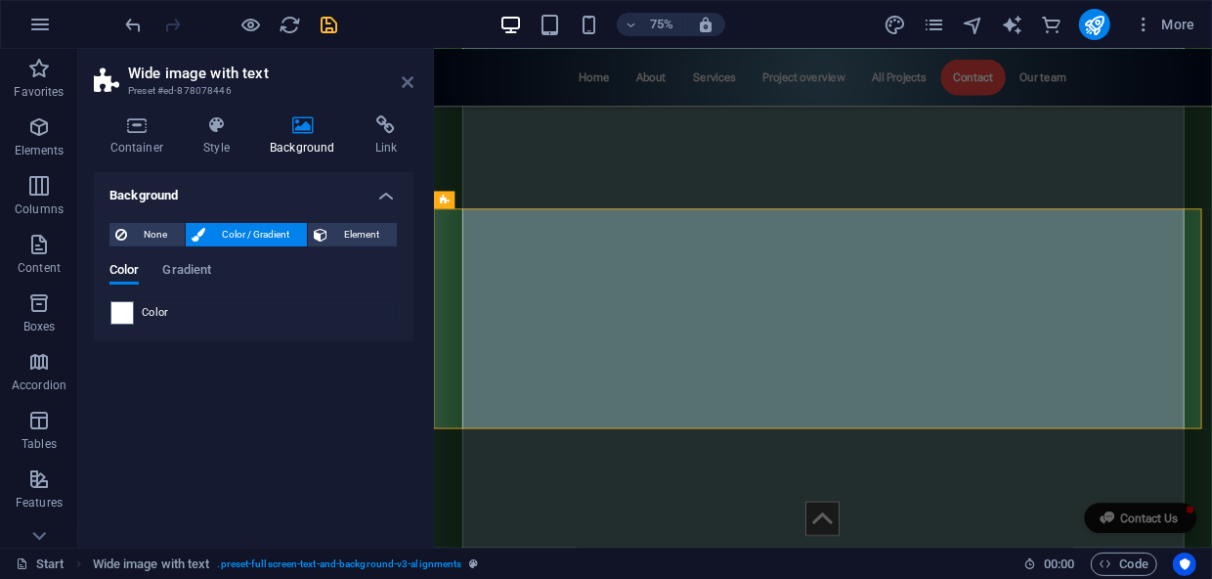
click at [406, 80] on icon at bounding box center [408, 82] width 12 height 16
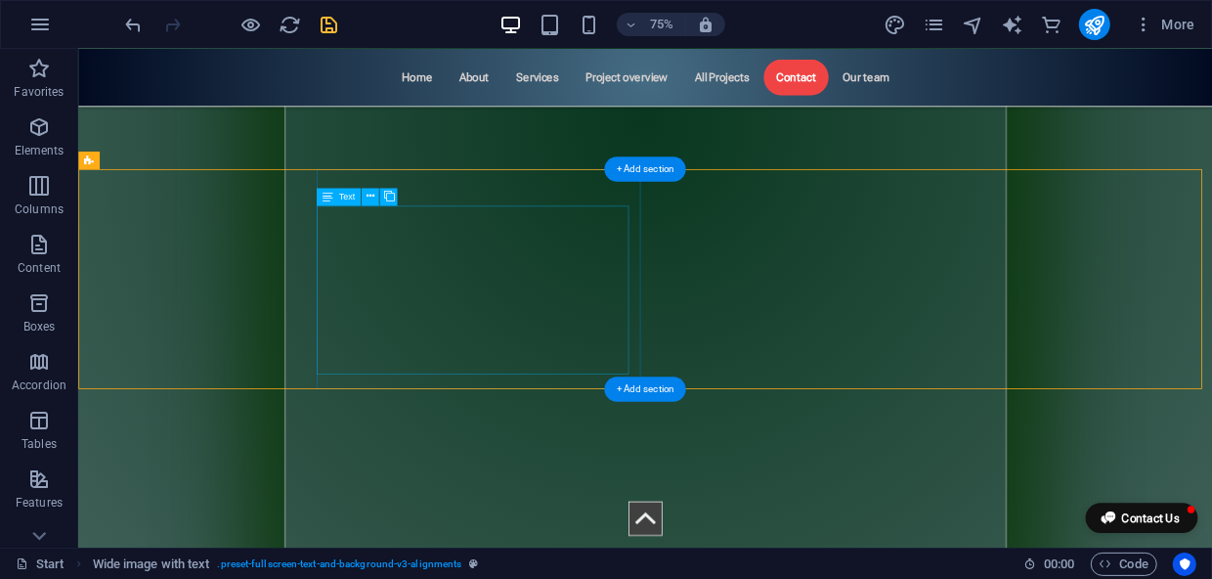
scroll to position [10562, 0]
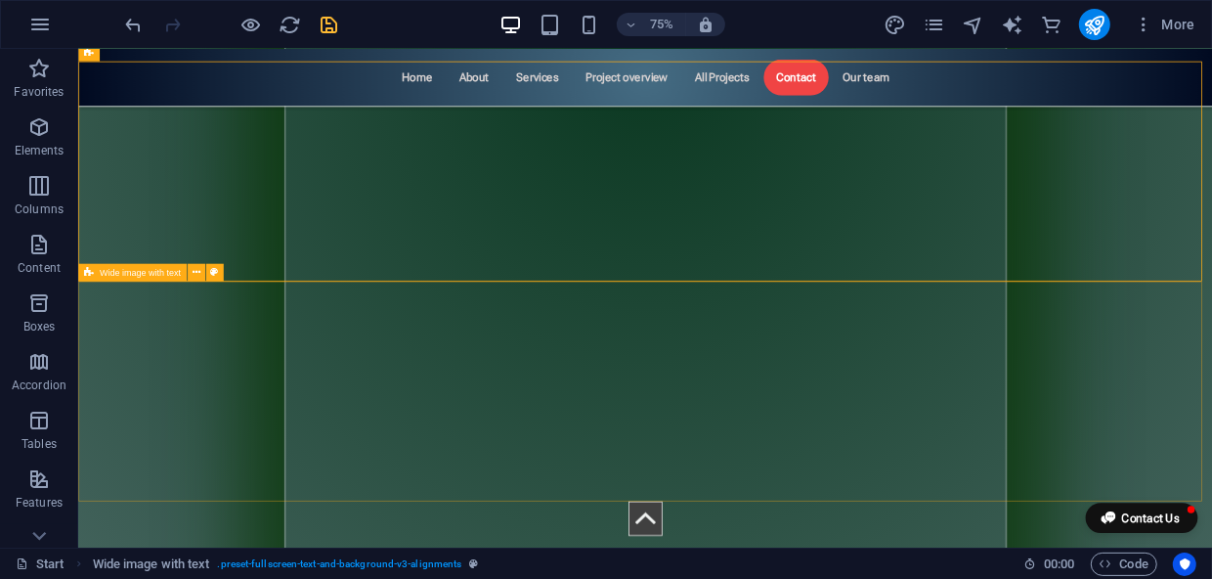
click at [147, 280] on div "Wide image with text" at bounding box center [132, 272] width 108 height 18
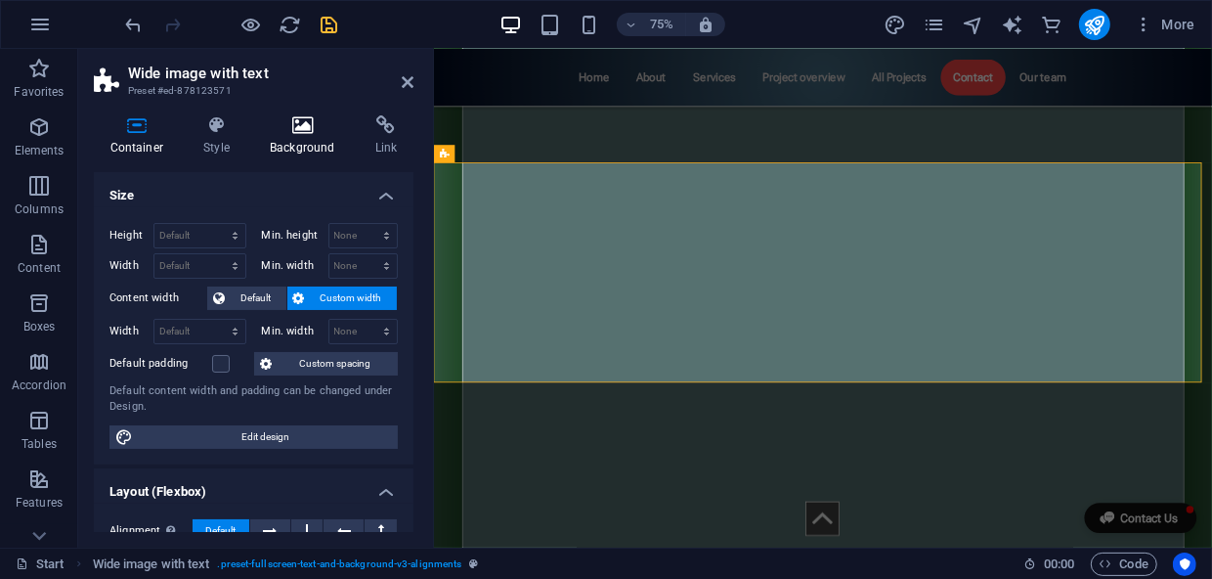
click at [296, 135] on h4 "Background" at bounding box center [307, 135] width 106 height 41
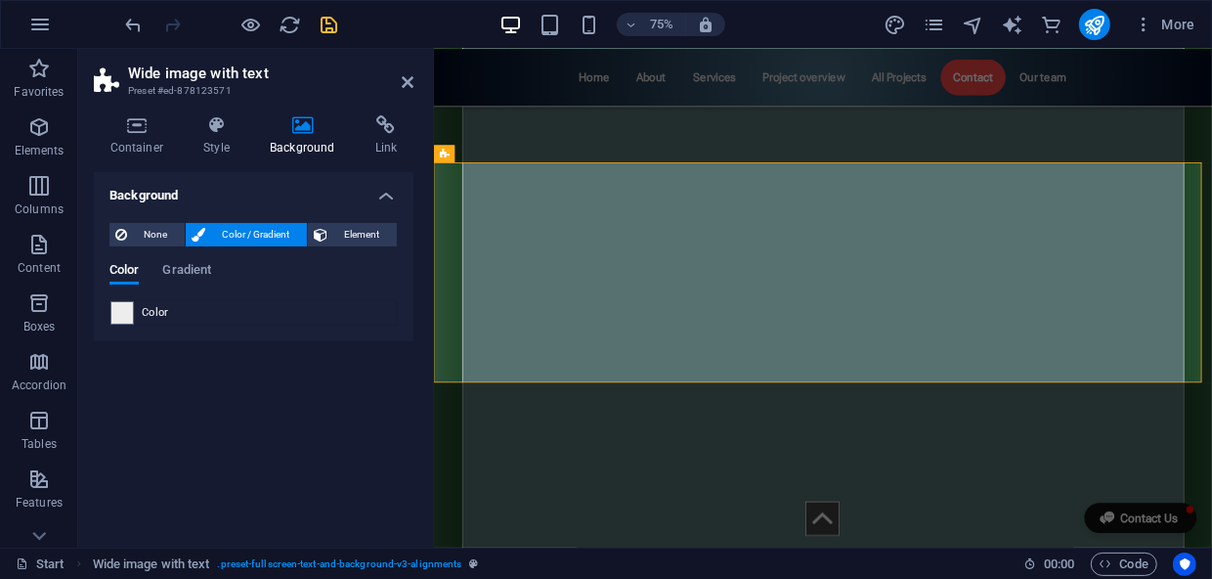
click at [125, 308] on span at bounding box center [122, 313] width 22 height 22
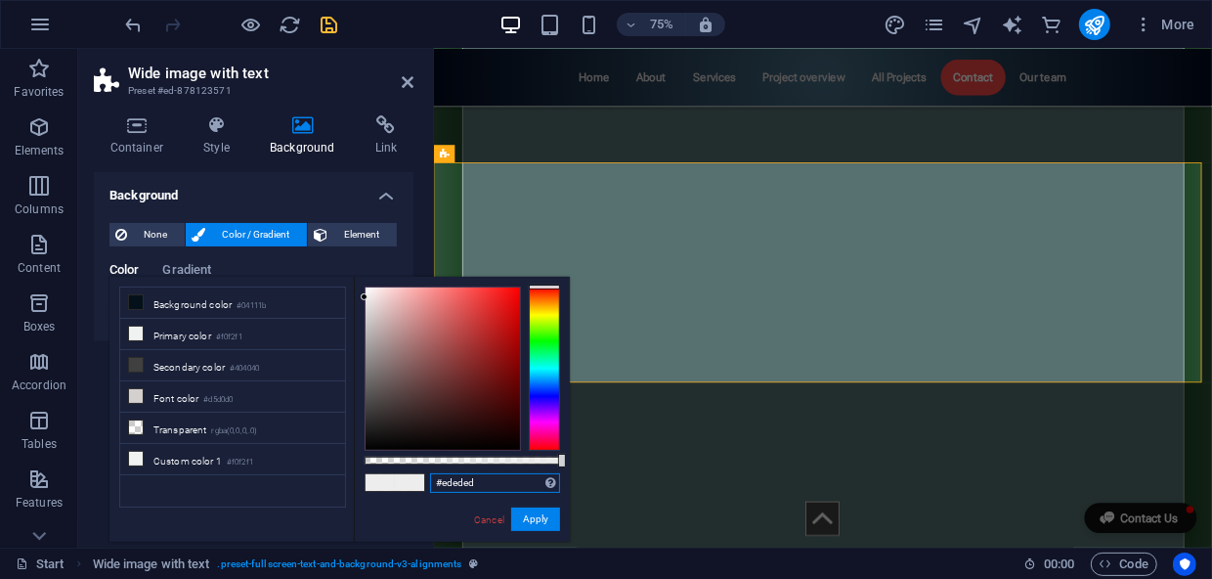
drag, startPoint x: 485, startPoint y: 478, endPoint x: 395, endPoint y: 478, distance: 89.9
click at [395, 478] on div "#ededed Supported formats #0852ed rgb(8, 82, 237) rgba(8, 82, 237, 90%) hsv(221…" at bounding box center [462, 551] width 216 height 548
paste input "ffffff"
type input "#ffffff"
click at [533, 523] on button "Apply" at bounding box center [535, 518] width 49 height 23
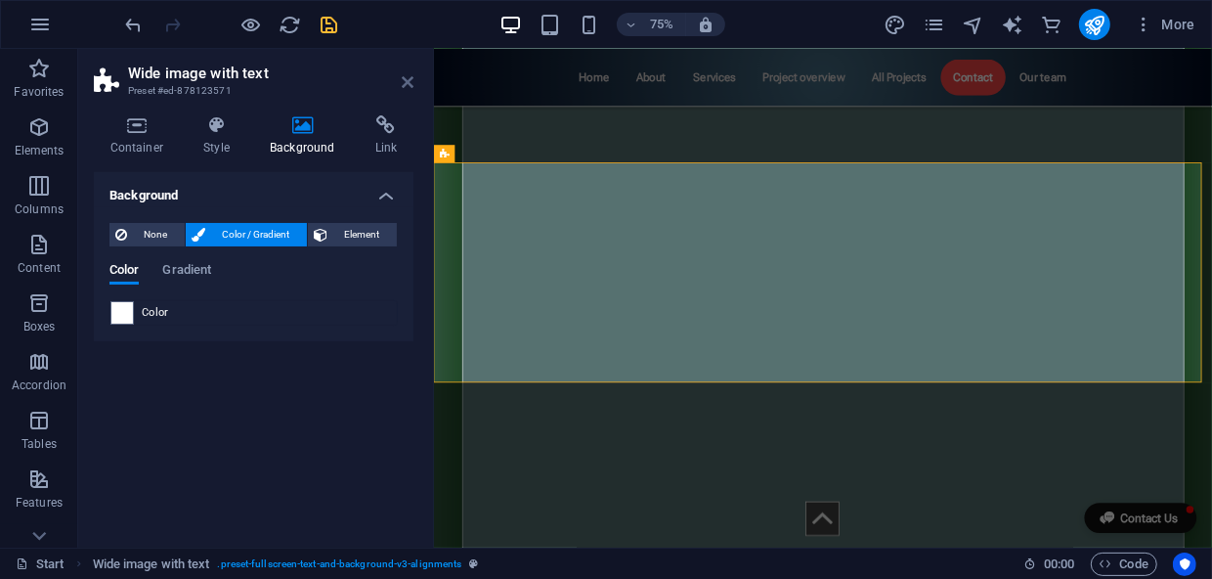
click at [408, 82] on icon at bounding box center [408, 82] width 12 height 16
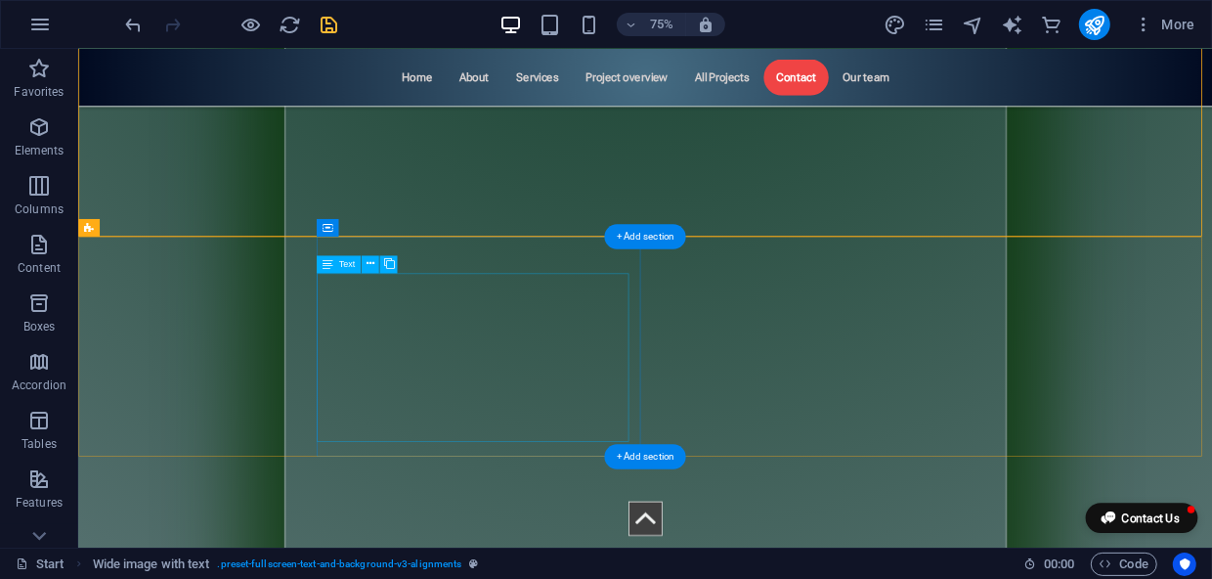
scroll to position [11007, 0]
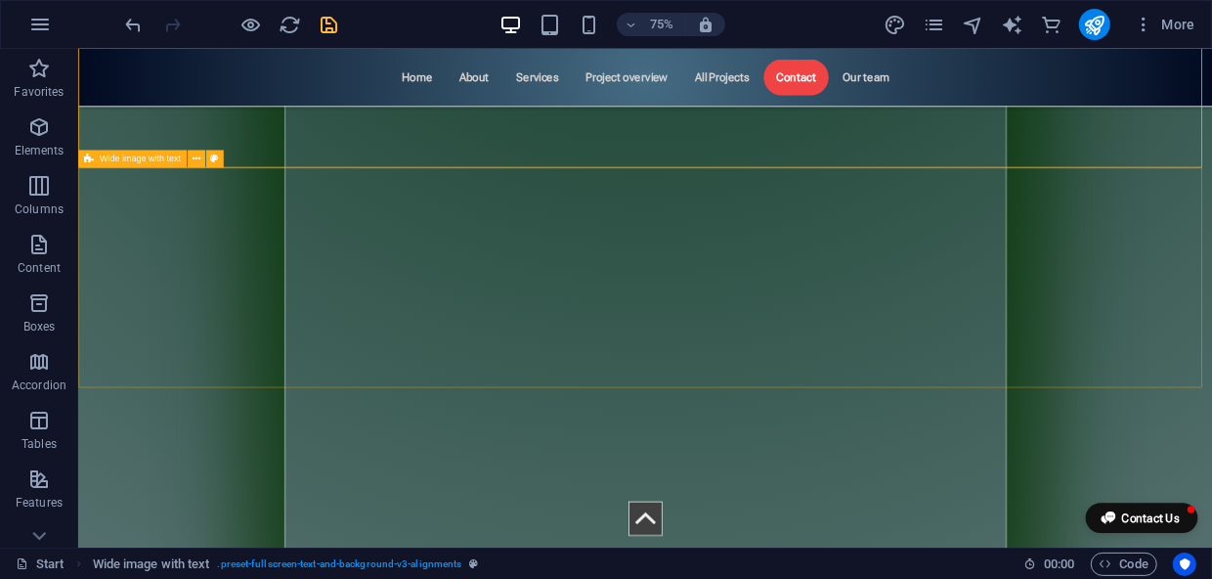
click at [142, 165] on div "Wide image with text" at bounding box center [132, 160] width 108 height 18
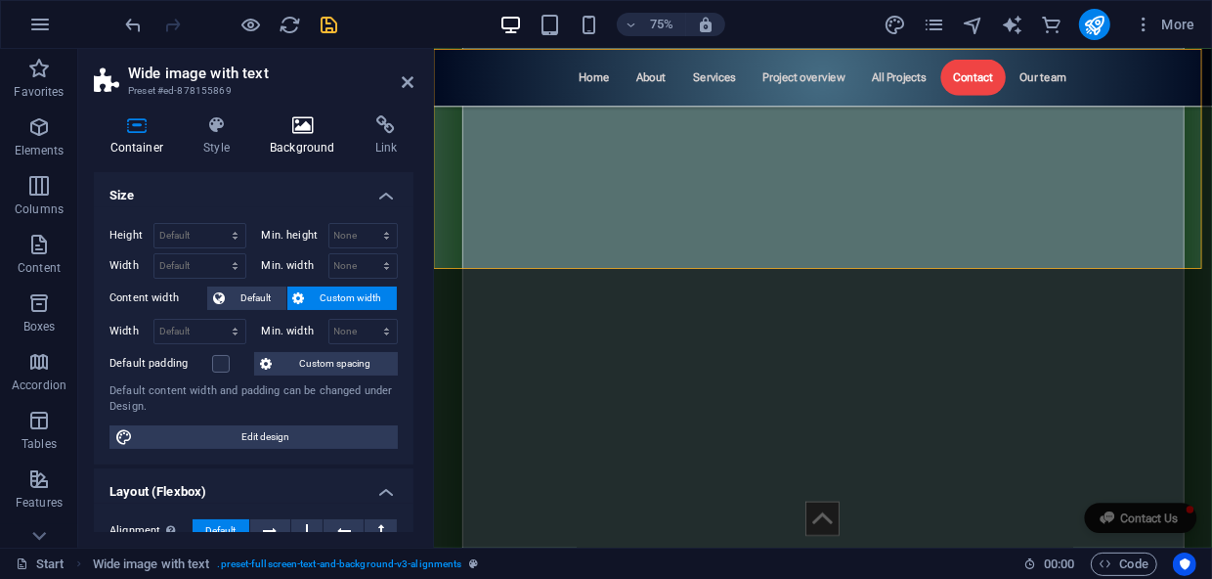
click at [297, 137] on h4 "Background" at bounding box center [307, 135] width 106 height 41
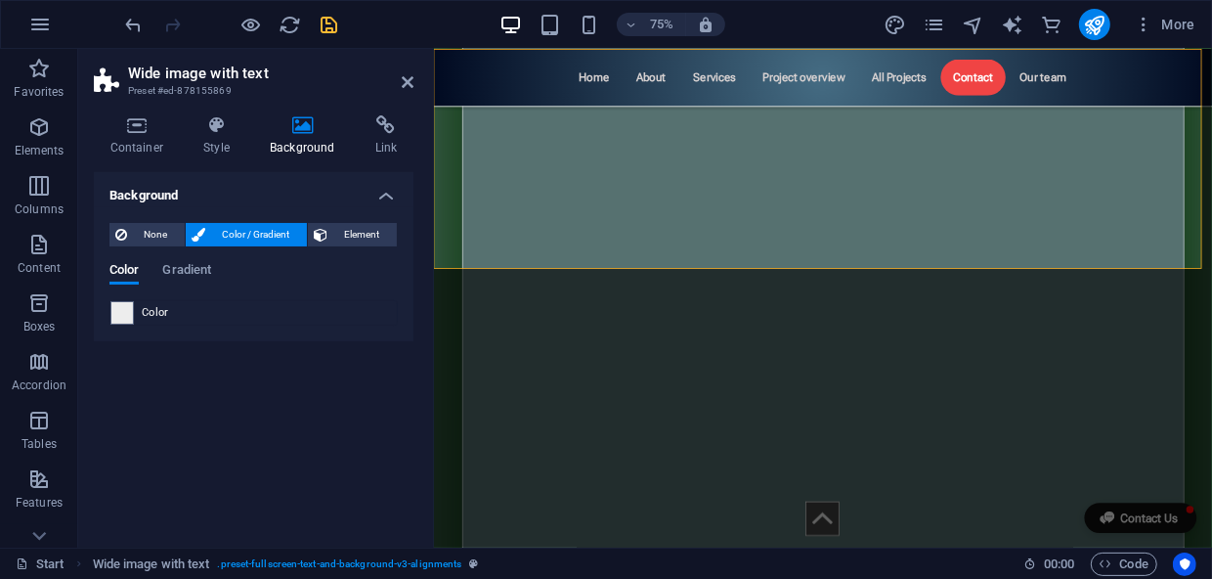
drag, startPoint x: 127, startPoint y: 322, endPoint x: 335, endPoint y: 361, distance: 211.8
click at [127, 322] on span at bounding box center [122, 313] width 22 height 22
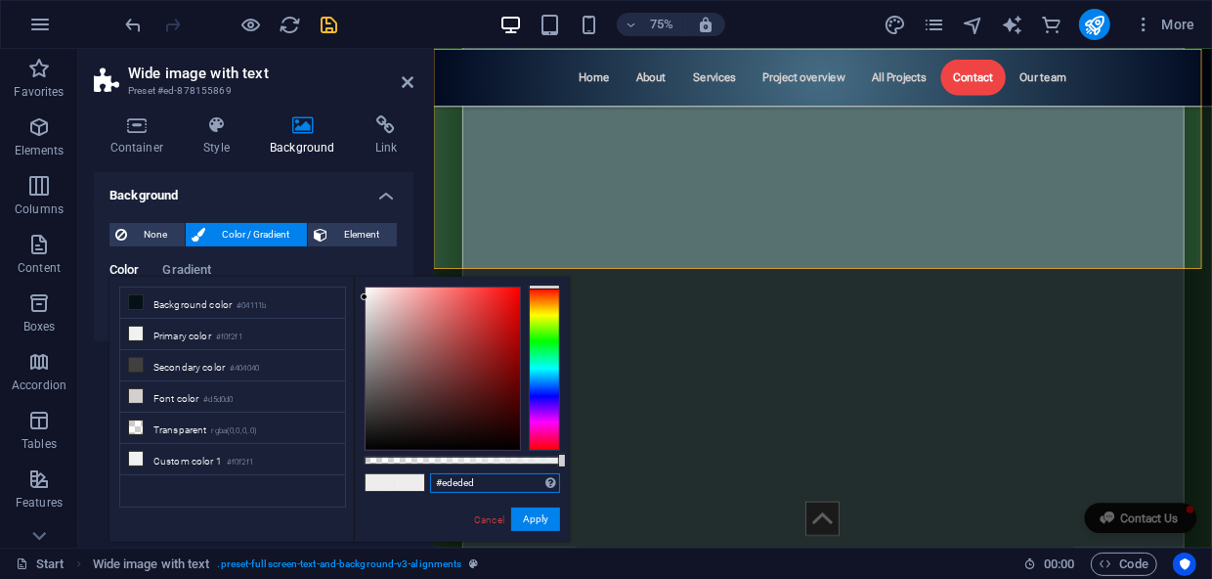
click at [386, 482] on div "#ededed Supported formats #0852ed rgb(8, 82, 237) rgba(8, 82, 237, 90%) hsv(221…" at bounding box center [462, 551] width 216 height 548
paste input "ffffff"
type input "#ffffff"
click at [532, 518] on button "Apply" at bounding box center [535, 518] width 49 height 23
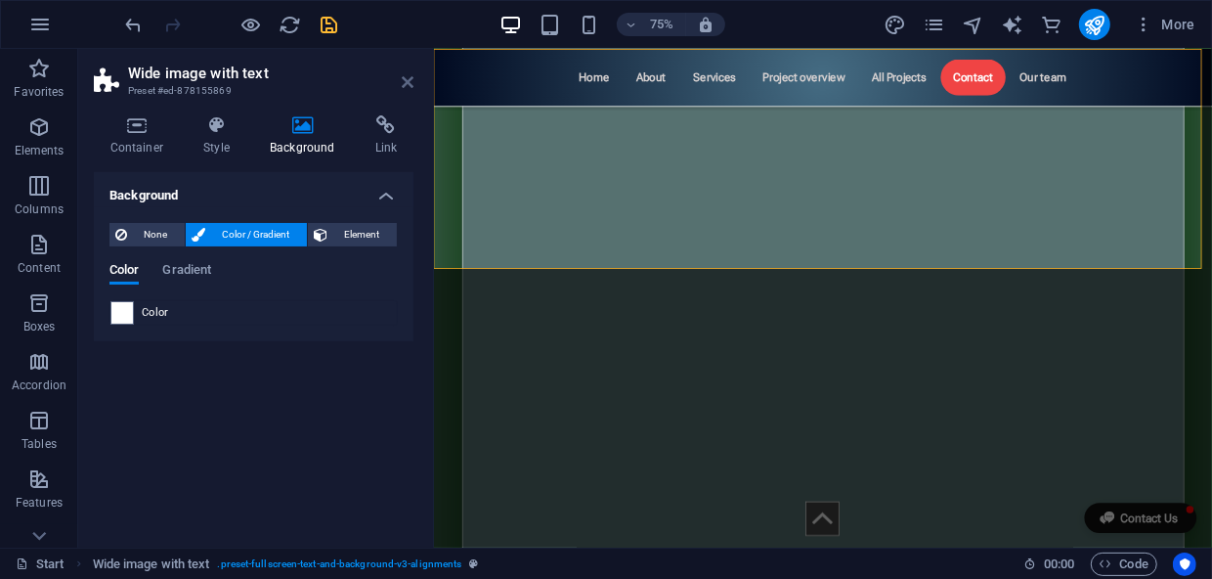
click at [404, 75] on icon at bounding box center [408, 82] width 12 height 16
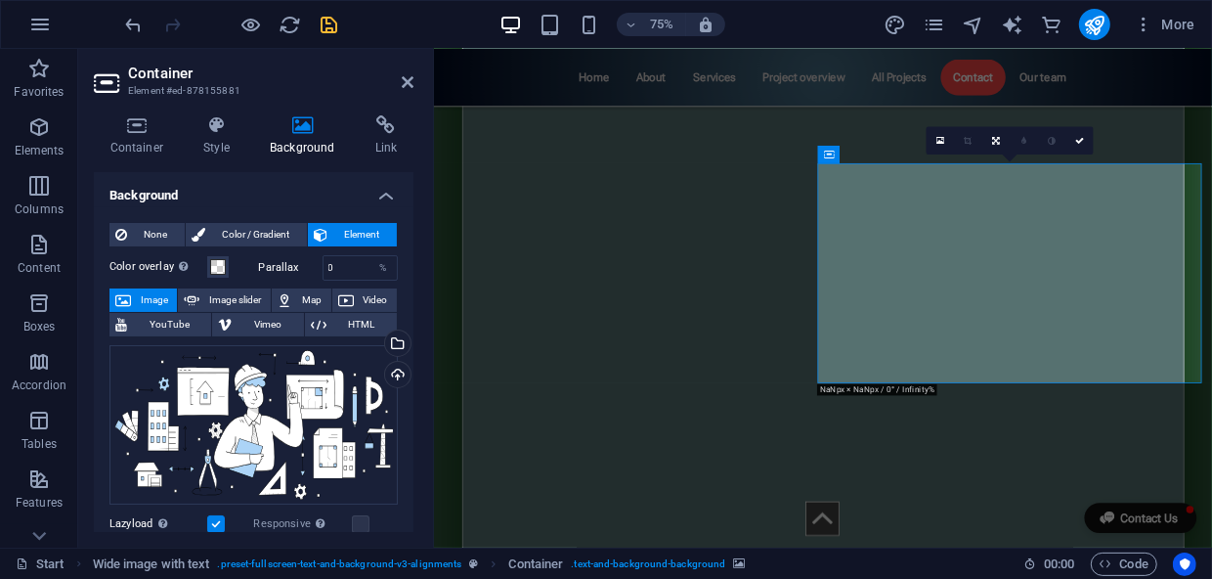
scroll to position [10829, 0]
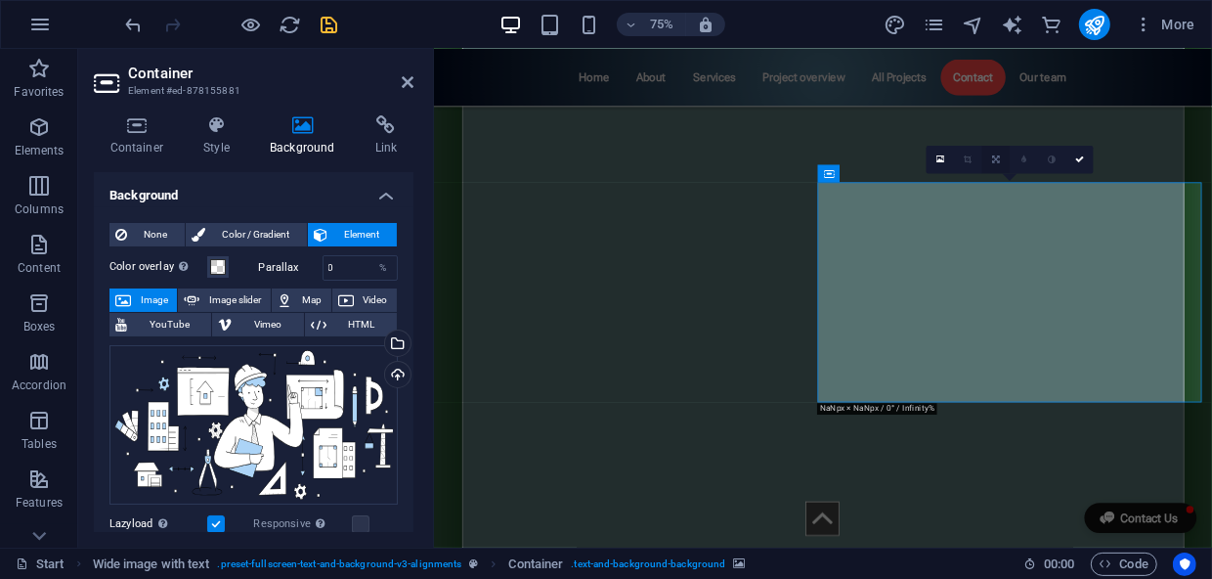
click at [999, 163] on icon at bounding box center [996, 159] width 8 height 9
click at [1080, 159] on icon at bounding box center [1079, 159] width 9 height 9
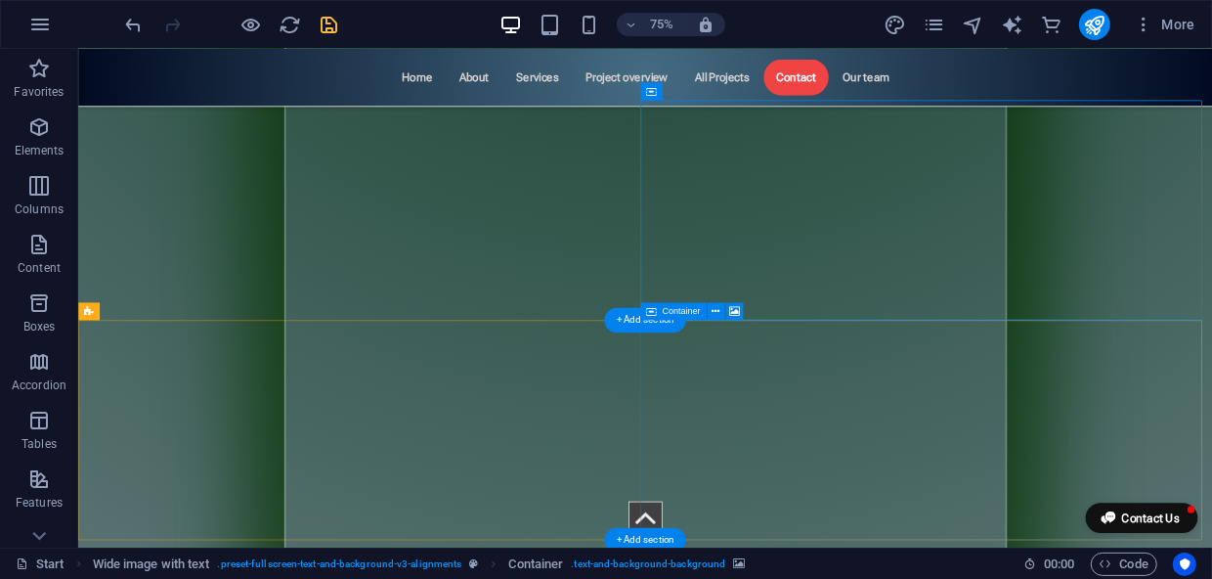
scroll to position [11185, 0]
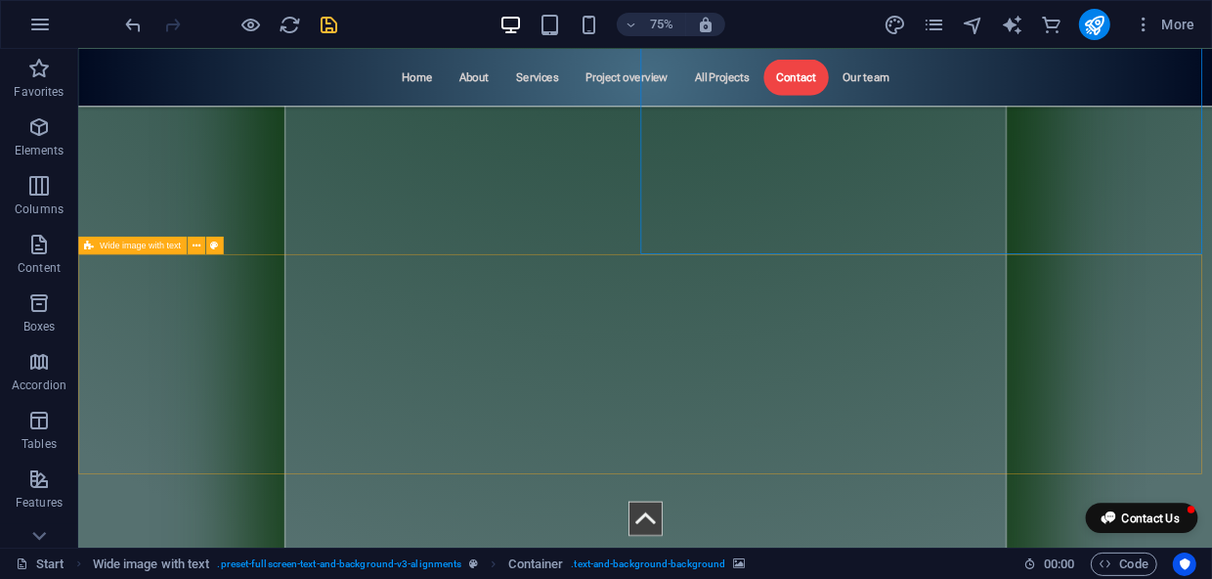
click at [142, 251] on div "Wide image with text" at bounding box center [132, 246] width 108 height 18
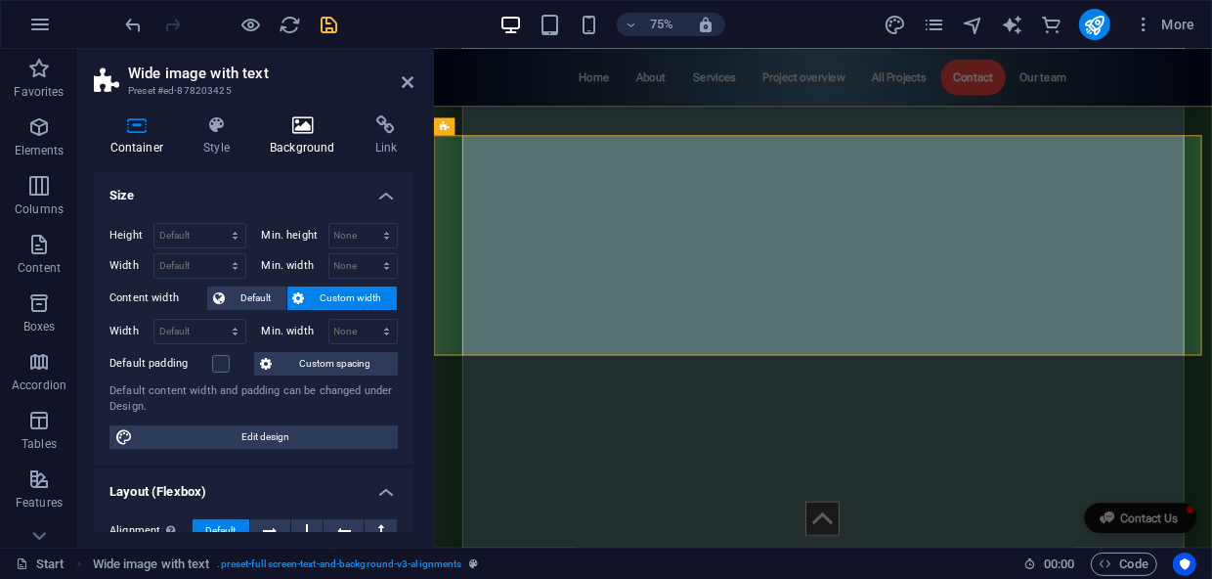
click at [311, 129] on icon at bounding box center [303, 125] width 98 height 20
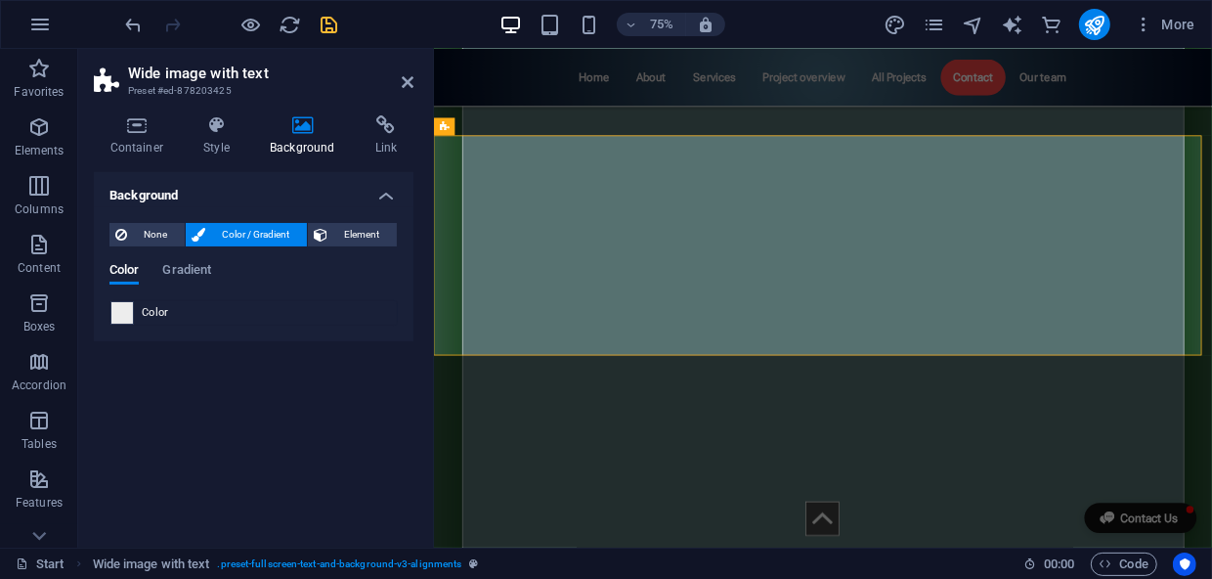
click at [117, 309] on span at bounding box center [122, 313] width 22 height 22
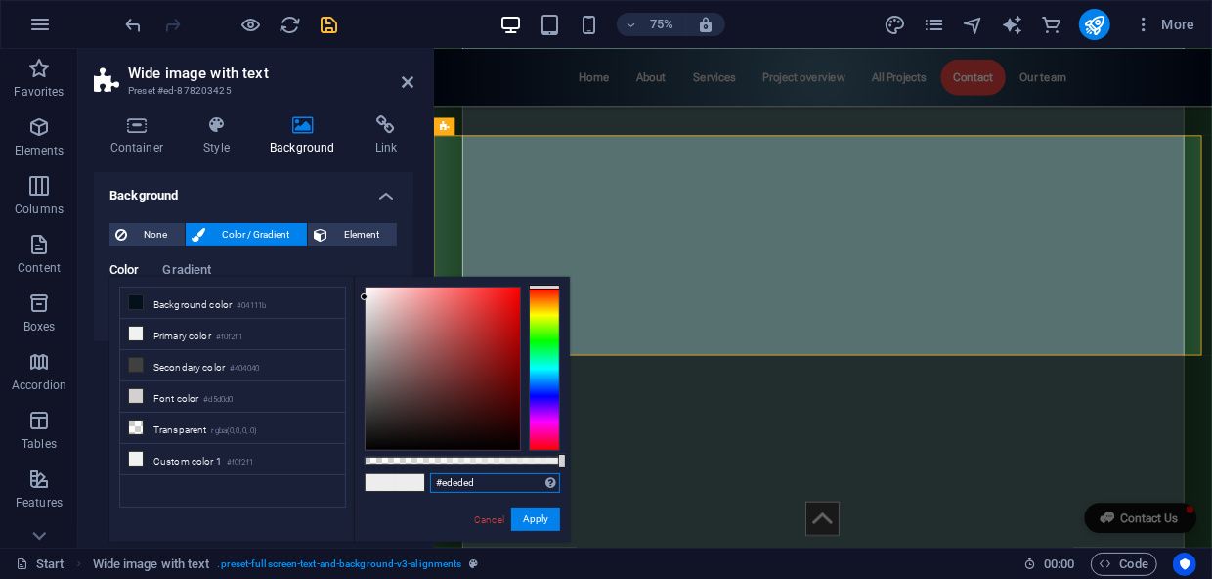
click at [423, 483] on div "#ededed Supported formats #0852ed rgb(8, 82, 237) rgba(8, 82, 237, 90%) hsv(221…" at bounding box center [462, 551] width 216 height 548
paste input "ffffff"
type input "#ffffff"
click at [534, 527] on button "Apply" at bounding box center [535, 518] width 49 height 23
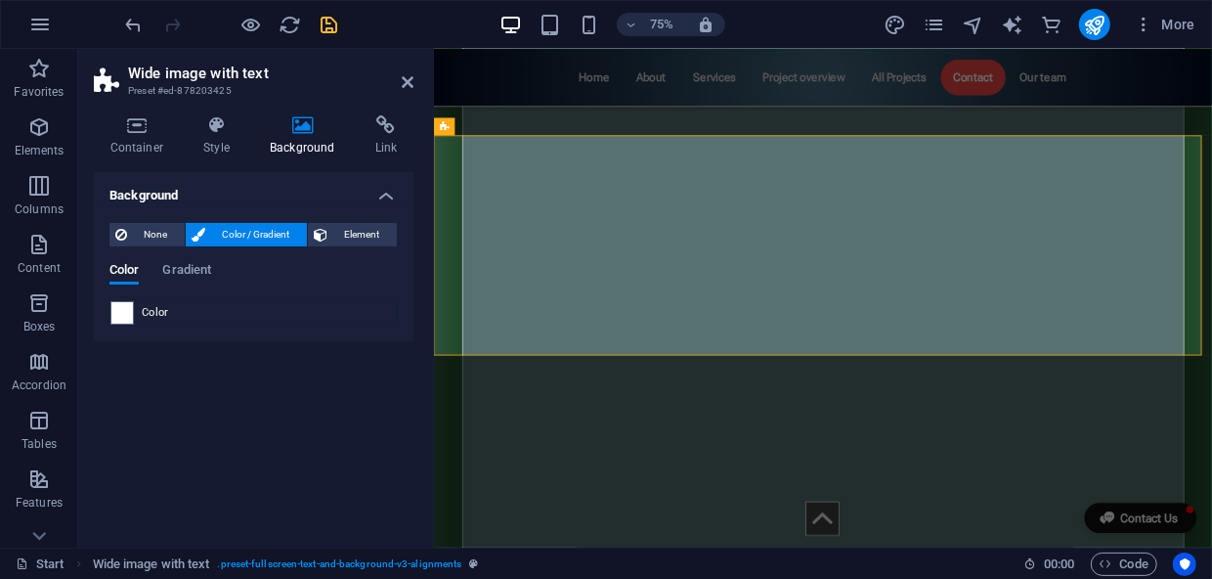
click at [399, 82] on header "Wide image with text Preset #ed-878203425" at bounding box center [254, 74] width 320 height 51
click at [410, 80] on icon at bounding box center [408, 82] width 12 height 16
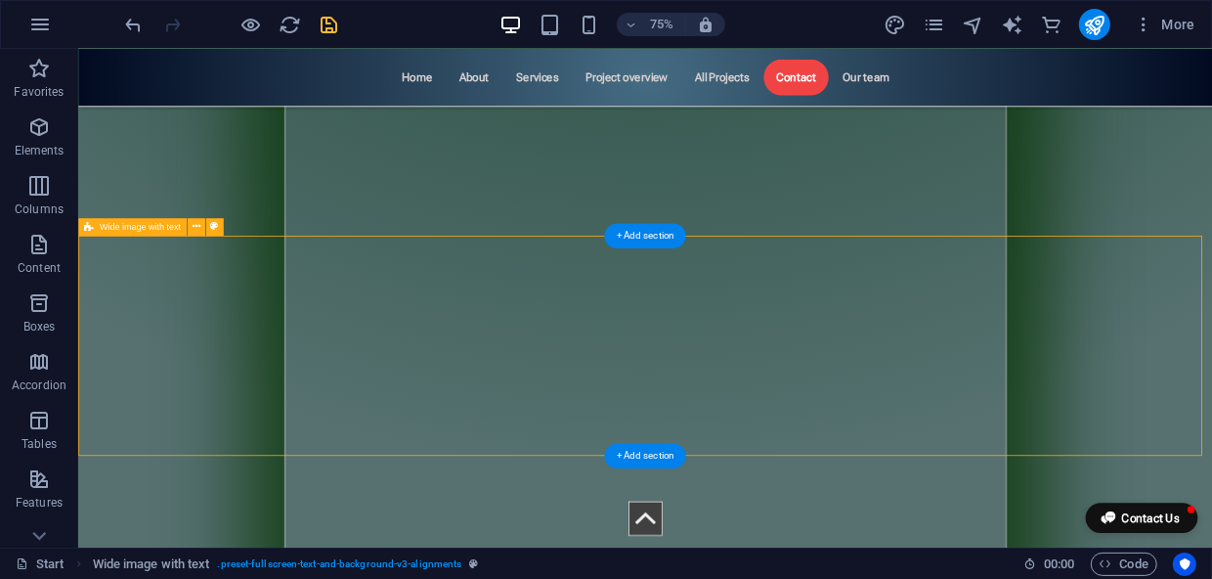
scroll to position [11451, 0]
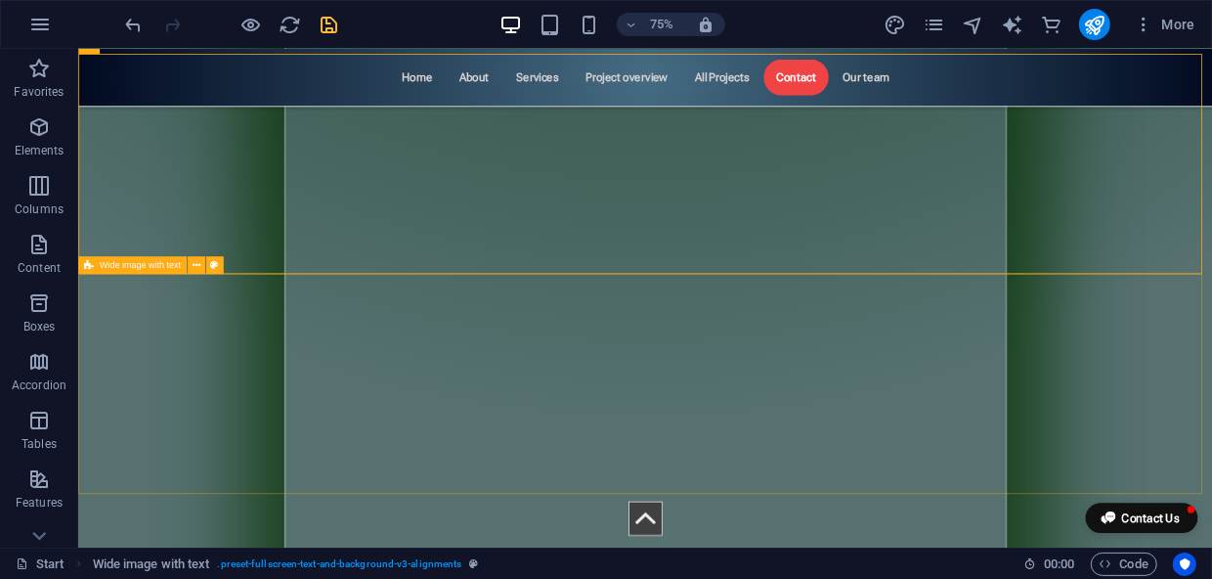
click at [123, 273] on div "Wide image with text" at bounding box center [132, 266] width 108 height 18
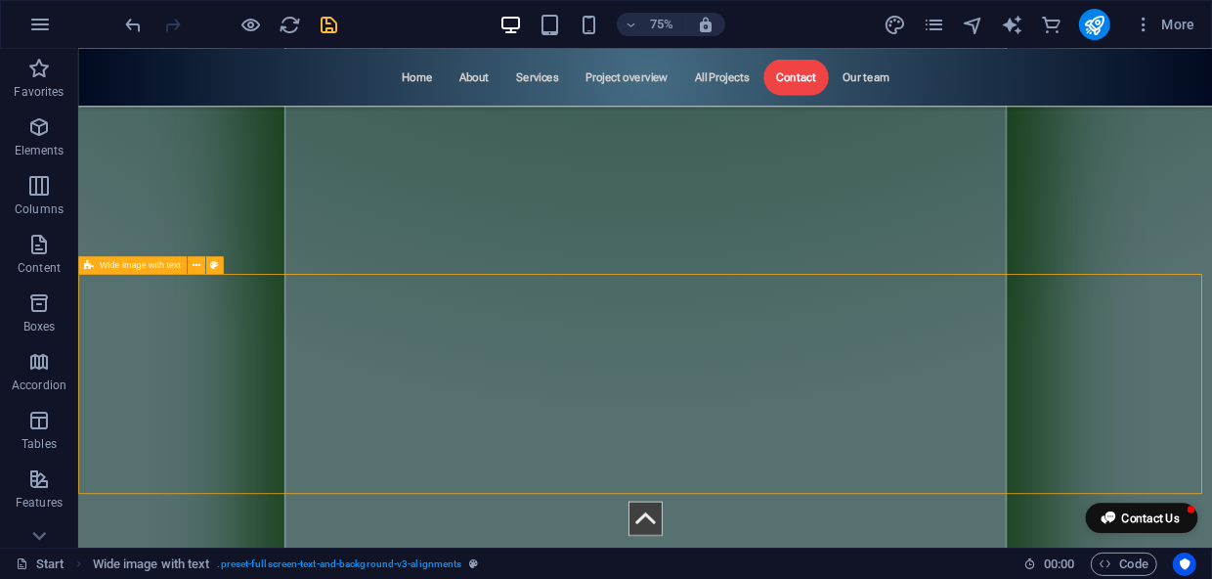
click at [123, 273] on div "Wide image with text" at bounding box center [132, 266] width 108 height 18
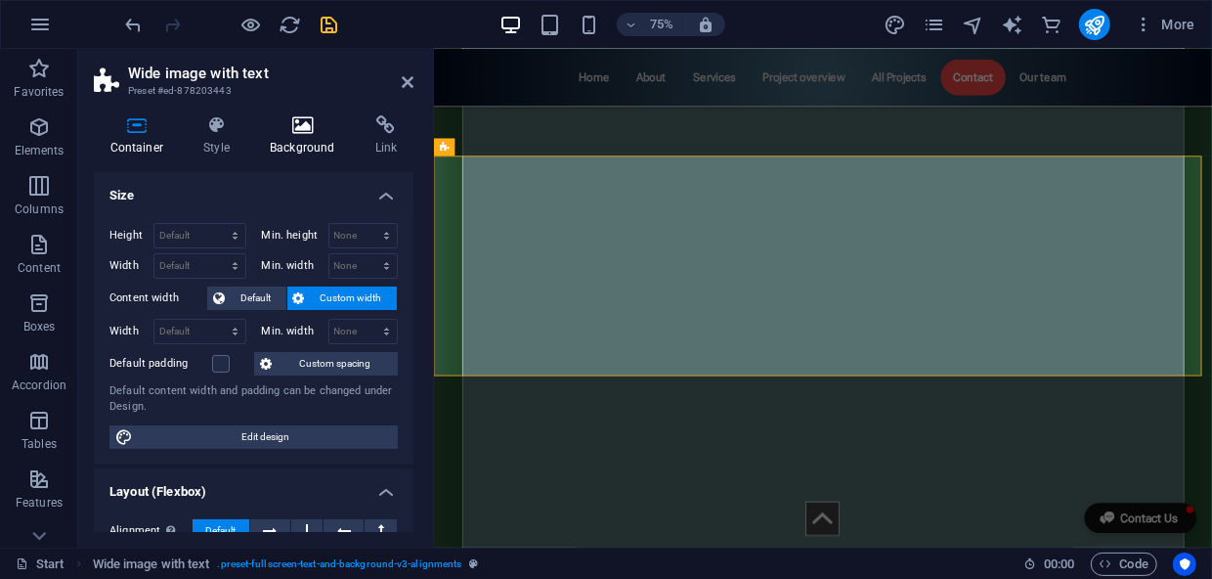
click at [284, 130] on icon at bounding box center [303, 125] width 98 height 20
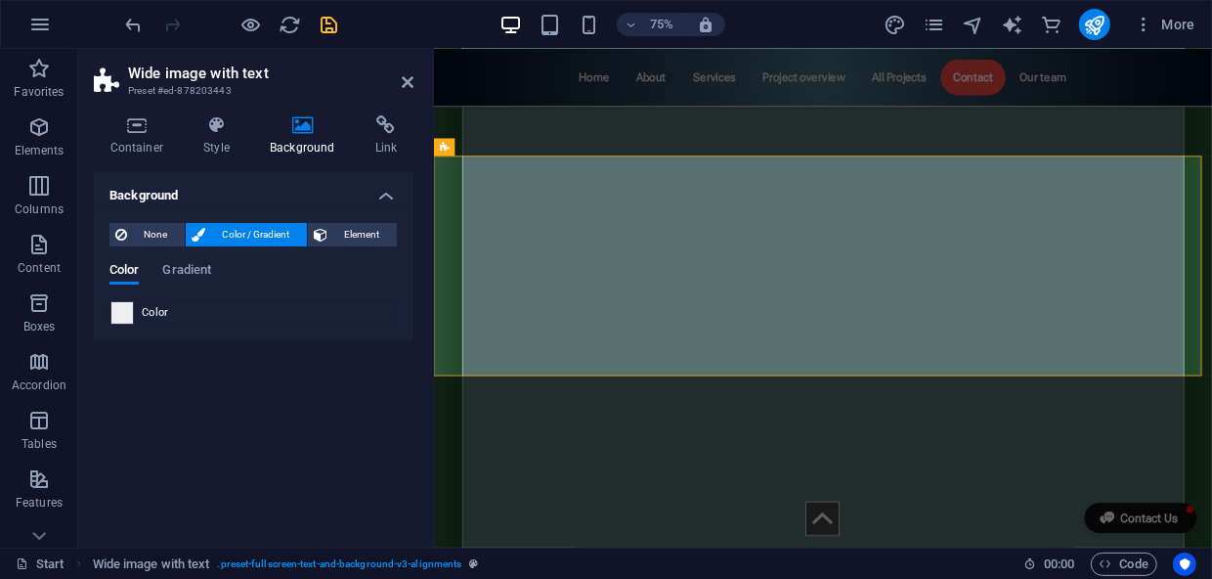
click at [128, 315] on span at bounding box center [122, 313] width 22 height 22
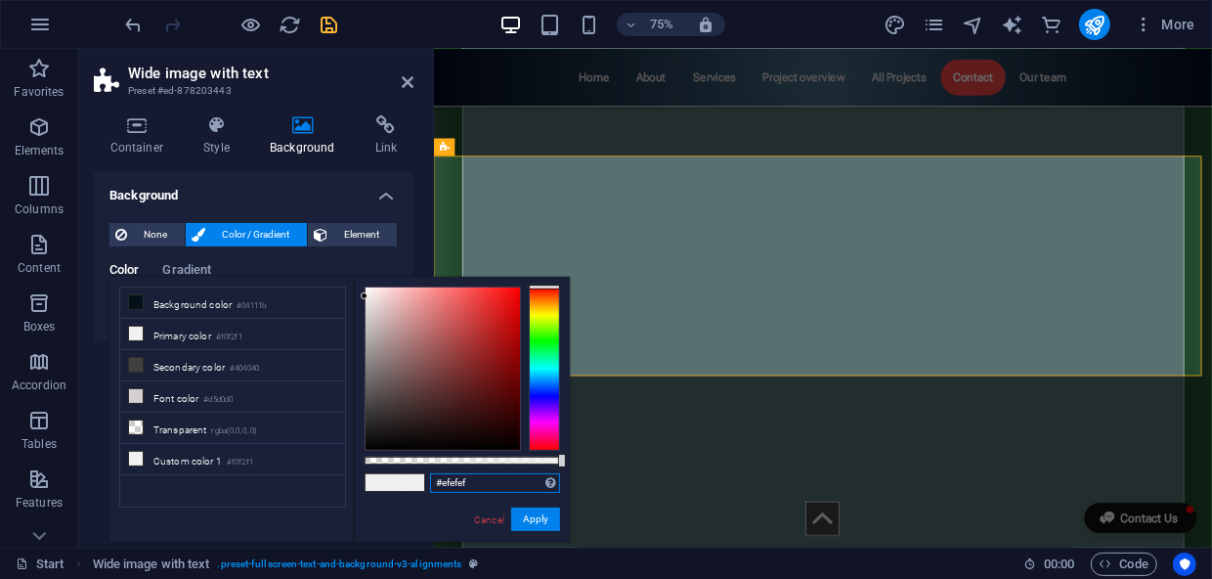
drag, startPoint x: 484, startPoint y: 490, endPoint x: 402, endPoint y: 490, distance: 82.1
click at [402, 490] on div "#efefef Supported formats #0852ed rgb(8, 82, 237) rgba(8, 82, 237, 90%) hsv(221…" at bounding box center [462, 551] width 216 height 548
paste input "fffff"
type input "#ffffff"
click at [531, 523] on button "Apply" at bounding box center [535, 518] width 49 height 23
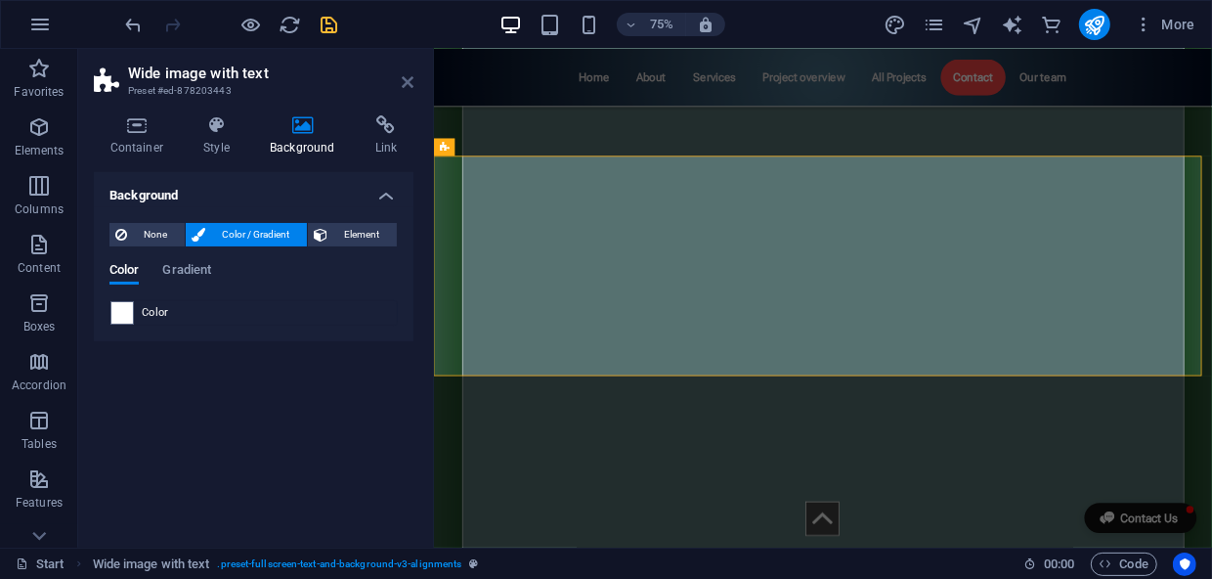
click at [407, 82] on icon at bounding box center [408, 82] width 12 height 16
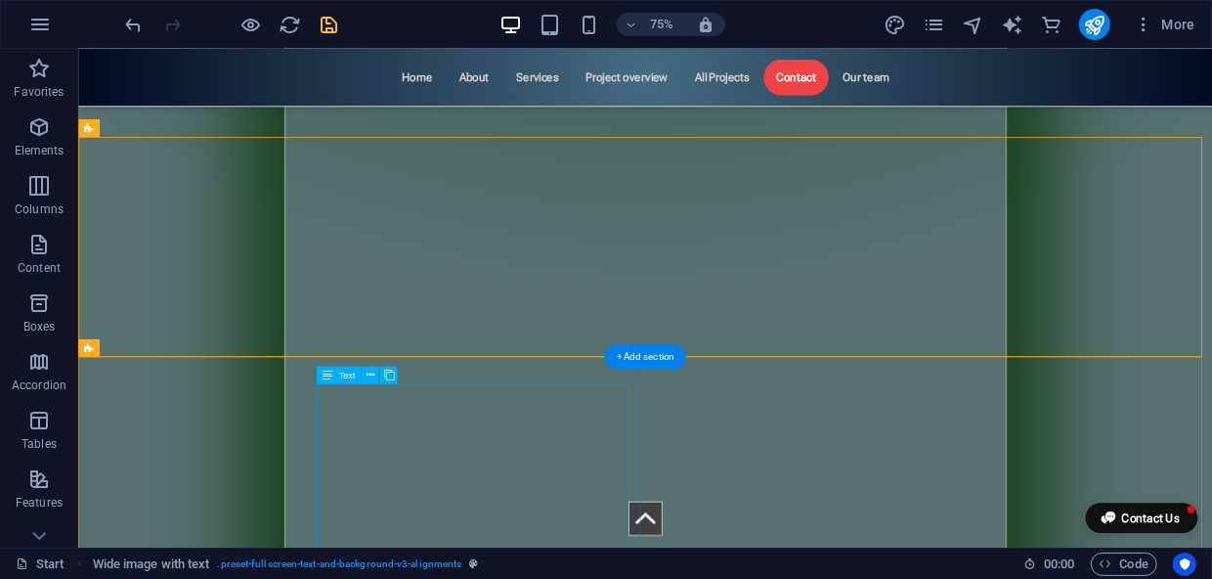
scroll to position [11718, 0]
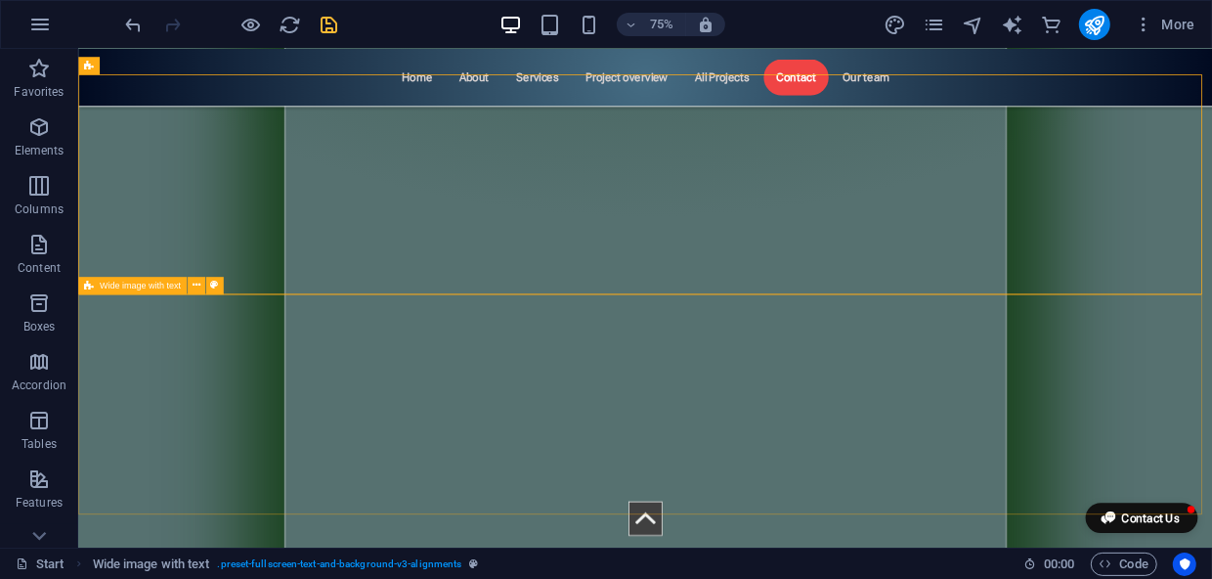
click at [132, 288] on span "Wide image with text" at bounding box center [140, 285] width 81 height 9
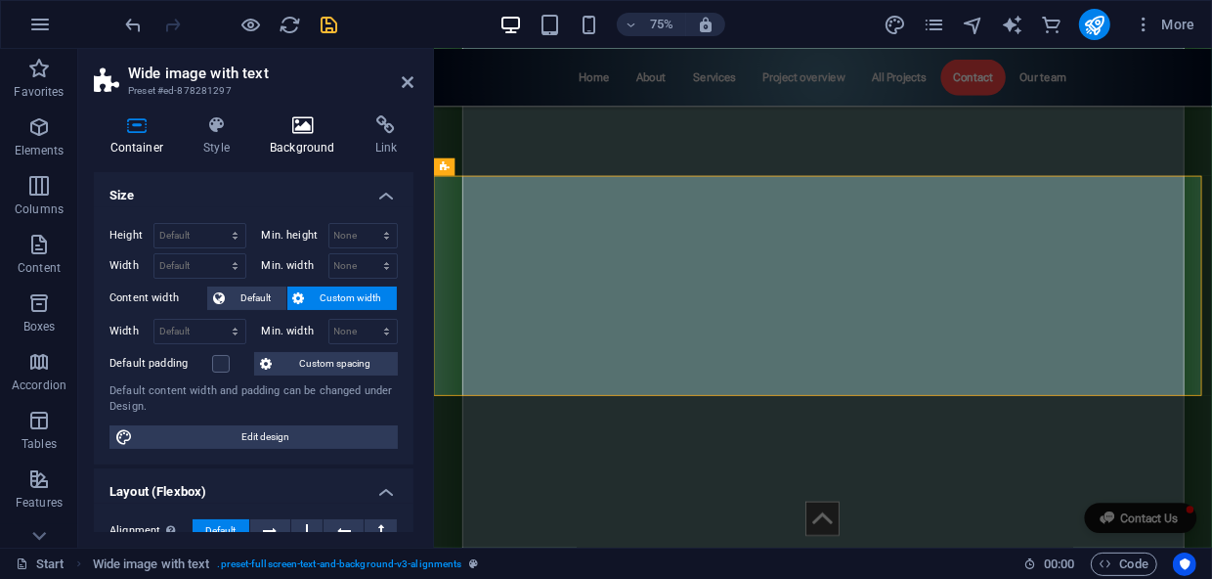
click at [298, 138] on h4 "Background" at bounding box center [307, 135] width 106 height 41
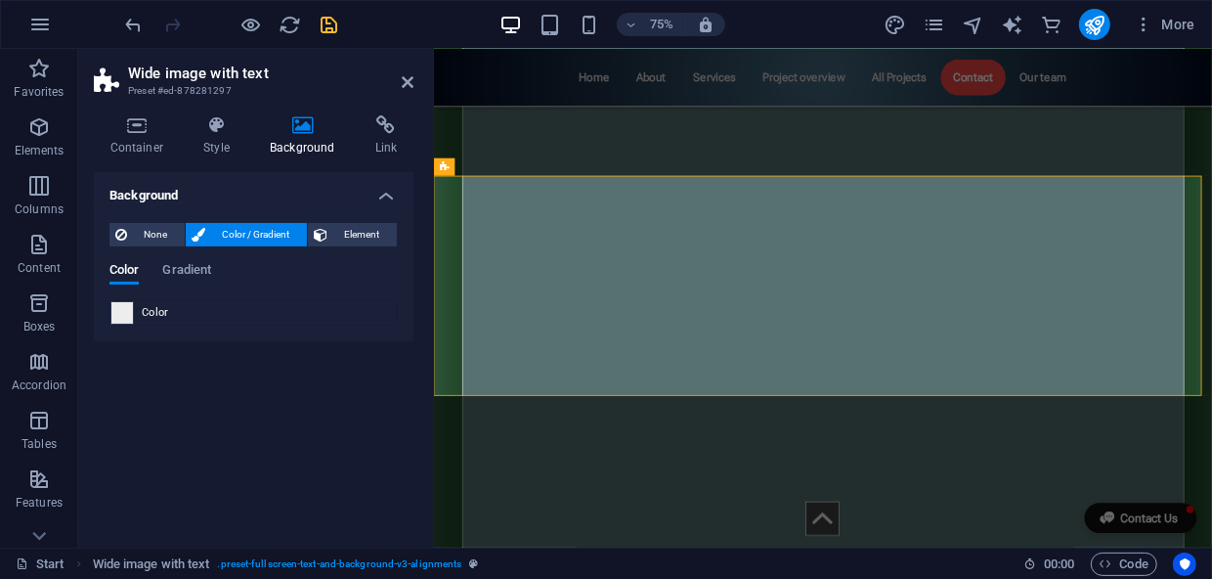
click at [129, 311] on span at bounding box center [122, 313] width 22 height 22
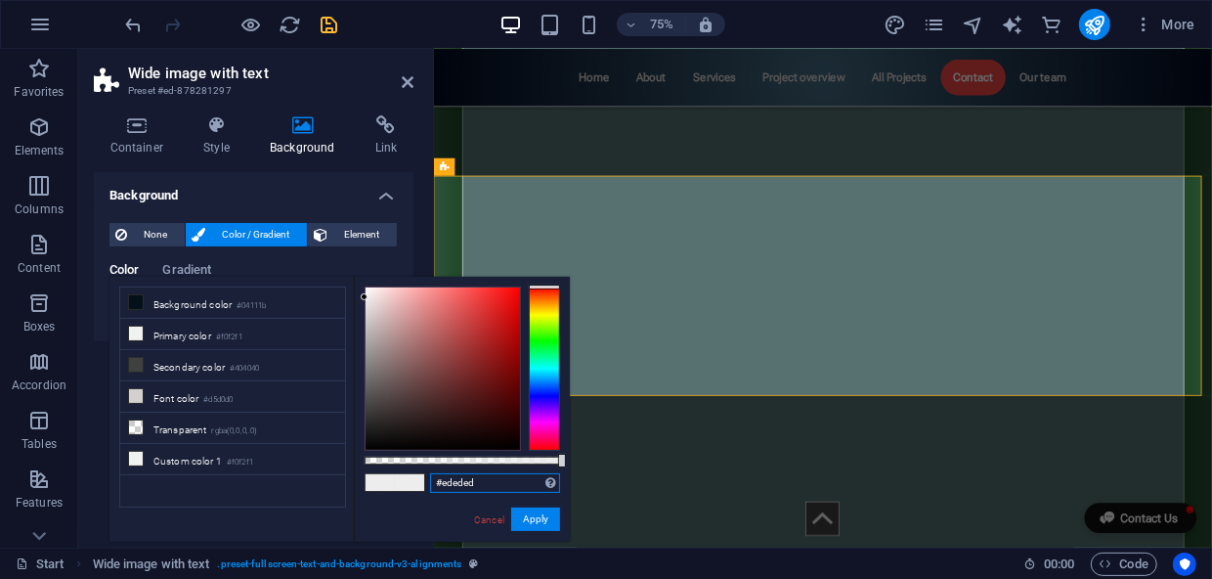
drag, startPoint x: 481, startPoint y: 475, endPoint x: 379, endPoint y: 480, distance: 101.8
click at [379, 480] on div "#ededed Supported formats #0852ed rgb(8, 82, 237) rgba(8, 82, 237, 90%) hsv(221…" at bounding box center [462, 551] width 216 height 548
paste input "ffffff"
type input "#ffffff"
click at [535, 521] on button "Apply" at bounding box center [535, 518] width 49 height 23
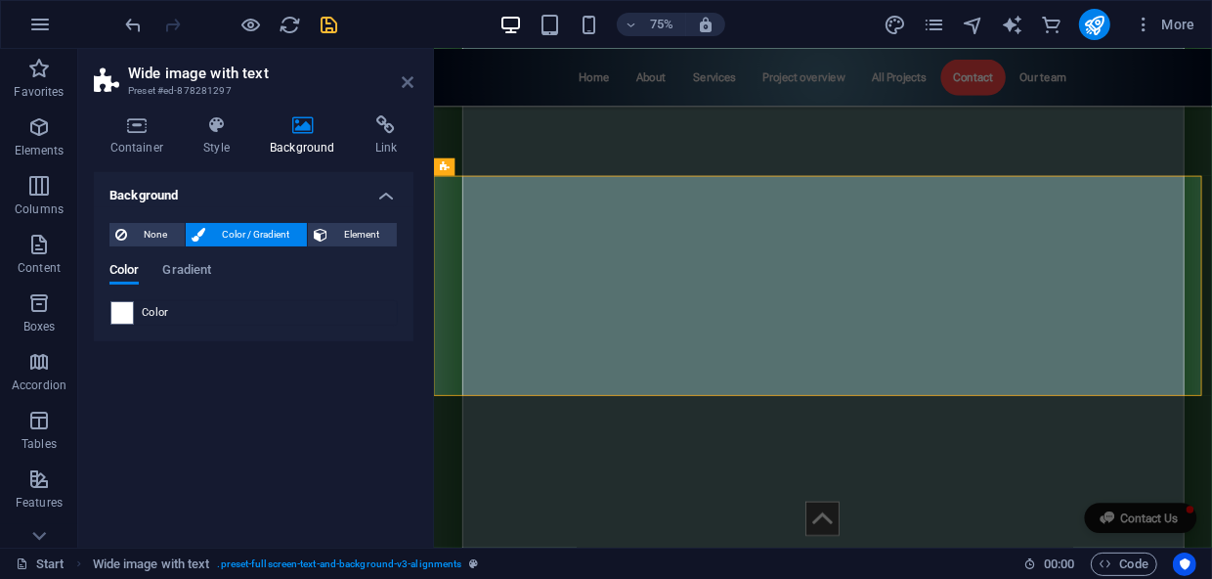
click at [406, 83] on icon at bounding box center [408, 82] width 12 height 16
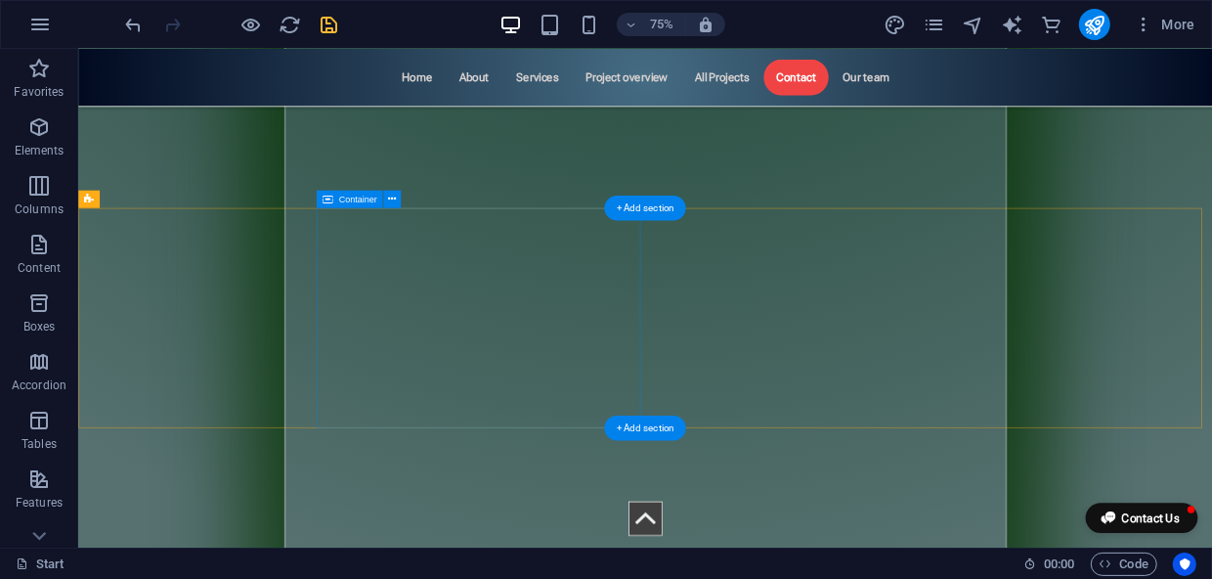
scroll to position [11185, 0]
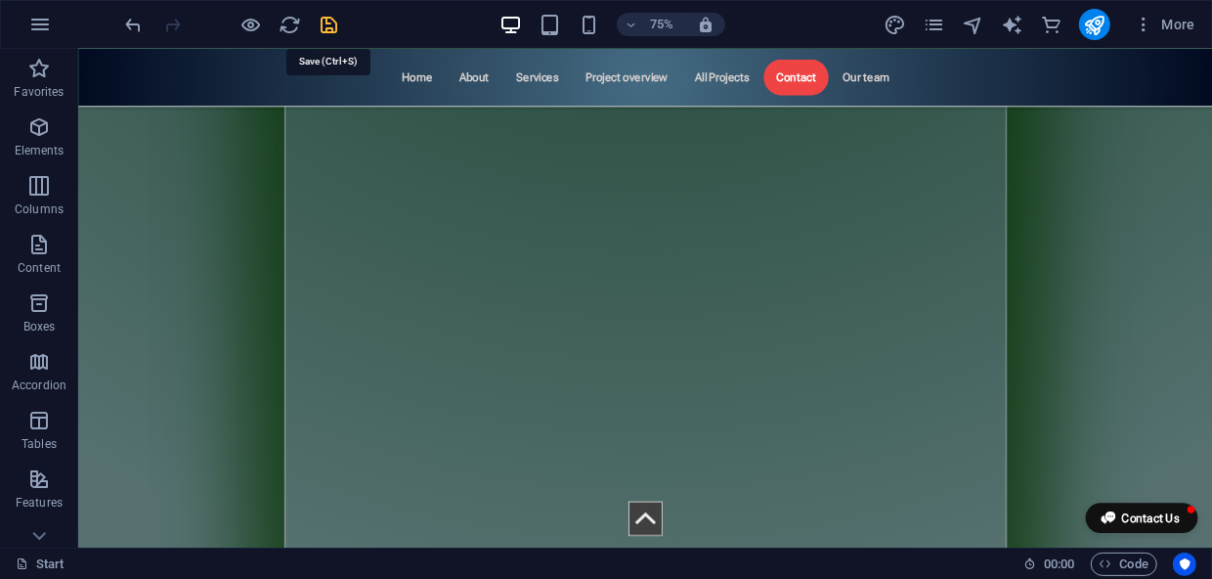
click at [328, 21] on icon "save" at bounding box center [330, 25] width 22 height 22
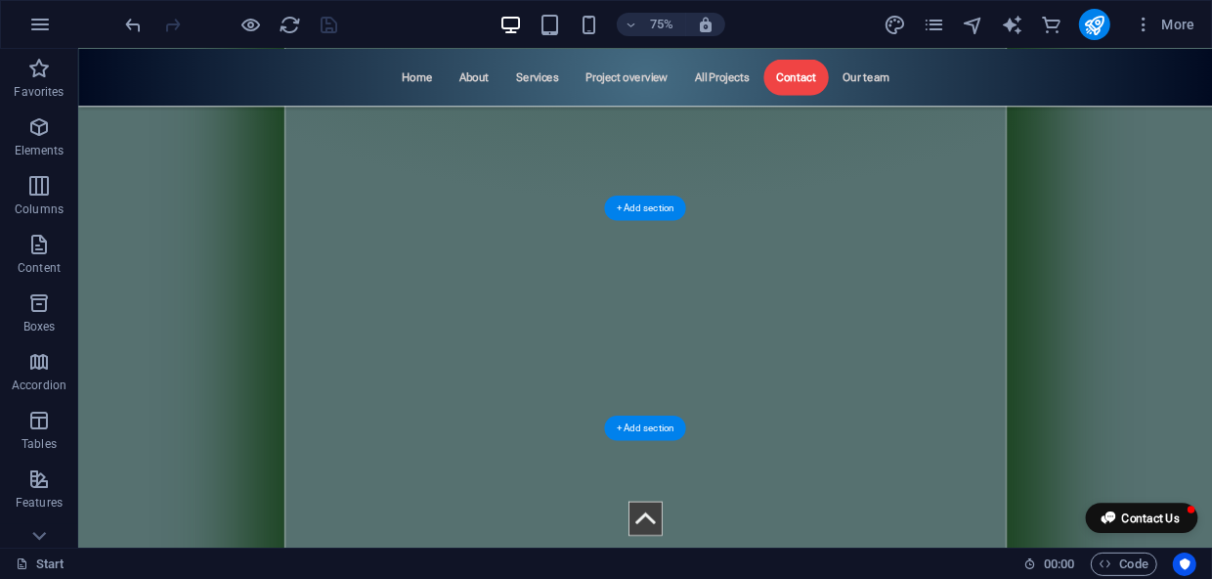
scroll to position [11540, 0]
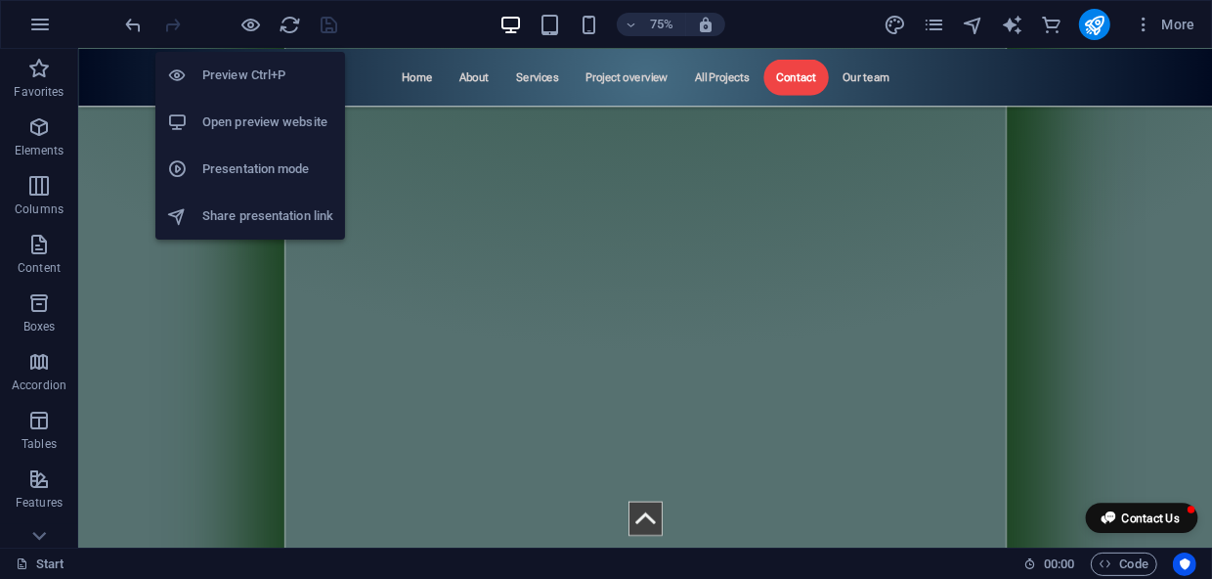
click at [290, 130] on h6 "Open preview website" at bounding box center [267, 121] width 131 height 23
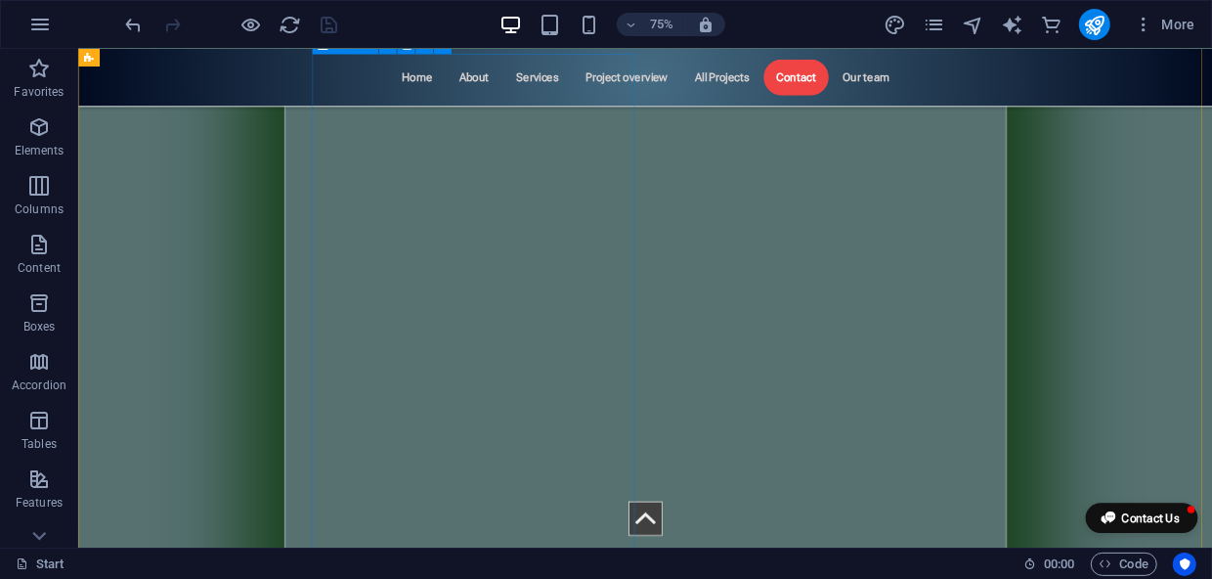
scroll to position [7560, 0]
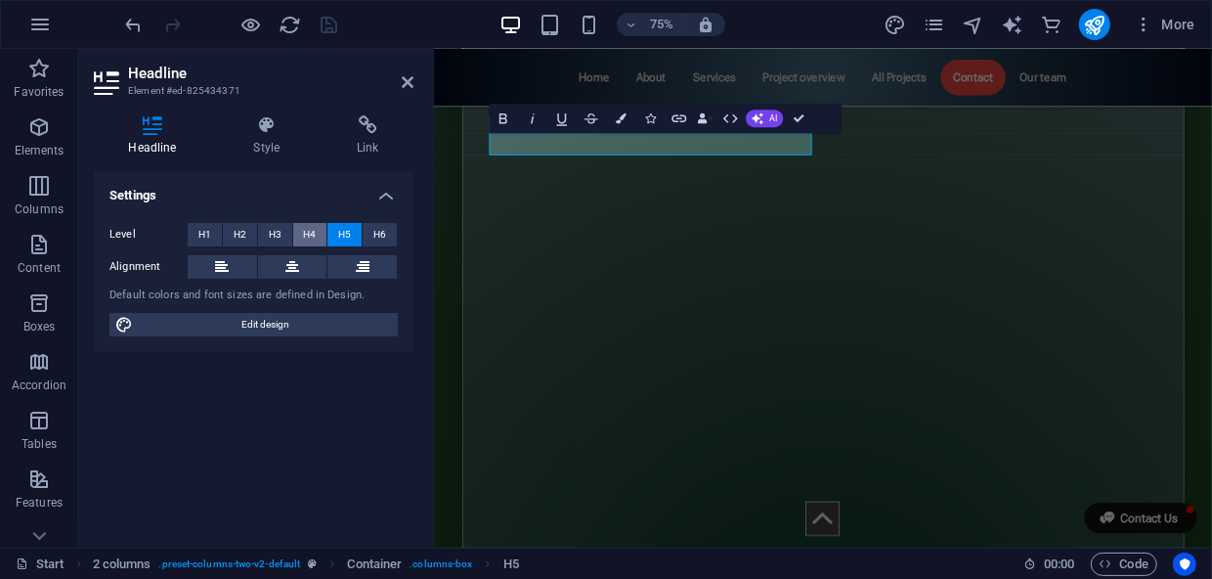
click at [312, 231] on span "H4" at bounding box center [309, 234] width 13 height 23
click at [381, 232] on span "H6" at bounding box center [379, 234] width 13 height 23
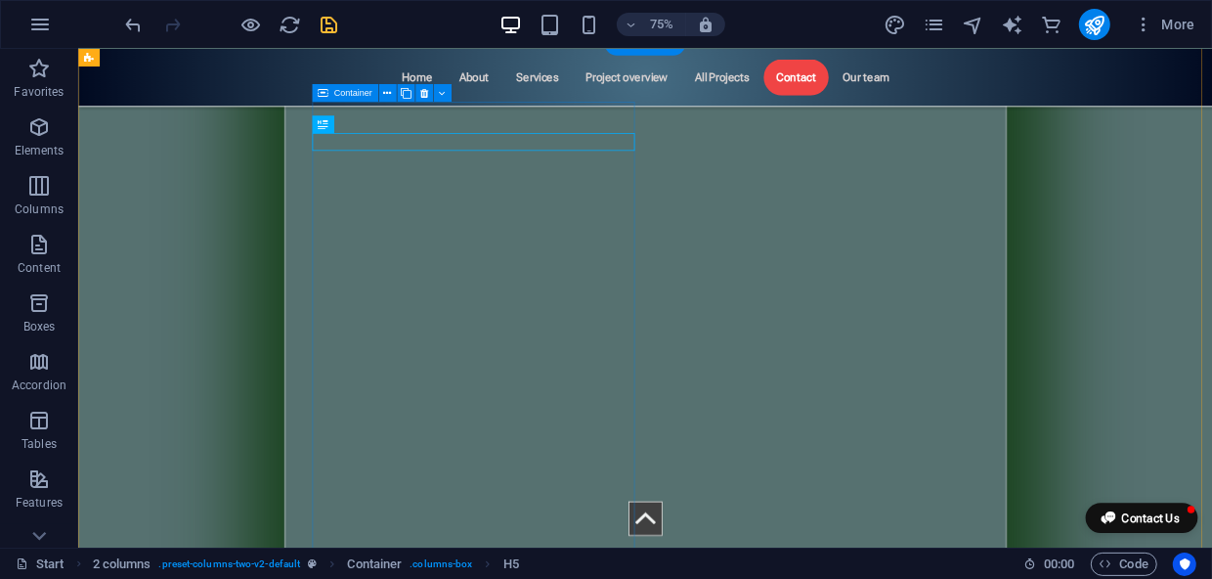
scroll to position [7539, 0]
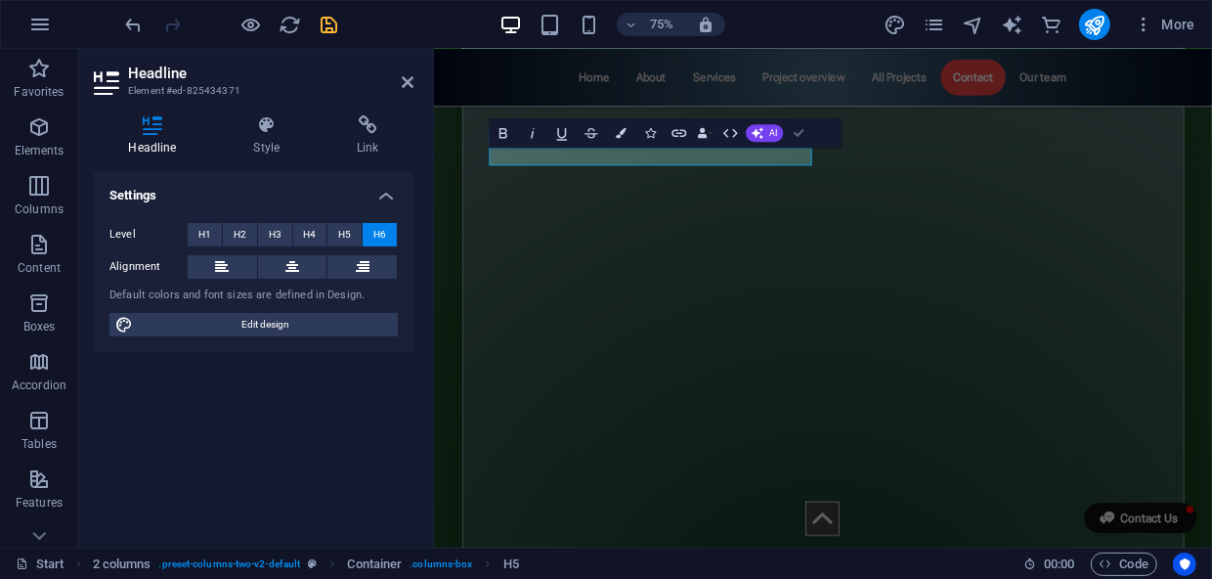
scroll to position [7698, 0]
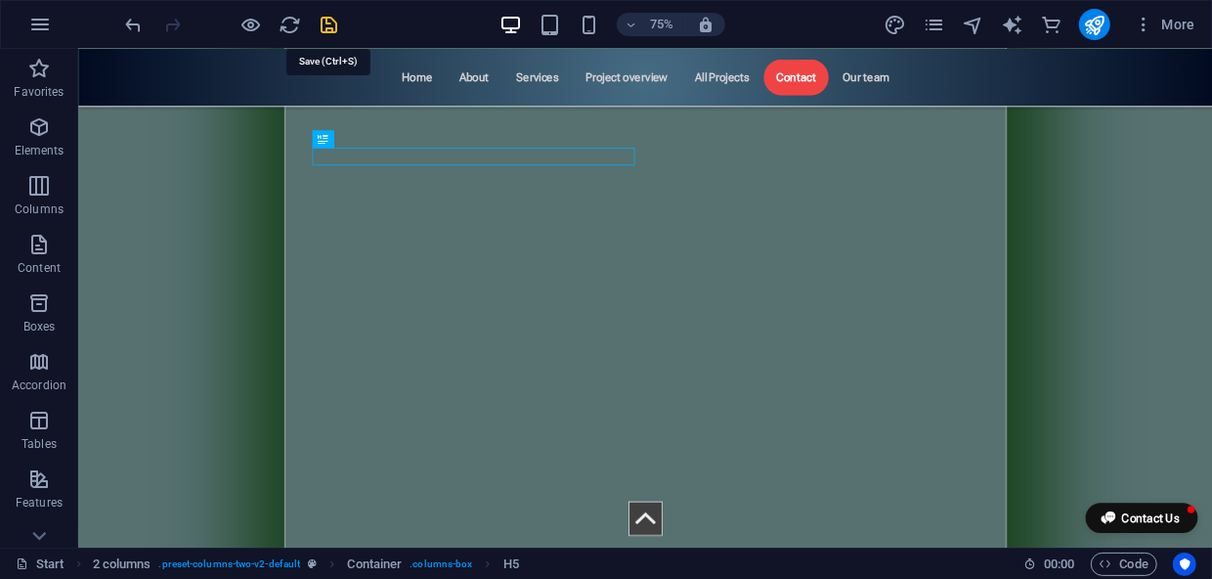
click at [323, 23] on icon "save" at bounding box center [330, 25] width 22 height 22
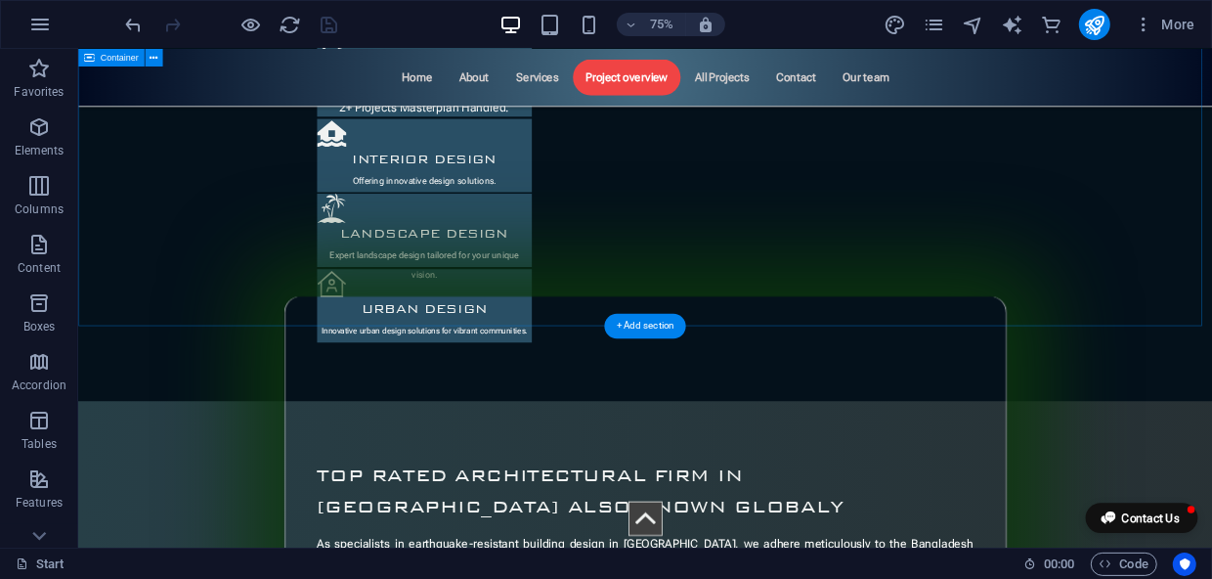
scroll to position [2957, 0]
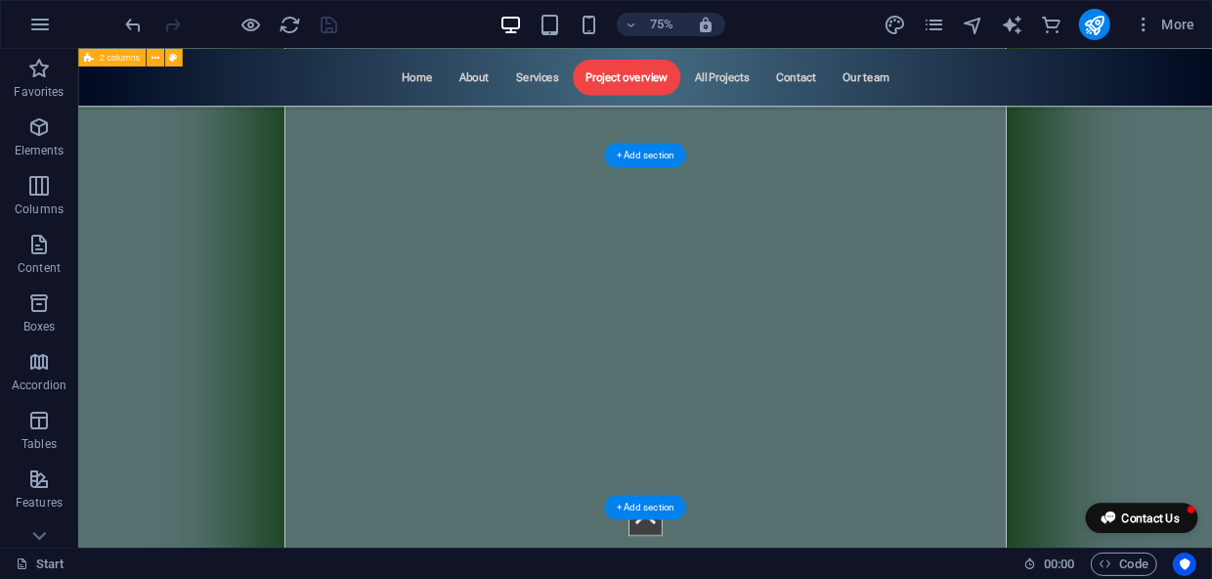
scroll to position [7165, 0]
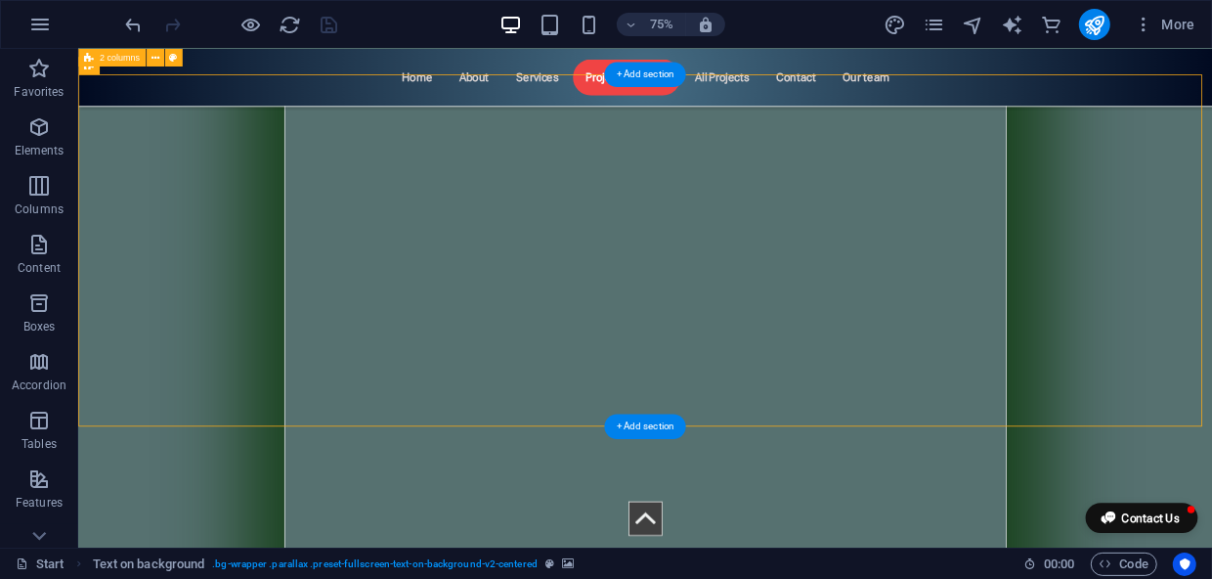
select select "rem"
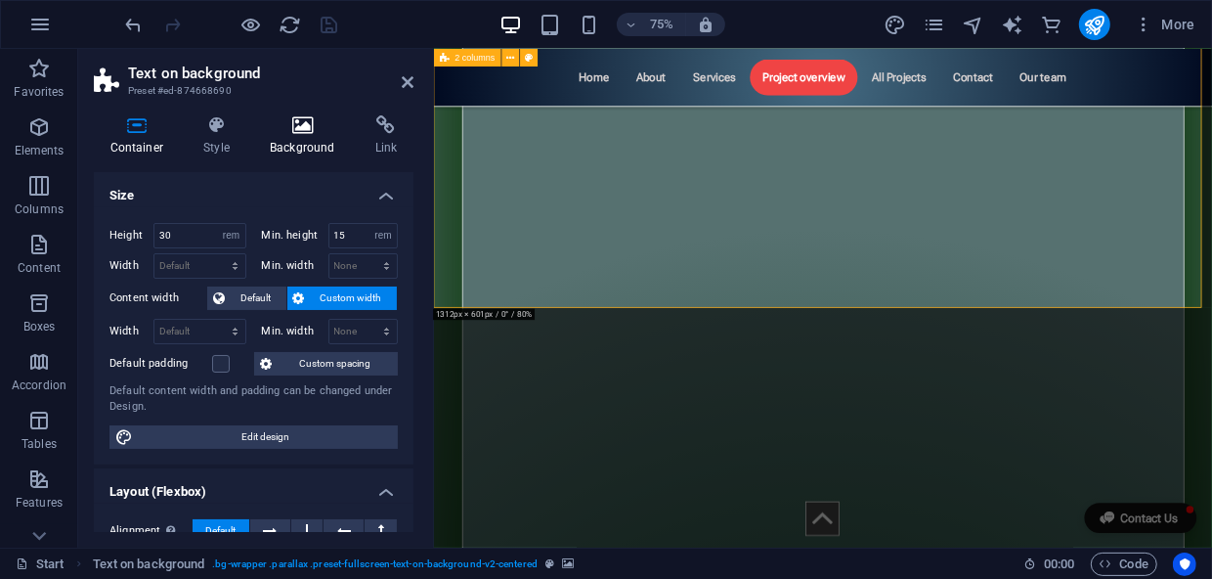
click at [309, 140] on h4 "Background" at bounding box center [307, 135] width 106 height 41
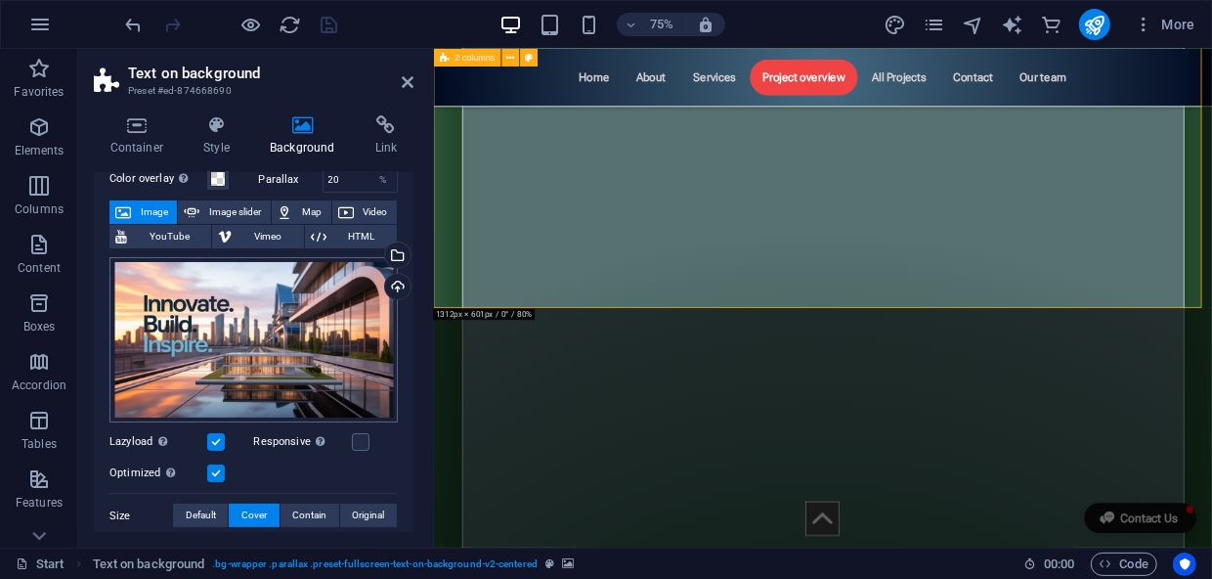
scroll to position [0, 0]
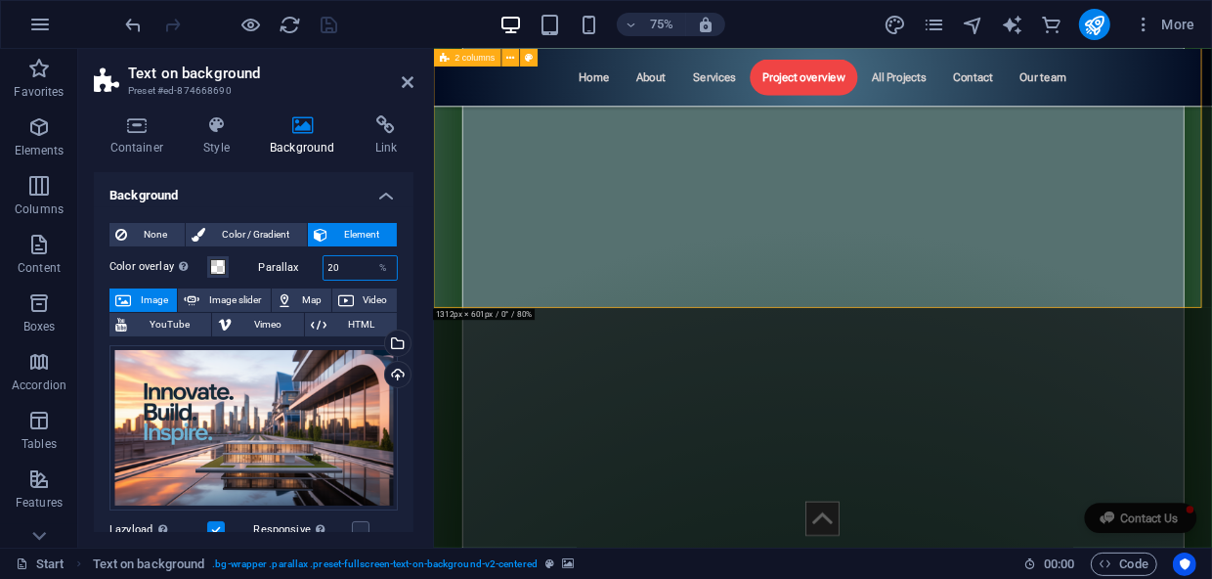
drag, startPoint x: 361, startPoint y: 258, endPoint x: 287, endPoint y: 263, distance: 73.5
click at [287, 263] on div "Parallax 20 %" at bounding box center [329, 267] width 140 height 25
type input "0"
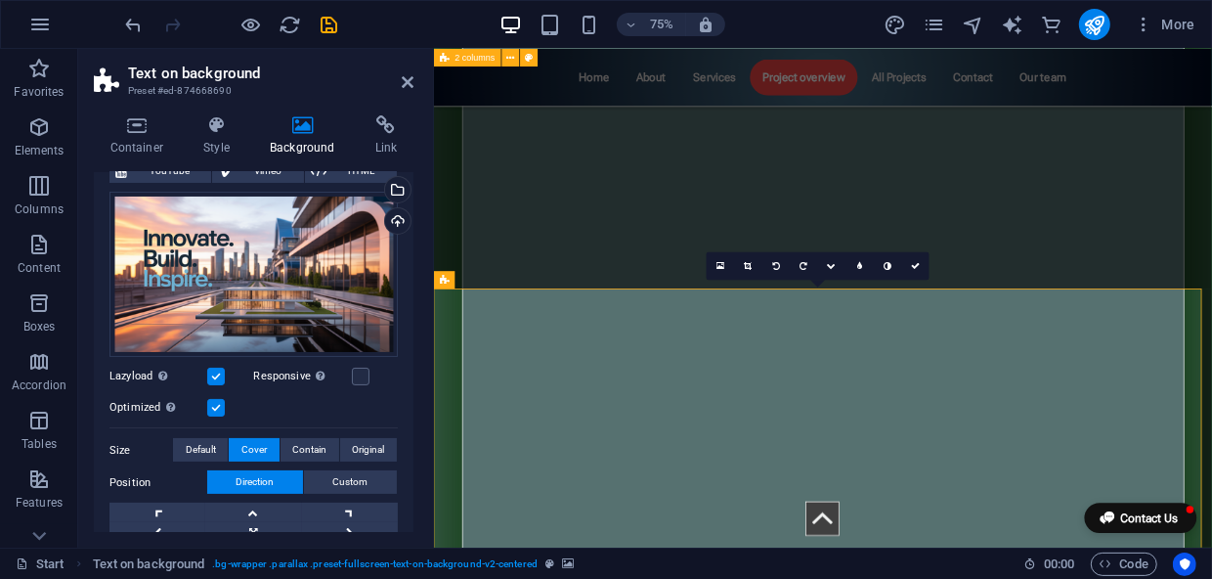
scroll to position [177, 0]
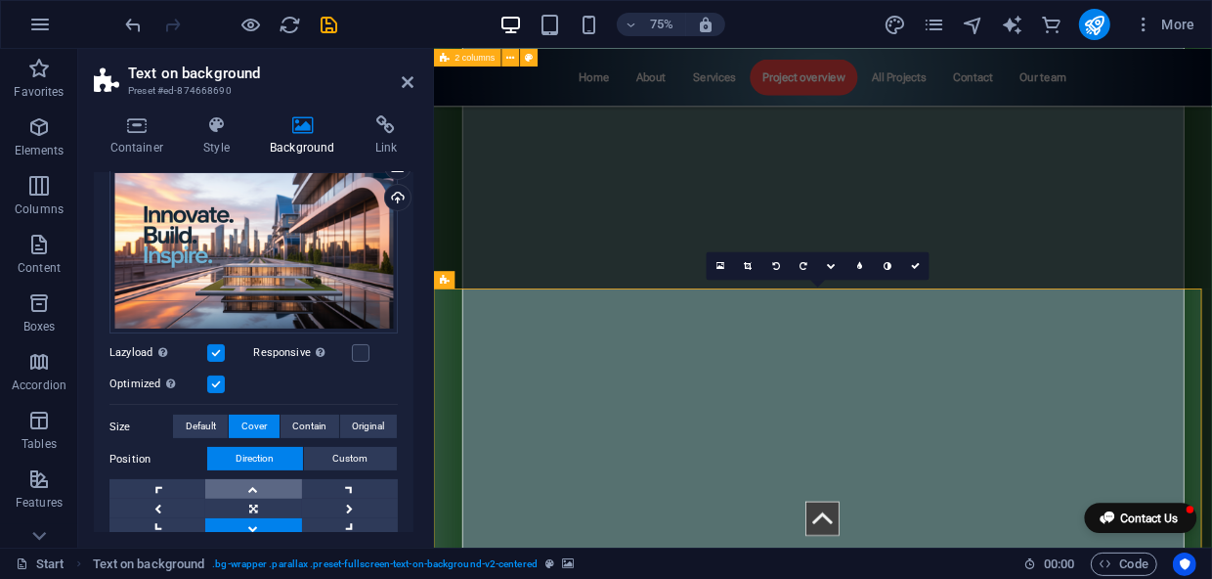
click at [254, 480] on link at bounding box center [253, 489] width 96 height 20
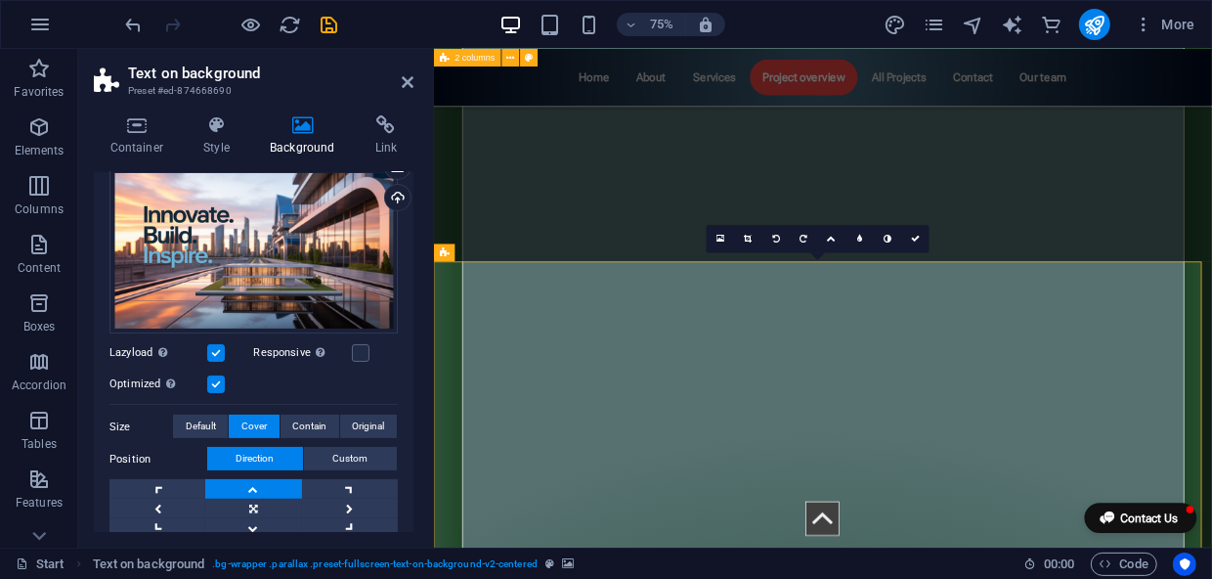
scroll to position [6898, 0]
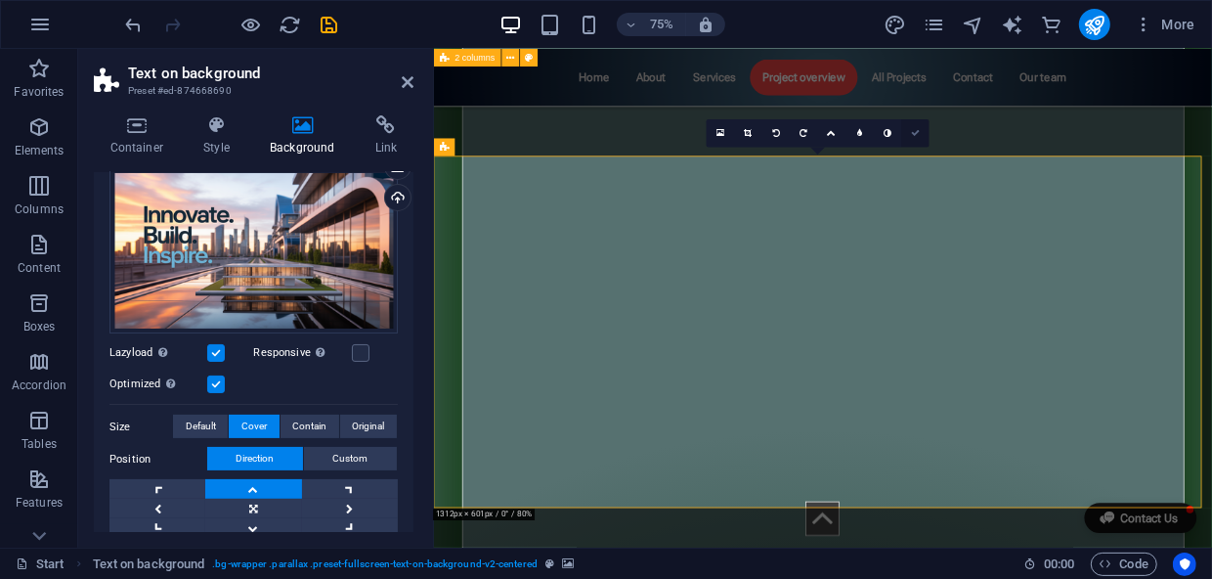
click at [917, 125] on link at bounding box center [916, 133] width 28 height 28
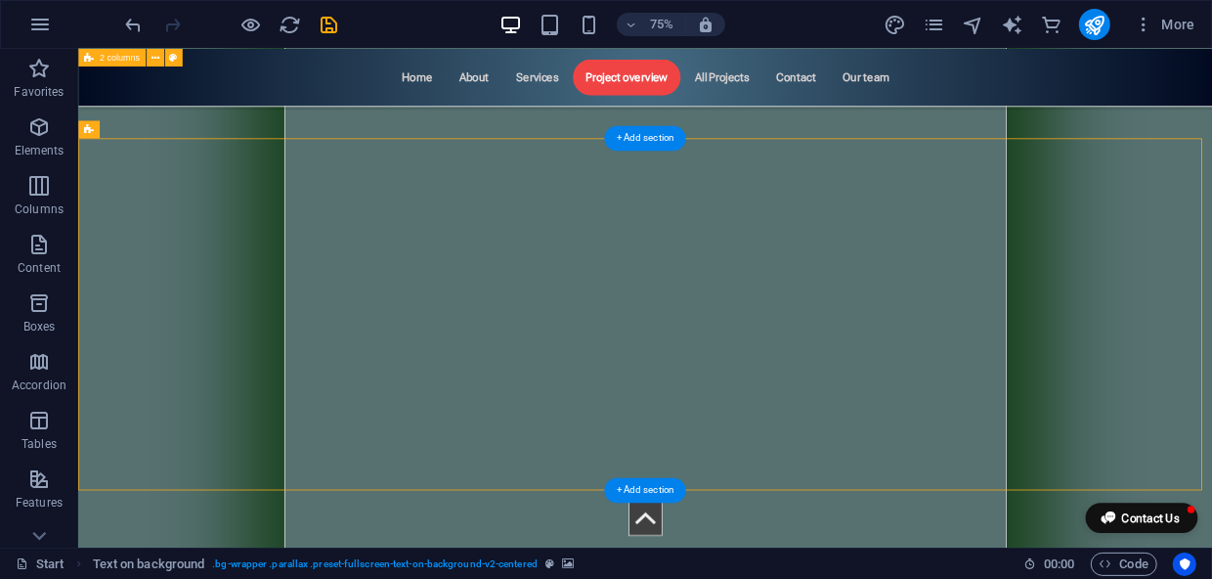
scroll to position [7076, 0]
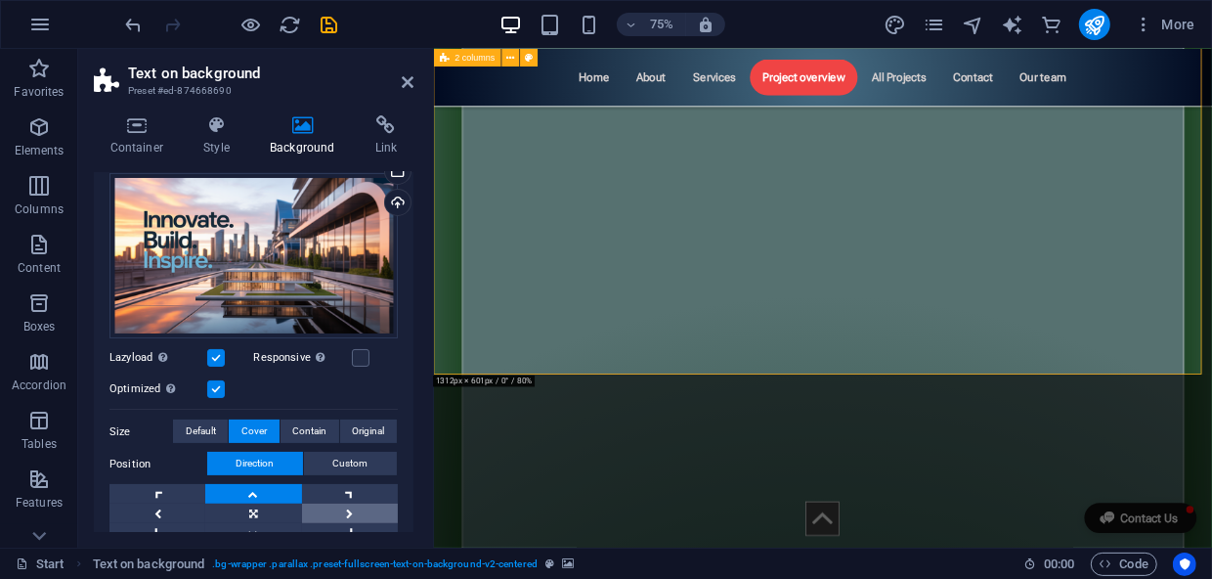
scroll to position [266, 0]
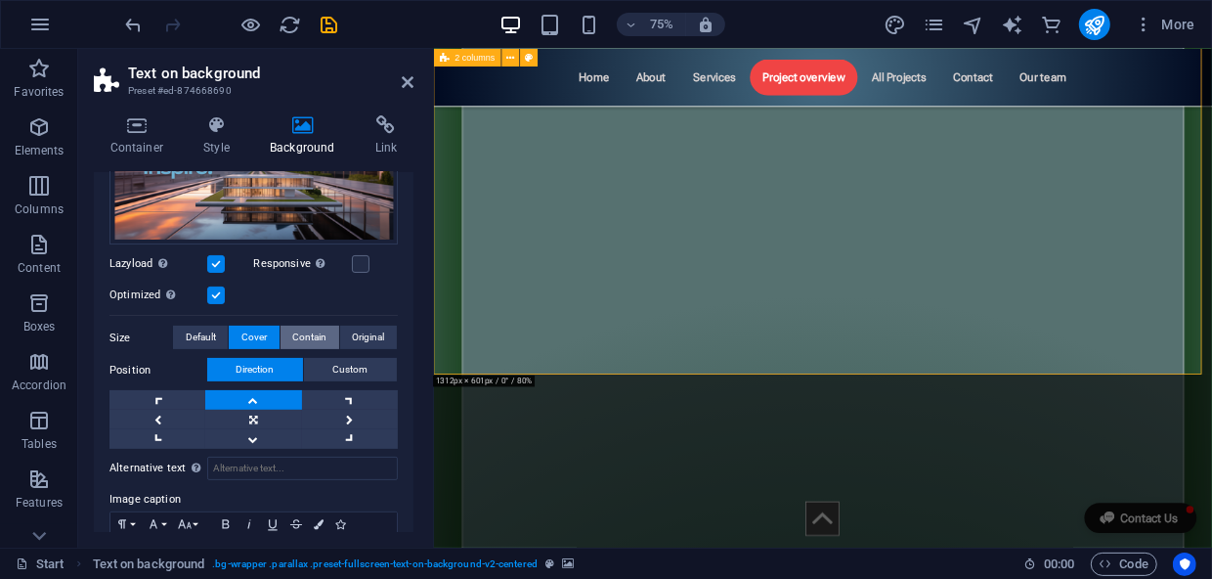
click at [293, 327] on span "Contain" at bounding box center [309, 336] width 34 height 23
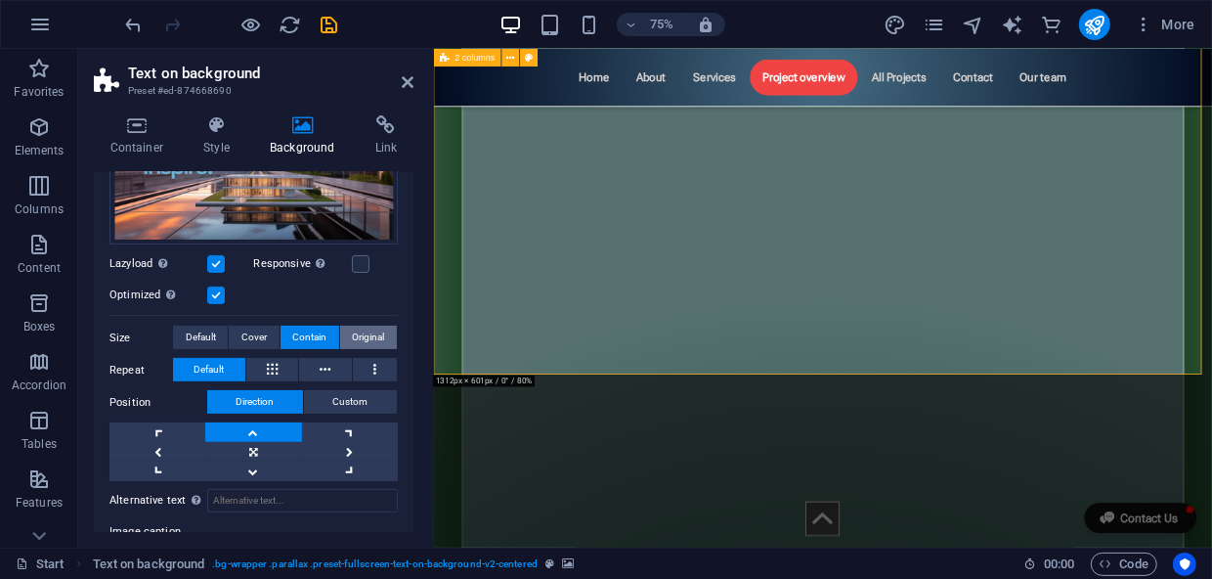
click at [353, 329] on span "Original" at bounding box center [368, 336] width 32 height 23
click at [411, 87] on icon at bounding box center [408, 82] width 12 height 16
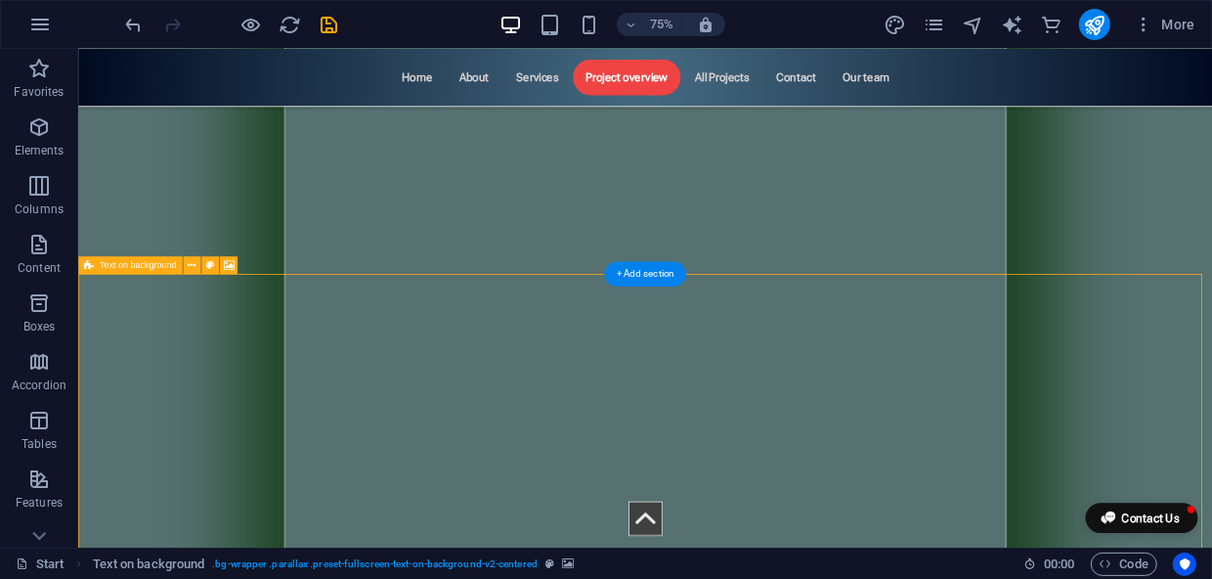
scroll to position [7076, 0]
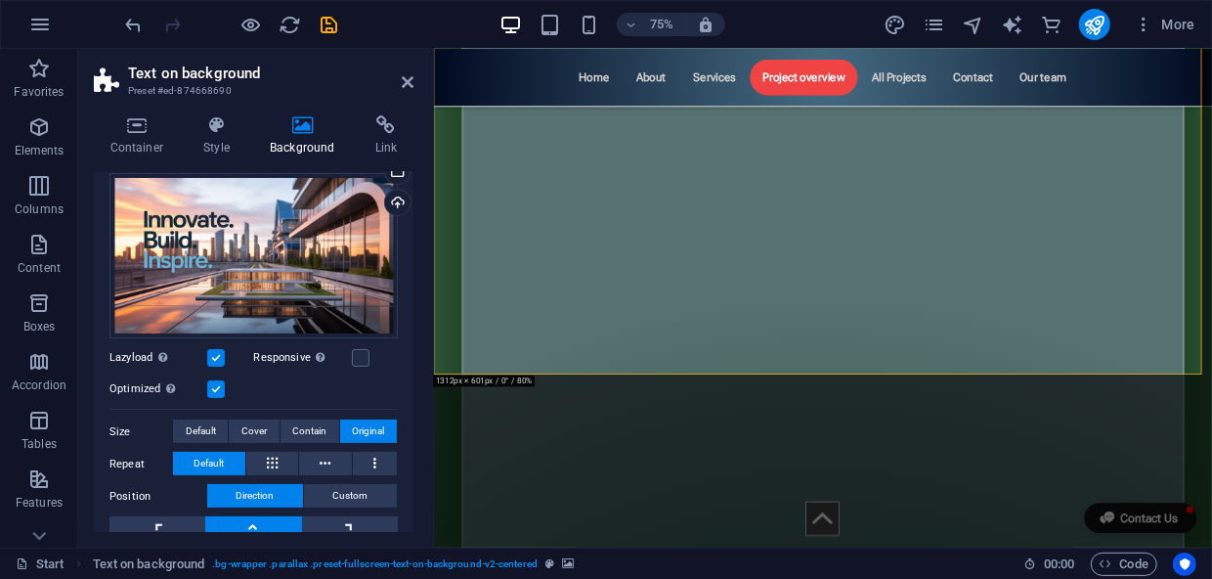
scroll to position [177, 0]
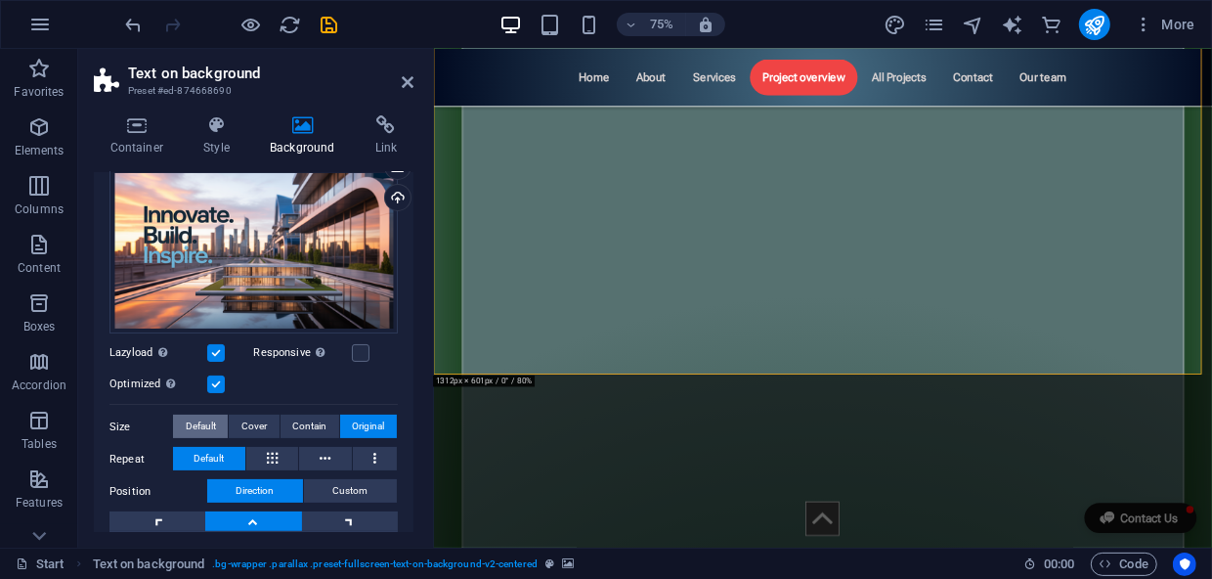
click at [208, 422] on span "Default" at bounding box center [201, 425] width 30 height 23
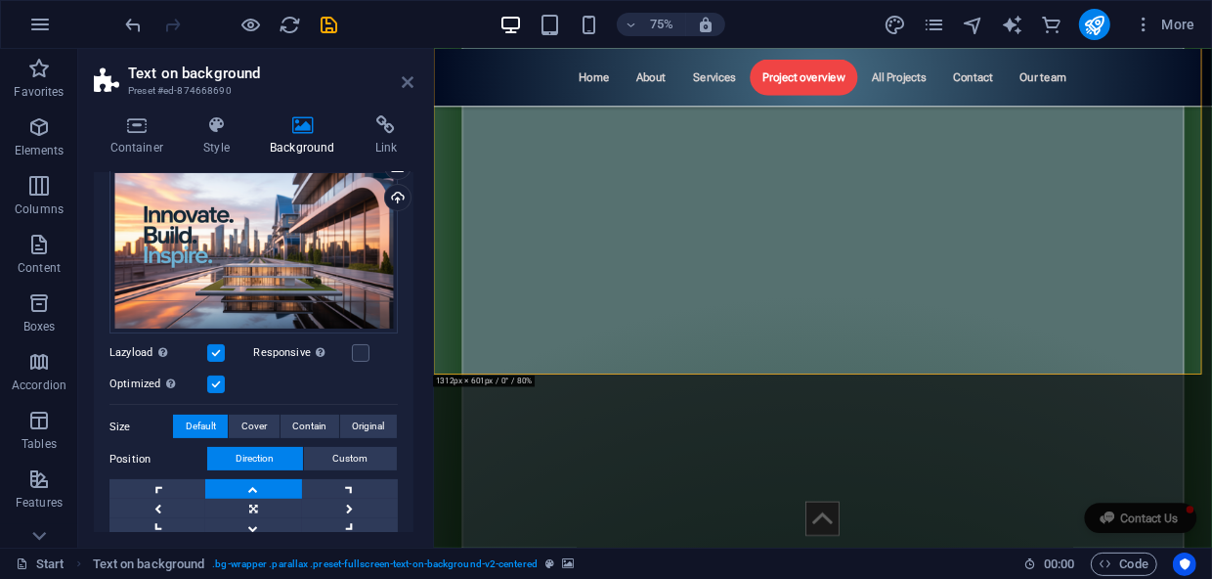
click at [411, 80] on icon at bounding box center [408, 82] width 12 height 16
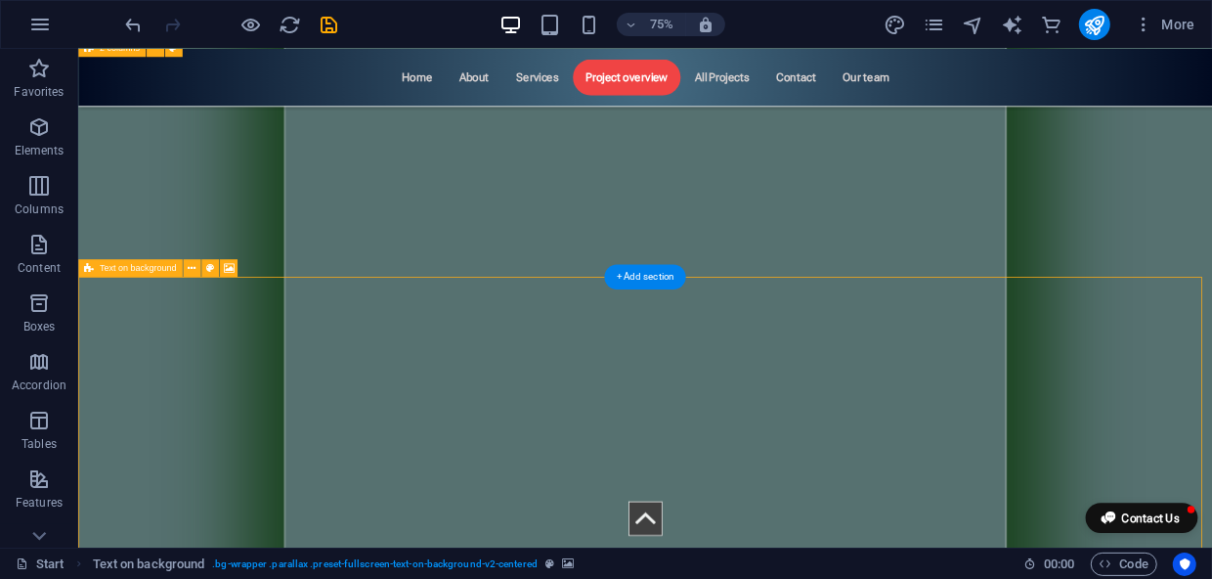
scroll to position [7254, 0]
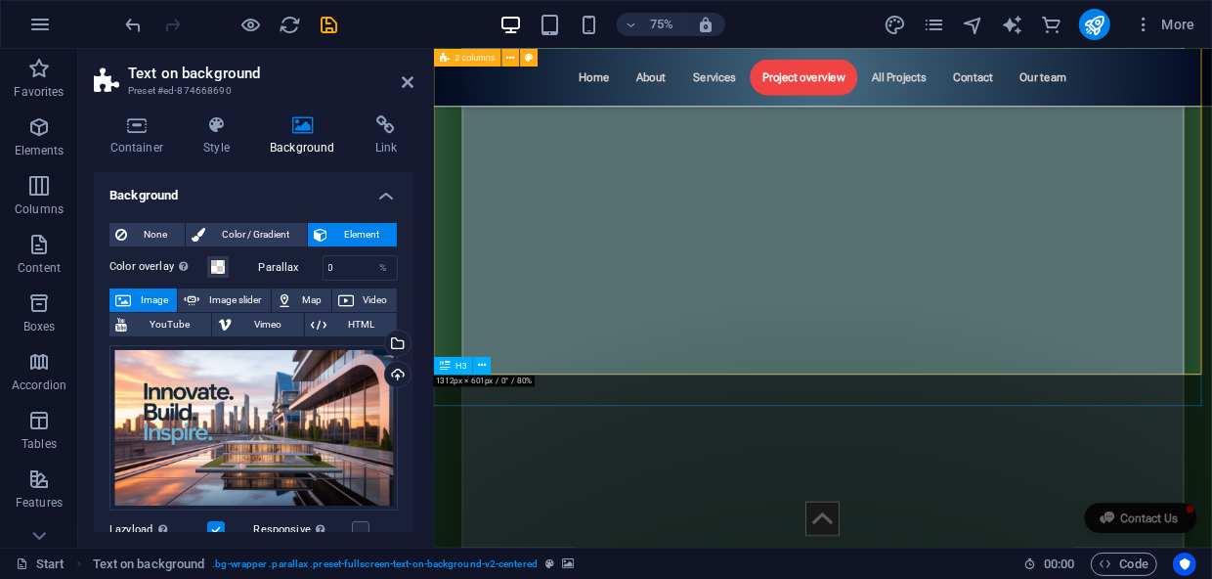
scroll to position [6987, 0]
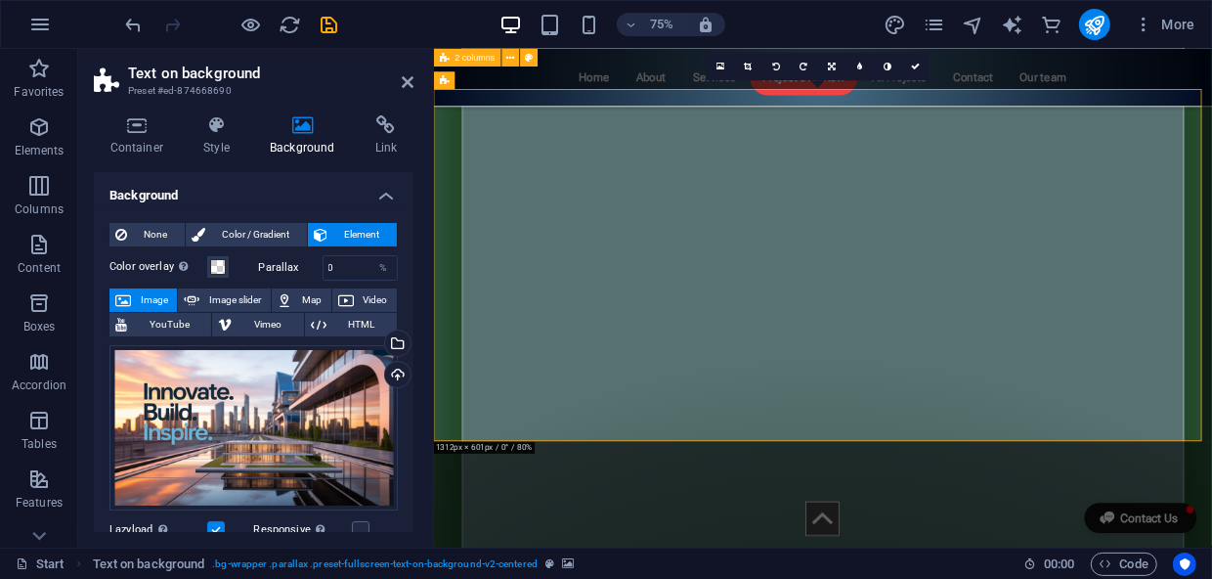
drag, startPoint x: 433, startPoint y: 212, endPoint x: 377, endPoint y: 212, distance: 55.7
click at [377, 212] on aside "Text on background Preset #ed-874668690 Container Style Background Link Size He…" at bounding box center [256, 298] width 356 height 498
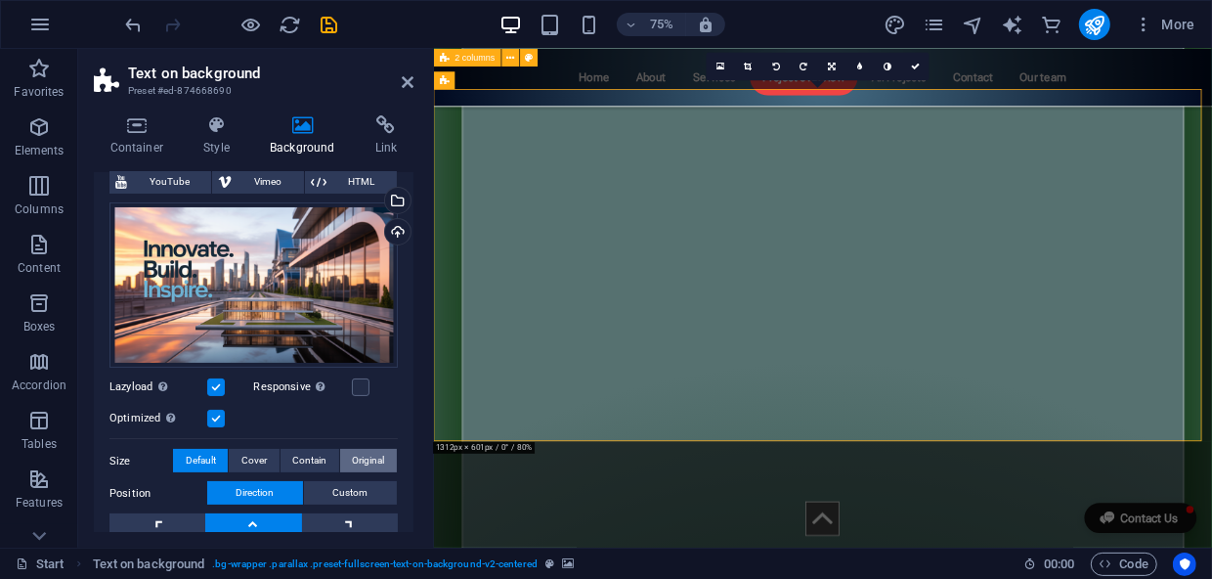
scroll to position [177, 0]
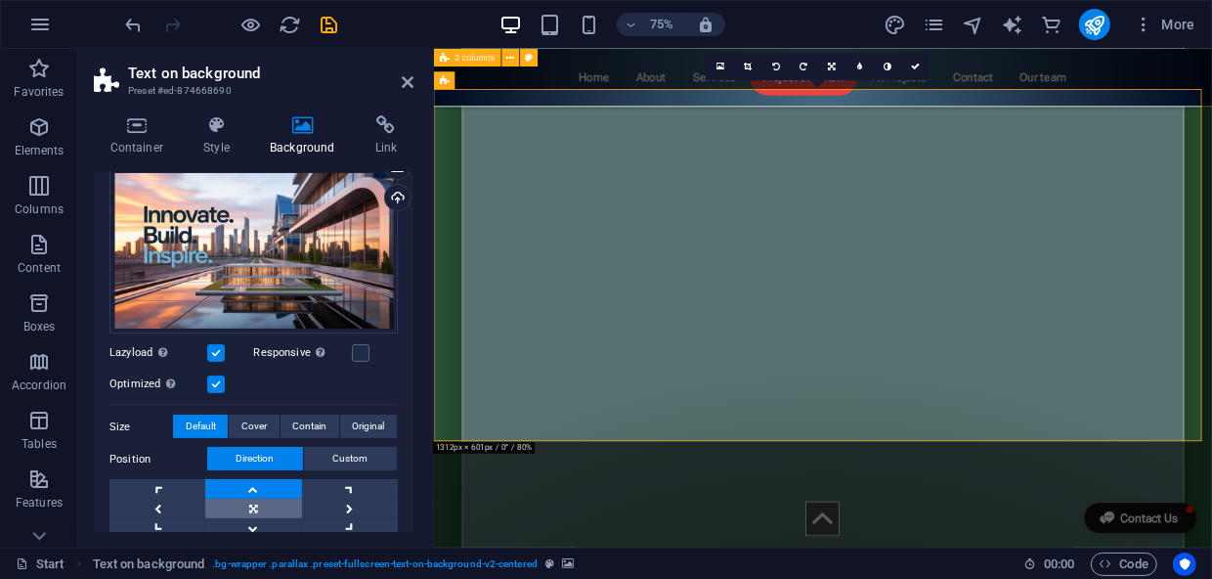
click at [254, 504] on link at bounding box center [253, 508] width 96 height 20
click at [409, 83] on icon at bounding box center [408, 82] width 12 height 16
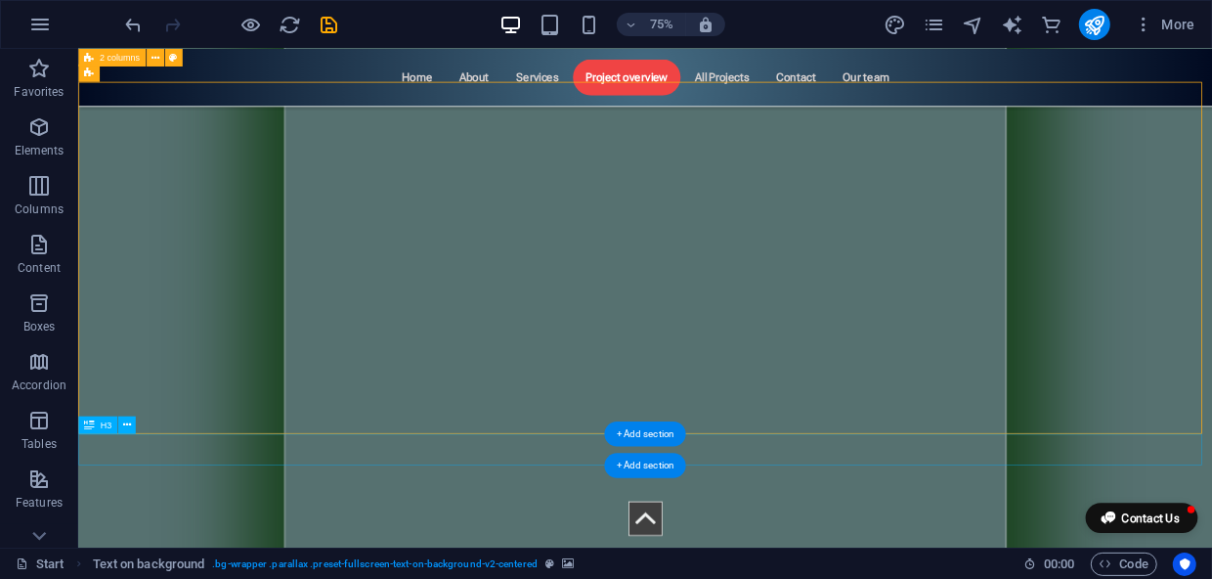
scroll to position [7165, 0]
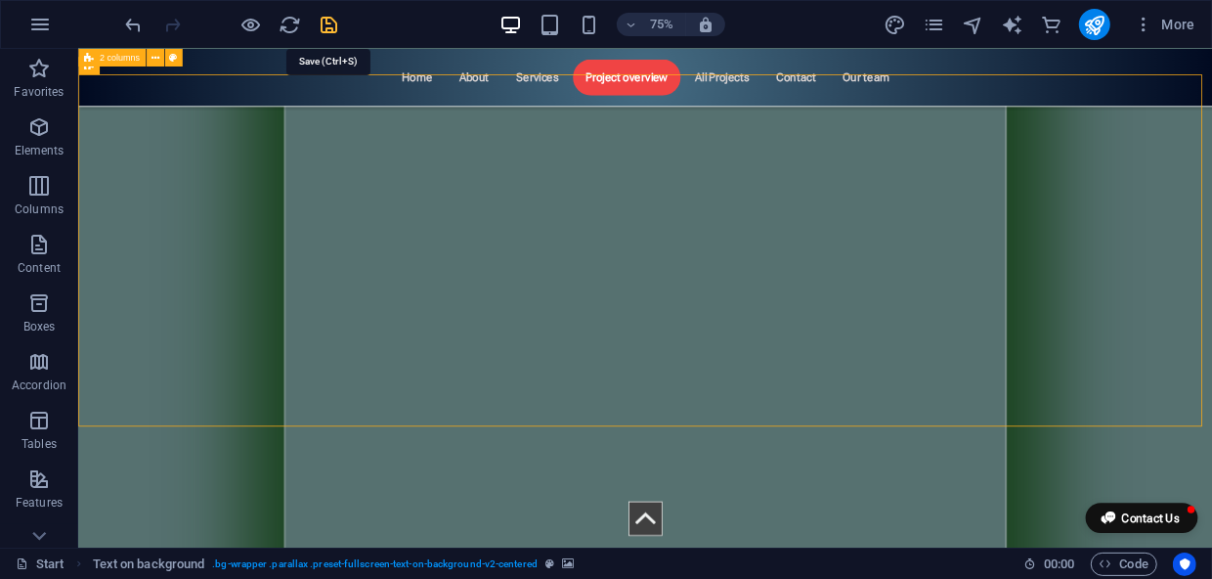
click at [329, 25] on icon "save" at bounding box center [330, 25] width 22 height 22
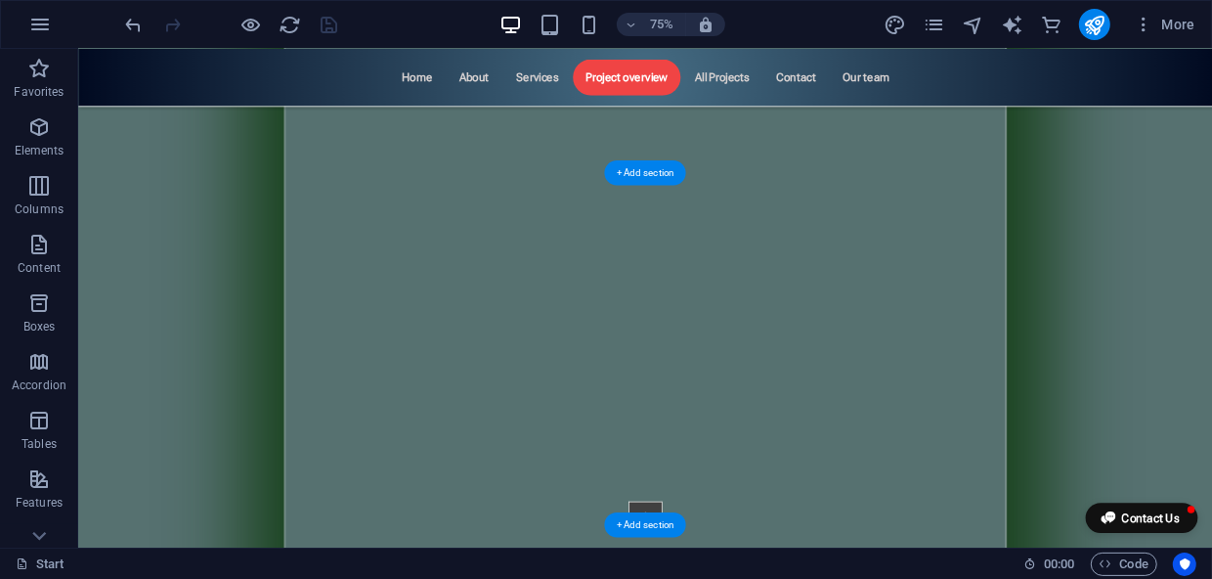
scroll to position [7076, 0]
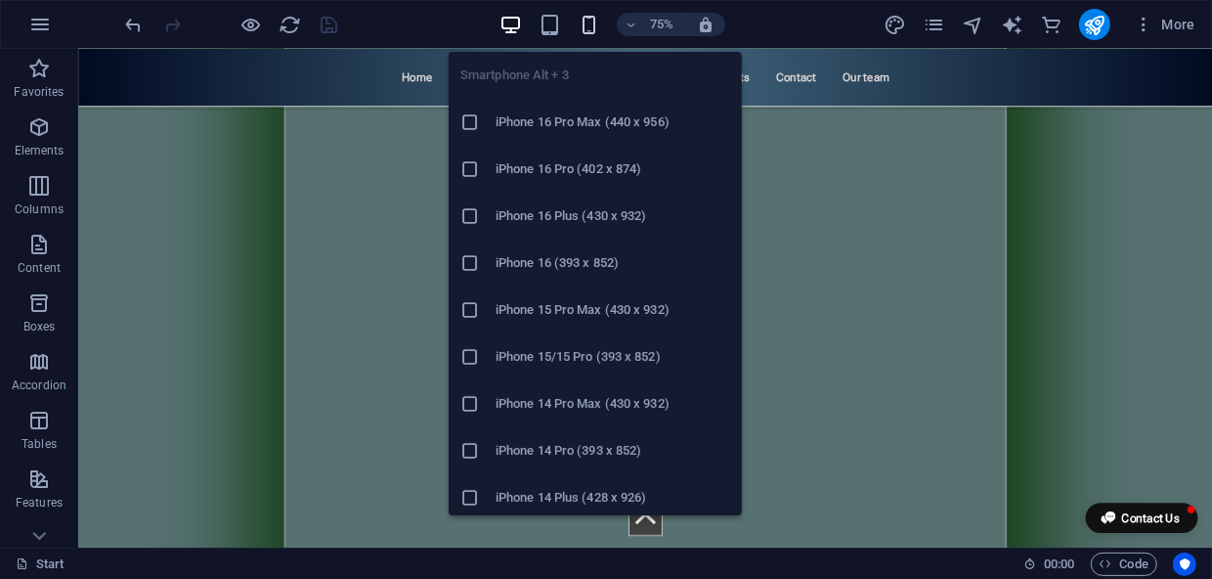
click at [586, 14] on icon "button" at bounding box center [589, 25] width 22 height 22
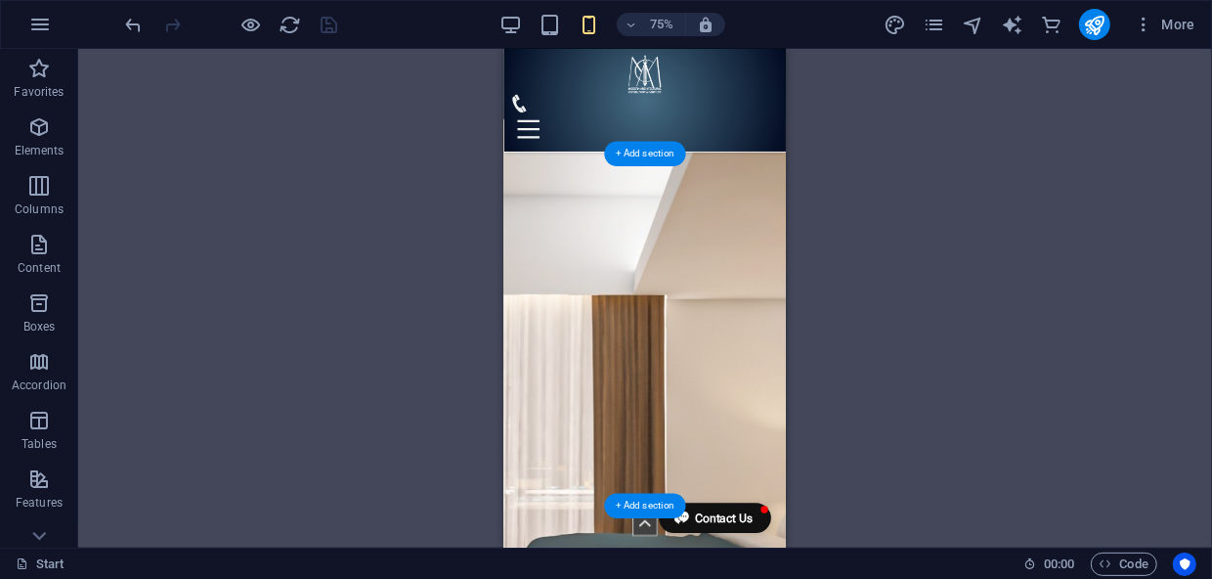
scroll to position [11087, 0]
click at [824, 134] on div at bounding box center [691, 156] width 360 height 44
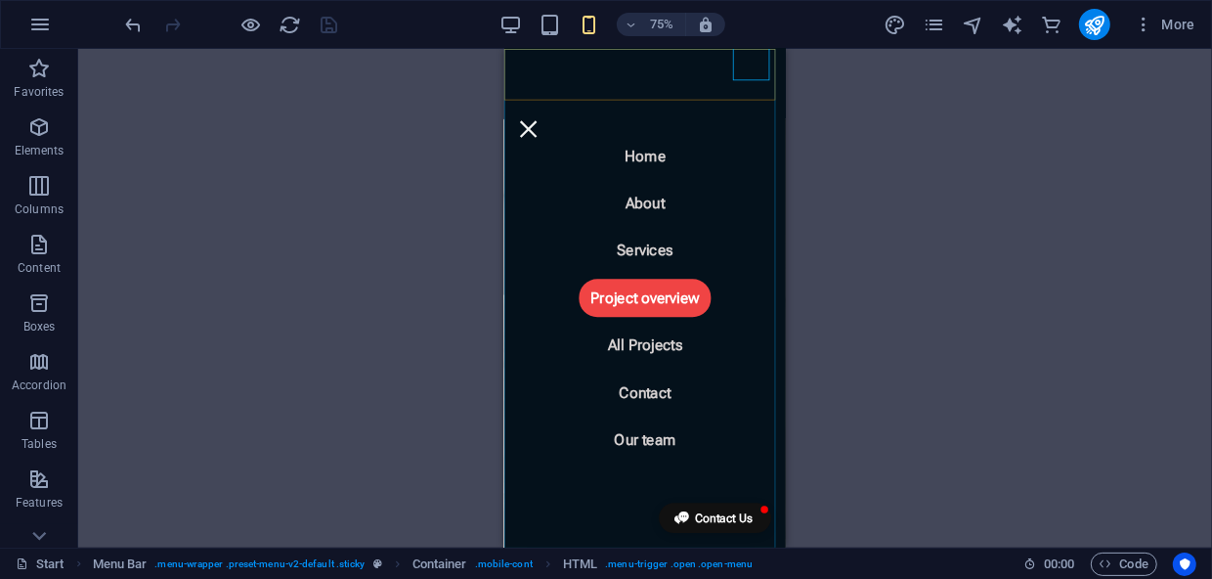
click at [800, 82] on nav "Home About Services Project overview All Projects Contact Our team" at bounding box center [690, 381] width 375 height 665
click at [560, 134] on div at bounding box center [535, 156] width 49 height 44
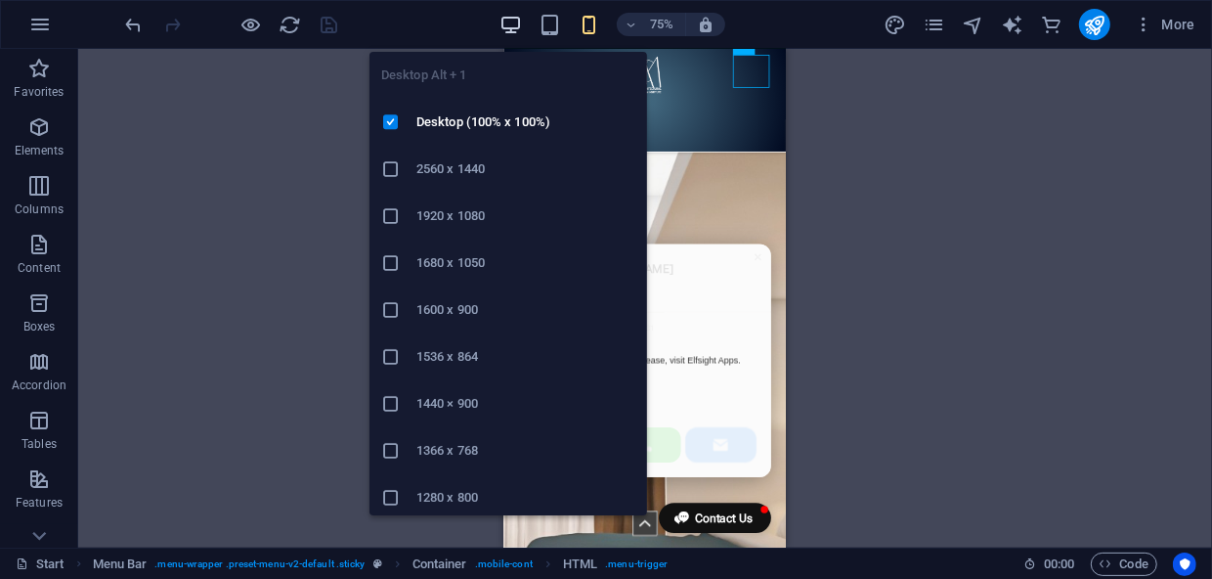
click at [511, 15] on icon "button" at bounding box center [510, 25] width 22 height 22
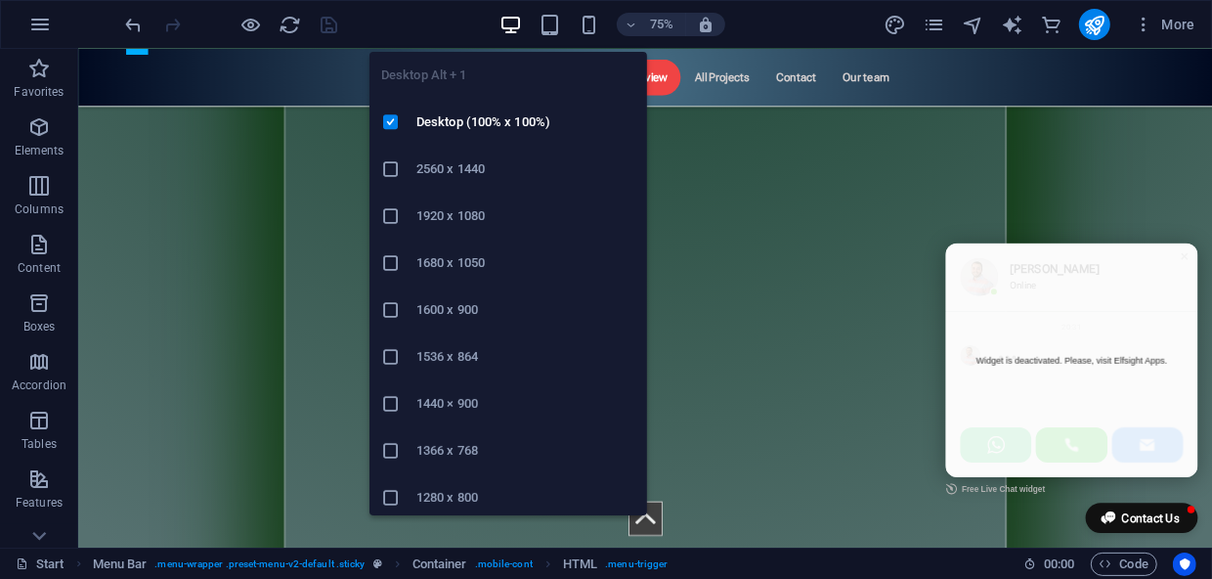
scroll to position [11427, 0]
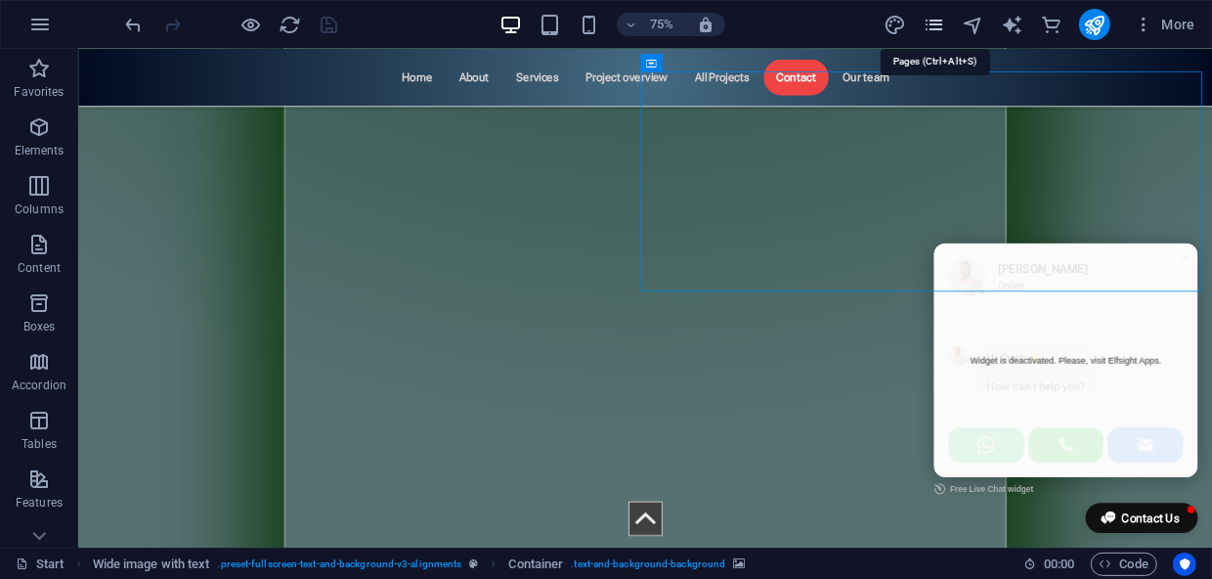
click at [943, 22] on icon "pages" at bounding box center [934, 25] width 22 height 22
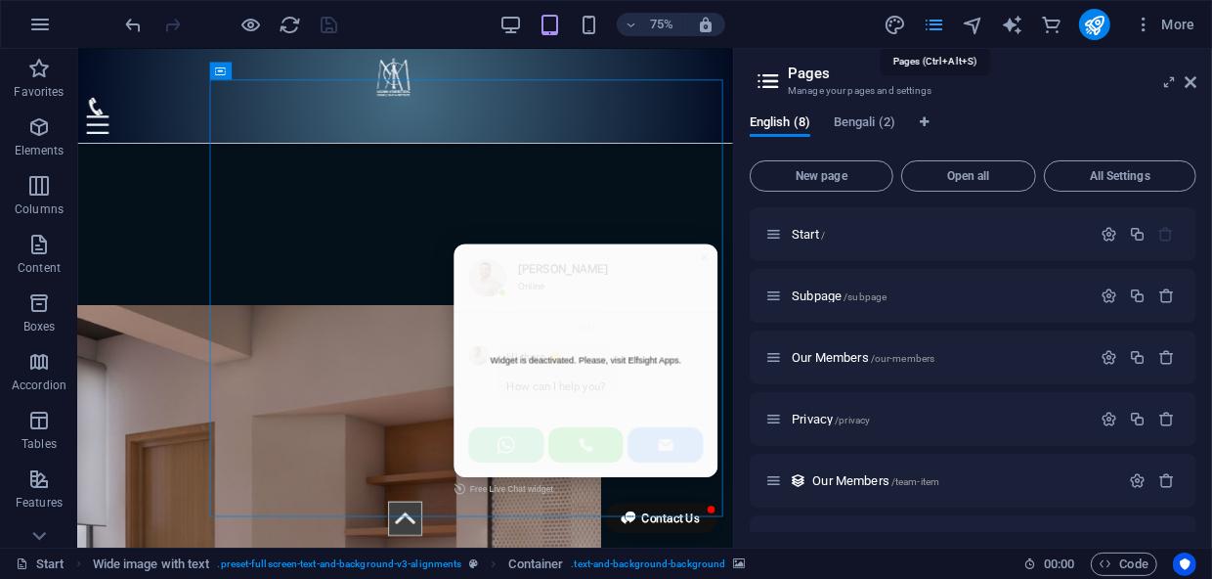
scroll to position [16111, 0]
click at [979, 23] on icon "navigator" at bounding box center [973, 25] width 22 height 22
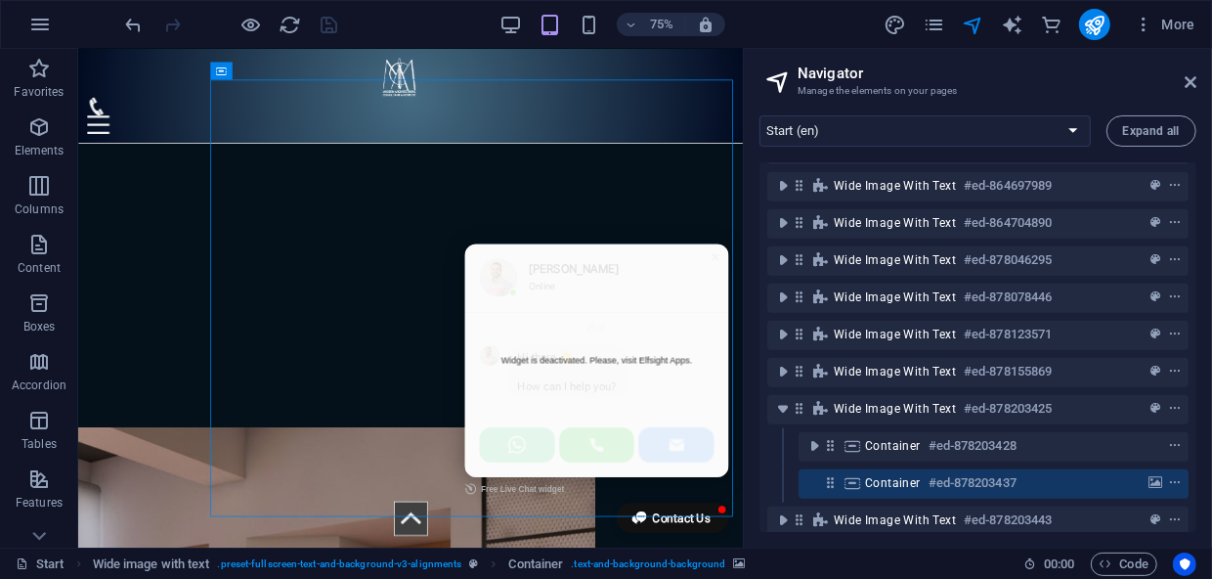
scroll to position [1218, 0]
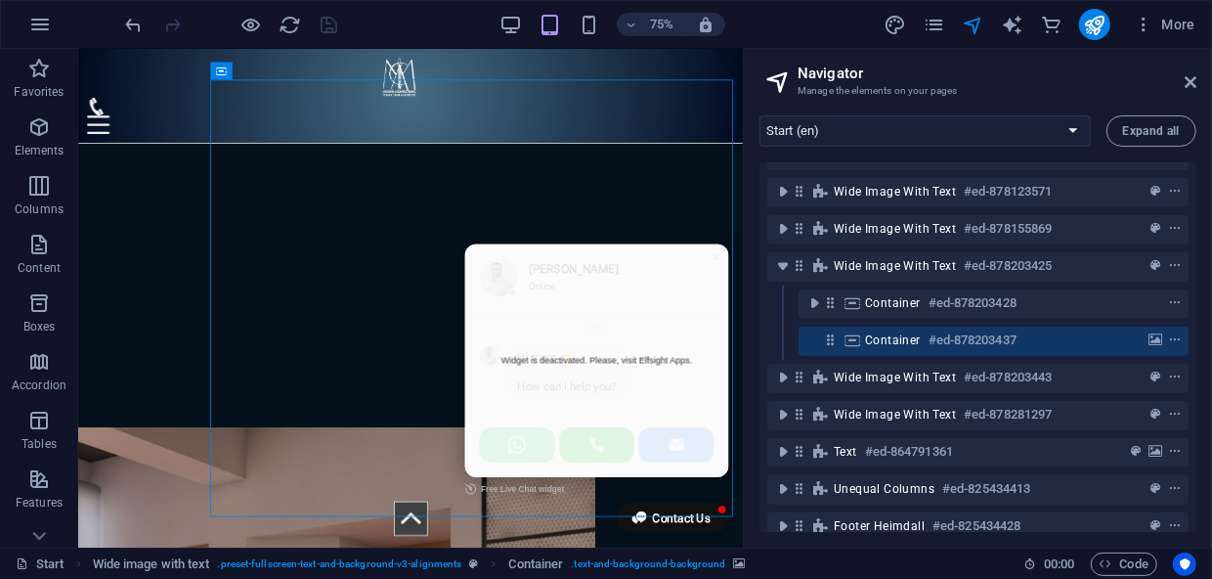
click at [801, 473] on link "Widget is deactivated. Please, visit Elfsight Apps." at bounding box center [768, 464] width 352 height 311
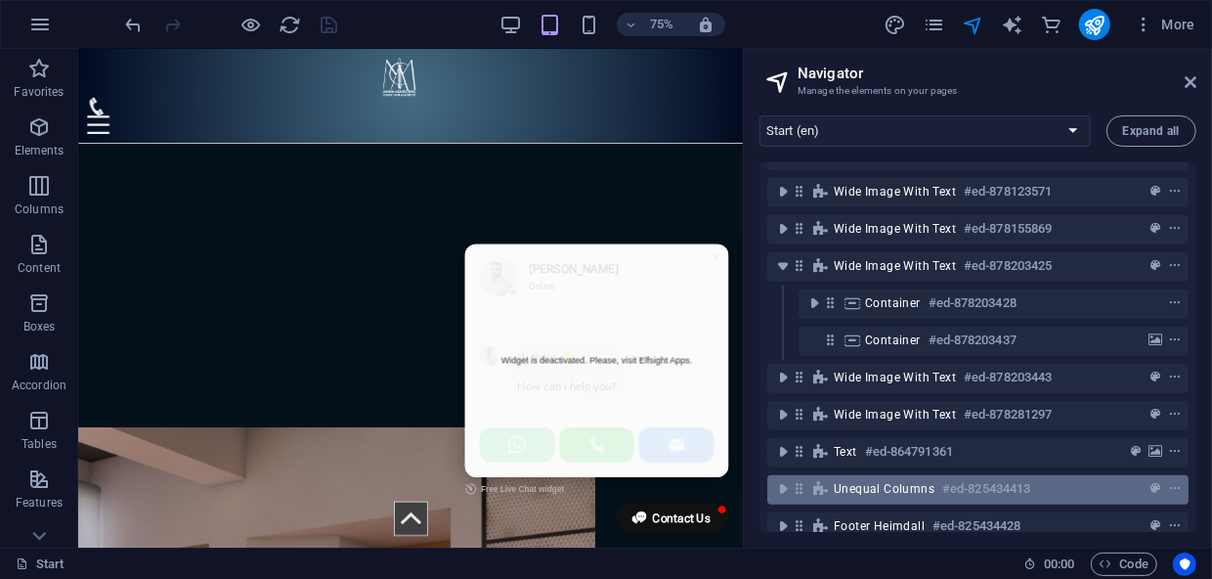
scroll to position [1247, 0]
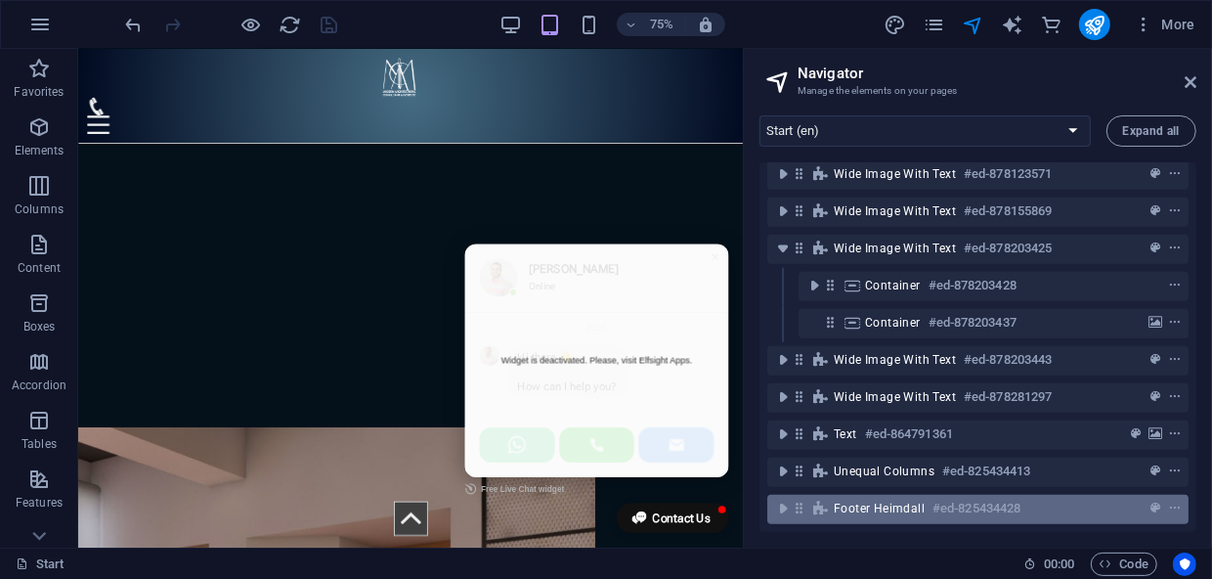
click at [925, 500] on div "Footer Heimdall #ed-825434428" at bounding box center [962, 508] width 257 height 23
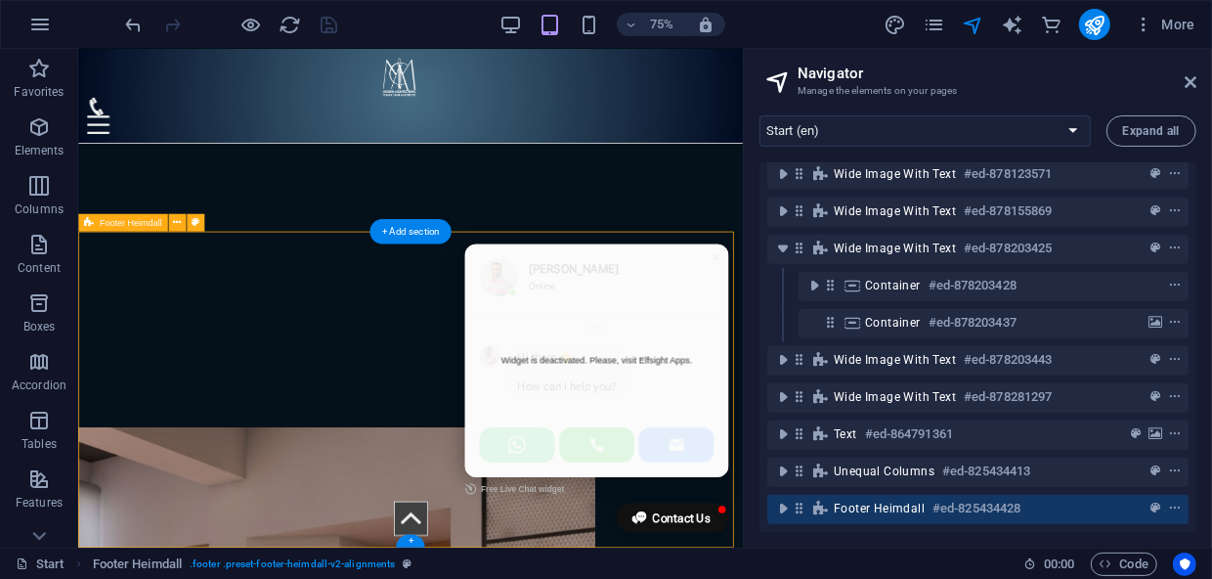
scroll to position [18614, 0]
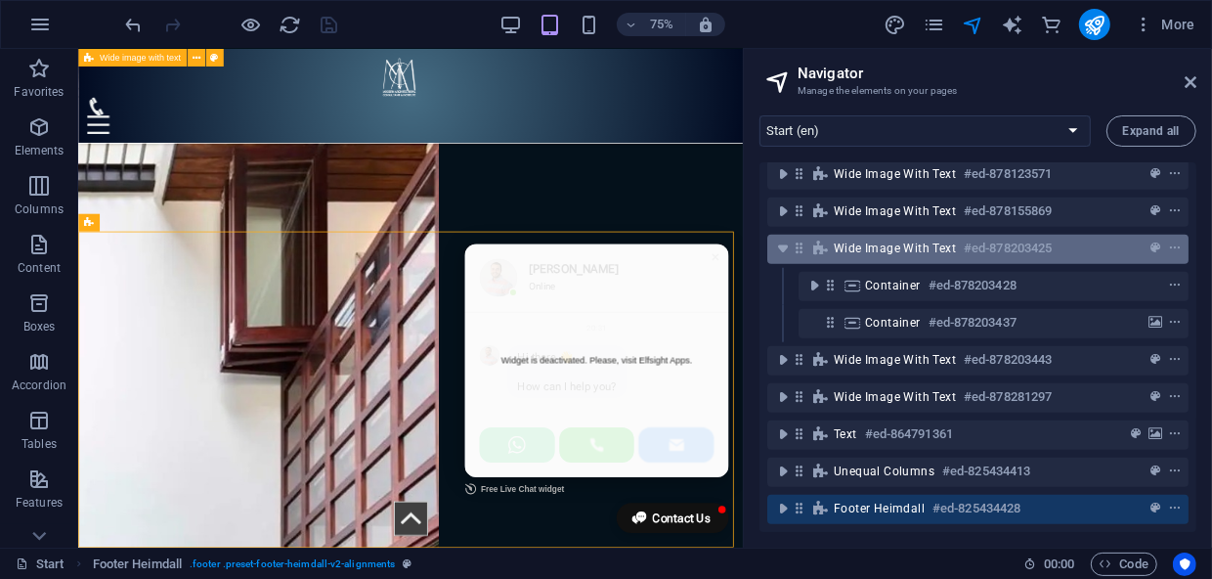
click at [914, 240] on span "Wide image with text" at bounding box center [895, 248] width 122 height 16
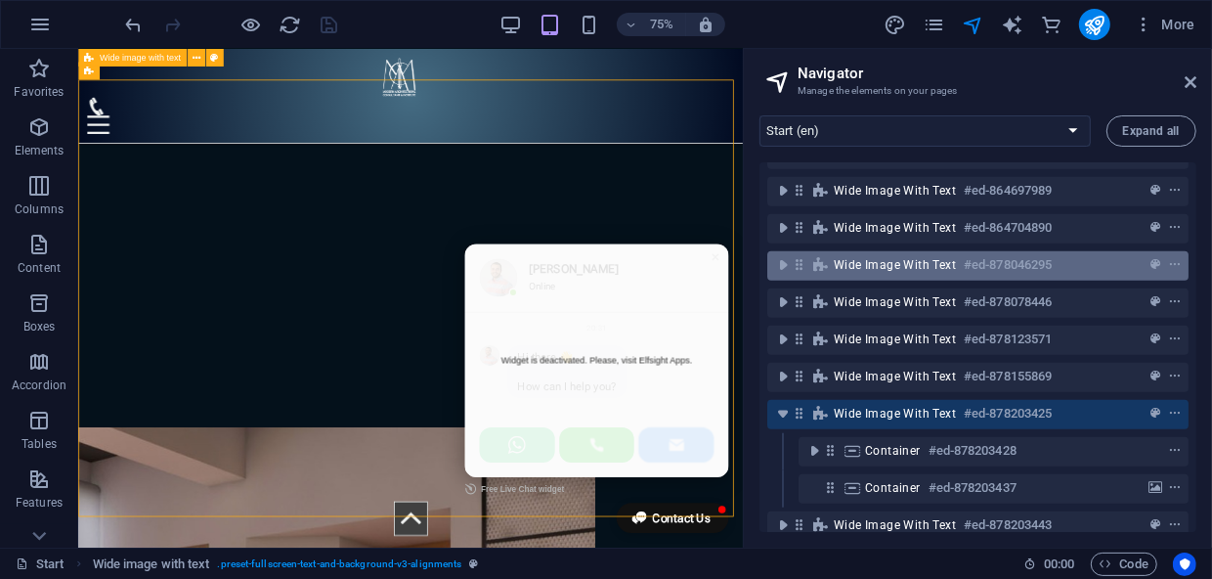
scroll to position [1069, 0]
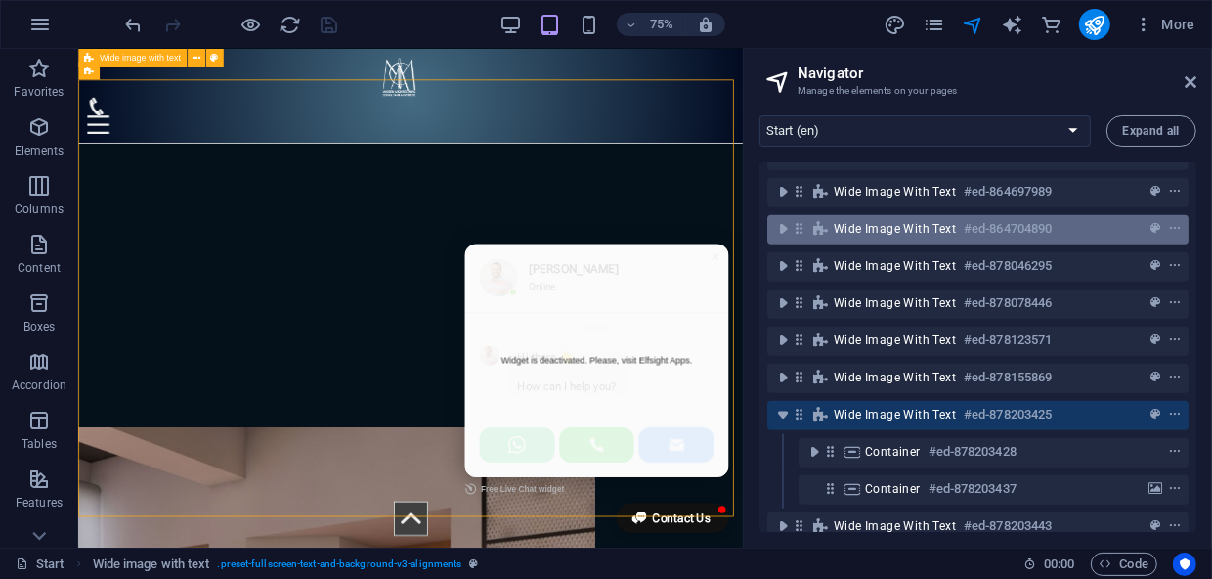
click at [905, 229] on span "Wide image with text" at bounding box center [895, 229] width 122 height 16
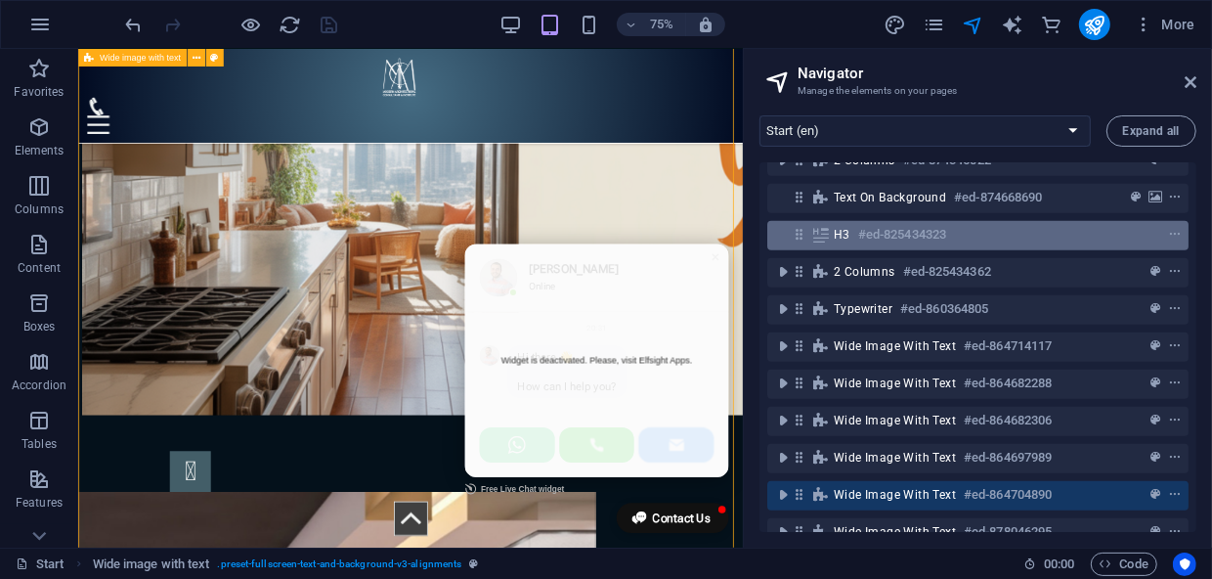
scroll to position [803, 0]
click at [886, 238] on h6 "#ed-825434323" at bounding box center [902, 234] width 88 height 23
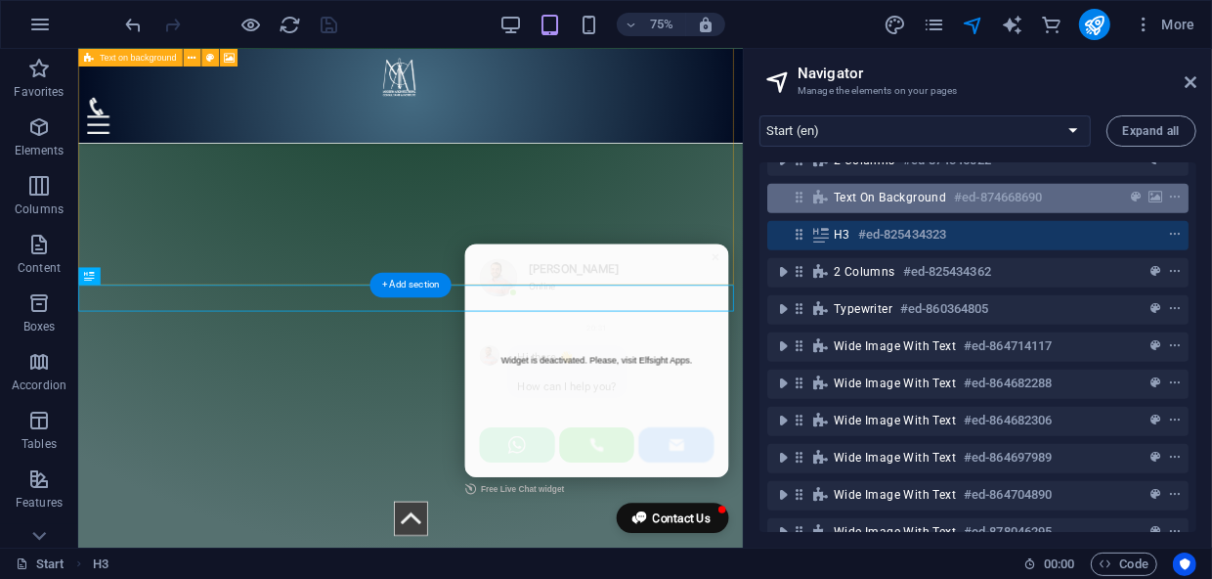
click at [898, 203] on span "Text on background" at bounding box center [890, 198] width 112 height 16
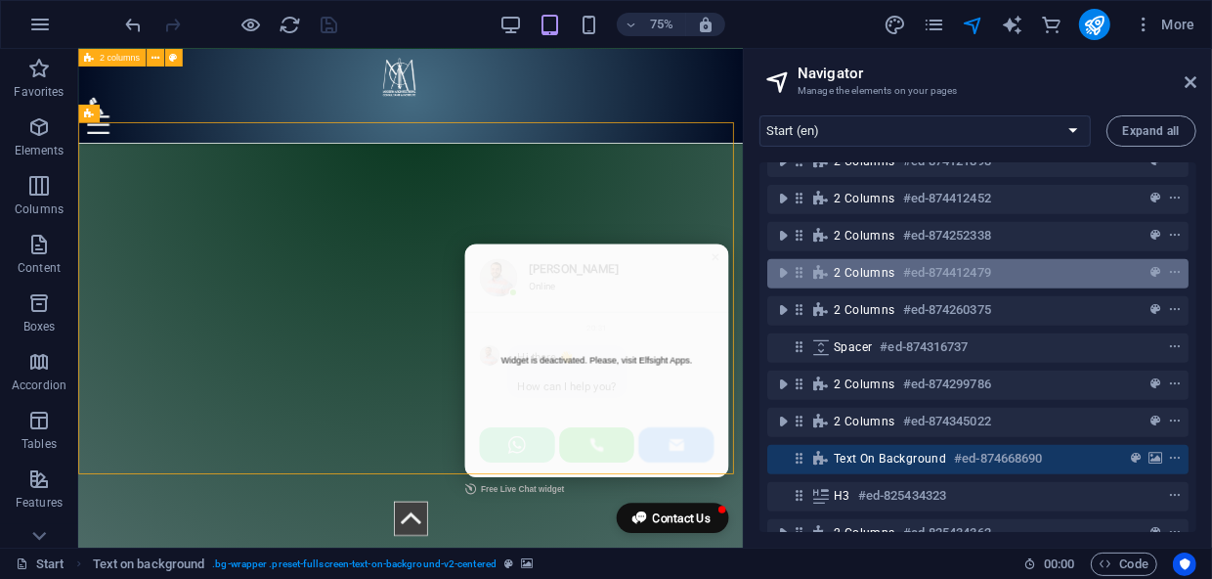
scroll to position [537, 0]
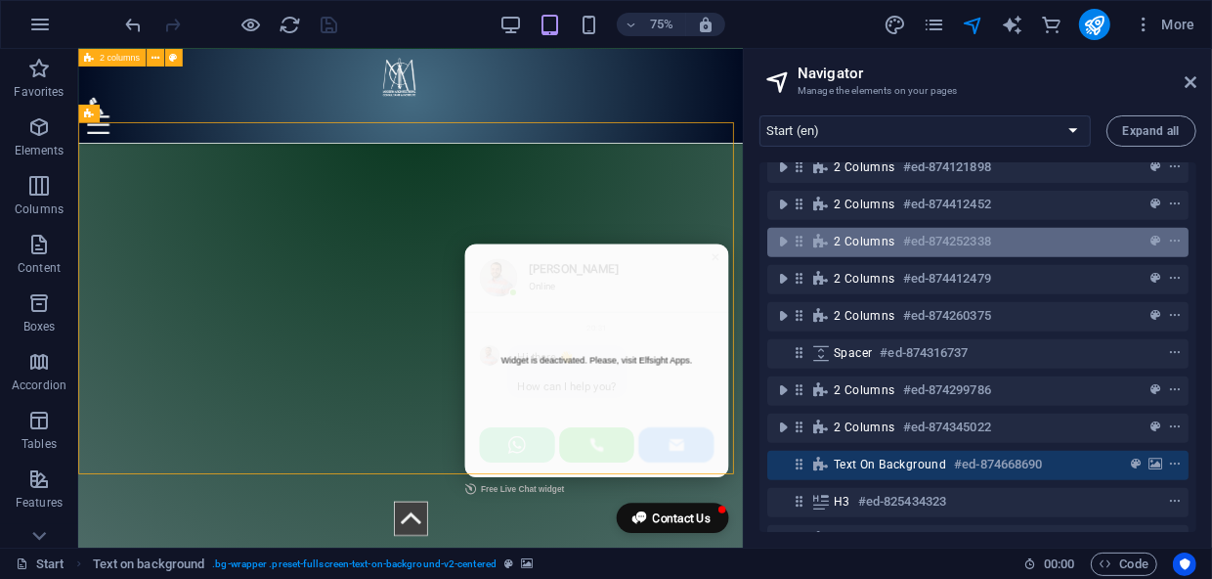
click at [862, 237] on span "2 columns" at bounding box center [865, 242] width 62 height 16
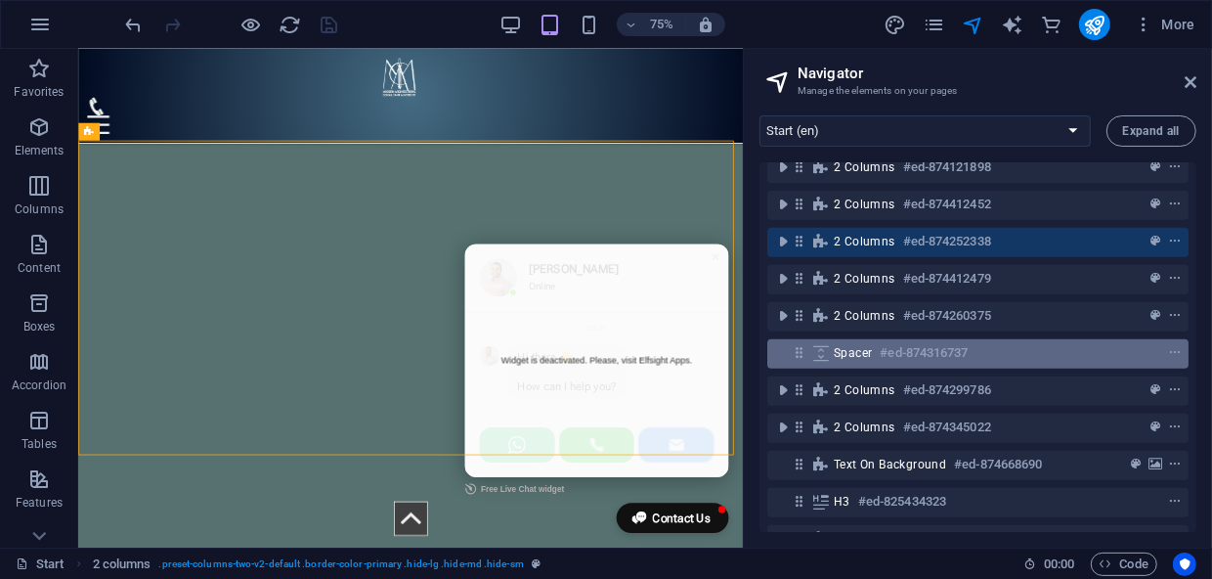
click at [865, 351] on span "Spacer" at bounding box center [853, 353] width 38 height 16
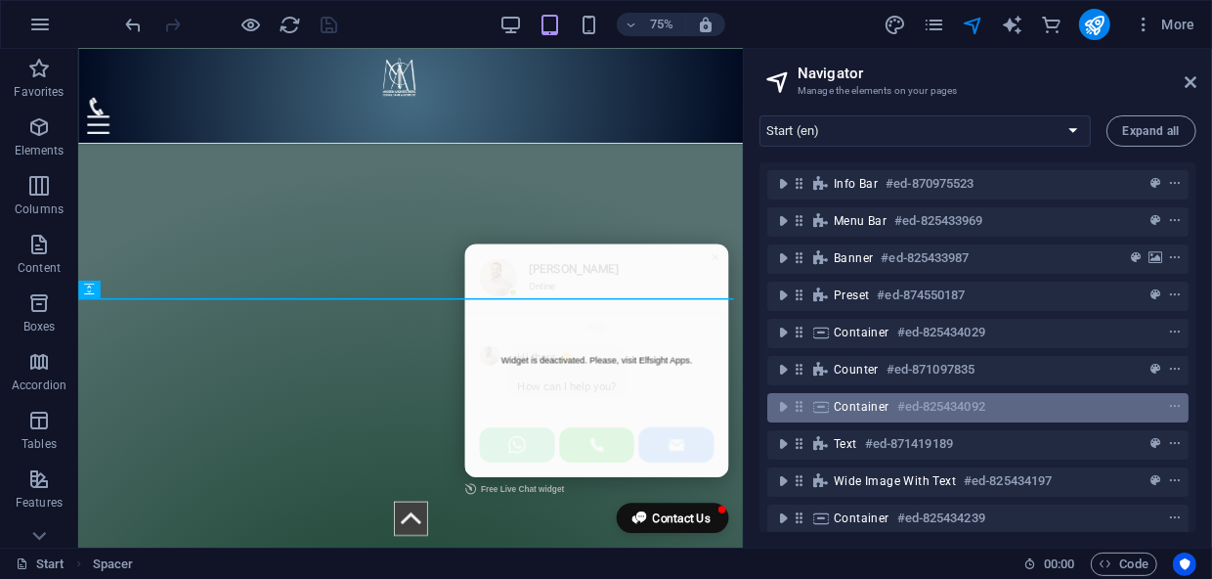
scroll to position [0, 0]
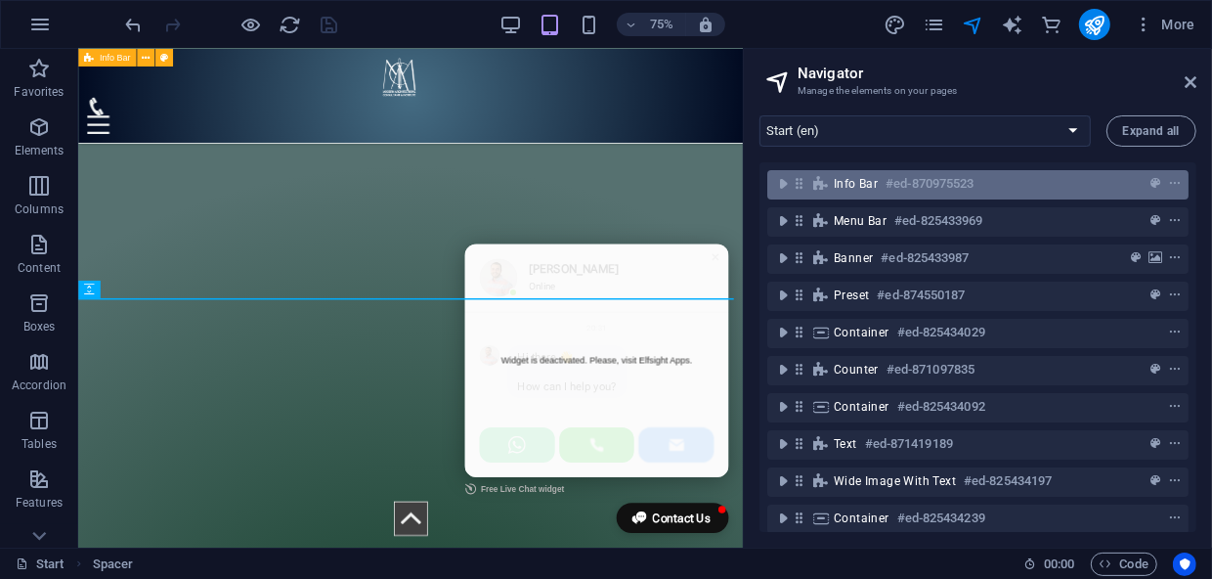
click at [876, 187] on span "Info Bar" at bounding box center [856, 184] width 44 height 16
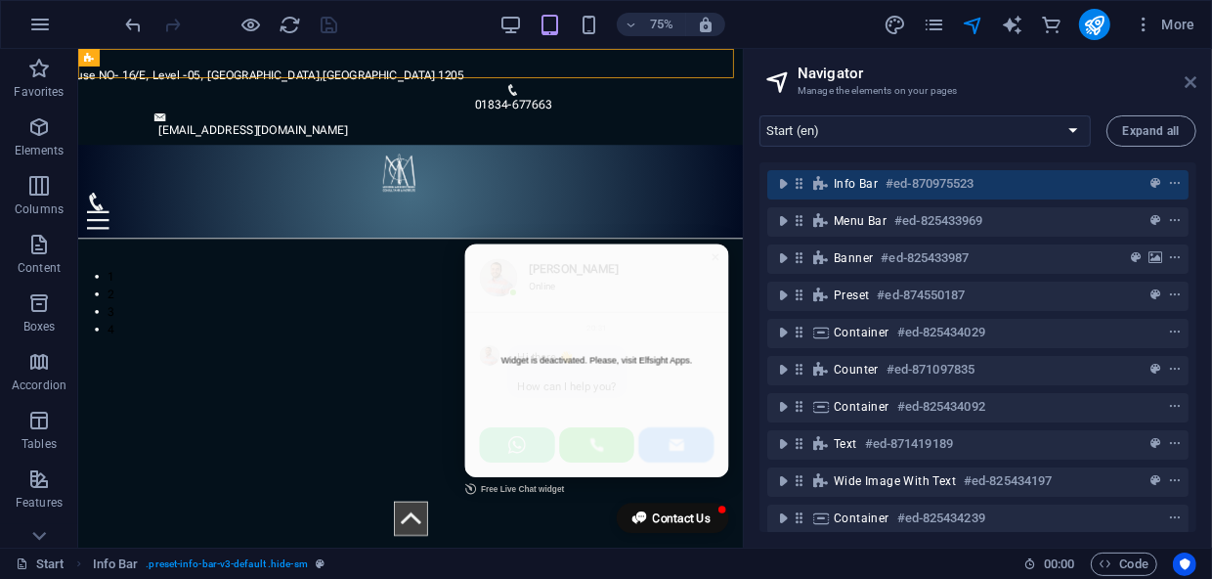
click at [1193, 80] on icon at bounding box center [1191, 82] width 12 height 16
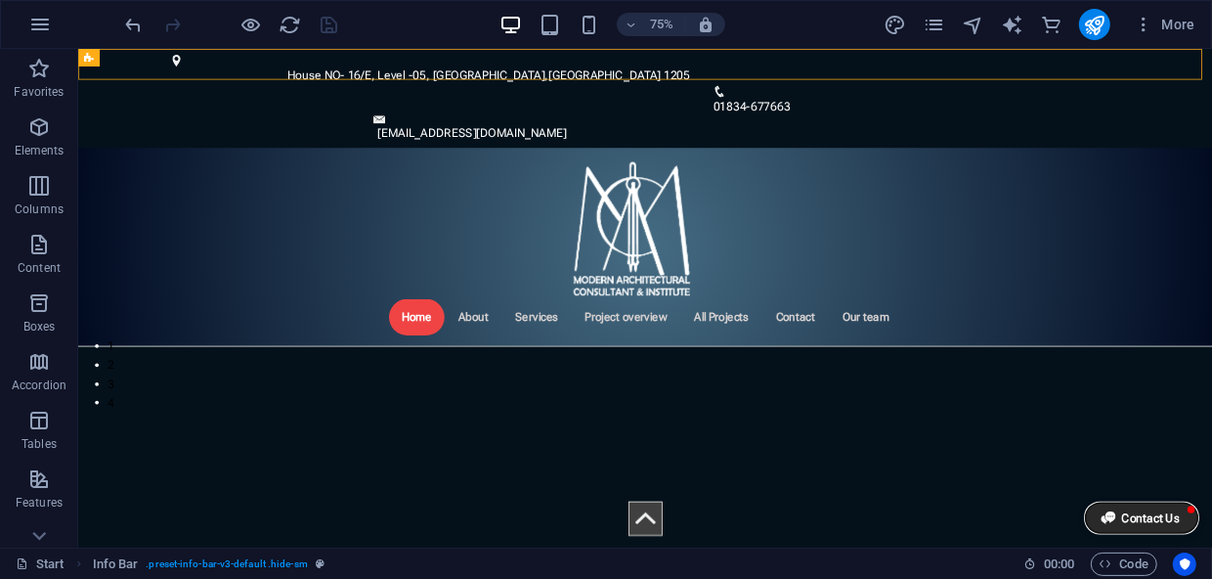
drag, startPoint x: 1459, startPoint y: 654, endPoint x: 1457, endPoint y: 664, distance: 10.0
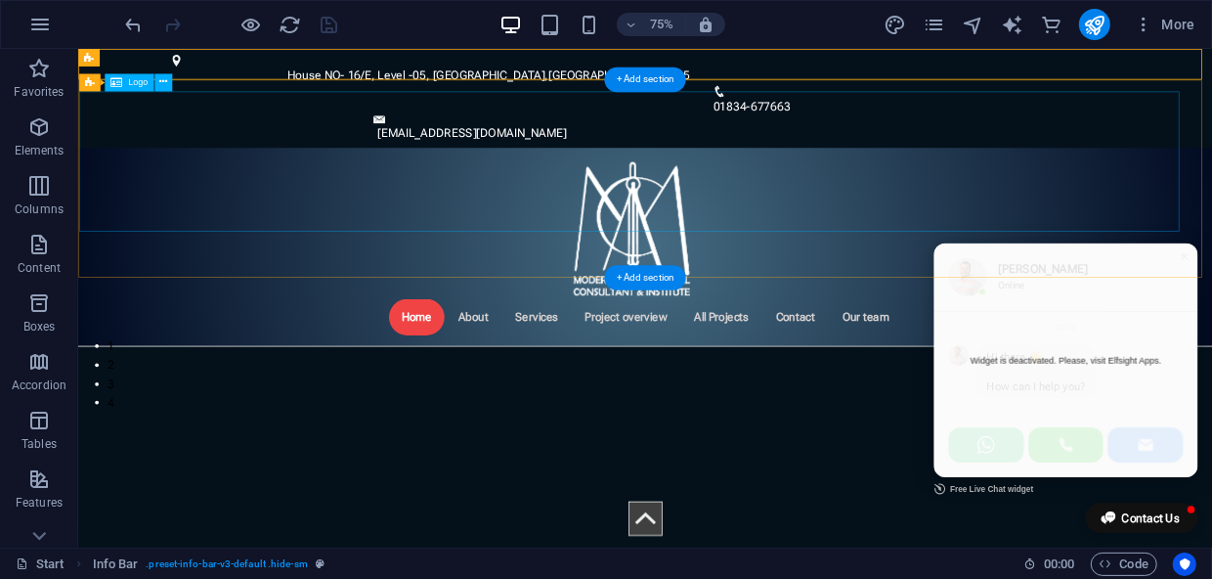
click at [1211, 221] on div at bounding box center [818, 289] width 1481 height 187
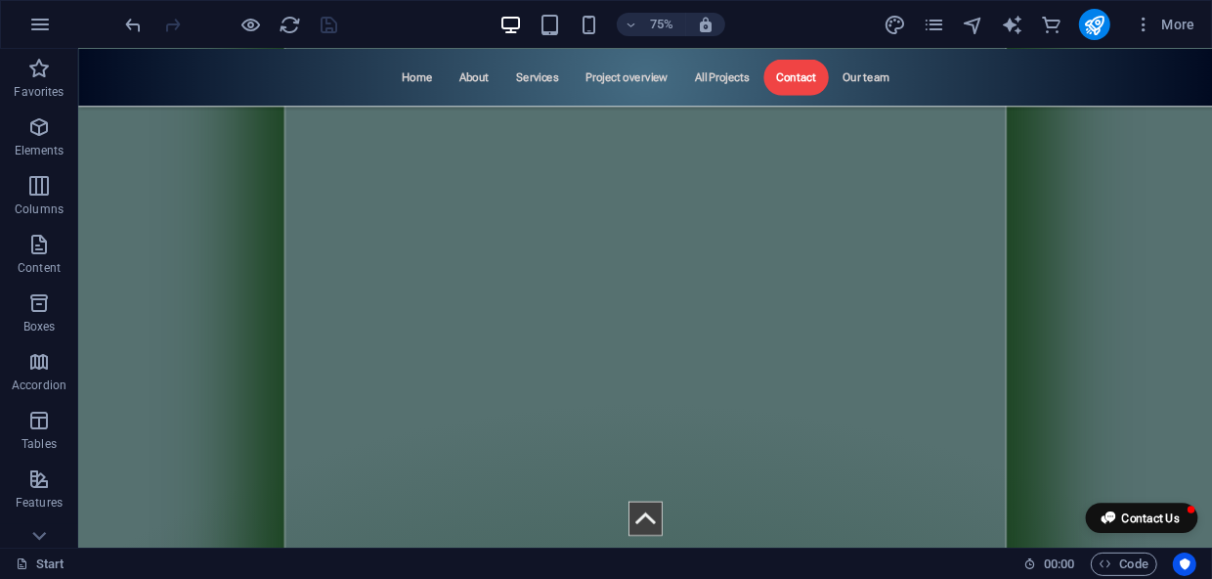
scroll to position [8362, 0]
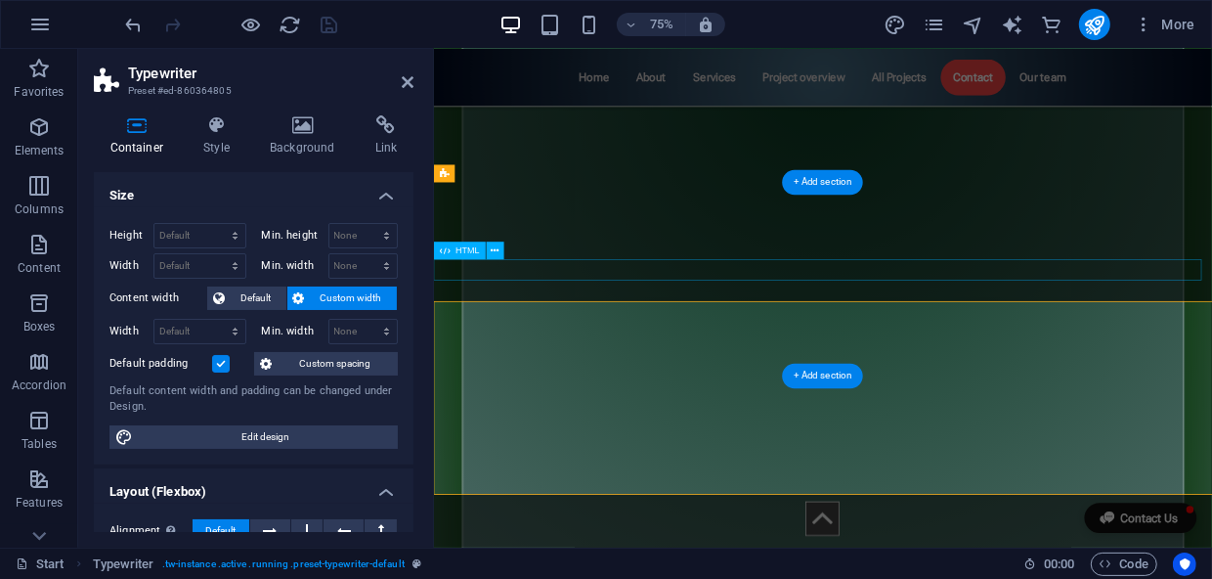
scroll to position [8204, 0]
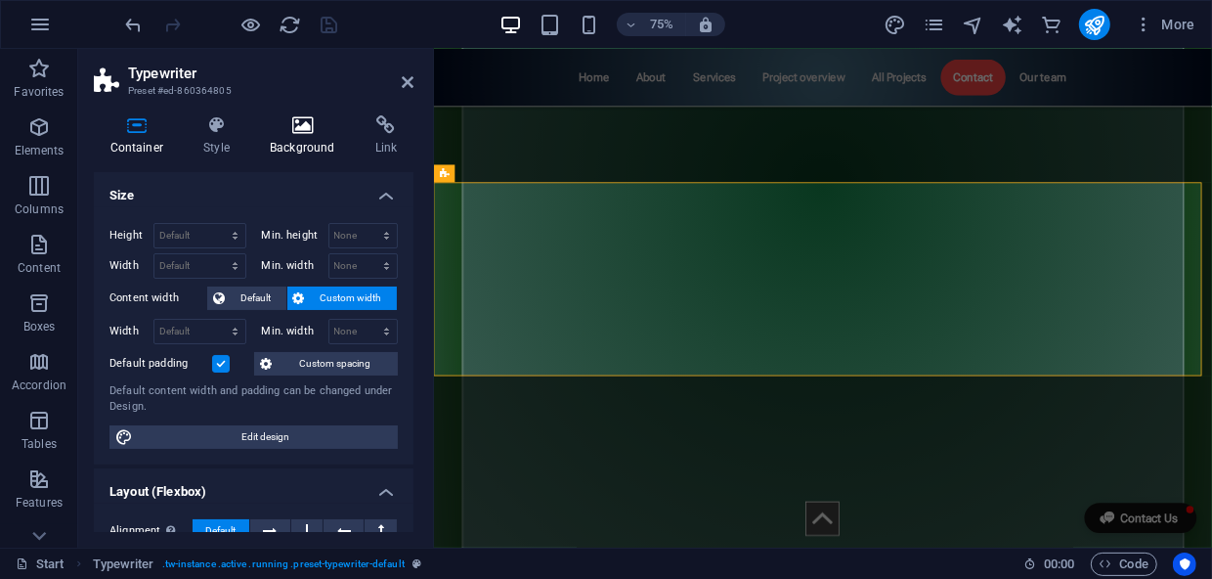
click at [306, 131] on icon at bounding box center [303, 125] width 98 height 20
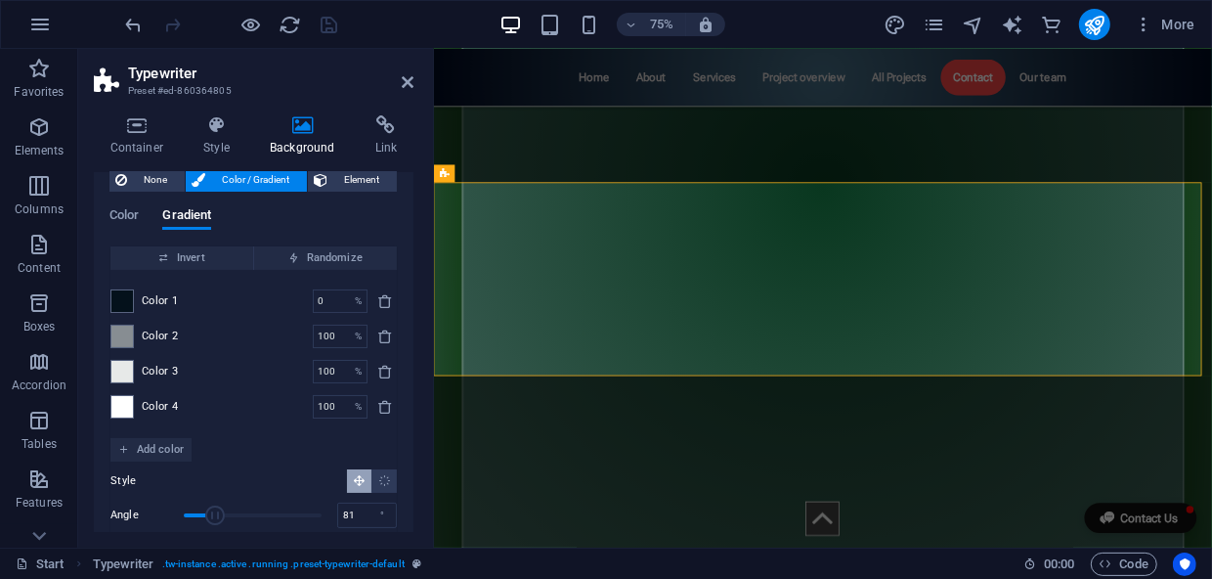
scroll to position [88, 0]
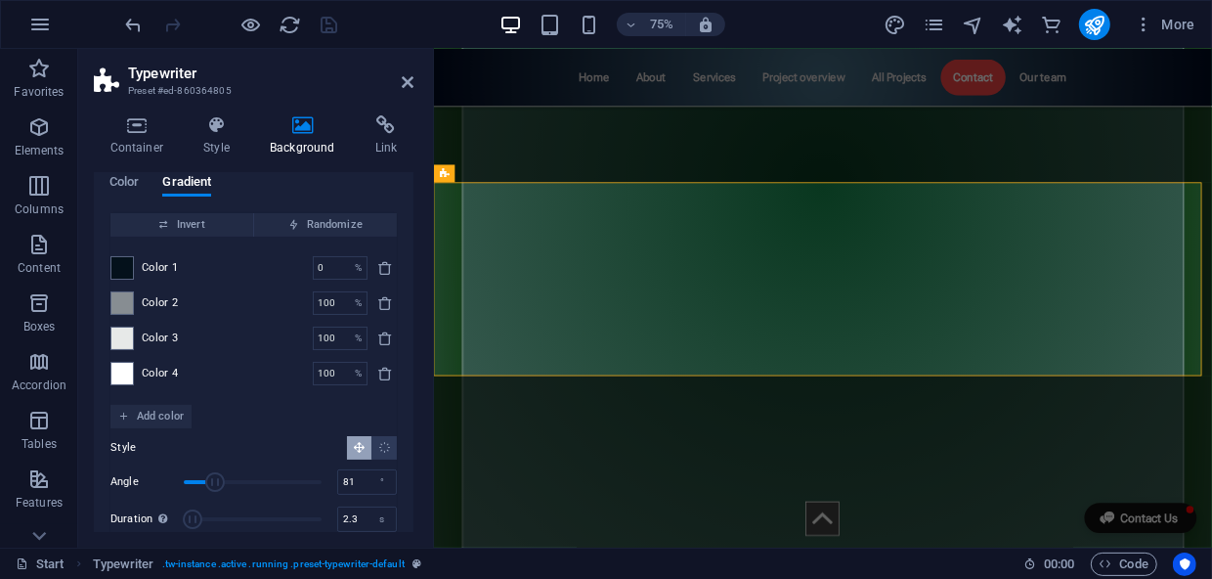
type input "2"
click at [193, 524] on span "Duration" at bounding box center [193, 519] width 20 height 20
click at [409, 78] on icon at bounding box center [408, 82] width 12 height 16
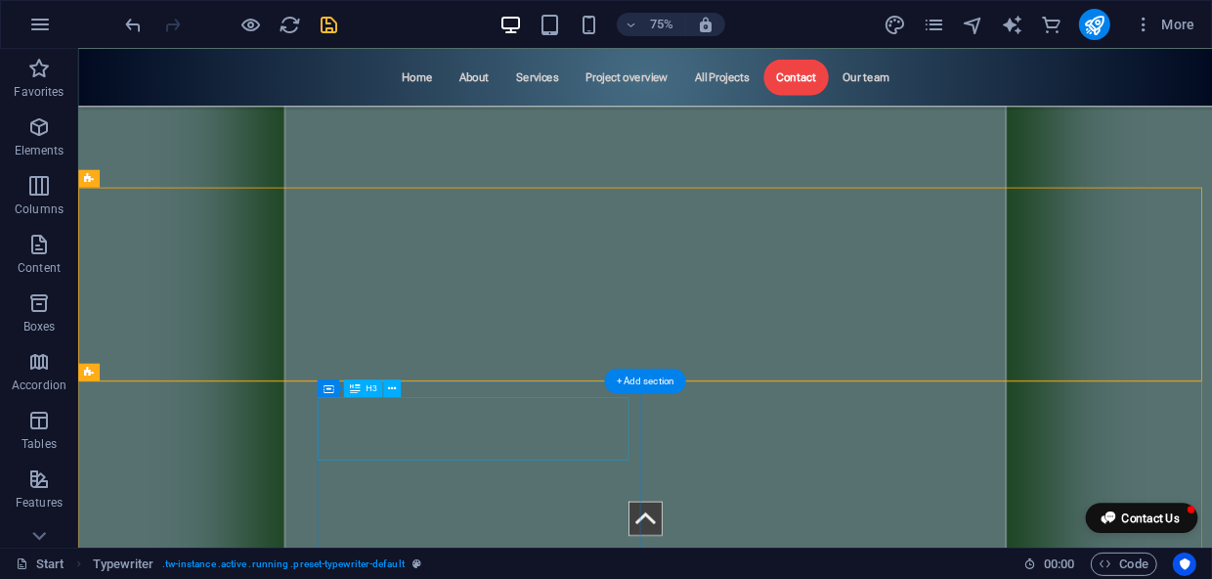
scroll to position [8184, 0]
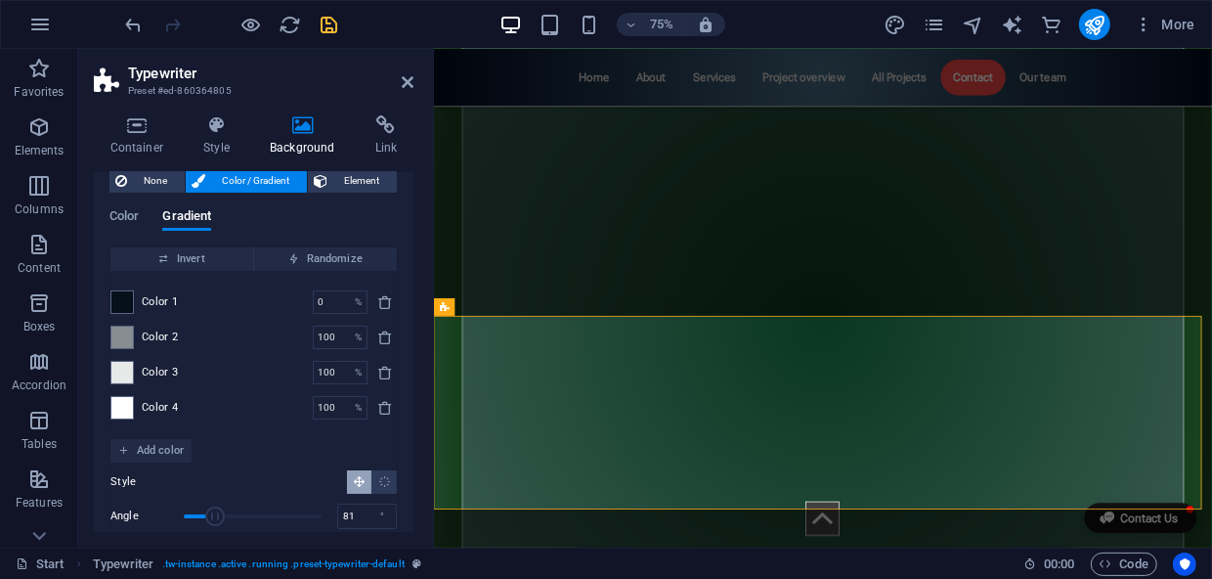
scroll to position [88, 0]
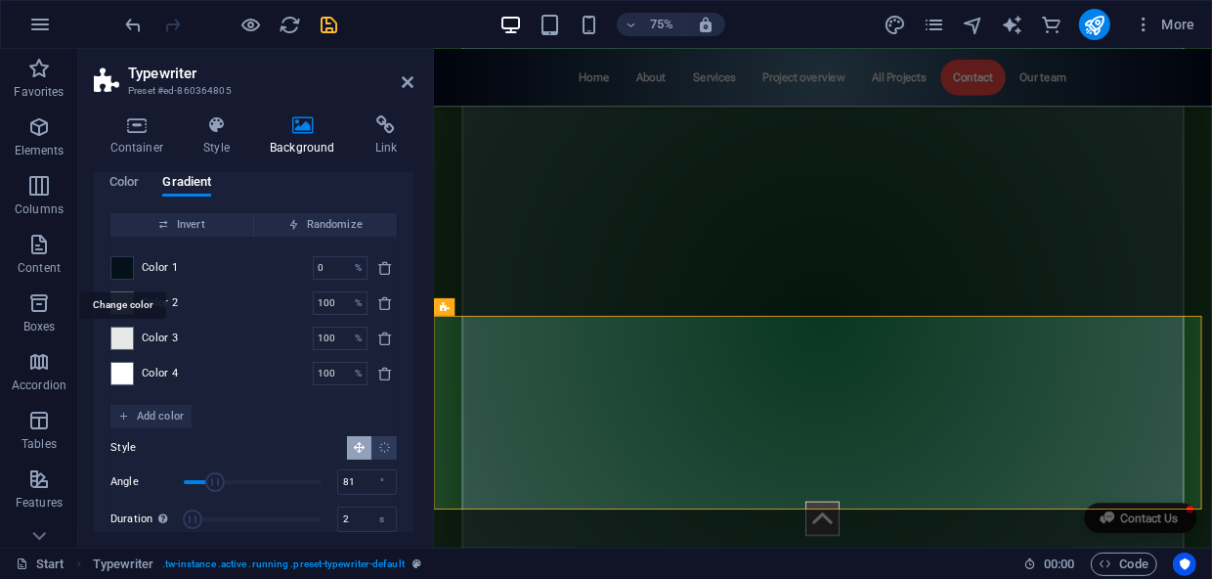
click at [126, 267] on span at bounding box center [122, 268] width 22 height 22
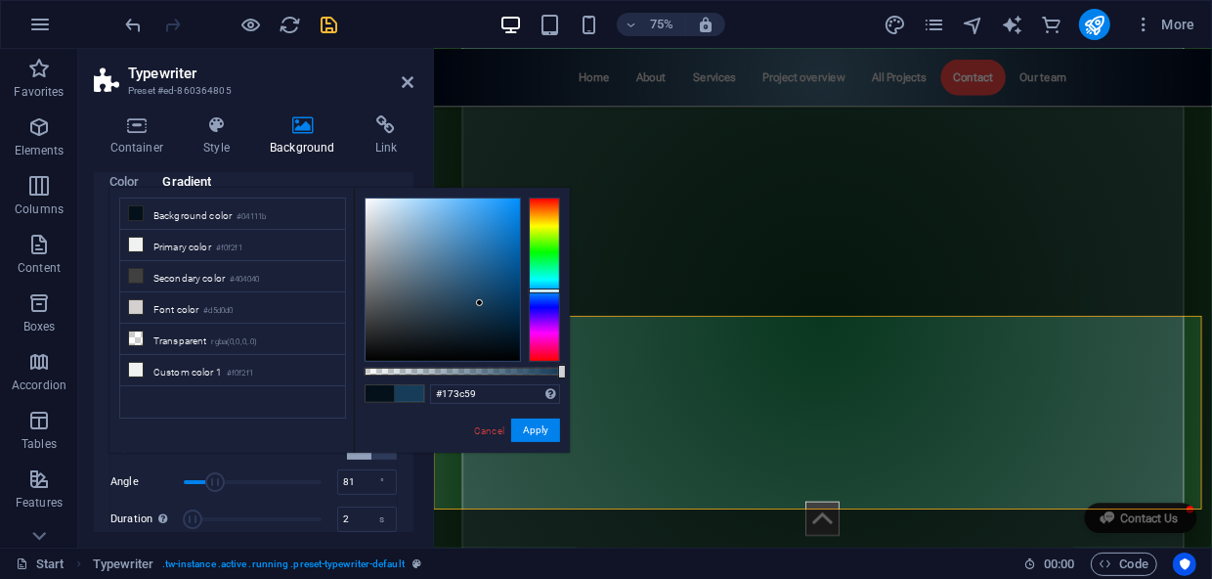
click at [480, 303] on div at bounding box center [443, 279] width 154 height 162
drag, startPoint x: 474, startPoint y: 301, endPoint x: 425, endPoint y: 308, distance: 49.3
click at [428, 307] on div at bounding box center [431, 306] width 7 height 7
click at [531, 433] on button "Apply" at bounding box center [535, 429] width 49 height 23
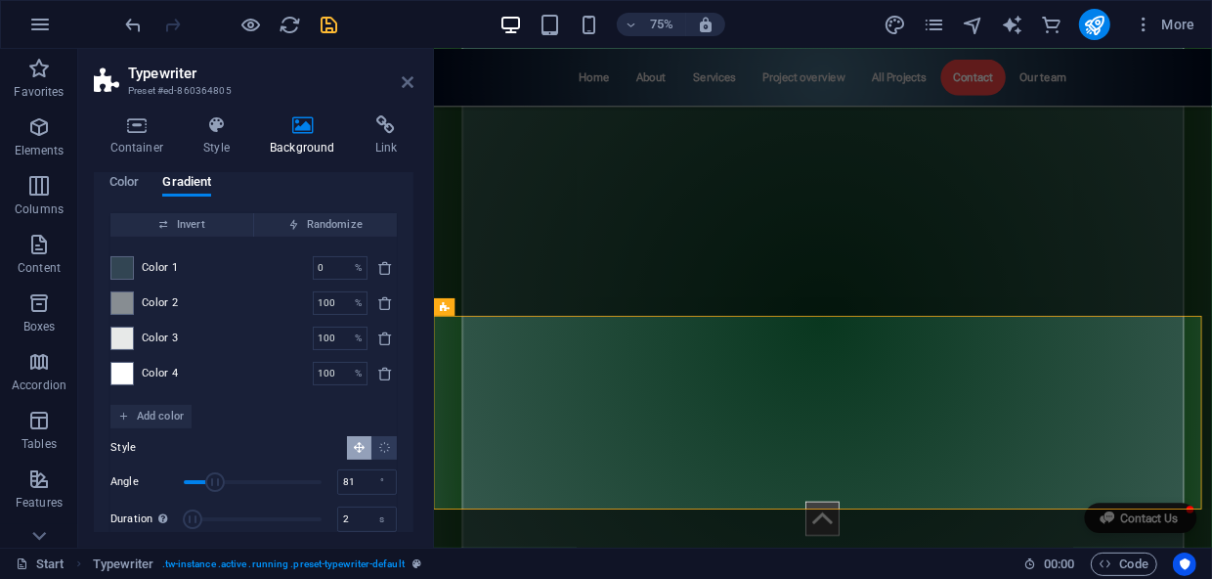
click at [409, 85] on icon at bounding box center [408, 82] width 12 height 16
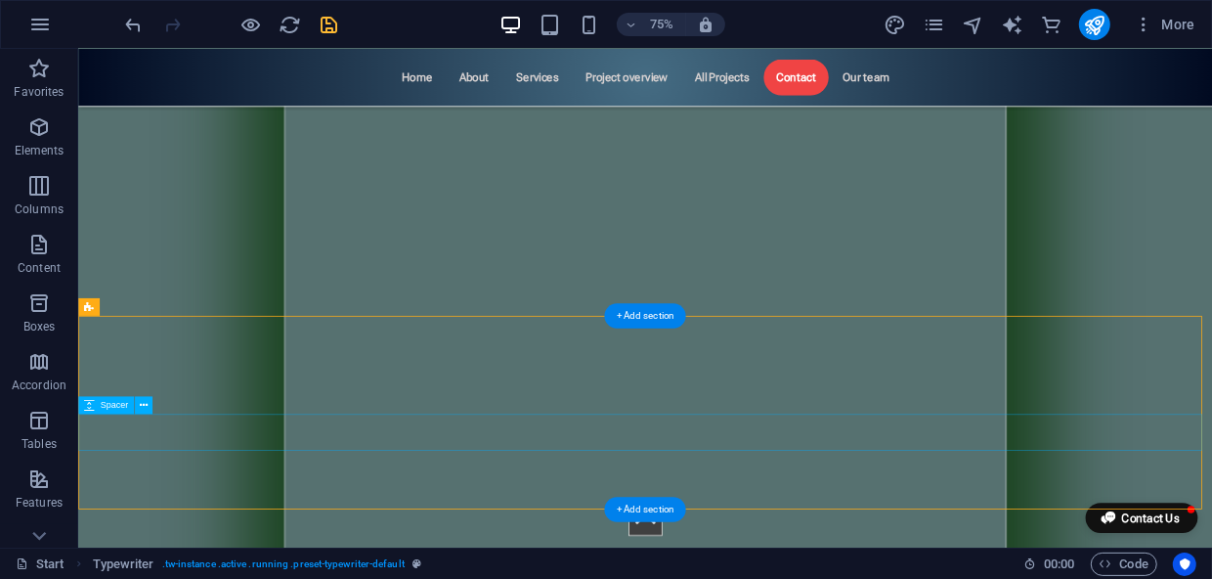
scroll to position [8273, 0]
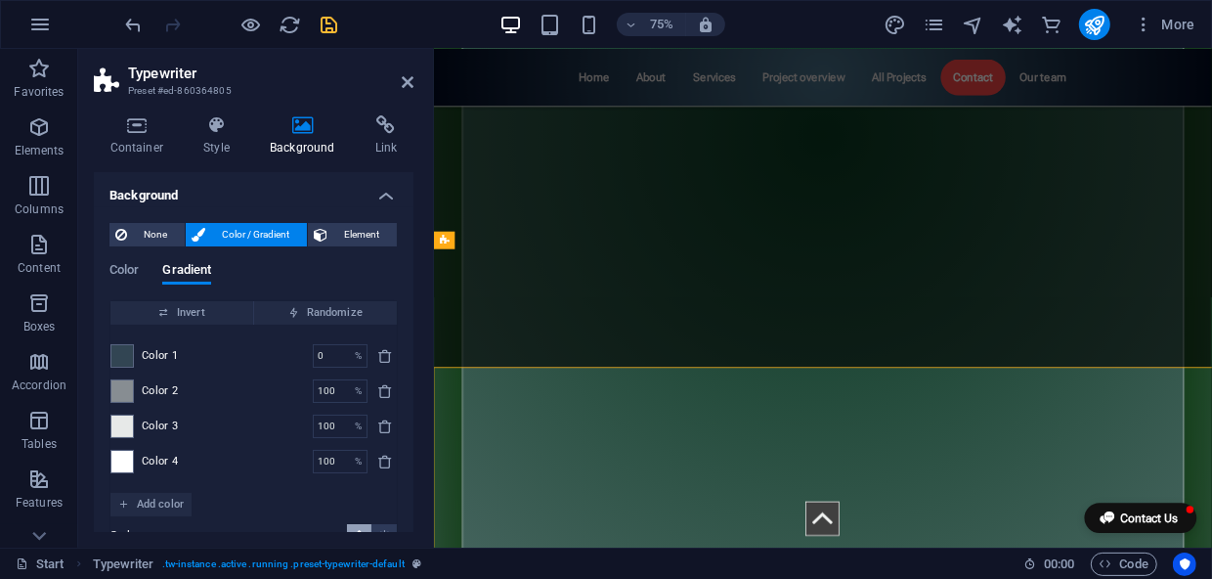
scroll to position [8115, 0]
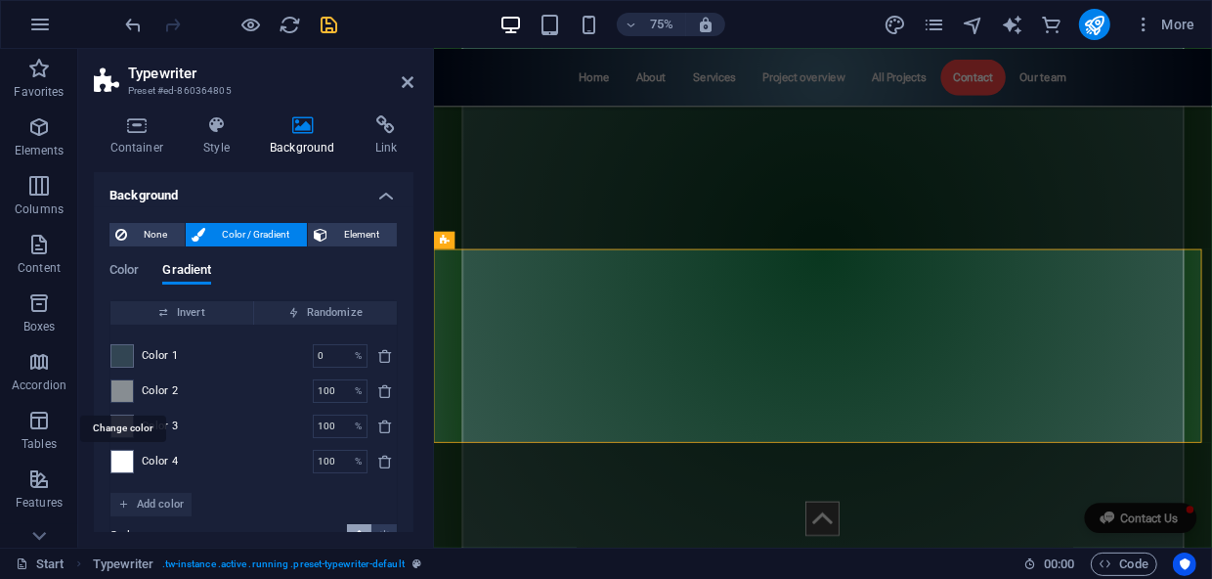
click at [127, 389] on span at bounding box center [122, 391] width 22 height 22
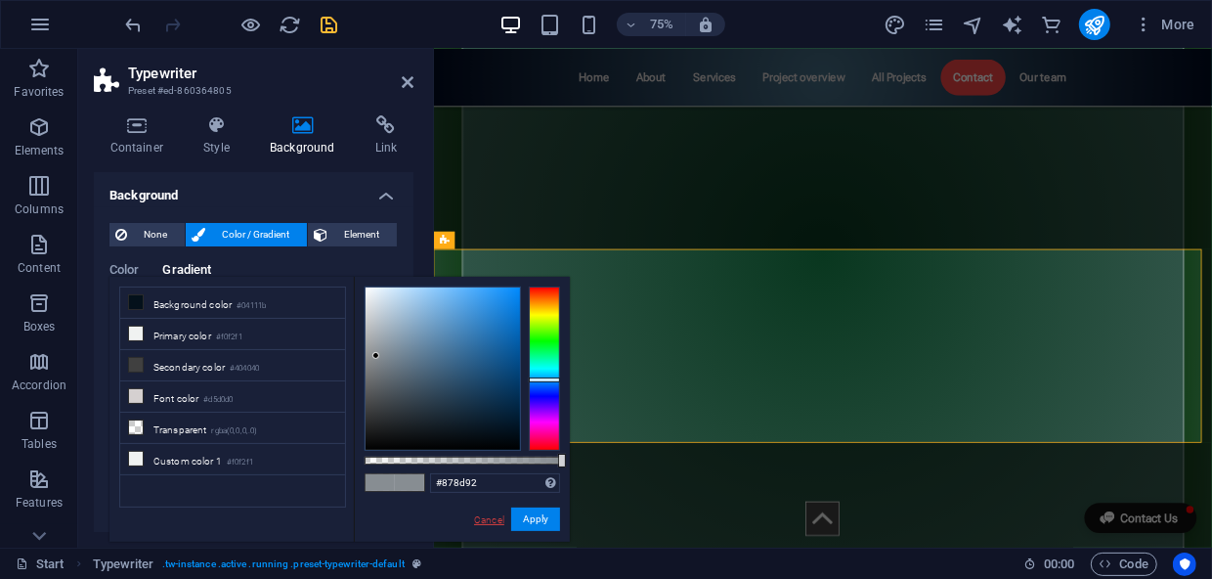
drag, startPoint x: 495, startPoint y: 526, endPoint x: 73, endPoint y: 631, distance: 434.3
click at [495, 526] on link "Cancel" at bounding box center [489, 519] width 34 height 15
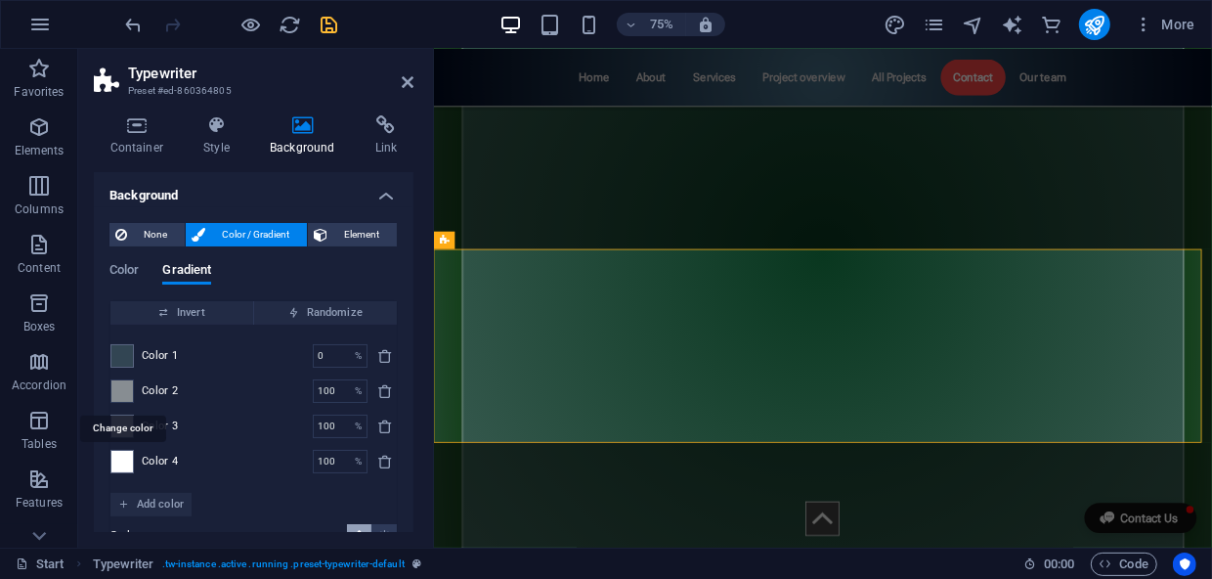
click at [123, 386] on span at bounding box center [122, 391] width 22 height 22
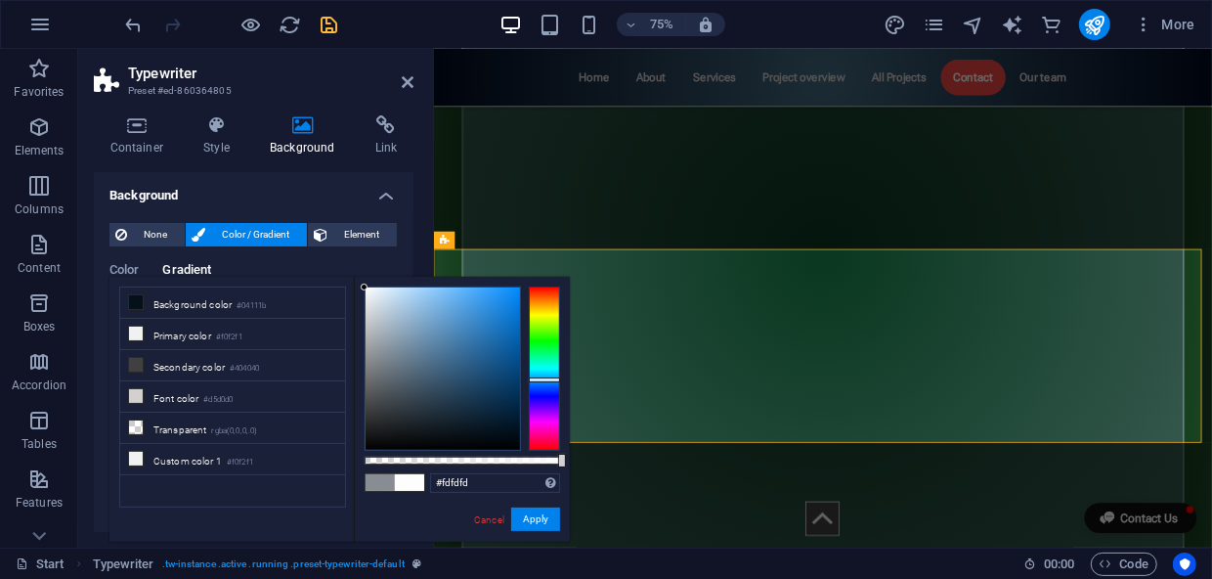
drag, startPoint x: 370, startPoint y: 345, endPoint x: 359, endPoint y: 287, distance: 58.8
click at [359, 287] on div "#fdfdfd Supported formats #0852ed rgb(8, 82, 237) rgba(8, 82, 237, 90%) hsv(221…" at bounding box center [462, 551] width 216 height 548
type input "#d0d0d0"
drag, startPoint x: 371, startPoint y: 297, endPoint x: 359, endPoint y: 316, distance: 22.5
click at [359, 316] on div "#d0d0d0 Supported formats #0852ed rgb(8, 82, 237) rgba(8, 82, 237, 90%) hsv(221…" at bounding box center [462, 551] width 216 height 548
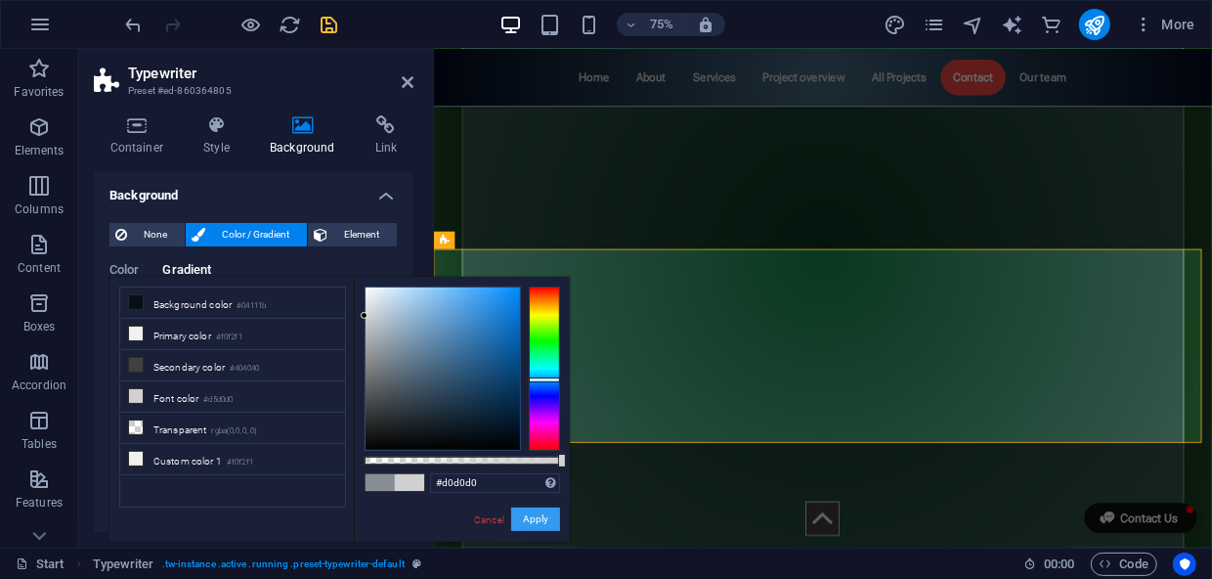
click at [550, 517] on button "Apply" at bounding box center [535, 518] width 49 height 23
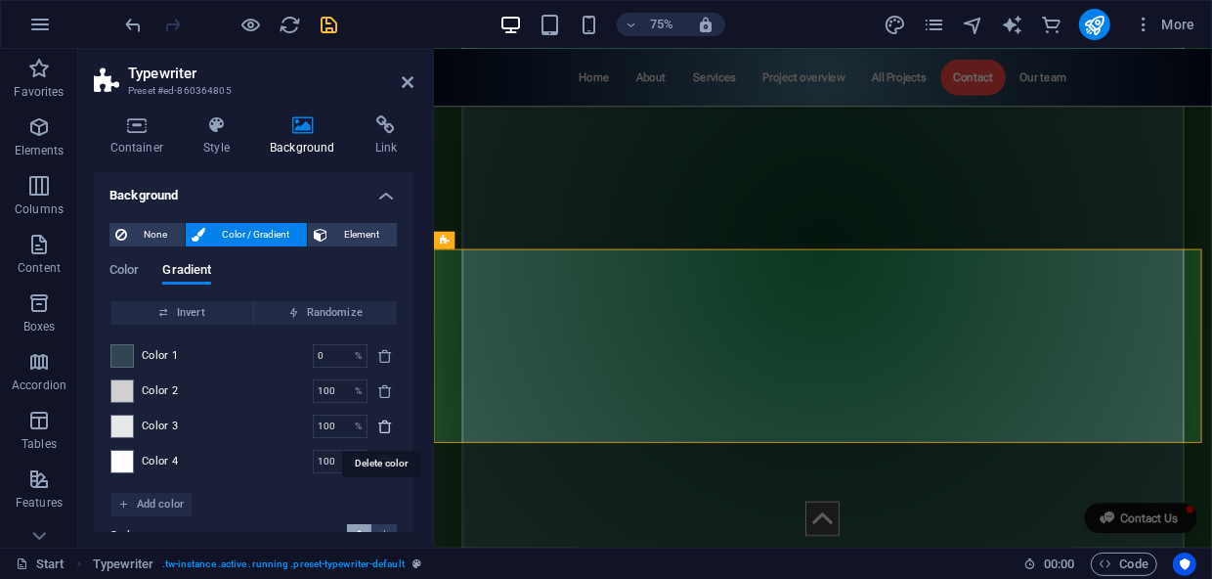
click at [382, 427] on icon "delete" at bounding box center [385, 426] width 16 height 16
click at [414, 79] on aside "Typewriter Preset #ed-860364805 Container Style Background Link Size Height Def…" at bounding box center [256, 298] width 356 height 498
click at [408, 79] on icon at bounding box center [408, 82] width 12 height 16
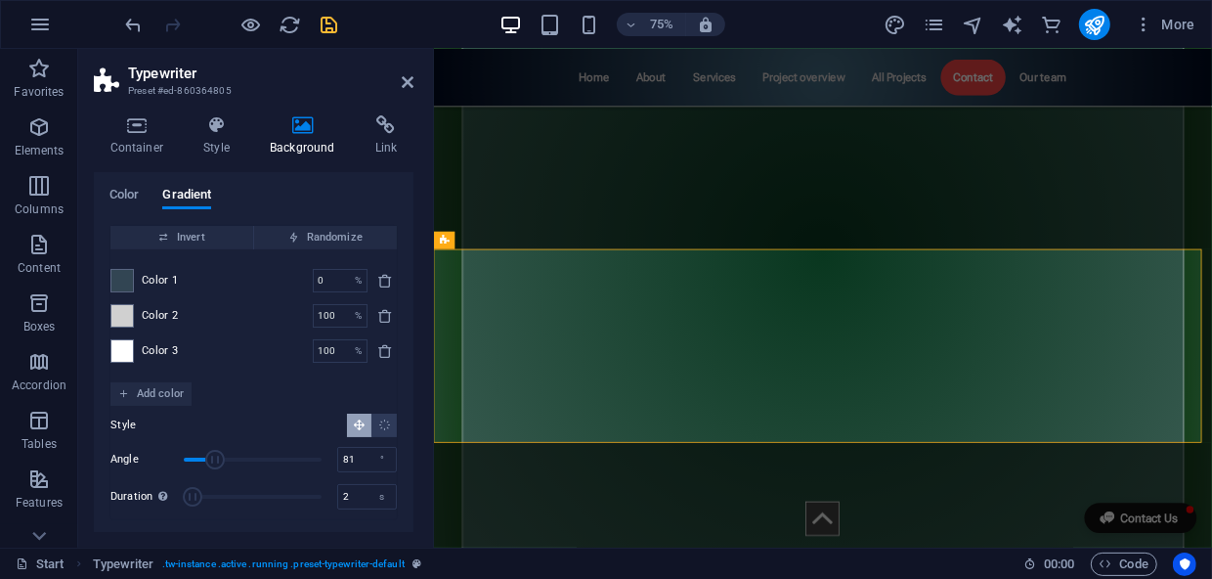
scroll to position [77, 0]
type input "3.1"
click at [197, 493] on span "Duration" at bounding box center [198, 495] width 20 height 20
click at [405, 78] on icon at bounding box center [408, 82] width 12 height 16
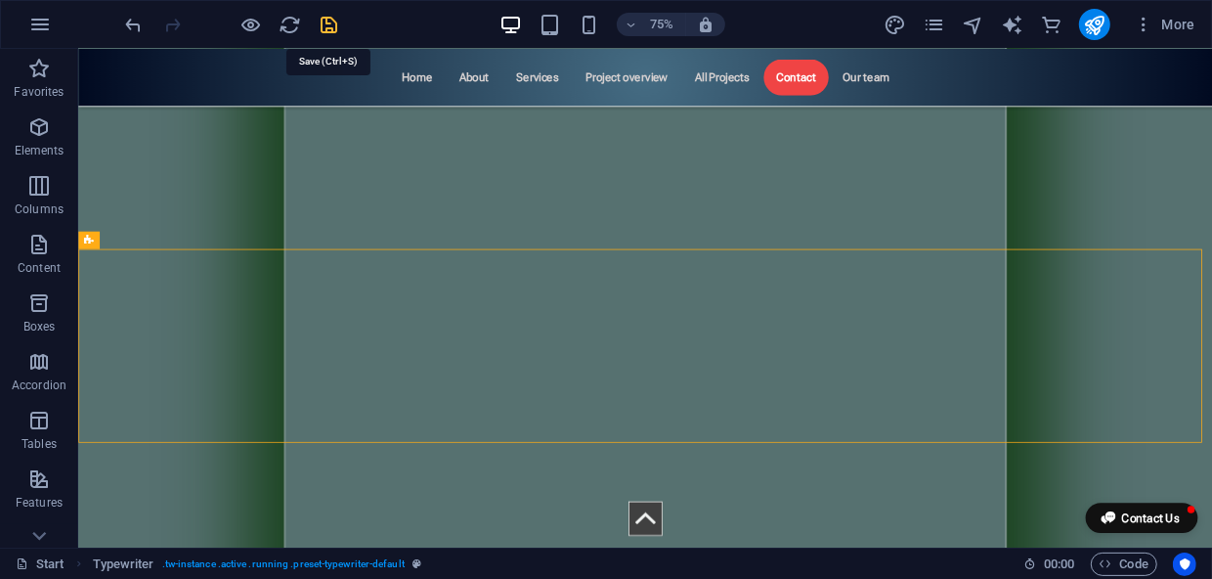
click at [327, 30] on icon "save" at bounding box center [330, 25] width 22 height 22
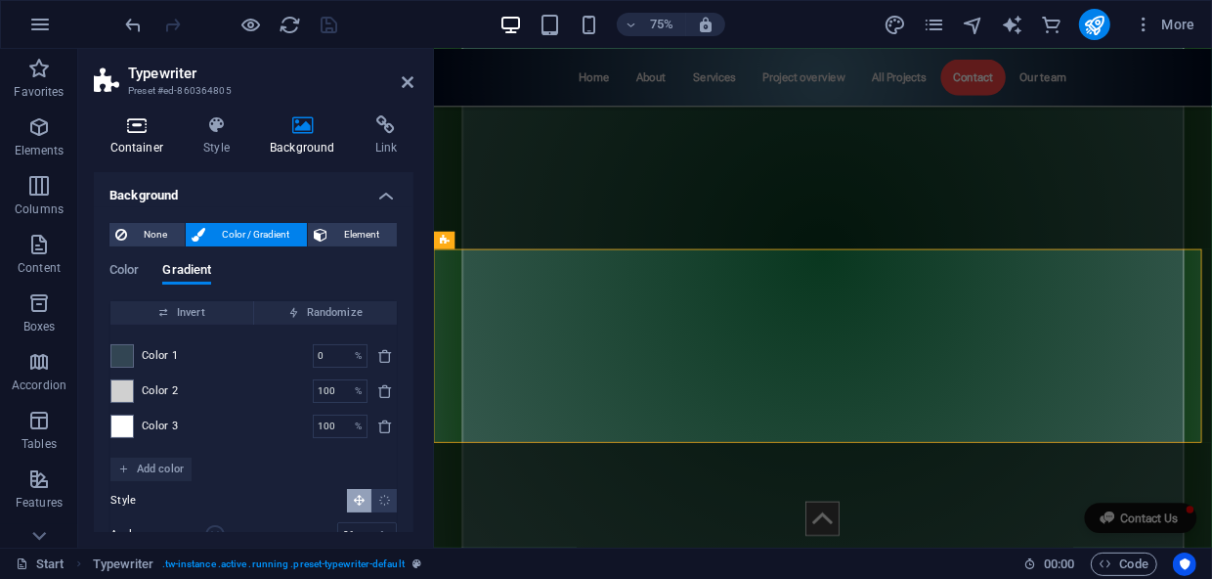
click at [144, 125] on icon at bounding box center [137, 125] width 86 height 20
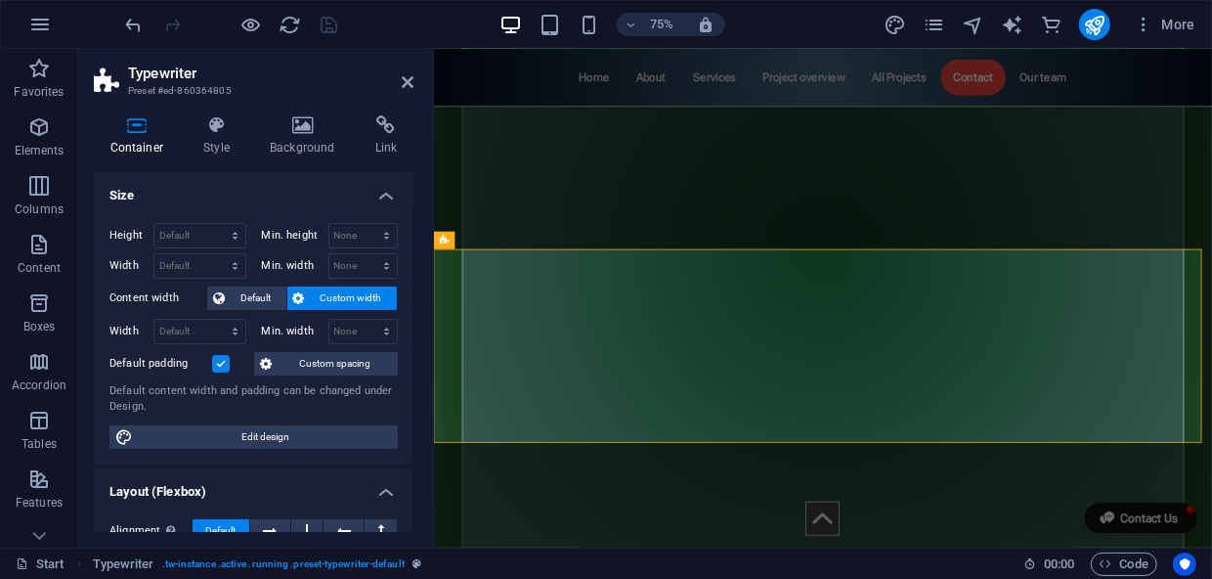
click at [218, 360] on label at bounding box center [221, 364] width 18 height 18
click at [0, 0] on input "Default padding" at bounding box center [0, 0] width 0 height 0
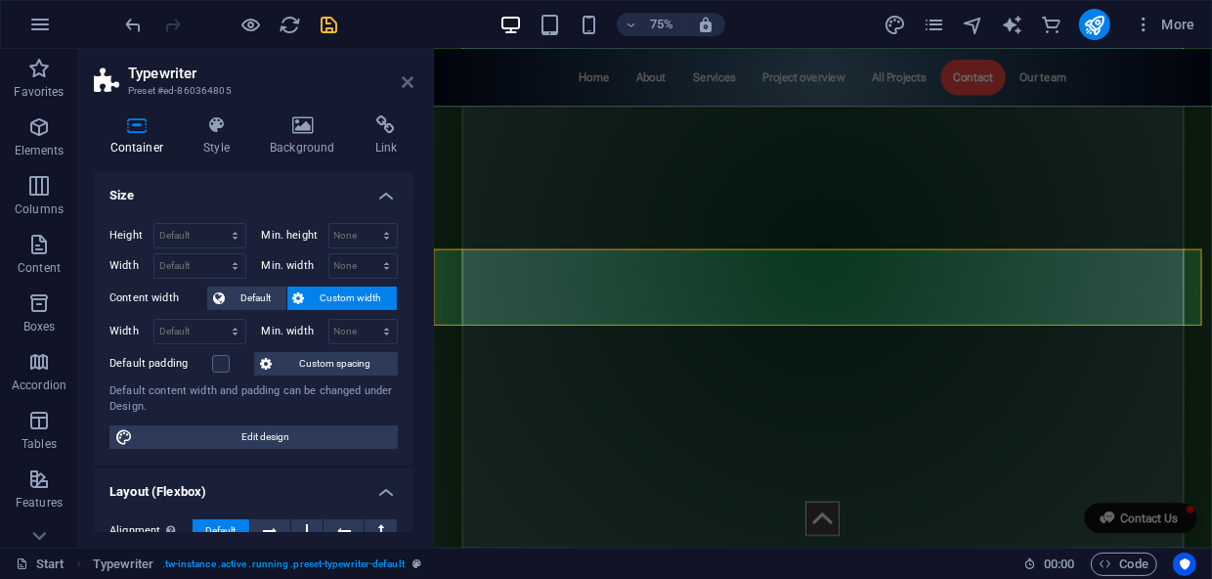
click at [405, 83] on icon at bounding box center [408, 82] width 12 height 16
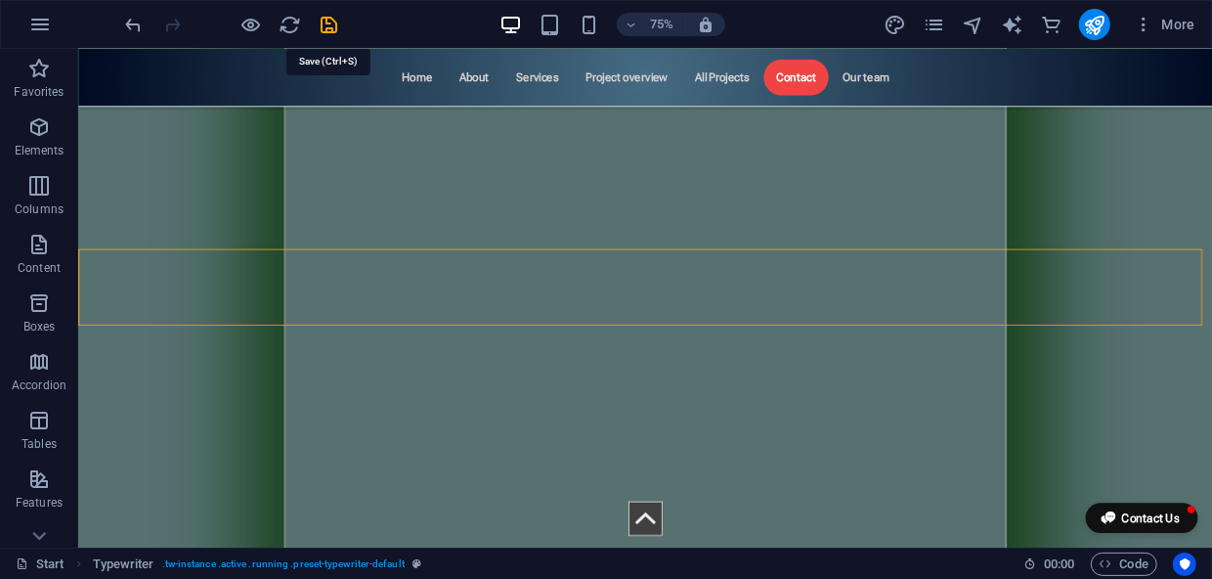
click at [331, 20] on icon "save" at bounding box center [330, 25] width 22 height 22
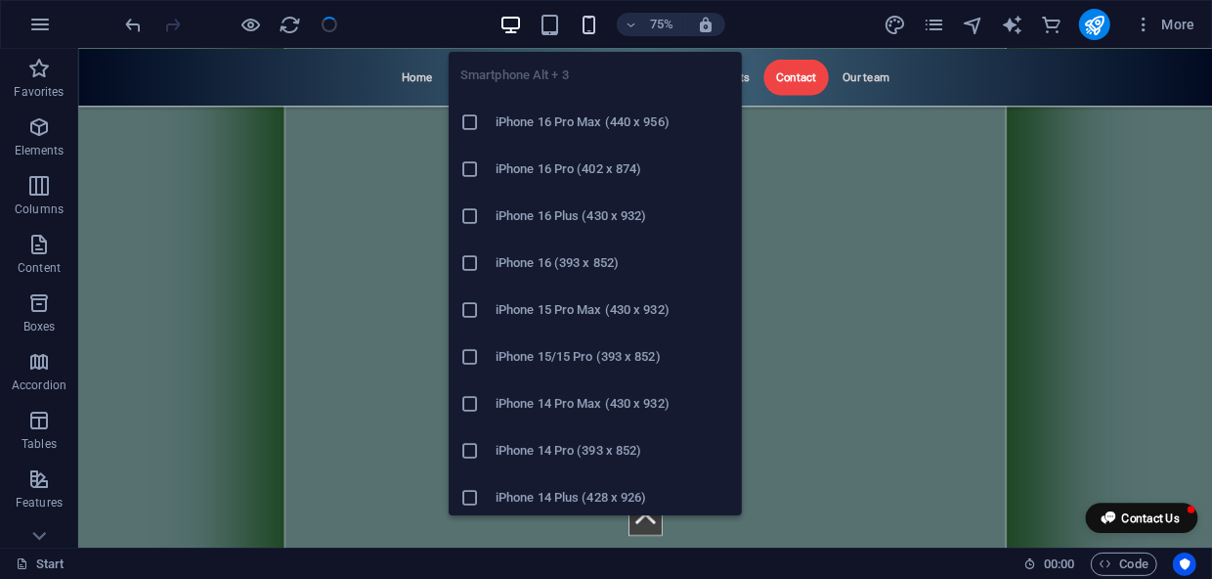
click at [586, 21] on icon "button" at bounding box center [589, 25] width 22 height 22
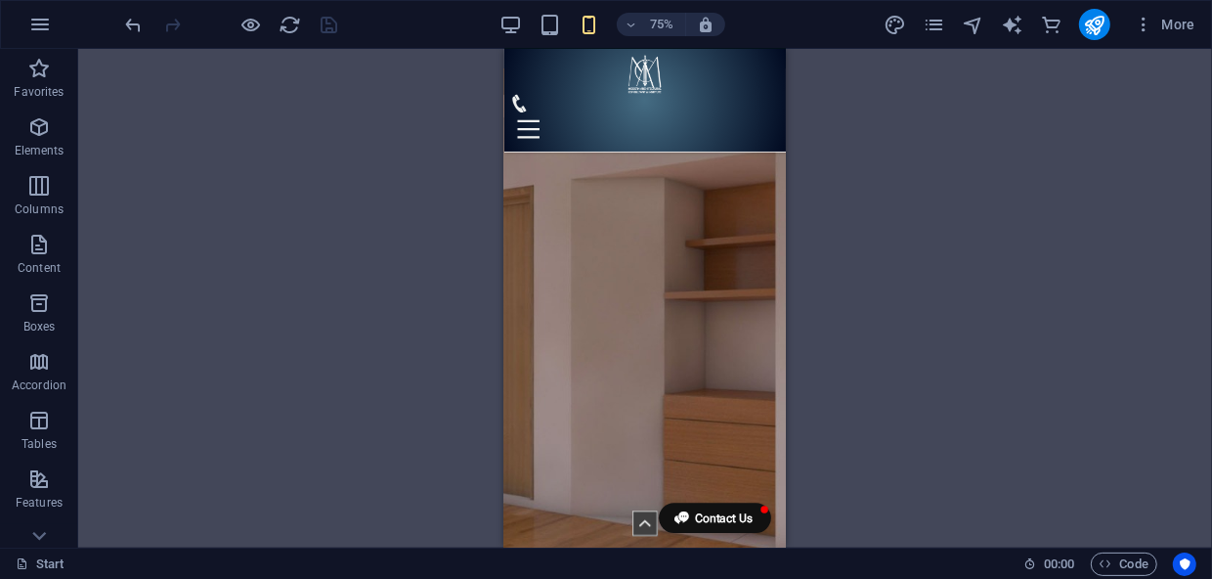
scroll to position [12810, 0]
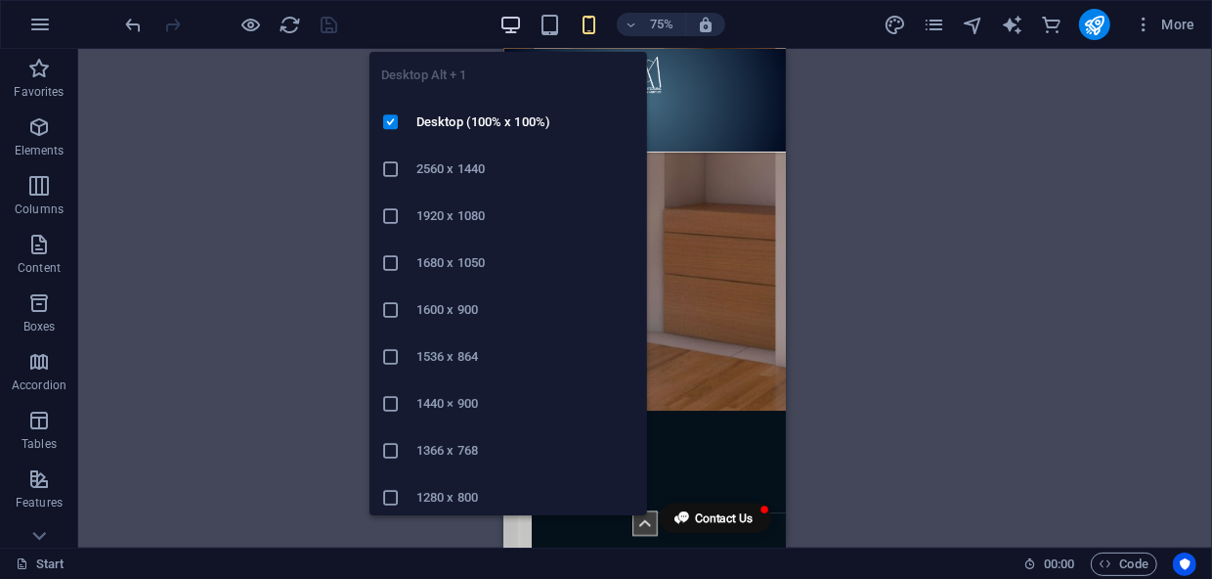
click at [508, 21] on icon "button" at bounding box center [510, 25] width 22 height 22
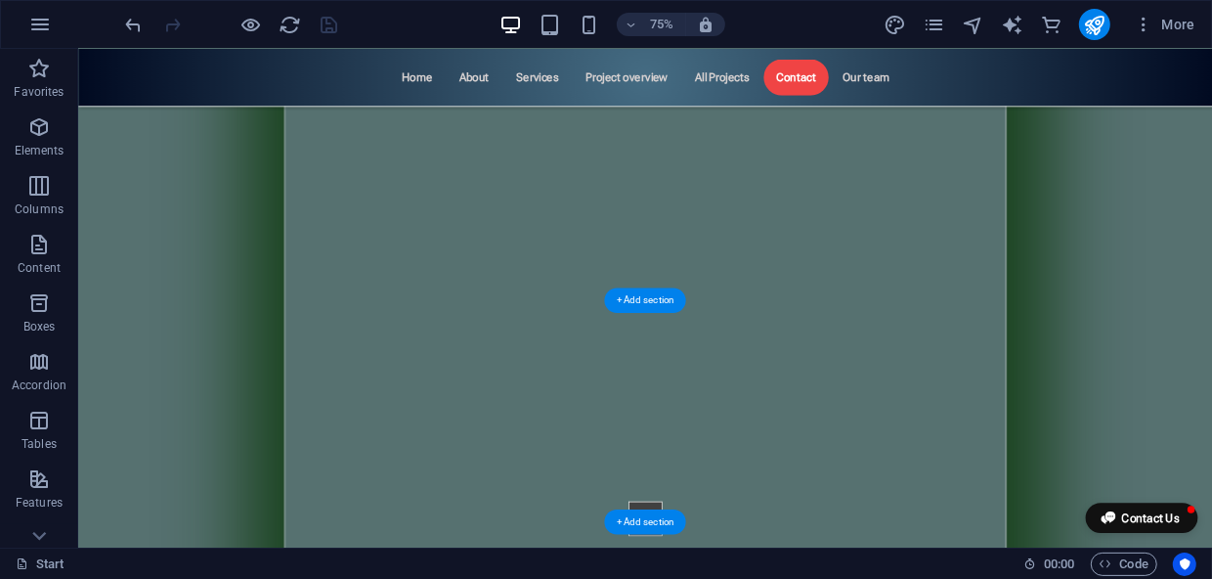
scroll to position [8307, 0]
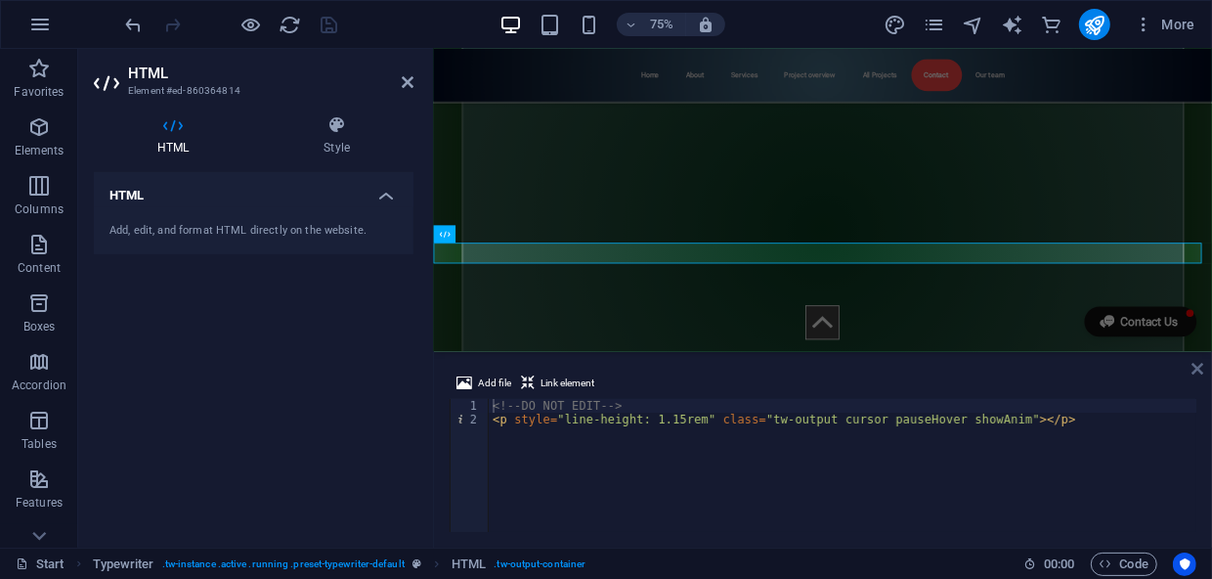
click at [1198, 372] on icon at bounding box center [1197, 369] width 12 height 16
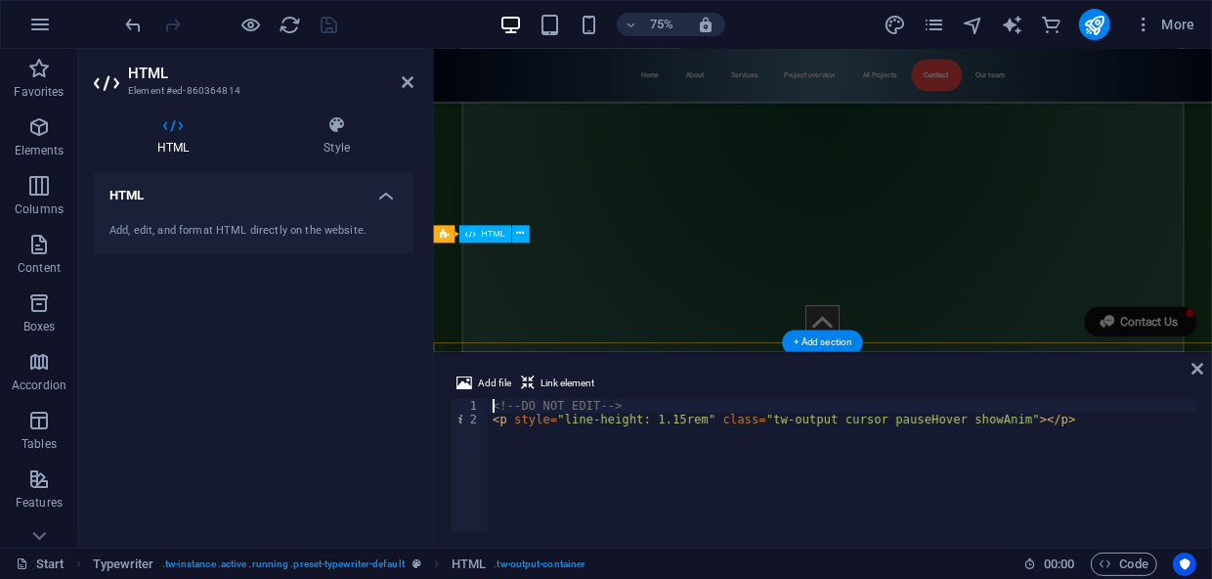
scroll to position [8148, 0]
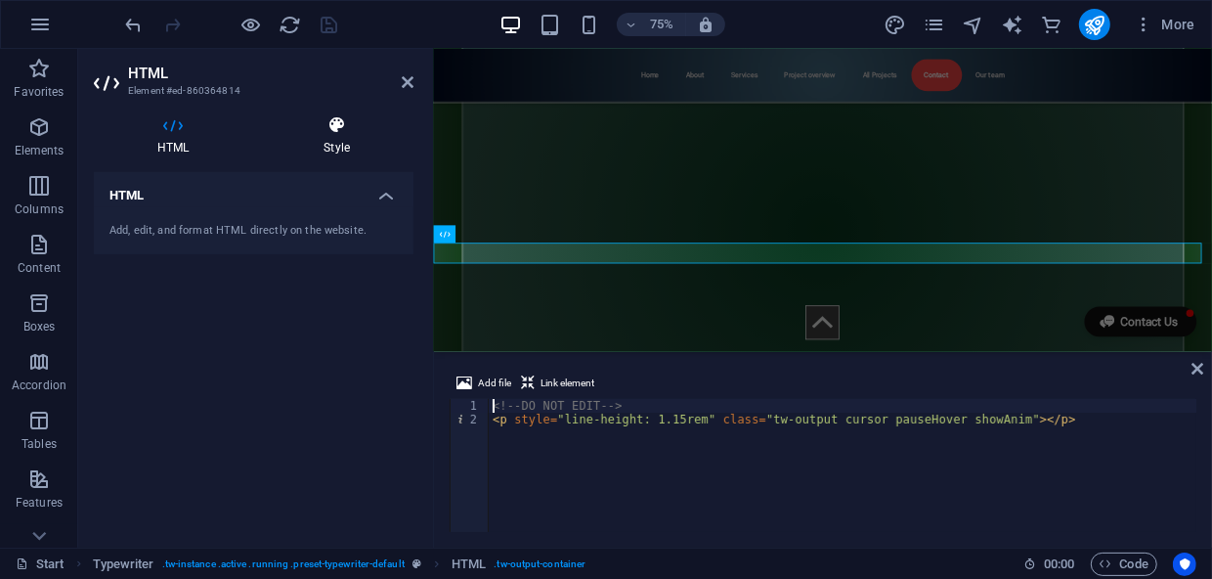
click at [317, 131] on icon at bounding box center [336, 125] width 153 height 20
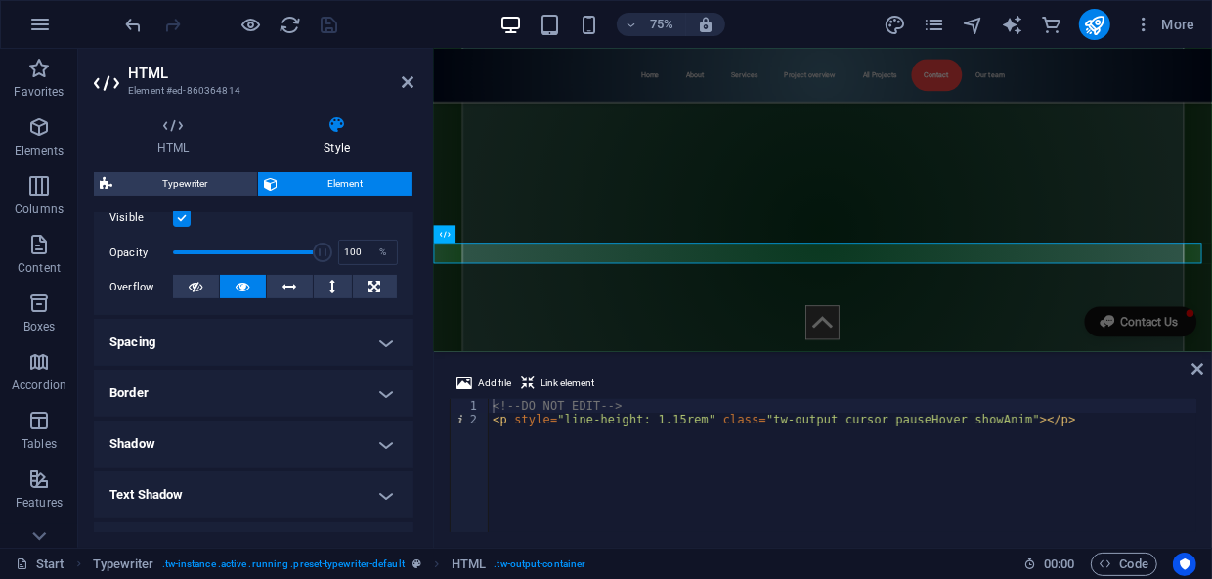
scroll to position [355, 0]
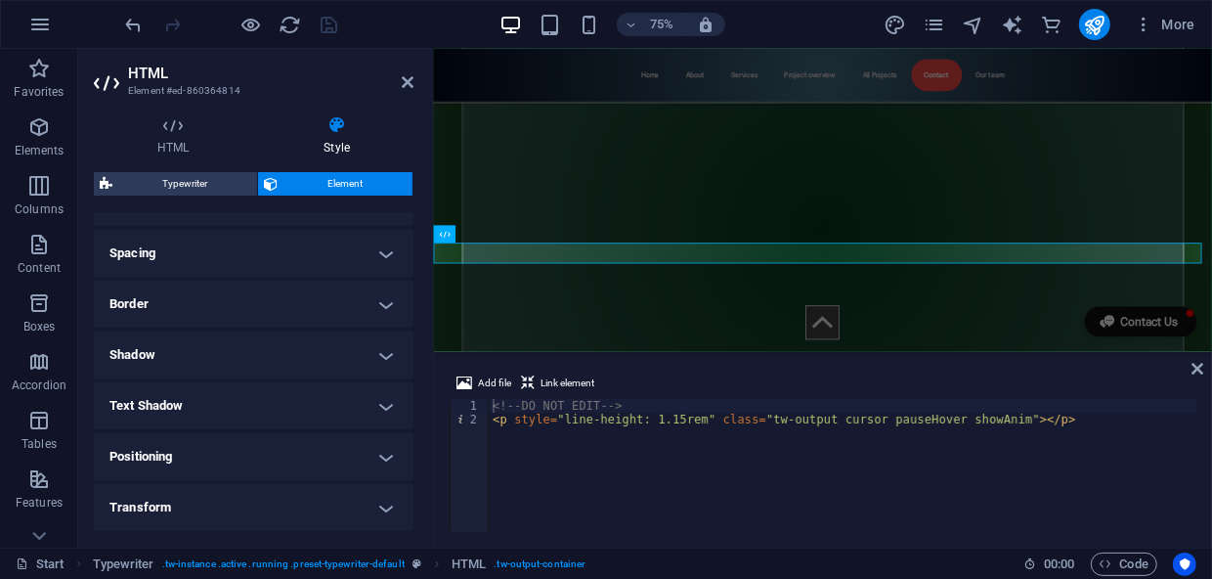
click at [385, 500] on h4 "Transform" at bounding box center [254, 507] width 320 height 47
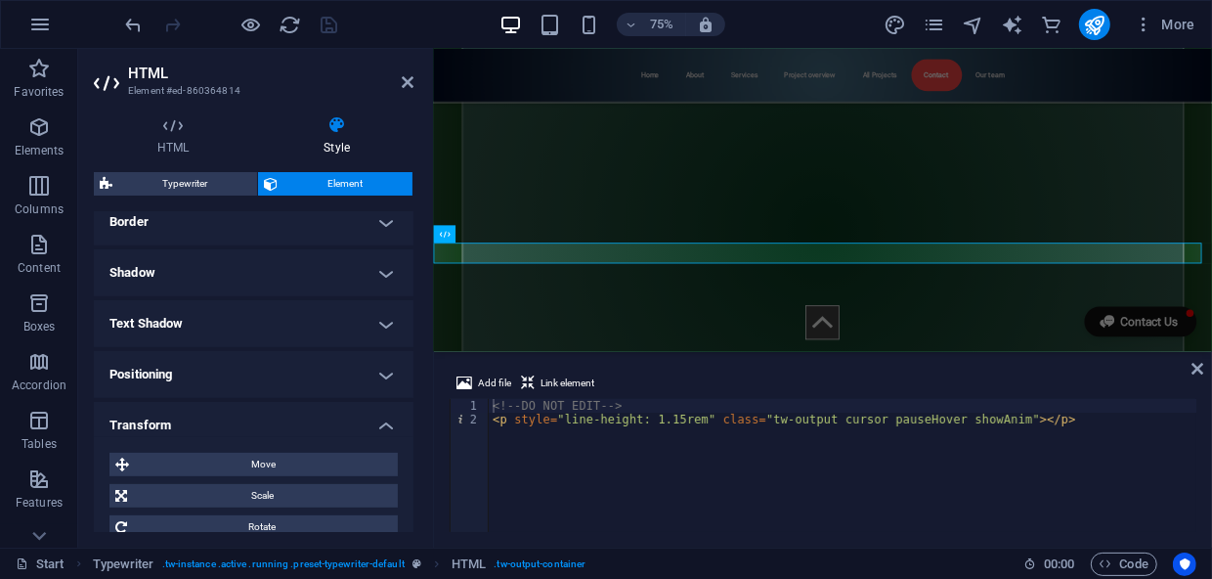
scroll to position [533, 0]
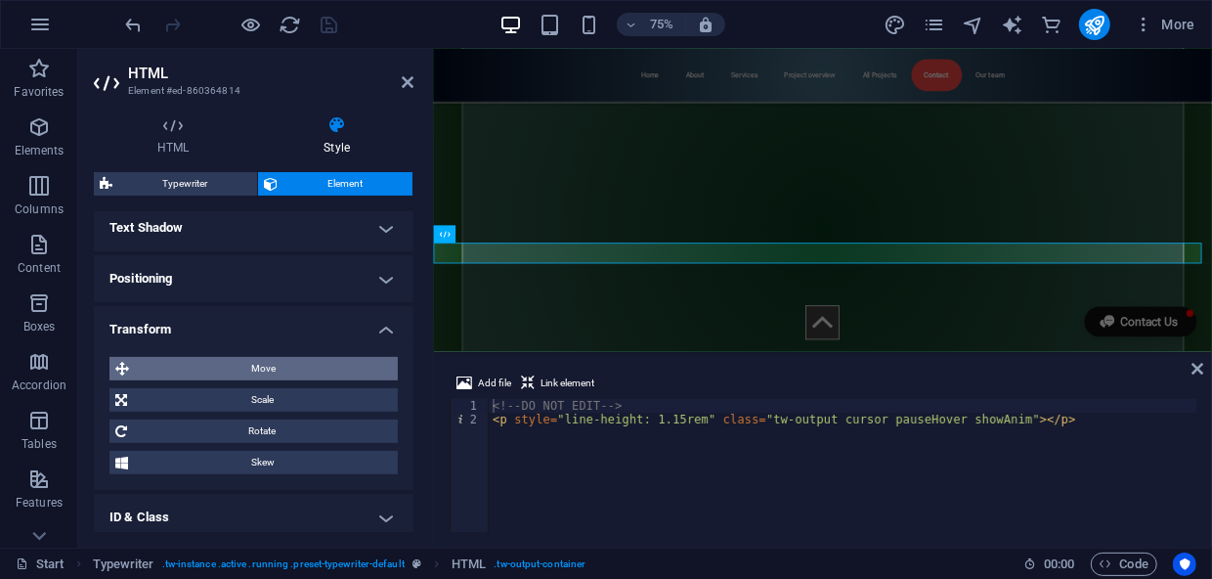
click at [287, 364] on span "Move" at bounding box center [263, 368] width 257 height 23
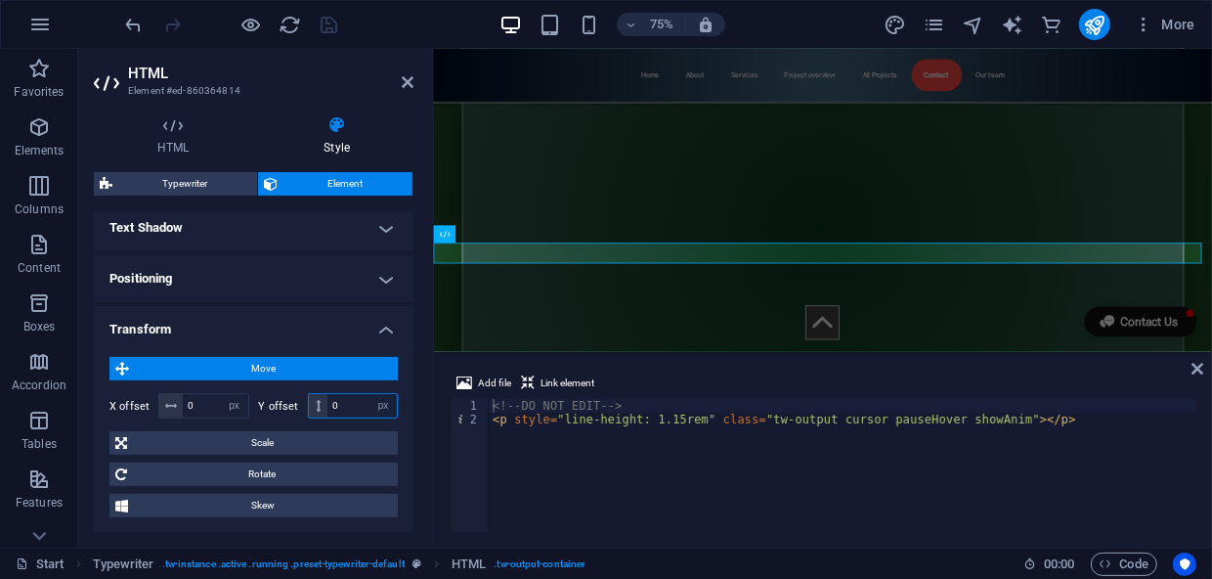
drag, startPoint x: 351, startPoint y: 402, endPoint x: 321, endPoint y: 401, distance: 30.3
click at [321, 401] on div "0 px rem % em vh vw" at bounding box center [353, 405] width 91 height 25
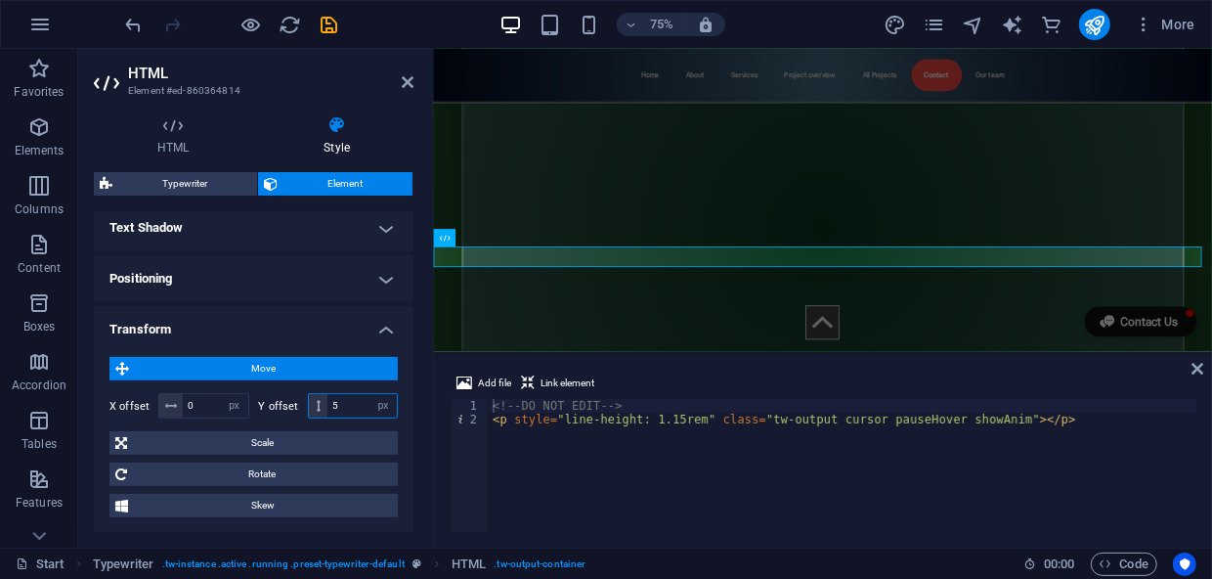
type input "5"
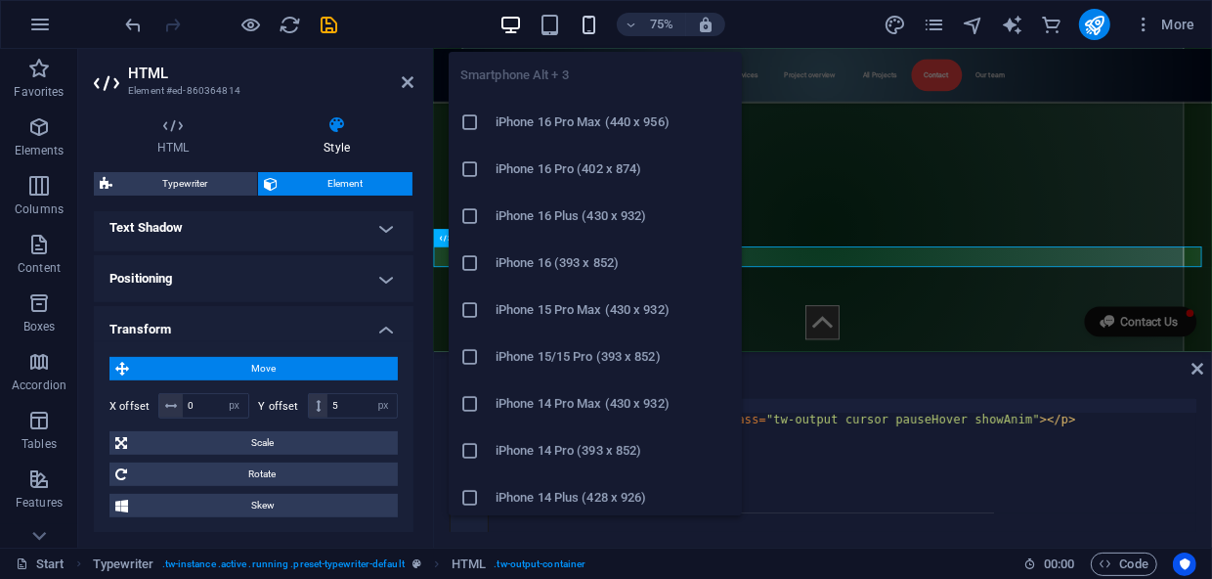
click at [590, 25] on icon "button" at bounding box center [589, 25] width 22 height 22
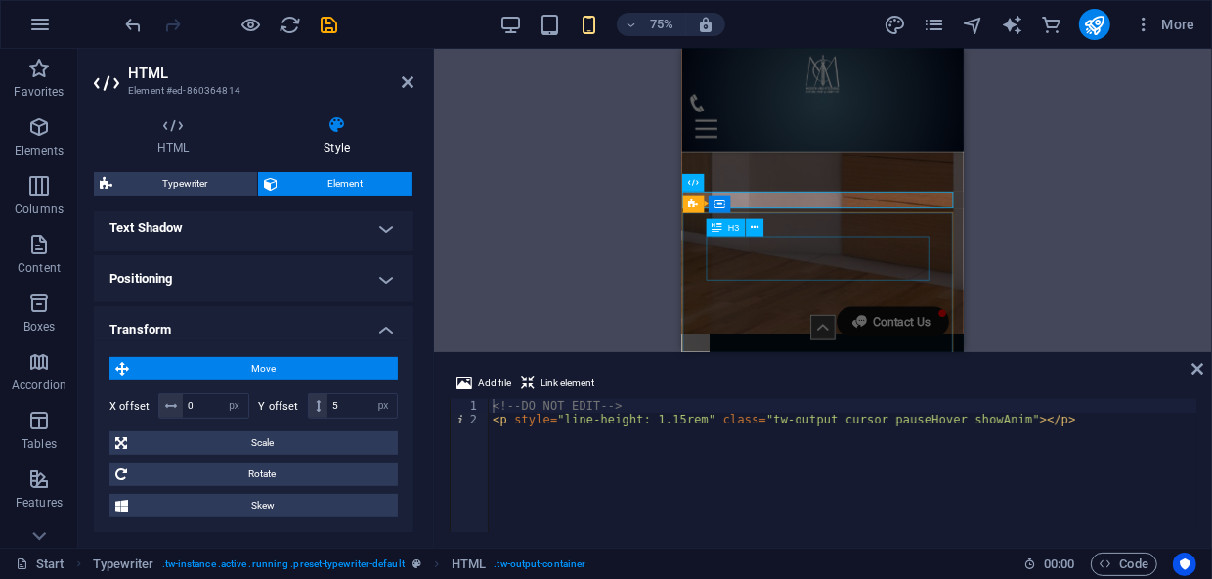
scroll to position [12912, 0]
drag, startPoint x: 342, startPoint y: 408, endPoint x: 319, endPoint y: 406, distance: 23.5
click at [319, 406] on div "5 px rem % em vh vw" at bounding box center [353, 405] width 91 height 25
type input "-10"
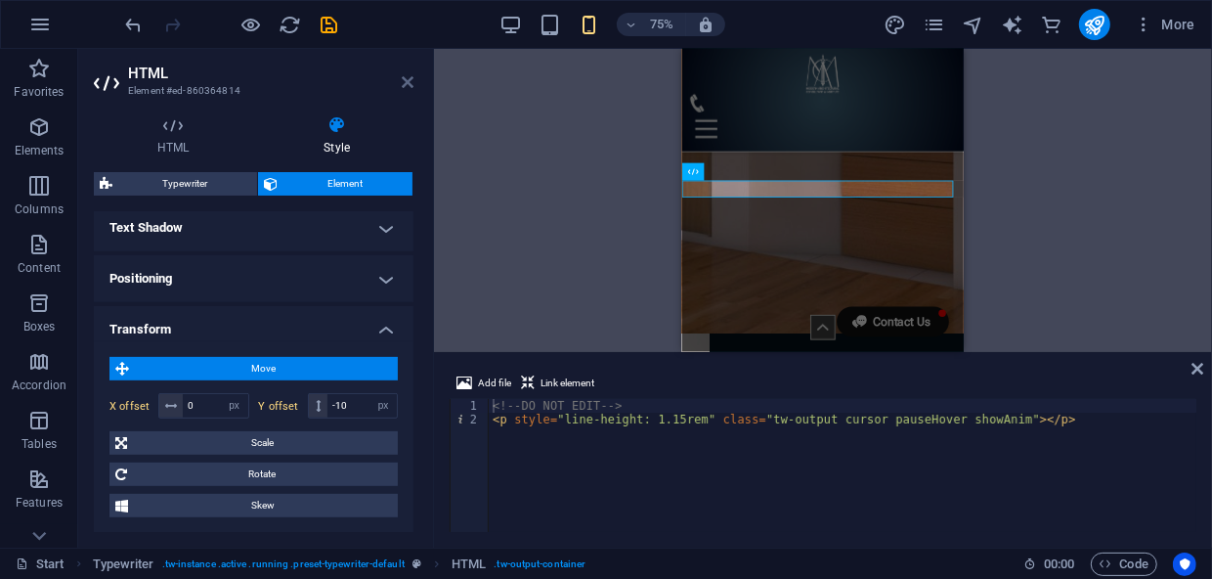
click at [405, 81] on icon at bounding box center [408, 82] width 12 height 16
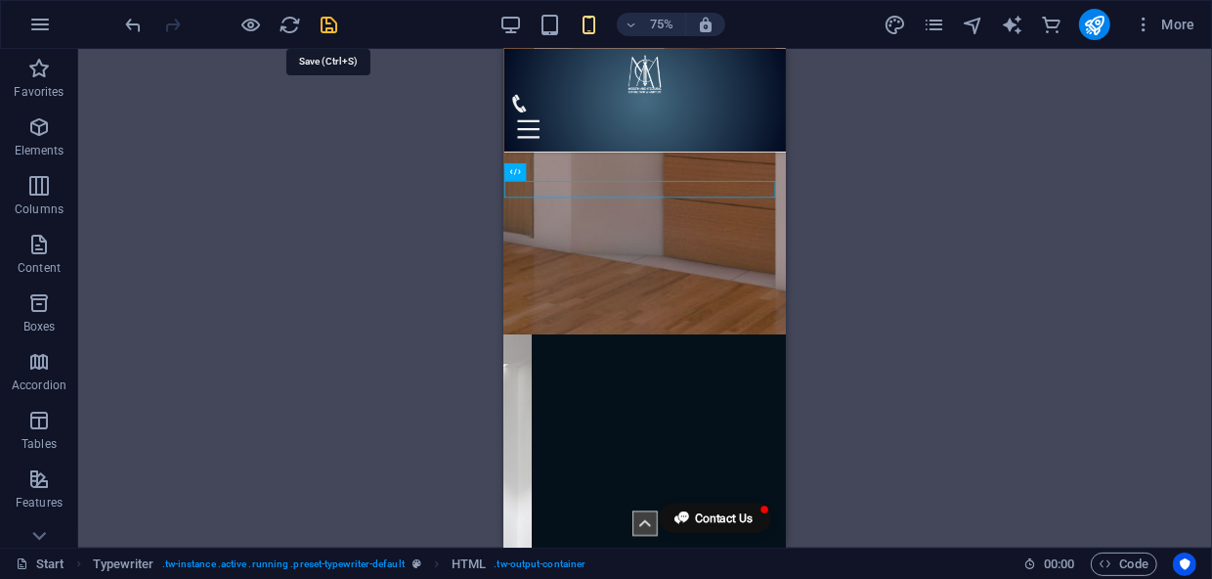
click at [324, 22] on icon "save" at bounding box center [330, 25] width 22 height 22
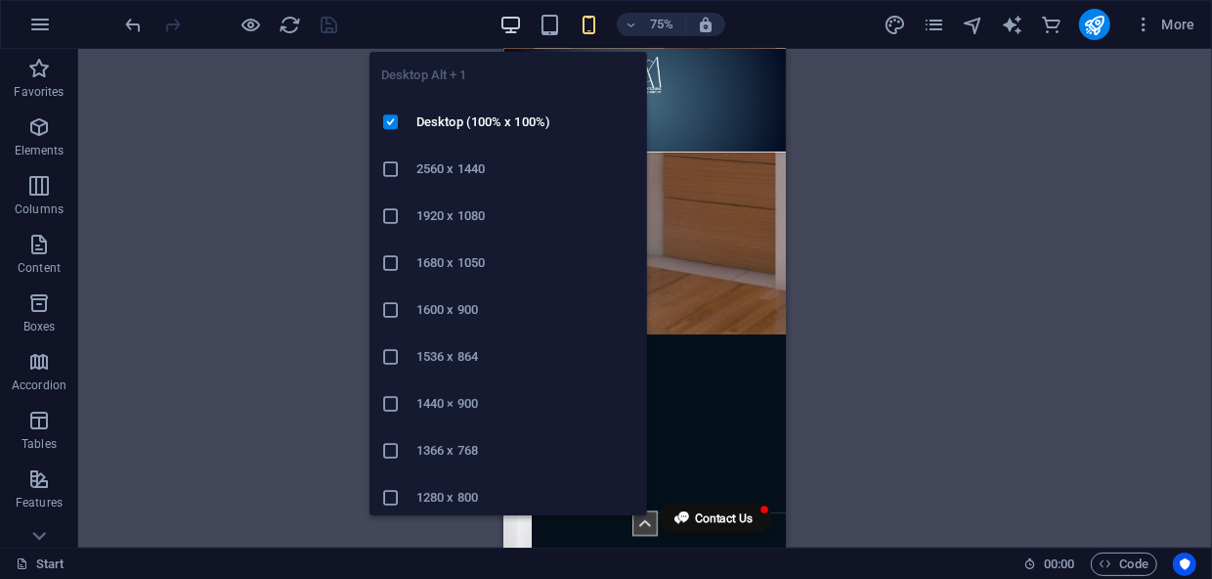
click at [508, 19] on icon "button" at bounding box center [510, 25] width 22 height 22
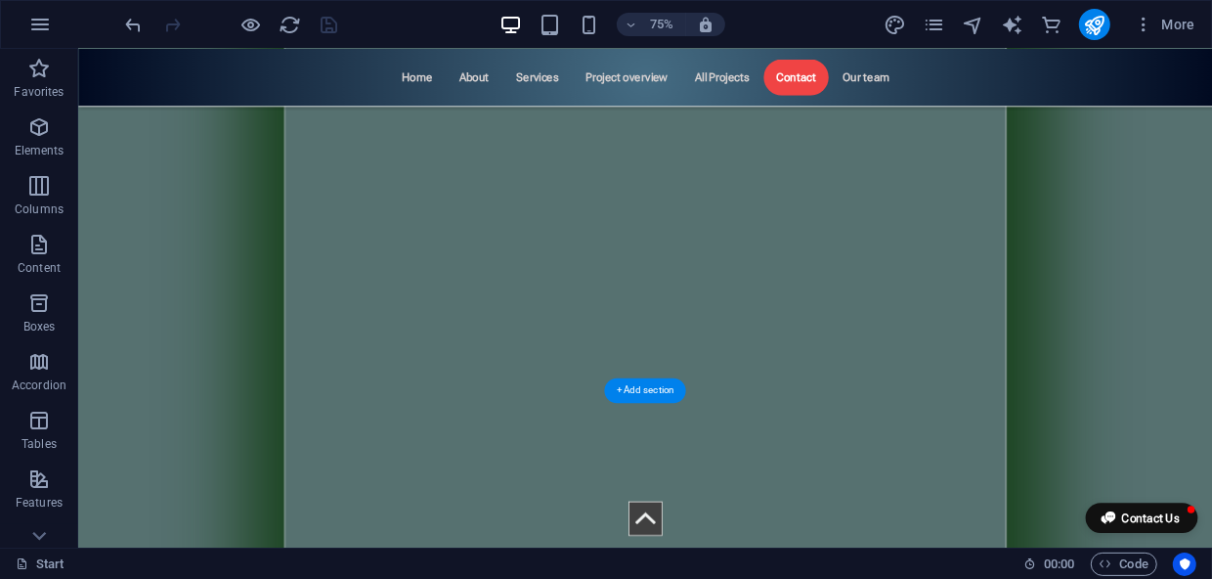
scroll to position [8218, 0]
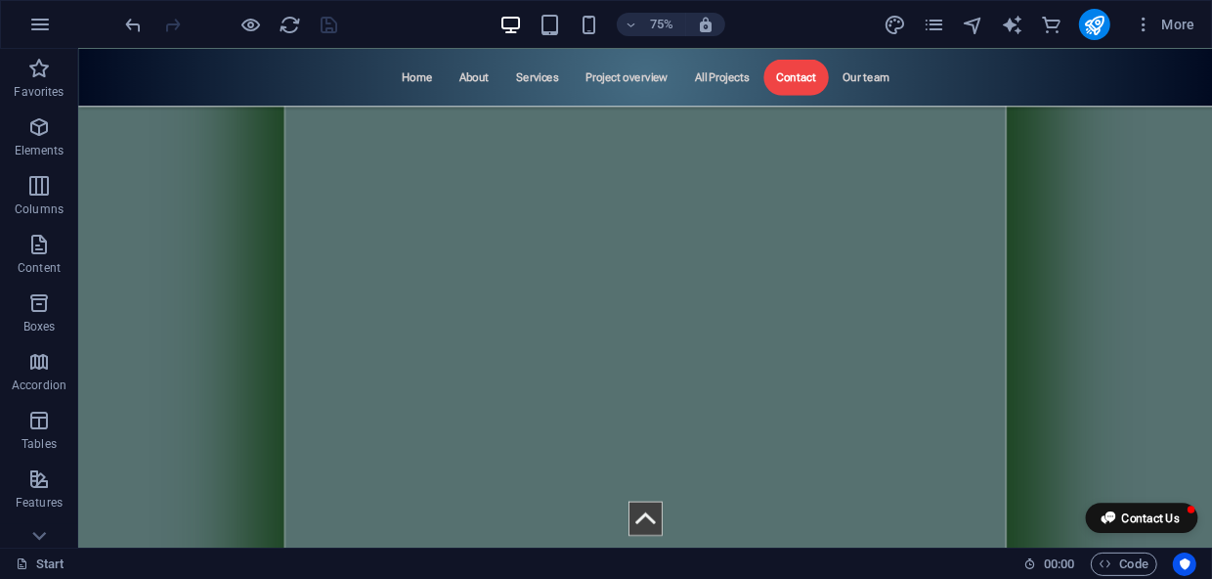
scroll to position [12394, 0]
click at [934, 22] on icon "pages" at bounding box center [934, 25] width 22 height 22
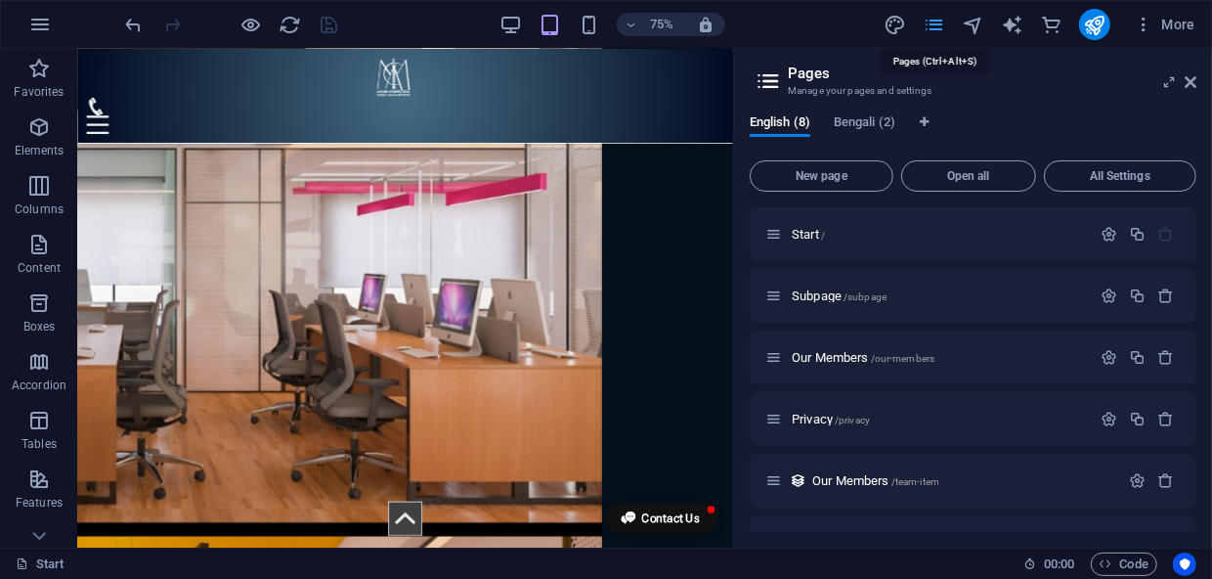
scroll to position [12347, 0]
click at [1188, 78] on icon at bounding box center [1191, 82] width 12 height 16
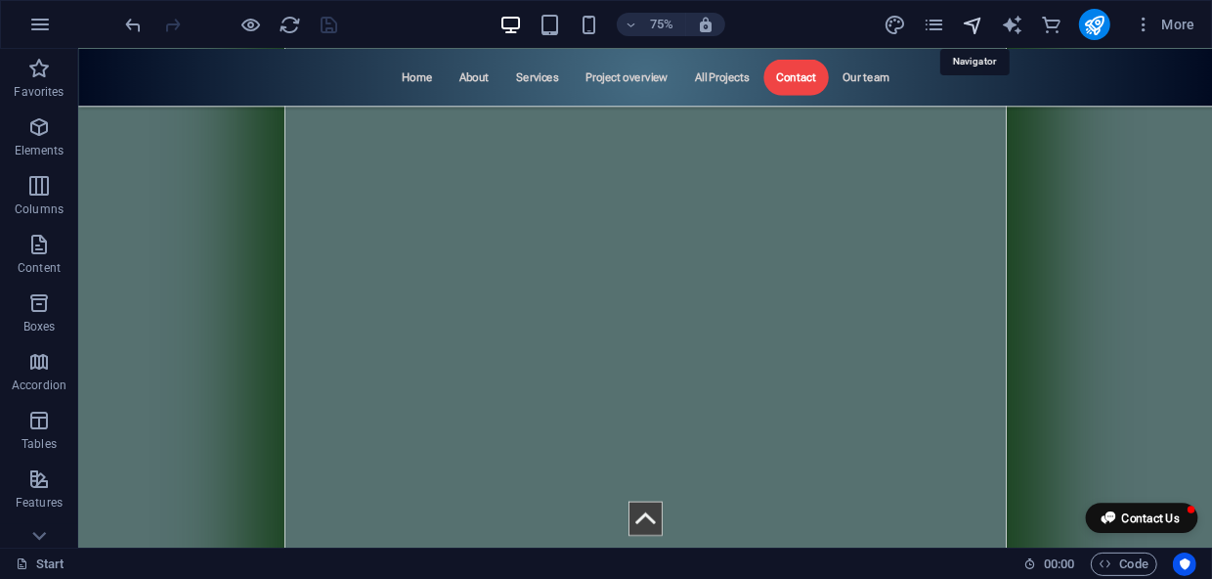
click at [978, 22] on icon "navigator" at bounding box center [973, 25] width 22 height 22
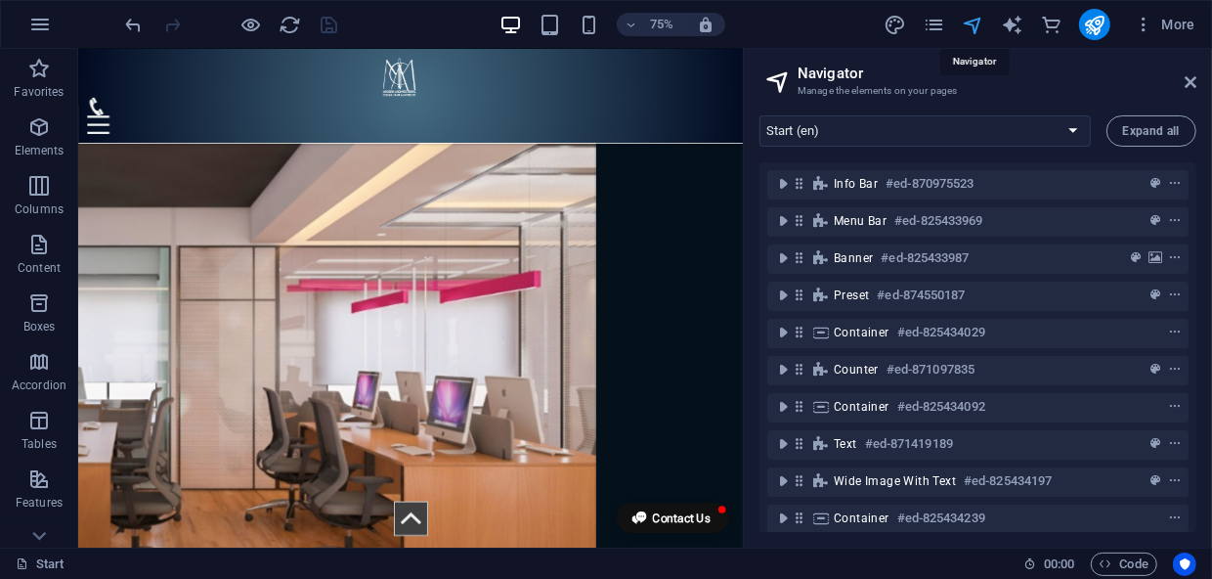
scroll to position [12308, 0]
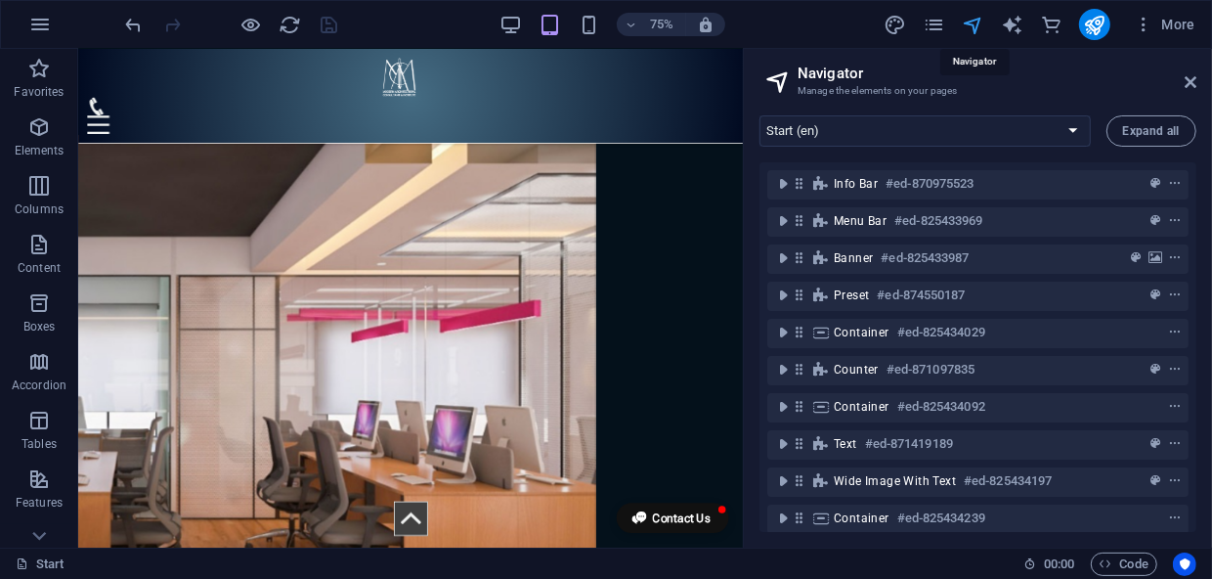
click at [978, 22] on icon "navigator" at bounding box center [973, 25] width 22 height 22
click at [1014, 18] on icon "text_generator" at bounding box center [1012, 25] width 22 height 22
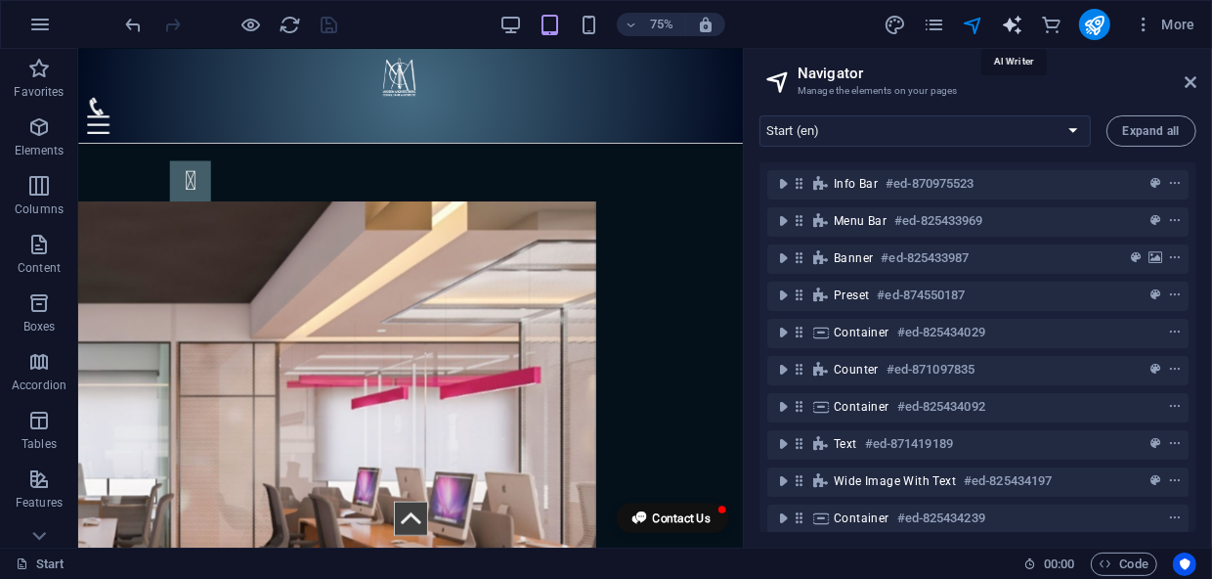
scroll to position [12189, 0]
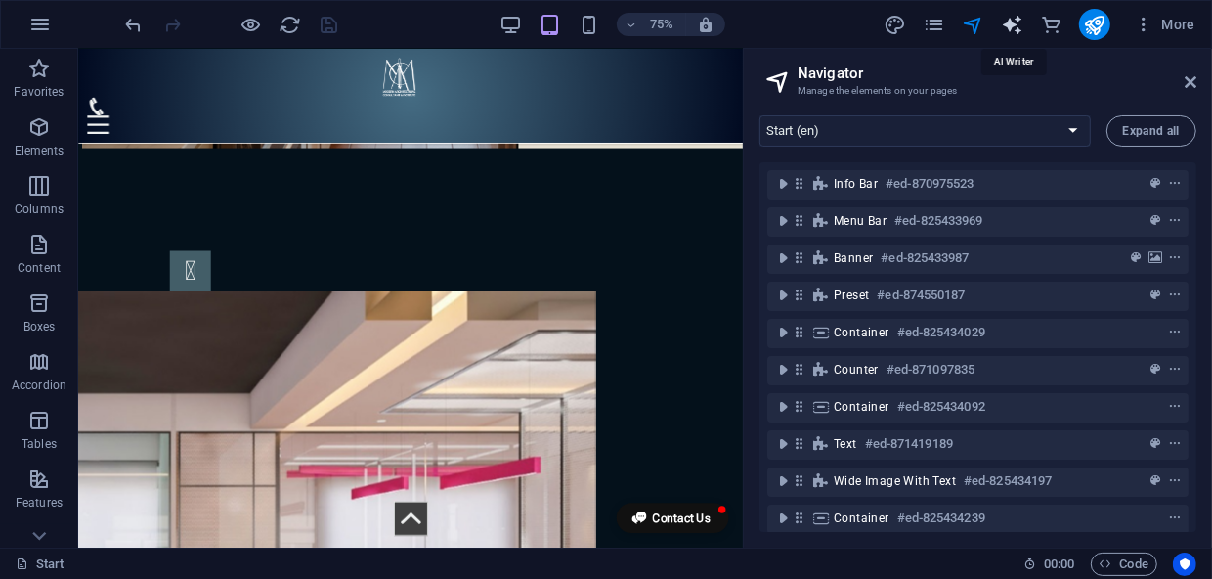
select select "English"
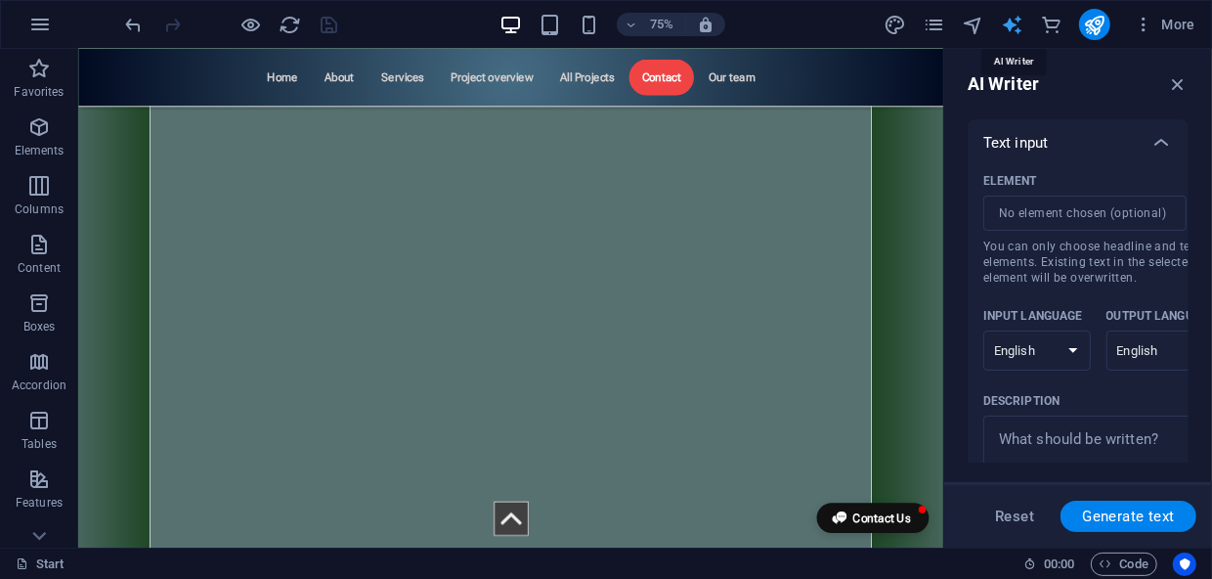
click at [1014, 18] on icon "text_generator" at bounding box center [1012, 25] width 22 height 22
click at [1041, 22] on icon "commerce" at bounding box center [1051, 25] width 22 height 22
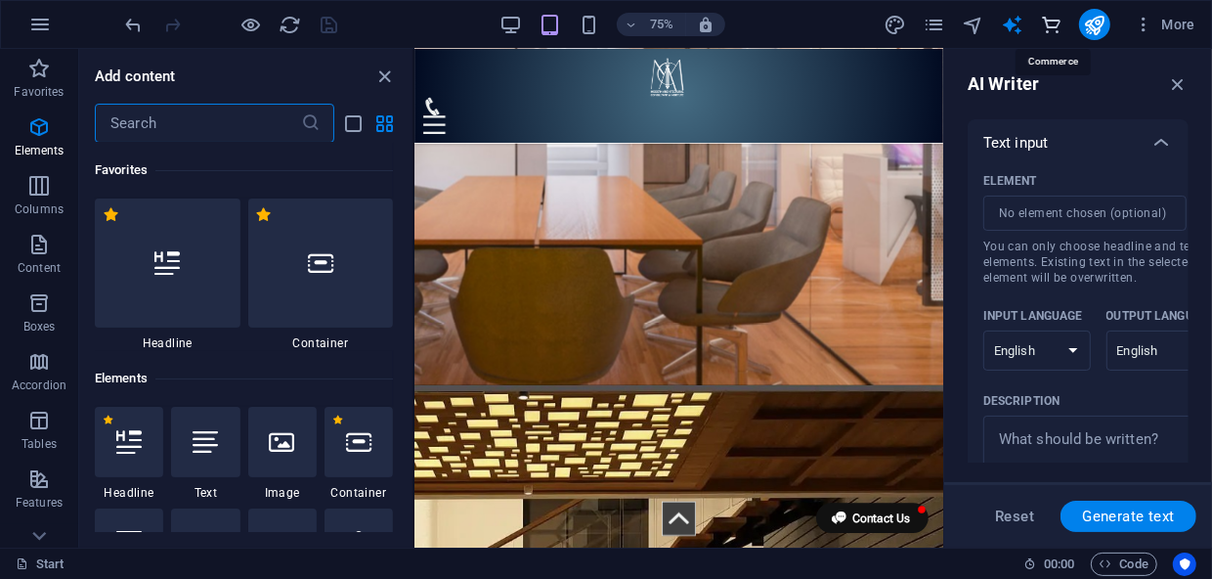
scroll to position [18832, 0]
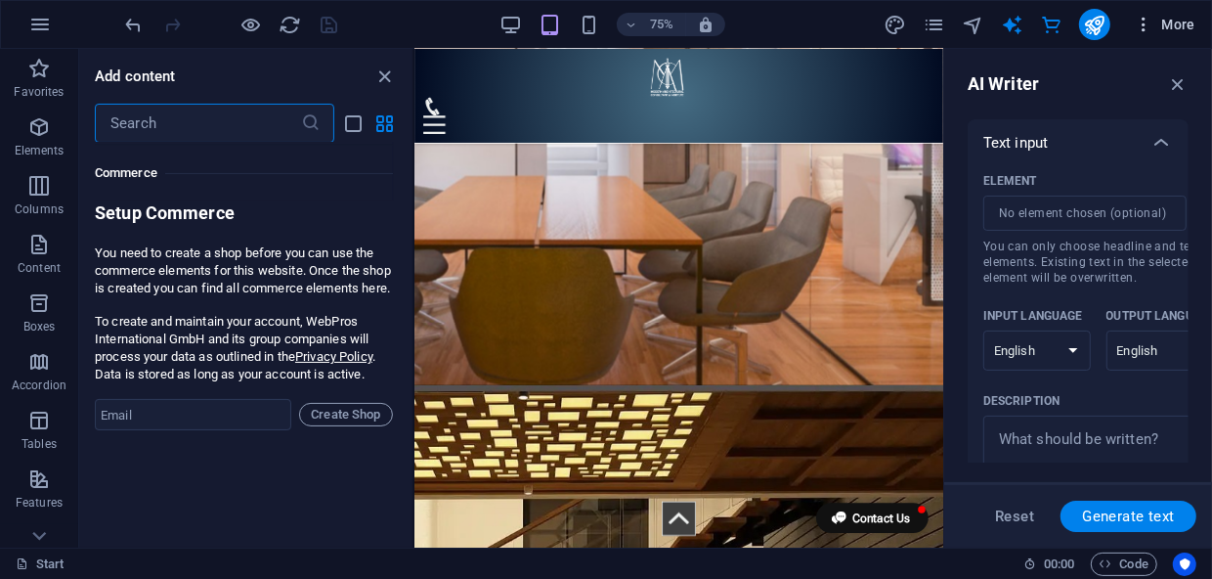
click at [1144, 24] on icon "button" at bounding box center [1144, 25] width 20 height 20
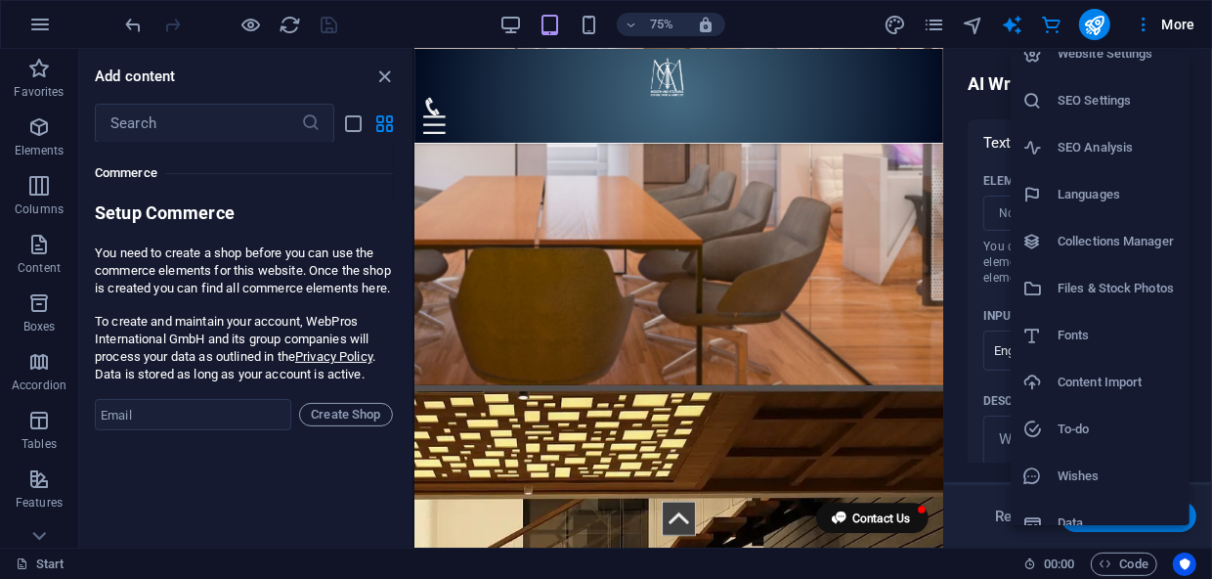
scroll to position [0, 0]
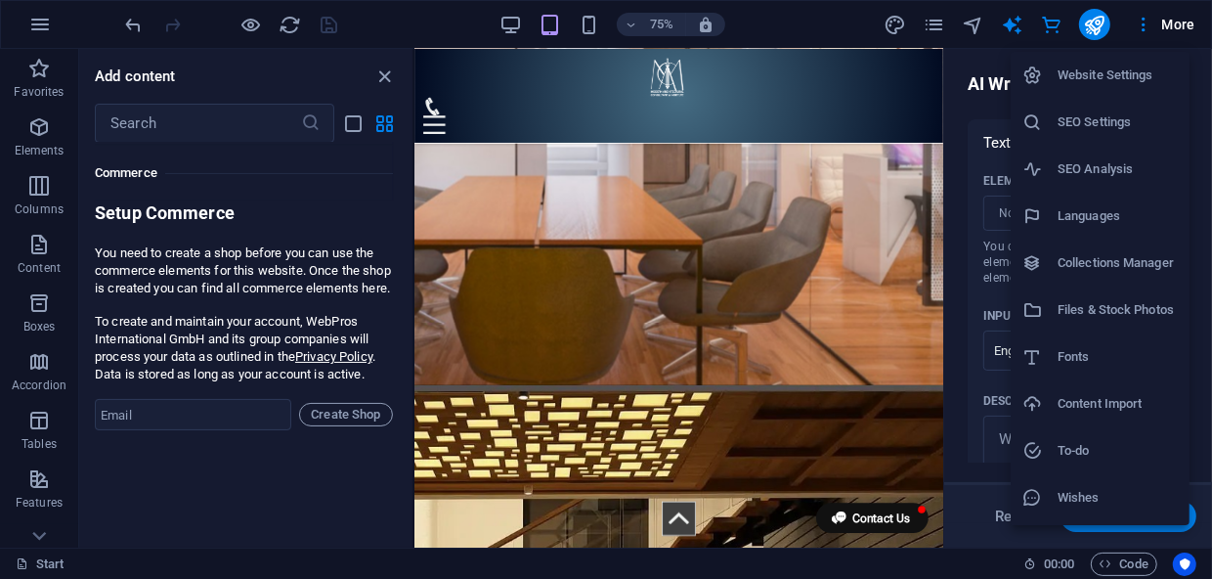
click at [1109, 71] on h6 "Website Settings" at bounding box center [1118, 75] width 120 height 23
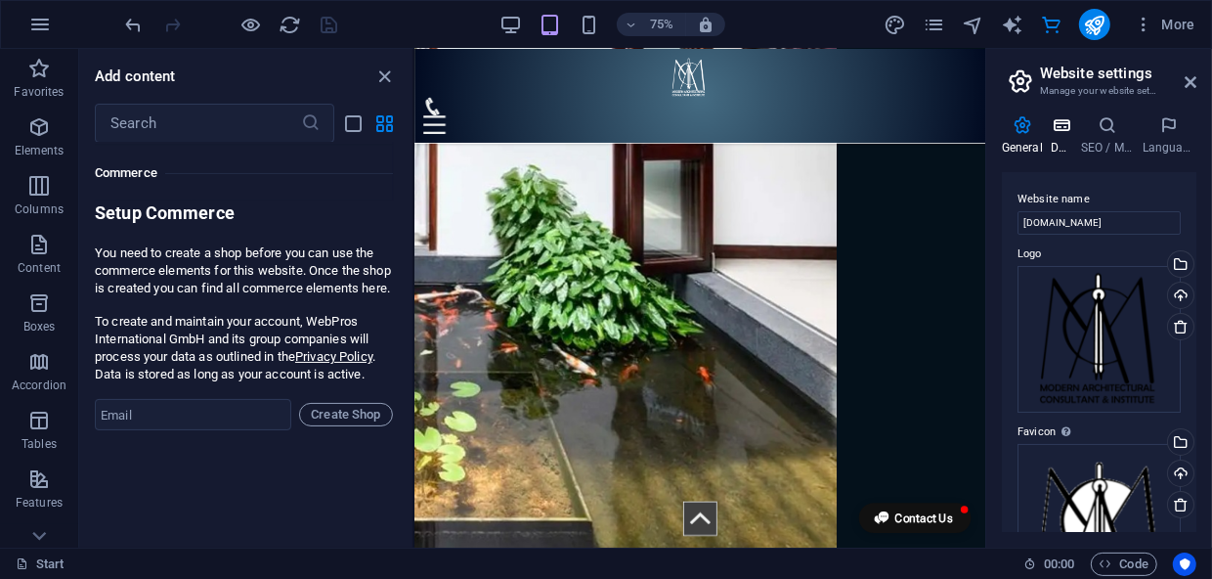
click at [1057, 120] on icon at bounding box center [1062, 125] width 22 height 20
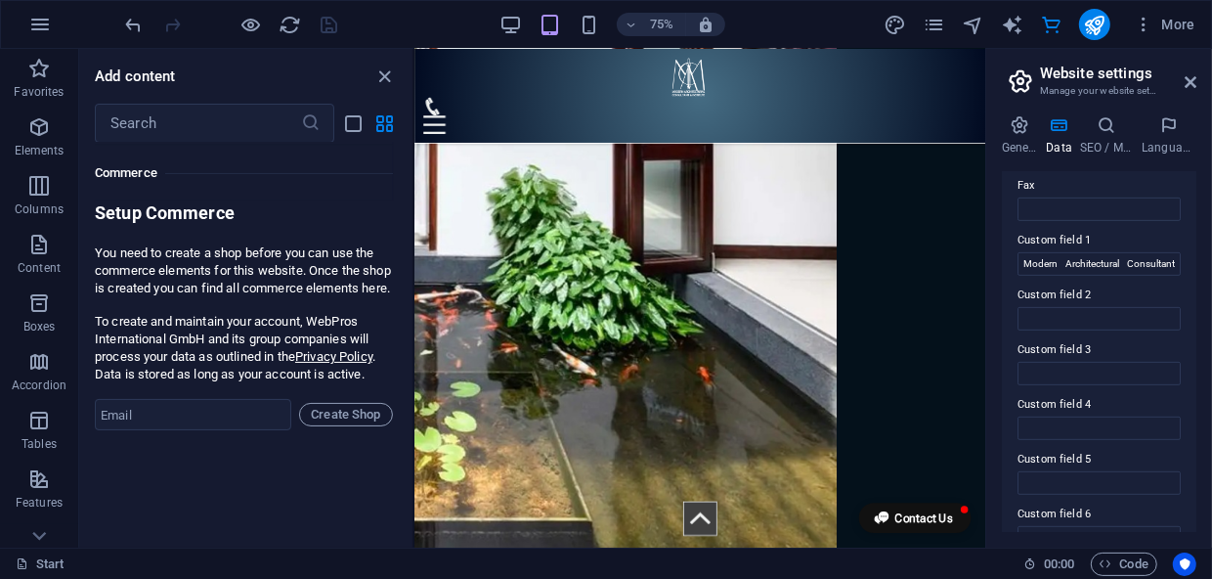
scroll to position [610, 0]
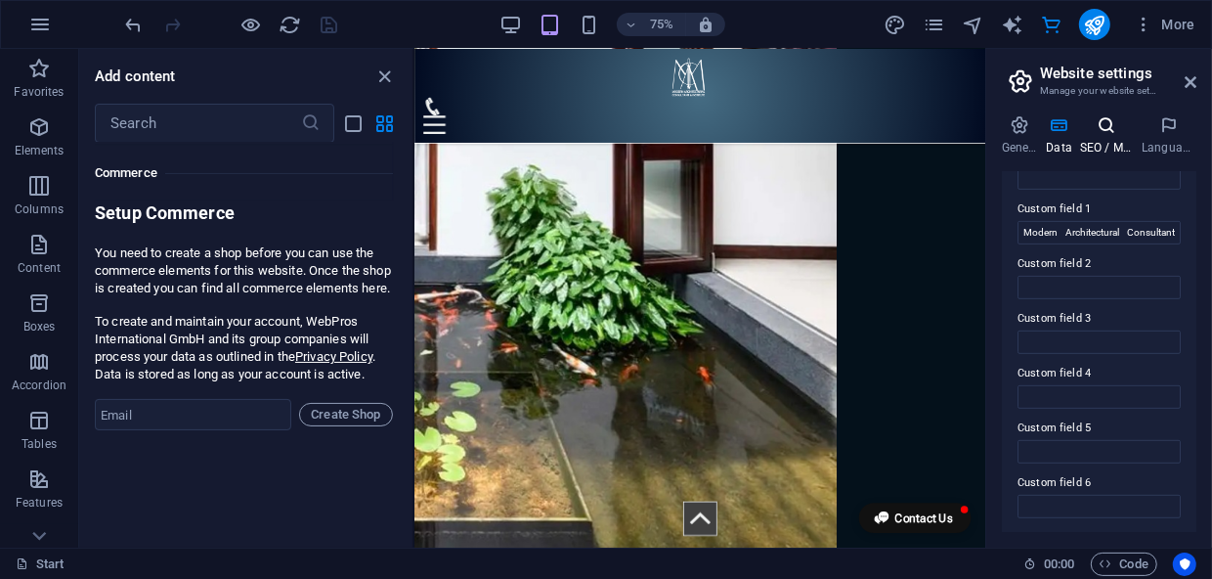
click at [1100, 134] on icon at bounding box center [1107, 125] width 54 height 20
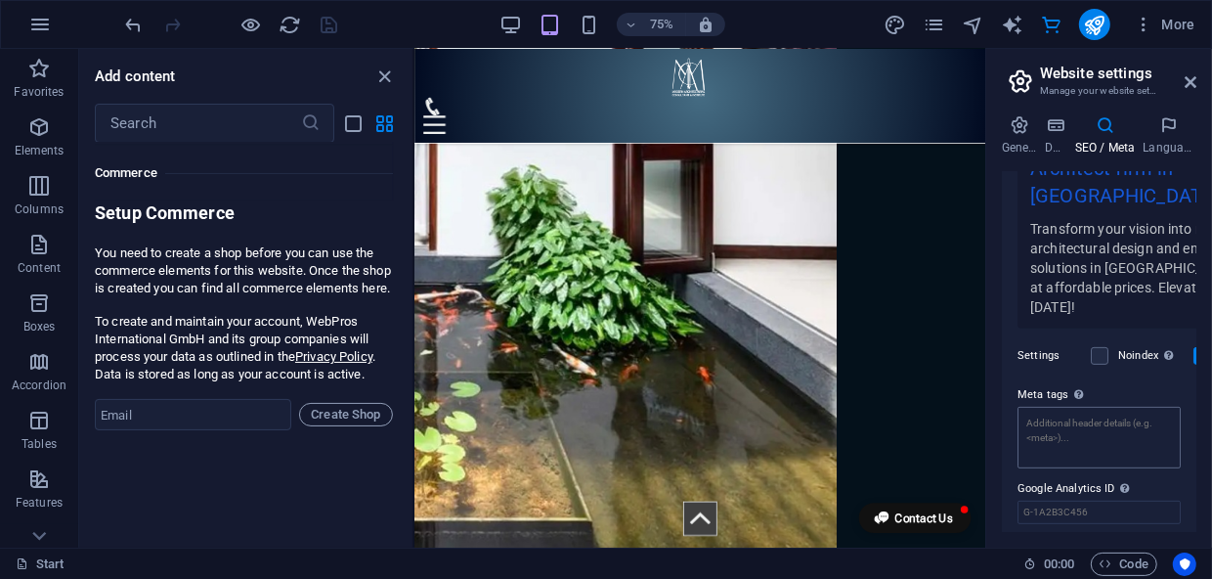
scroll to position [469, 0]
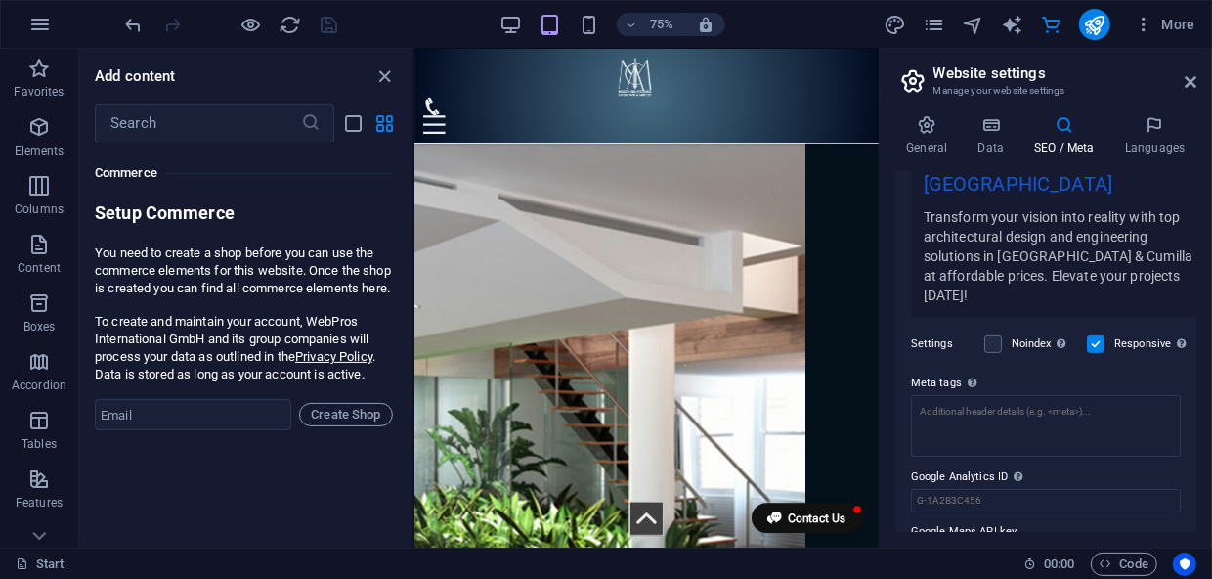
drag, startPoint x: 988, startPoint y: 159, endPoint x: 882, endPoint y: 174, distance: 107.5
click at [874, 160] on div "Start (en) Favorites Elements Columns Content Boxes Accordion Tables Features I…" at bounding box center [606, 298] width 1212 height 498
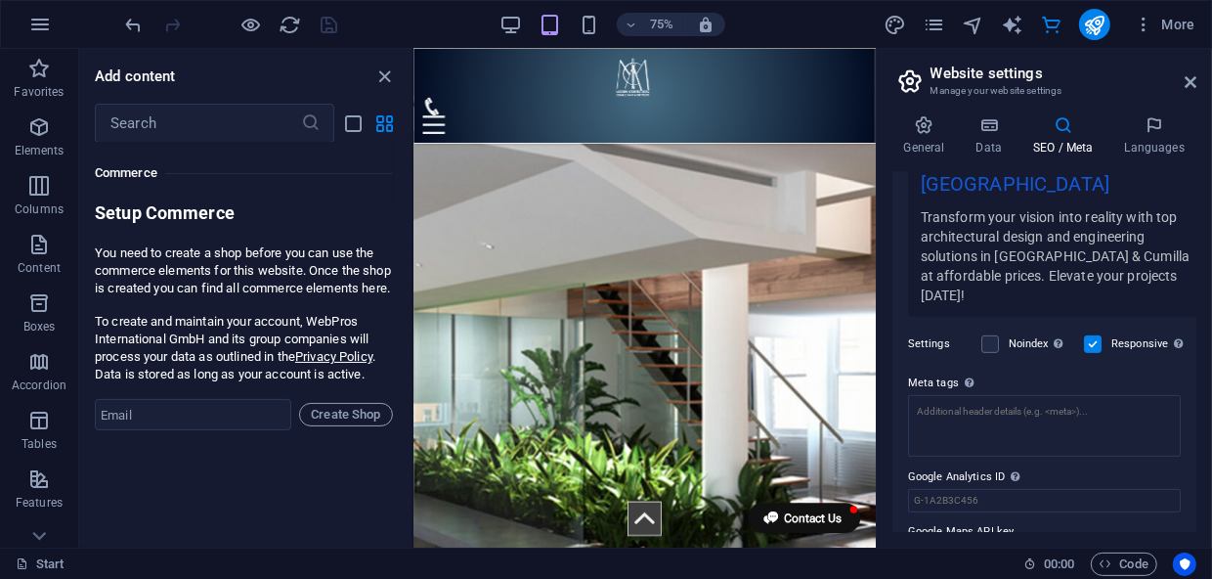
scroll to position [18951, 0]
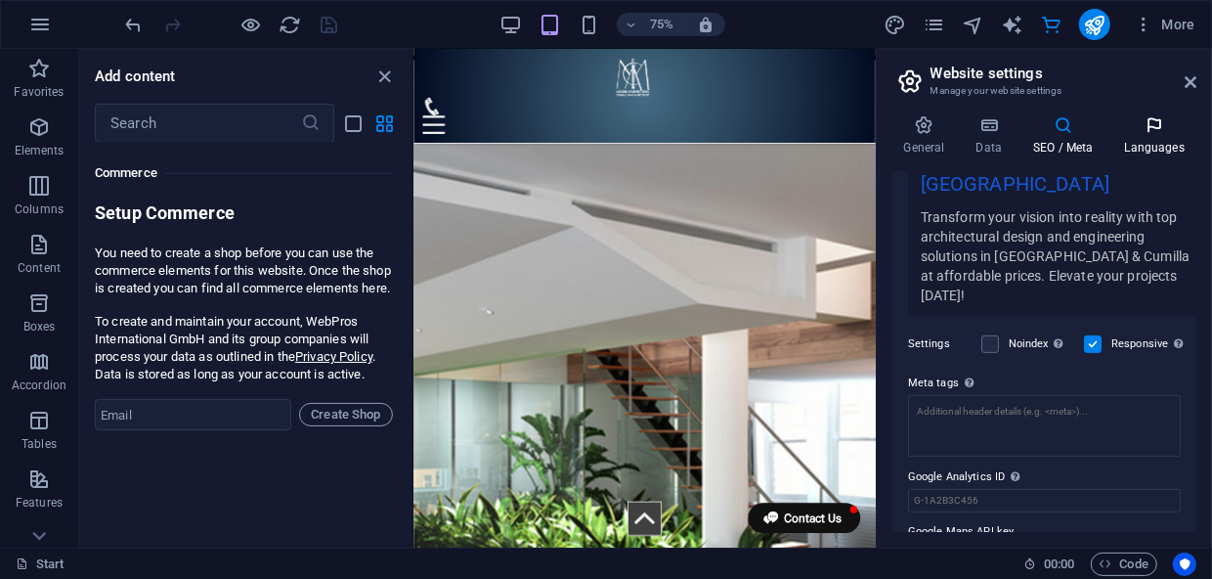
click at [1155, 131] on icon at bounding box center [1154, 125] width 83 height 20
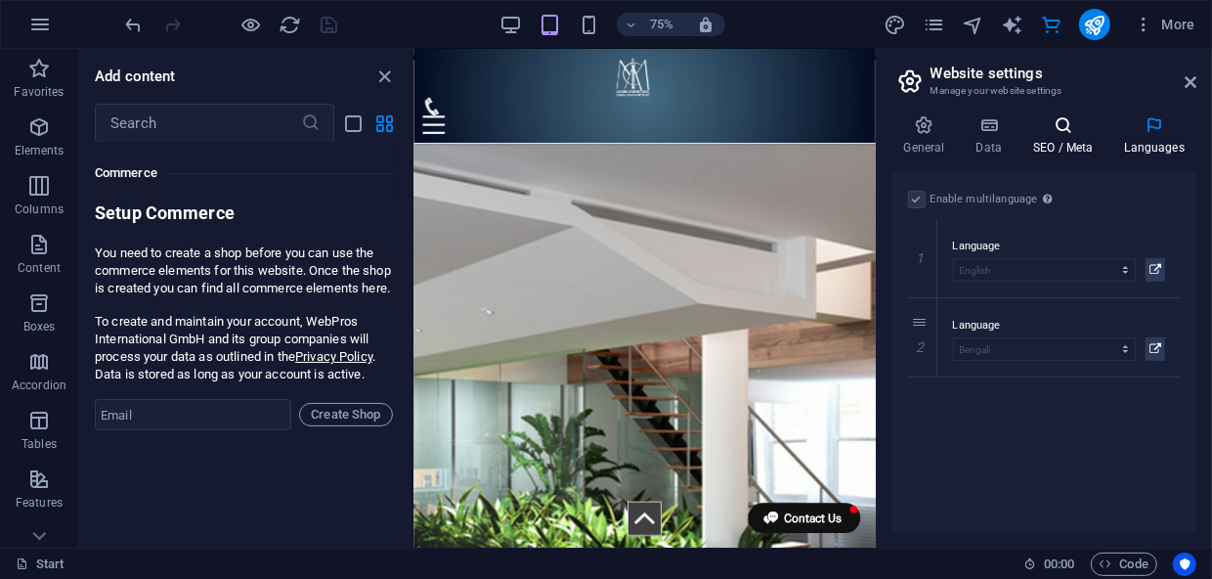
click at [1062, 132] on icon at bounding box center [1062, 125] width 83 height 20
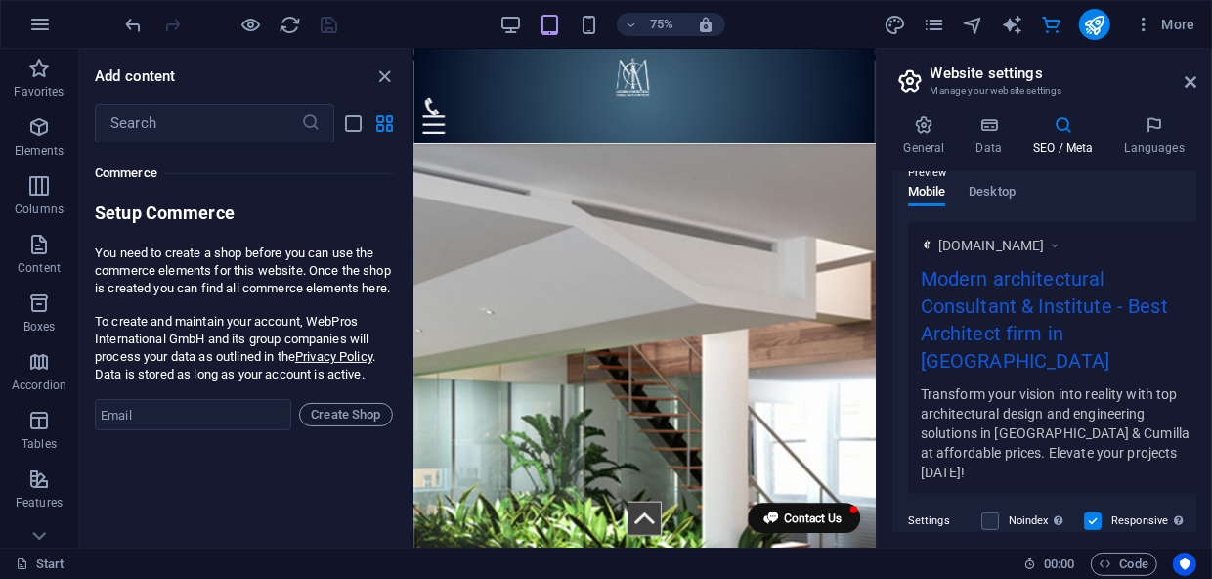
scroll to position [291, 0]
click at [1045, 240] on span "[DOMAIN_NAME]" at bounding box center [991, 247] width 107 height 20
click at [924, 131] on icon at bounding box center [924, 125] width 65 height 20
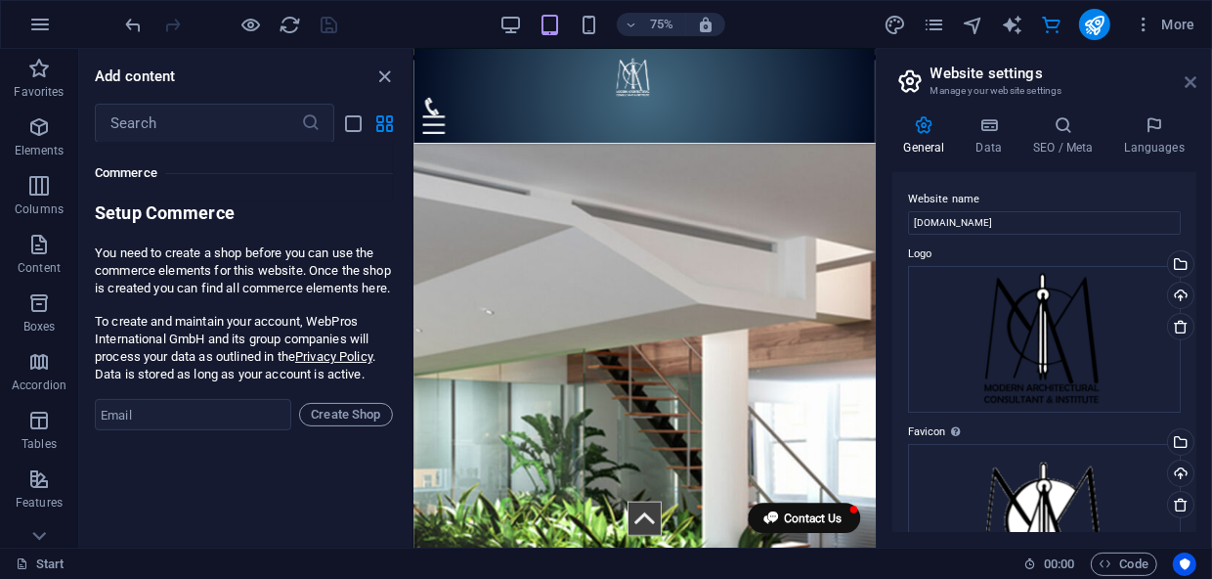
click at [1190, 80] on icon at bounding box center [1191, 82] width 12 height 16
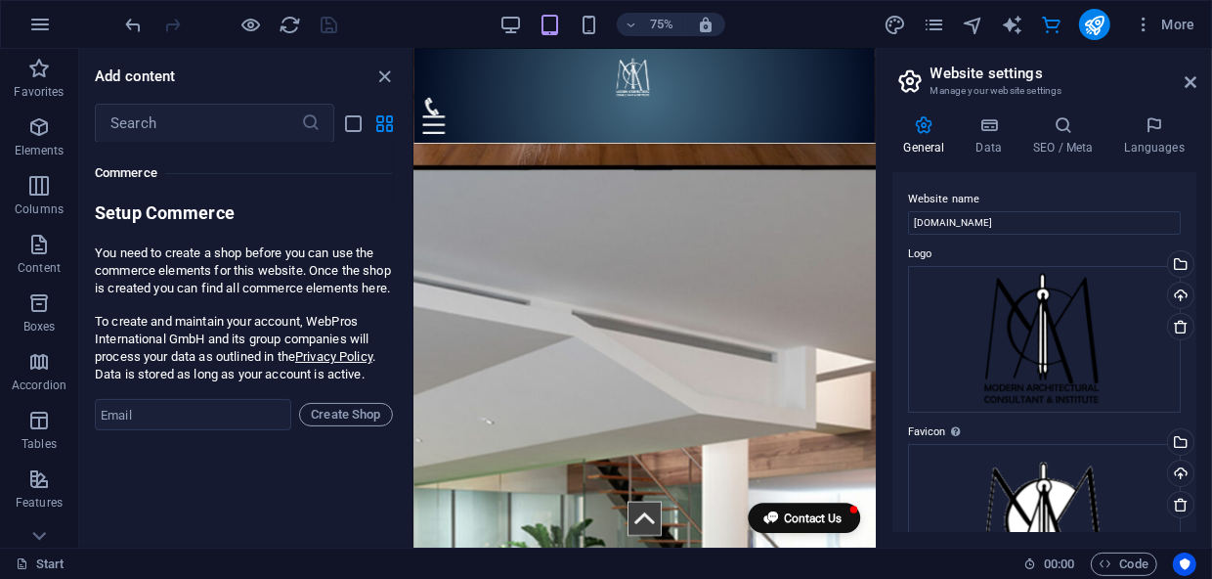
scroll to position [12297, 0]
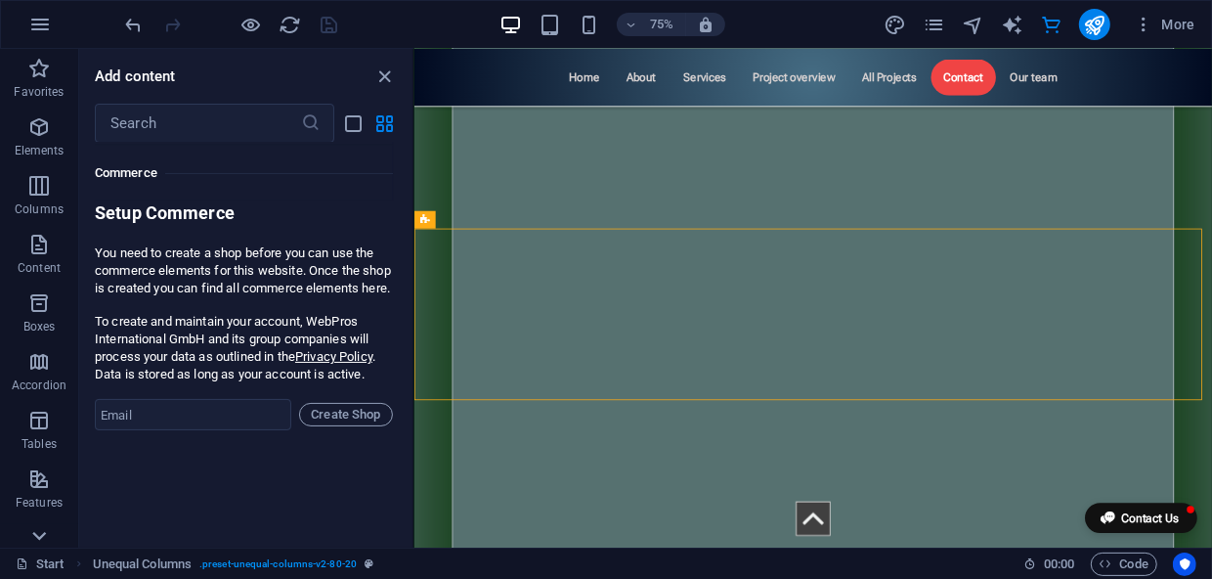
click at [44, 74] on icon at bounding box center [38, 60] width 27 height 27
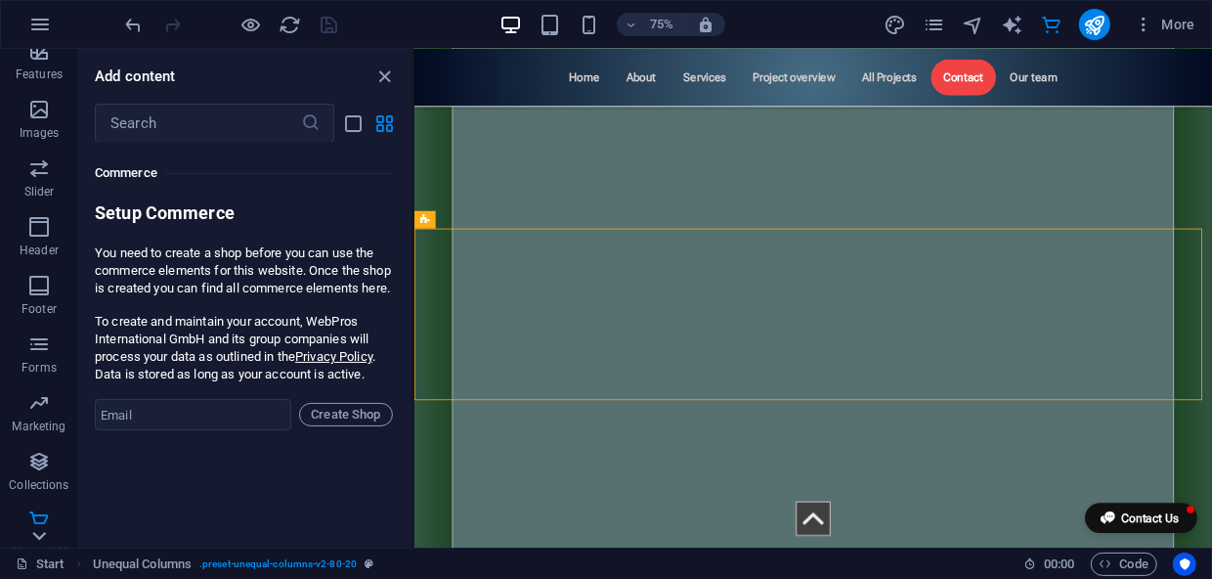
scroll to position [439, 0]
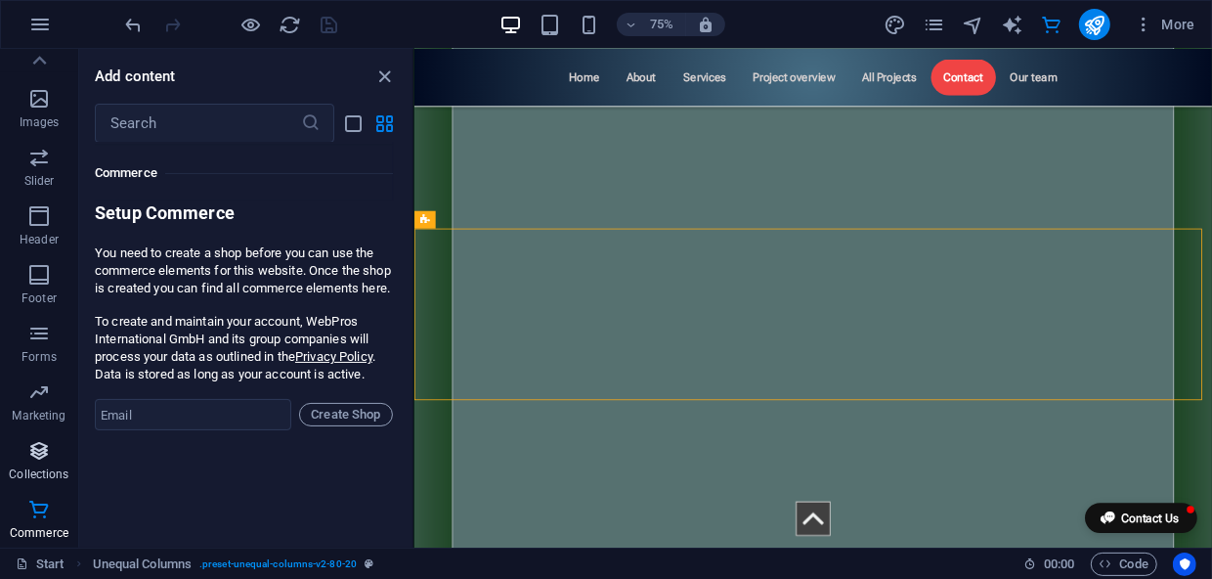
click at [41, 458] on icon "button" at bounding box center [38, 450] width 23 height 23
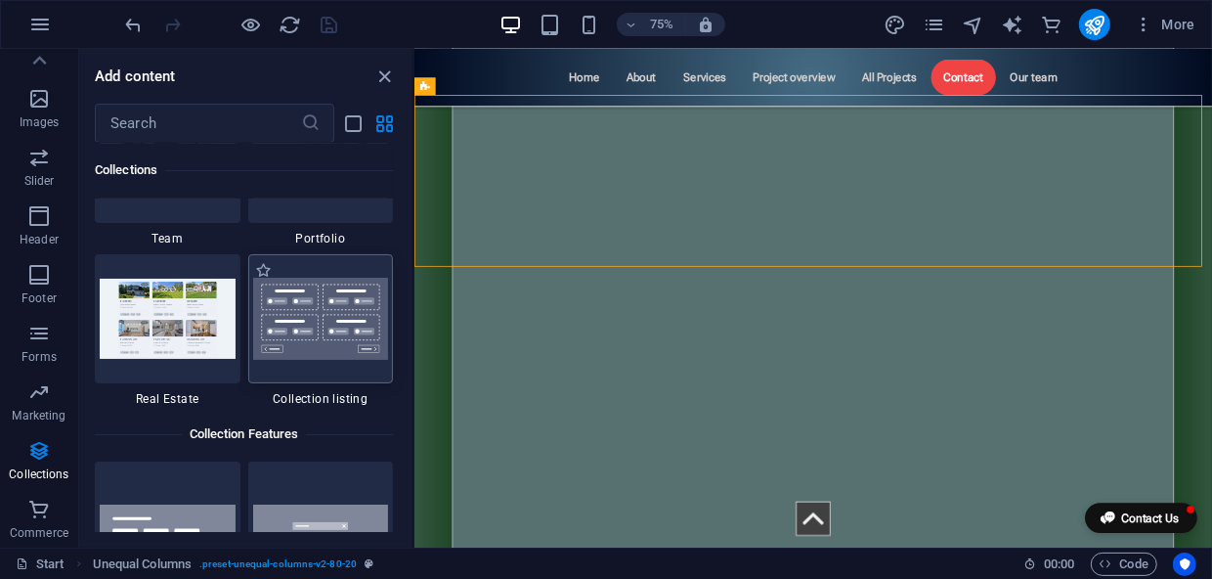
scroll to position [18333, 0]
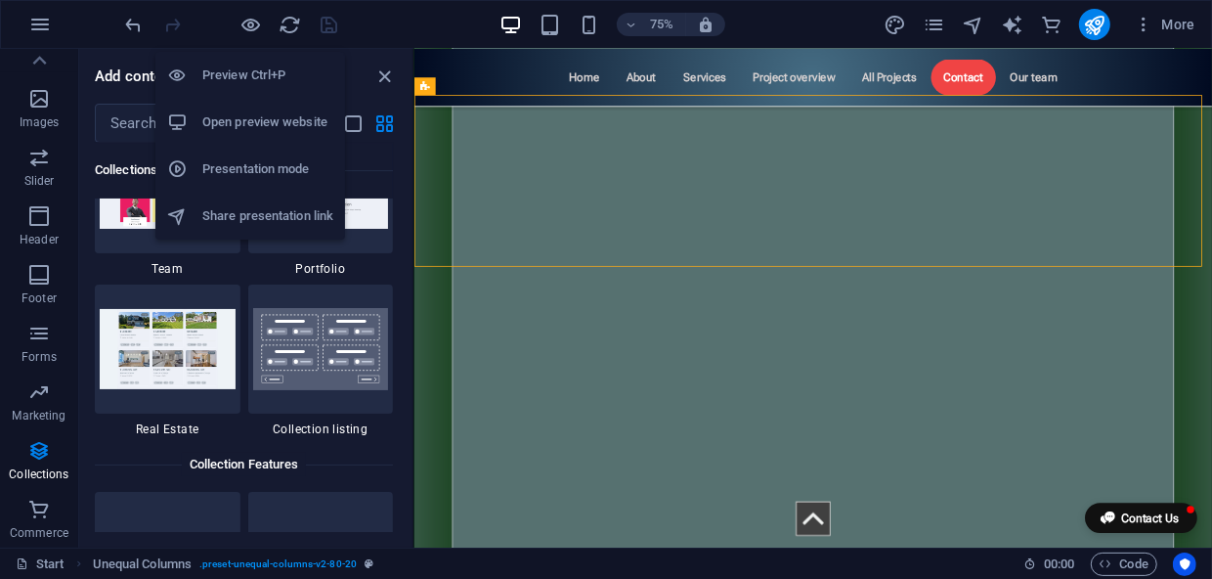
drag, startPoint x: 255, startPoint y: 66, endPoint x: 266, endPoint y: 70, distance: 11.4
click at [255, 67] on h6 "Preview Ctrl+P" at bounding box center [267, 75] width 131 height 23
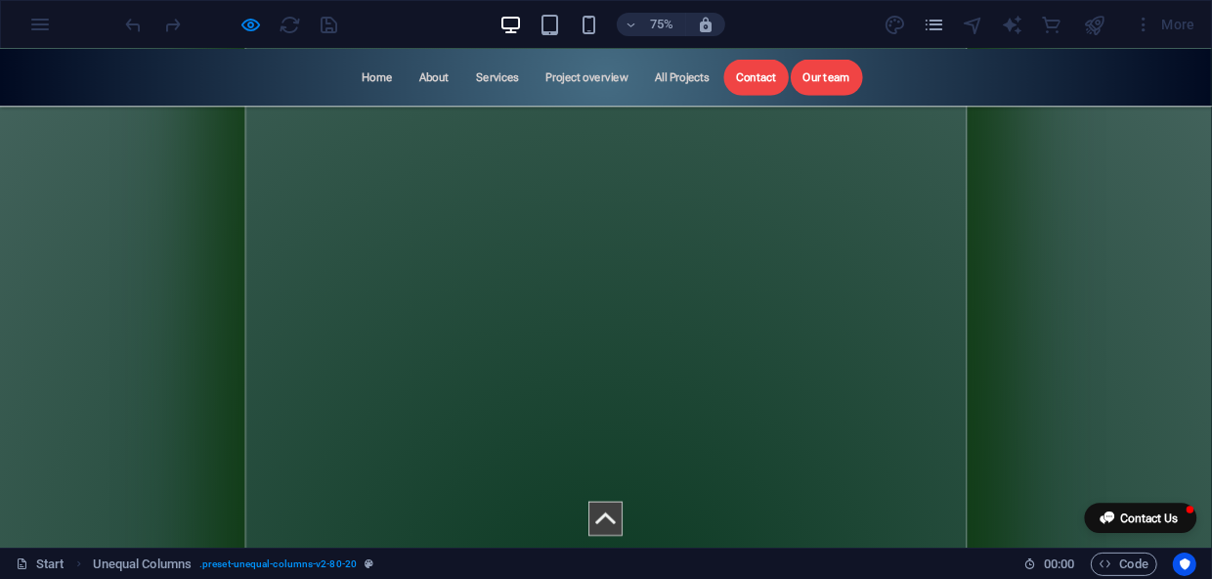
click at [1091, 102] on link "Our team" at bounding box center [1102, 87] width 96 height 49
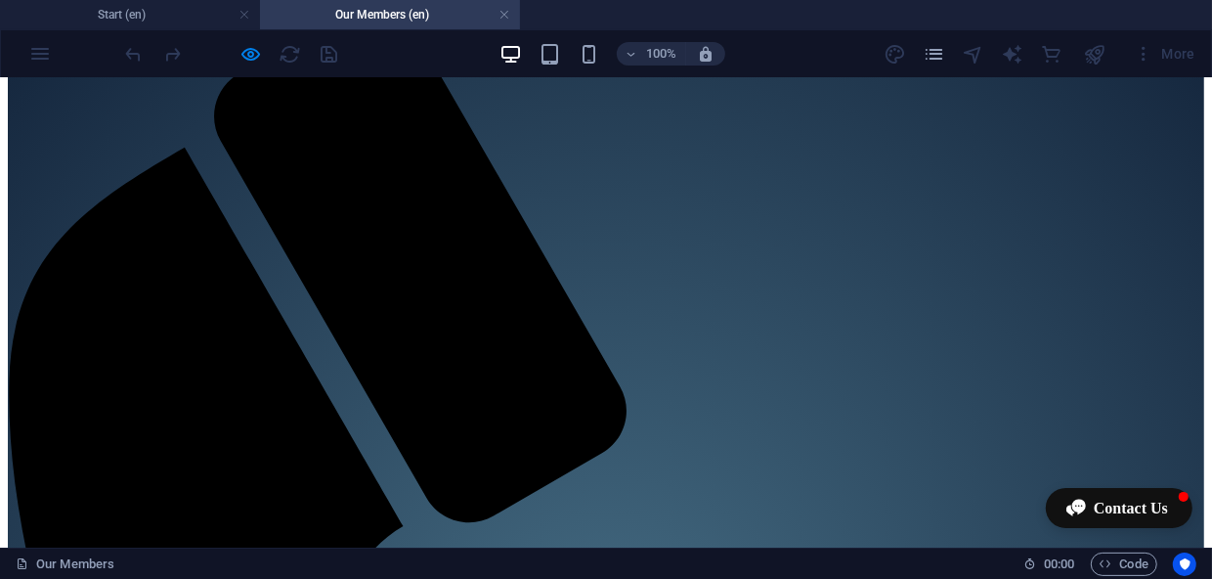
scroll to position [502, 0]
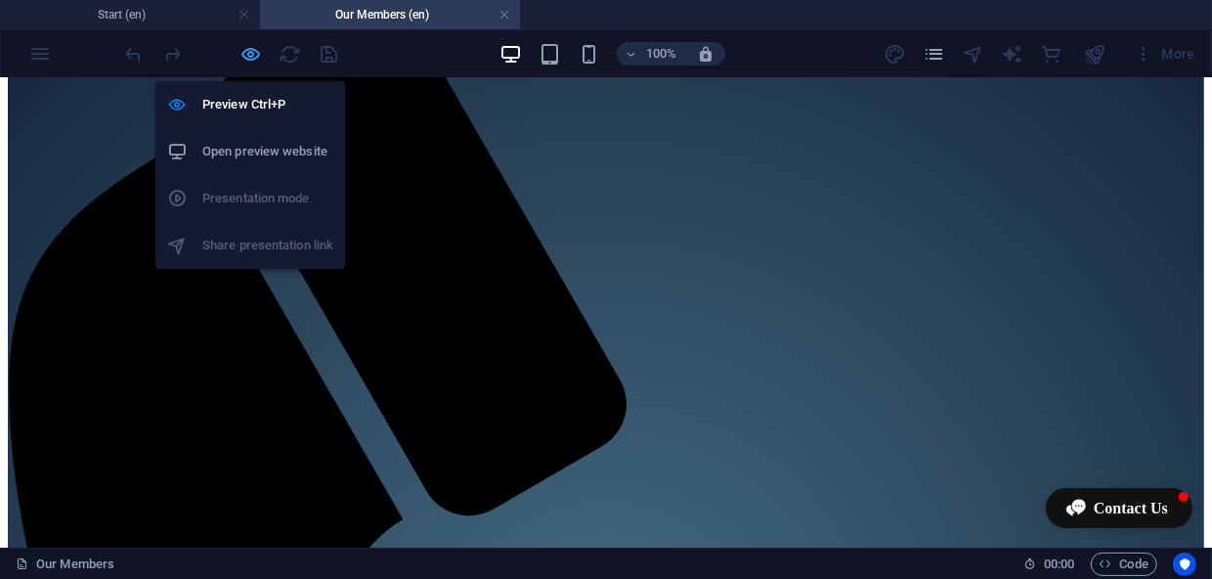
click at [246, 53] on icon "button" at bounding box center [251, 54] width 22 height 22
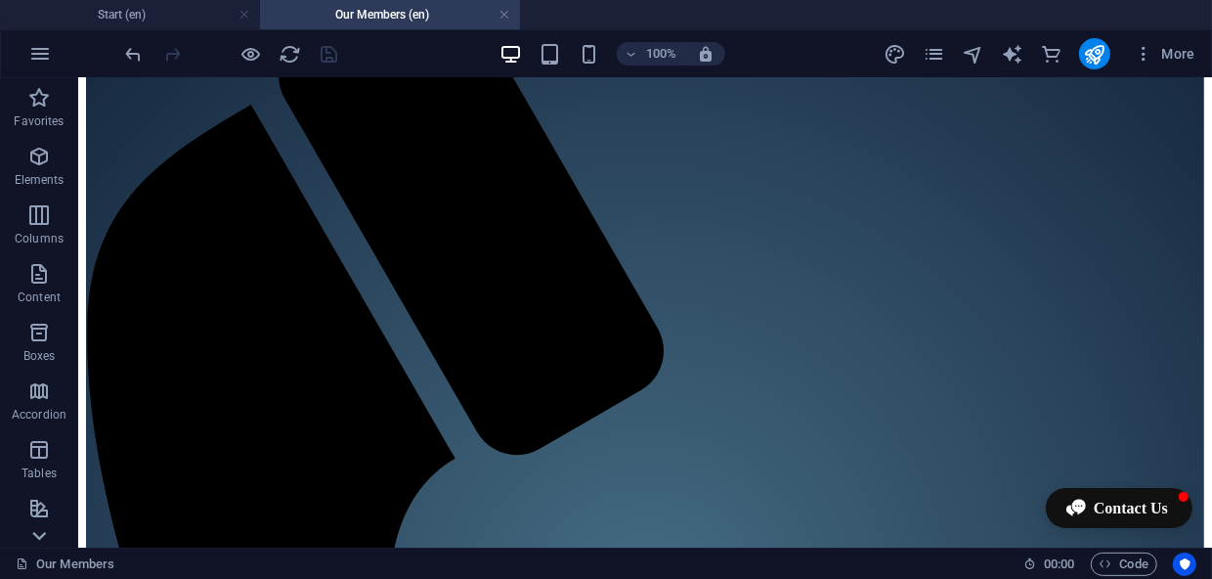
click at [37, 104] on icon at bounding box center [38, 89] width 27 height 27
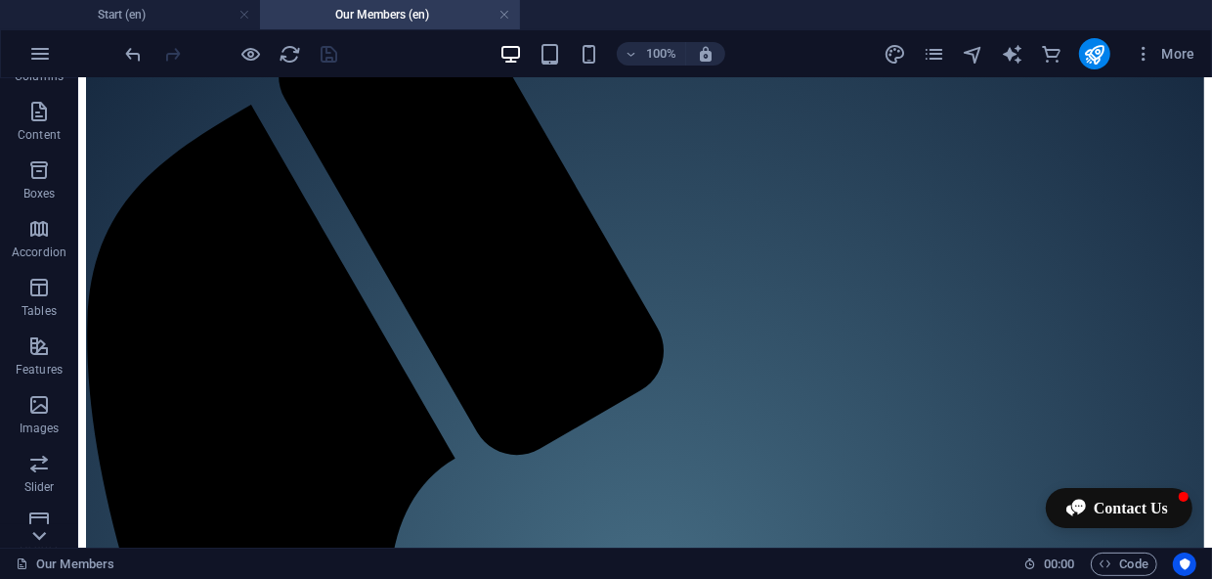
scroll to position [468, 0]
click at [42, 458] on icon "button" at bounding box center [38, 450] width 23 height 23
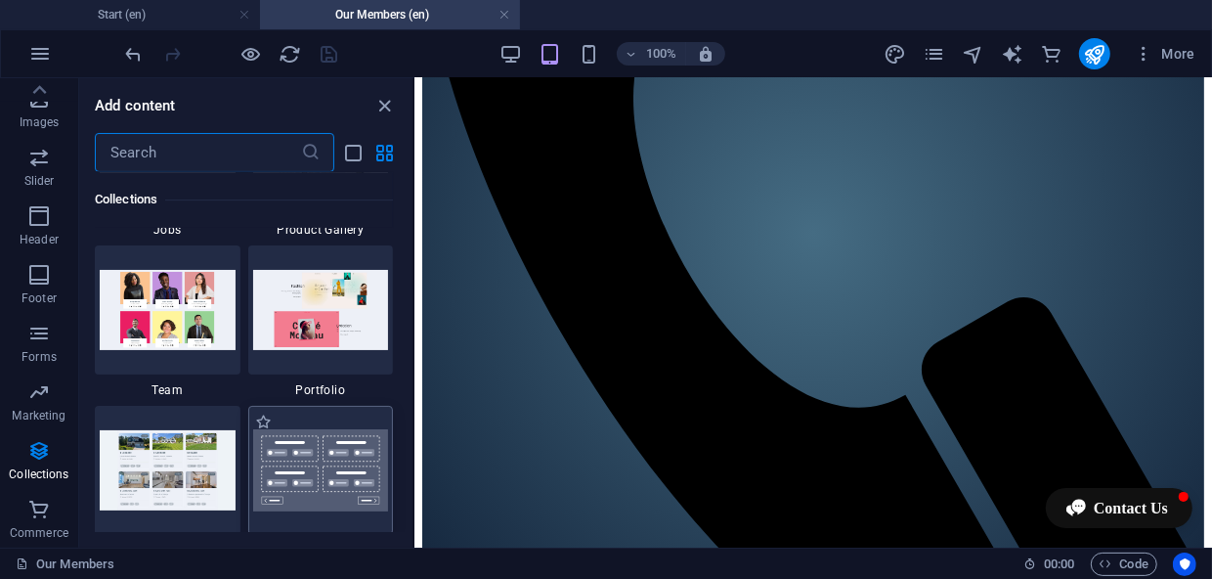
scroll to position [18244, 0]
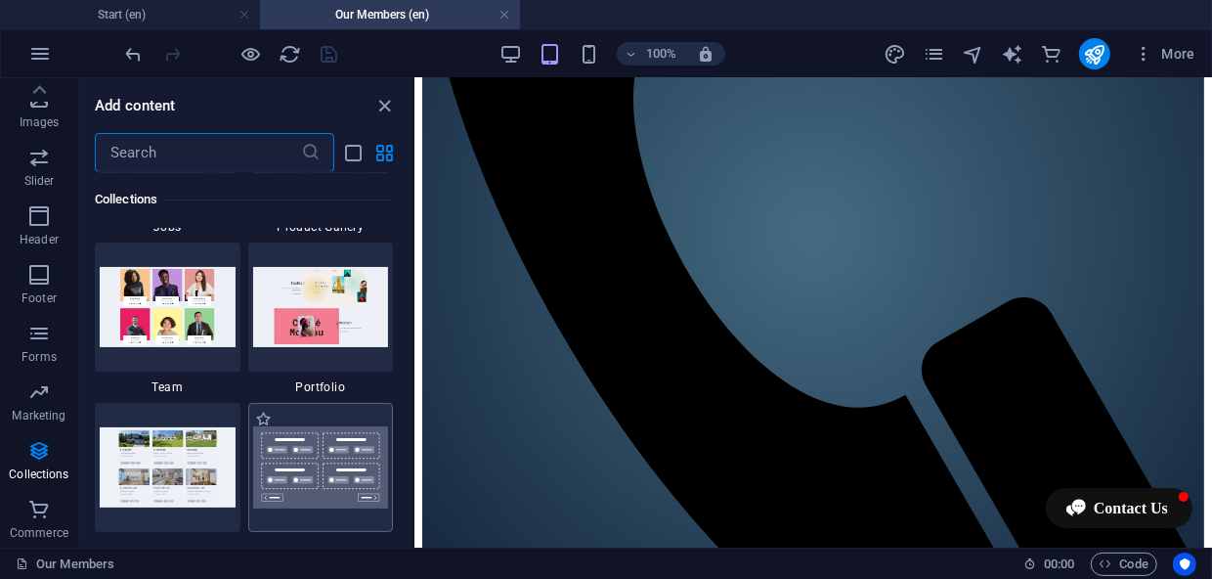
click at [315, 463] on img at bounding box center [321, 467] width 136 height 82
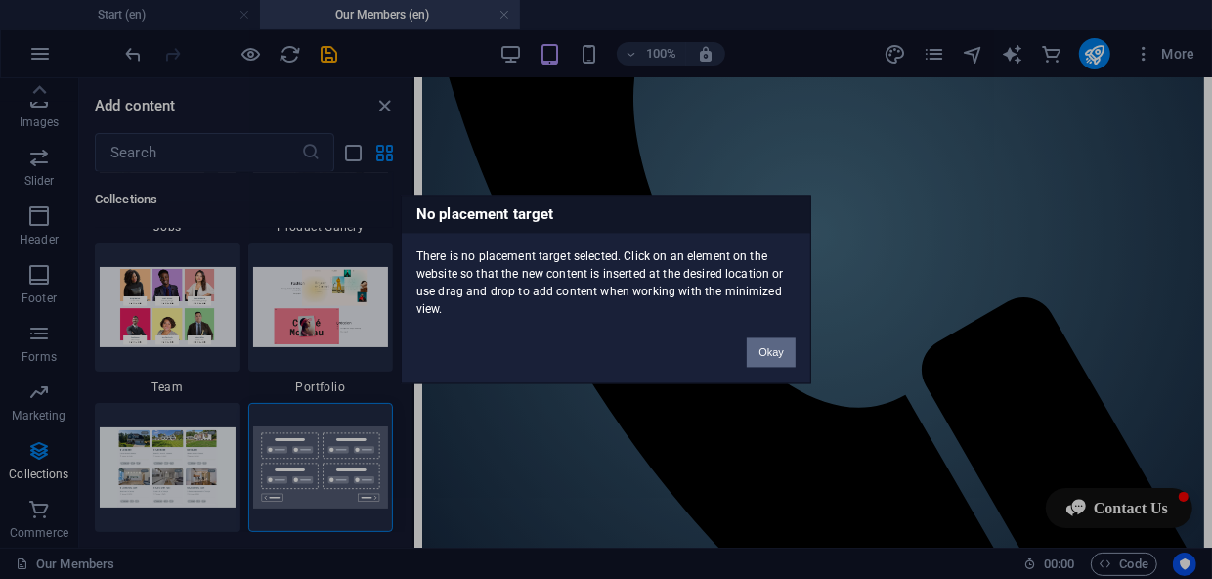
click at [770, 354] on button "Okay" at bounding box center [771, 352] width 49 height 29
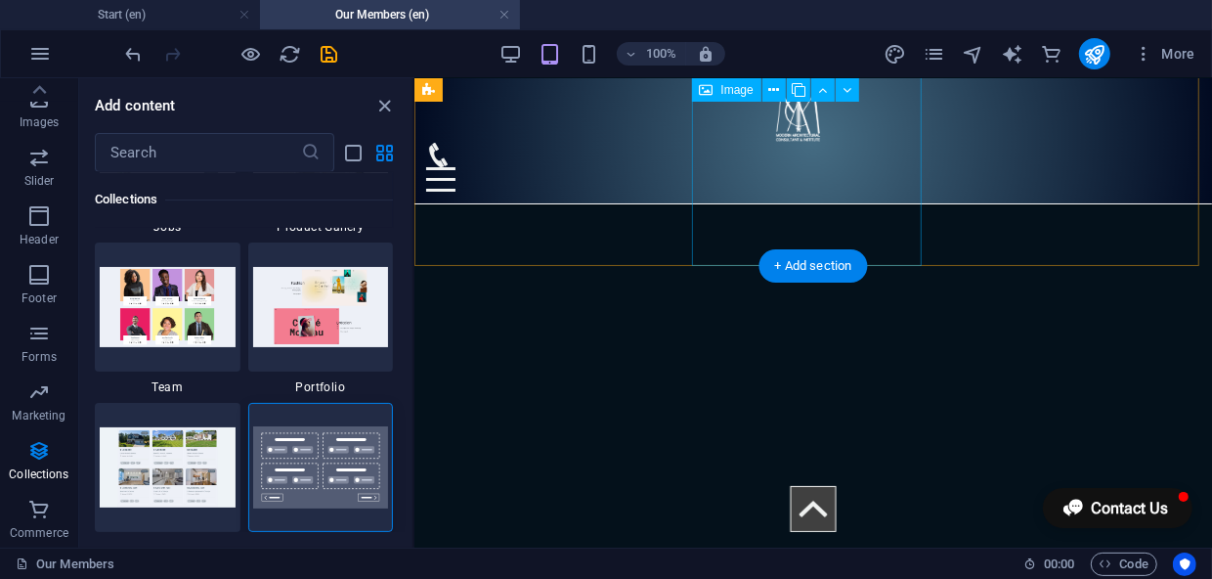
scroll to position [584, 0]
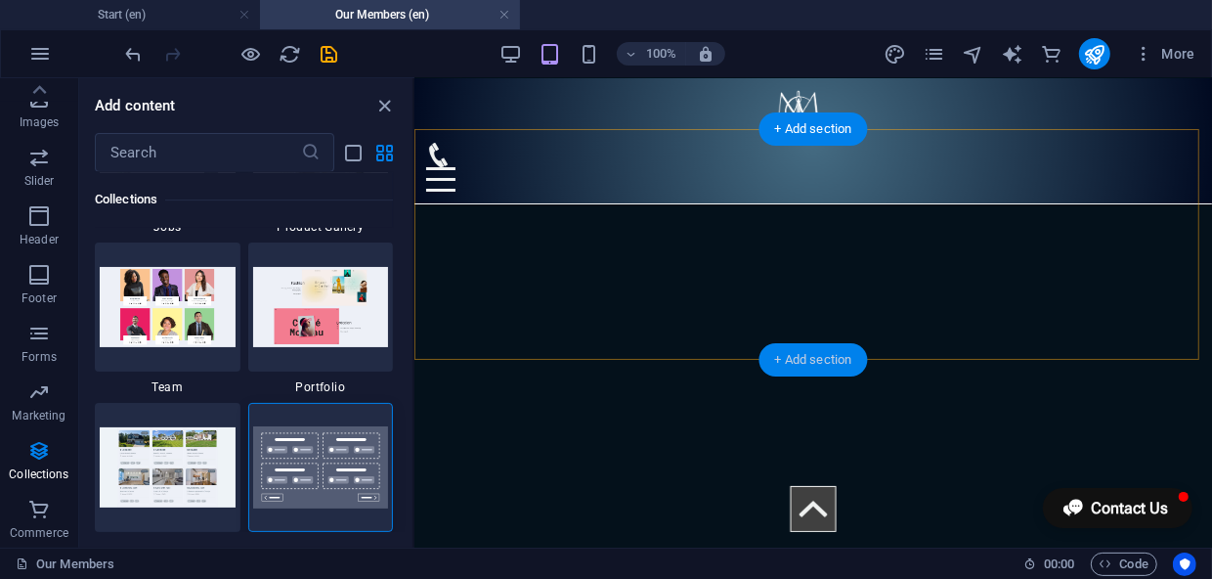
click at [815, 361] on div "+ Add section" at bounding box center [813, 359] width 108 height 33
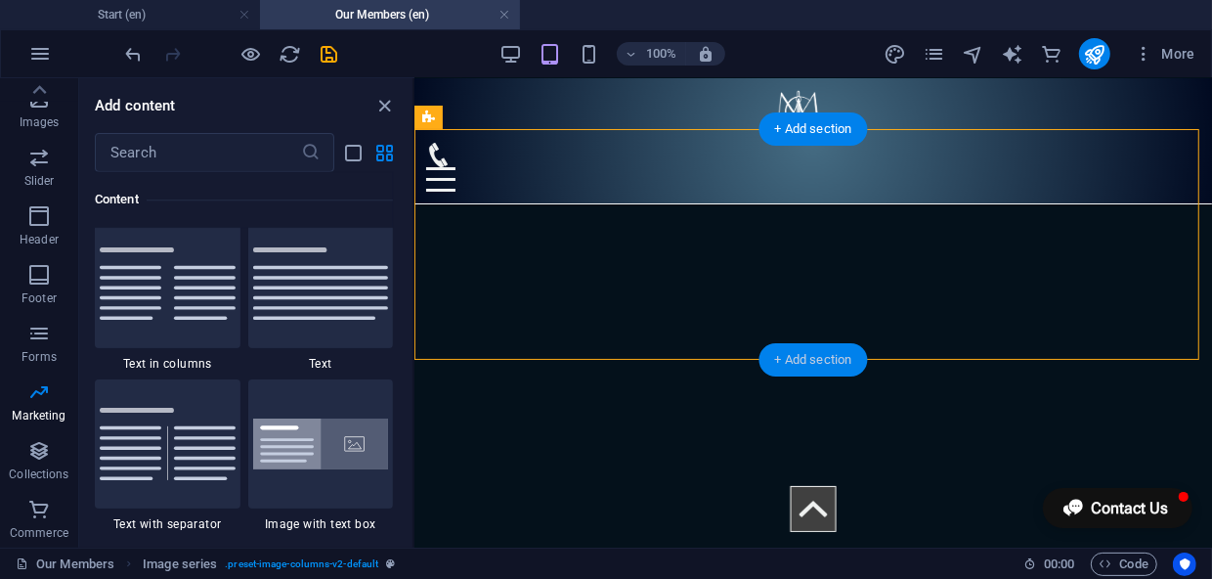
scroll to position [3419, 0]
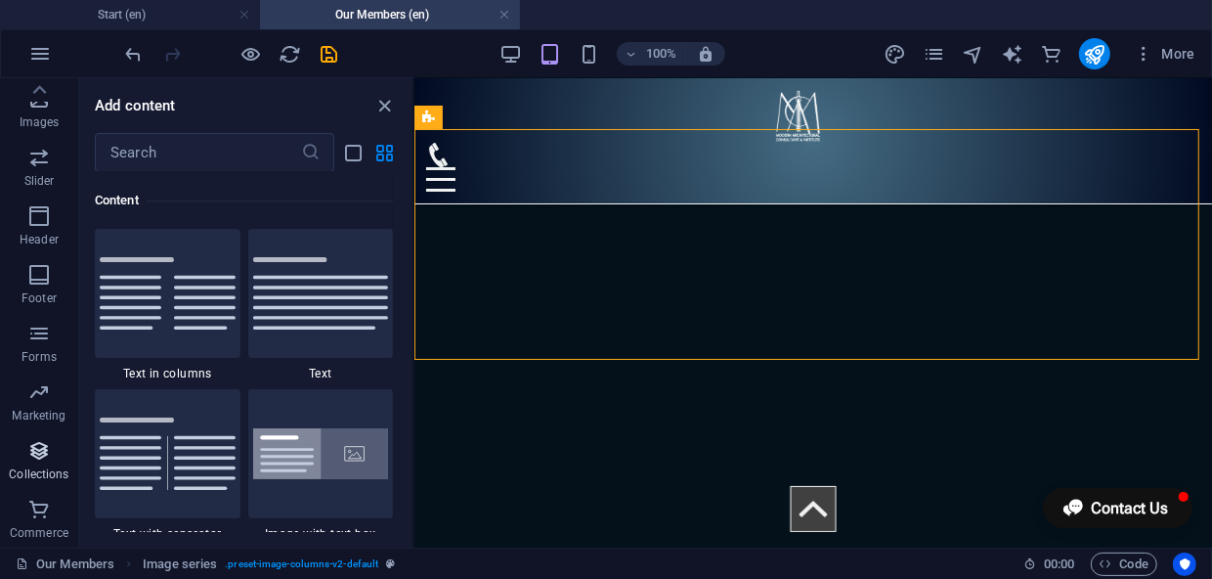
click at [36, 457] on icon "button" at bounding box center [38, 450] width 23 height 23
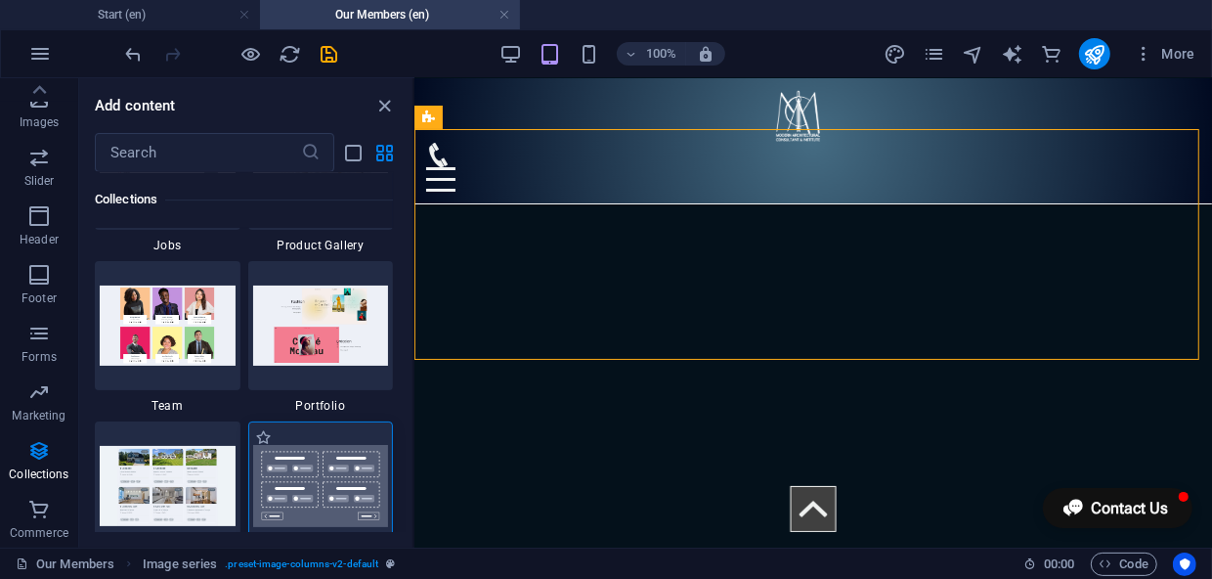
scroll to position [18244, 0]
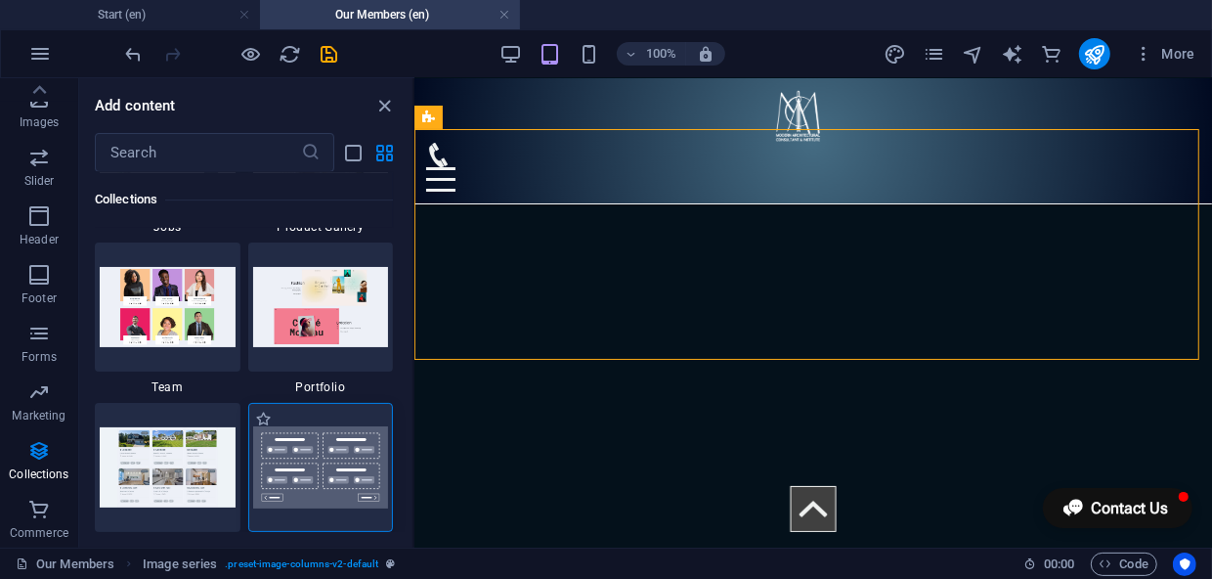
click at [312, 463] on img at bounding box center [321, 467] width 136 height 82
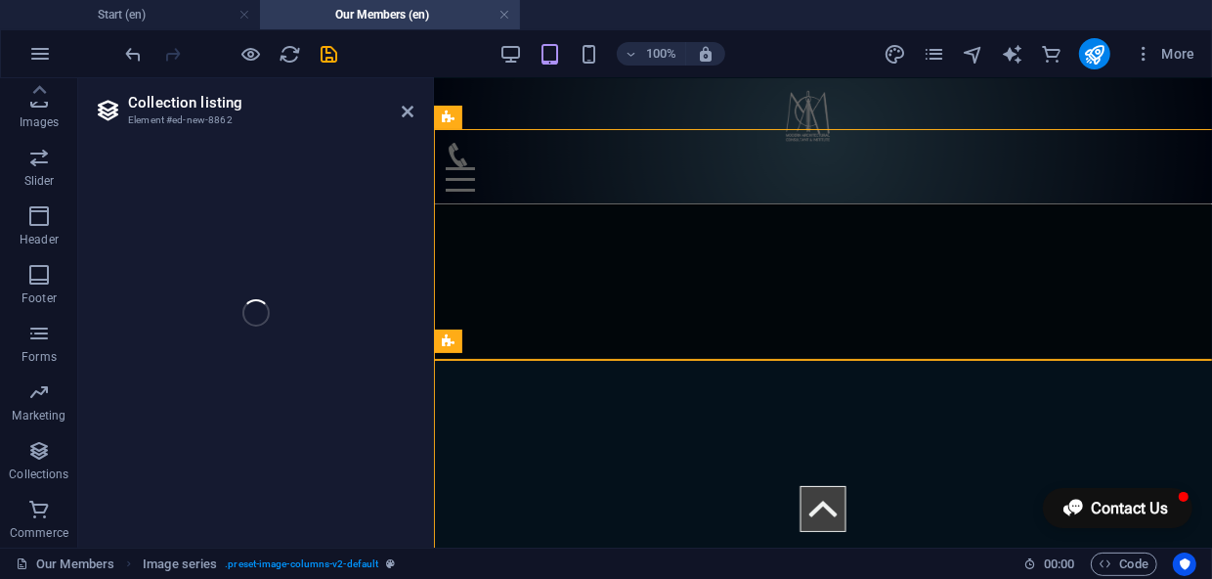
select select
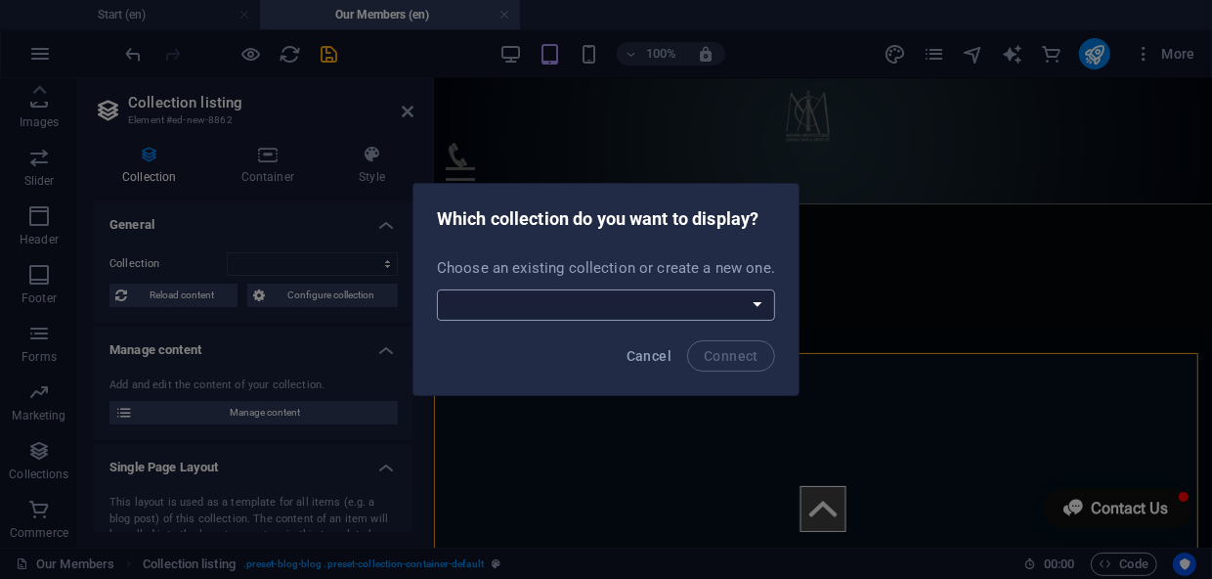
click at [734, 309] on select "projects Real Estate Team Team temp Create a new collection" at bounding box center [606, 304] width 338 height 31
click at [655, 348] on span "Cancel" at bounding box center [648, 356] width 45 height 16
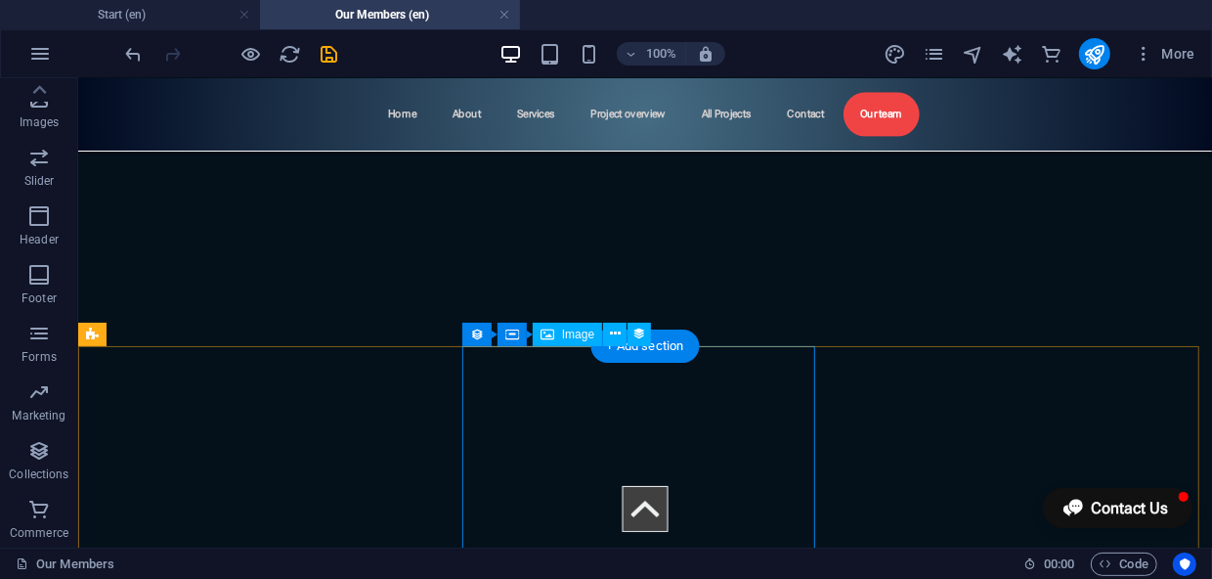
scroll to position [775, 0]
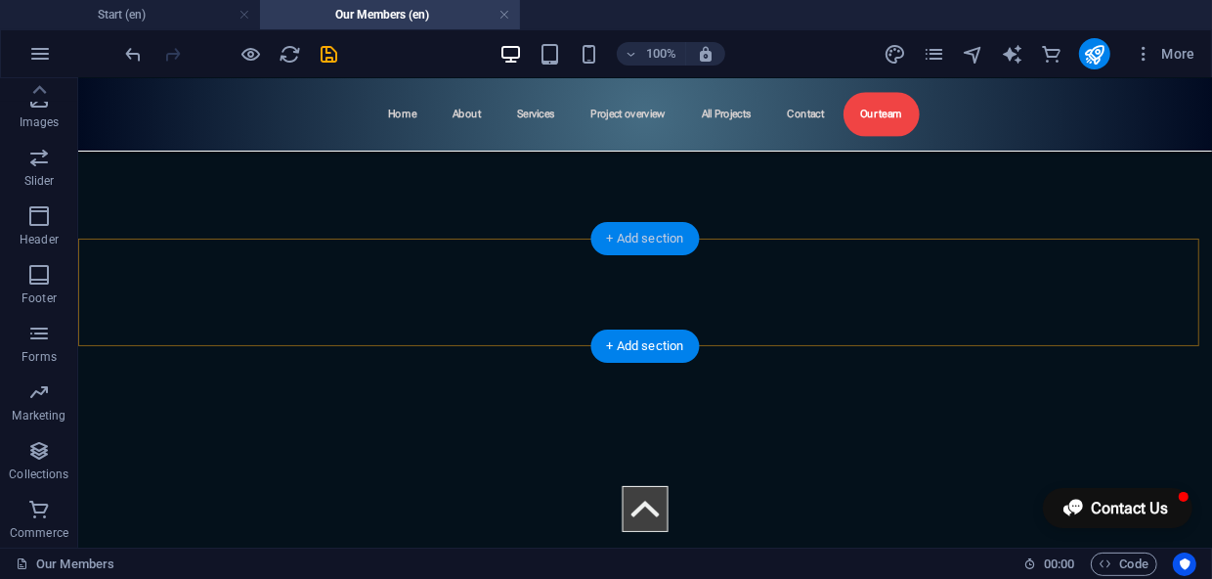
click at [645, 245] on div "+ Add section" at bounding box center [645, 238] width 108 height 33
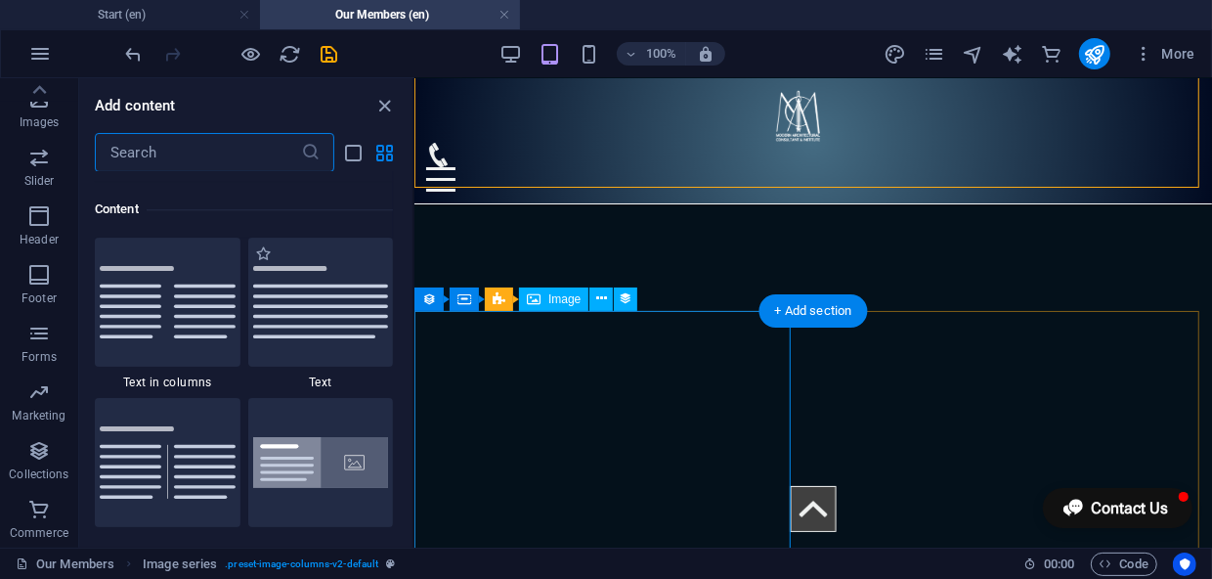
scroll to position [756, 0]
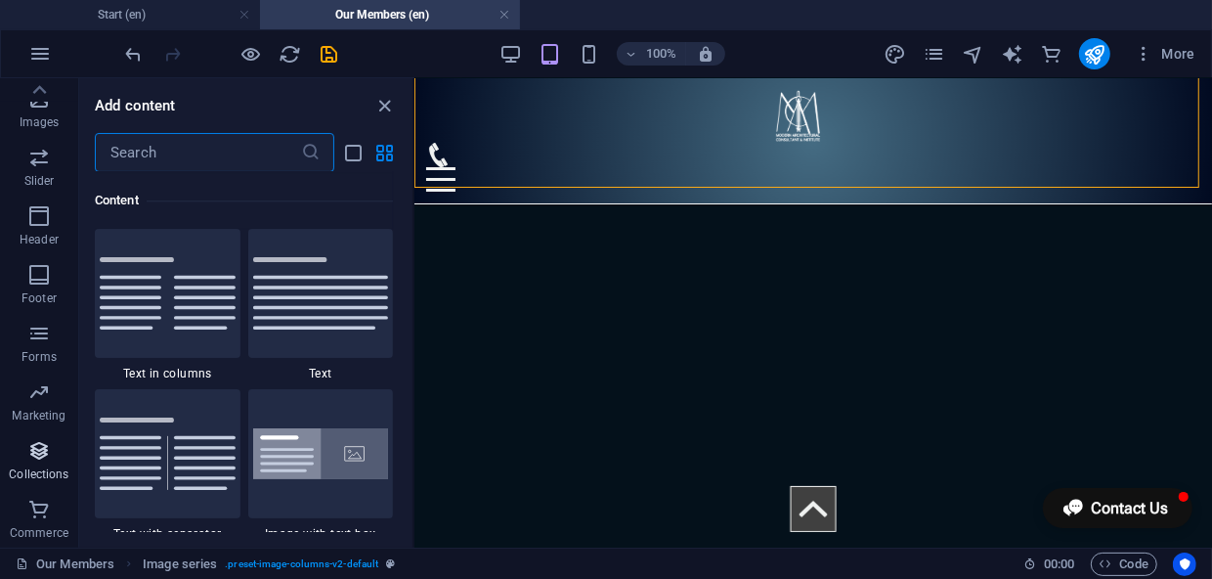
click at [42, 452] on icon "button" at bounding box center [38, 450] width 23 height 23
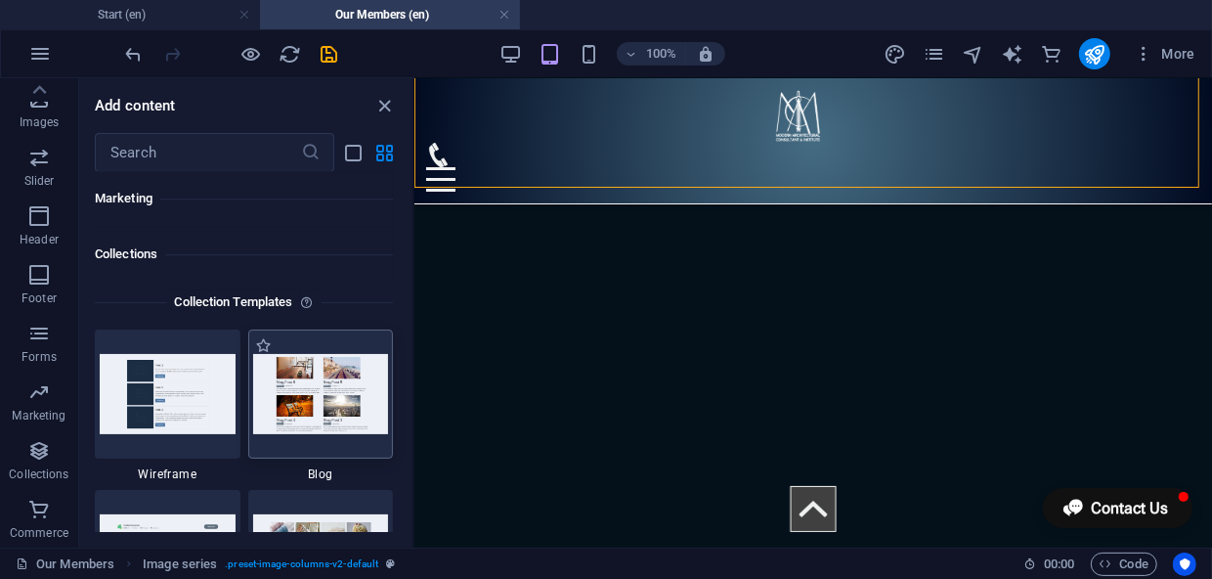
scroll to position [17889, 0]
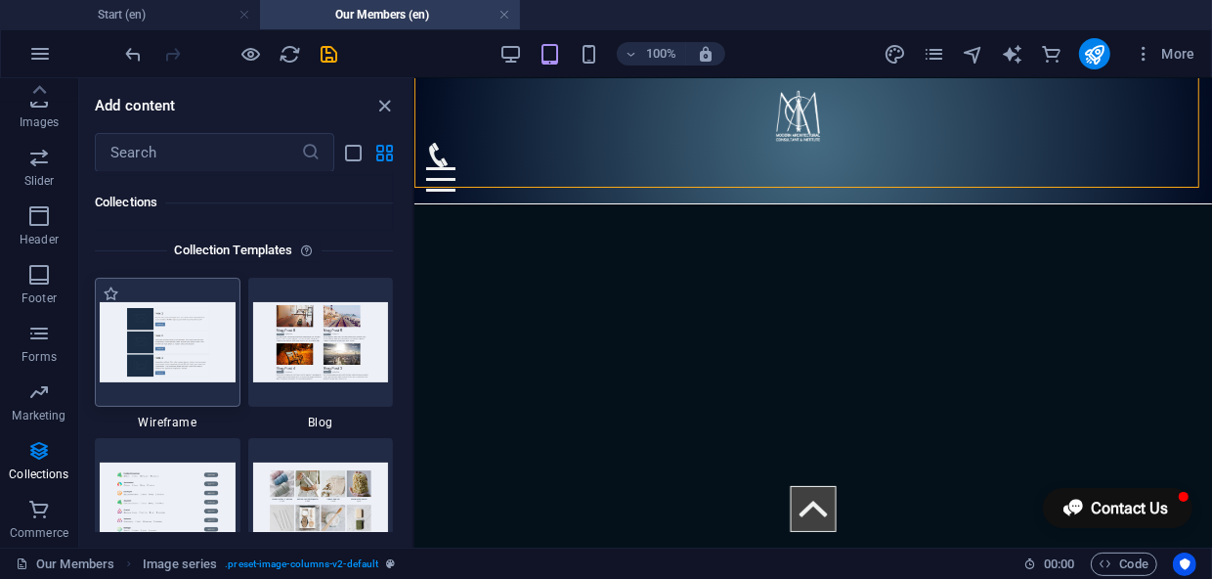
click at [178, 364] on img at bounding box center [168, 341] width 136 height 79
click at [172, 361] on img at bounding box center [168, 341] width 136 height 79
click at [199, 325] on img at bounding box center [168, 341] width 136 height 79
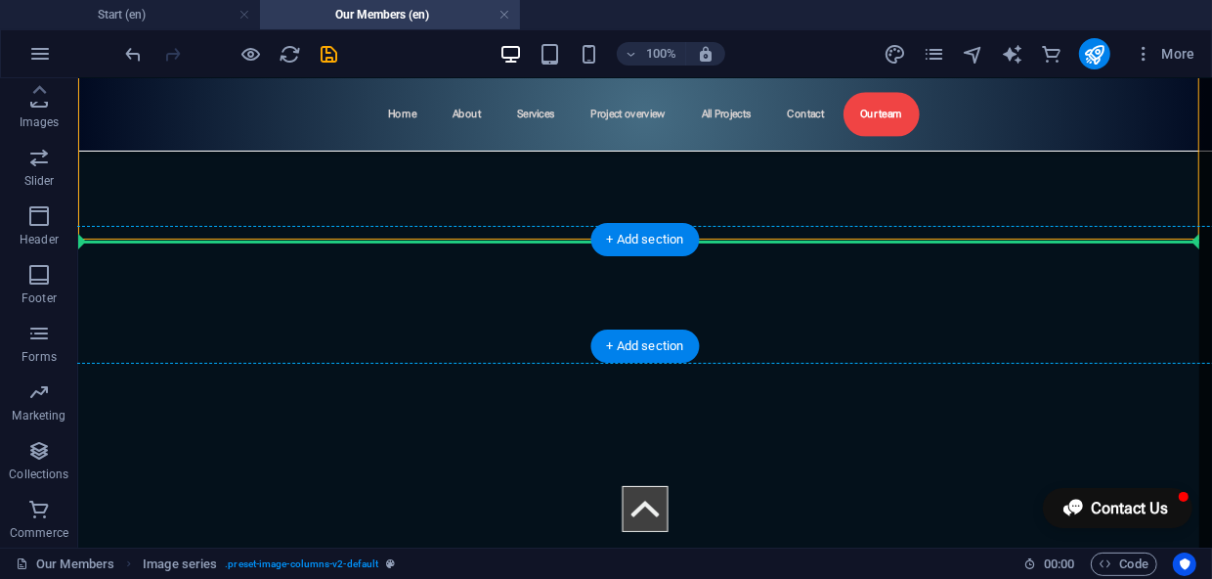
scroll to position [775, 0]
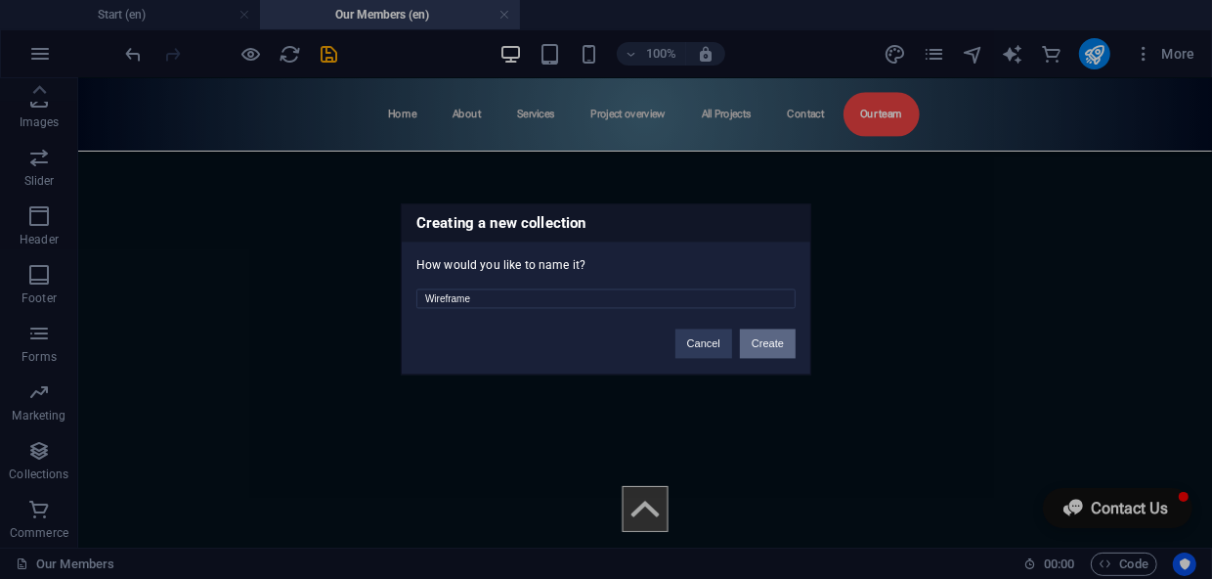
click at [767, 348] on button "Create" at bounding box center [768, 343] width 56 height 29
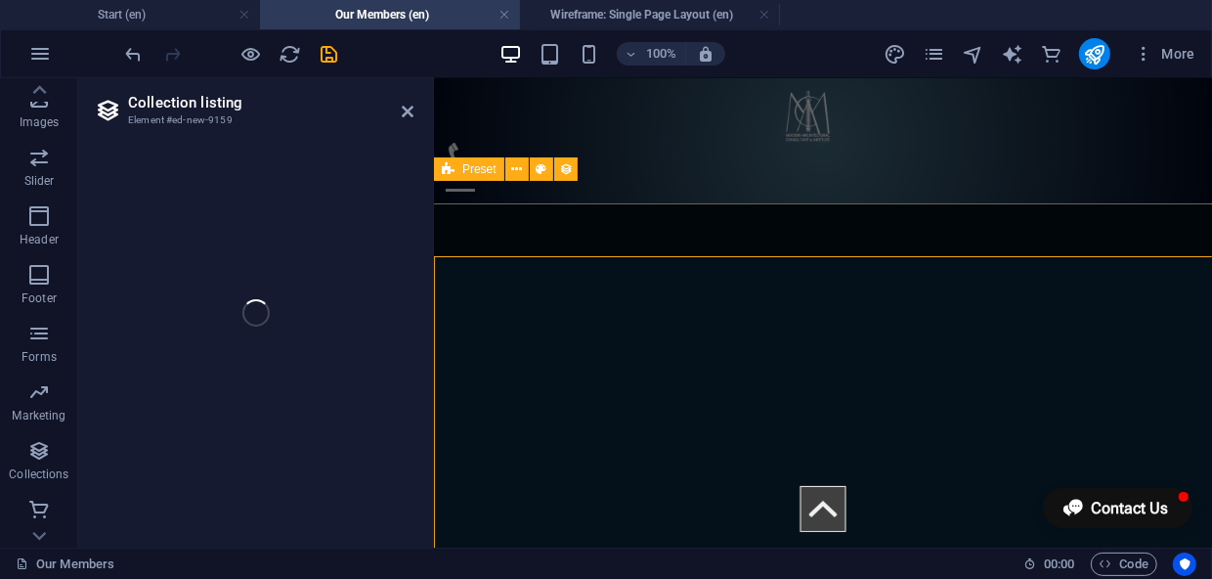
select select "68b70245b099b02a940a8106"
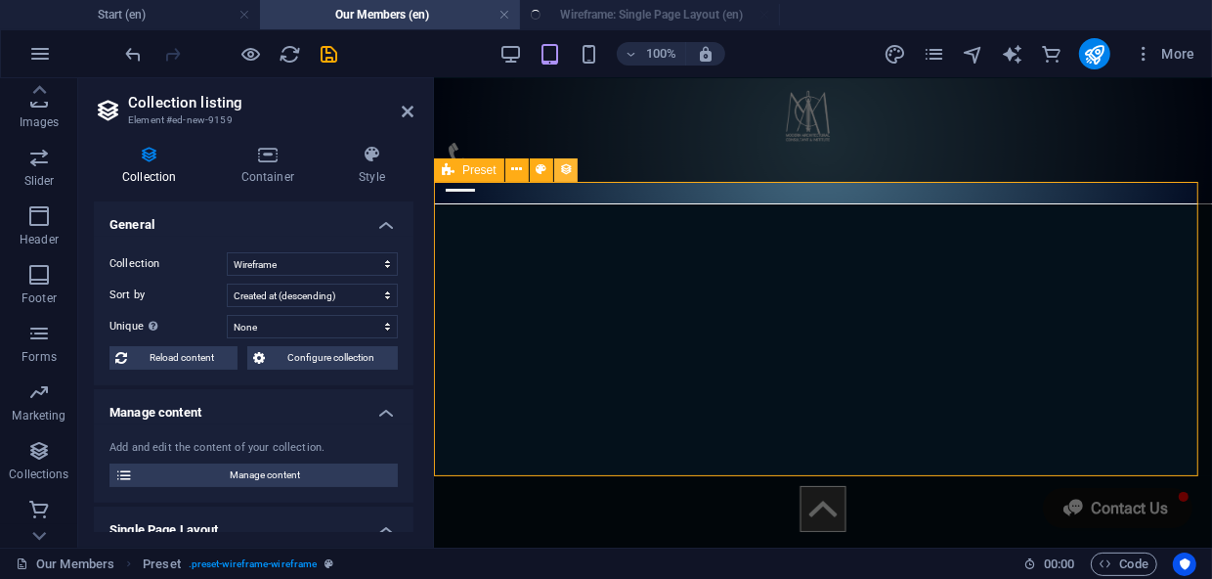
scroll to position [756, 0]
select select "createdAt_DESC"
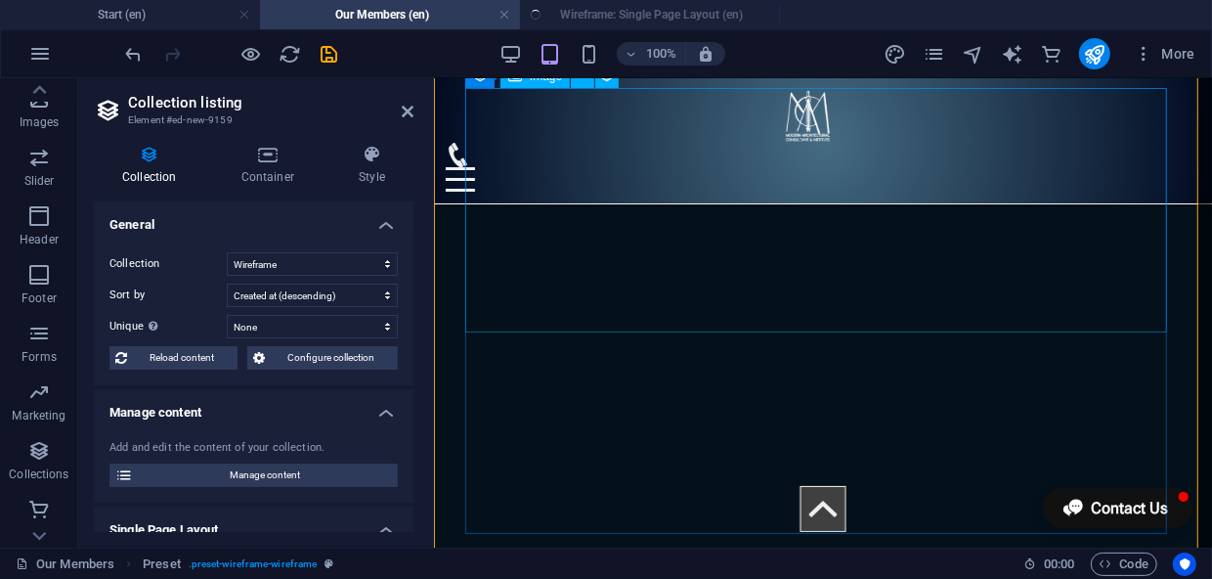
scroll to position [933, 0]
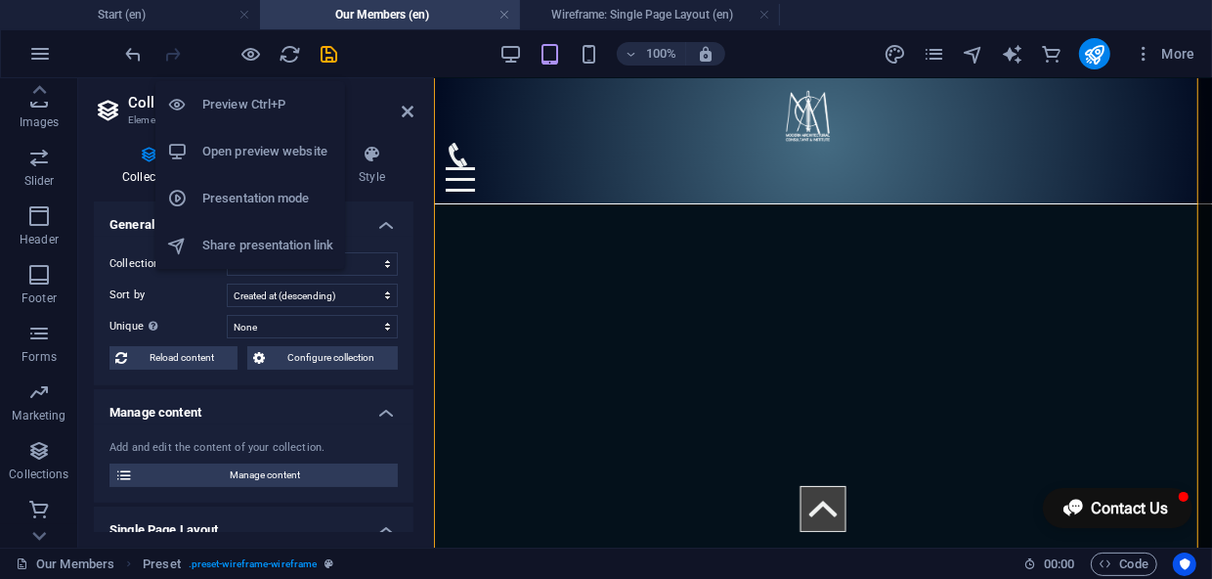
click at [261, 100] on h6 "Preview Ctrl+P" at bounding box center [267, 104] width 131 height 23
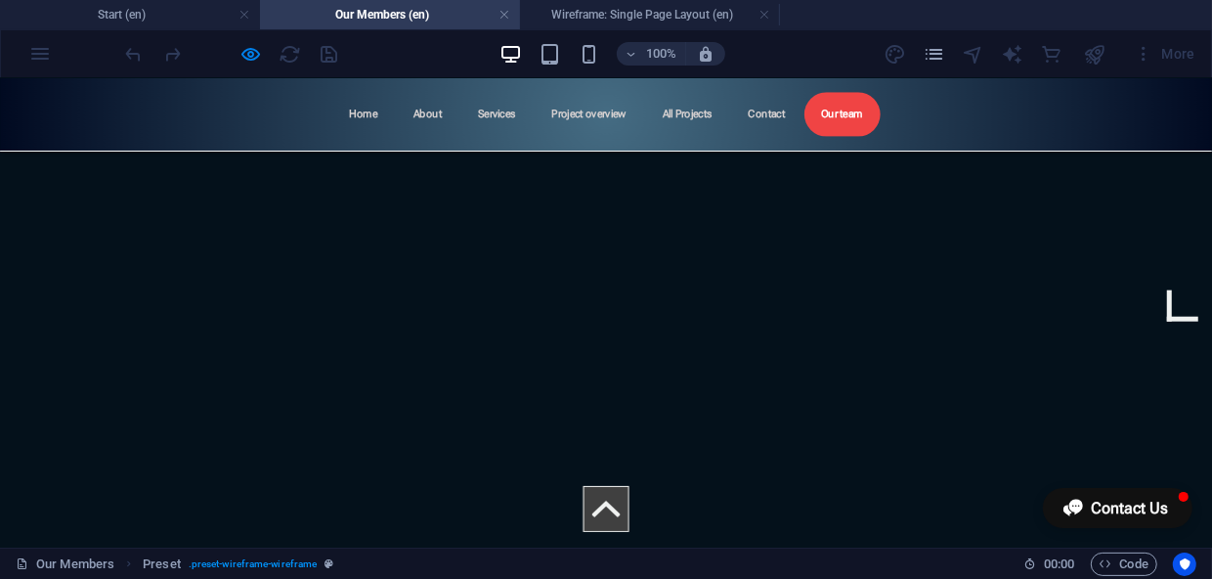
scroll to position [1099, 0]
select select "68b702478e9c152121013754"
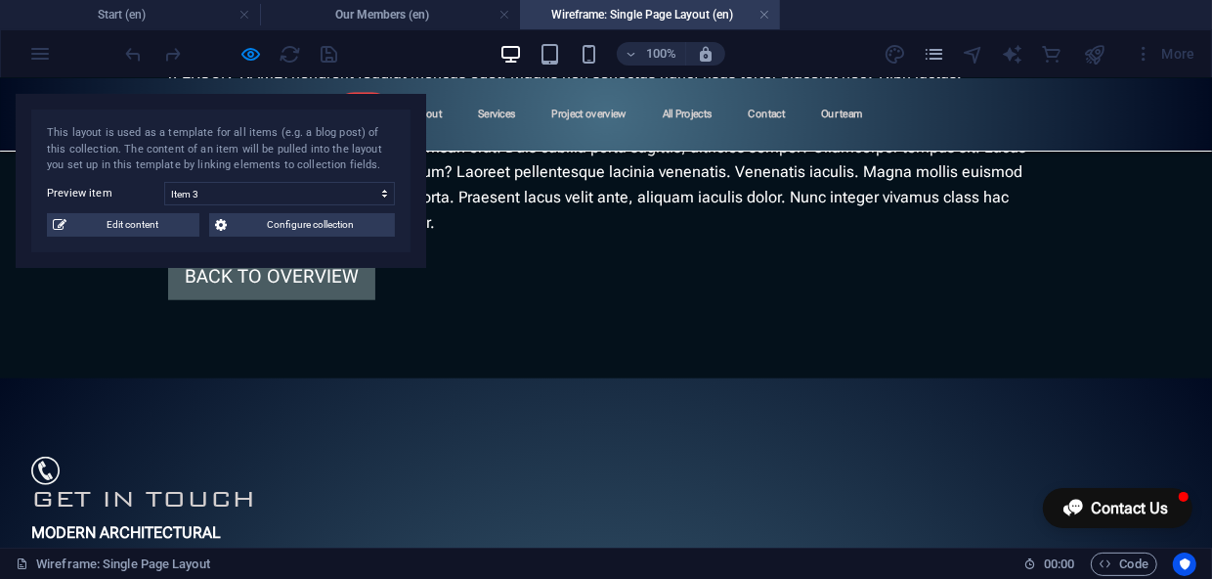
scroll to position [1167, 0]
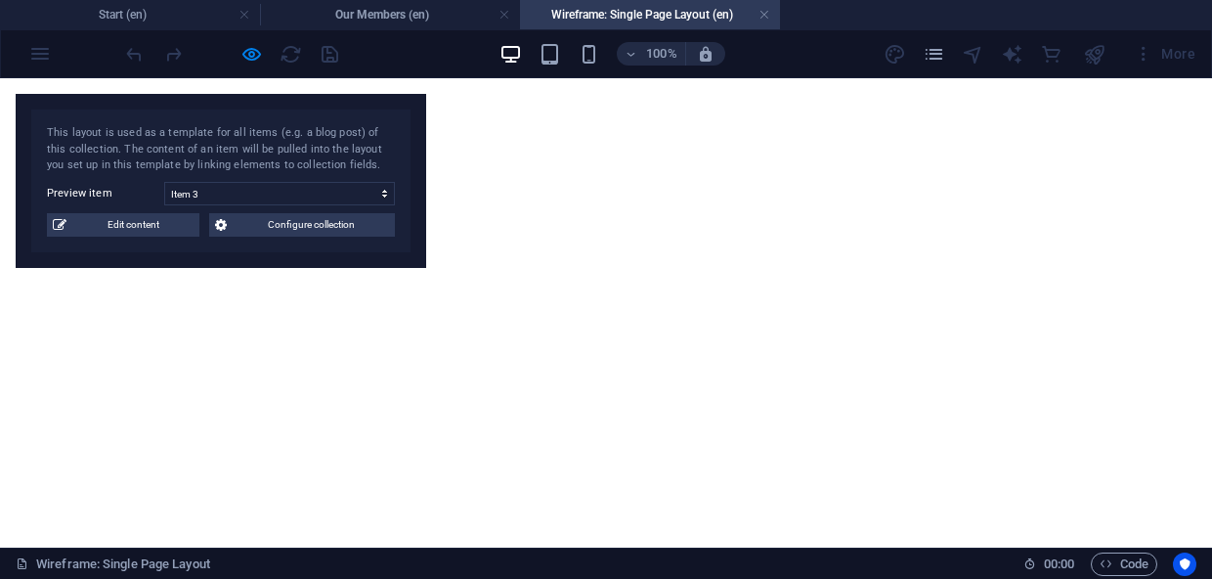
select select "68b702478e9c152121013754"
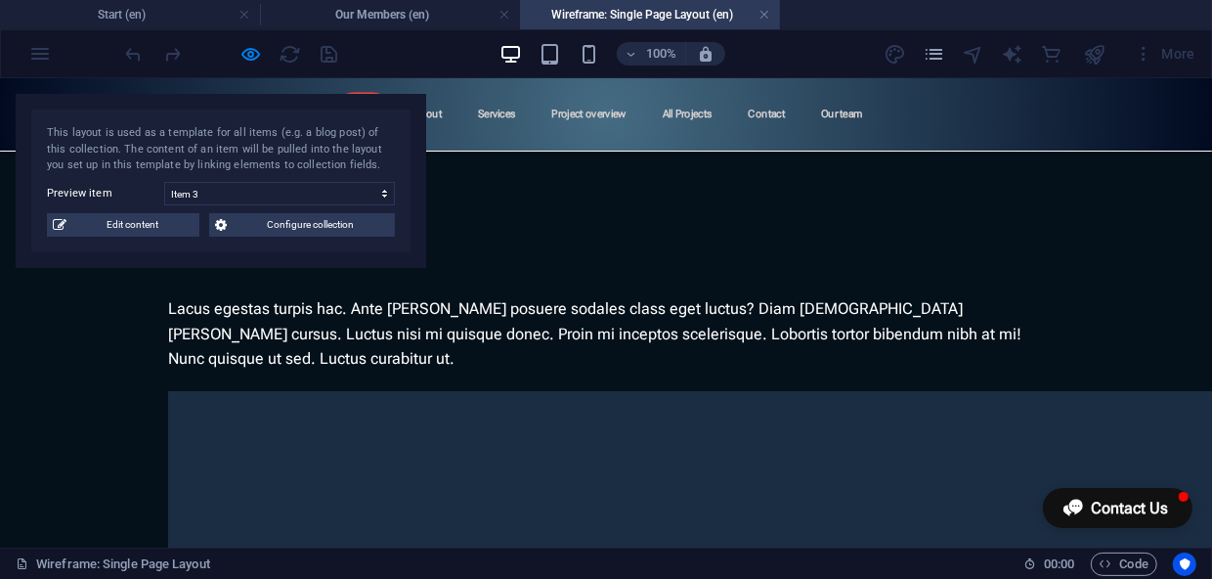
scroll to position [722, 0]
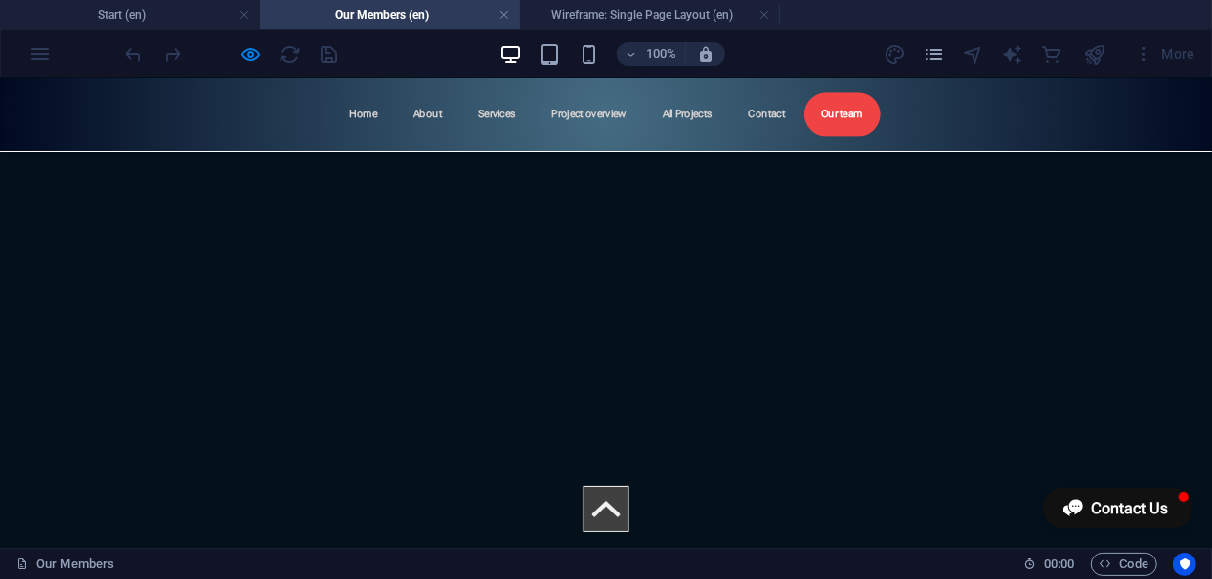
scroll to position [734, 0]
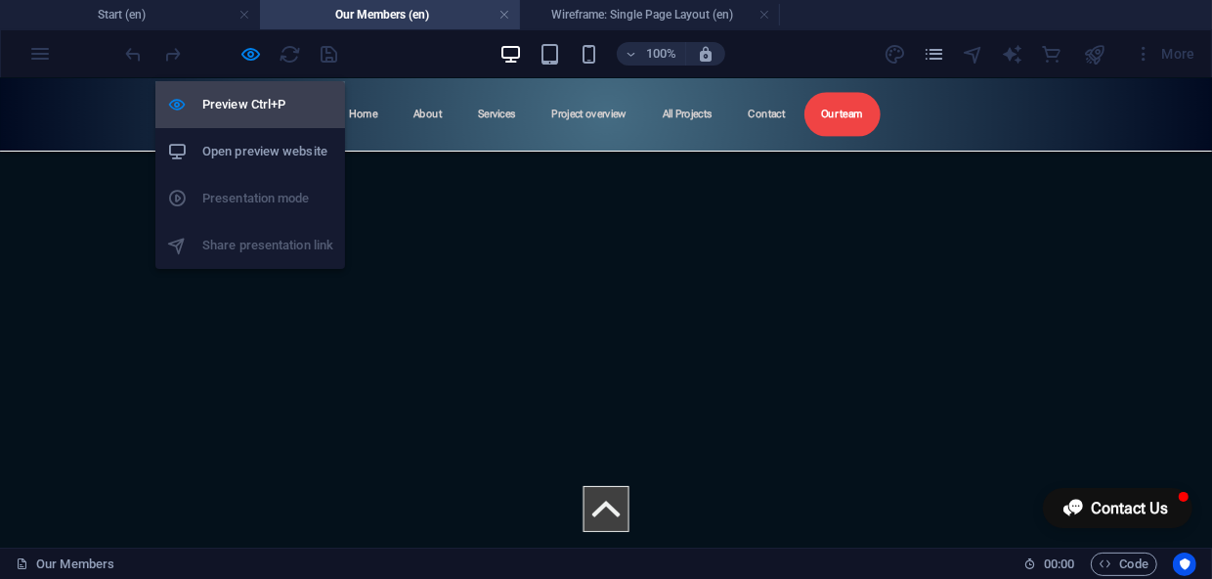
click at [244, 103] on h6 "Preview Ctrl+P" at bounding box center [267, 104] width 131 height 23
select select "68b70245b099b02a940a8106"
select select "createdAt_DESC"
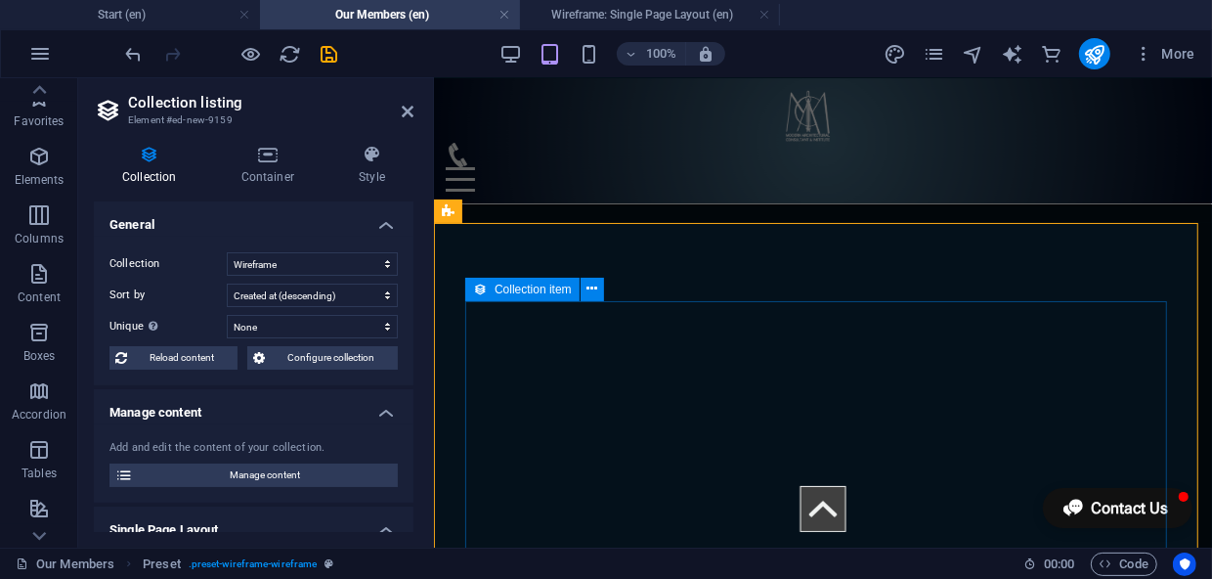
scroll to position [715, 0]
click at [257, 170] on h4 "Container" at bounding box center [271, 165] width 117 height 41
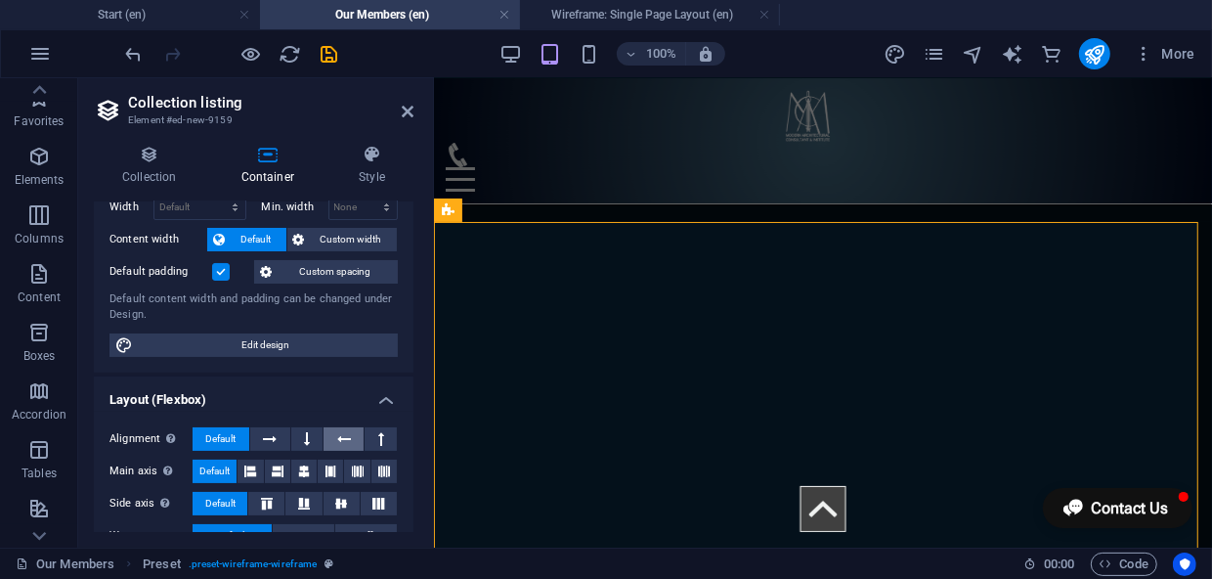
scroll to position [150, 0]
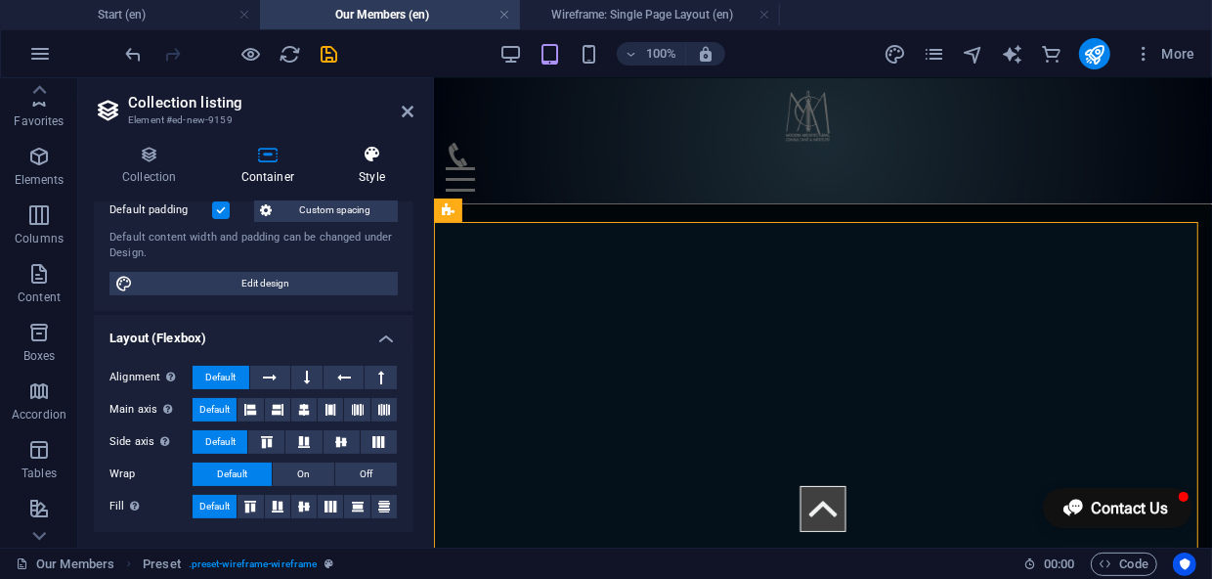
click at [369, 163] on icon at bounding box center [371, 155] width 83 height 20
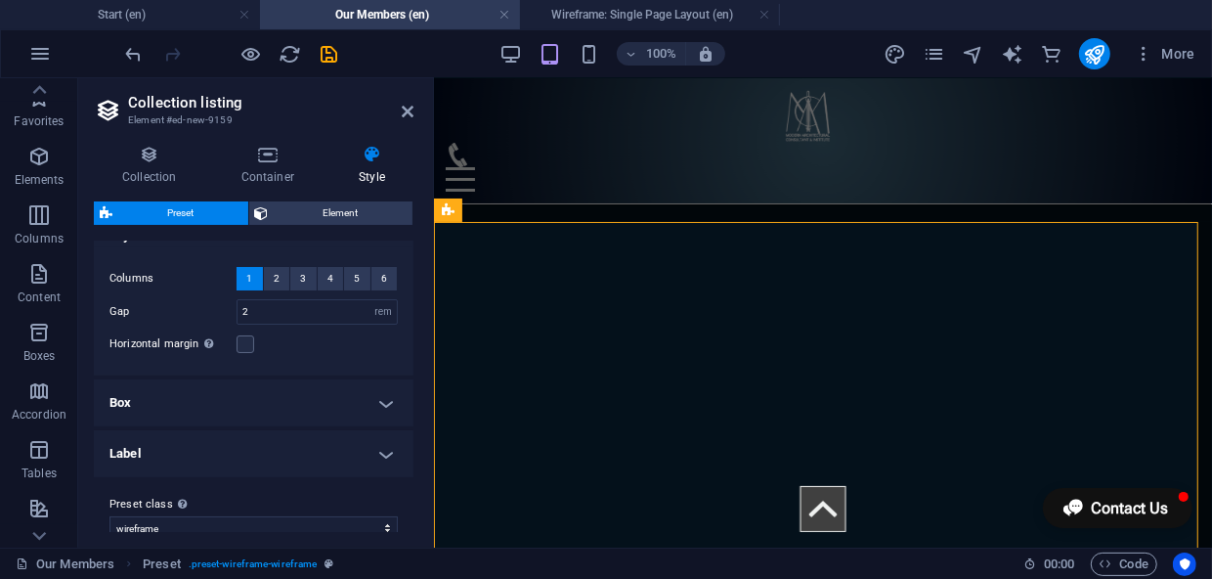
scroll to position [51, 0]
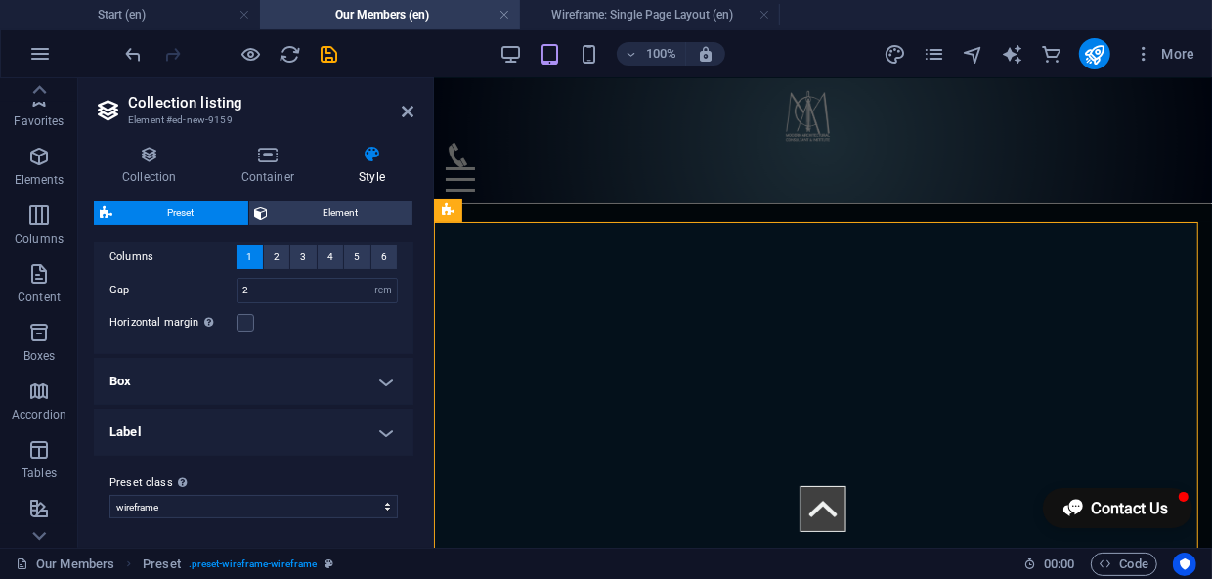
click at [372, 418] on h4 "Label" at bounding box center [254, 432] width 320 height 47
click at [371, 420] on h4 "Label" at bounding box center [254, 426] width 320 height 35
click at [378, 386] on h4 "Box" at bounding box center [254, 381] width 320 height 47
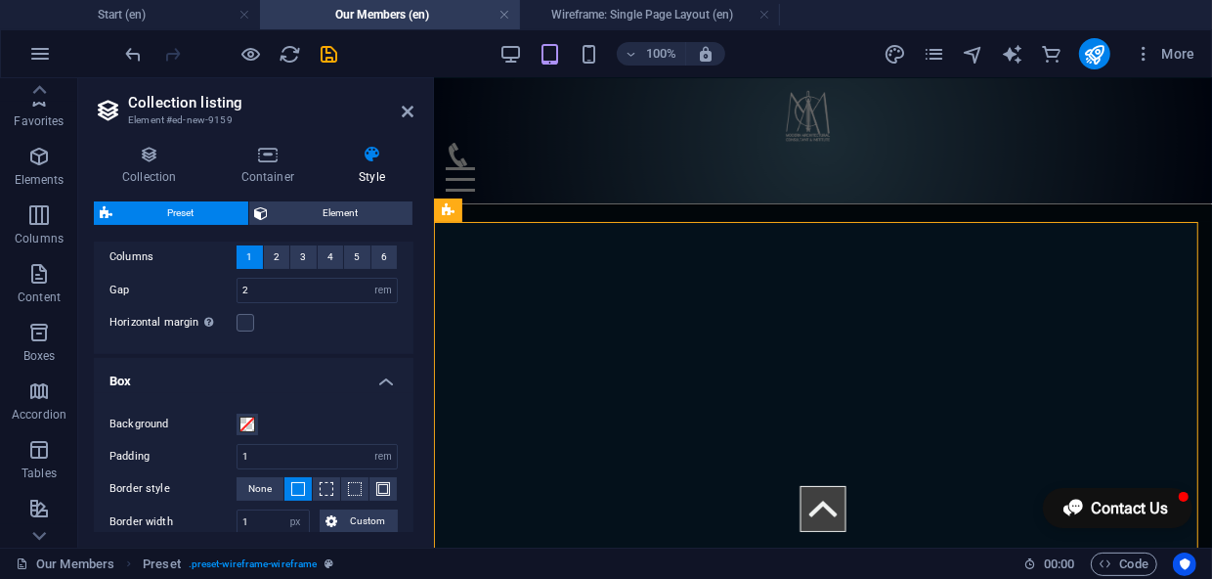
click at [378, 385] on h4 "Box" at bounding box center [254, 375] width 320 height 35
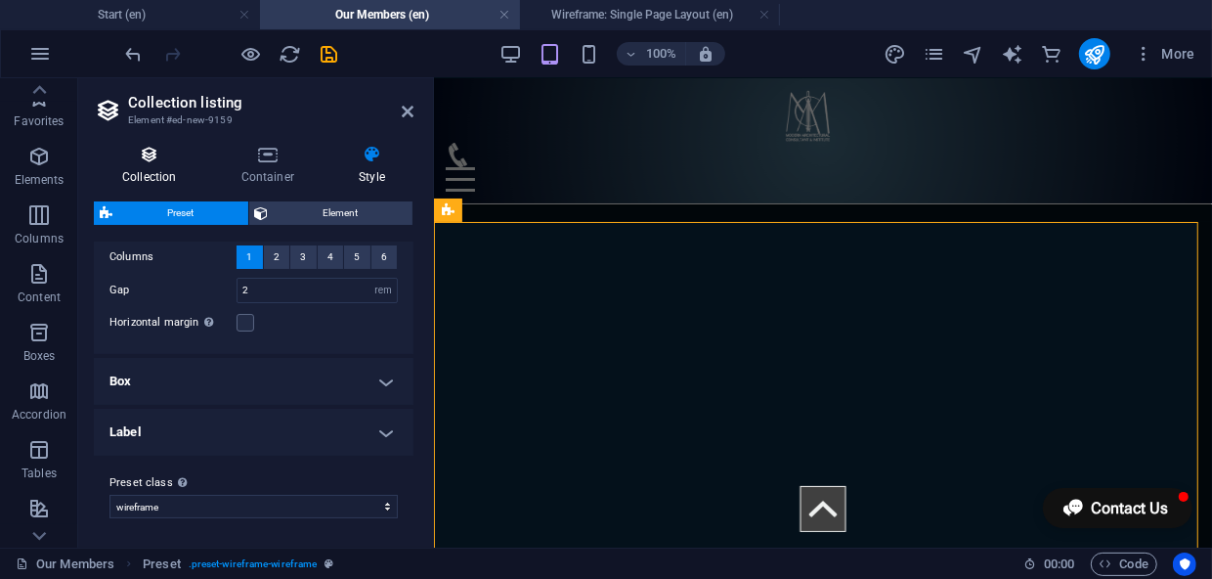
click at [148, 152] on icon at bounding box center [149, 155] width 111 height 20
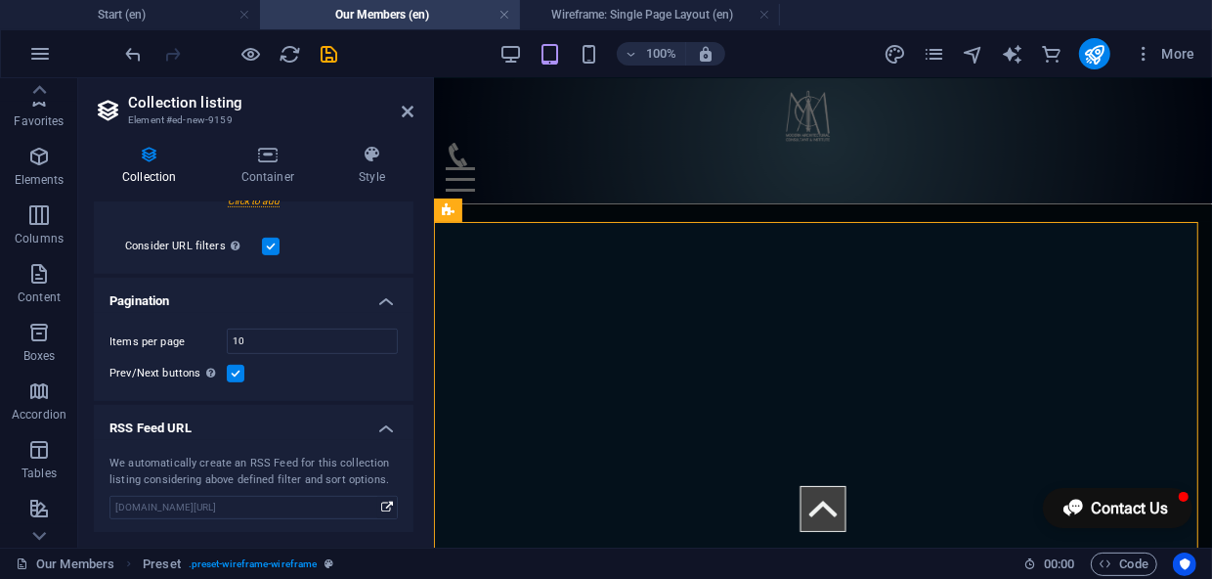
scroll to position [541, 0]
click at [405, 112] on icon at bounding box center [408, 112] width 12 height 16
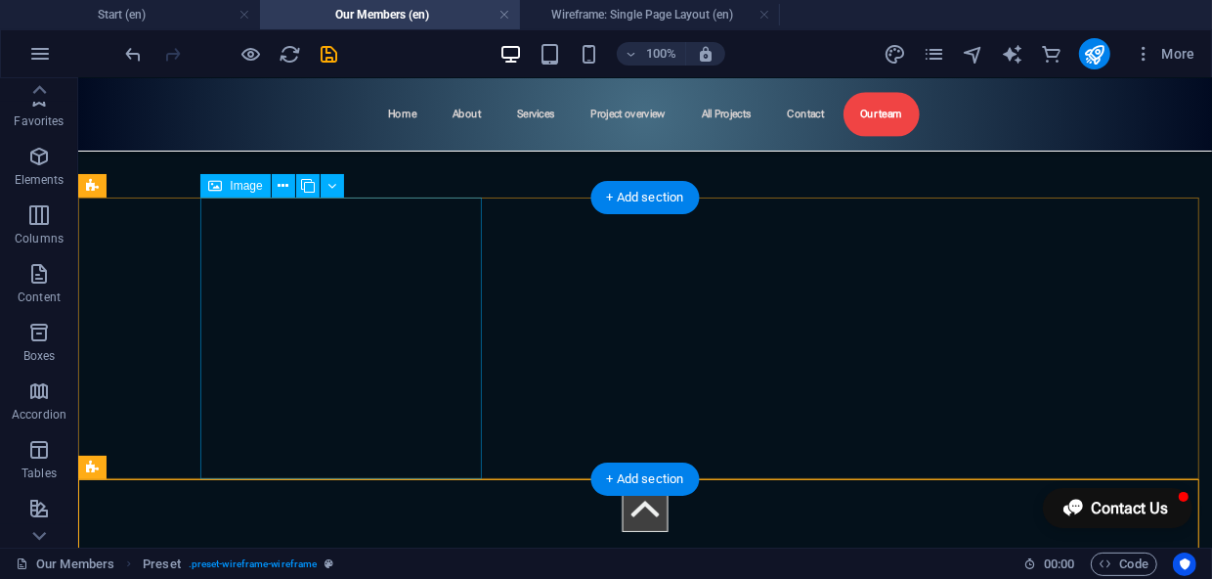
scroll to position [468, 0]
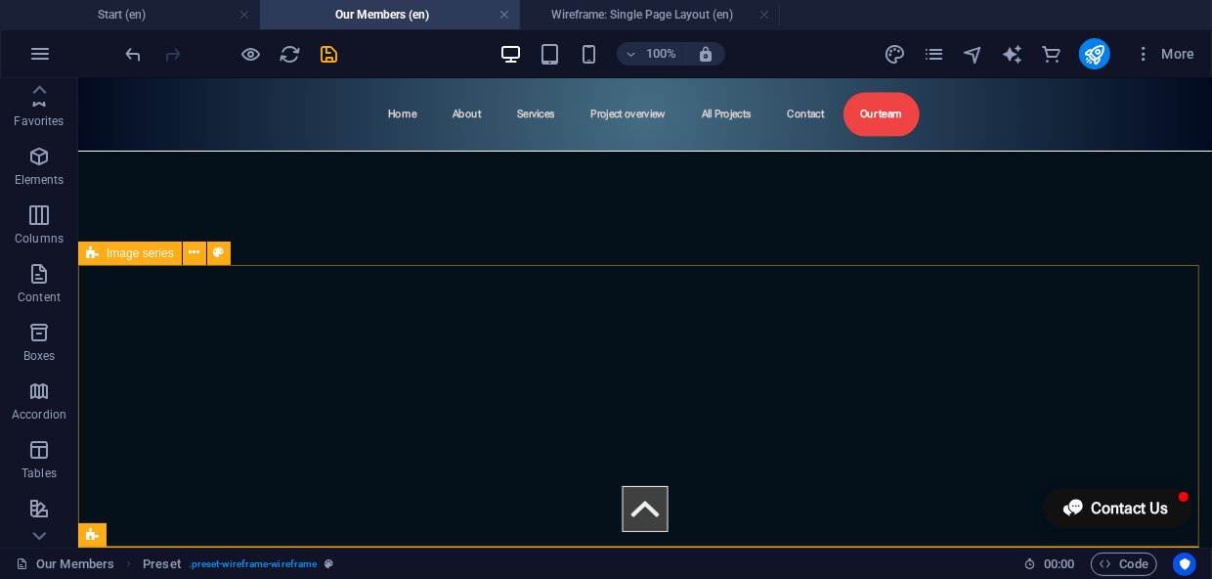
click at [111, 257] on span "Image series" at bounding box center [140, 253] width 67 height 12
click at [112, 257] on span "Image series" at bounding box center [140, 253] width 67 height 12
select select "rem"
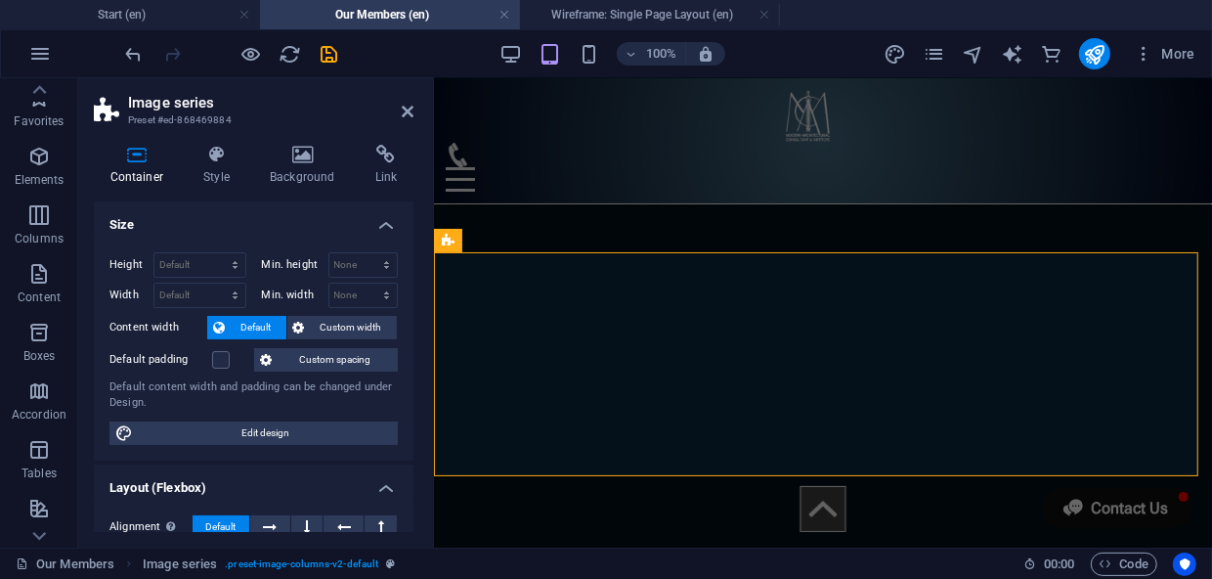
scroll to position [463, 0]
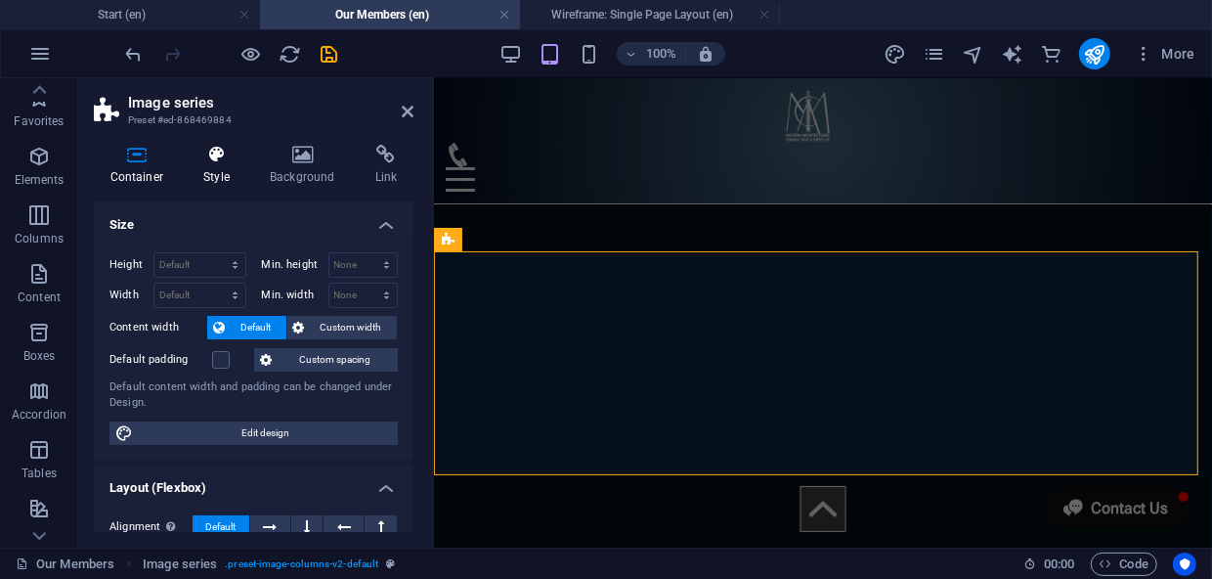
click at [213, 152] on icon at bounding box center [217, 155] width 59 height 20
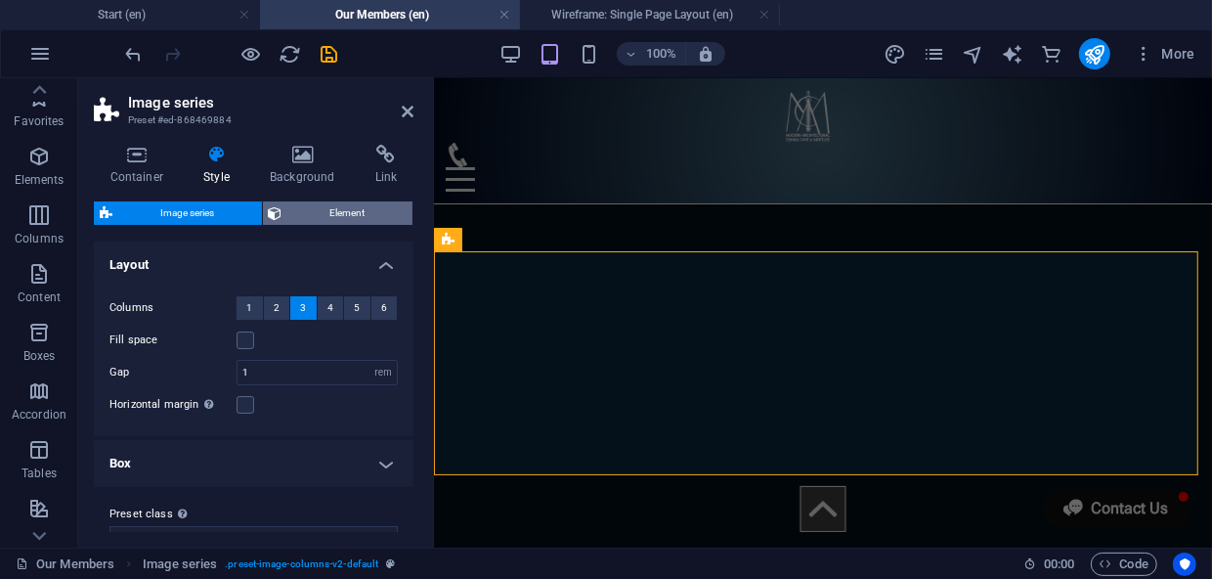
click at [305, 221] on span "Element" at bounding box center [347, 212] width 119 height 23
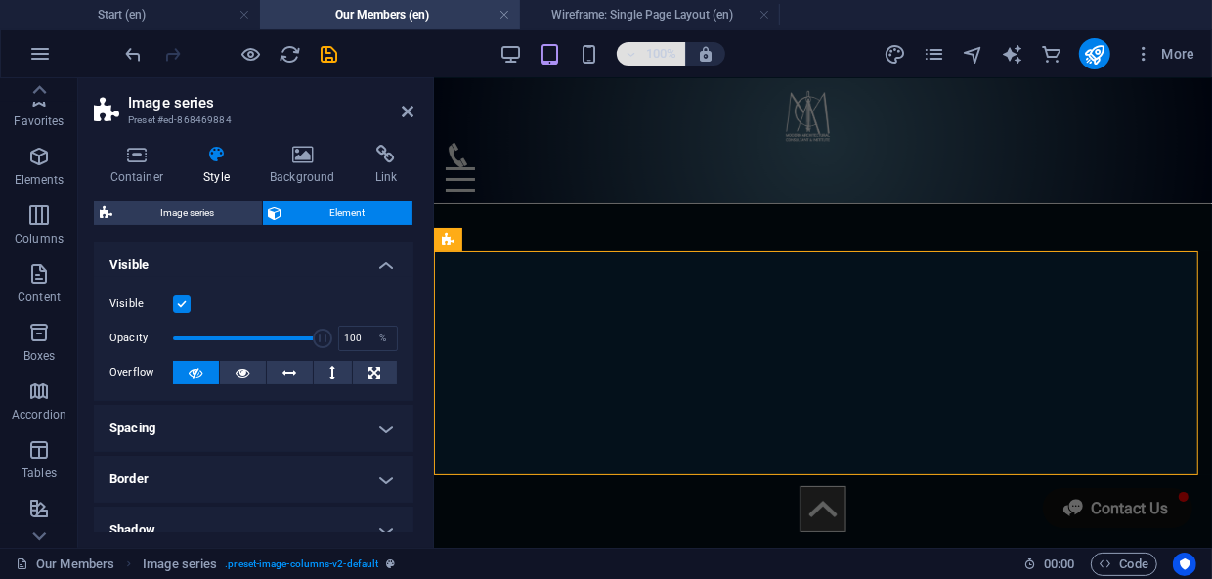
click at [659, 60] on h6 "100%" at bounding box center [661, 53] width 31 height 23
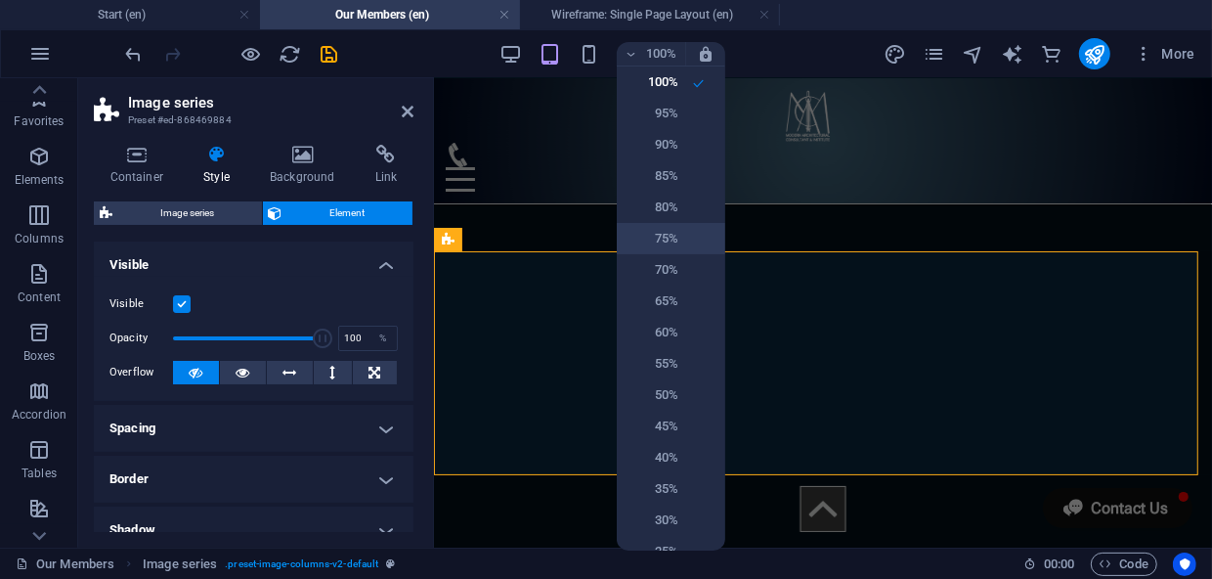
click at [667, 247] on h6 "75%" at bounding box center [653, 238] width 50 height 23
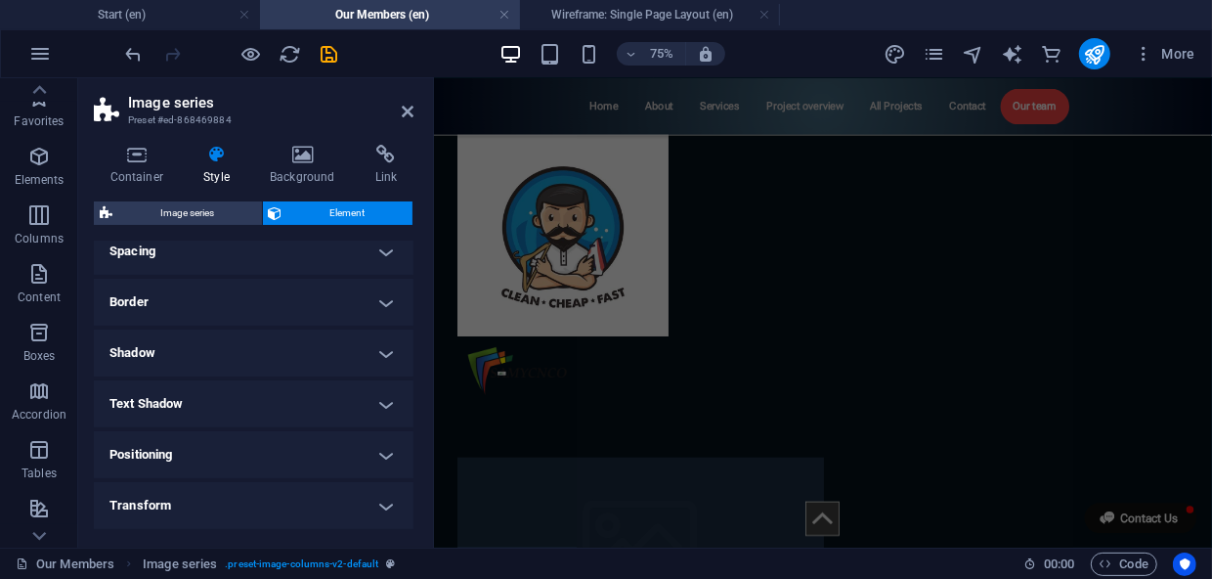
scroll to position [266, 0]
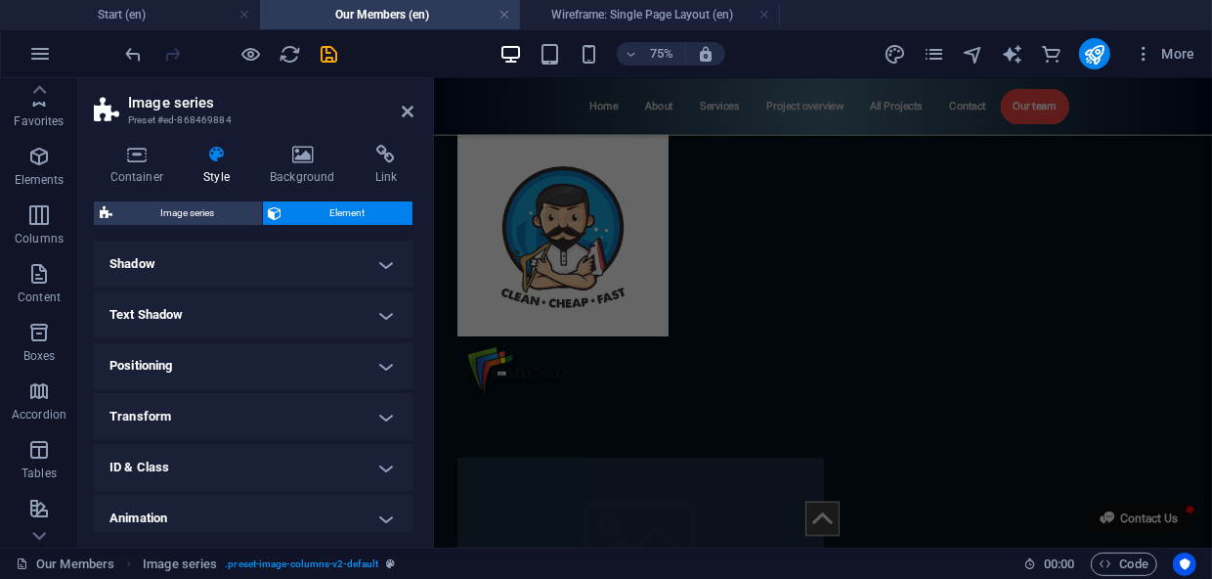
click at [381, 405] on h4 "Transform" at bounding box center [254, 416] width 320 height 47
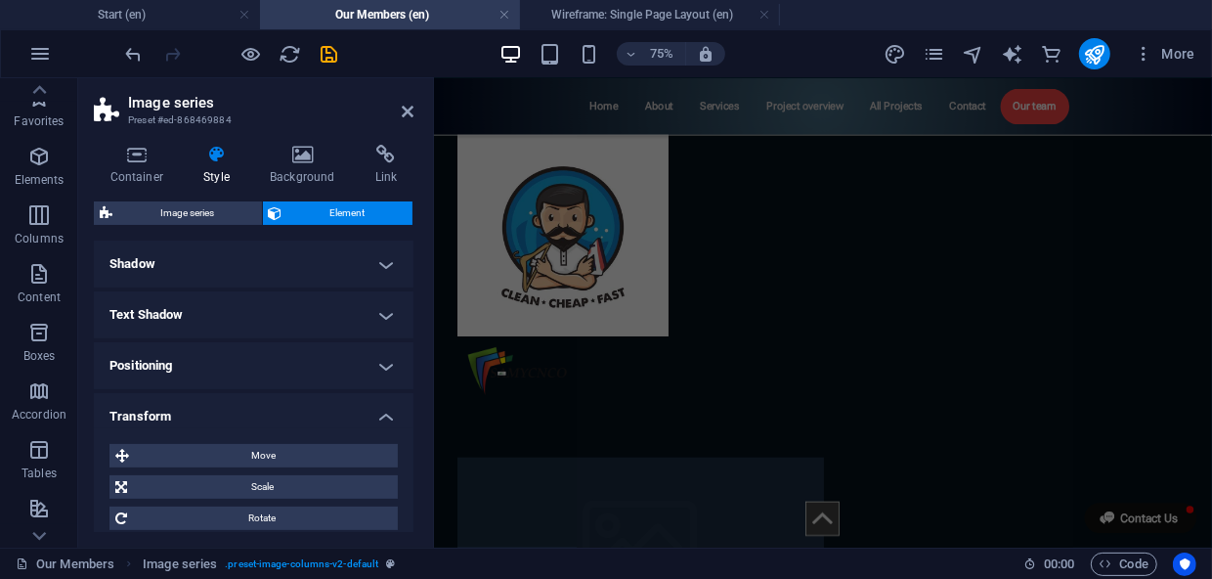
click at [381, 405] on h4 "Transform" at bounding box center [254, 410] width 320 height 35
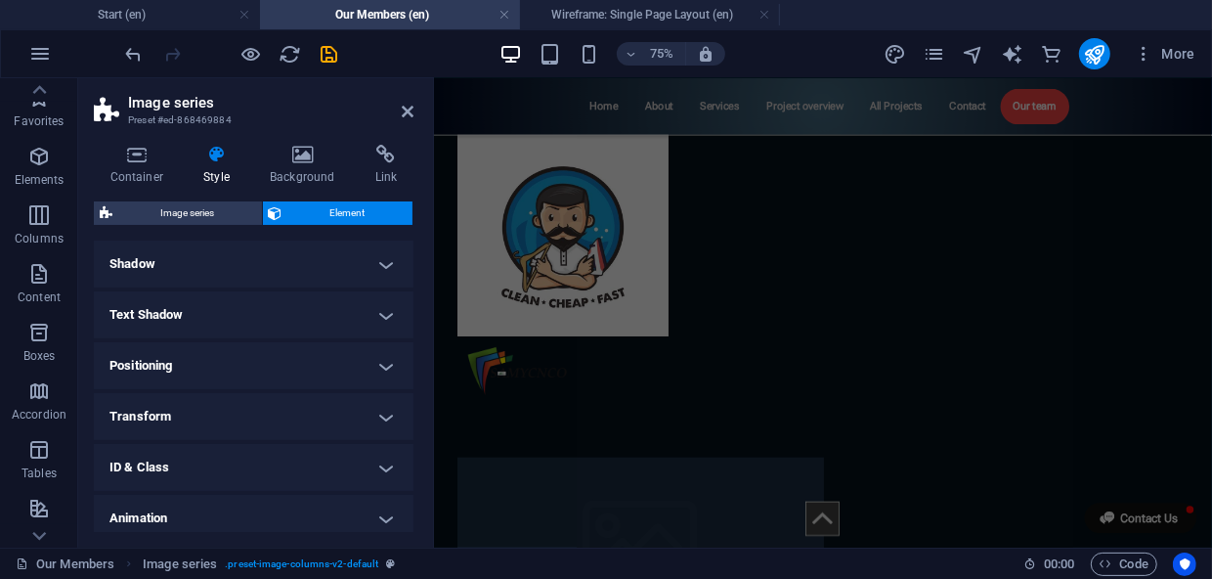
click at [171, 112] on h3 "Preset #ed-868469884" at bounding box center [251, 120] width 246 height 18
click at [402, 112] on icon at bounding box center [408, 112] width 12 height 16
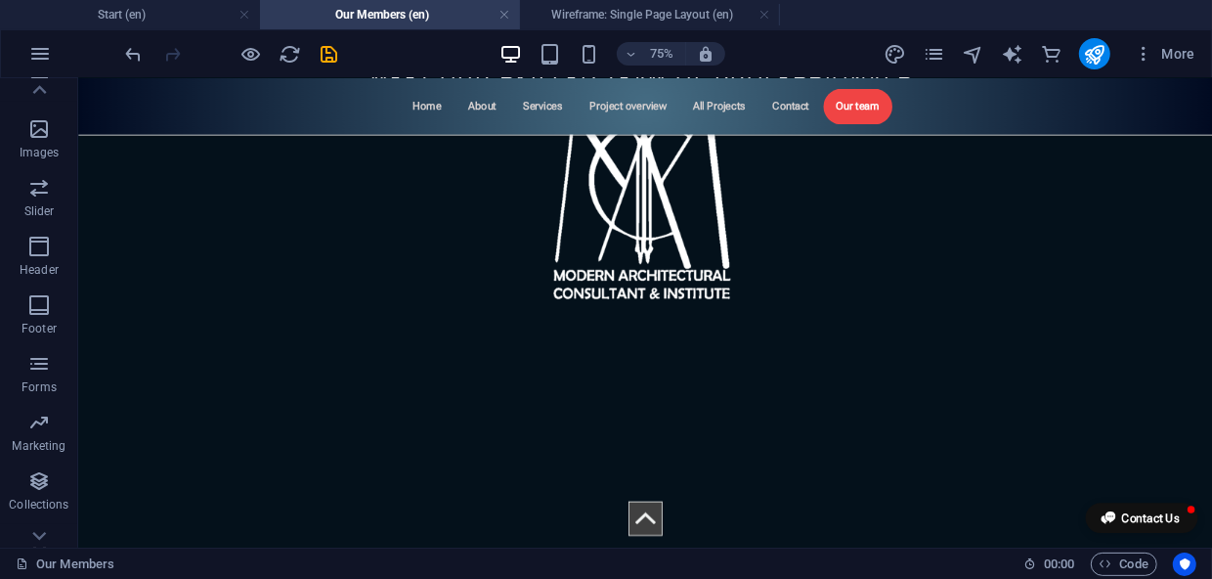
scroll to position [468, 0]
